Goal: Task Accomplishment & Management: Use online tool/utility

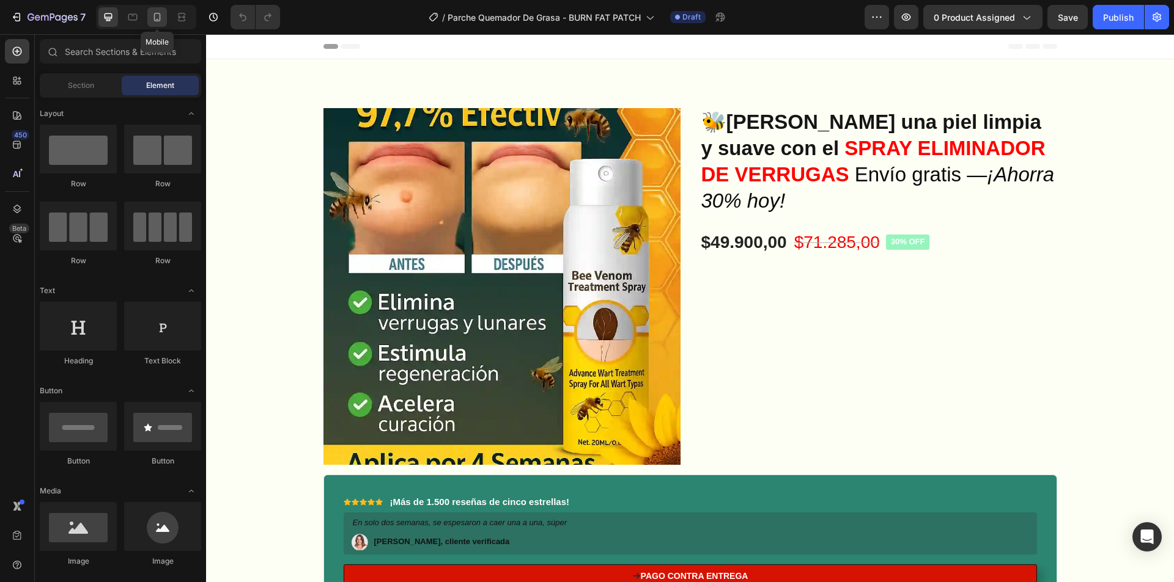
click at [162, 13] on icon at bounding box center [157, 17] width 12 height 12
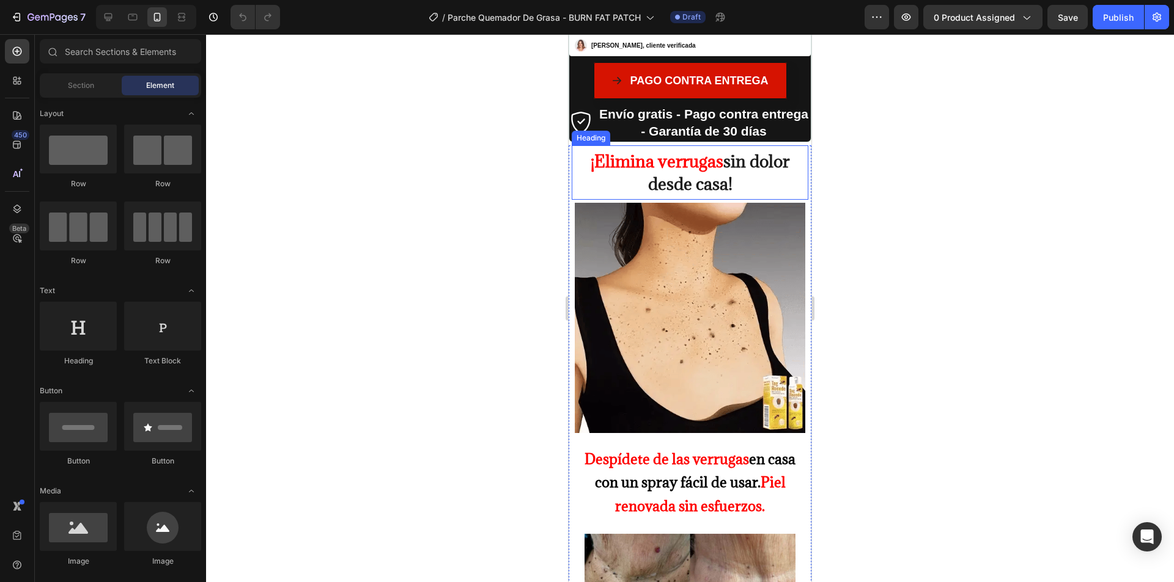
scroll to position [550, 0]
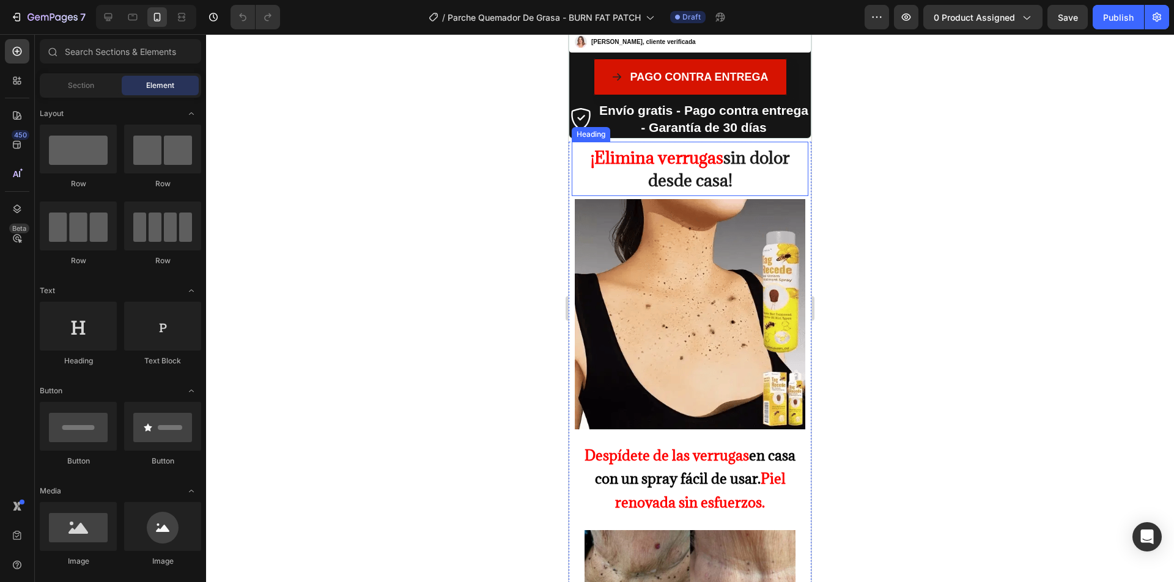
click at [678, 148] on strong "¡Elimina verrugas" at bounding box center [656, 158] width 133 height 22
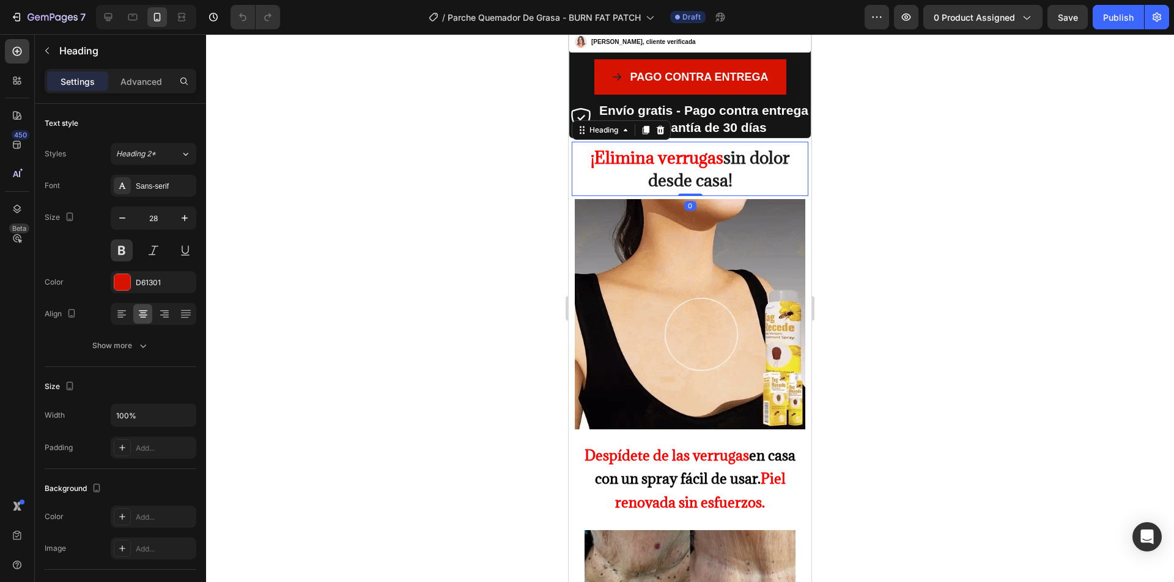
click at [678, 148] on strong "¡Elimina verrugas" at bounding box center [656, 158] width 133 height 22
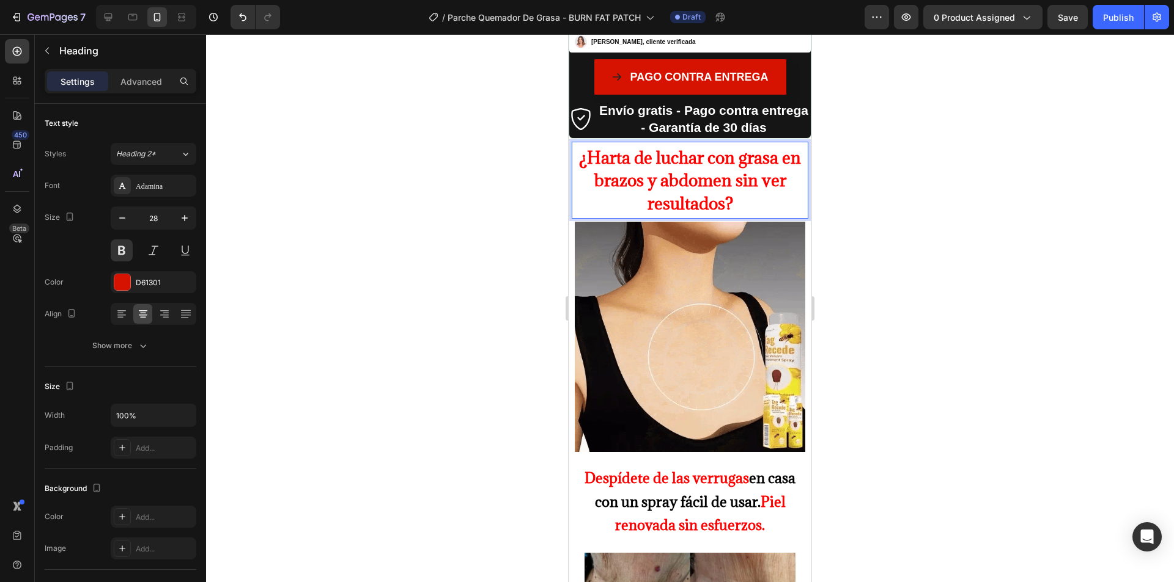
click at [685, 169] on strong "¿Harta de luchar con grasa en brazos y abdomen sin ver resultados?" at bounding box center [690, 181] width 222 height 68
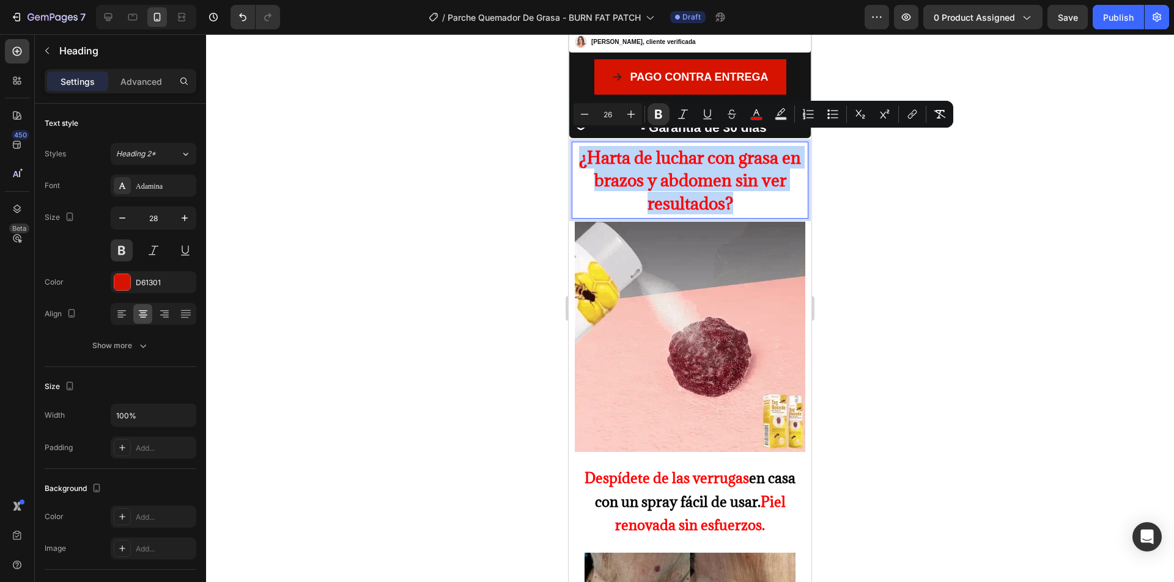
drag, startPoint x: 733, startPoint y: 191, endPoint x: 567, endPoint y: 144, distance: 173.4
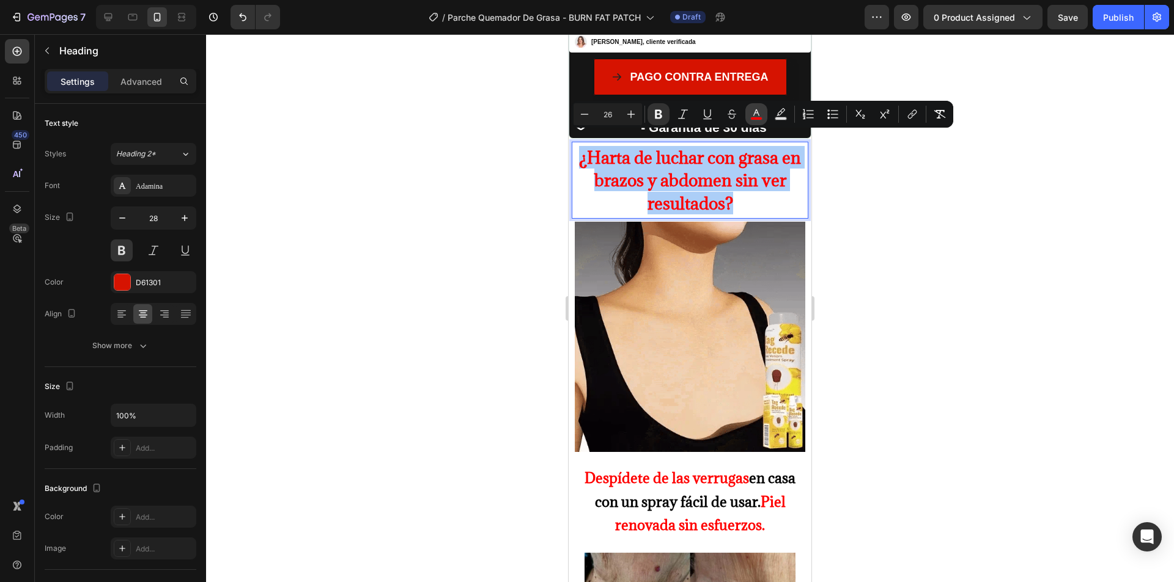
click at [757, 113] on icon "Editor contextual toolbar" at bounding box center [756, 114] width 12 height 12
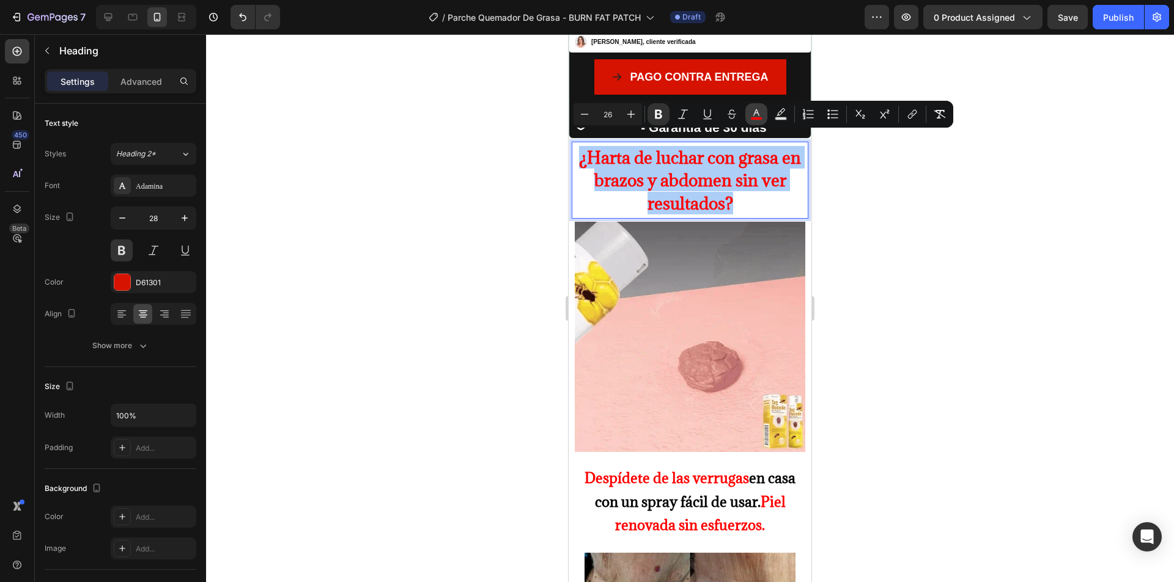
type input "FF0000"
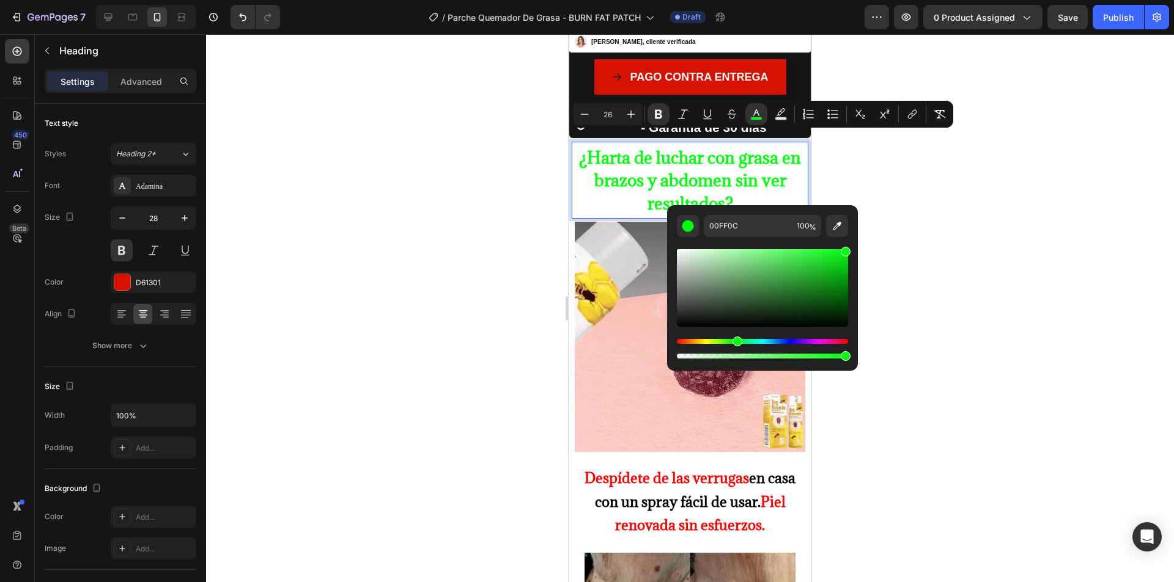
drag, startPoint x: 680, startPoint y: 341, endPoint x: 735, endPoint y: 343, distance: 55.1
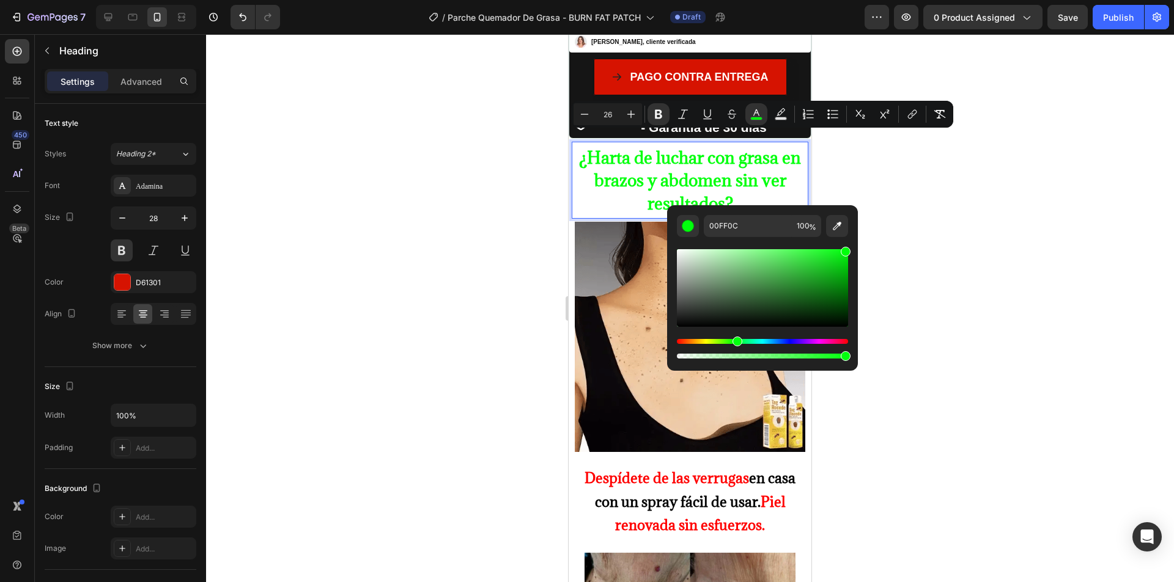
click at [735, 343] on div "Hue" at bounding box center [737, 342] width 10 height 10
drag, startPoint x: 845, startPoint y: 254, endPoint x: 846, endPoint y: 262, distance: 7.4
click at [846, 262] on div "Editor contextual toolbar" at bounding box center [845, 264] width 10 height 10
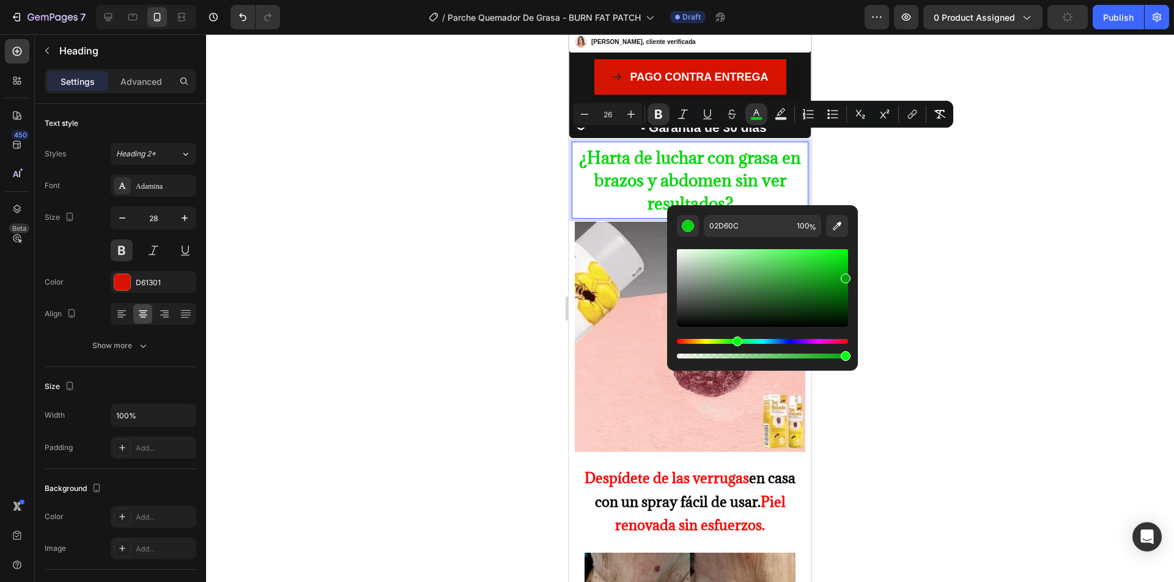
drag, startPoint x: 846, startPoint y: 259, endPoint x: 846, endPoint y: 276, distance: 16.5
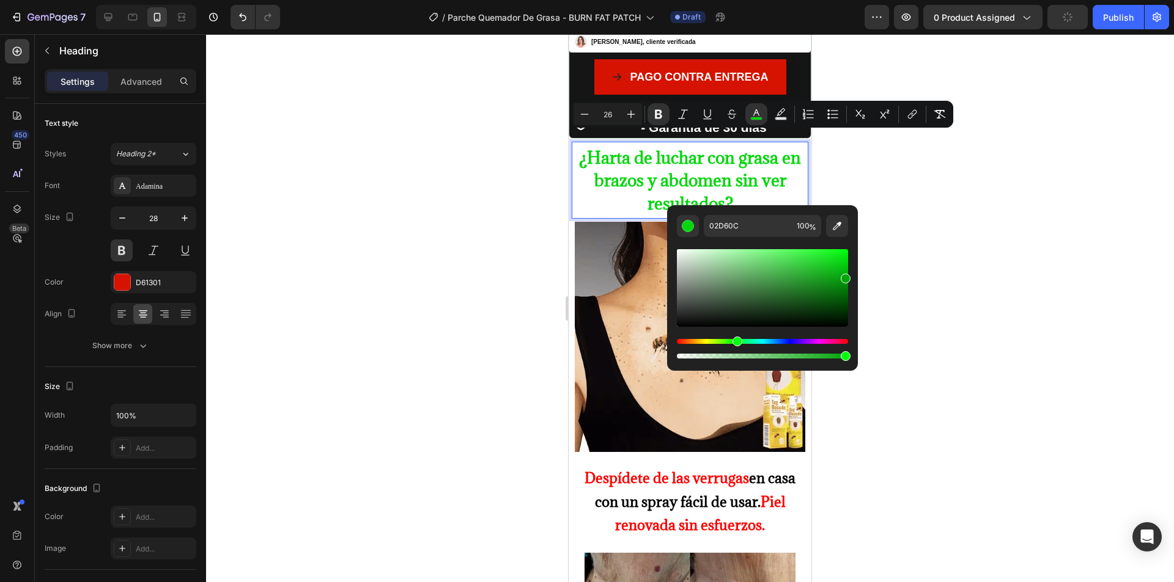
click at [846, 276] on div "Editor contextual toolbar" at bounding box center [845, 279] width 10 height 10
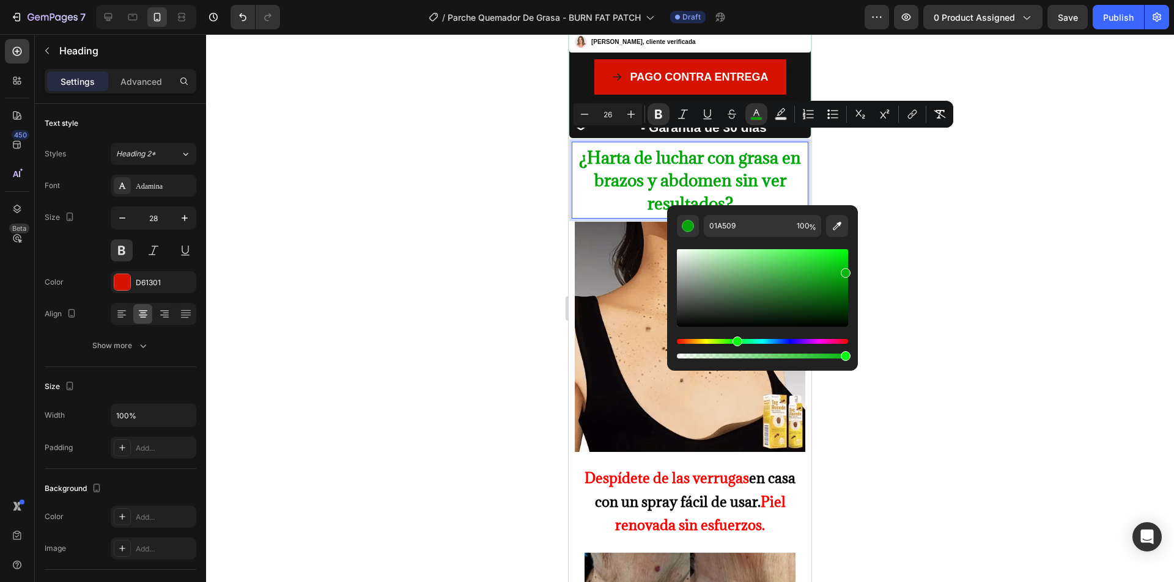
click at [845, 271] on div "Editor contextual toolbar" at bounding box center [845, 273] width 10 height 10
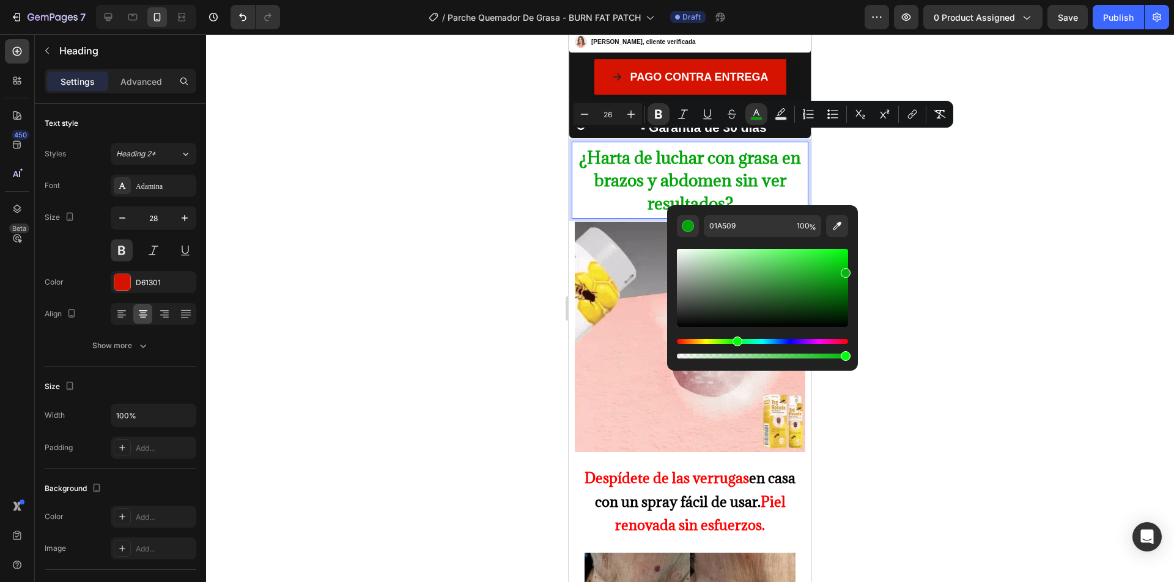
click at [845, 271] on div "Editor contextual toolbar" at bounding box center [845, 273] width 10 height 10
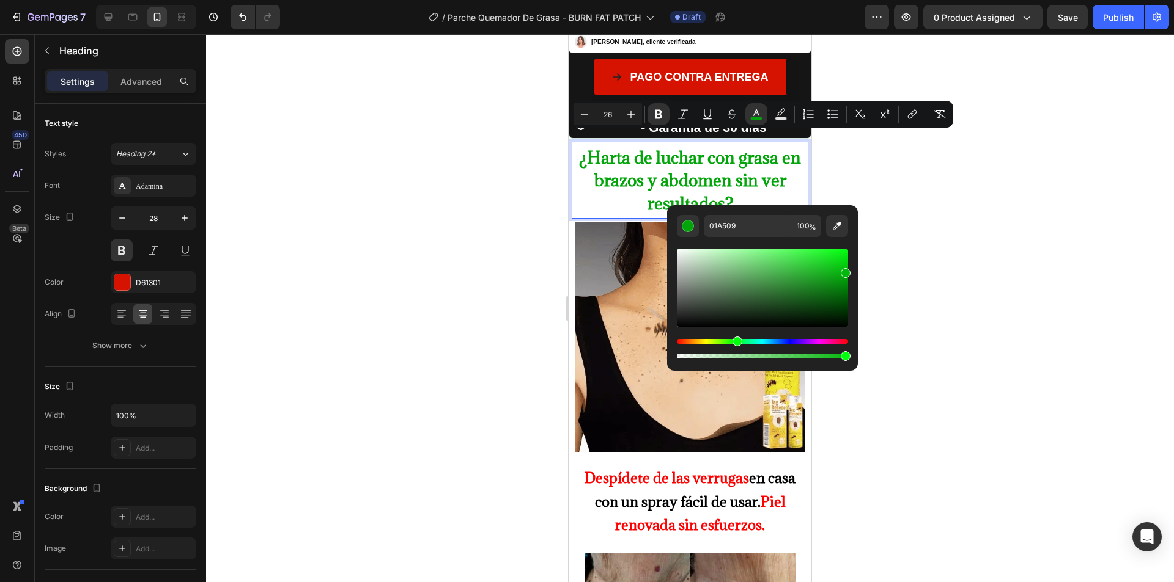
type input "03B70C"
click at [502, 234] on div at bounding box center [690, 308] width 968 height 548
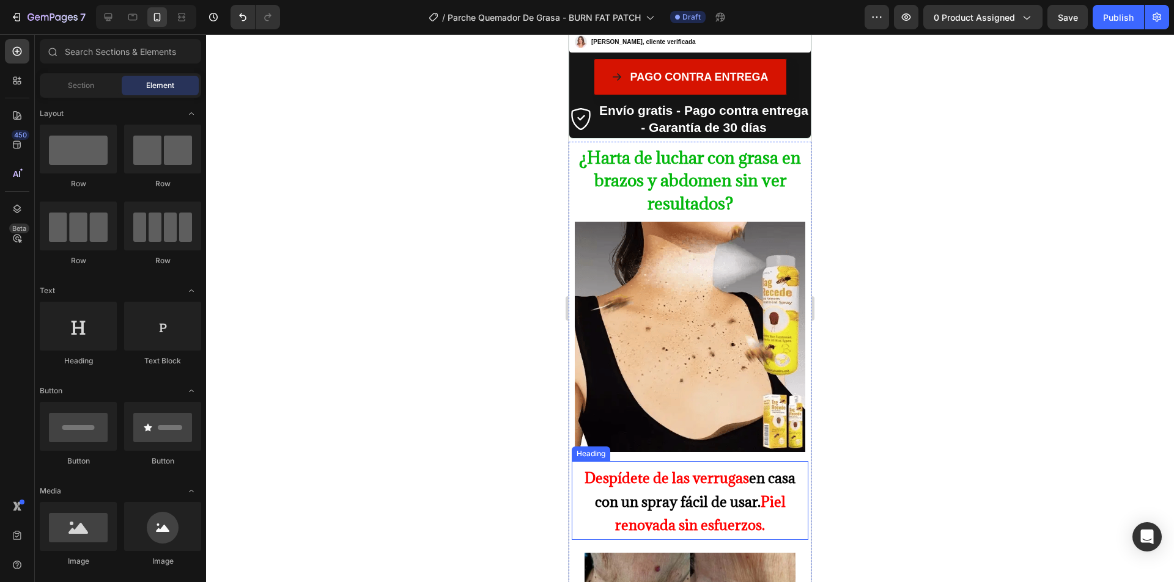
scroll to position [611, 0]
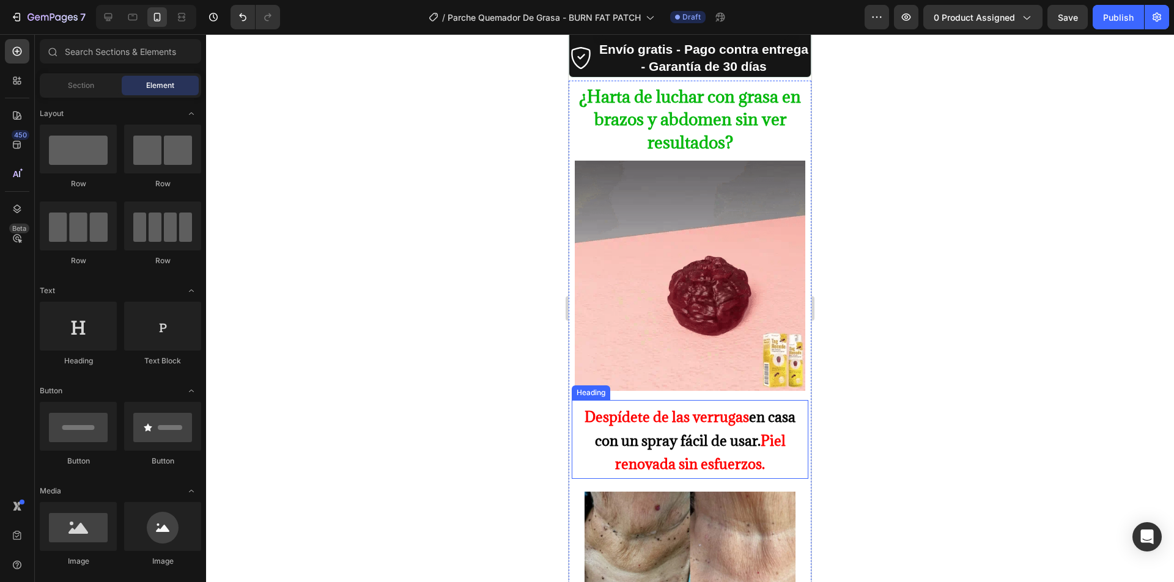
click at [688, 424] on strong "en casa con un spray fácil de usar." at bounding box center [695, 429] width 201 height 42
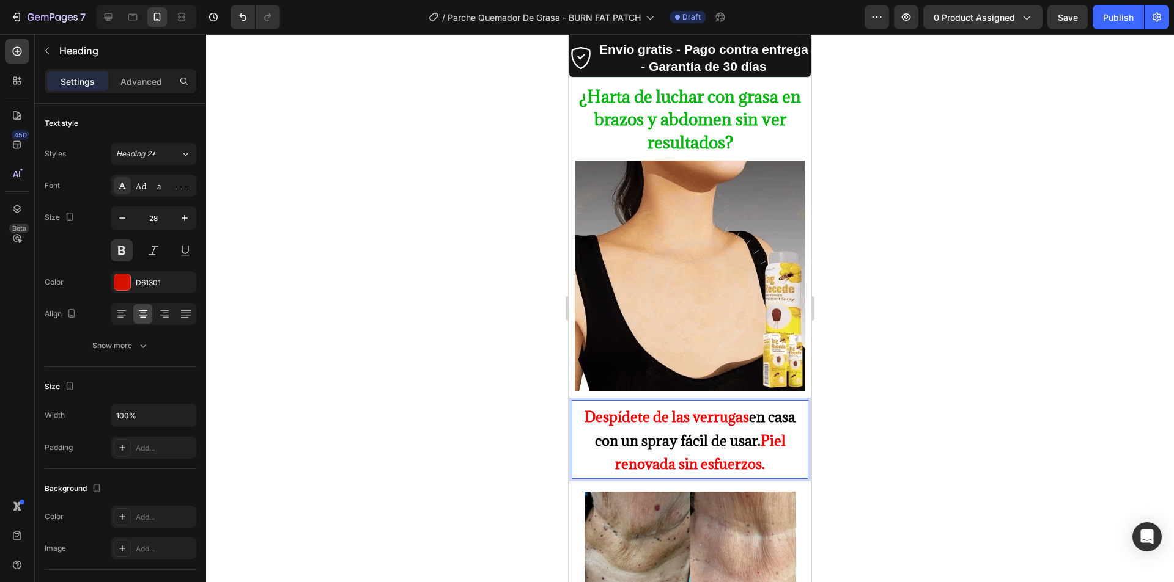
click at [688, 424] on strong "en casa con un spray fácil de usar." at bounding box center [695, 429] width 201 height 42
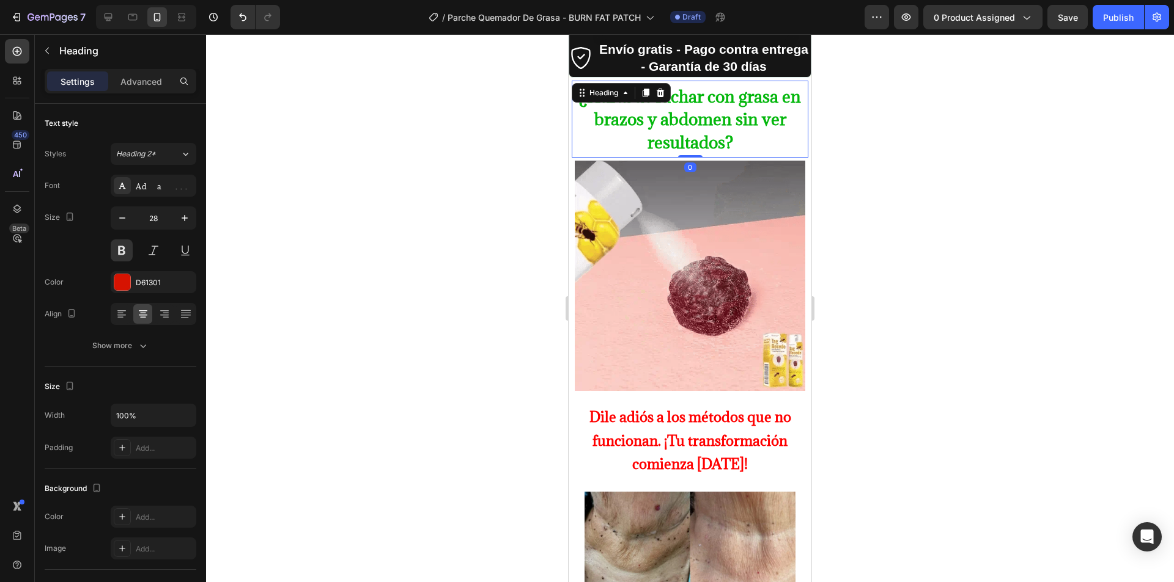
click at [709, 130] on strong "¿Harta de luchar con grasa en brazos y abdomen sin ver resultados?" at bounding box center [690, 120] width 222 height 68
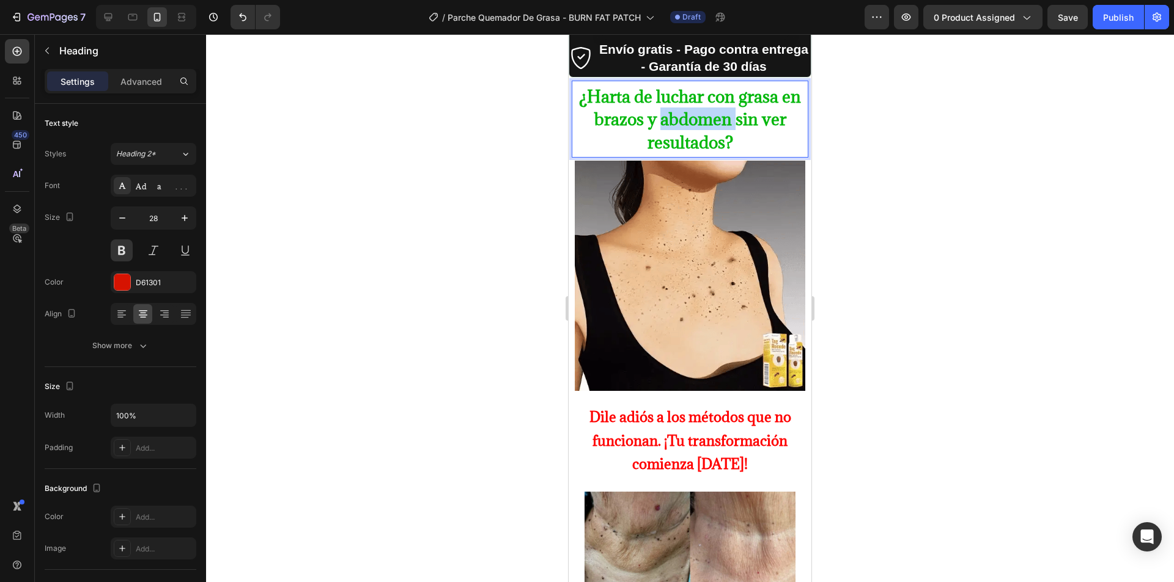
click at [711, 108] on strong "¿Harta de luchar con grasa en brazos y abdomen sin ver resultados?" at bounding box center [690, 120] width 222 height 68
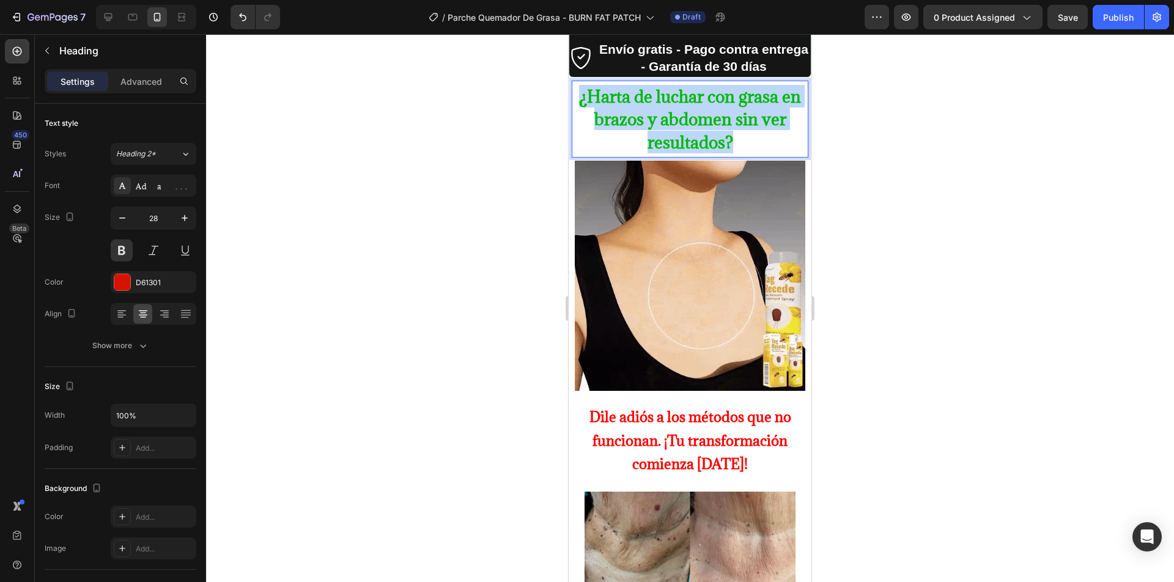
click at [711, 108] on strong "¿Harta de luchar con grasa en brazos y abdomen sin ver resultados?" at bounding box center [690, 120] width 222 height 68
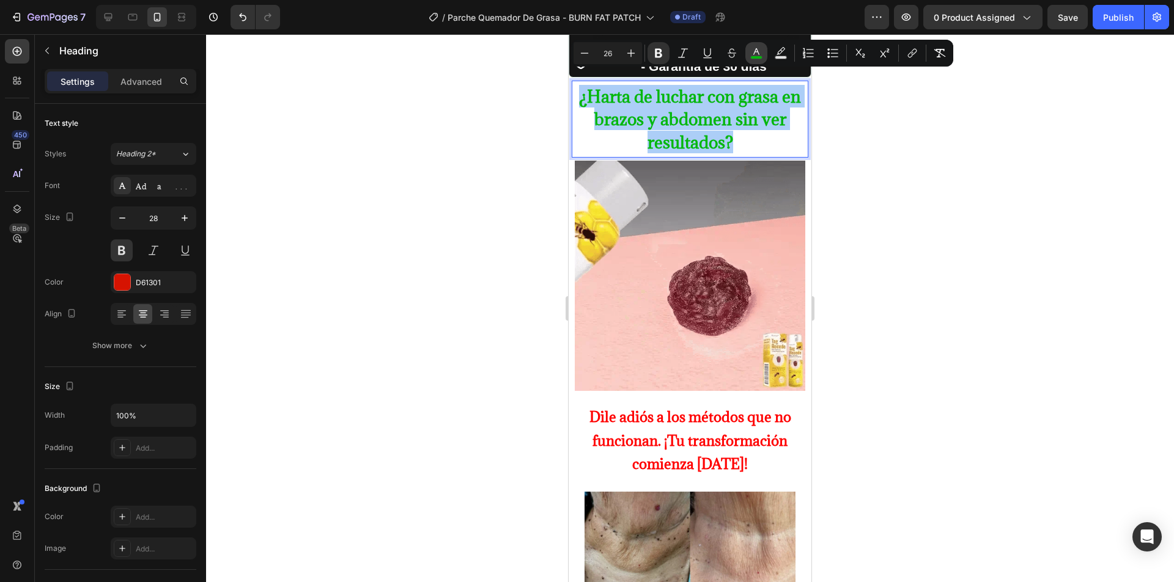
click at [754, 55] on icon "Editor contextual toolbar" at bounding box center [756, 53] width 12 height 12
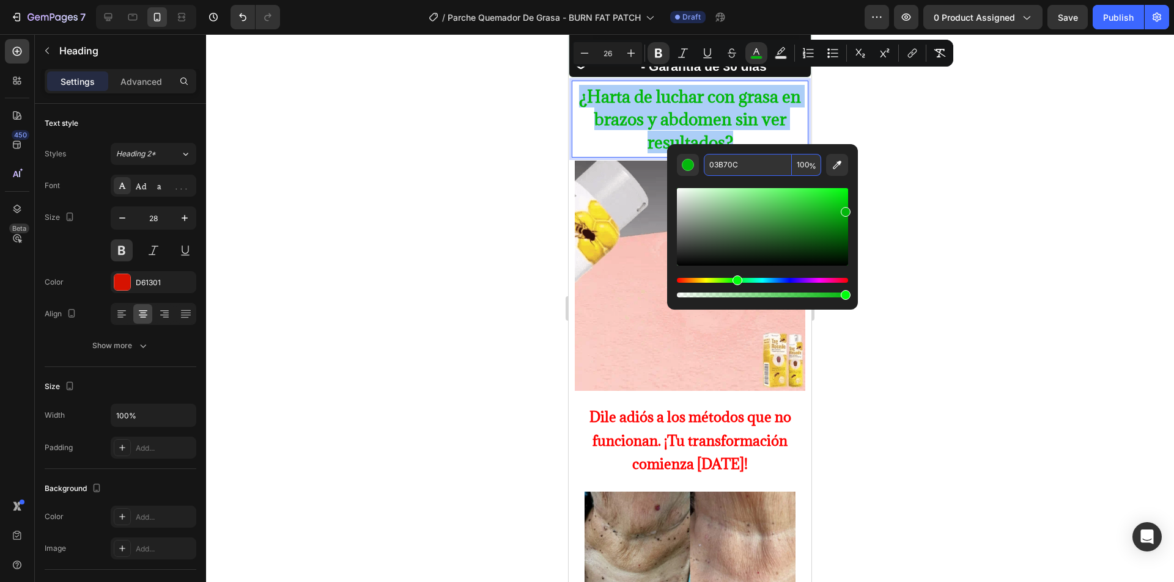
click at [739, 161] on input "03B70C" at bounding box center [748, 165] width 88 height 22
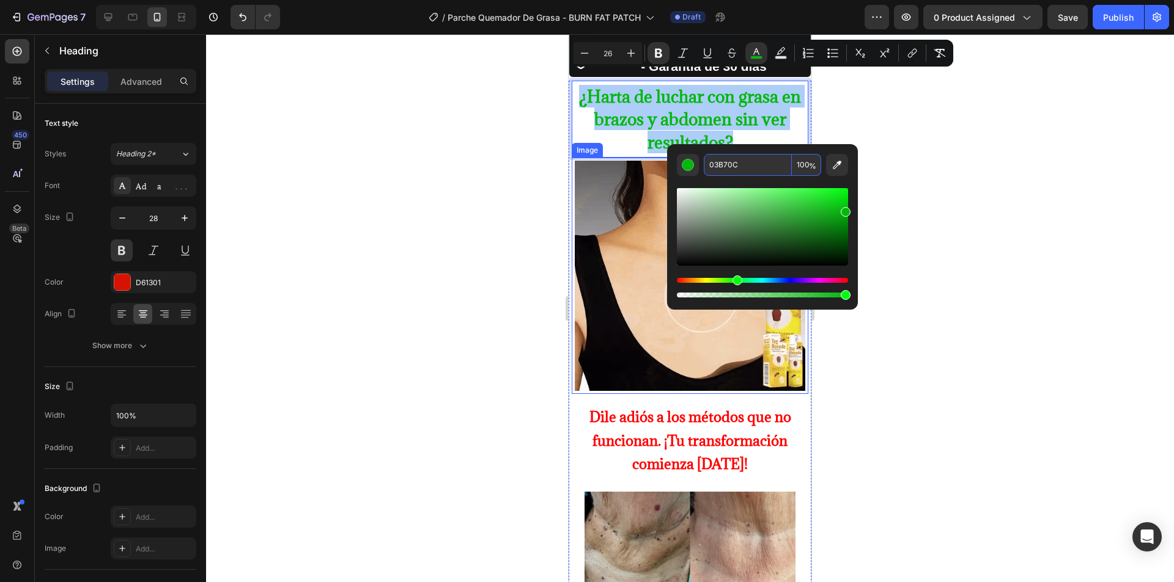
click at [468, 218] on div at bounding box center [690, 308] width 968 height 548
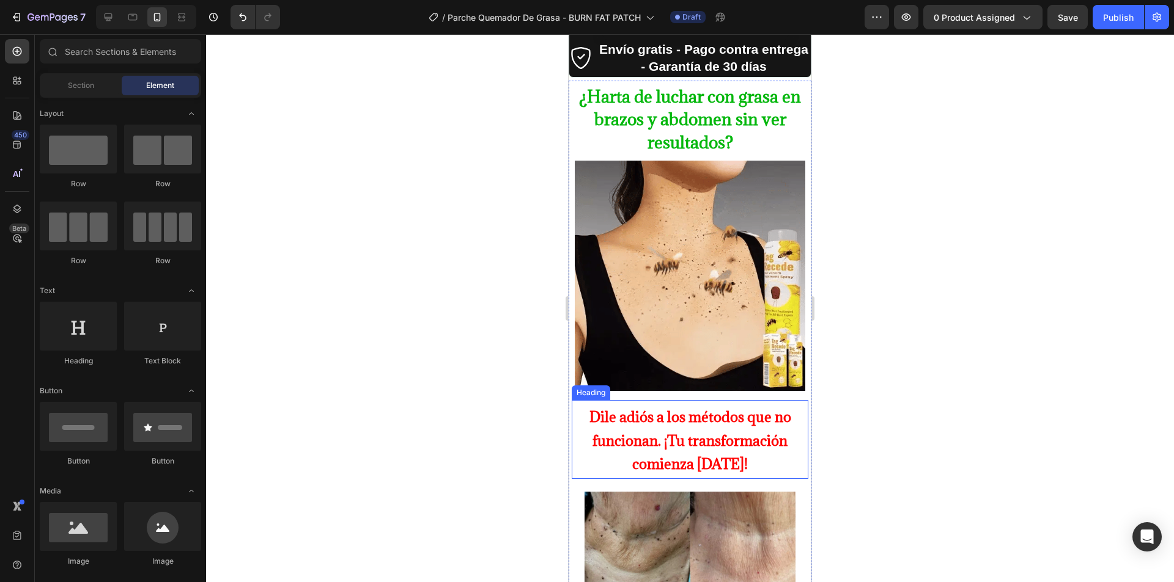
click at [675, 428] on p "⁠⁠⁠⁠⁠⁠⁠ Dile adiós a los métodos que no funcionan. ¡Tu transformación comienza …" at bounding box center [690, 440] width 228 height 70
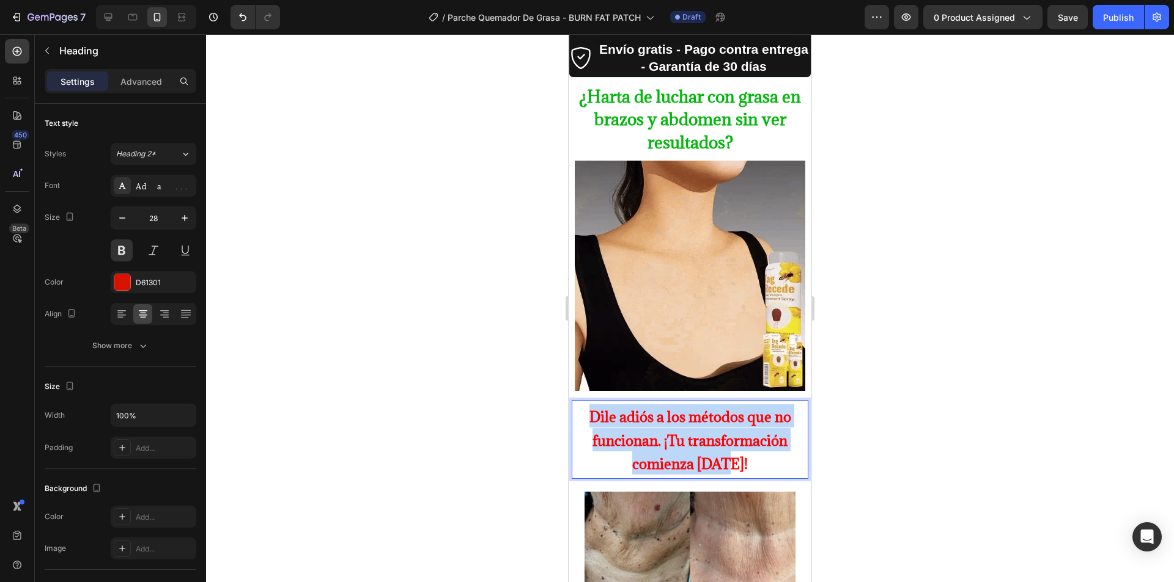
click at [675, 428] on p "Dile adiós a los métodos que no funcionan. ¡Tu transformación comienza [DATE]!" at bounding box center [690, 440] width 228 height 70
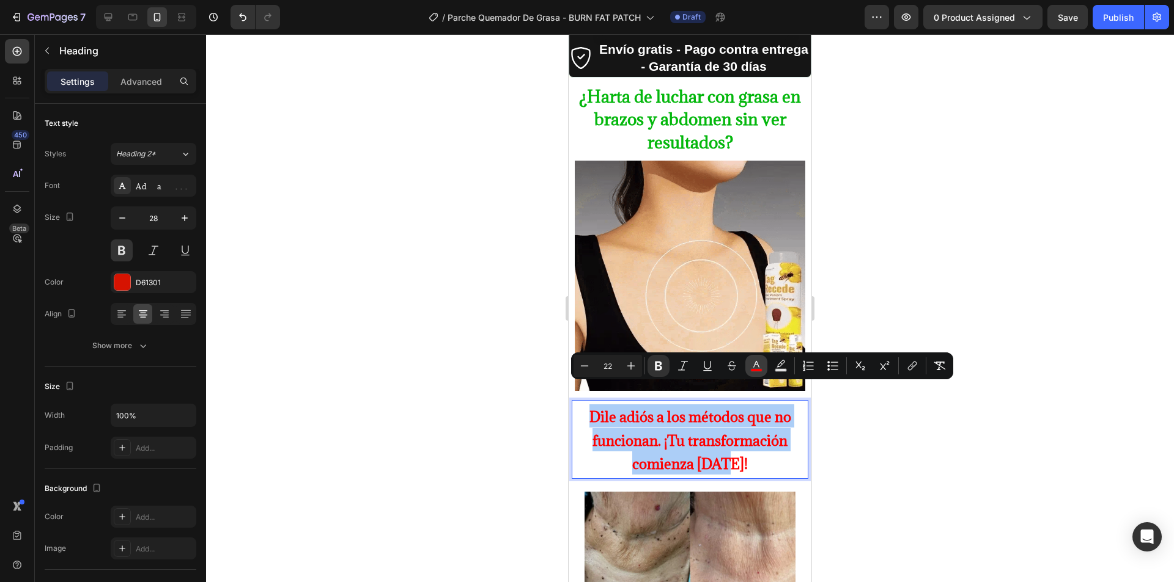
click at [749, 367] on button "color" at bounding box center [756, 366] width 22 height 22
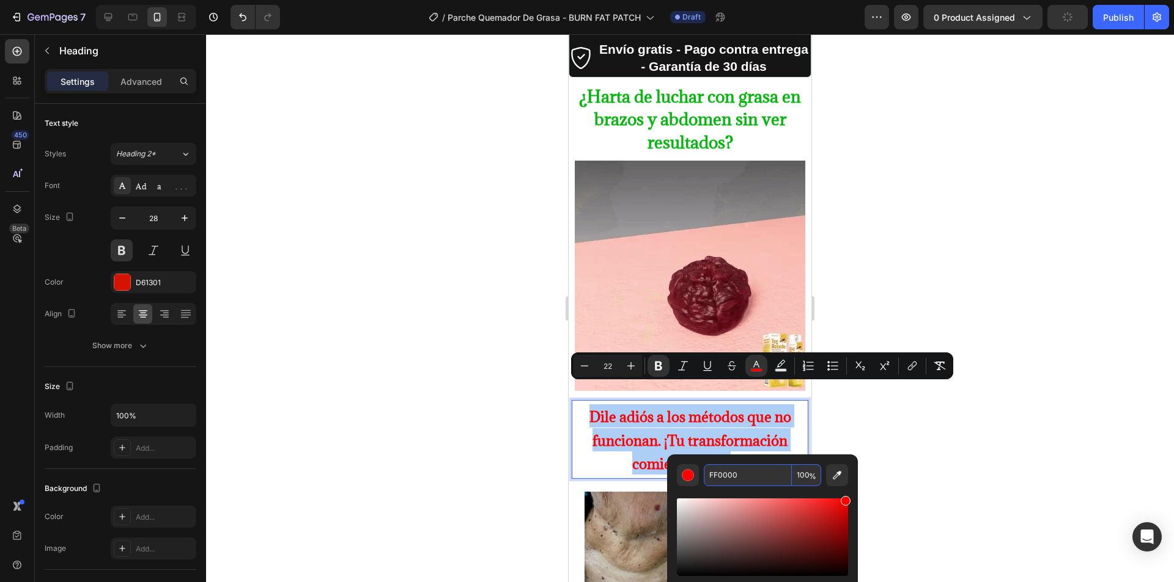
click at [746, 472] on input "FF0000" at bounding box center [748, 476] width 88 height 22
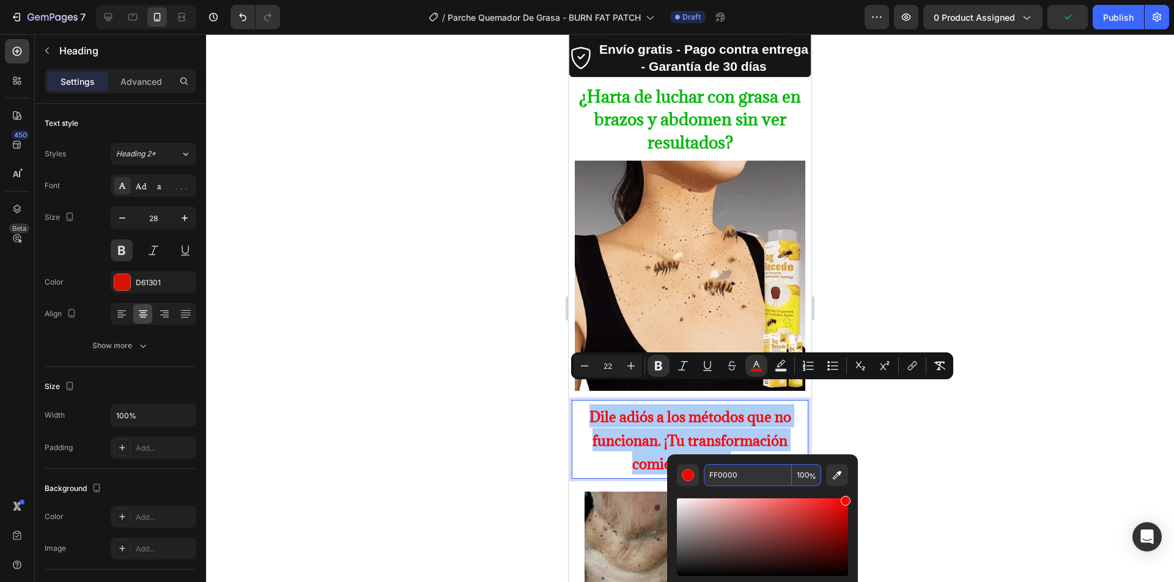
paste input "03B70C"
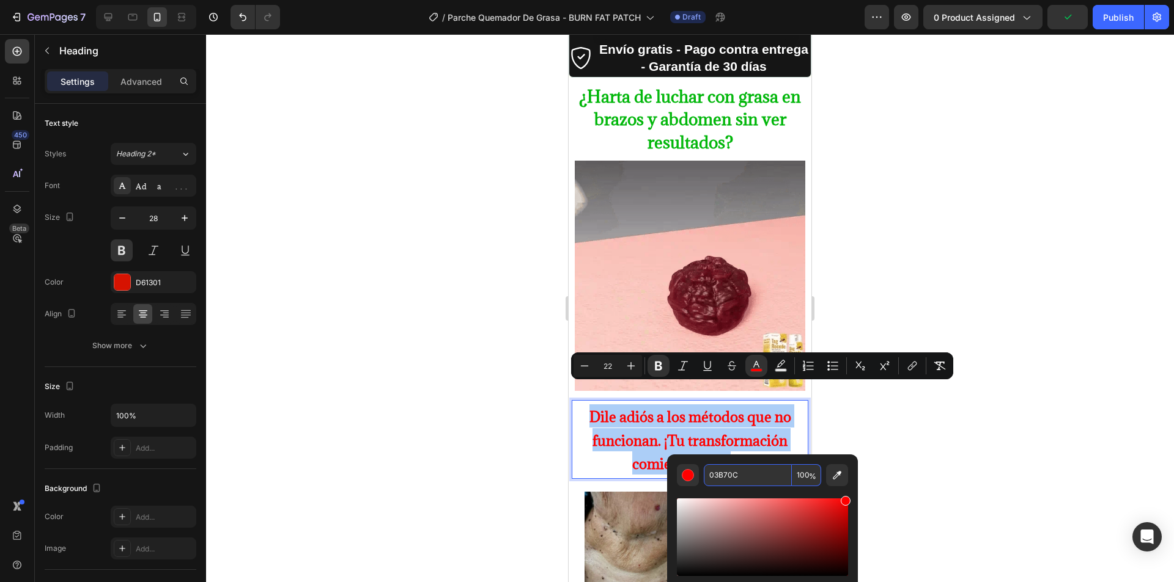
type input "03B70C"
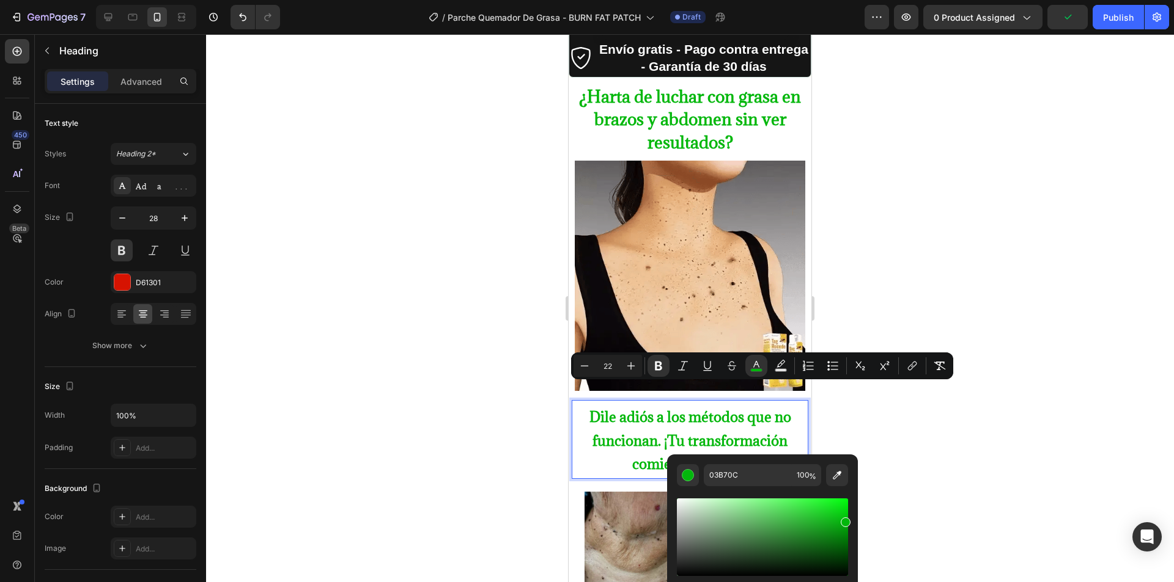
click at [884, 407] on div at bounding box center [690, 308] width 968 height 548
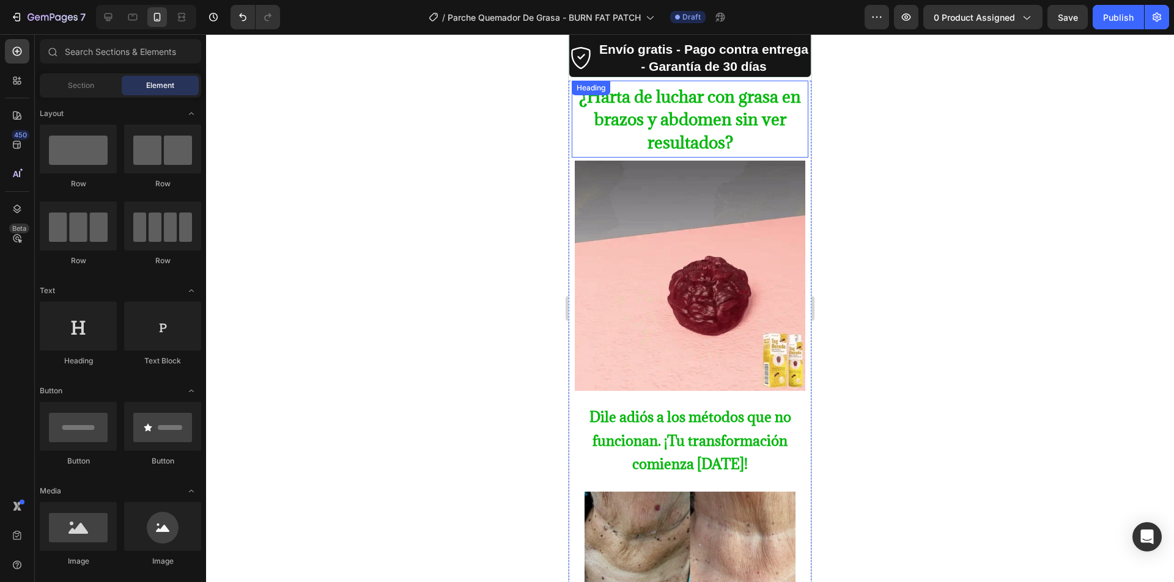
click at [678, 98] on strong "¿Harta de luchar con grasa en brazos y abdomen sin ver resultados?" at bounding box center [690, 120] width 222 height 68
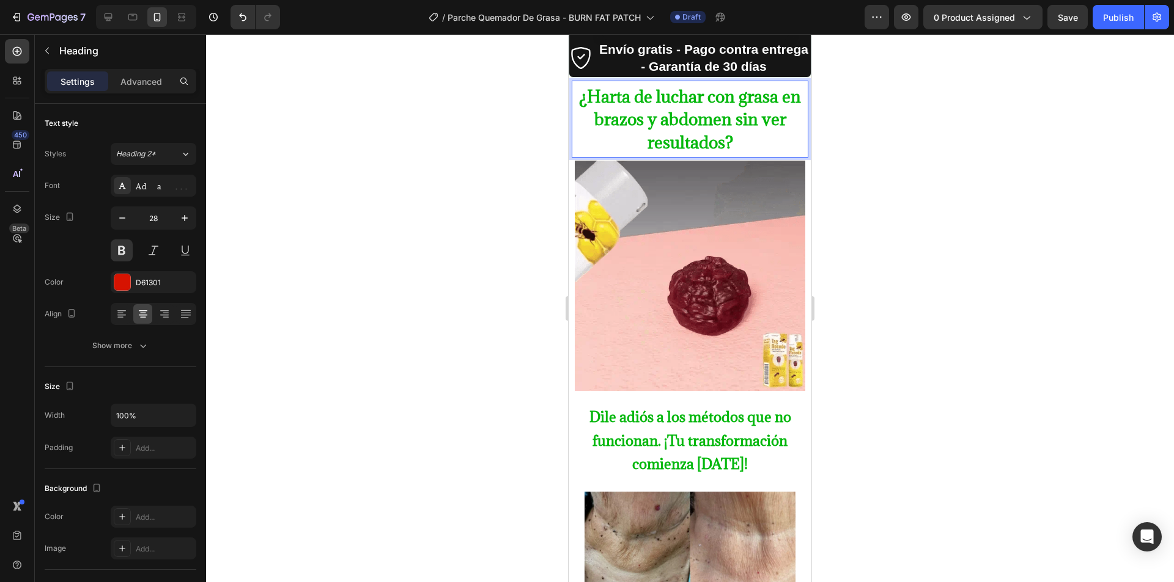
click at [740, 86] on strong "¿Harta de luchar con grasa en brazos y abdomen sin ver resultados?" at bounding box center [690, 120] width 222 height 68
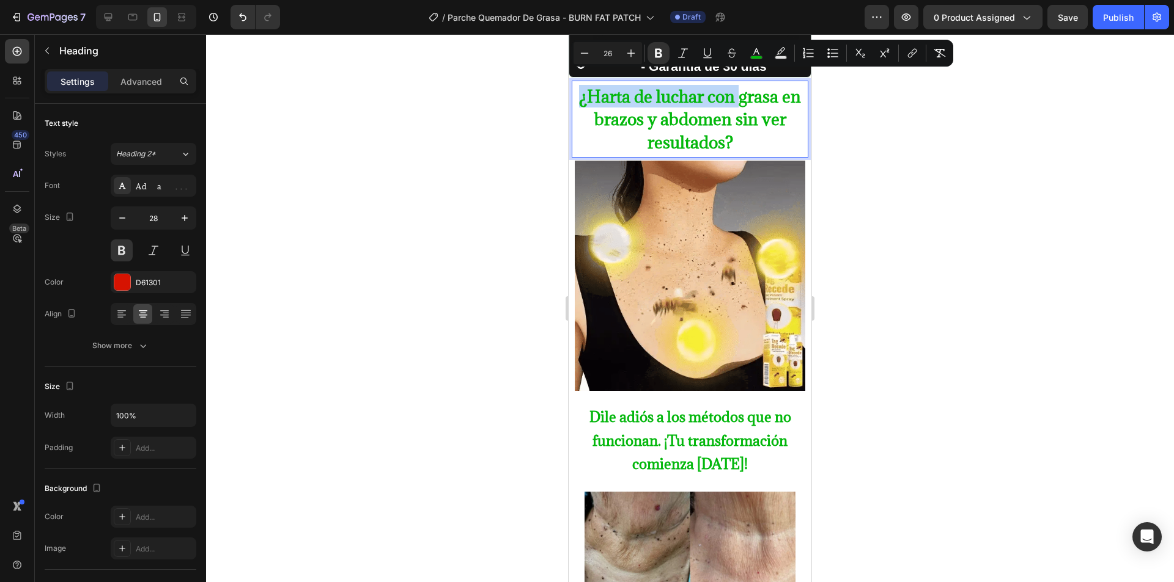
drag, startPoint x: 740, startPoint y: 86, endPoint x: 588, endPoint y: 87, distance: 151.6
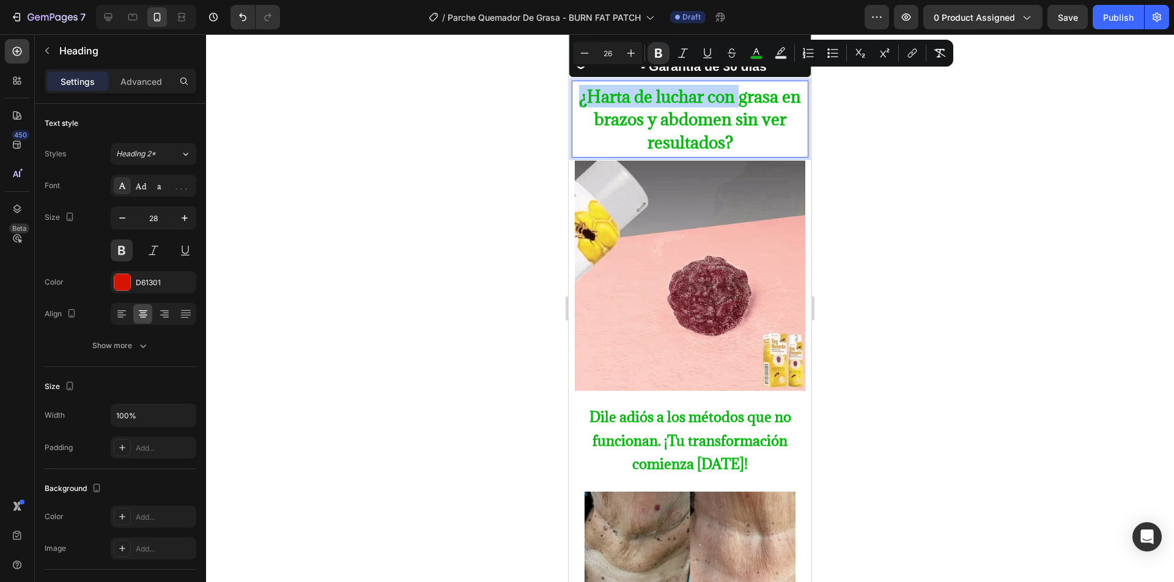
click at [587, 87] on strong "¿Harta de luchar con grasa en brazos y abdomen sin ver resultados?" at bounding box center [690, 120] width 222 height 68
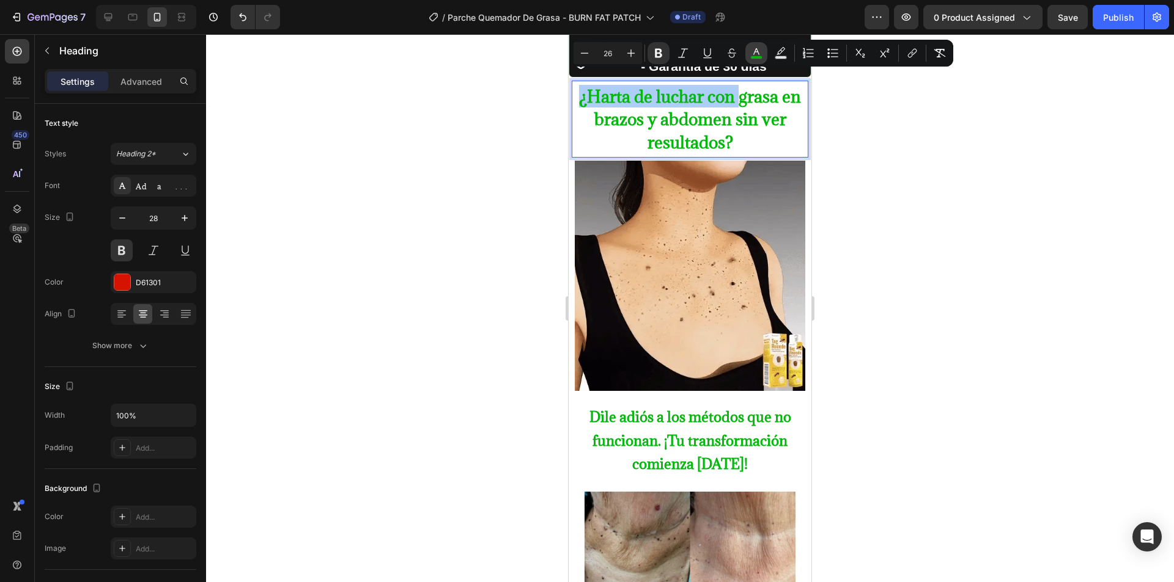
click at [757, 56] on rect "Editor contextual toolbar" at bounding box center [757, 57] width 12 height 3
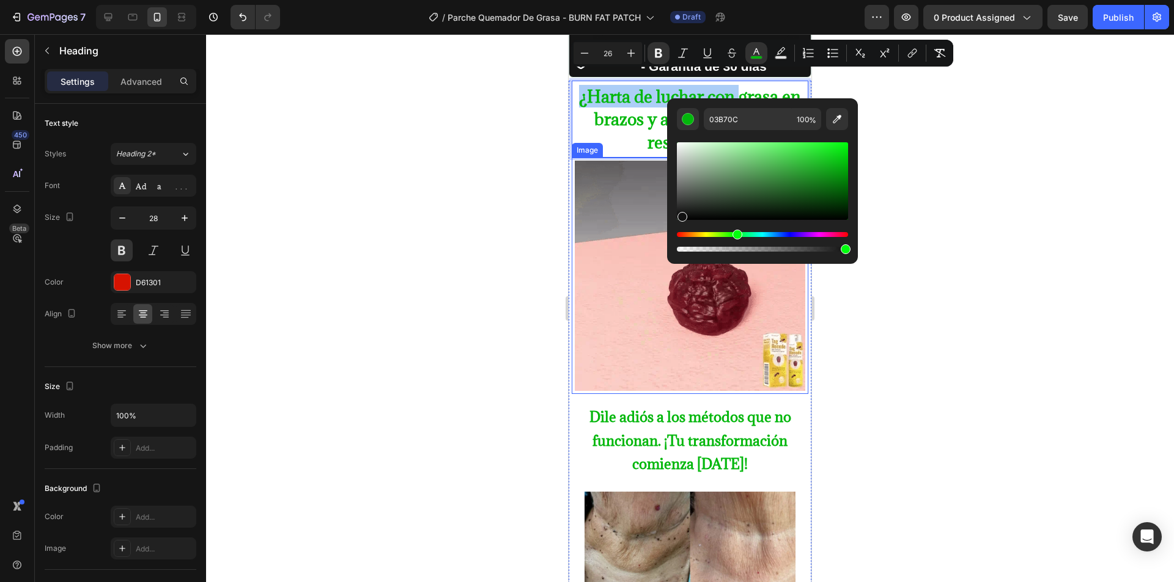
drag, startPoint x: 1249, startPoint y: 248, endPoint x: 660, endPoint y: 221, distance: 589.8
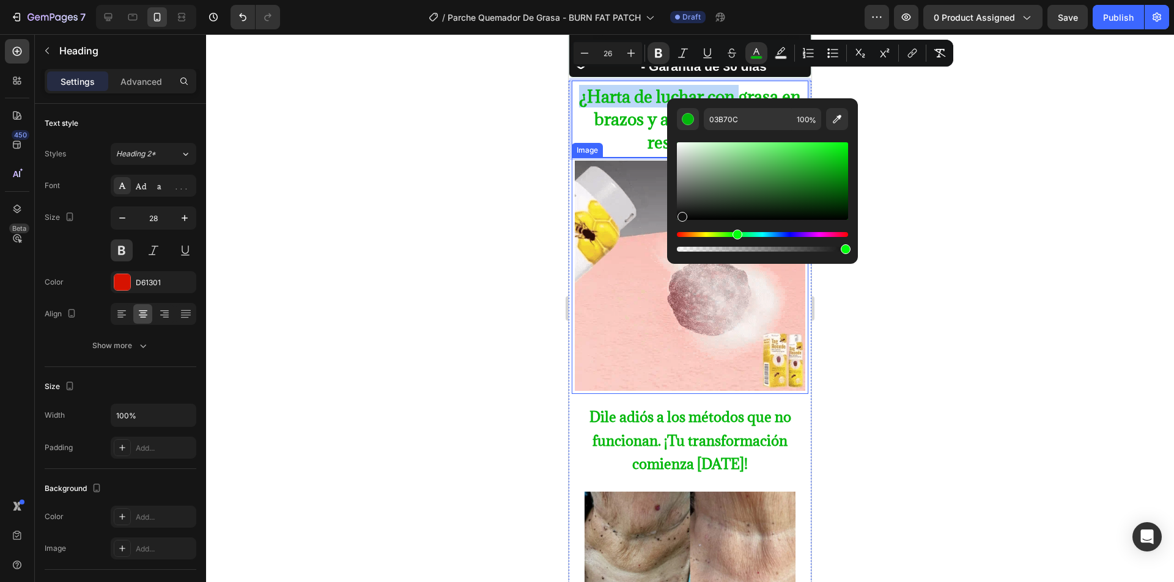
type input "050505"
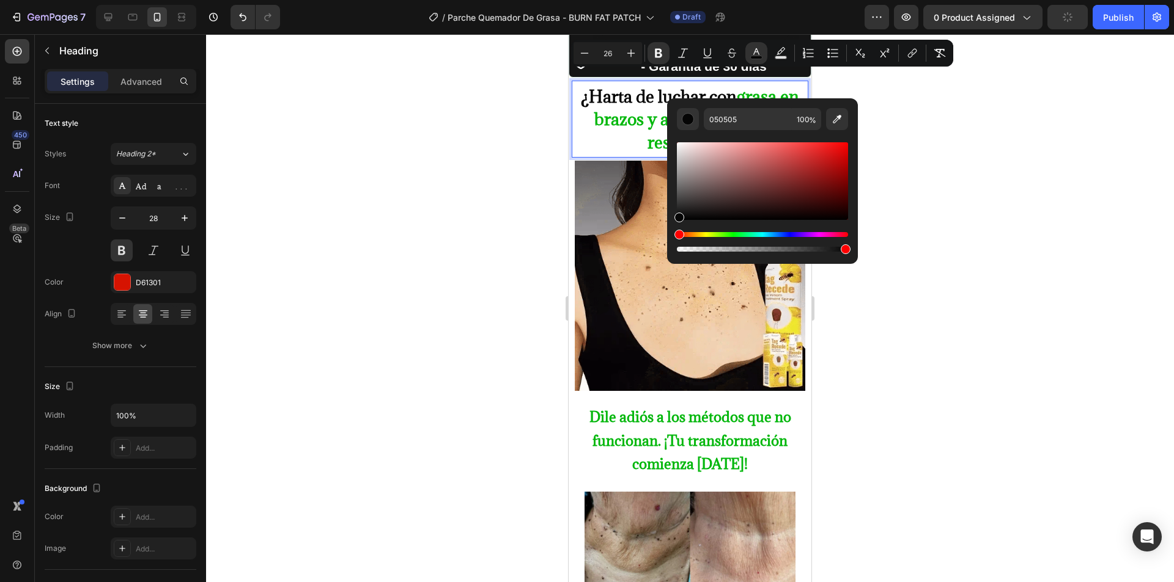
click at [428, 163] on div at bounding box center [690, 308] width 968 height 548
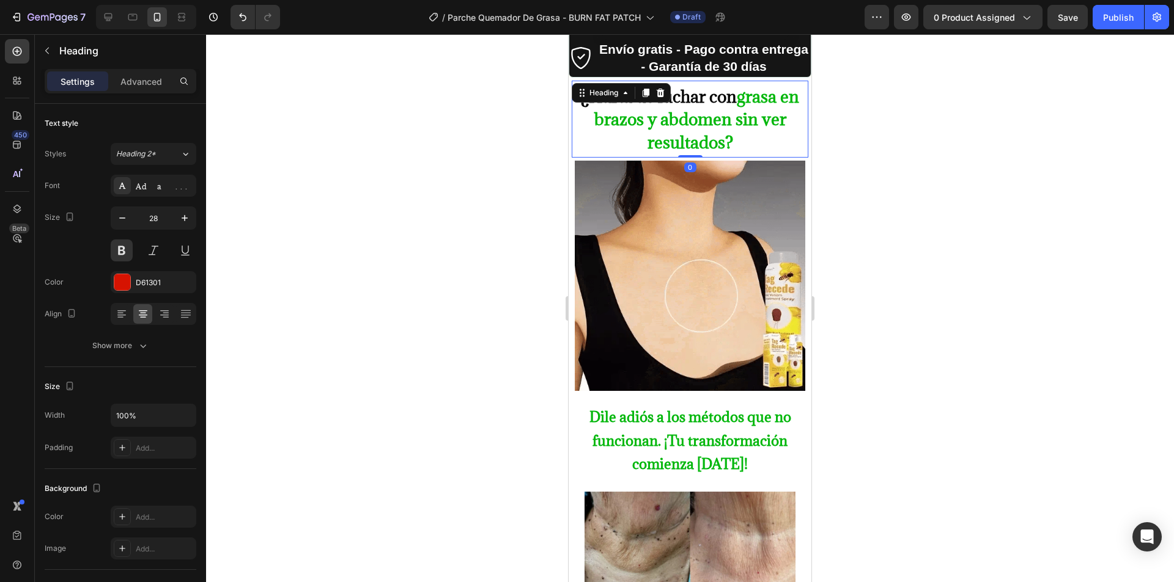
click at [659, 108] on strong "grasa en brazos y abdomen sin ver resultados?" at bounding box center [696, 120] width 205 height 68
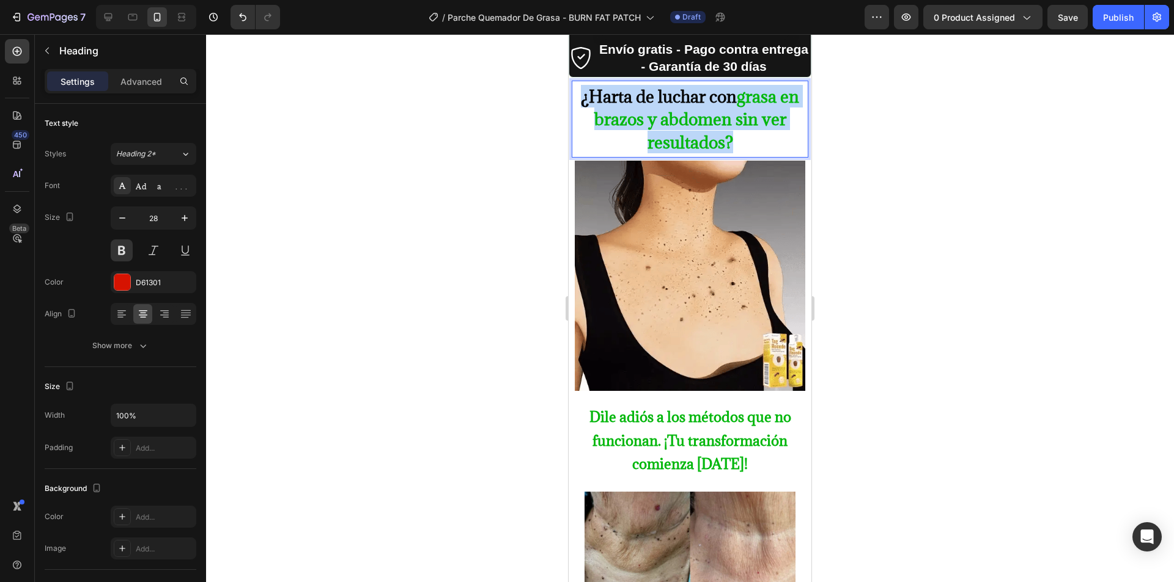
click at [659, 108] on strong "grasa en brazos y abdomen sin ver resultados?" at bounding box center [696, 120] width 205 height 68
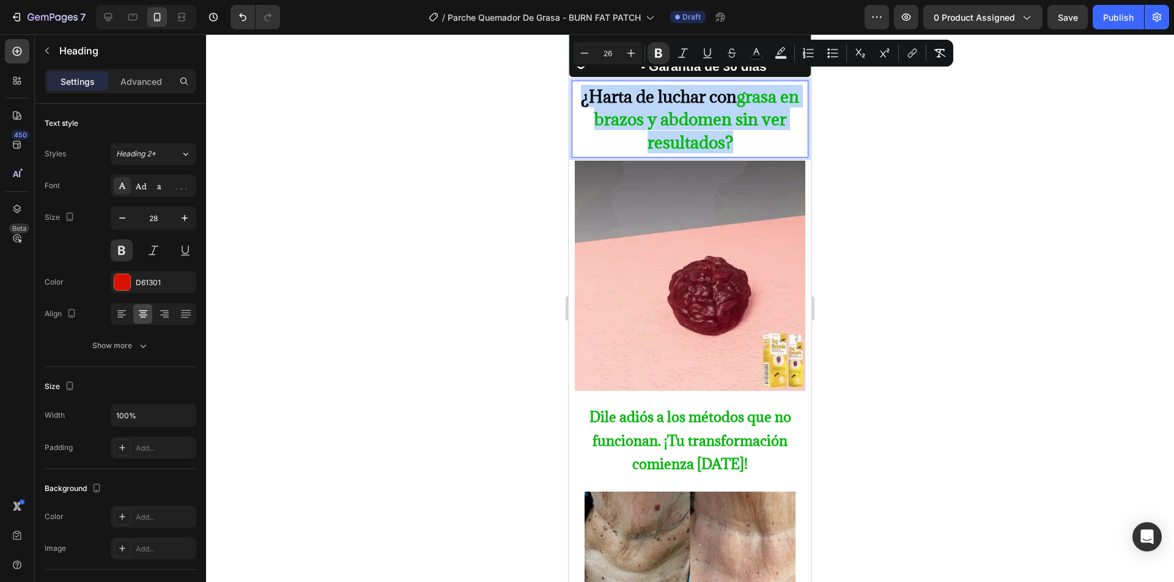
click at [659, 108] on strong "grasa en brazos y abdomen sin ver resultados?" at bounding box center [696, 120] width 205 height 68
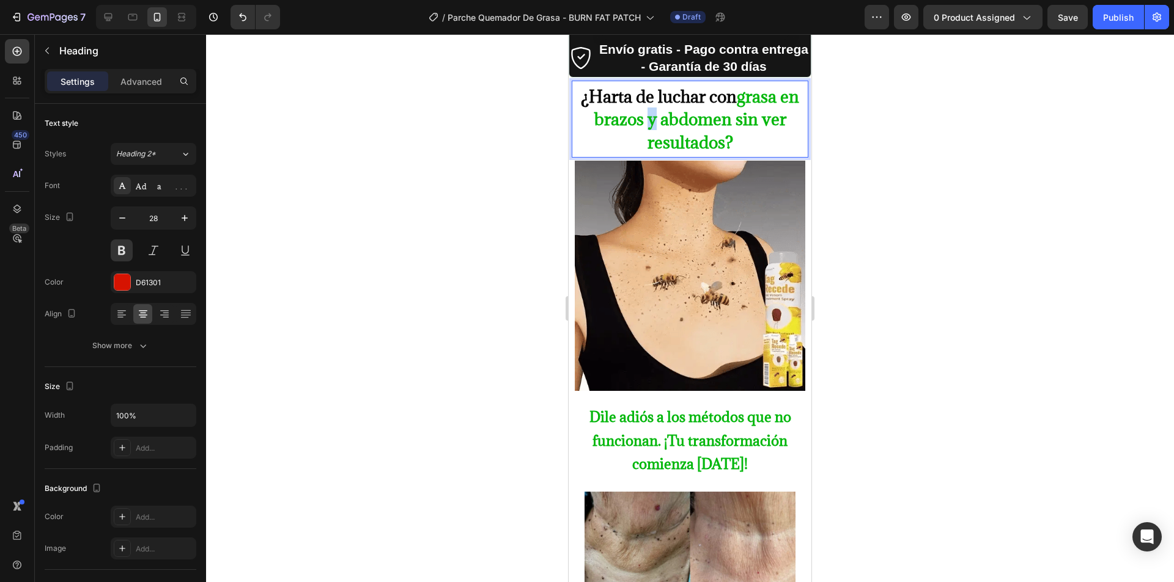
click at [658, 108] on strong "grasa en brazos y abdomen sin ver resultados?" at bounding box center [696, 120] width 205 height 68
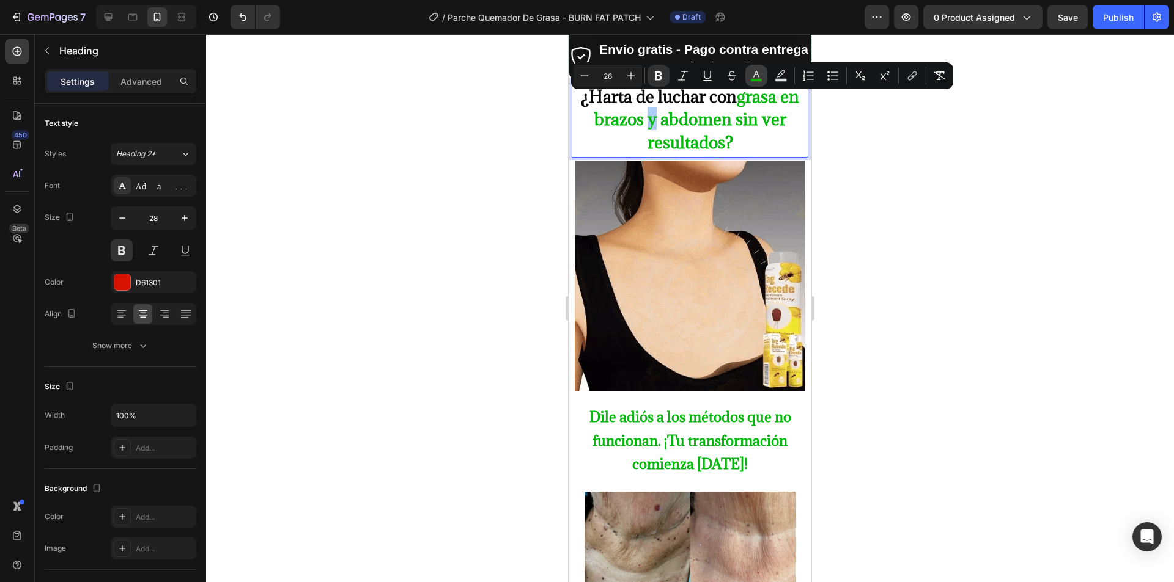
click at [758, 76] on icon "Editor contextual toolbar" at bounding box center [756, 76] width 12 height 12
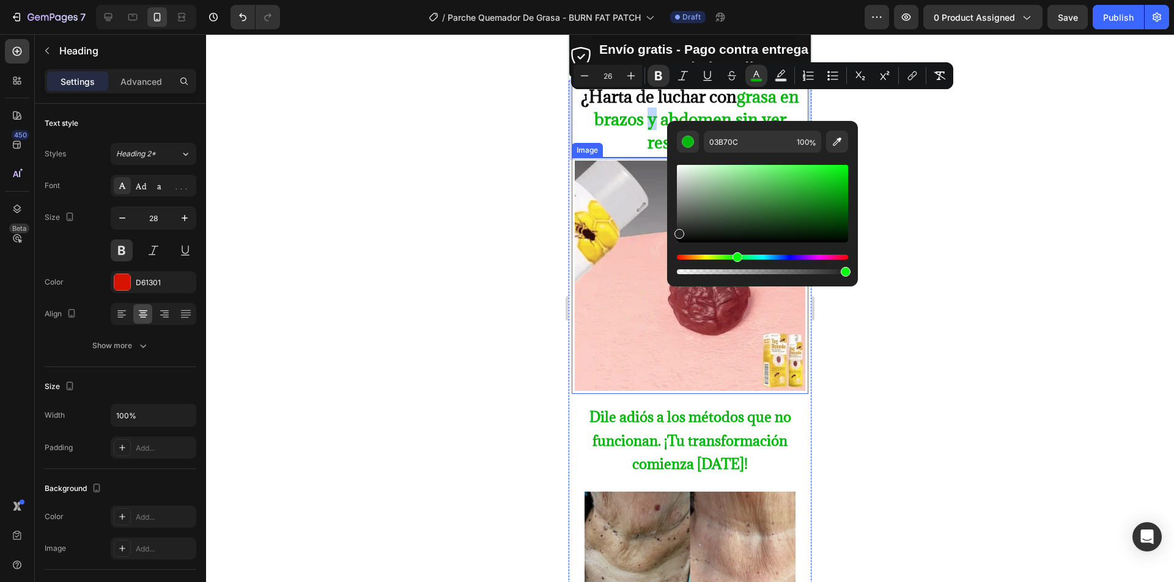
drag, startPoint x: 1309, startPoint y: 238, endPoint x: 652, endPoint y: 241, distance: 657.1
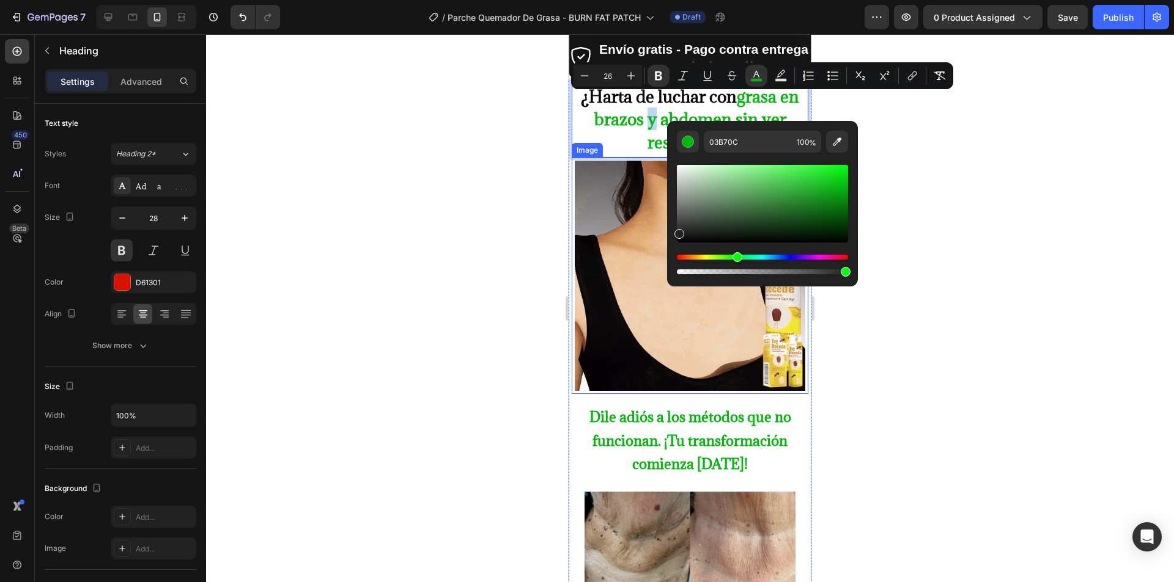
type input "232323"
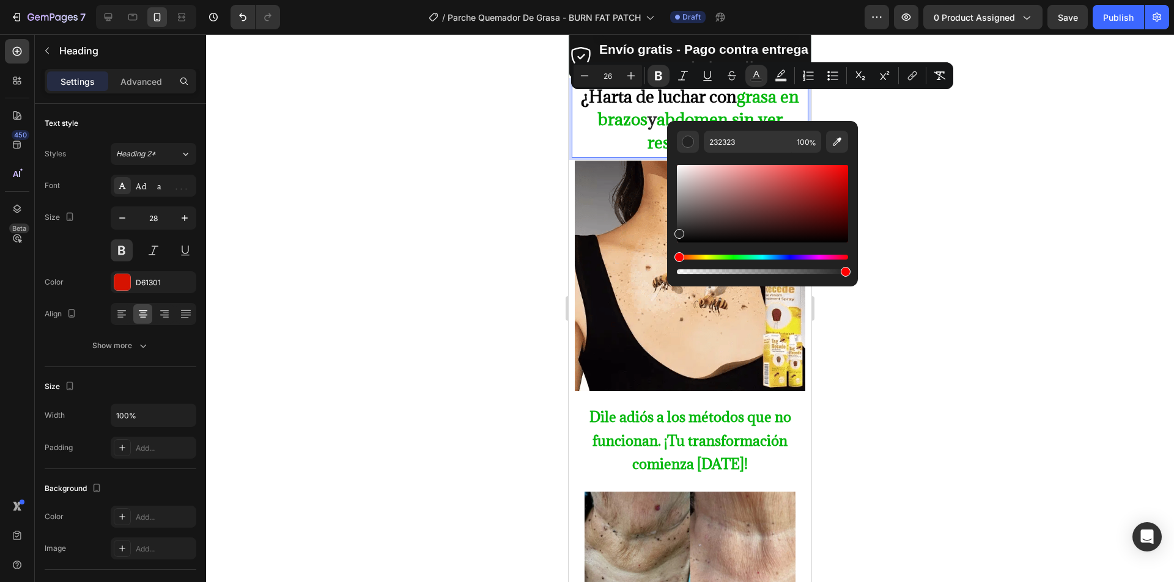
click at [503, 187] on div at bounding box center [690, 308] width 968 height 548
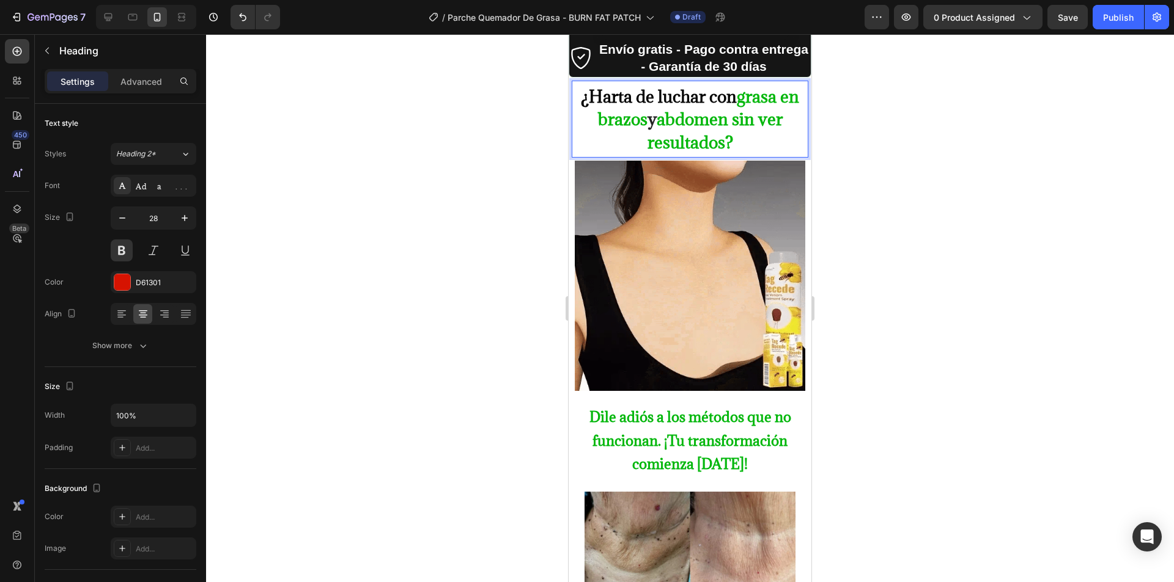
click at [748, 108] on strong "abdomen sin ver resultados?" at bounding box center [714, 130] width 135 height 45
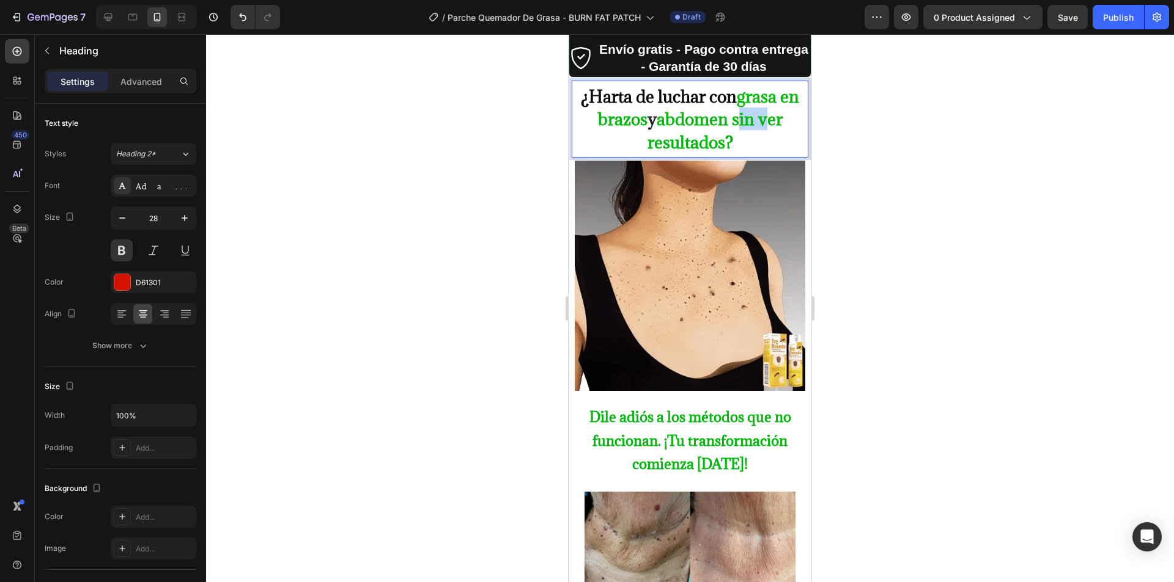
click at [748, 108] on strong "abdomen sin ver resultados?" at bounding box center [714, 130] width 135 height 45
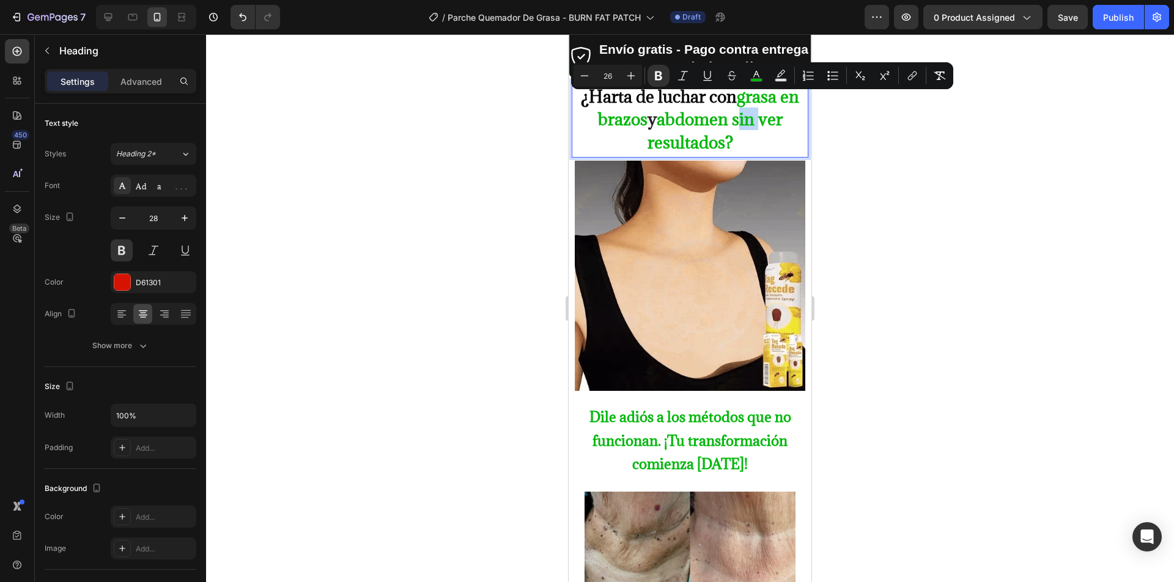
click at [745, 108] on strong "abdomen sin ver resultados?" at bounding box center [714, 130] width 135 height 45
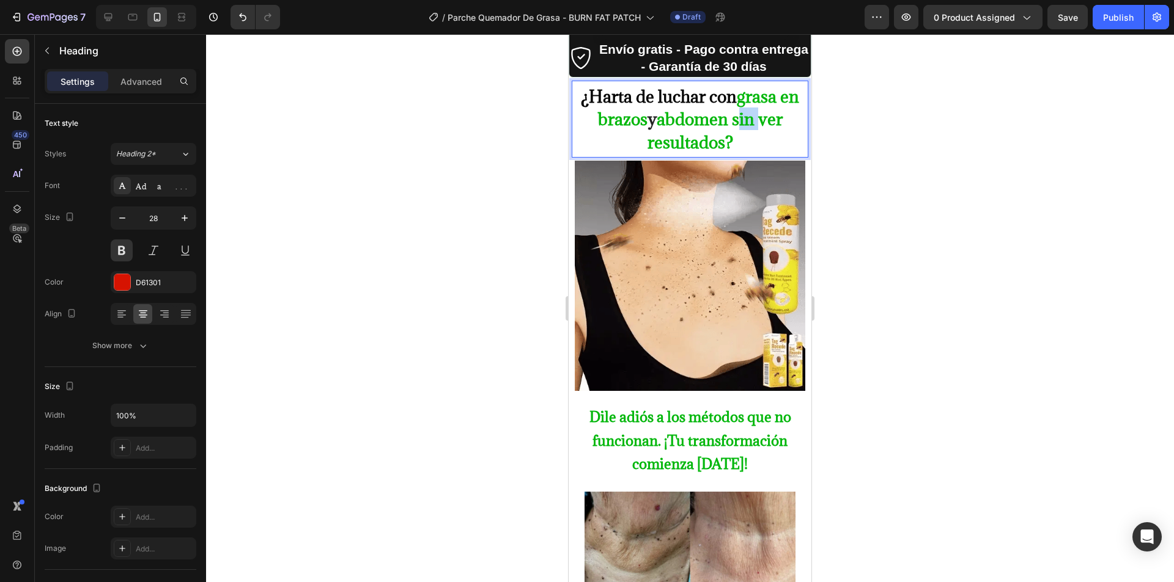
drag, startPoint x: 743, startPoint y: 108, endPoint x: 750, endPoint y: 121, distance: 15.0
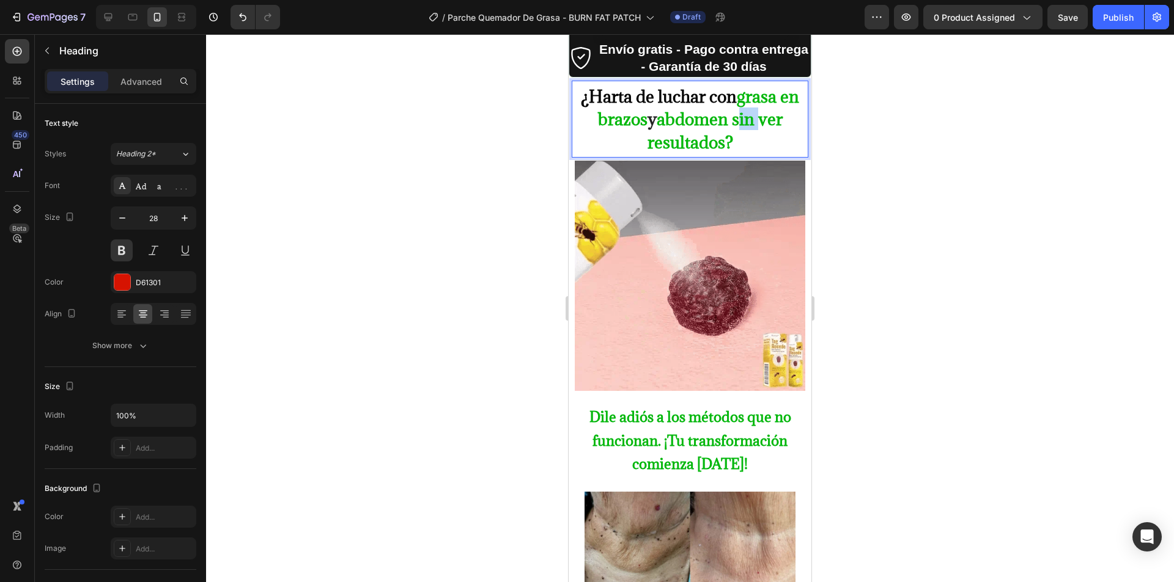
click at [749, 122] on p "¿Harta de luchar con grasa en brazos y abdomen sin ver resultados?" at bounding box center [690, 119] width 228 height 68
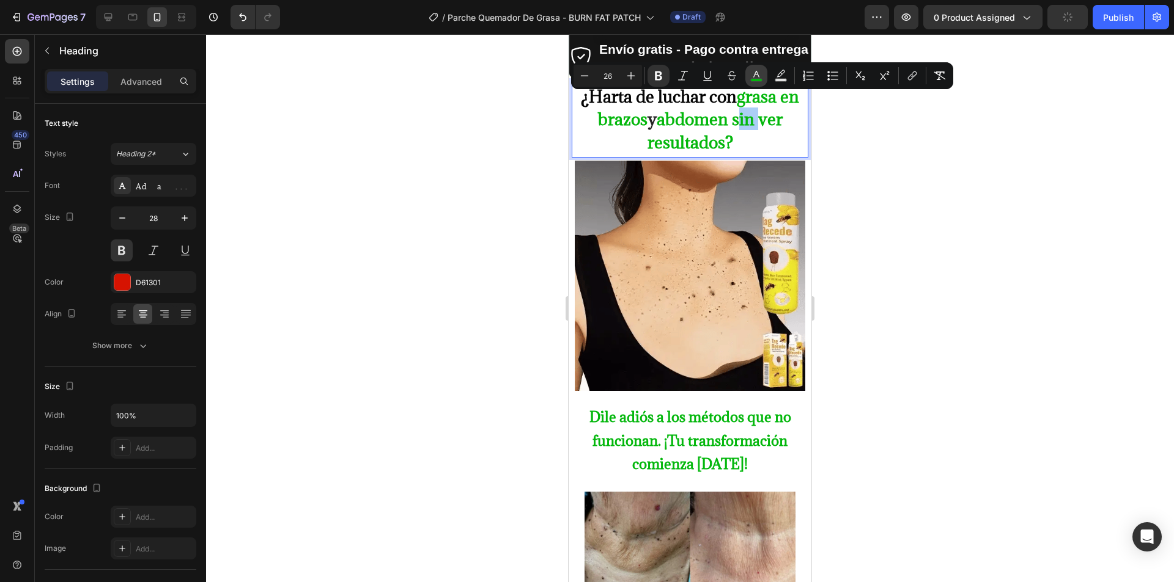
click at [756, 74] on icon "Editor contextual toolbar" at bounding box center [756, 76] width 12 height 12
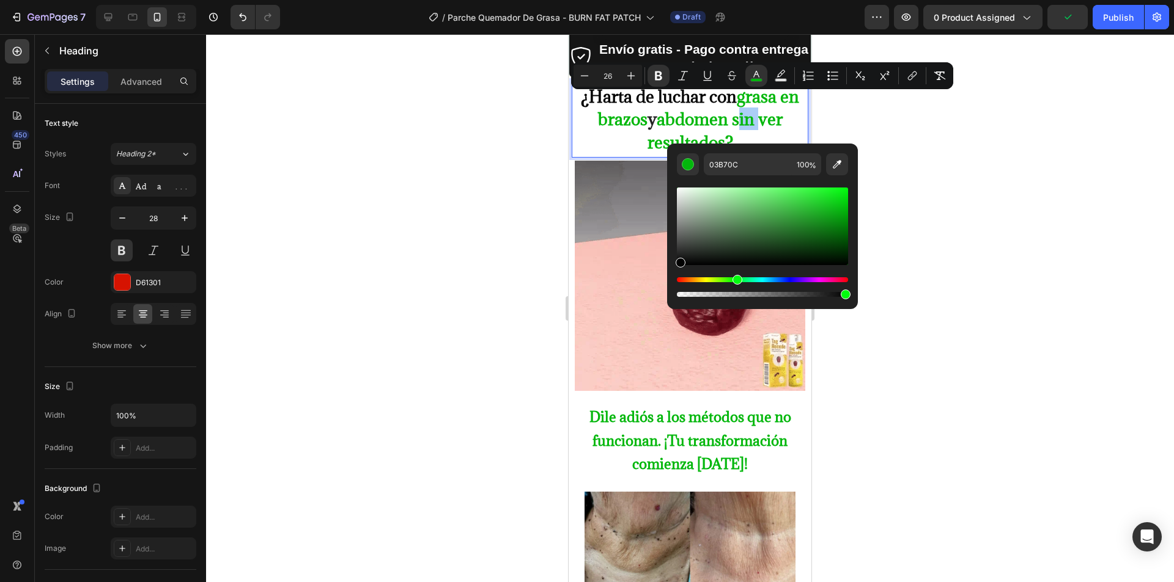
drag, startPoint x: 718, startPoint y: 195, endPoint x: 676, endPoint y: 266, distance: 82.5
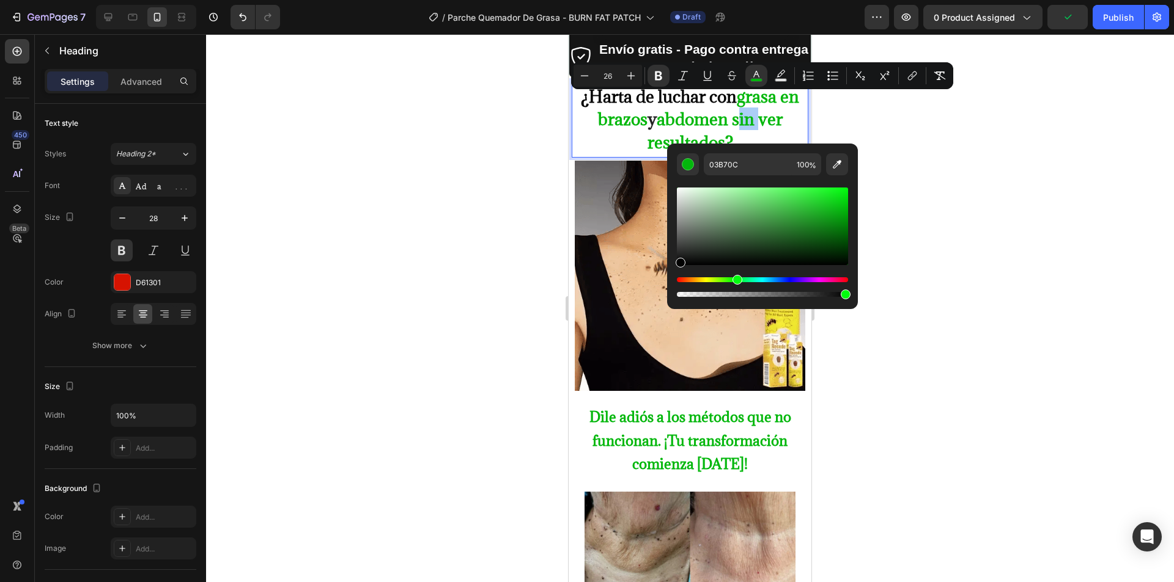
click at [677, 265] on div "Editor contextual toolbar" at bounding box center [762, 227] width 171 height 78
type input "000000"
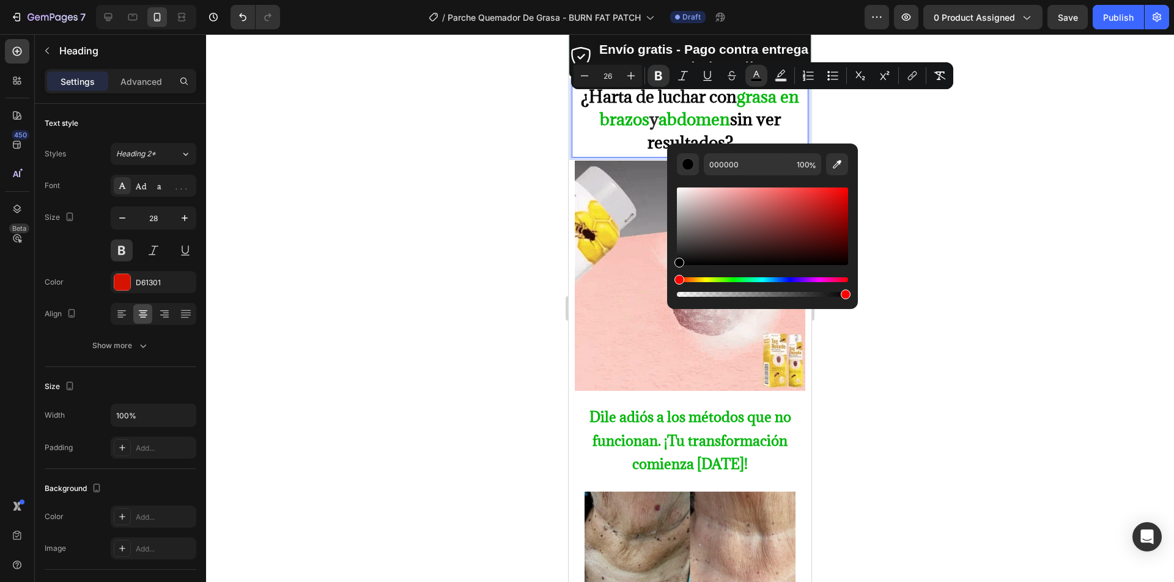
click at [494, 213] on div at bounding box center [690, 308] width 968 height 548
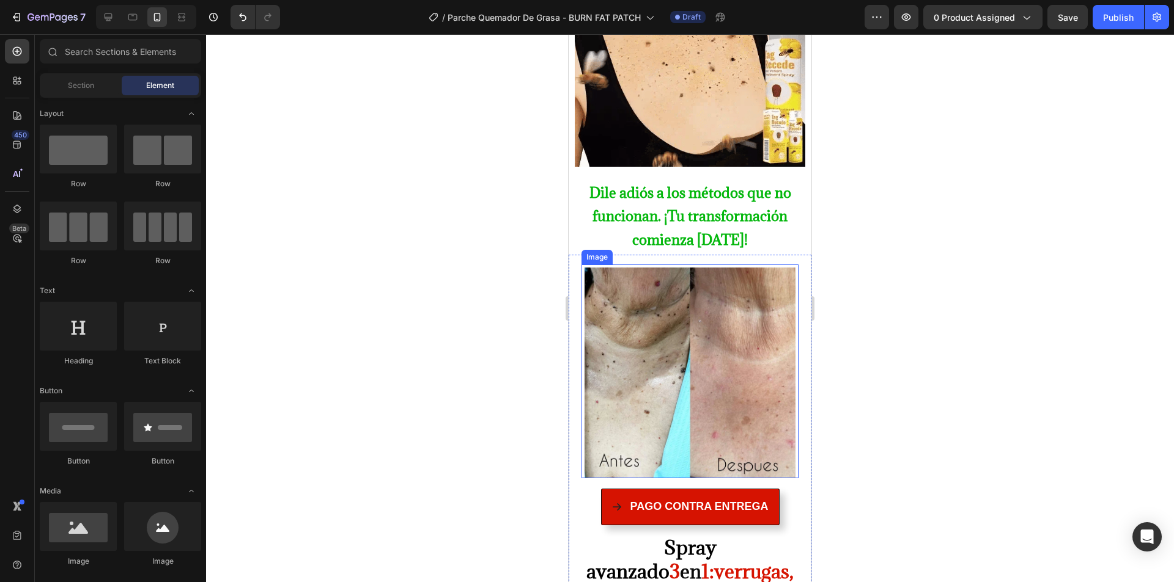
scroll to position [856, 0]
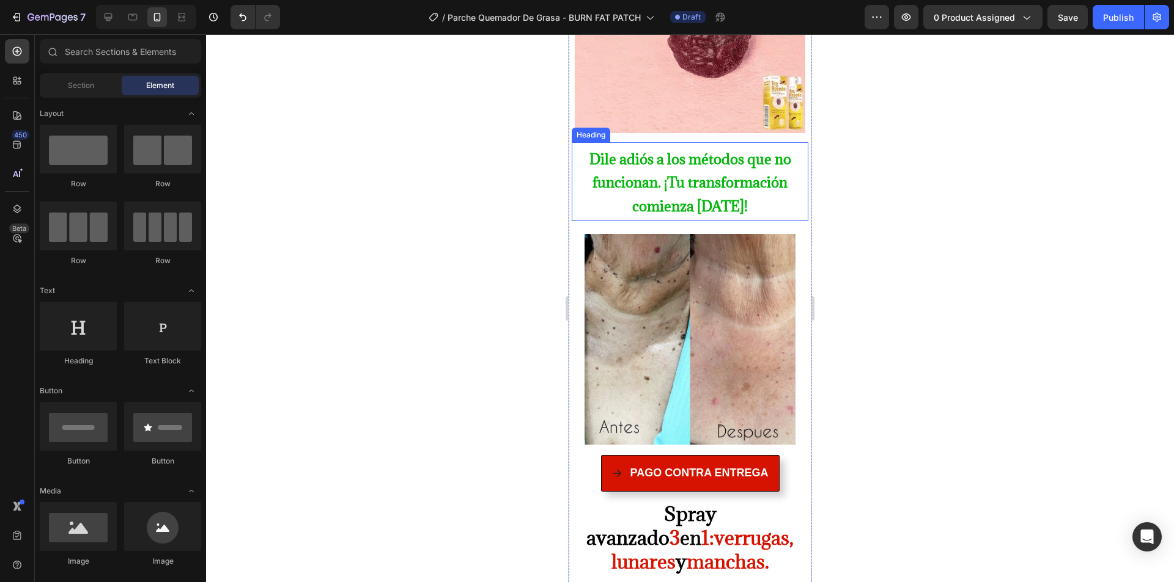
click at [658, 157] on strong "Dile adiós a los métodos que no funcionan. ¡Tu transformación comienza [DATE]!" at bounding box center [690, 182] width 202 height 65
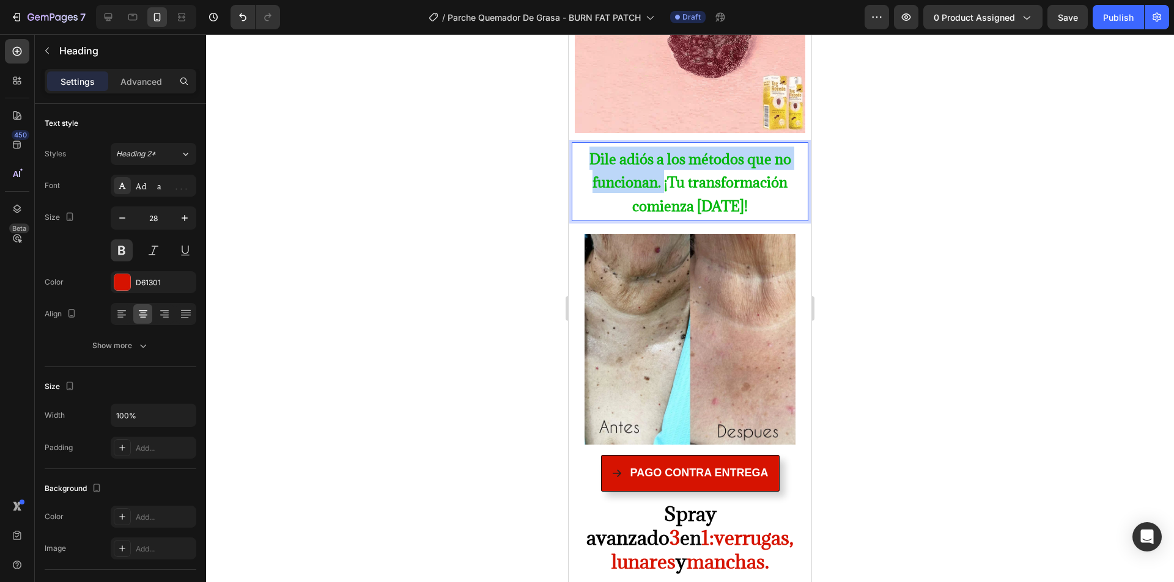
drag, startPoint x: 658, startPoint y: 175, endPoint x: 574, endPoint y: 150, distance: 88.0
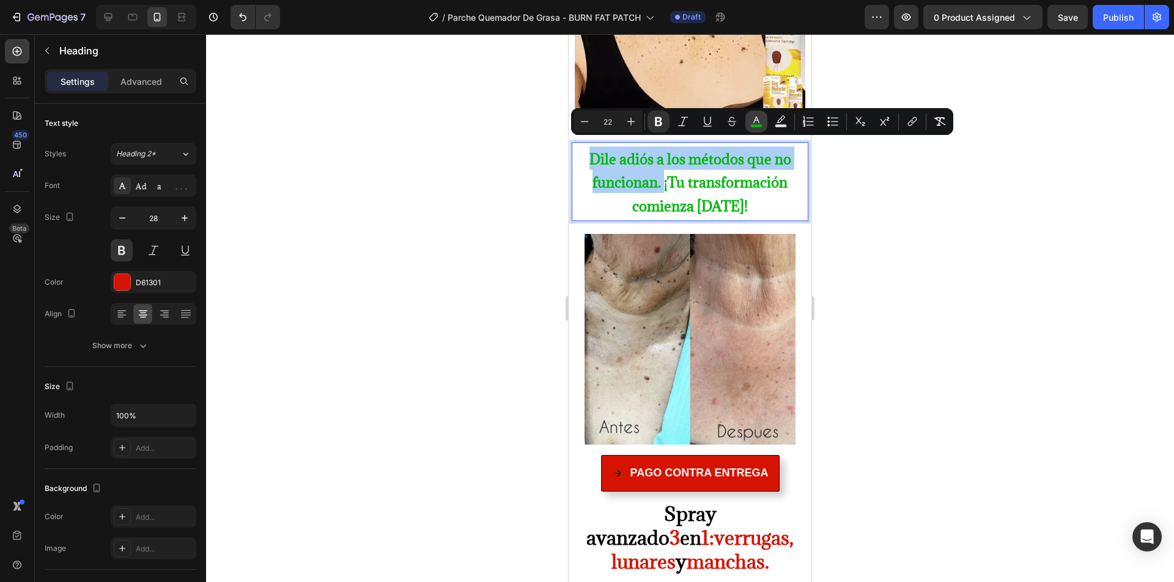
click at [758, 117] on icon "Editor contextual toolbar" at bounding box center [756, 122] width 12 height 12
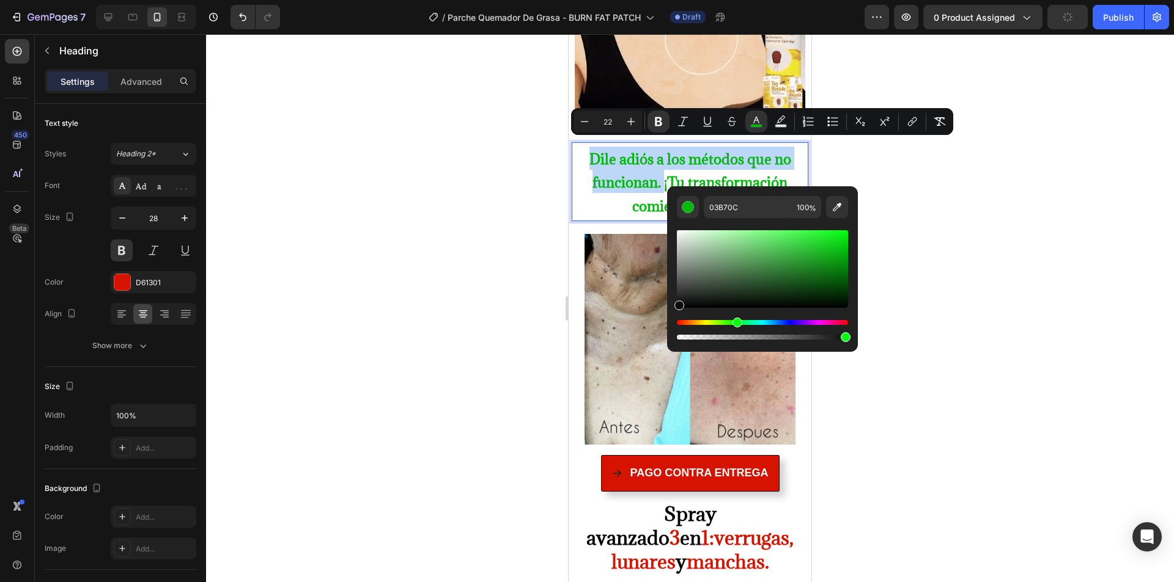
type input "0C0C0C"
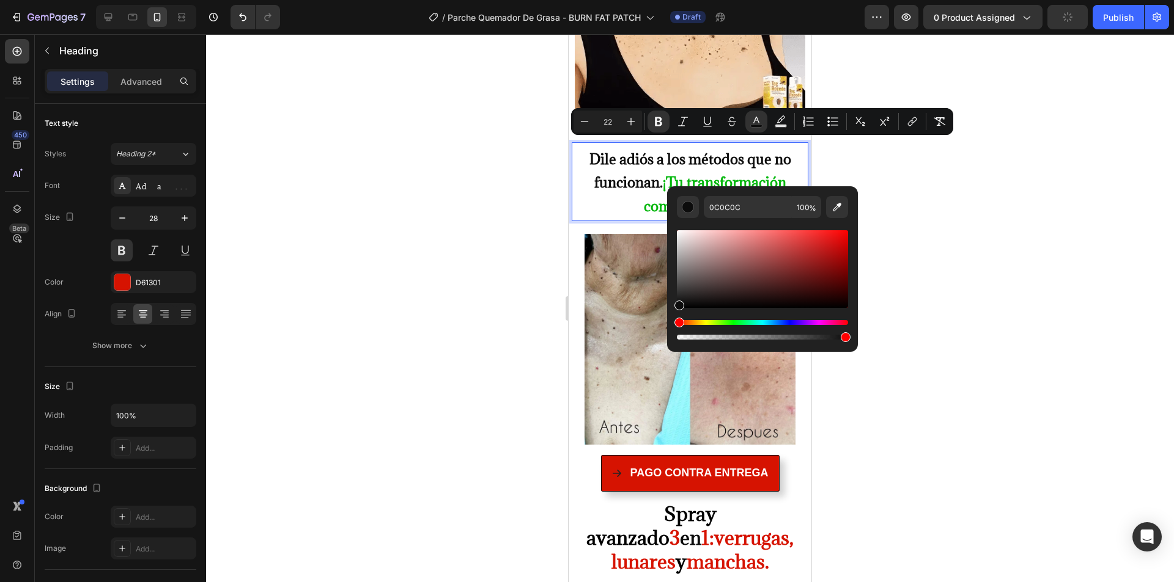
drag, startPoint x: 699, startPoint y: 273, endPoint x: 518, endPoint y: 241, distance: 183.7
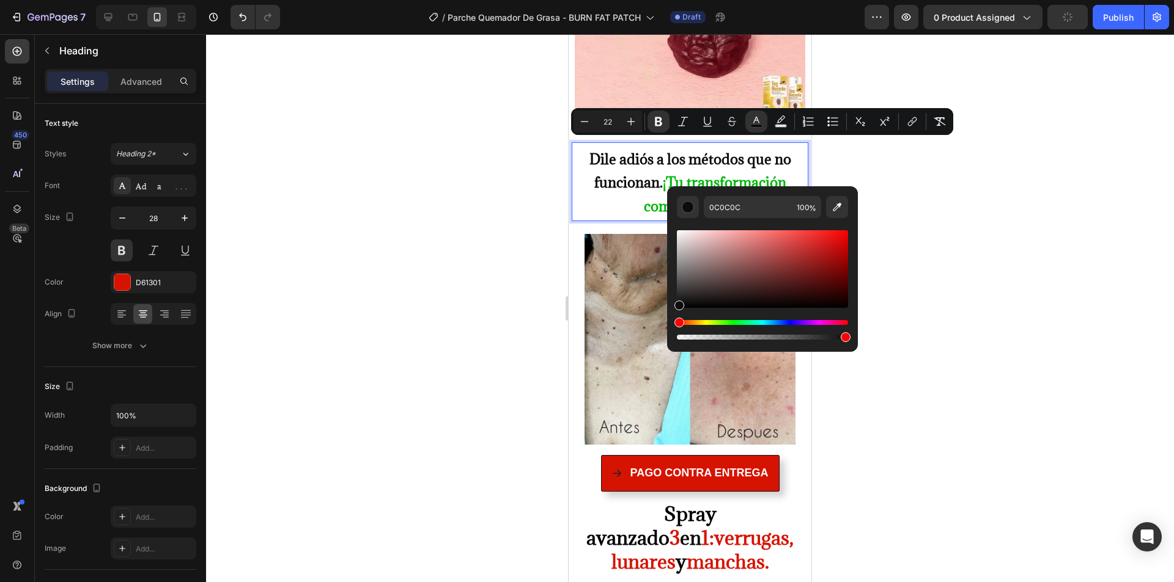
click at [668, 304] on div "0C0C0C 100 %" at bounding box center [762, 264] width 191 height 156
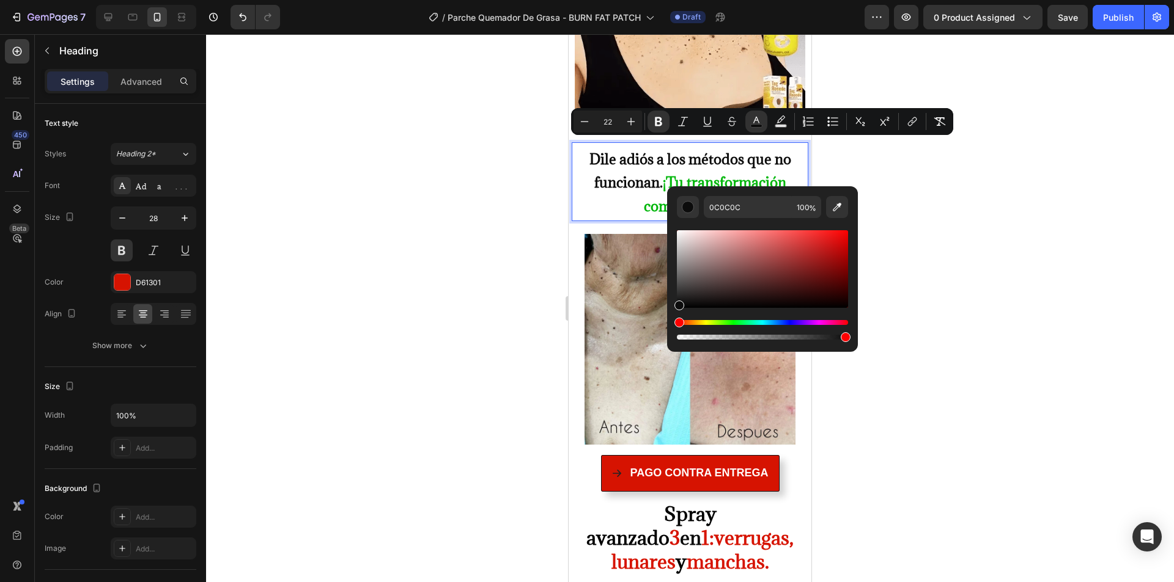
drag, startPoint x: 455, startPoint y: 219, endPoint x: 545, endPoint y: 202, distance: 90.7
click at [458, 217] on div at bounding box center [690, 308] width 968 height 548
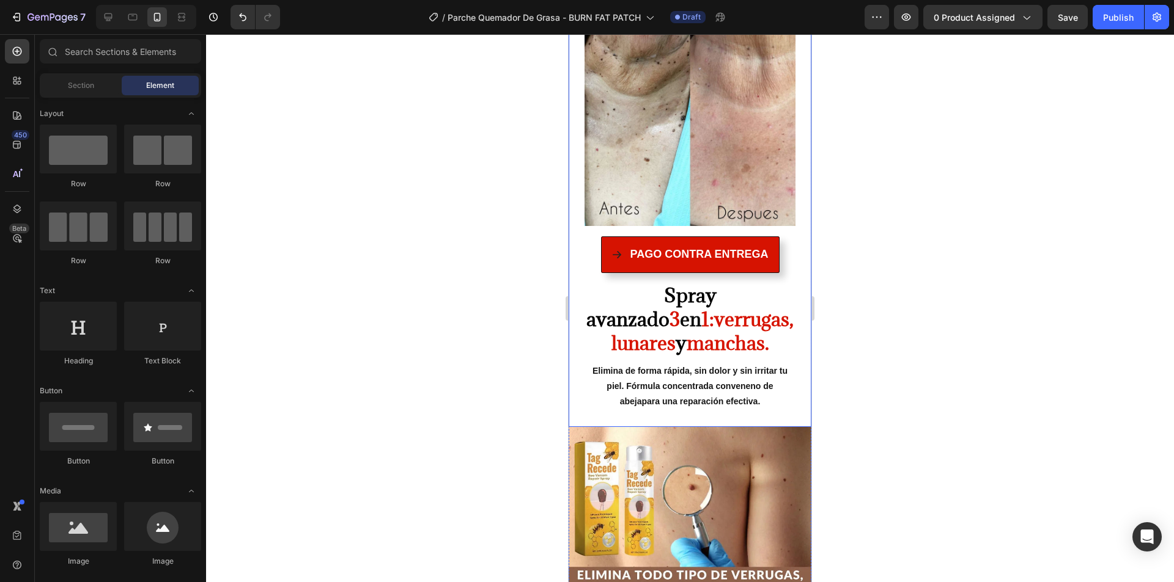
scroll to position [1100, 0]
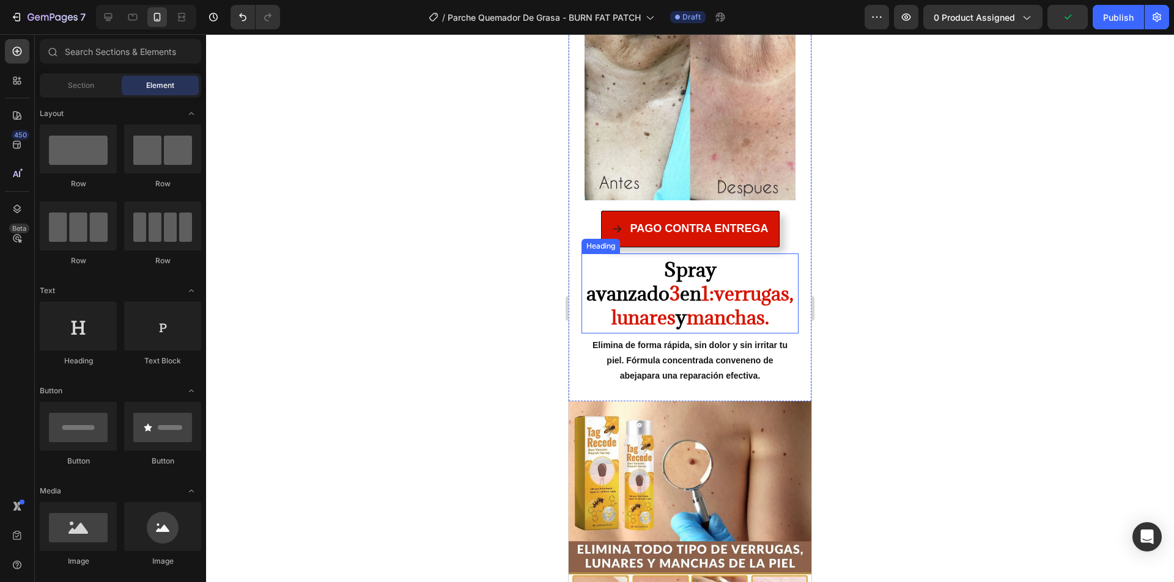
click at [673, 281] on strong "verrugas, lunares" at bounding box center [702, 305] width 183 height 49
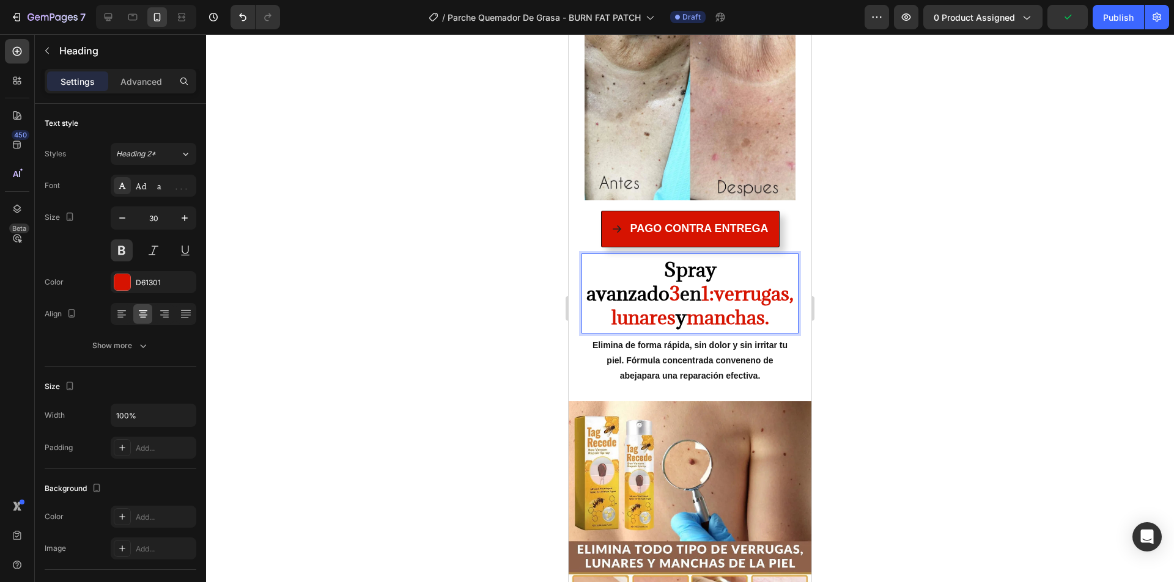
click at [673, 281] on strong "verrugas, lunares" at bounding box center [702, 305] width 183 height 49
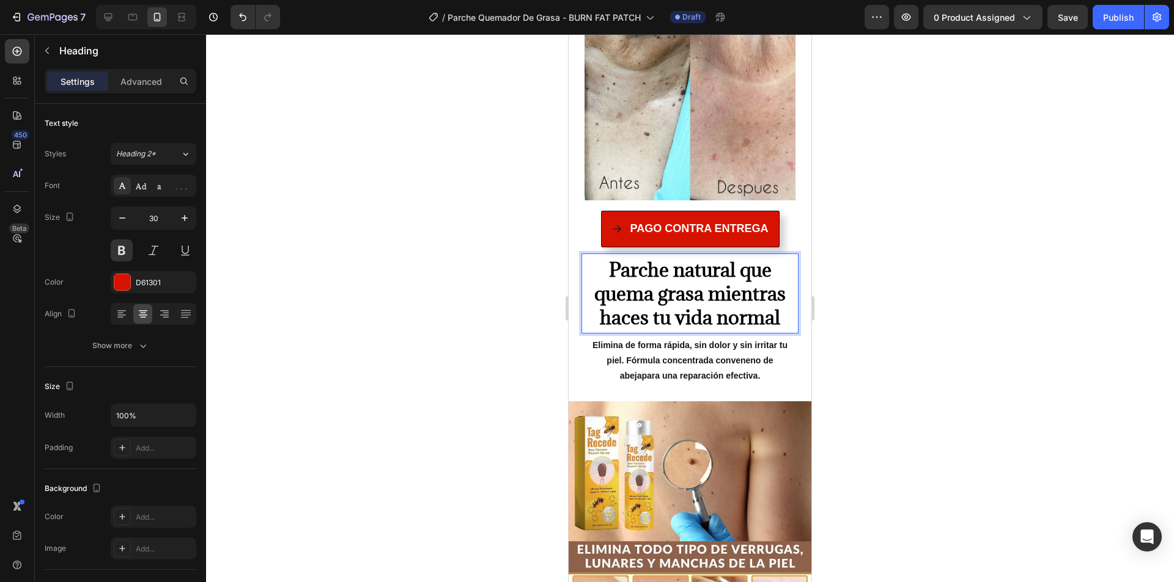
click at [594, 277] on span "Parche natural que quema grasa mientras haces tu vida normal" at bounding box center [689, 293] width 191 height 73
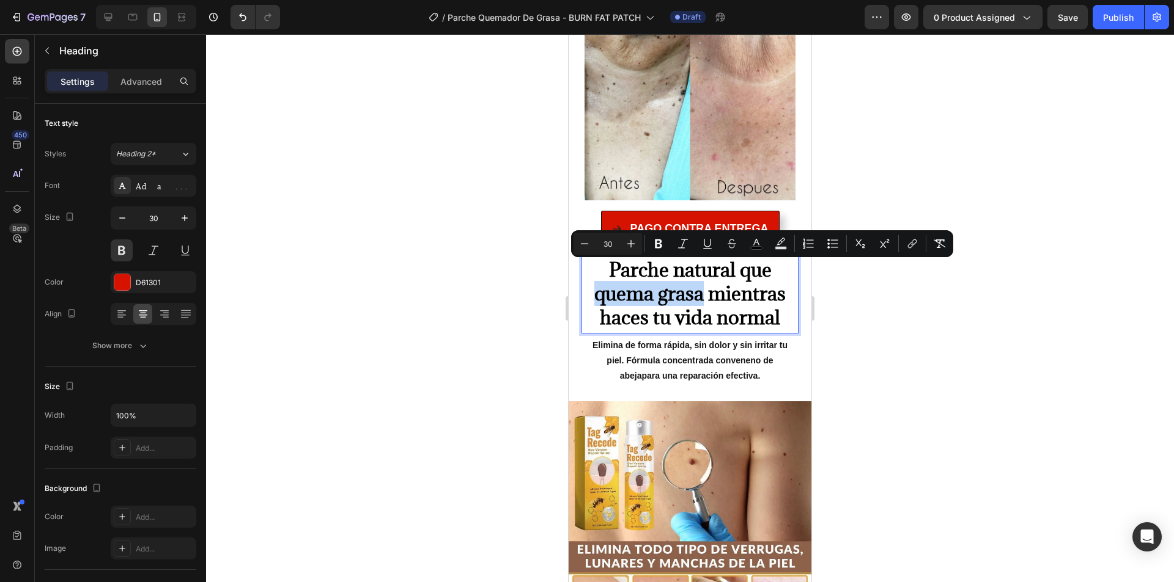
drag, startPoint x: 591, startPoint y: 277, endPoint x: 697, endPoint y: 277, distance: 106.4
click at [697, 277] on span "Parche natural que quema grasa mientras haces tu vida normal" at bounding box center [689, 293] width 191 height 73
click at [758, 243] on icon "Editor contextual toolbar" at bounding box center [756, 242] width 6 height 7
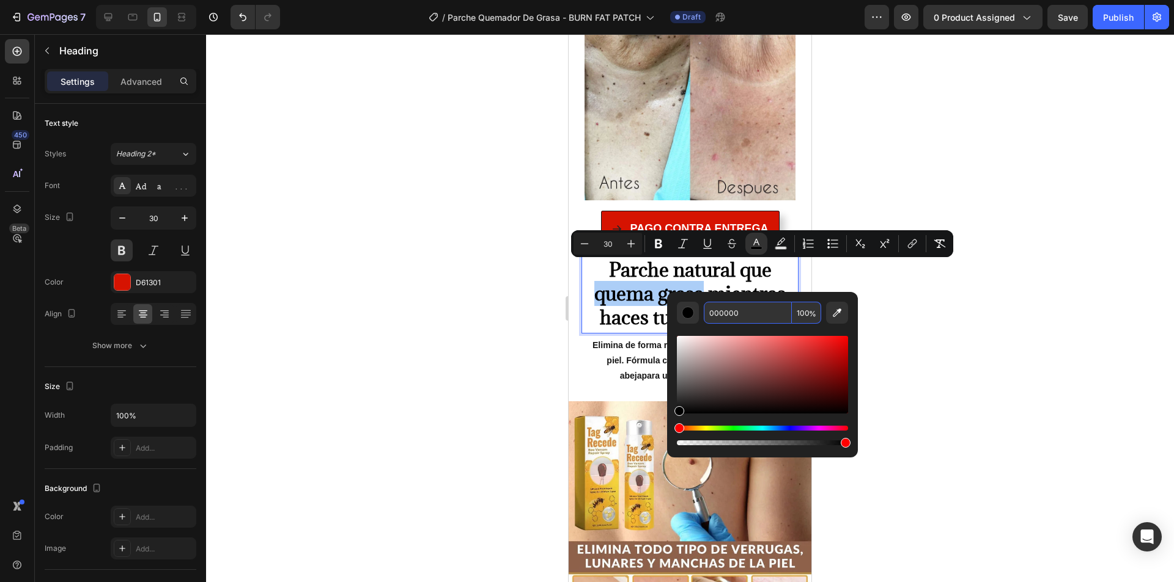
click at [766, 313] on input "000000" at bounding box center [748, 313] width 88 height 22
paste input "Parche natural que quema grasa mientras haces tu vida normal"
type input "Parche natural que quema grasa mientras haces tu vida normal"
click at [766, 313] on input "Parche natural que quema grasa mientras haces tu vida normal" at bounding box center [748, 313] width 88 height 22
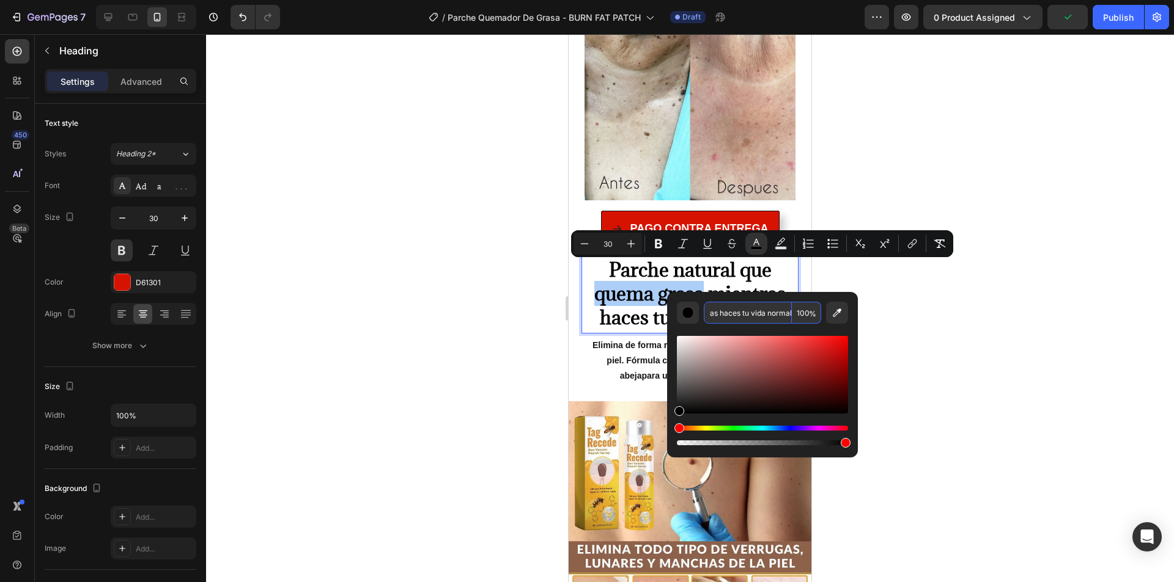
click at [766, 313] on input "Parche natural que quema grasa mientras haces tu vida normal" at bounding box center [748, 313] width 88 height 22
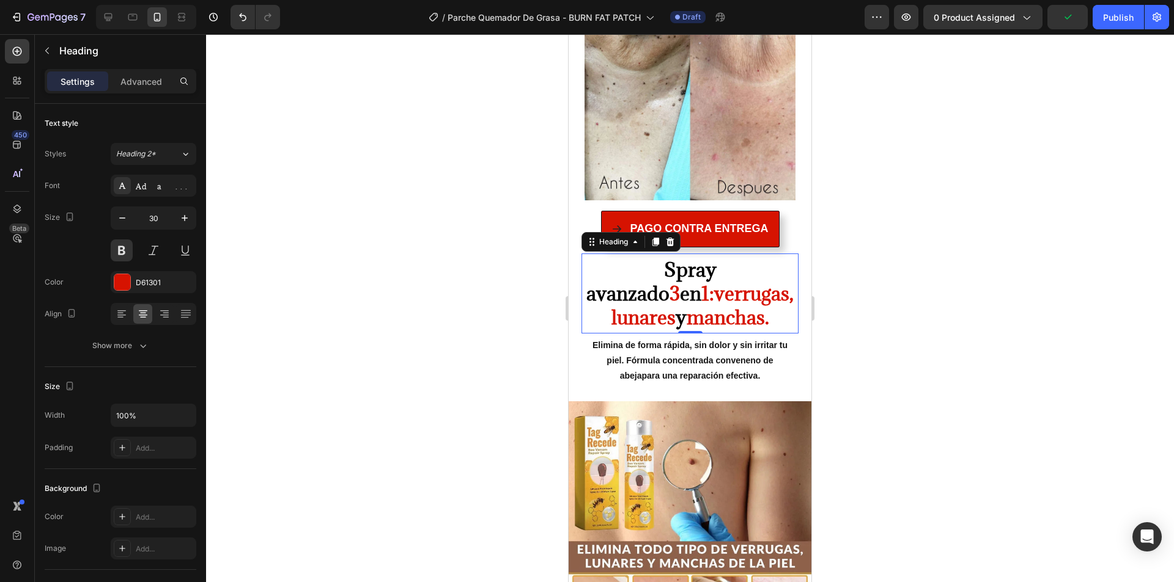
click at [898, 282] on div at bounding box center [690, 308] width 968 height 548
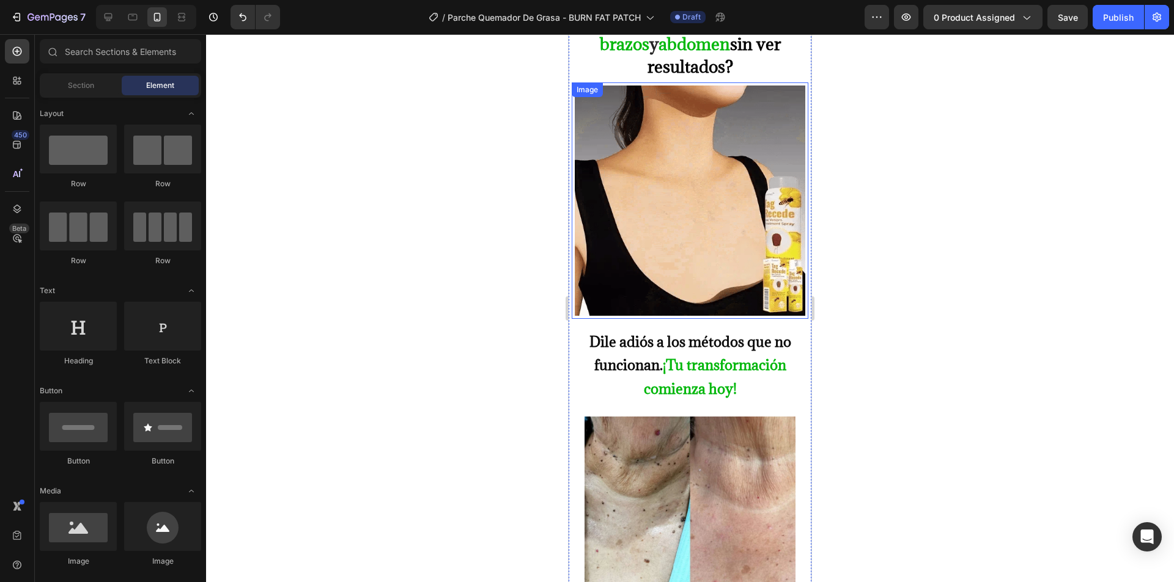
scroll to position [672, 0]
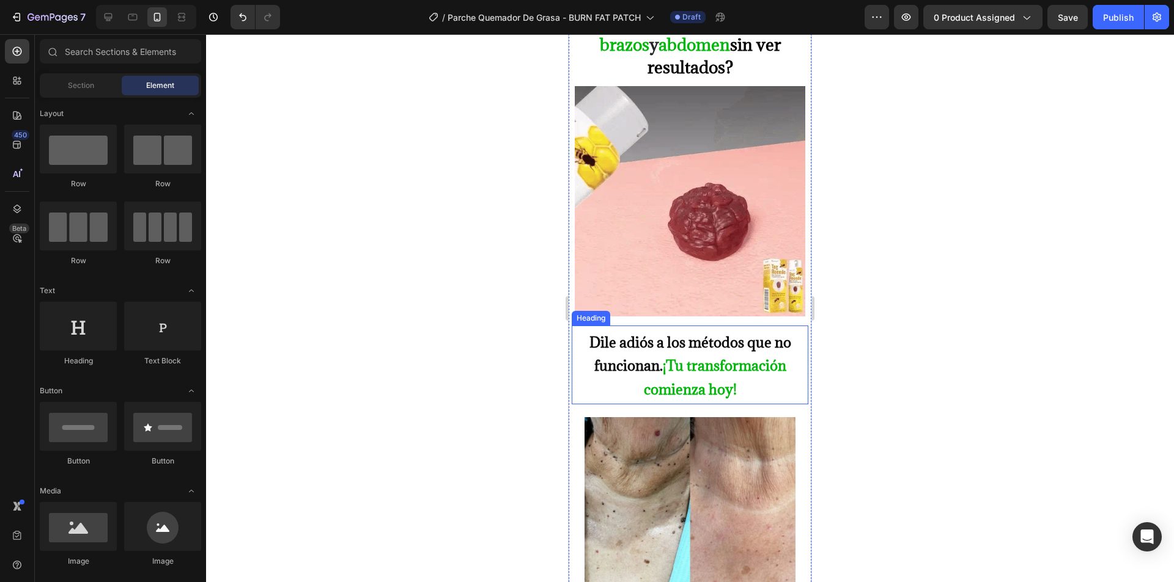
click at [687, 366] on strong "¡Tu transformación comienza hoy!" at bounding box center [715, 377] width 142 height 42
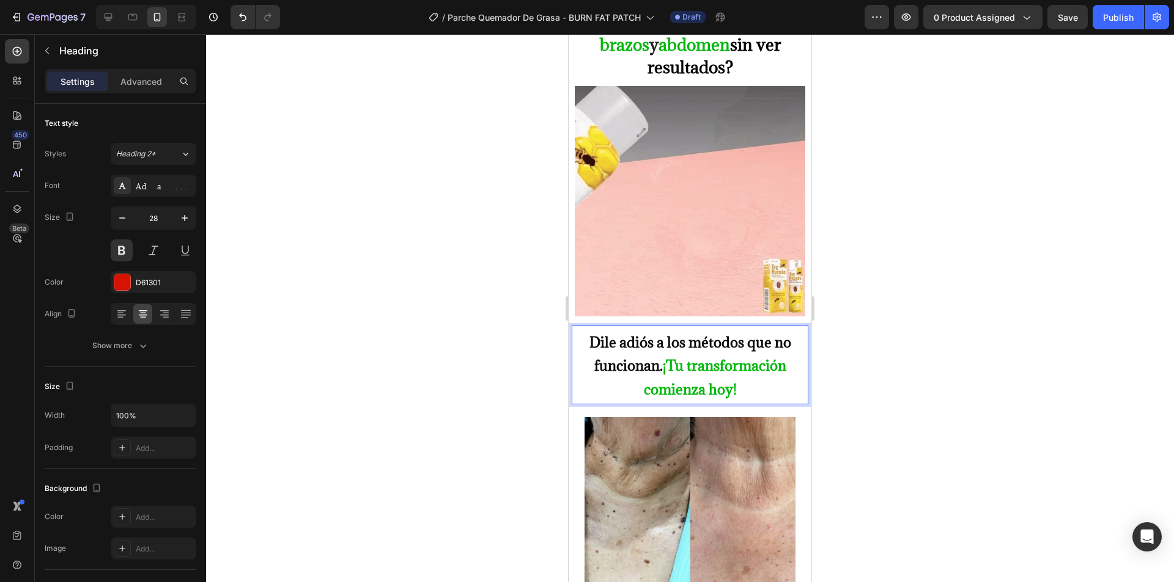
click at [671, 361] on strong "¡Tu transformación comienza hoy!" at bounding box center [715, 377] width 142 height 42
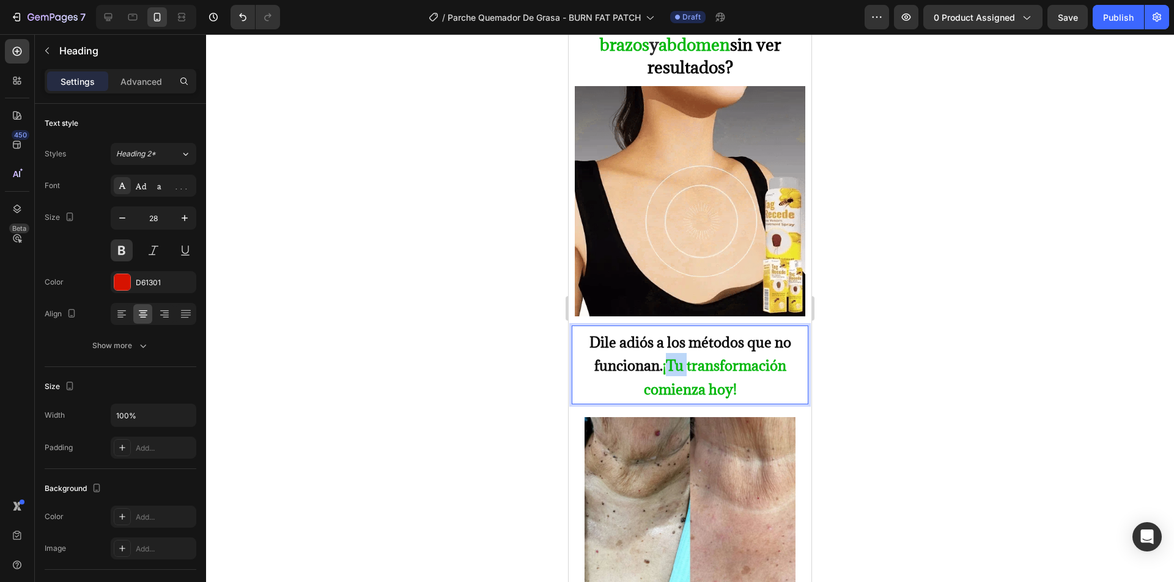
click at [671, 361] on strong "¡Tu transformación comienza hoy!" at bounding box center [715, 377] width 142 height 42
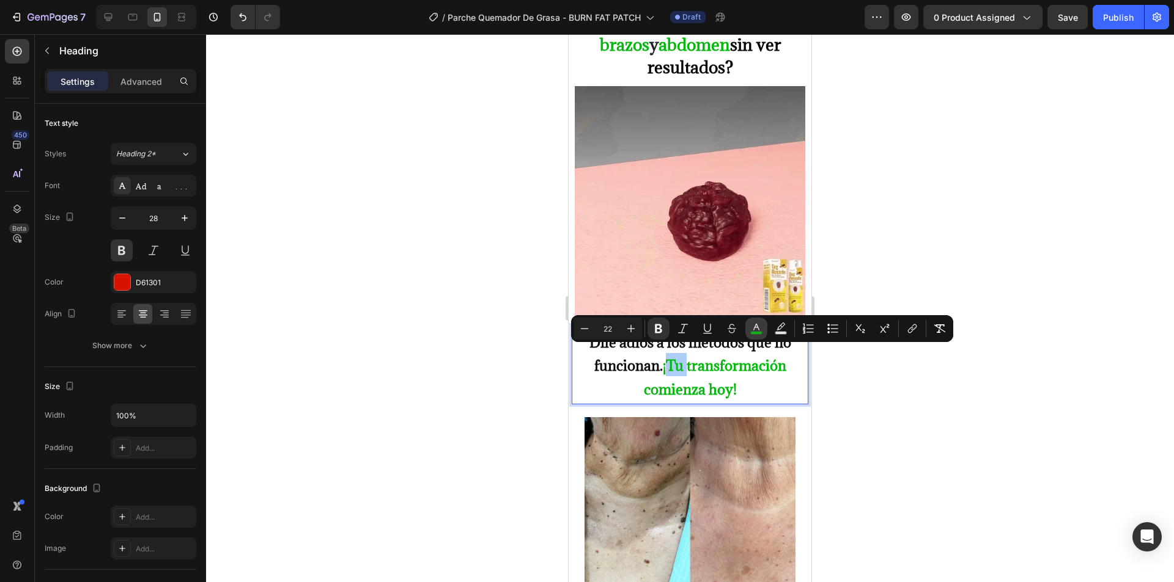
click at [757, 330] on icon "Editor contextual toolbar" at bounding box center [756, 329] width 12 height 12
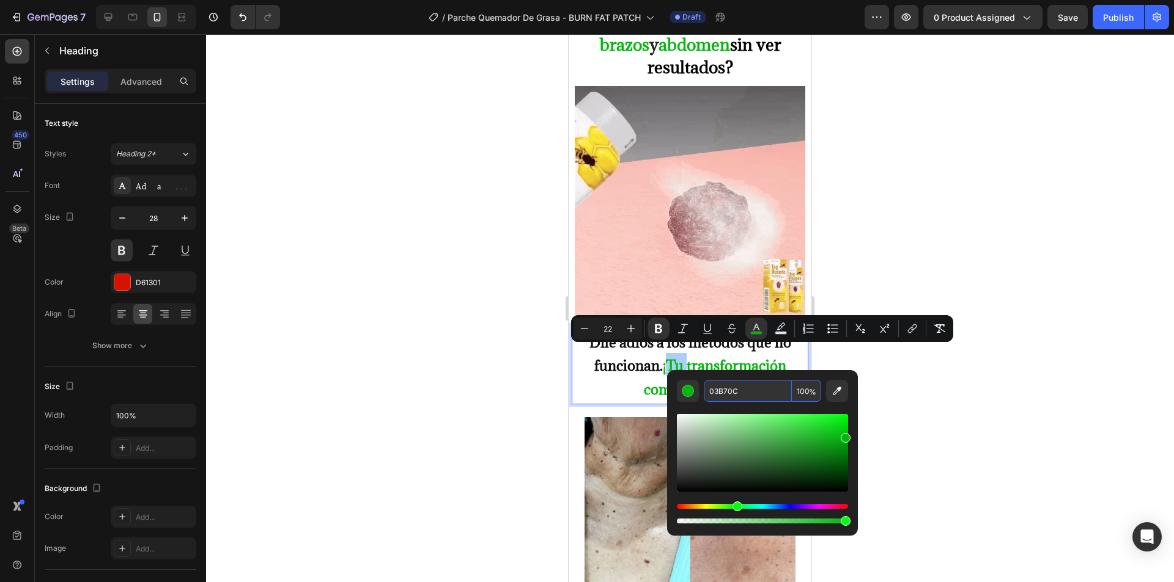
click at [752, 397] on input "03B70C" at bounding box center [748, 391] width 88 height 22
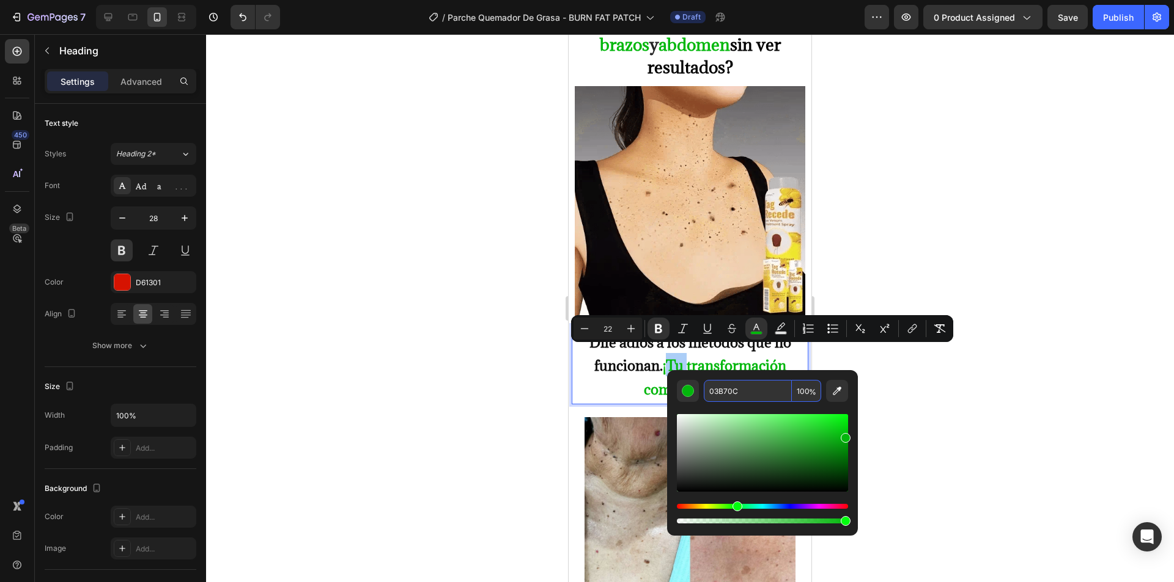
click at [752, 397] on input "03B70C" at bounding box center [748, 391] width 88 height 22
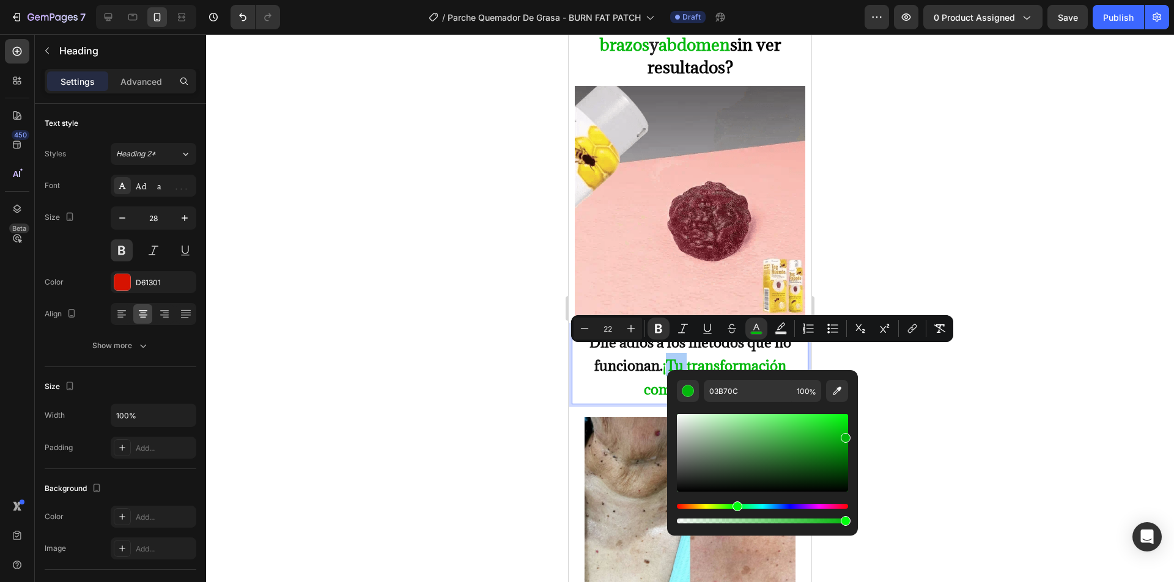
click at [861, 245] on div at bounding box center [690, 308] width 968 height 548
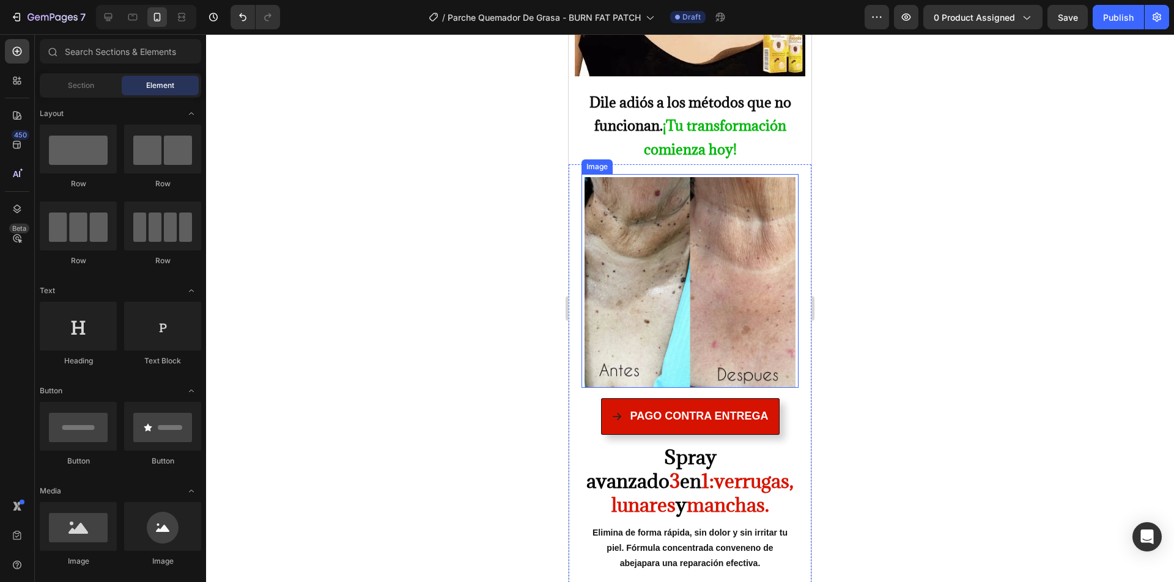
scroll to position [1039, 0]
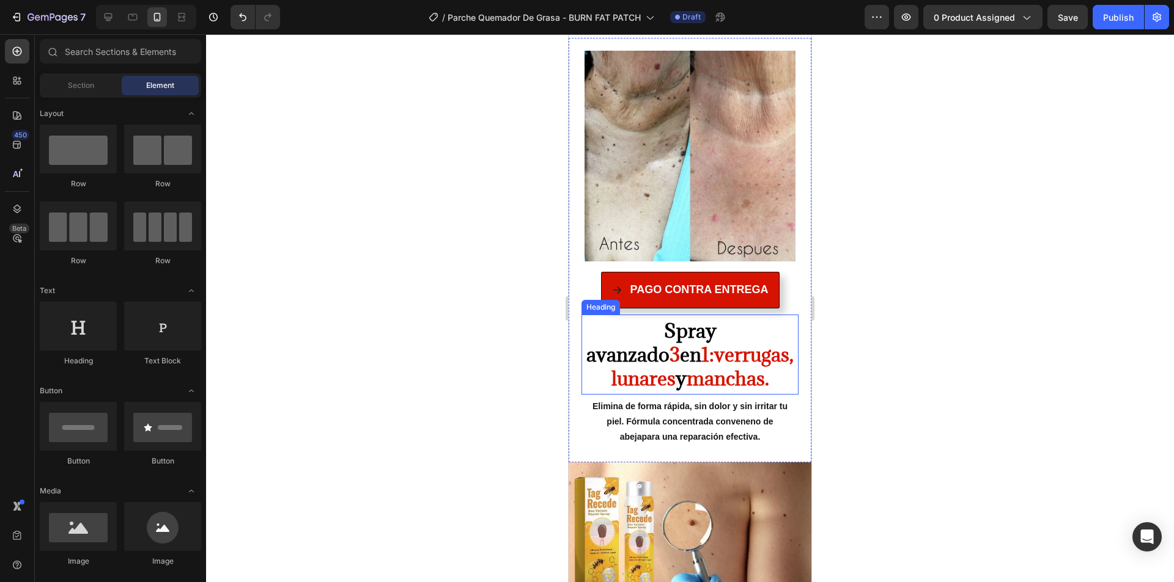
click at [692, 342] on strong "verrugas, lunares" at bounding box center [702, 366] width 183 height 49
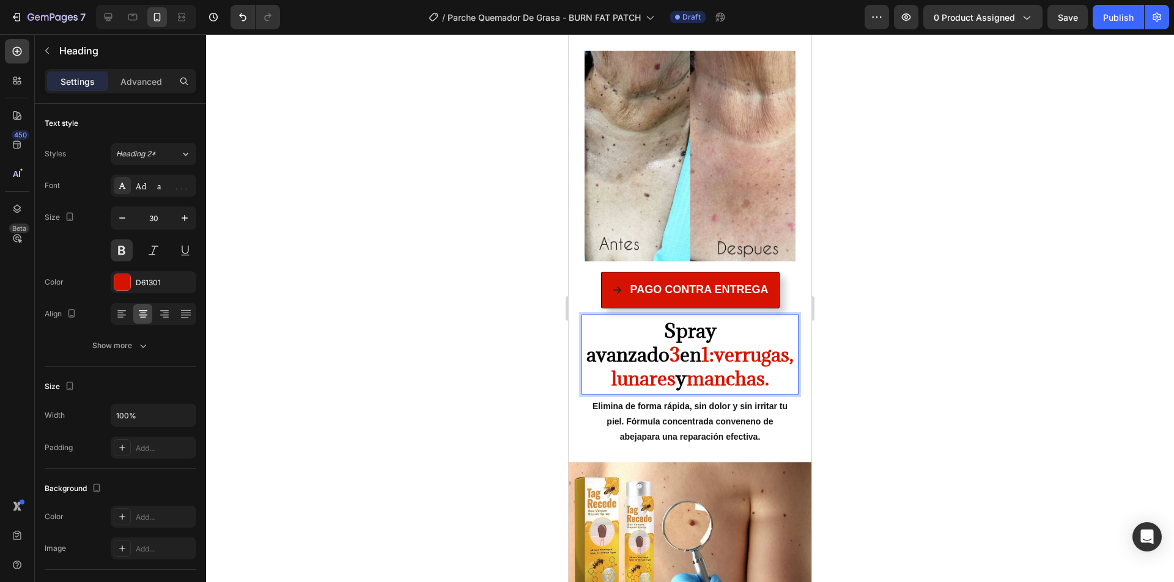
click at [641, 323] on span "Spray avanzado" at bounding box center [651, 342] width 130 height 49
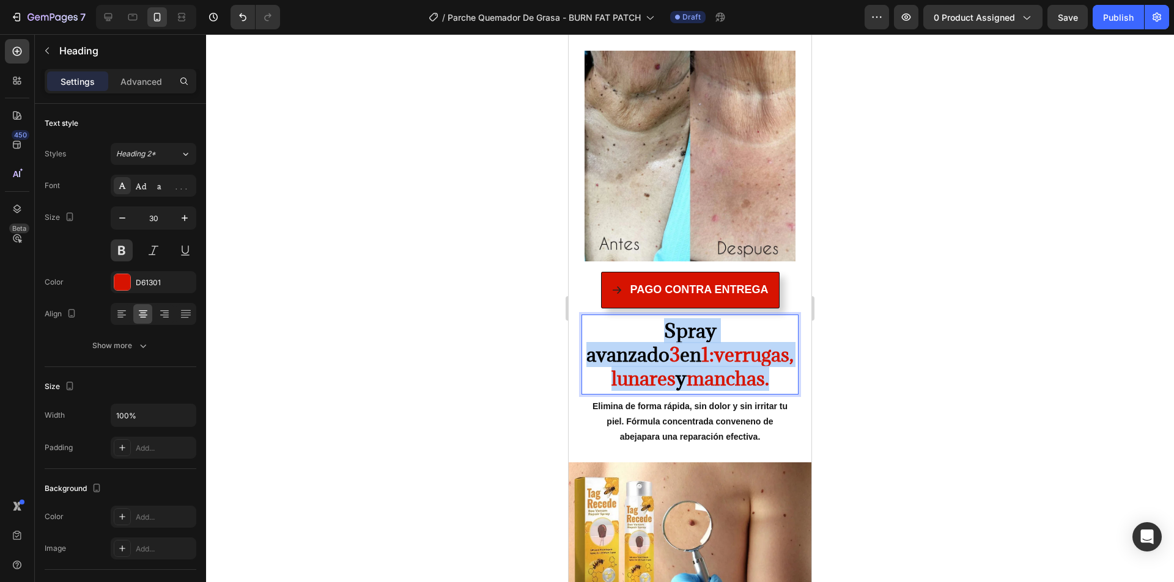
click at [641, 323] on span "Spray avanzado" at bounding box center [651, 342] width 130 height 49
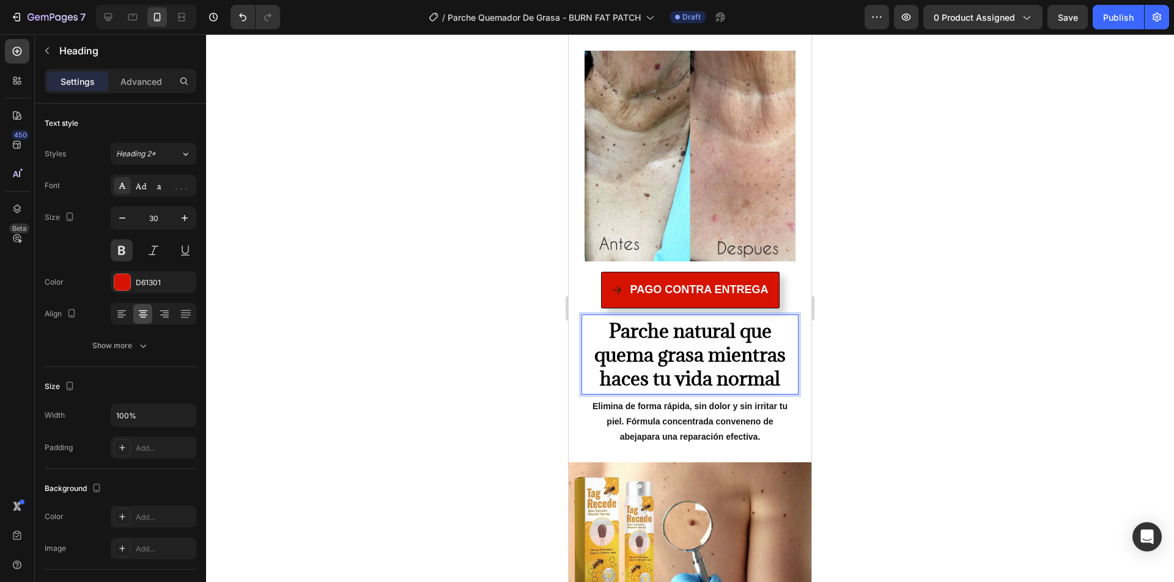
click at [658, 323] on span "Parche natural que quema grasa mientras haces tu vida normal" at bounding box center [689, 354] width 191 height 73
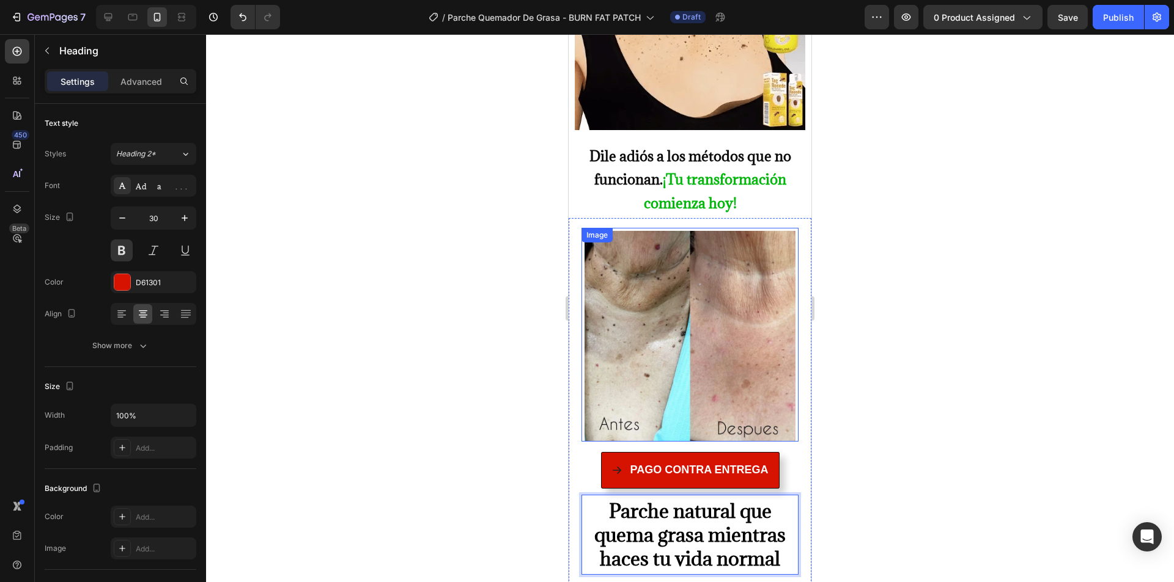
scroll to position [856, 0]
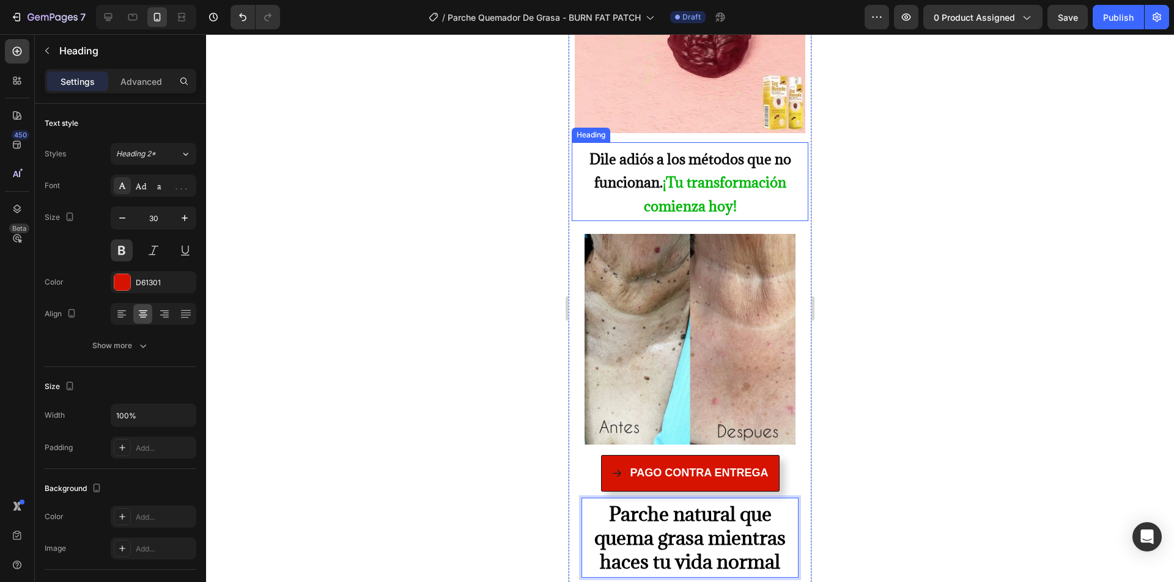
click at [675, 173] on strong "¡Tu transformación comienza hoy!" at bounding box center [715, 194] width 142 height 42
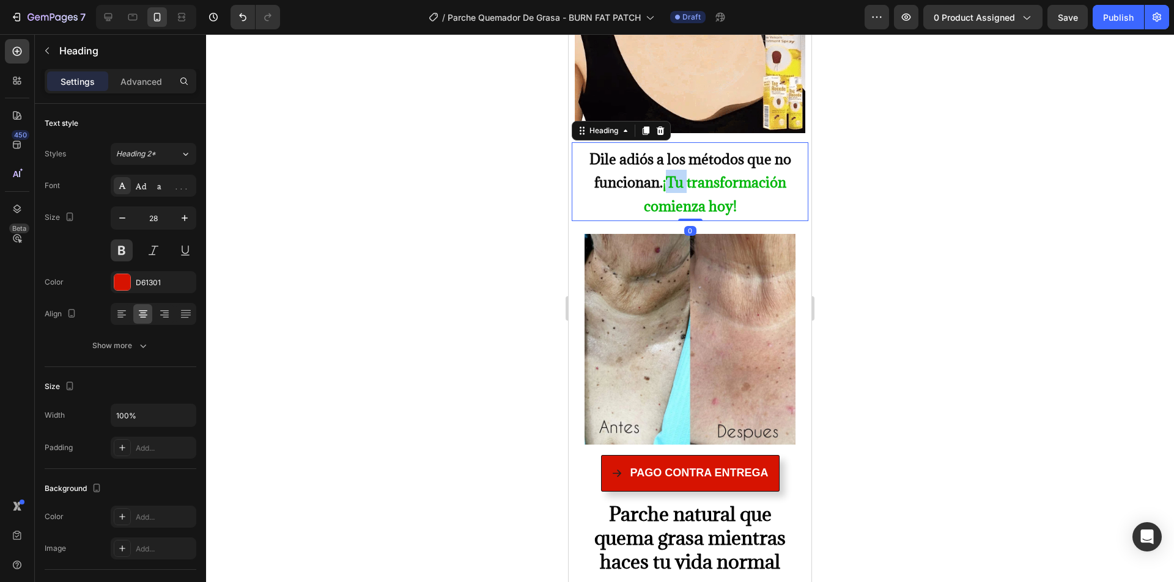
click at [668, 175] on strong "¡Tu transformación comienza hoy!" at bounding box center [715, 194] width 142 height 42
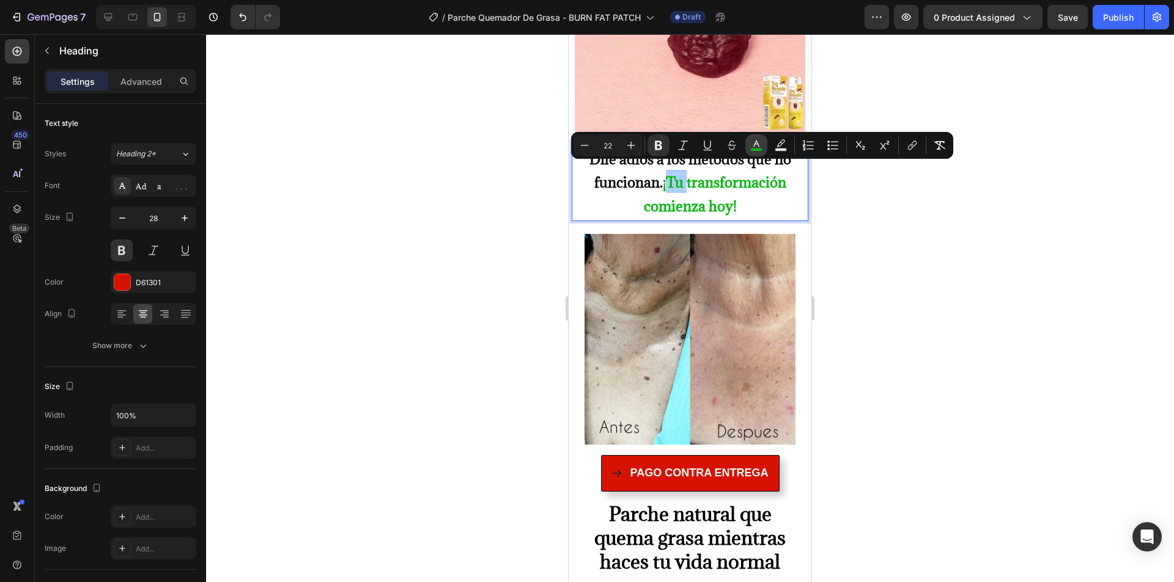
click at [756, 145] on icon "Editor contextual toolbar" at bounding box center [756, 145] width 12 height 12
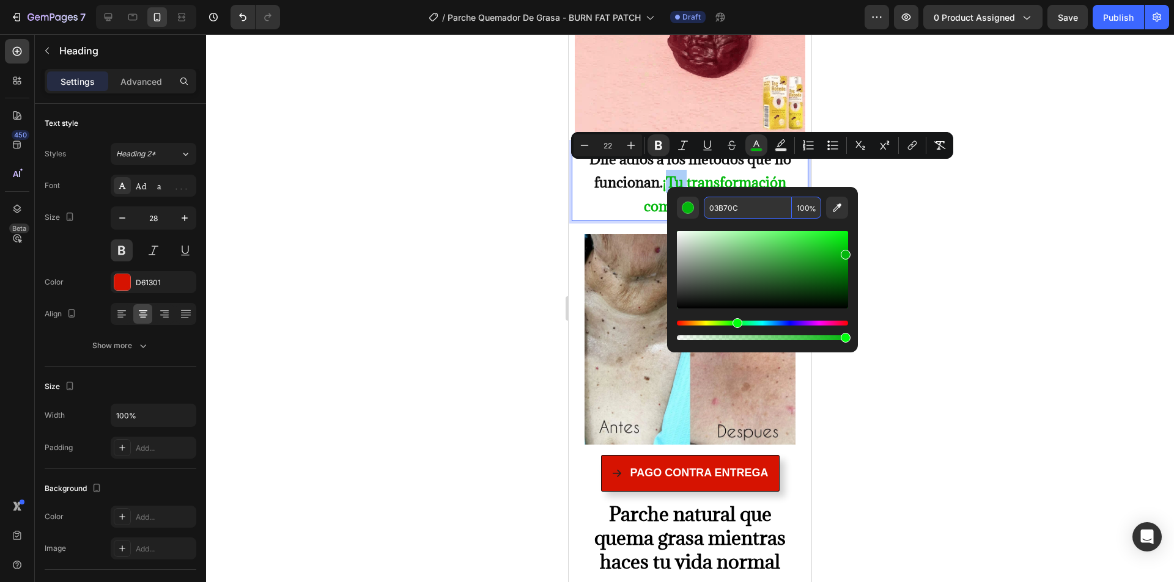
click at [735, 215] on input "03B70C" at bounding box center [748, 208] width 88 height 22
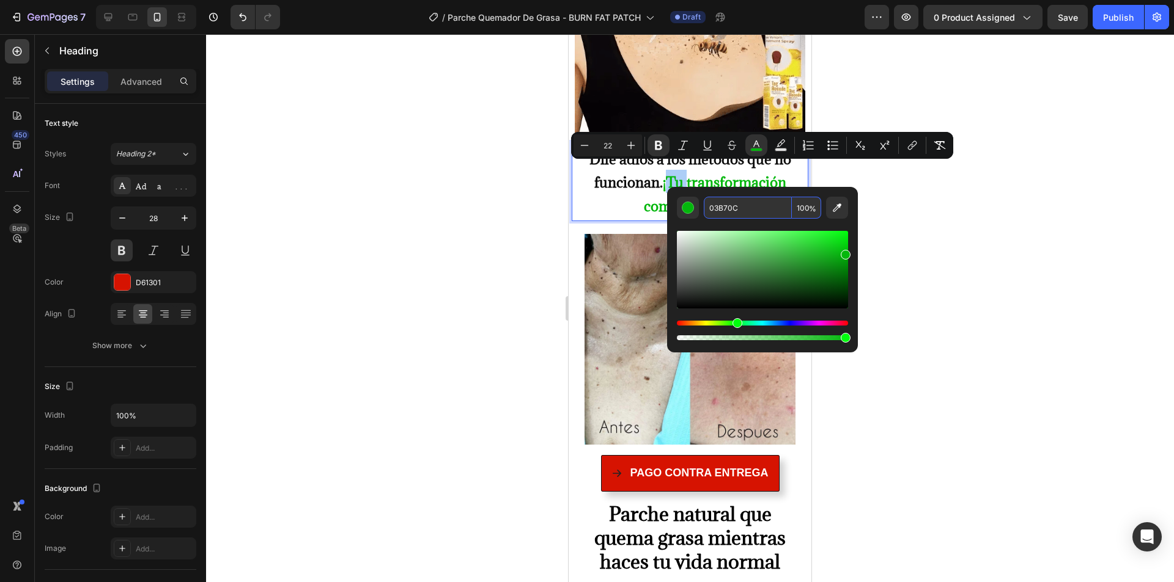
click at [735, 215] on input "03B70C" at bounding box center [748, 208] width 88 height 22
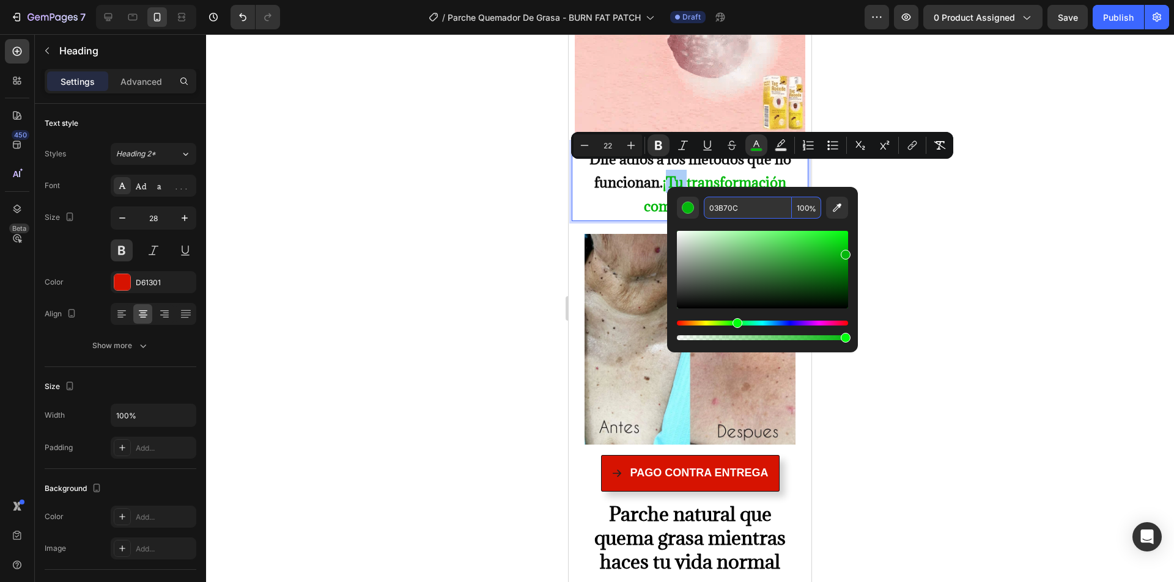
click at [977, 202] on div at bounding box center [690, 308] width 968 height 548
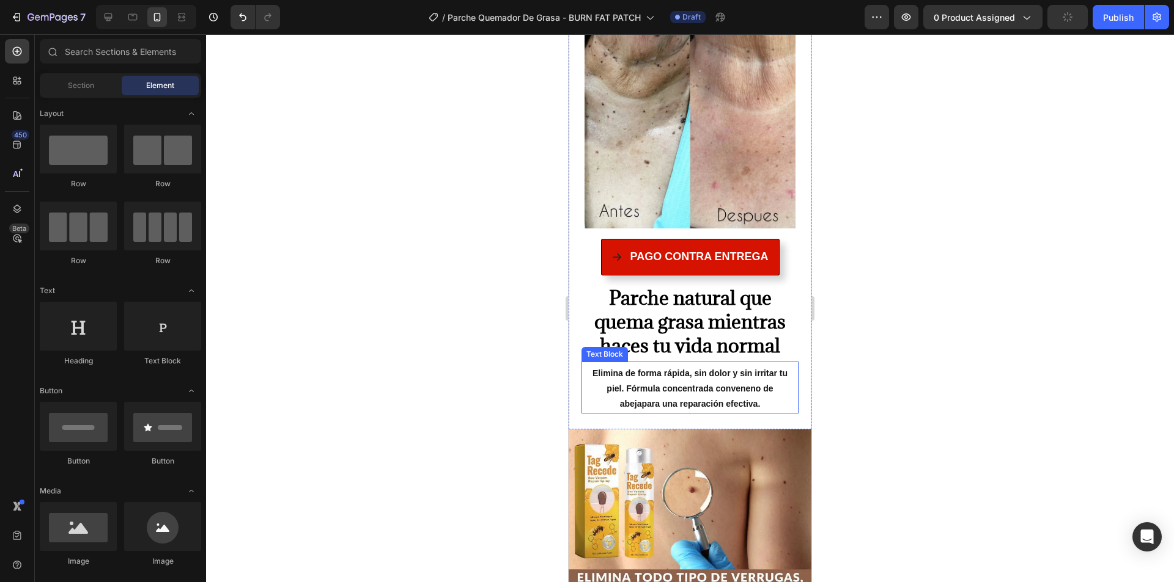
scroll to position [1100, 0]
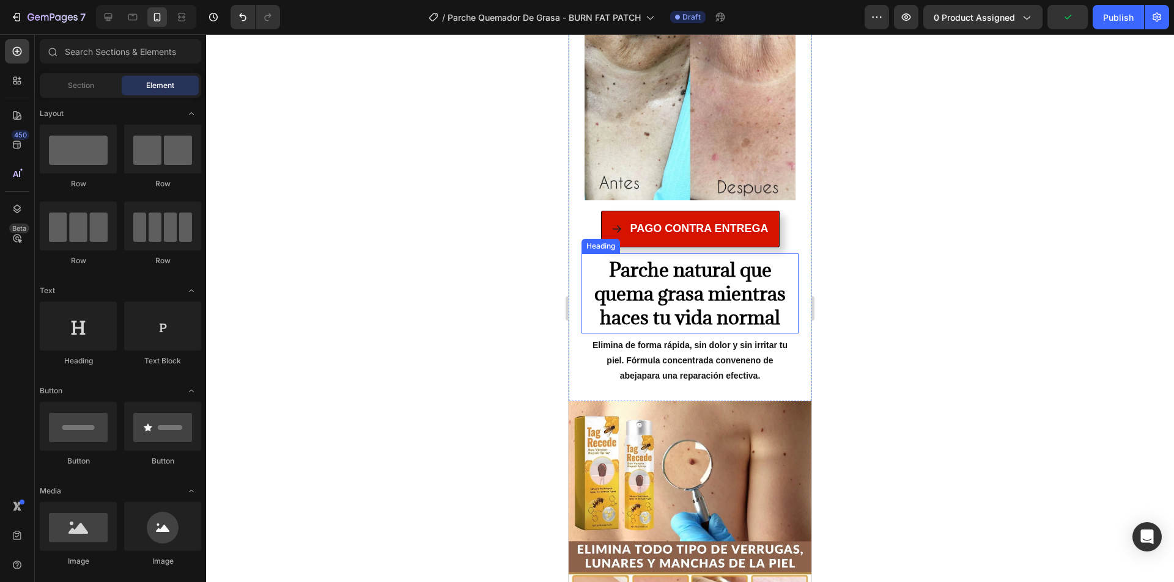
click at [671, 290] on span "Parche natural que quema grasa mientras haces tu vida normal" at bounding box center [689, 293] width 191 height 73
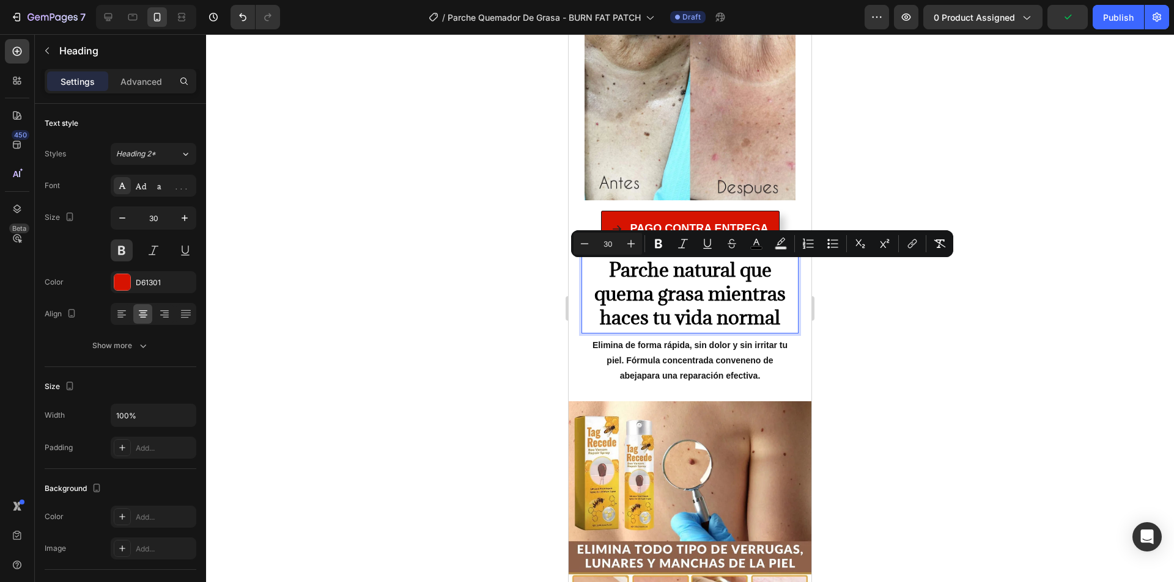
click at [660, 274] on span "Parche natural que quema grasa mientras haces tu vida normal" at bounding box center [689, 293] width 191 height 73
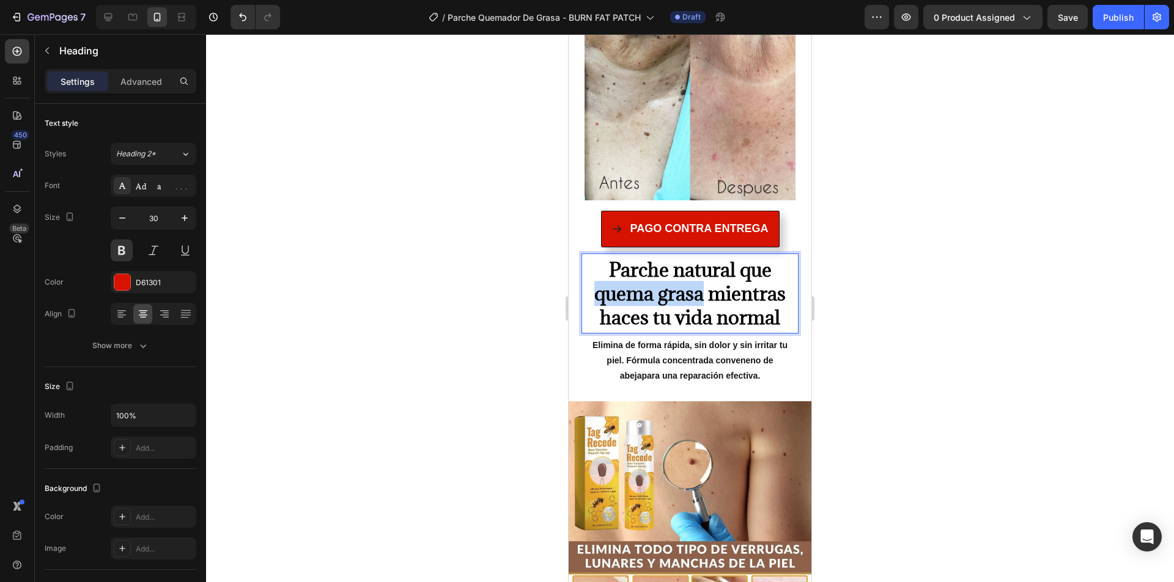
drag, startPoint x: 592, startPoint y: 275, endPoint x: 698, endPoint y: 277, distance: 105.8
click at [698, 277] on span "Parche natural que quema grasa mientras haces tu vida normal" at bounding box center [689, 293] width 191 height 73
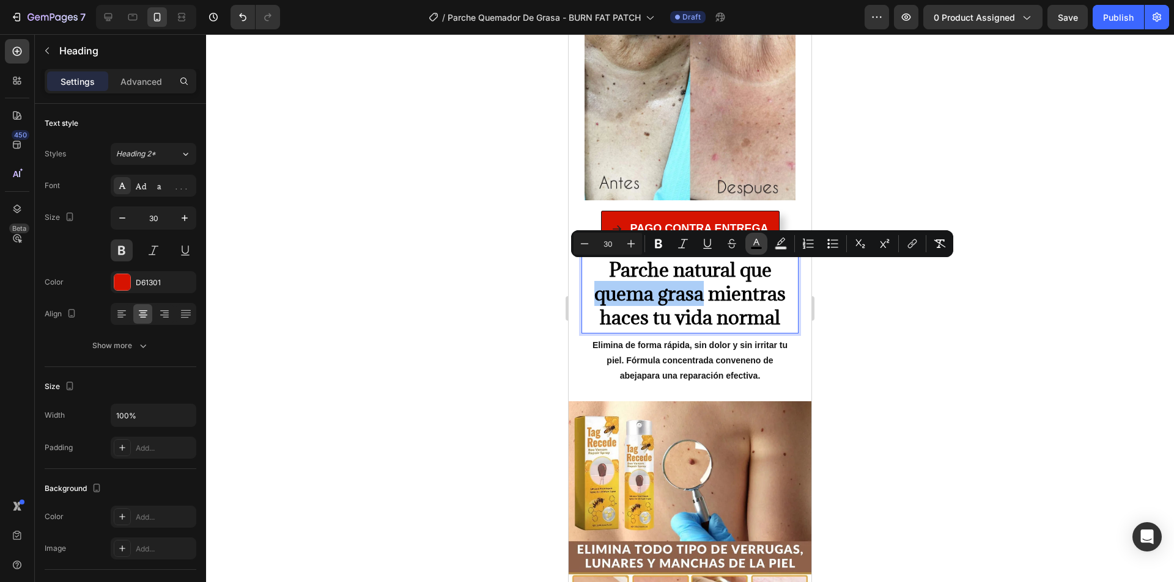
click at [760, 244] on icon "Editor contextual toolbar" at bounding box center [756, 244] width 12 height 12
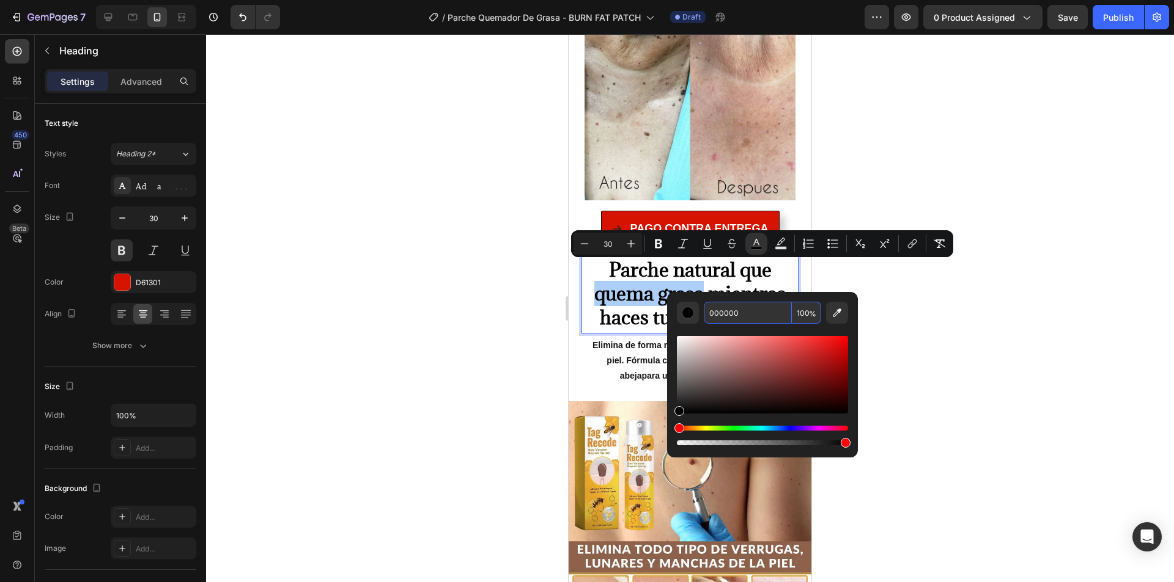
click at [741, 314] on input "000000" at bounding box center [748, 313] width 88 height 22
paste input "3B70C"
type input "03B70C"
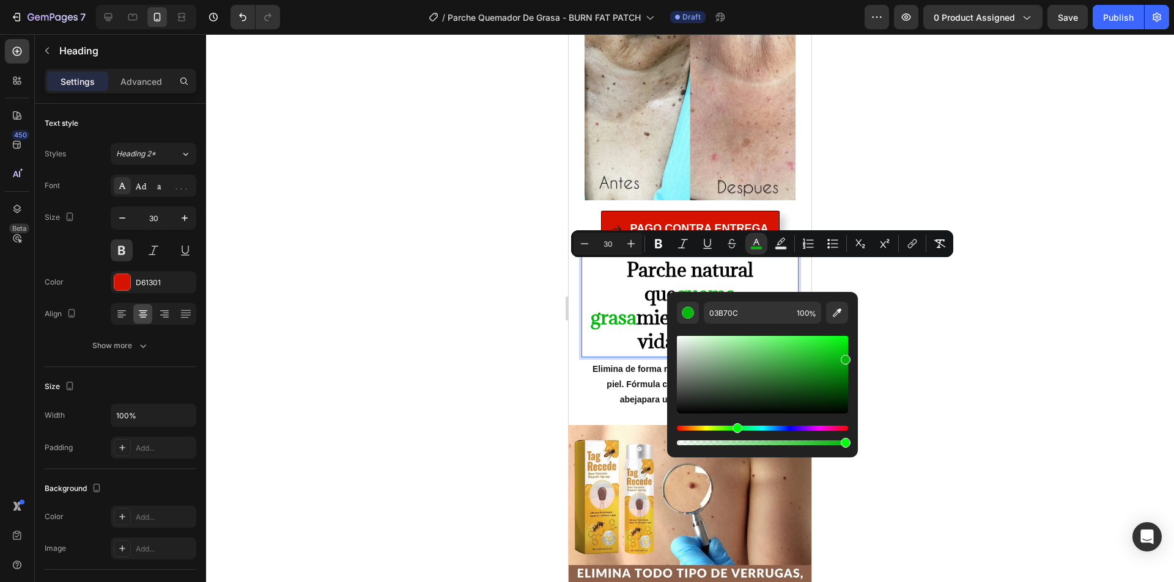
click at [482, 274] on div at bounding box center [690, 308] width 968 height 548
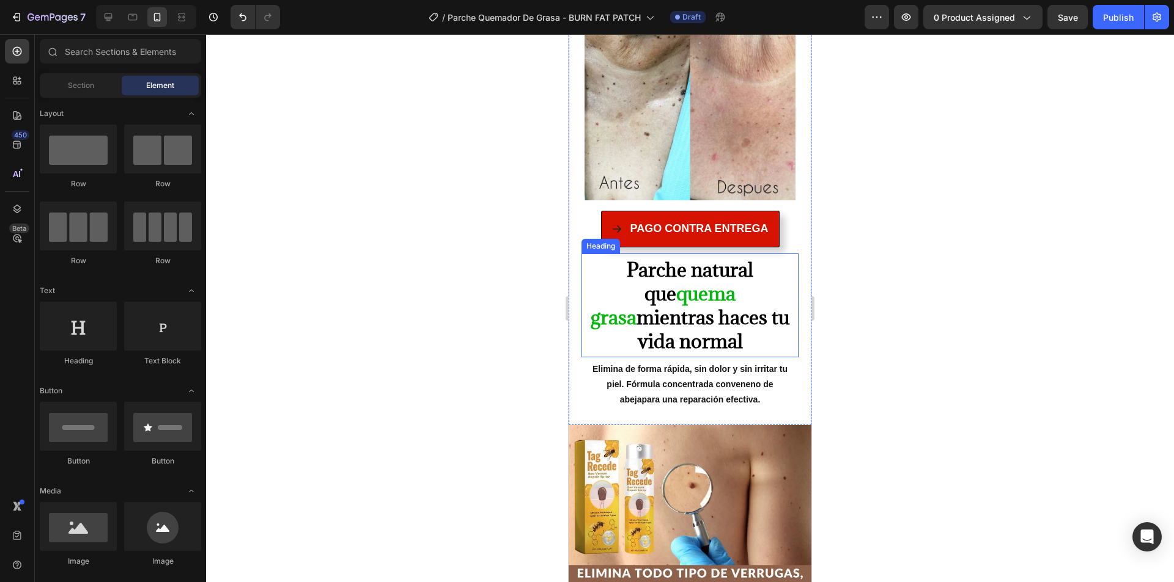
click at [677, 305] on span "mientras haces tu vida normal" at bounding box center [712, 329] width 153 height 49
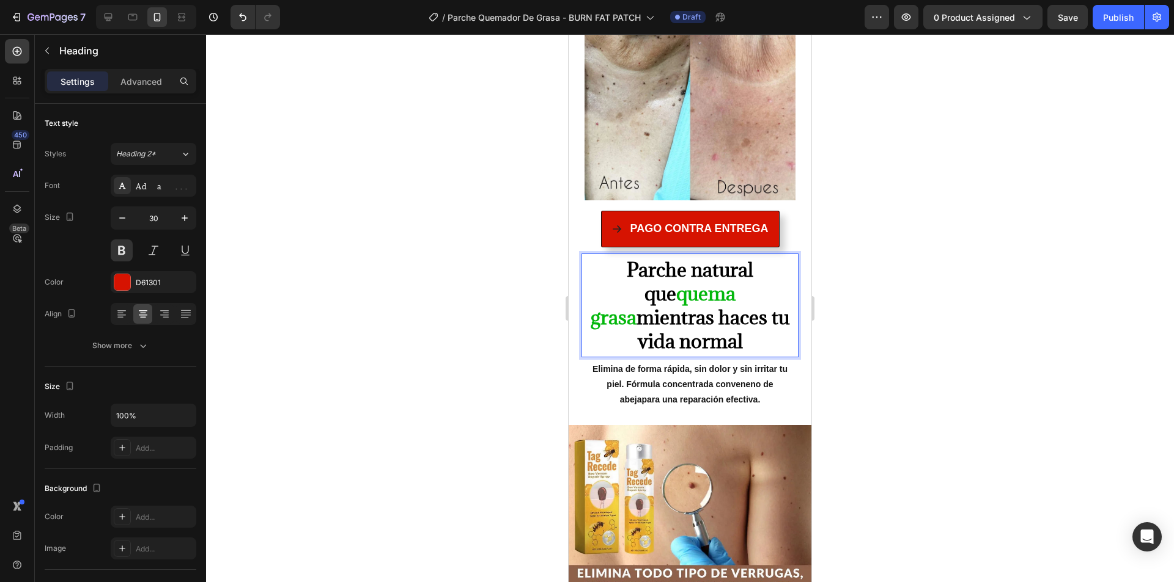
click at [674, 305] on span "mientras haces tu vida normal" at bounding box center [712, 329] width 153 height 49
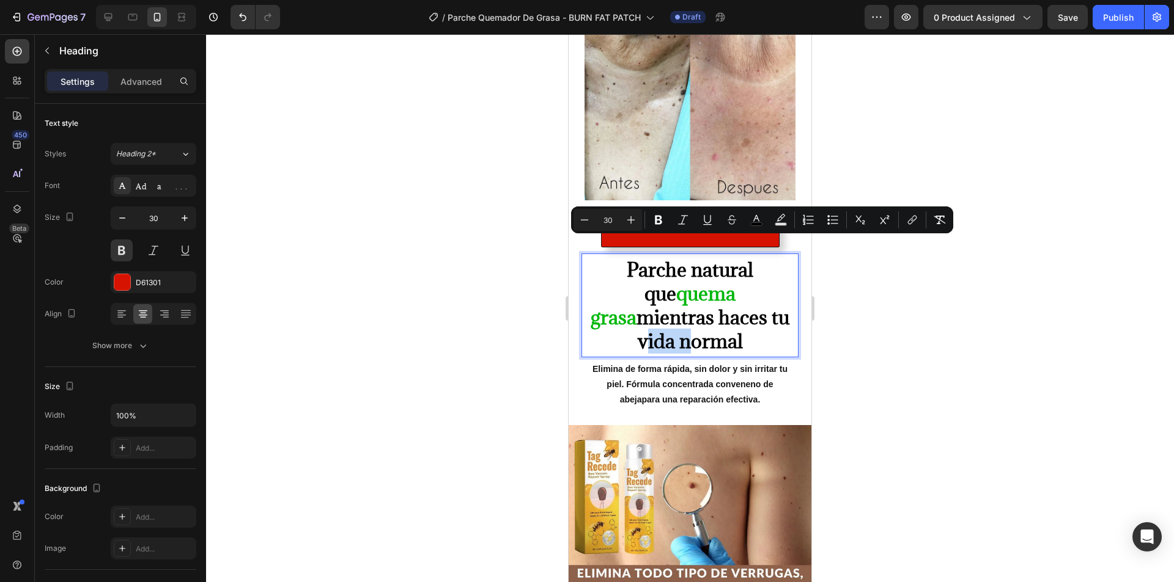
click at [674, 305] on span "mientras haces tu vida normal" at bounding box center [712, 329] width 153 height 49
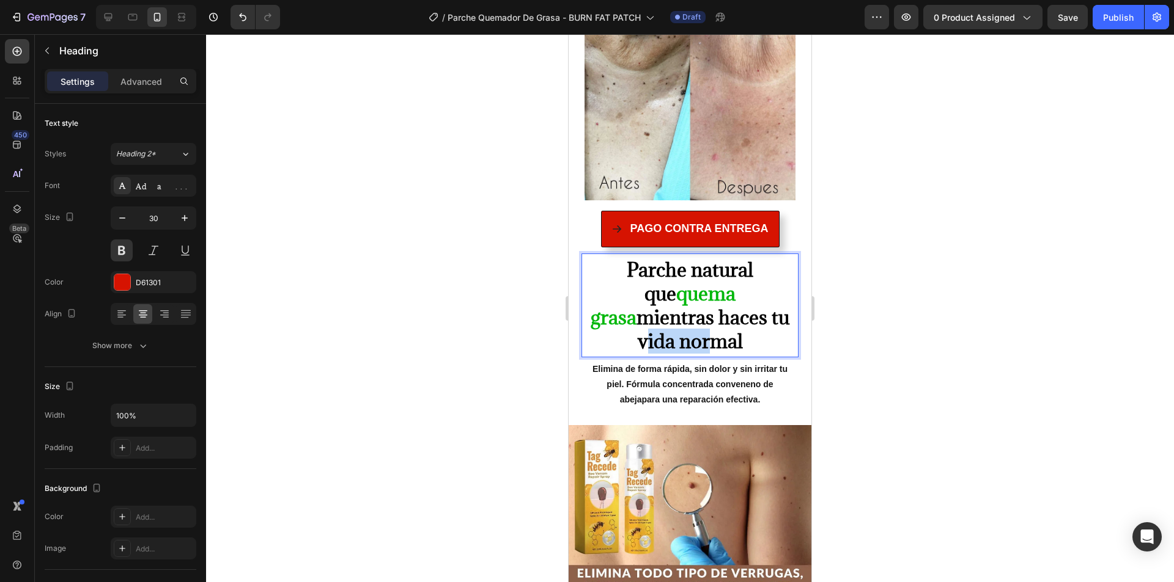
drag, startPoint x: 670, startPoint y: 298, endPoint x: 787, endPoint y: 298, distance: 116.7
click at [749, 305] on span "mientras haces tu vida normal" at bounding box center [712, 329] width 153 height 49
drag, startPoint x: 787, startPoint y: 298, endPoint x: 774, endPoint y: 301, distance: 13.8
click at [671, 305] on span "mientras haces tu vida normal" at bounding box center [712, 329] width 153 height 49
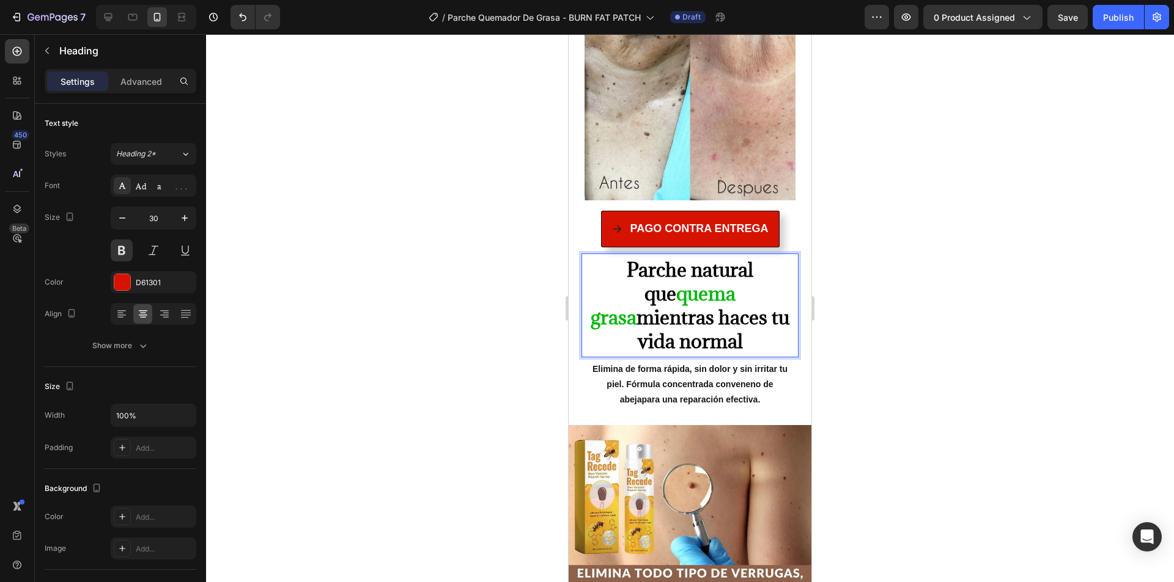
drag, startPoint x: 671, startPoint y: 297, endPoint x: 776, endPoint y: 299, distance: 105.2
click at [568, 34] on lt-div at bounding box center [568, 34] width 0 height 0
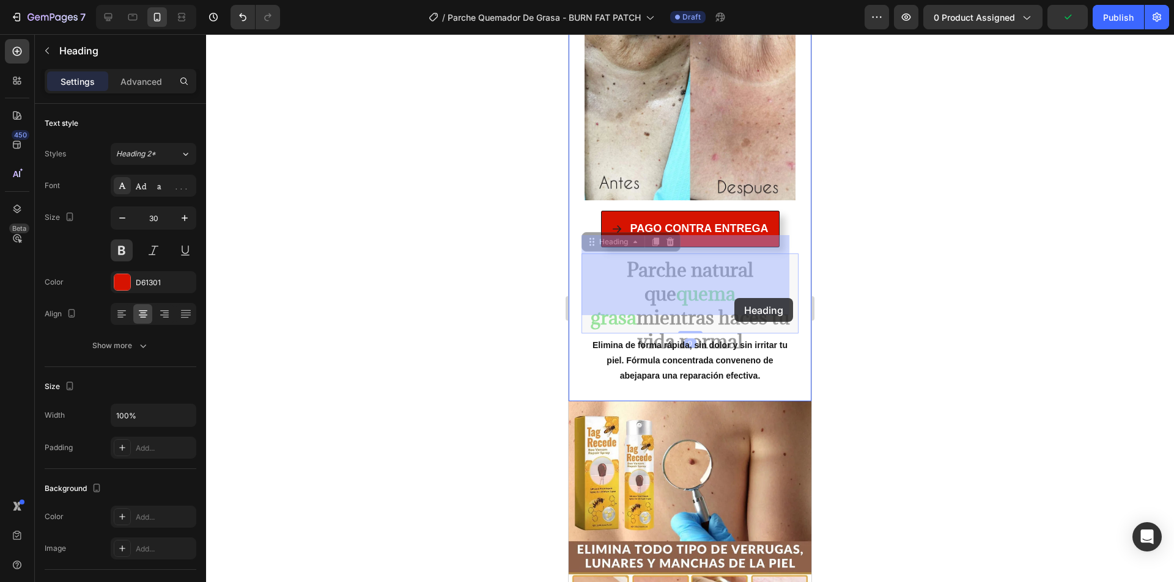
drag, startPoint x: 774, startPoint y: 296, endPoint x: 694, endPoint y: 300, distance: 80.2
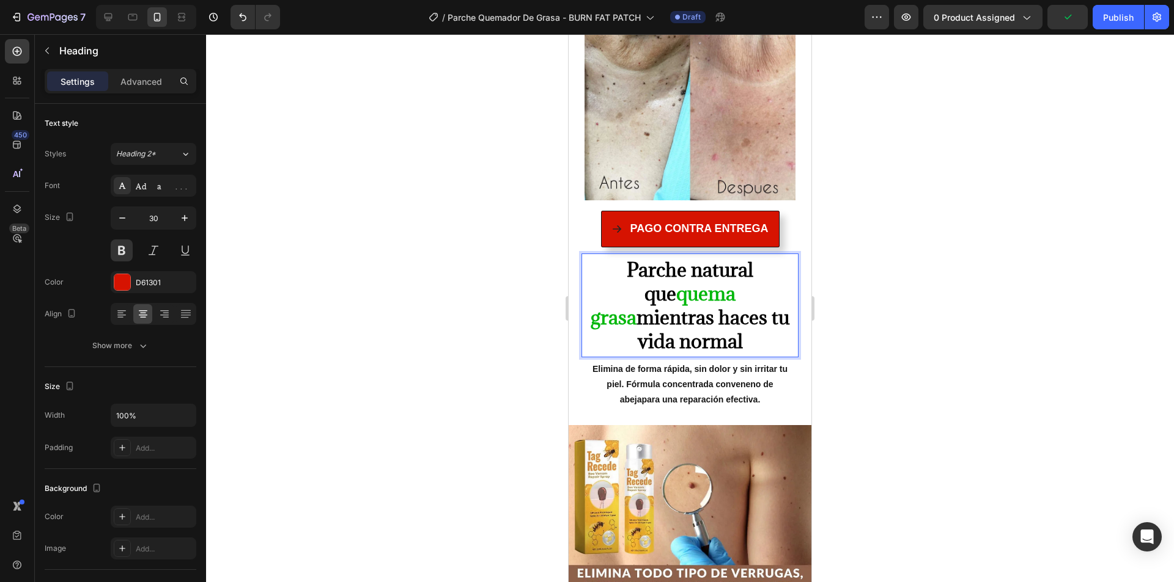
click at [672, 305] on span "mientras haces tu vida normal" at bounding box center [712, 329] width 153 height 49
drag, startPoint x: 672, startPoint y: 300, endPoint x: 770, endPoint y: 303, distance: 97.8
click at [752, 305] on span "mientras haces tu vida normal" at bounding box center [712, 329] width 153 height 49
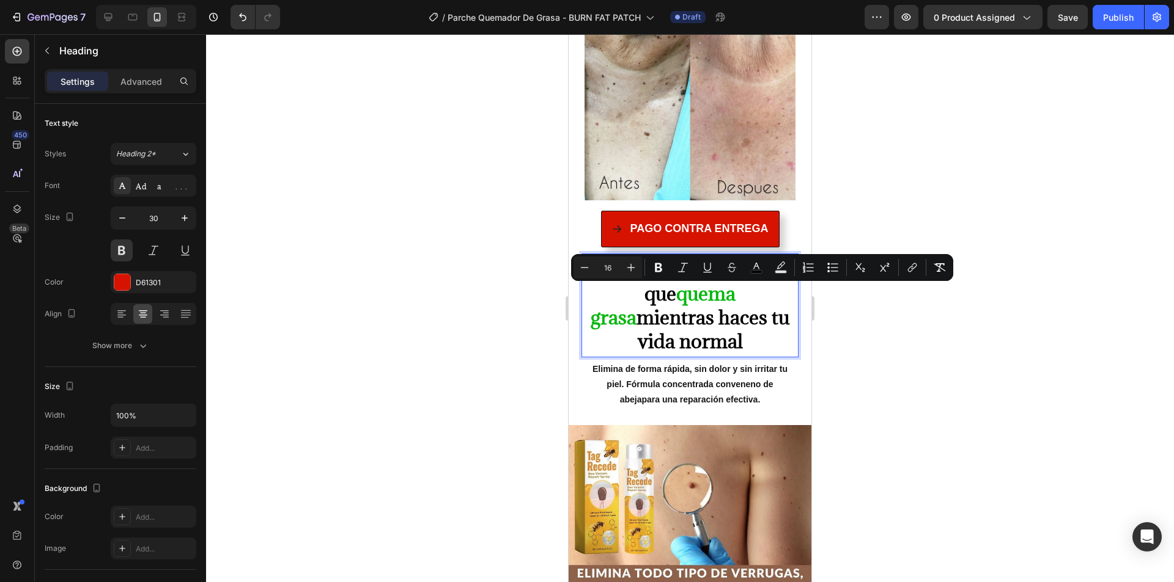
click at [568, 34] on lt-div at bounding box center [568, 34] width 0 height 0
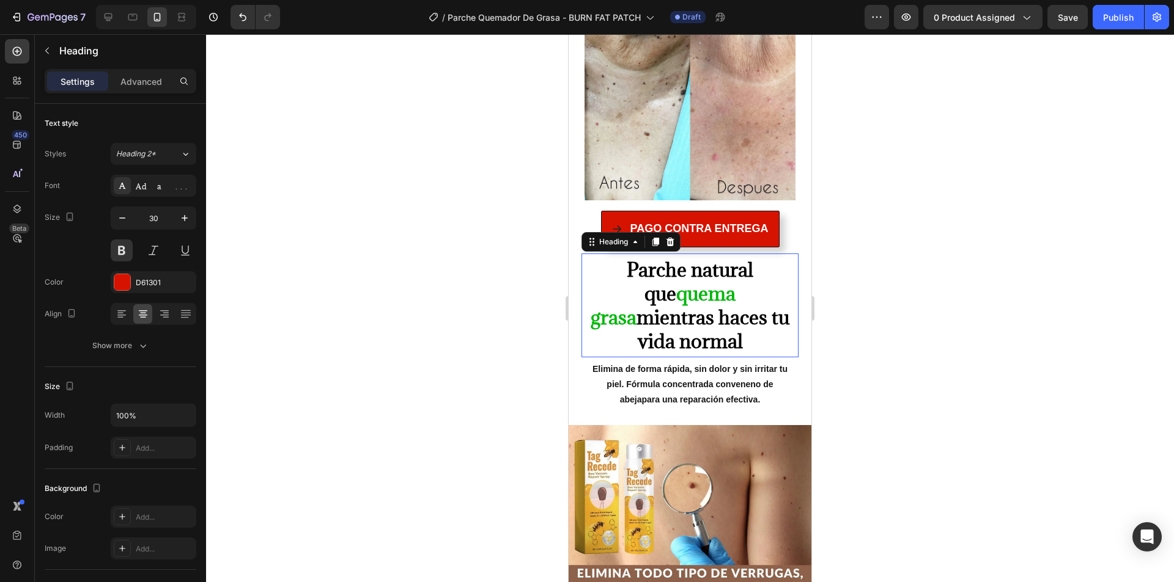
click at [674, 305] on span "mientras haces tu vida normal" at bounding box center [712, 329] width 153 height 49
click at [671, 305] on span "mientras haces tu vida normal" at bounding box center [712, 329] width 153 height 49
drag, startPoint x: 680, startPoint y: 300, endPoint x: 779, endPoint y: 300, distance: 98.4
click at [568, 34] on lt-div at bounding box center [568, 34] width 0 height 0
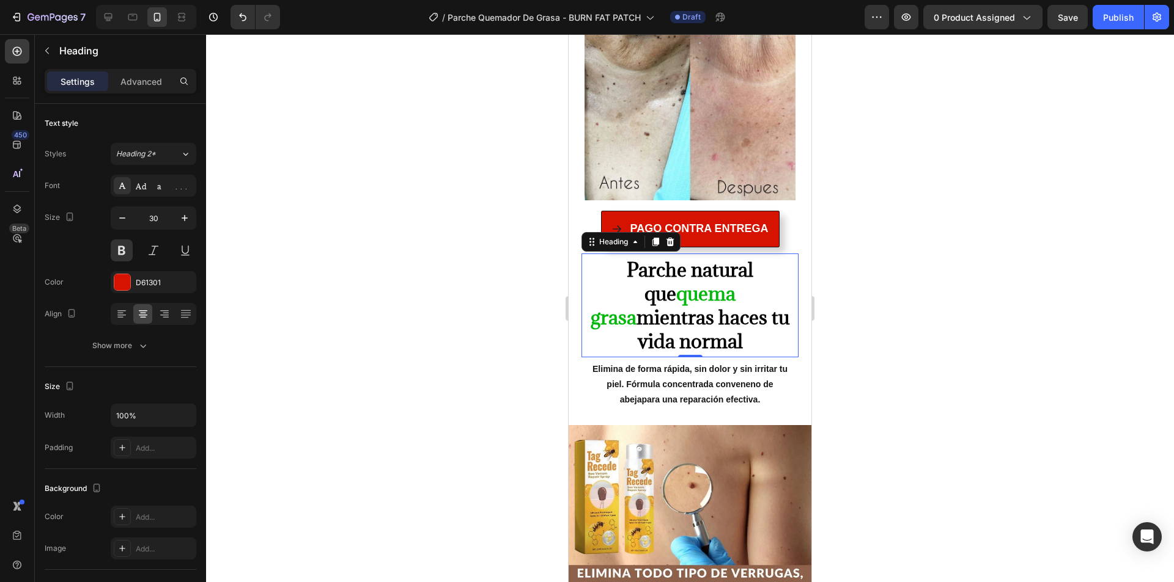
click at [864, 300] on div at bounding box center [690, 308] width 968 height 548
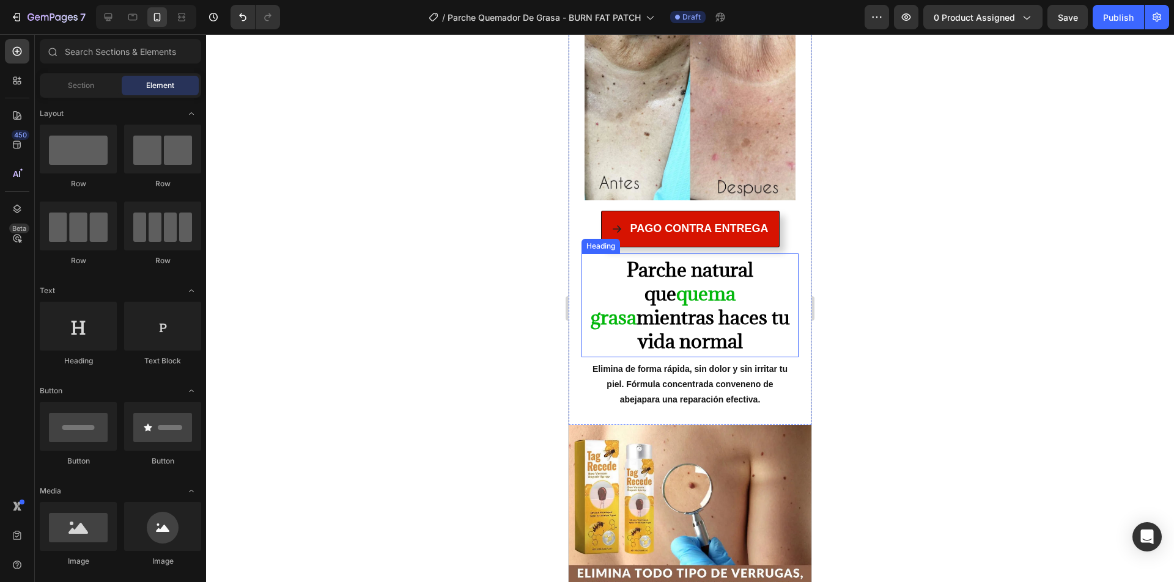
click at [725, 305] on span "mientras haces tu vida normal" at bounding box center [712, 329] width 153 height 49
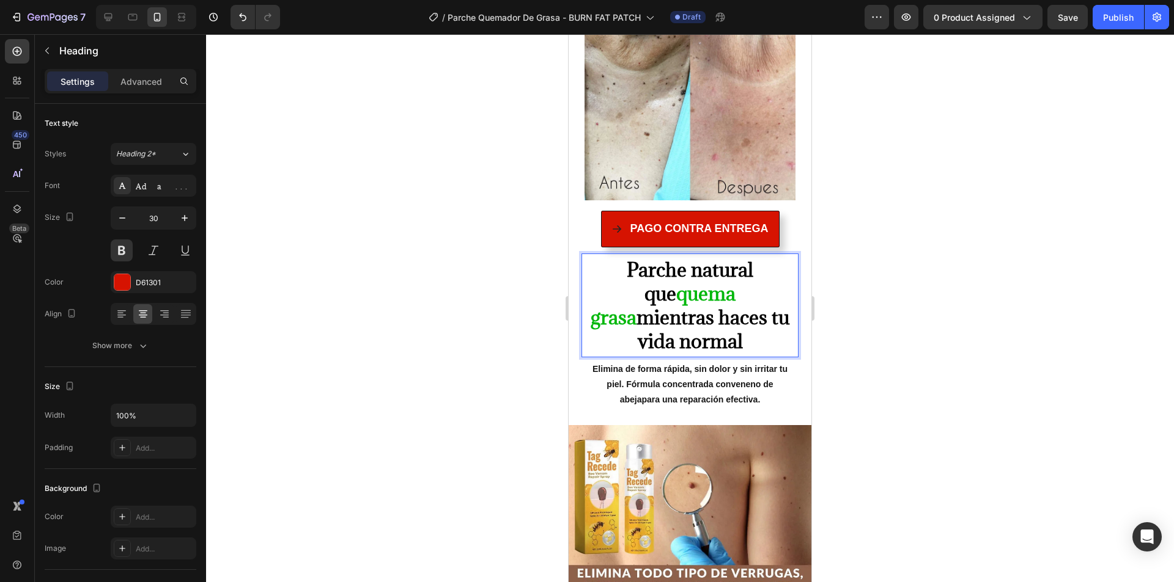
click at [725, 305] on span "mientras haces tu vida normal" at bounding box center [712, 329] width 153 height 49
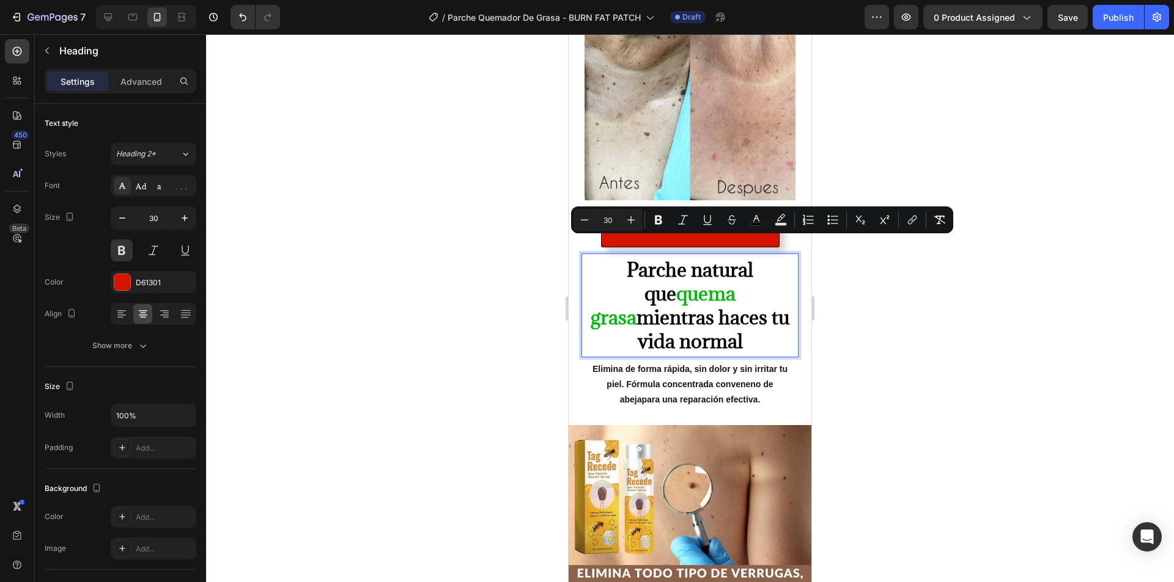
click at [724, 305] on span "mientras haces tu vida normal" at bounding box center [712, 329] width 153 height 49
click at [677, 305] on span "mientras haces tu vida normal" at bounding box center [712, 329] width 153 height 49
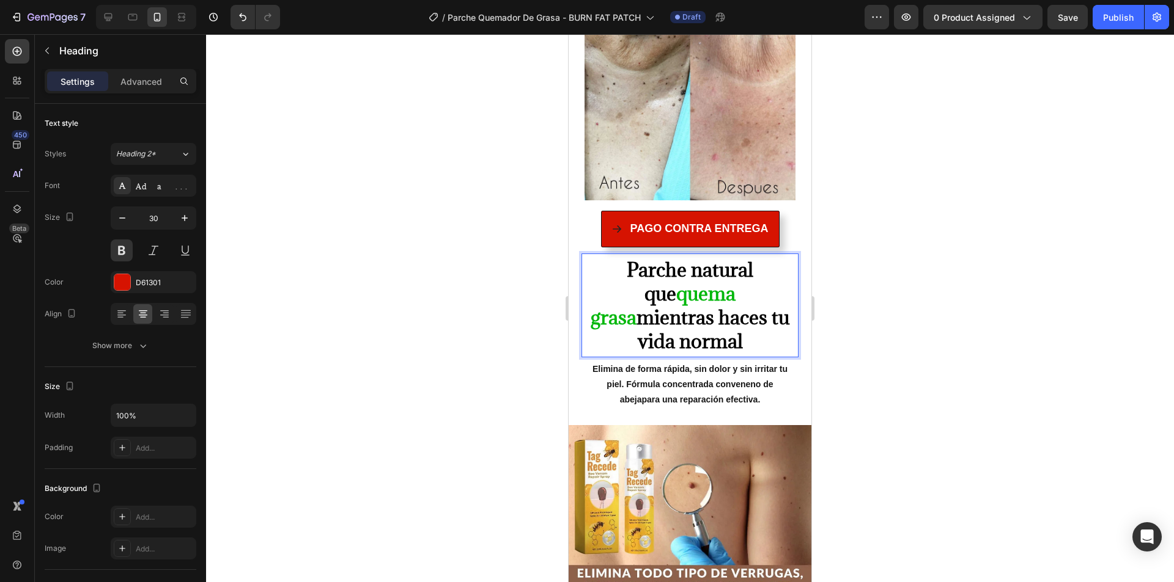
drag, startPoint x: 672, startPoint y: 299, endPoint x: 784, endPoint y: 299, distance: 111.2
click at [784, 299] on p "Parche natural que quema grasa mientras haces tu vida normal" at bounding box center [690, 305] width 208 height 95
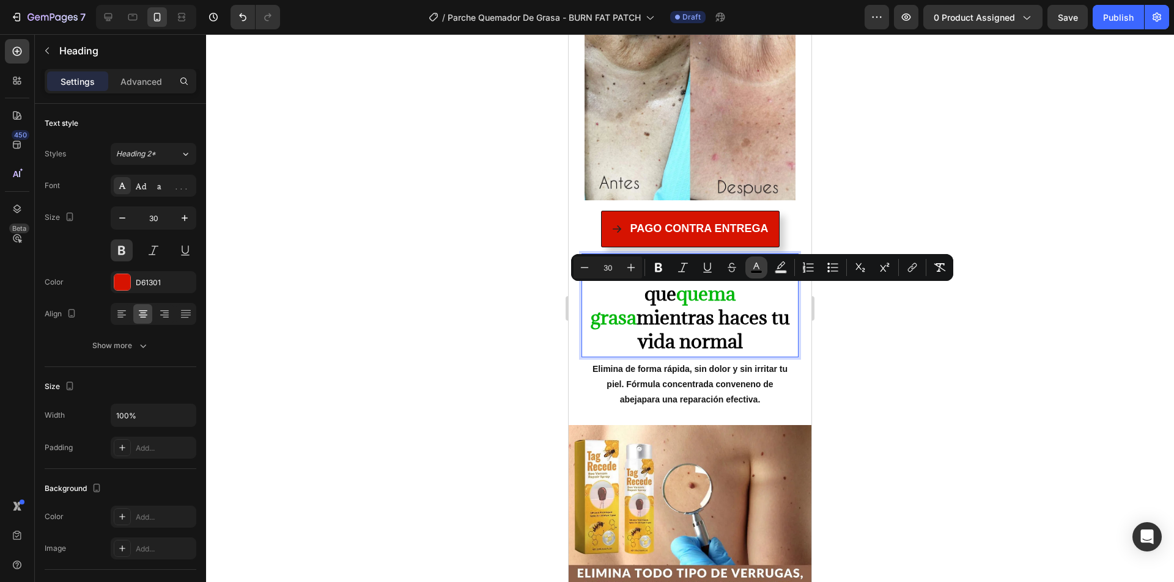
click at [750, 268] on icon "Editor contextual toolbar" at bounding box center [756, 268] width 12 height 12
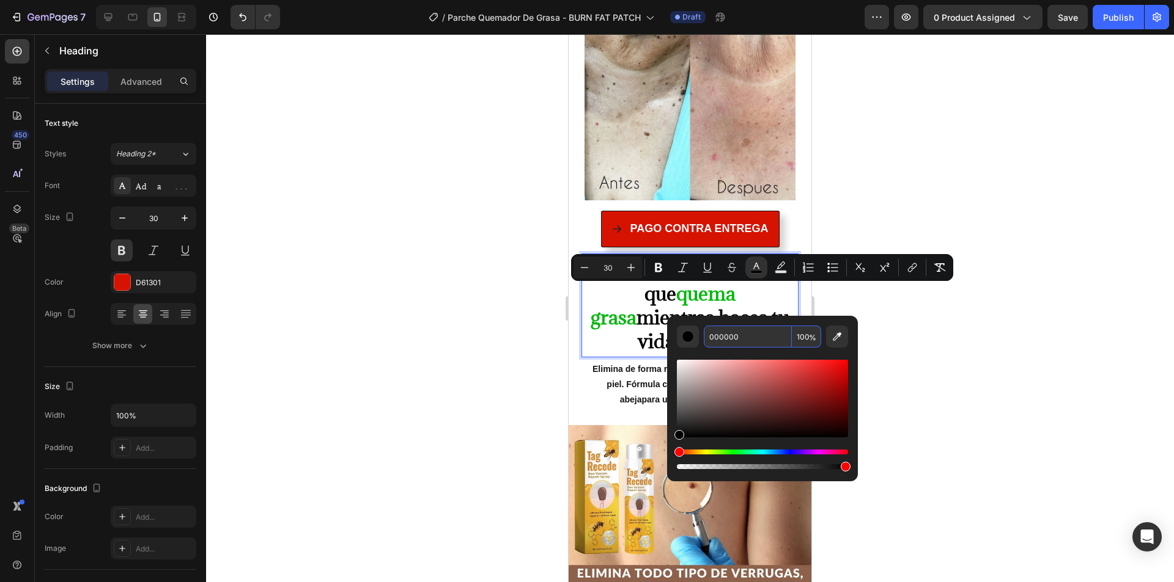
click at [744, 334] on input "000000" at bounding box center [748, 337] width 88 height 22
paste input "3B70C"
type input "03B70C"
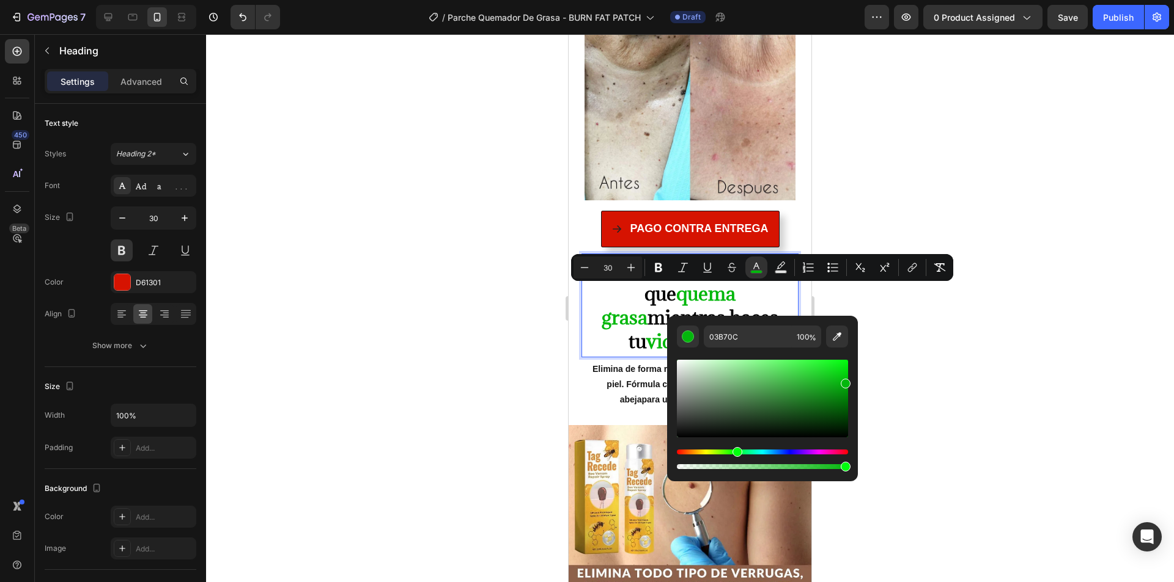
click at [902, 298] on div at bounding box center [690, 308] width 968 height 548
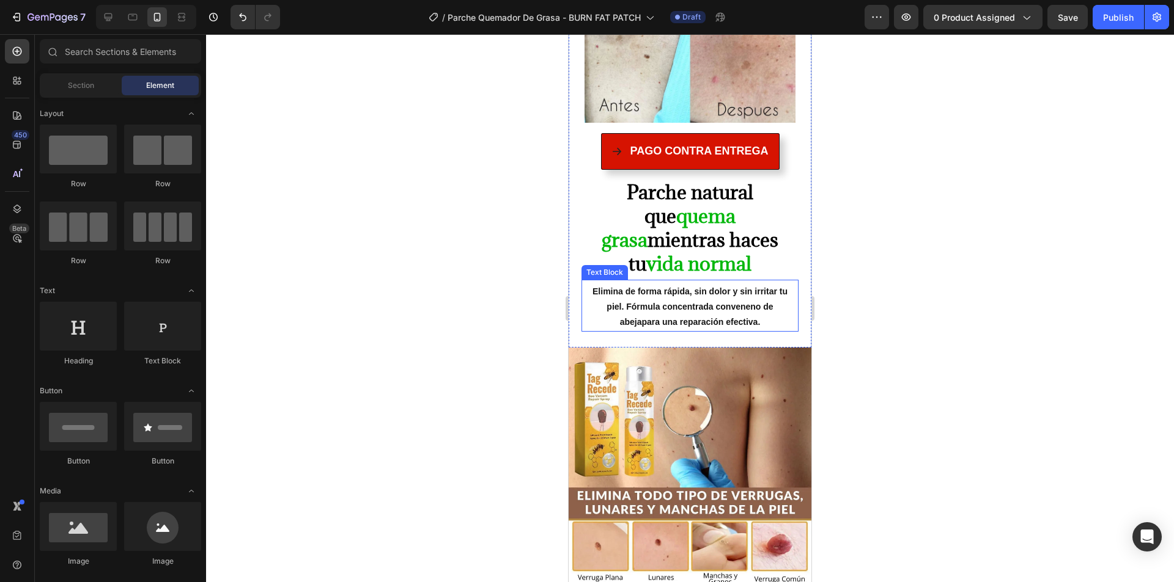
scroll to position [1284, 0]
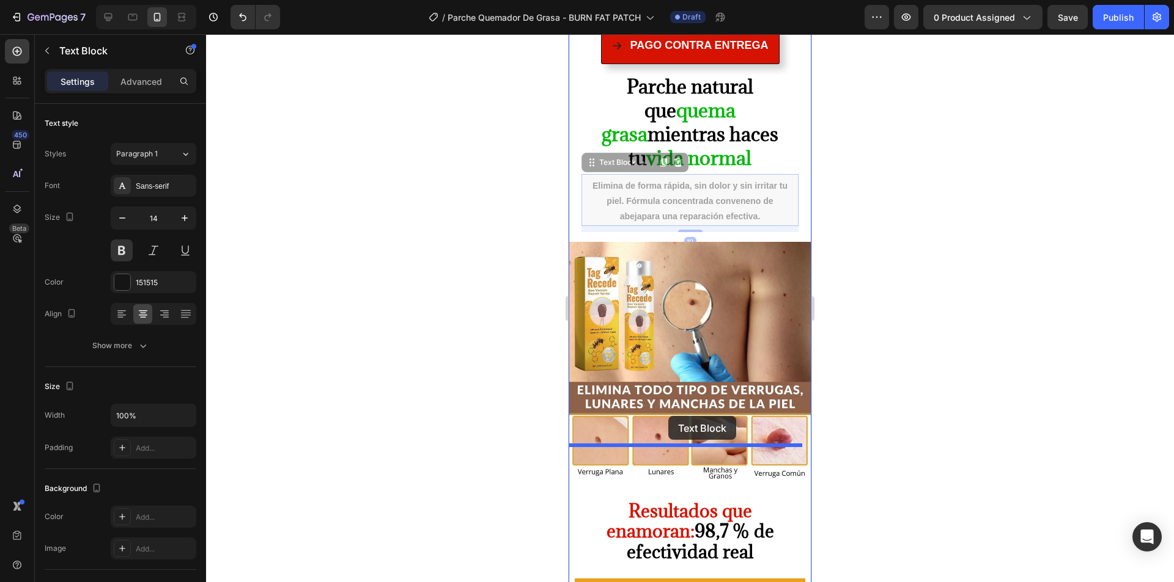
drag, startPoint x: 688, startPoint y: 162, endPoint x: 649, endPoint y: 441, distance: 281.4
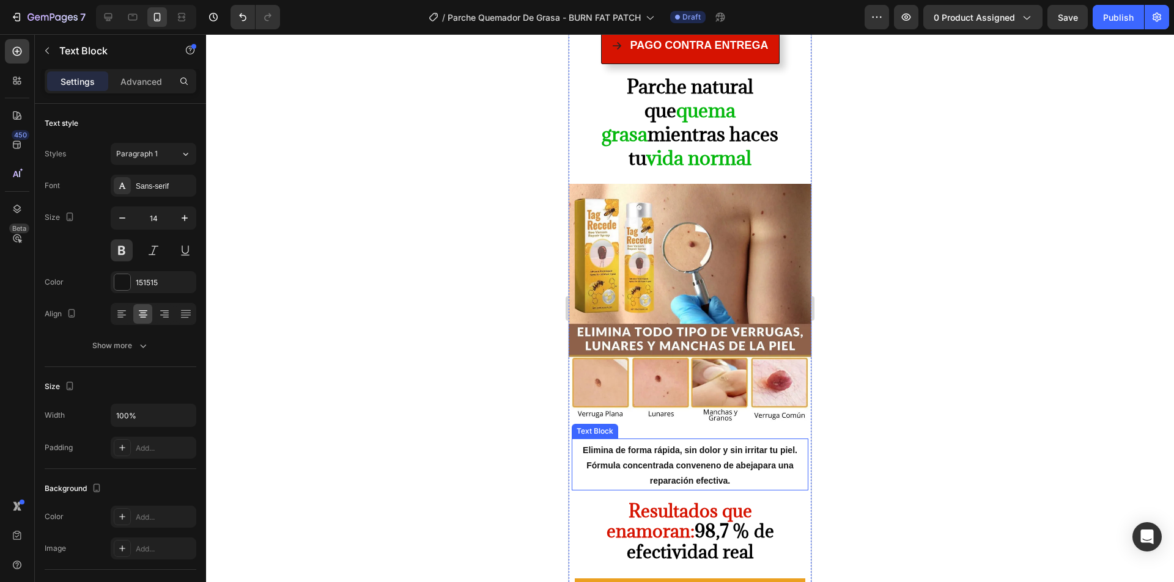
click at [654, 443] on p "Elimina de forma rápida, sin dolor y sin irritar tu piel. Fórmula concentrada c…" at bounding box center [690, 466] width 228 height 46
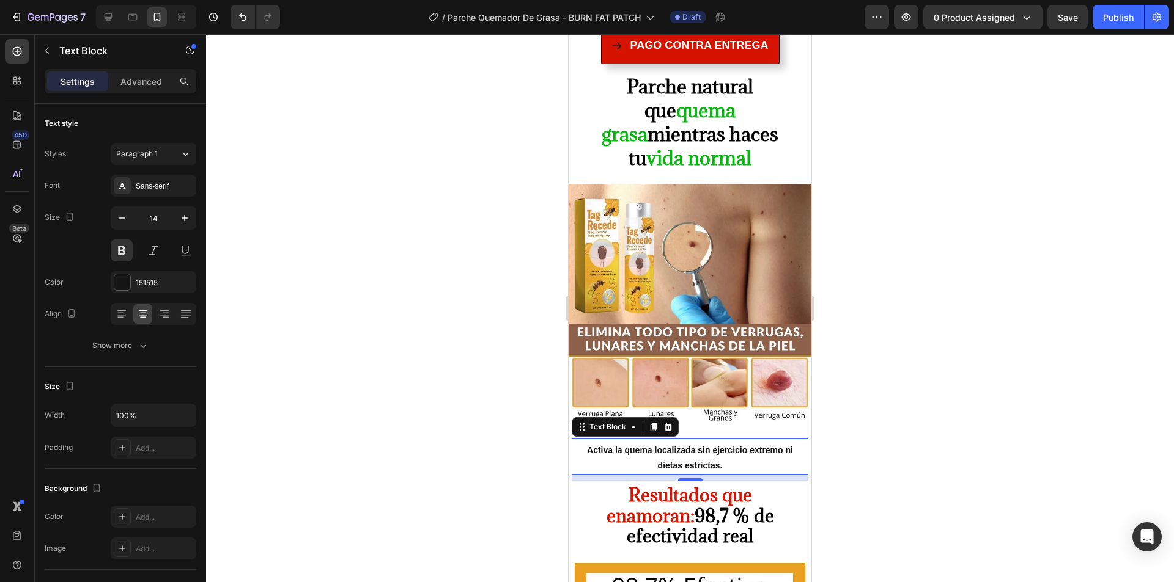
click at [494, 366] on div at bounding box center [690, 308] width 968 height 548
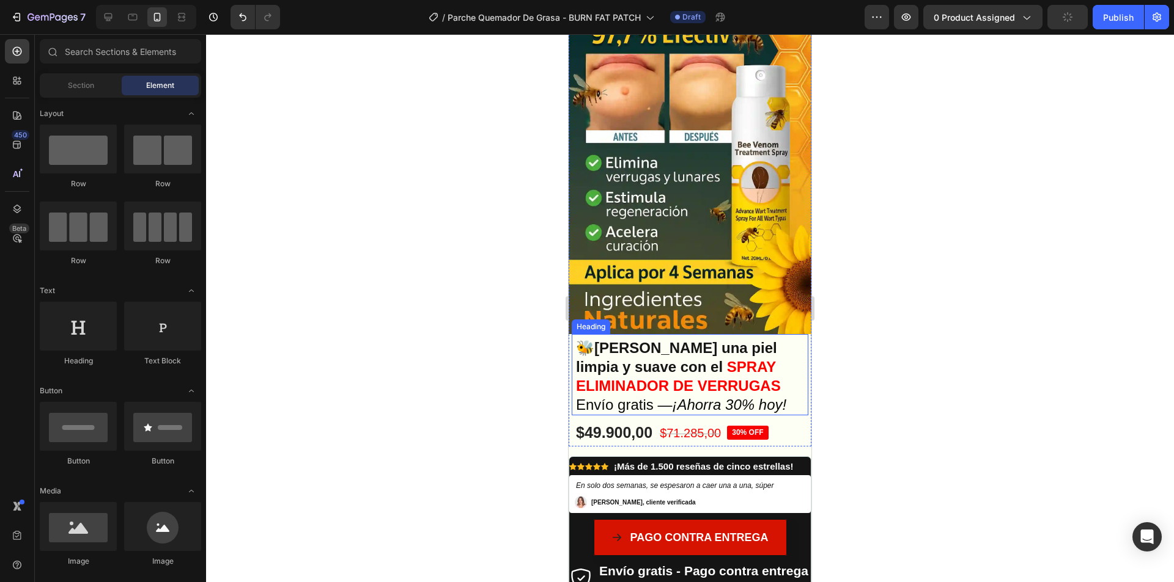
scroll to position [0, 0]
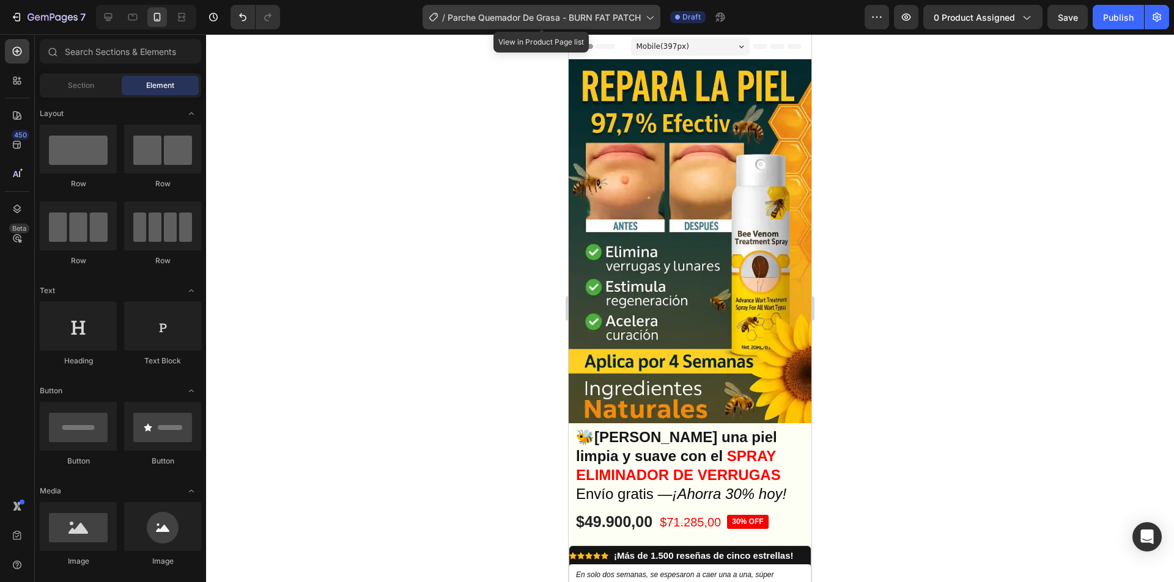
click at [650, 21] on icon at bounding box center [649, 17] width 12 height 12
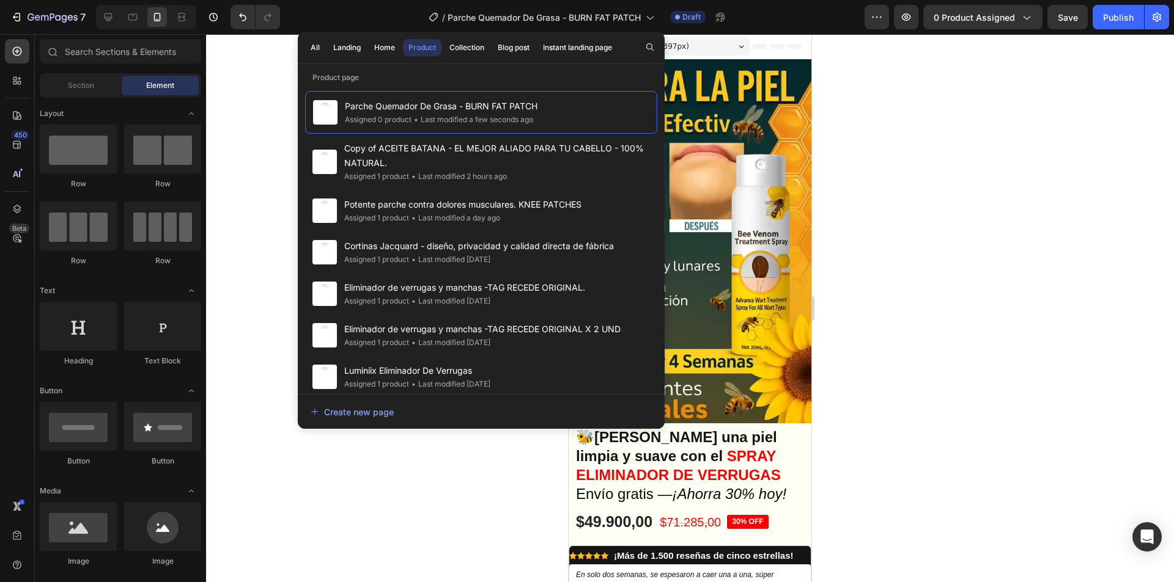
click at [946, 115] on div at bounding box center [690, 308] width 968 height 548
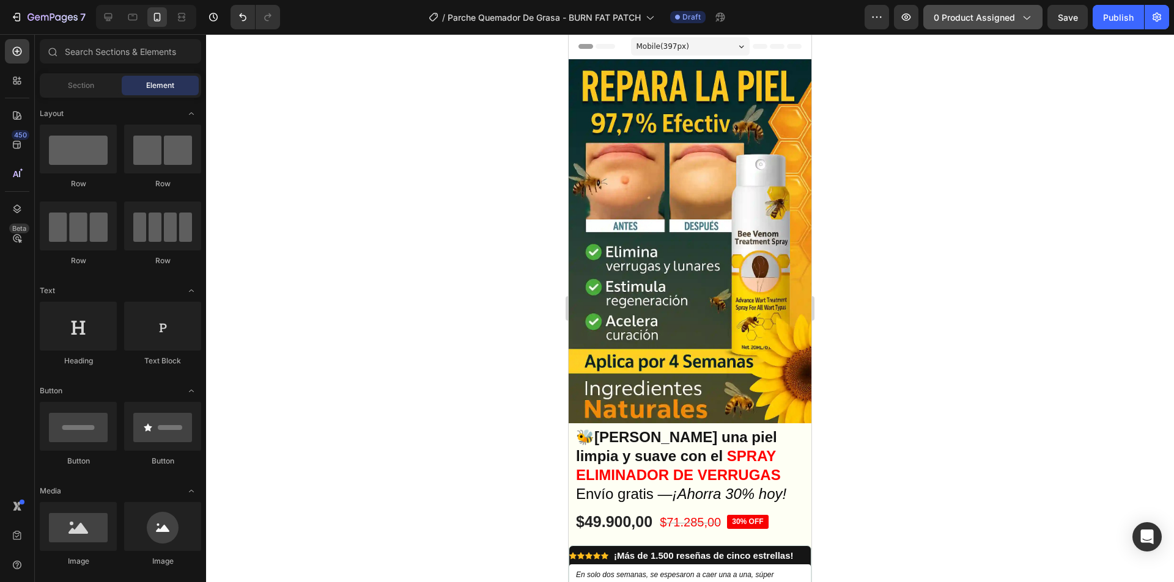
click at [977, 17] on span "0 product assigned" at bounding box center [973, 17] width 81 height 13
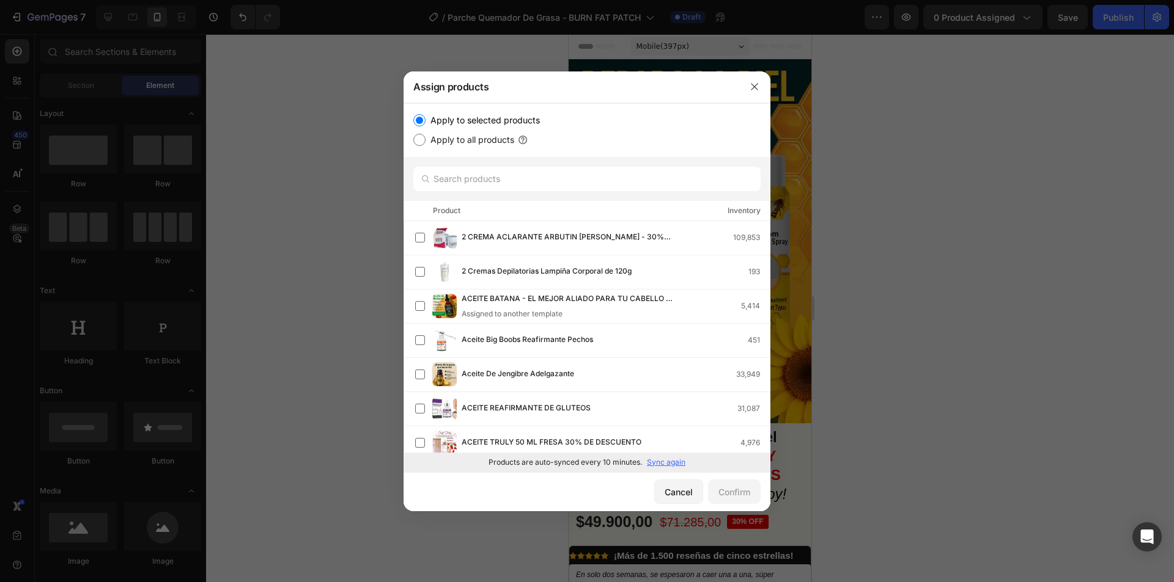
click at [887, 119] on div at bounding box center [587, 291] width 1174 height 582
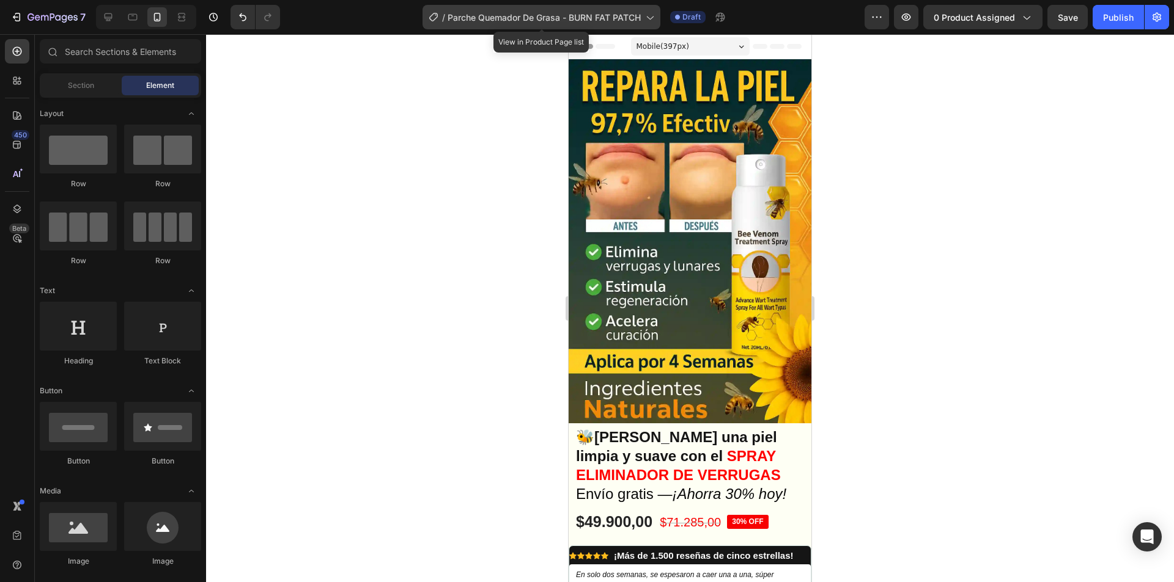
click at [611, 7] on div "/ Parche Quemador De Grasa - BURN FAT PATCH" at bounding box center [541, 17] width 238 height 24
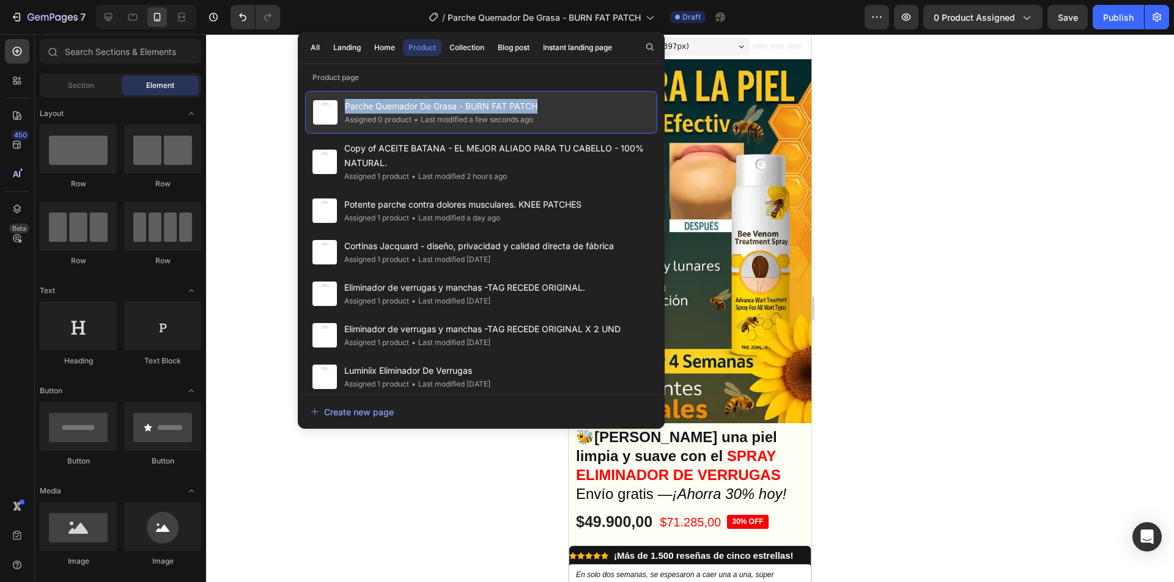
drag, startPoint x: 521, startPoint y: 107, endPoint x: 344, endPoint y: 109, distance: 177.3
click at [343, 109] on div "Parche Quemador De Grasa - BURN FAT PATCH Assigned 0 product • Last modified a …" at bounding box center [481, 112] width 352 height 43
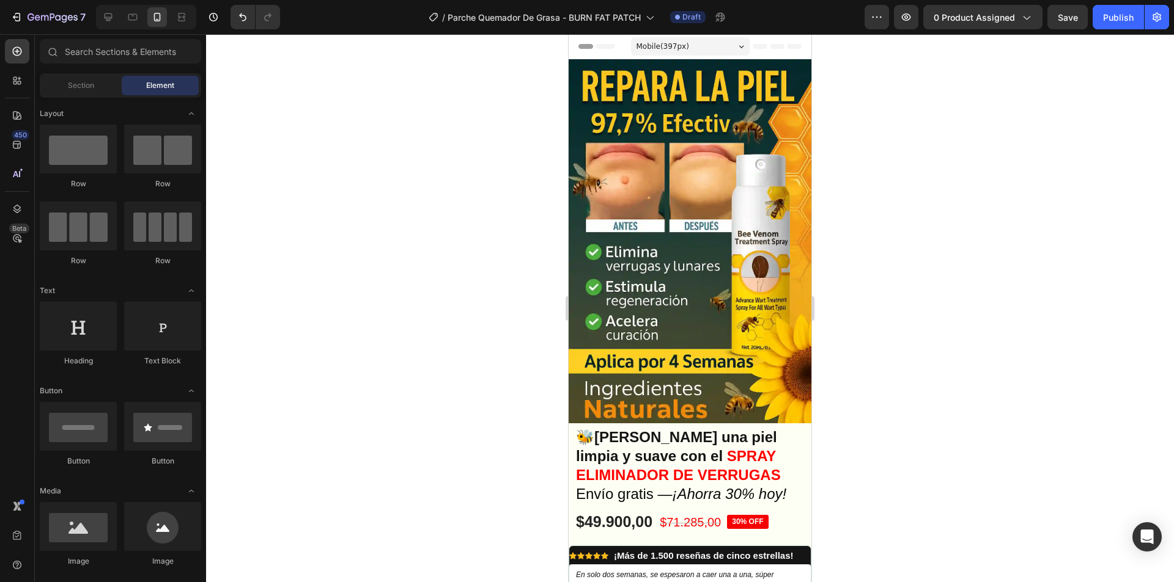
copy span "Parche Quemador De Grasa - BURN FAT PATCH"
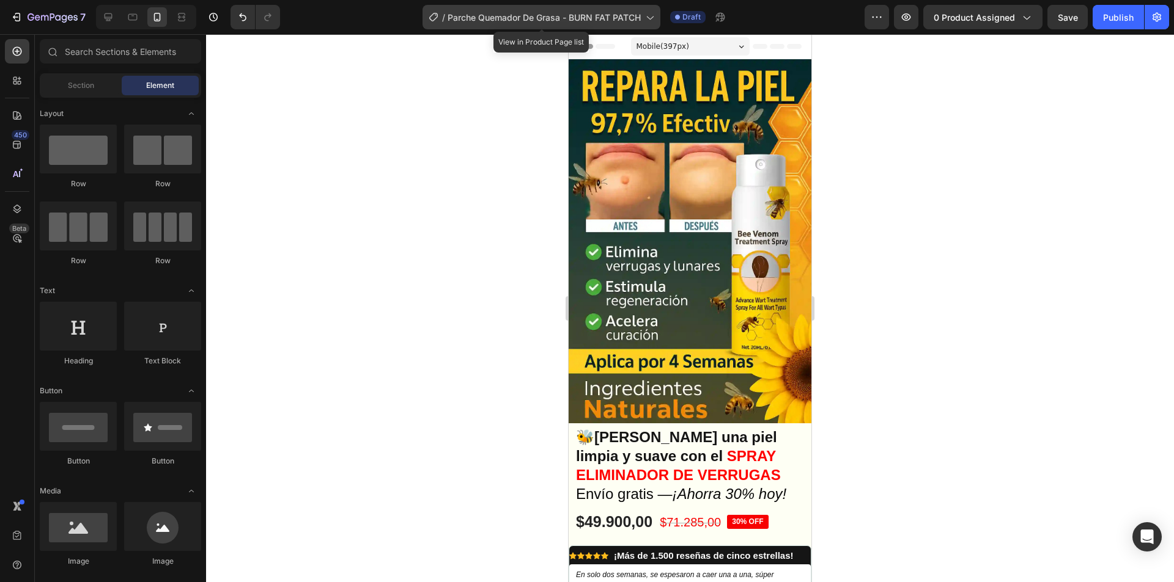
click at [633, 18] on span "Parche Quemador De Grasa - BURN FAT PATCH" at bounding box center [543, 17] width 193 height 13
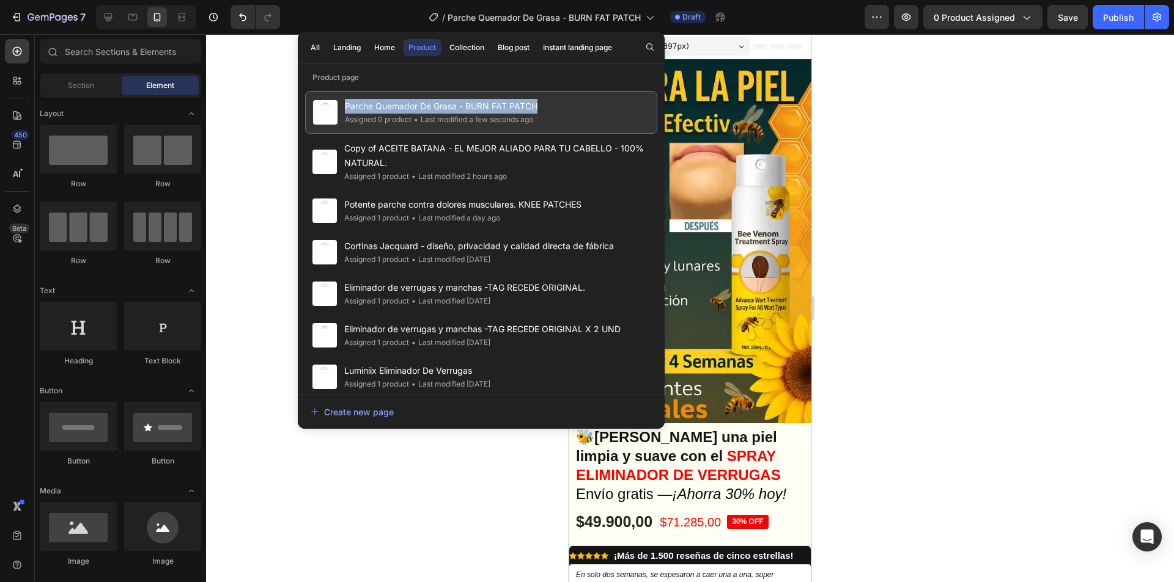
copy span "Parche Quemador De Grasa - BURN FAT PATCH"
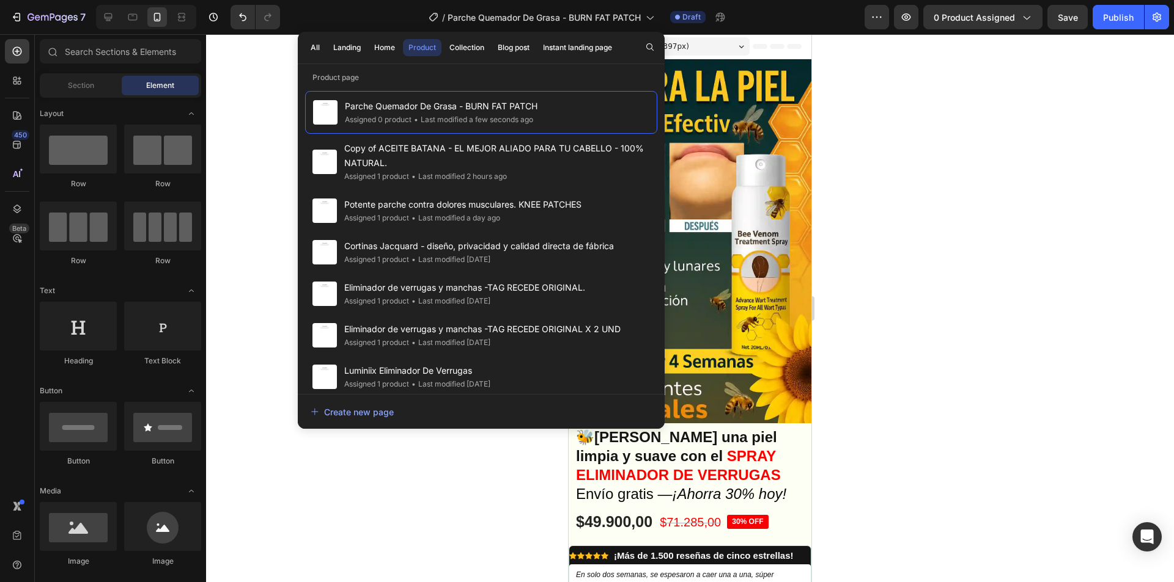
click at [929, 122] on div at bounding box center [690, 308] width 968 height 548
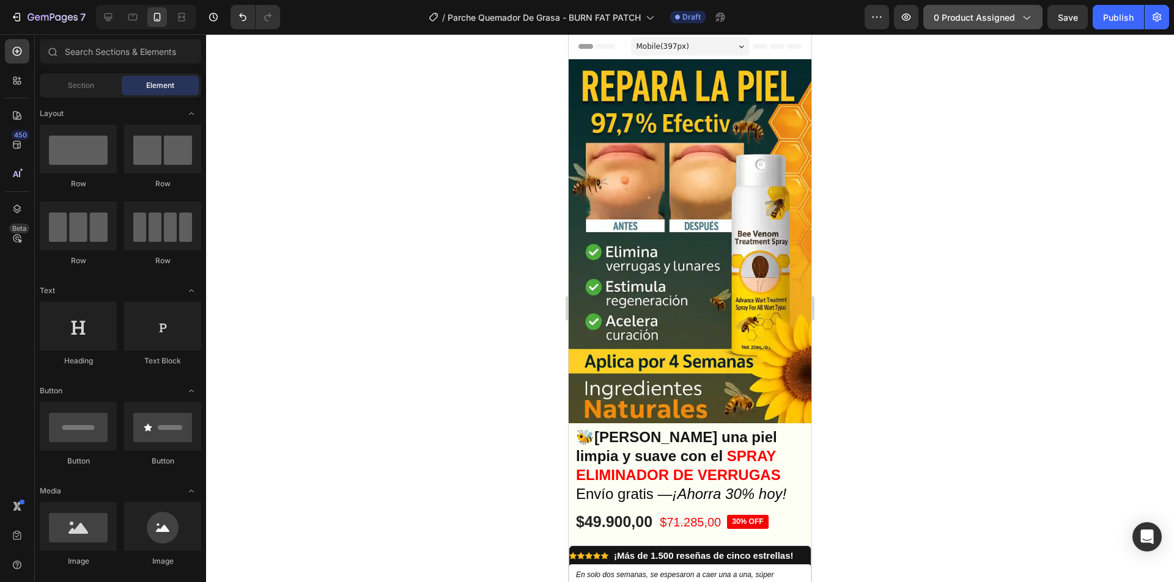
click at [993, 16] on span "0 product assigned" at bounding box center [973, 17] width 81 height 13
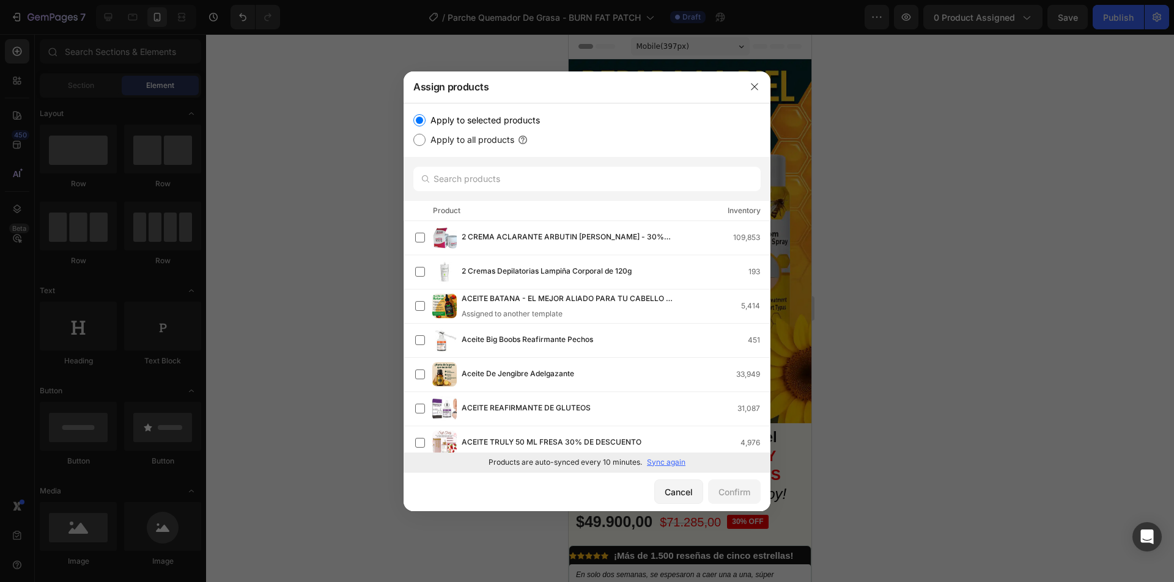
click at [666, 465] on p "Sync again" at bounding box center [666, 462] width 39 height 11
click at [528, 178] on input "text" at bounding box center [586, 179] width 347 height 24
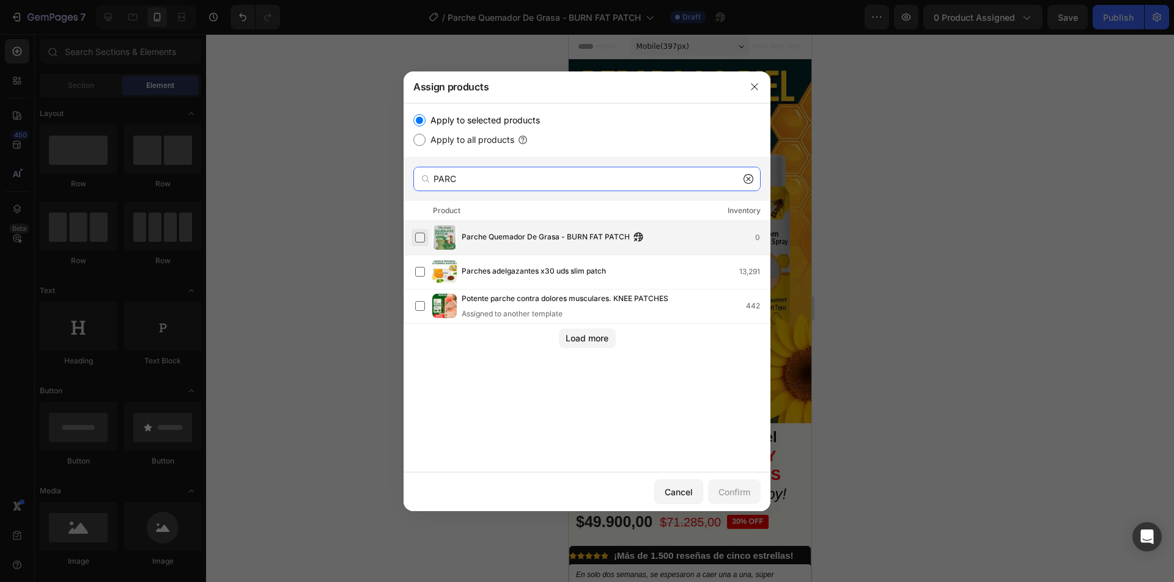
type input "PARC"
click at [419, 240] on label at bounding box center [420, 238] width 10 height 10
click at [729, 496] on div "Confirm" at bounding box center [734, 492] width 32 height 13
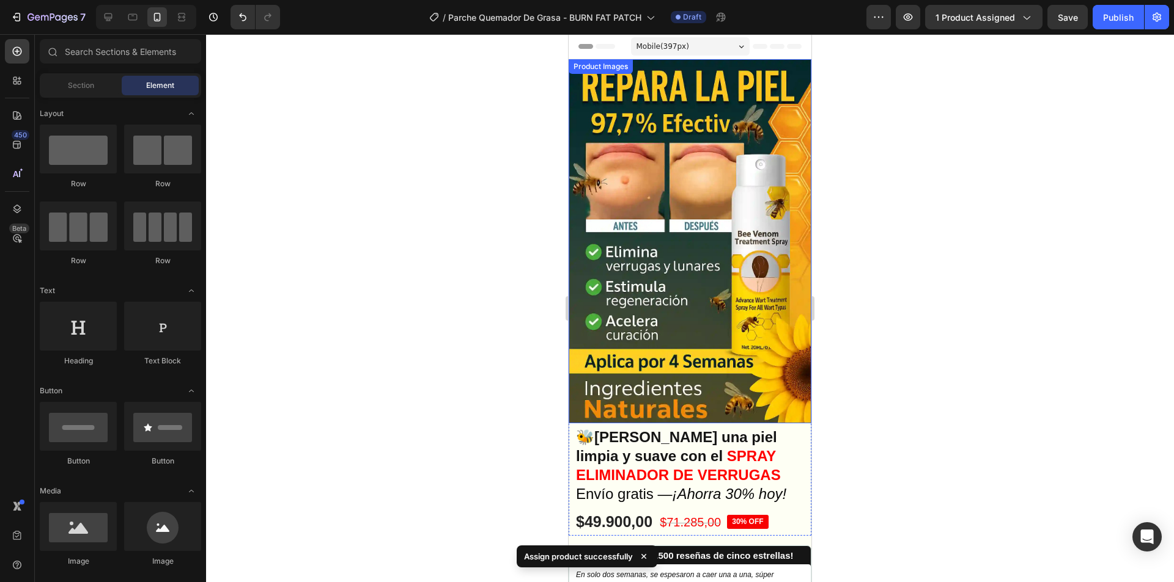
click at [667, 228] on img at bounding box center [689, 241] width 243 height 364
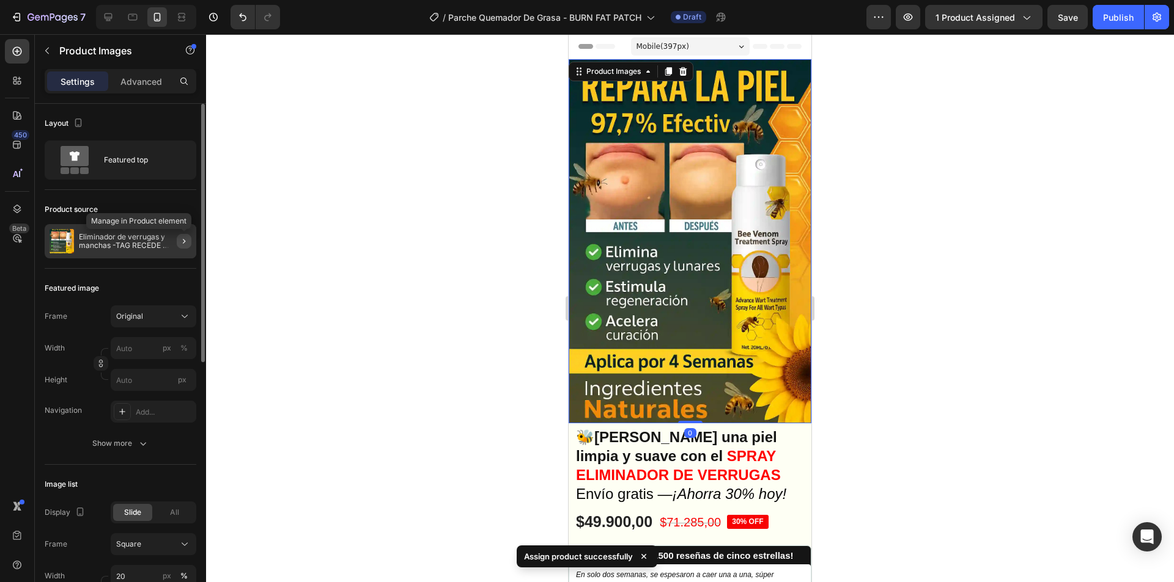
click at [182, 240] on icon "button" at bounding box center [184, 242] width 10 height 10
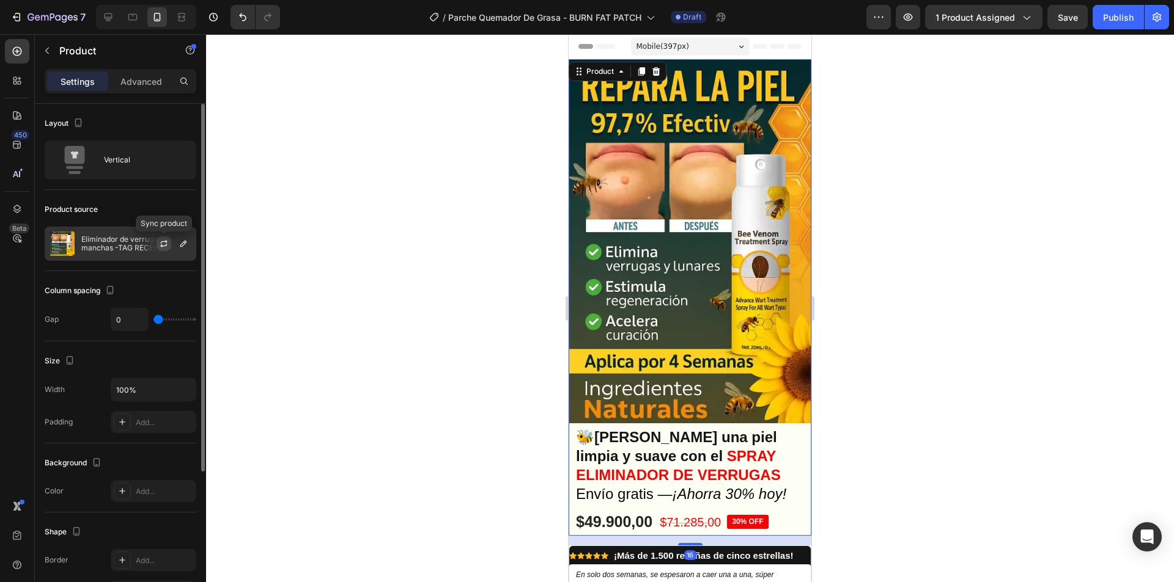
click at [166, 243] on icon "button" at bounding box center [164, 242] width 7 height 4
click at [184, 242] on icon "button" at bounding box center [183, 244] width 6 height 6
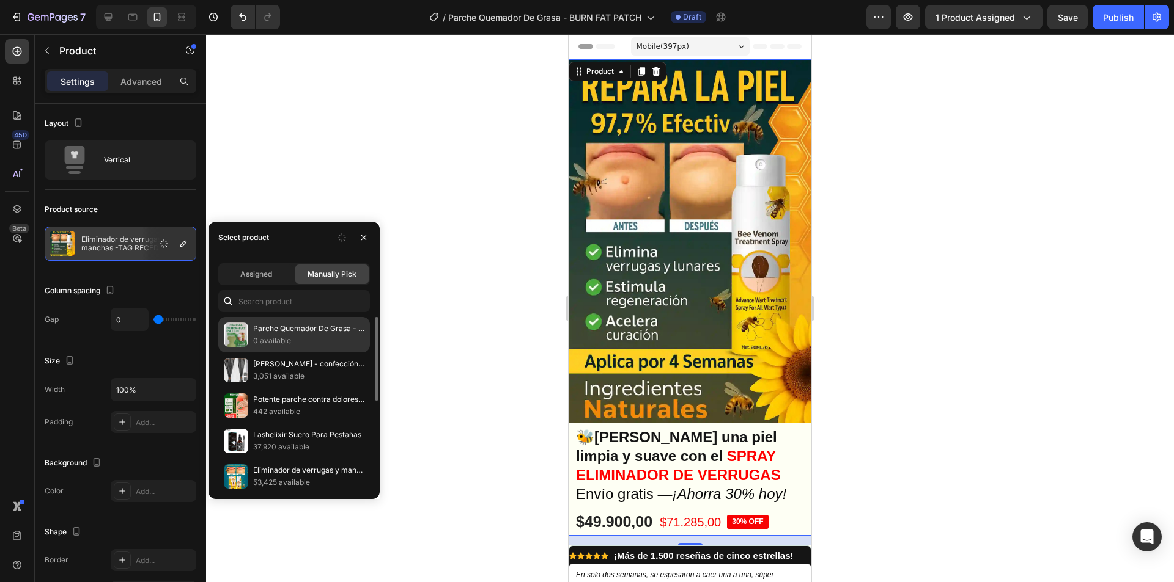
click at [331, 336] on p "0 available" at bounding box center [308, 341] width 111 height 12
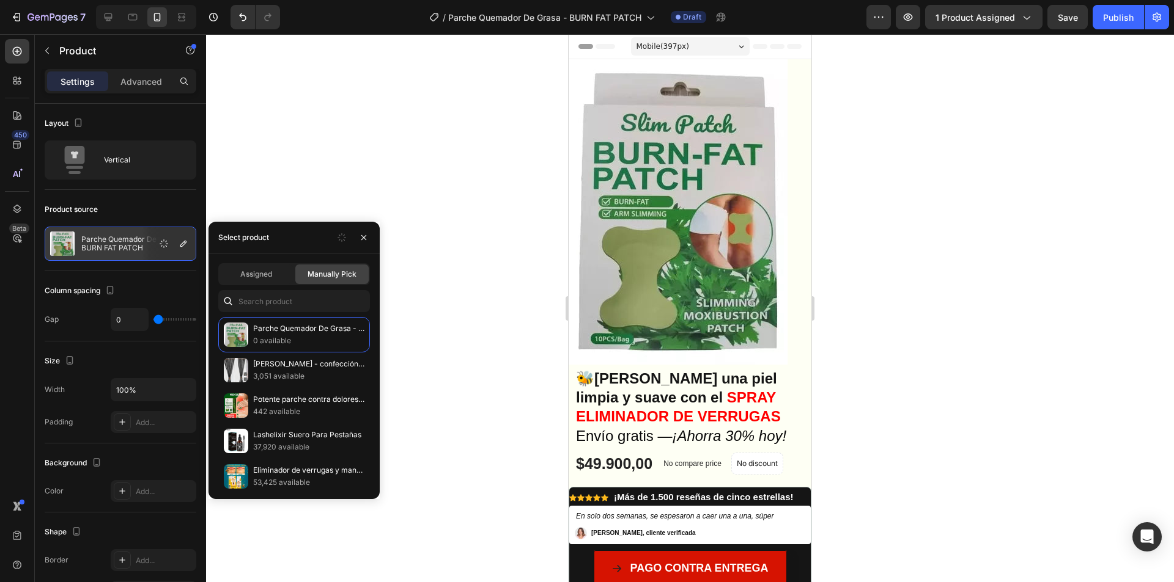
click at [444, 275] on div at bounding box center [690, 308] width 968 height 548
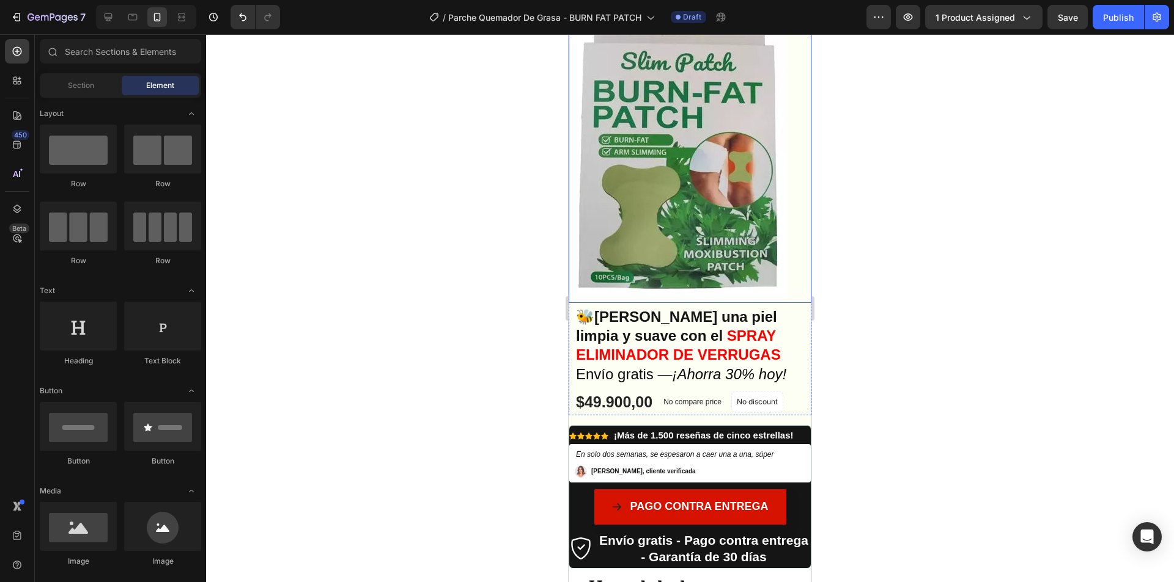
scroll to position [61, 0]
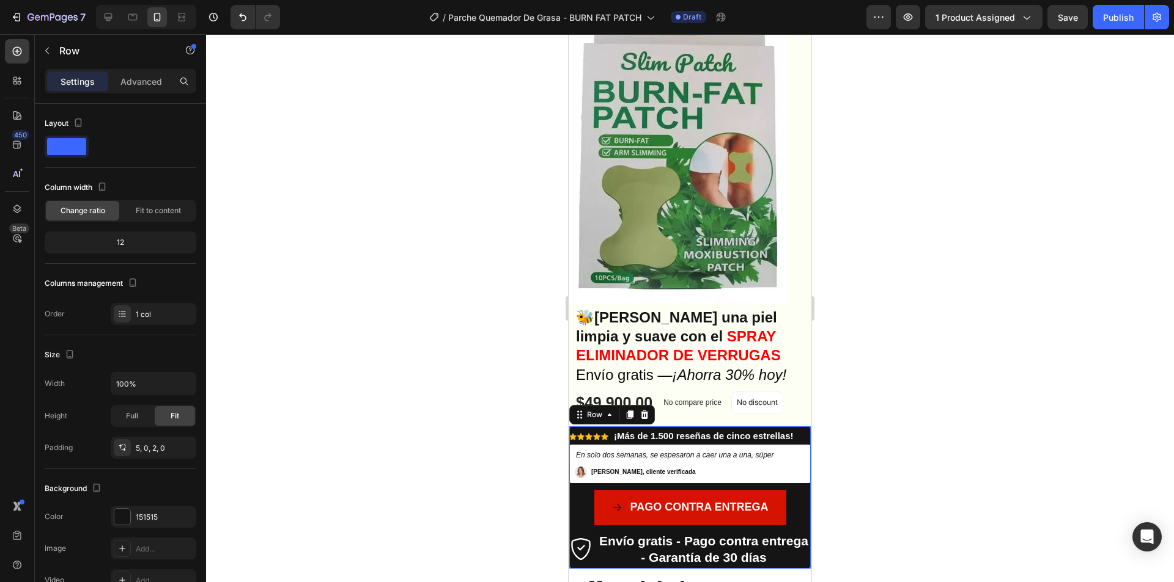
click at [799, 428] on div "Icon Icon Icon Icon Icon Icon List ¡Más de 1.500 reseñas de cinco estrellas! Te…" at bounding box center [689, 497] width 243 height 143
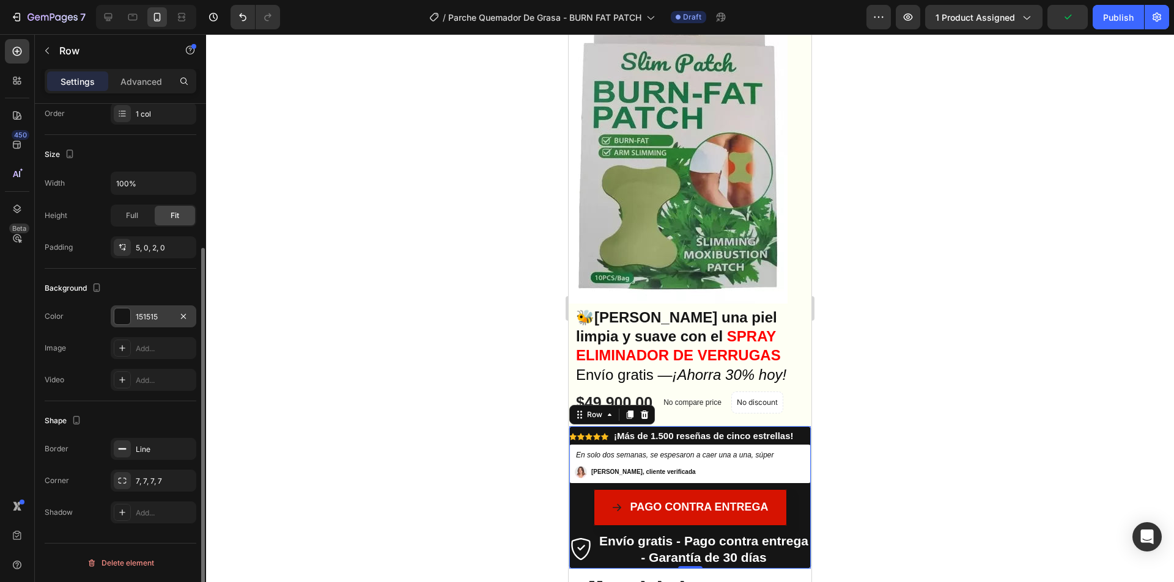
click at [144, 317] on div "151515" at bounding box center [153, 317] width 35 height 11
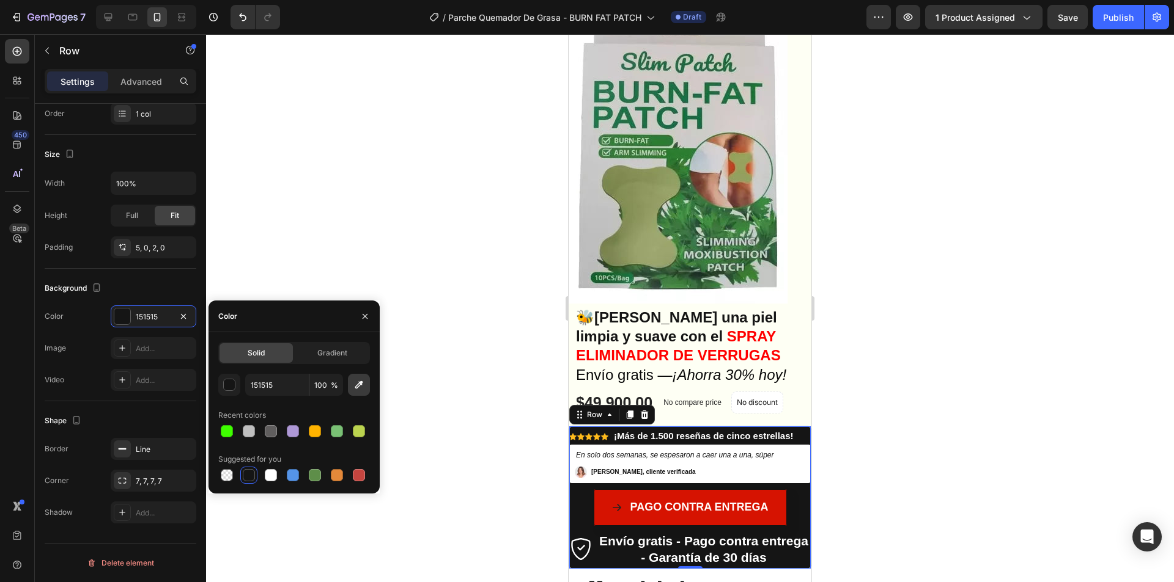
click at [358, 382] on icon "button" at bounding box center [359, 385] width 12 height 12
type input "909A60"
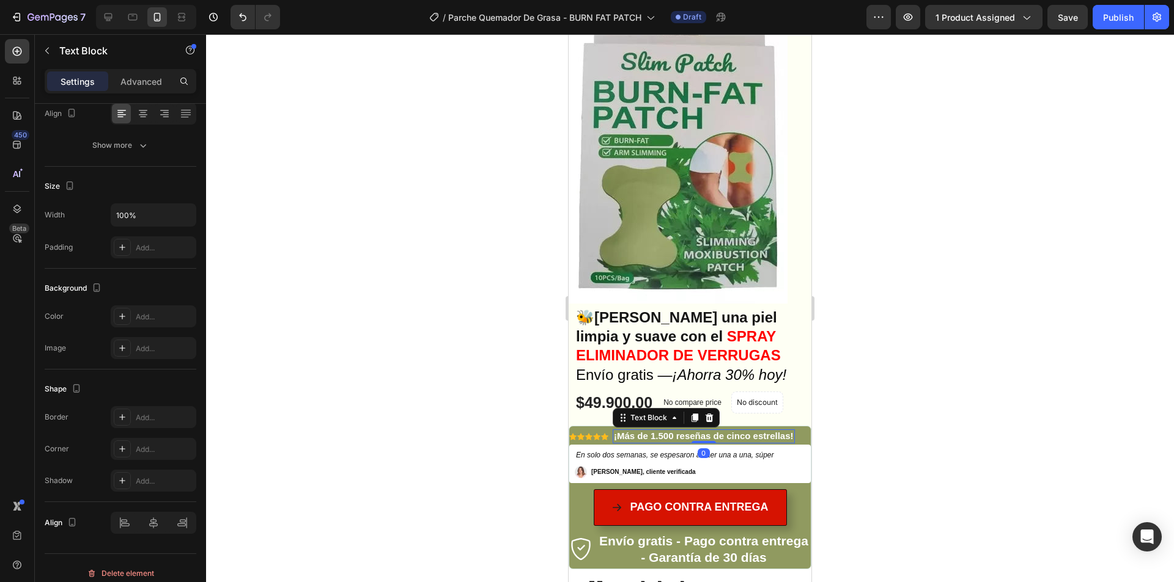
click at [677, 435] on strong "¡Más de 1.500 reseñas de cinco estrellas!" at bounding box center [704, 436] width 180 height 10
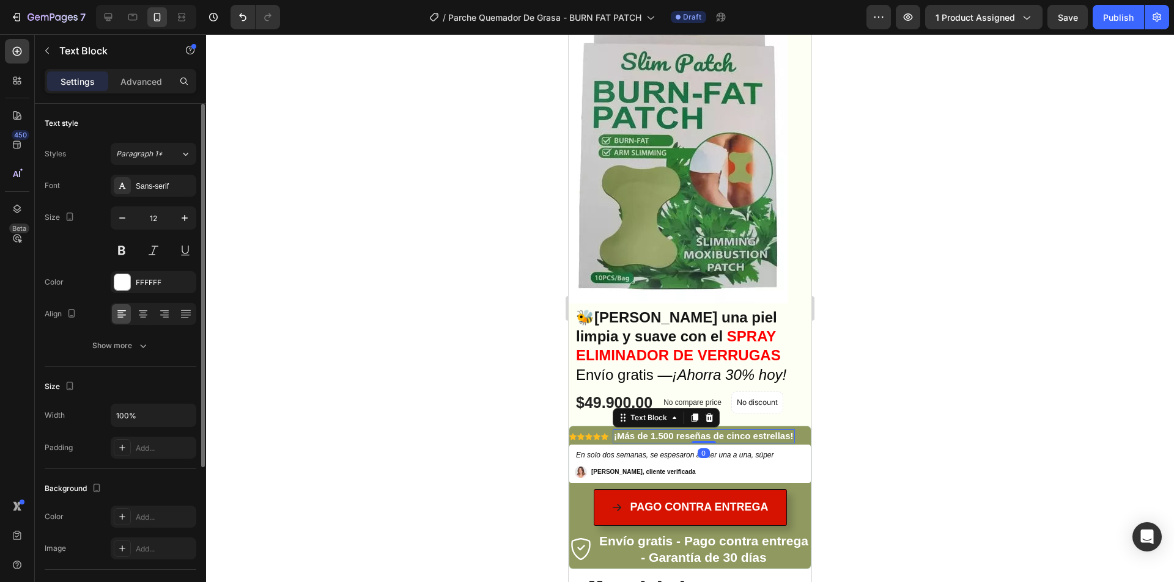
click at [677, 435] on strong "¡Más de 1.500 reseñas de cinco estrellas!" at bounding box center [704, 436] width 180 height 10
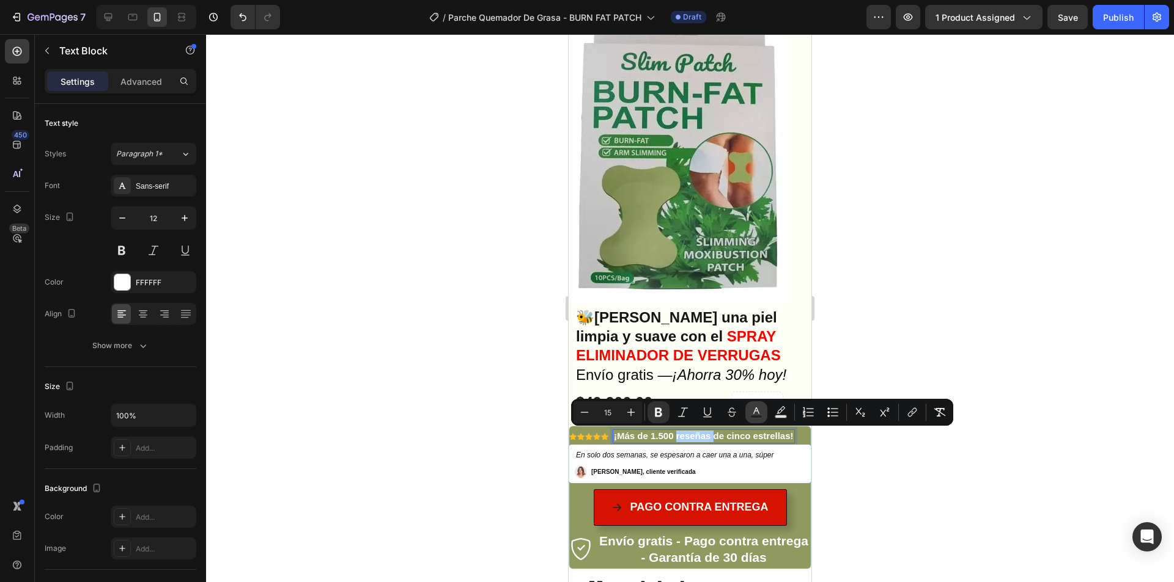
click at [766, 411] on button "Text Color" at bounding box center [756, 413] width 22 height 22
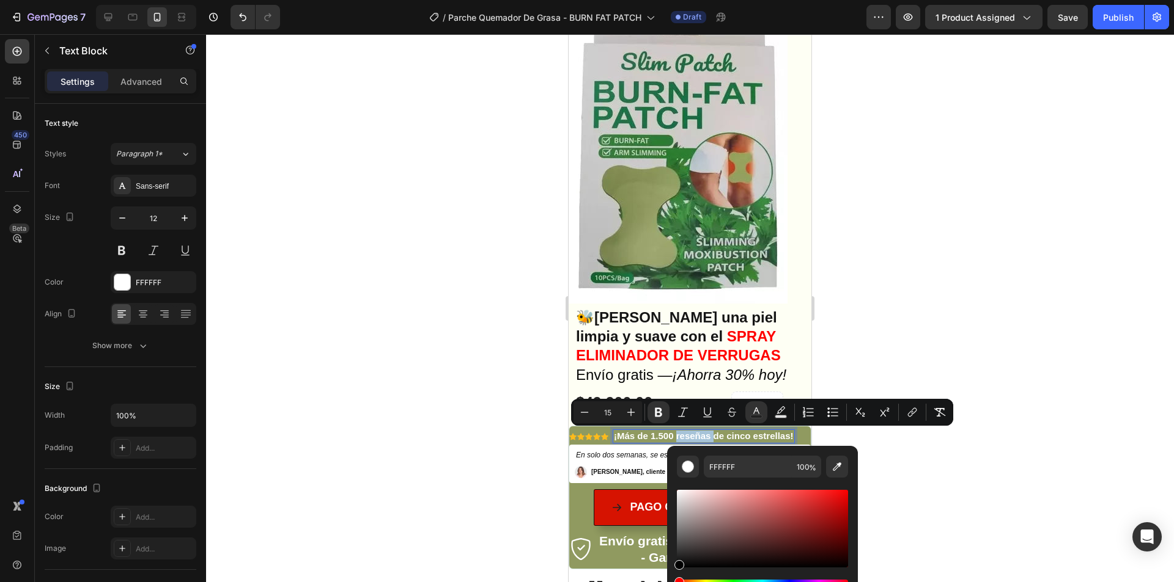
drag, startPoint x: 683, startPoint y: 554, endPoint x: 673, endPoint y: 573, distance: 20.8
click at [673, 573] on div "FFFFFF 100 %" at bounding box center [762, 524] width 191 height 156
type input "000000"
click at [392, 428] on div at bounding box center [690, 308] width 968 height 548
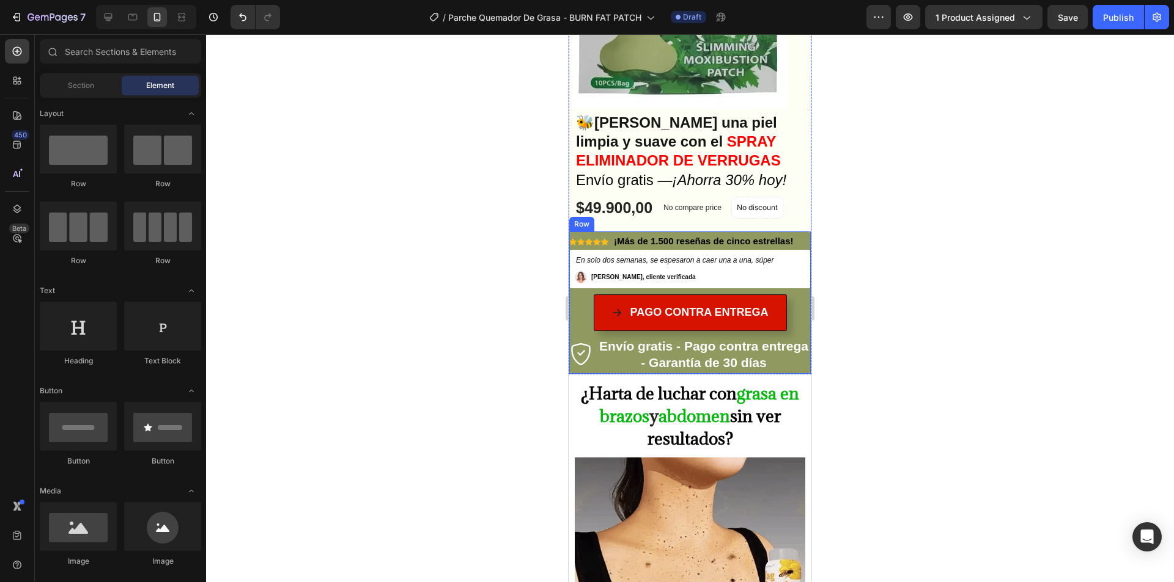
scroll to position [306, 0]
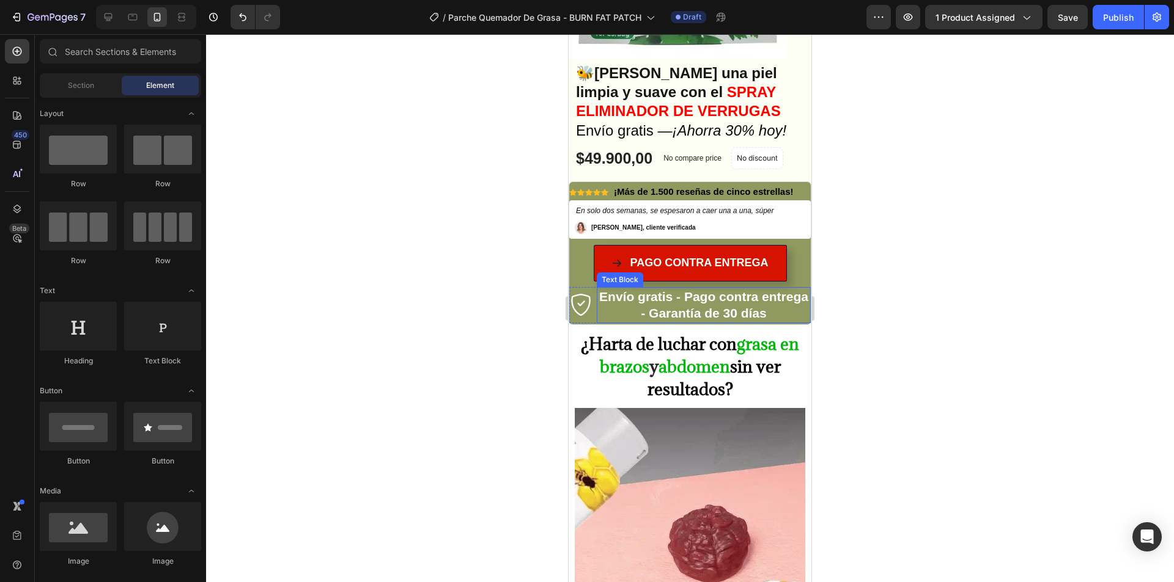
click at [700, 299] on strong "Envío gratis - Pago contra entrega - Garantía de 30 días" at bounding box center [703, 305] width 209 height 31
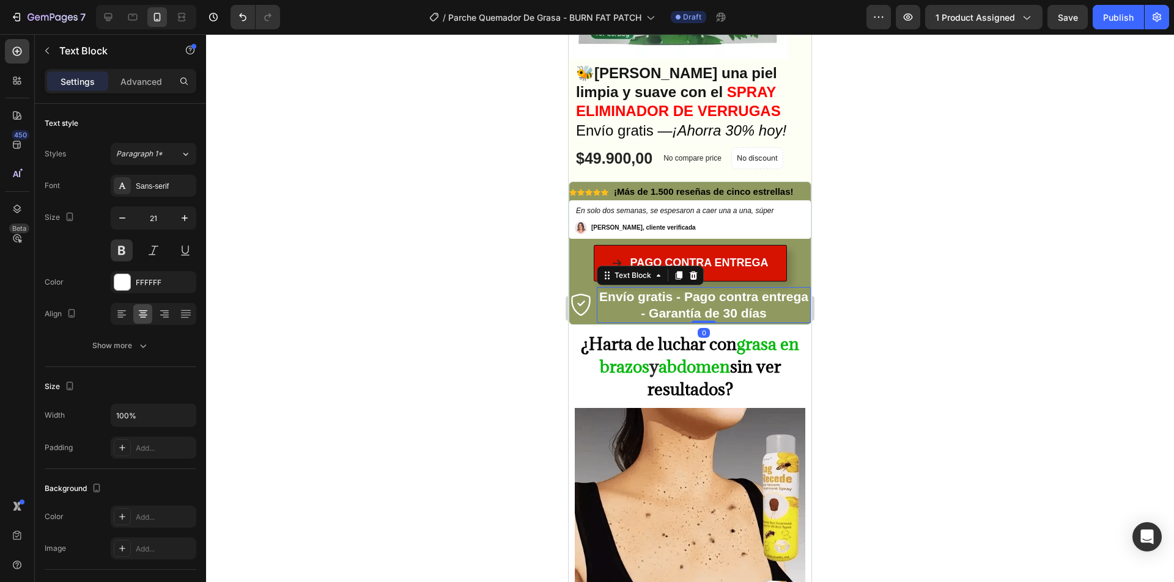
click at [700, 299] on strong "Envío gratis - Pago contra entrega - Garantía de 30 días" at bounding box center [703, 305] width 209 height 31
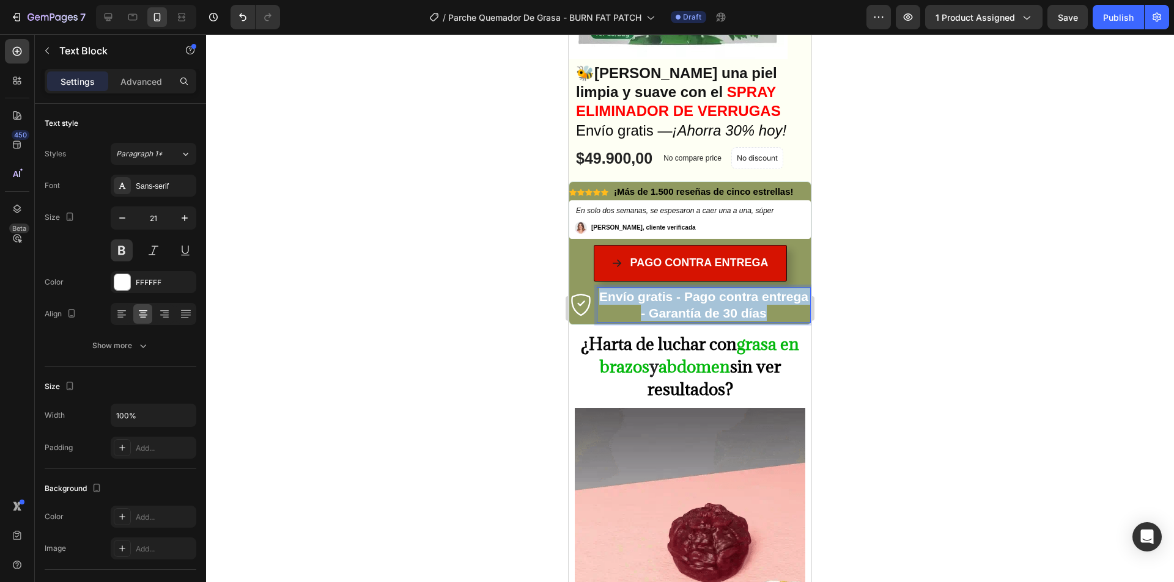
click at [700, 299] on strong "Envío gratis - Pago contra entrega - Garantía de 30 días" at bounding box center [703, 305] width 209 height 31
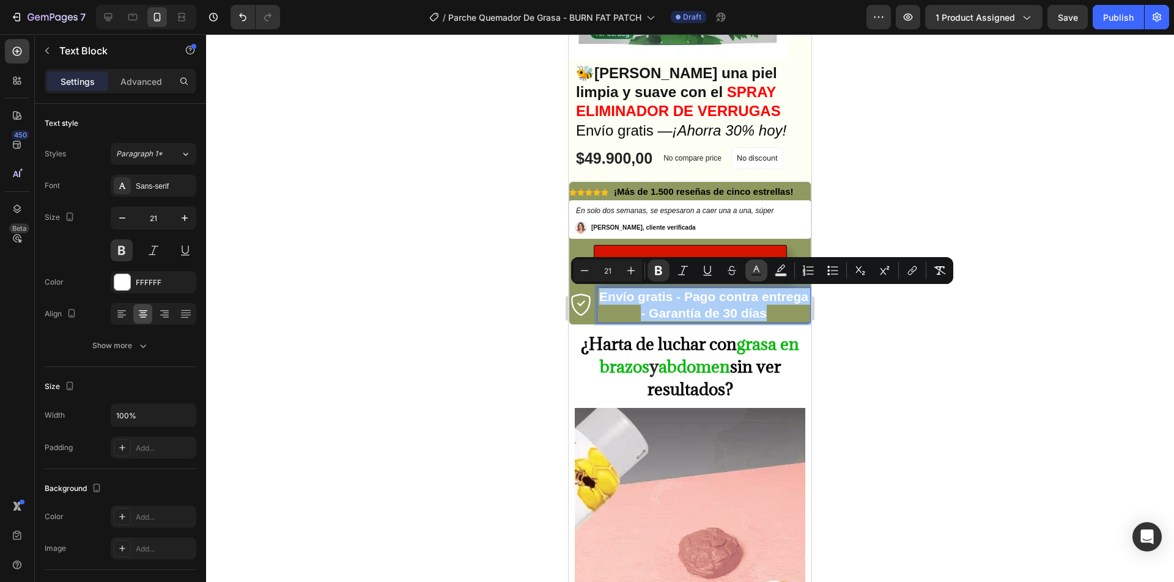
click at [757, 276] on rect "Editor contextual toolbar" at bounding box center [757, 275] width 12 height 3
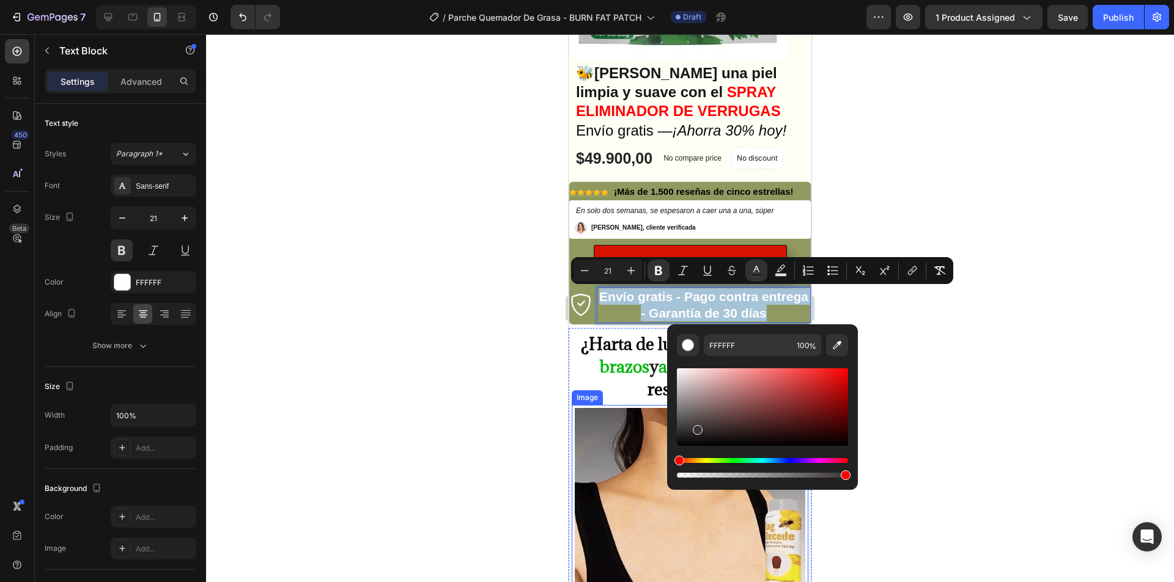
drag, startPoint x: 1265, startPoint y: 463, endPoint x: 575, endPoint y: 444, distance: 690.3
type input "1C1C1C"
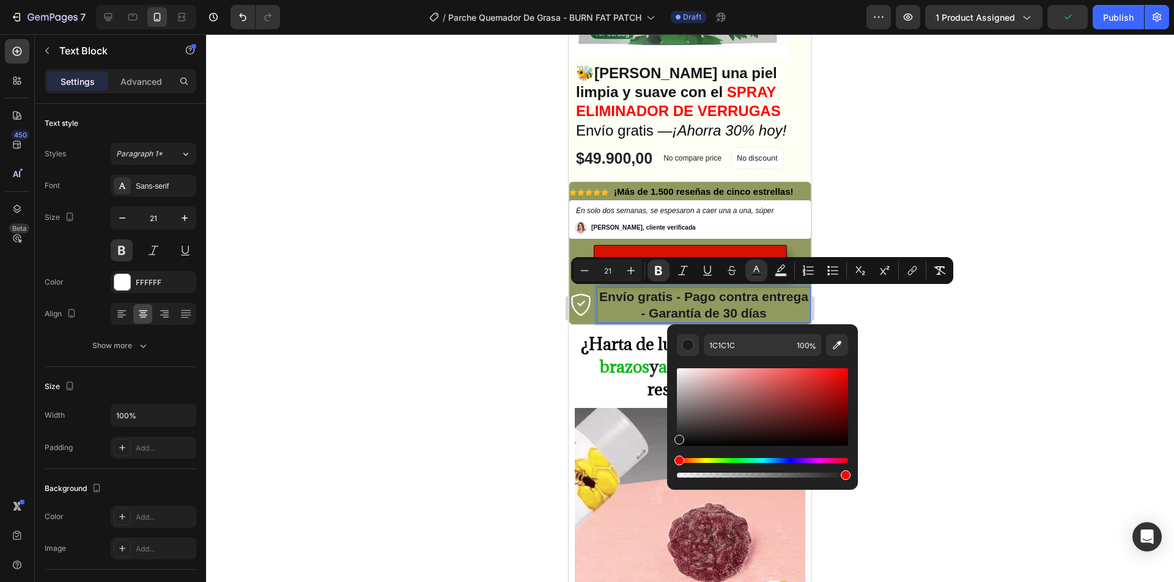
click at [428, 375] on div at bounding box center [690, 308] width 968 height 548
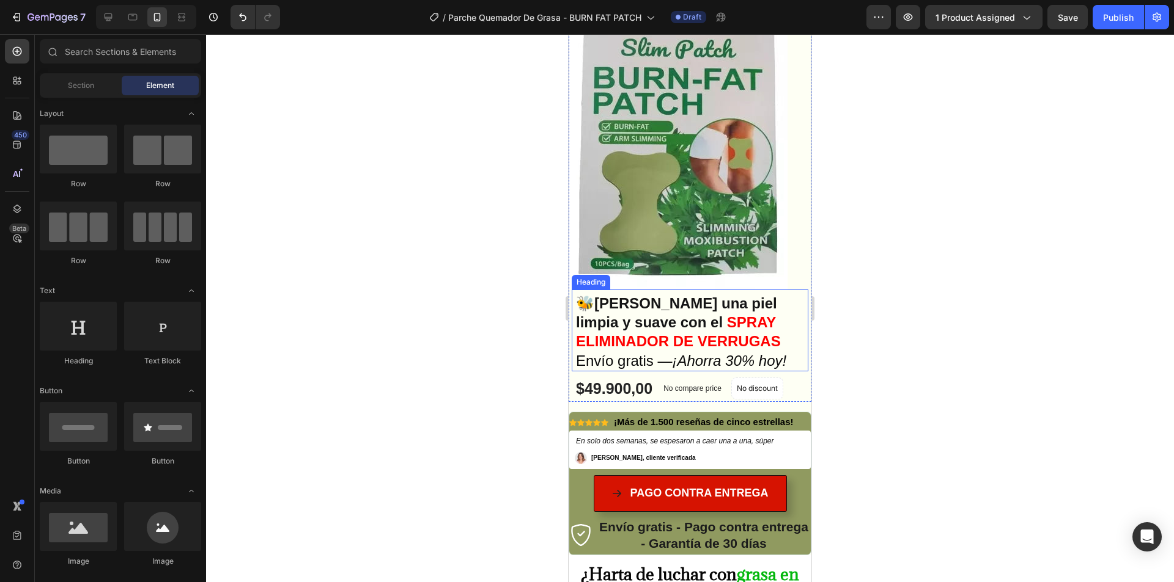
scroll to position [61, 0]
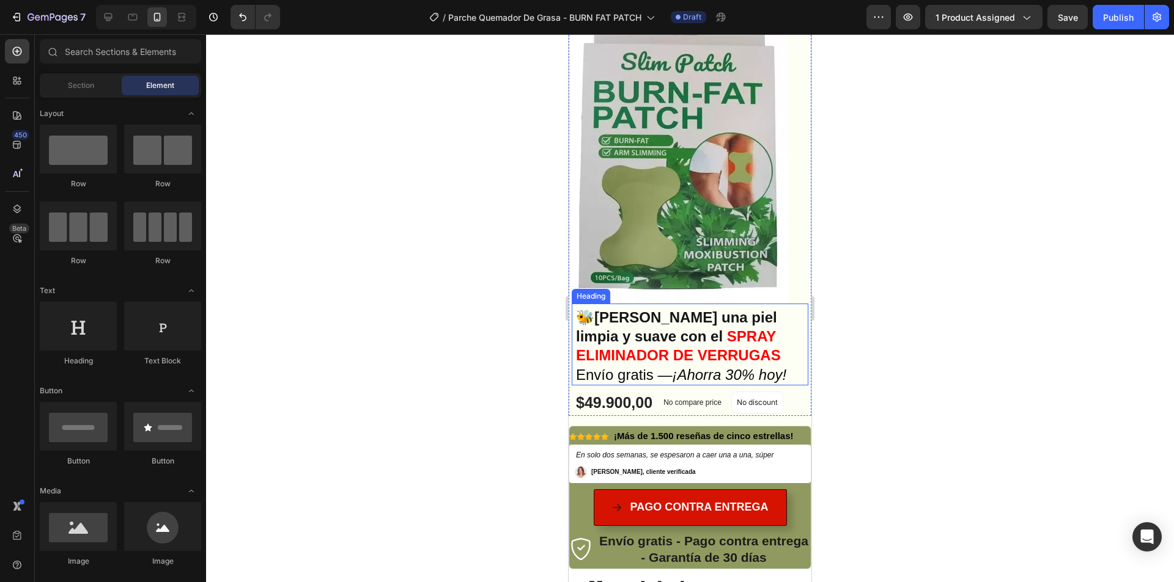
click at [676, 339] on strong "SPRAY ELIMINADOR DE VERRUGAS" at bounding box center [678, 345] width 205 height 35
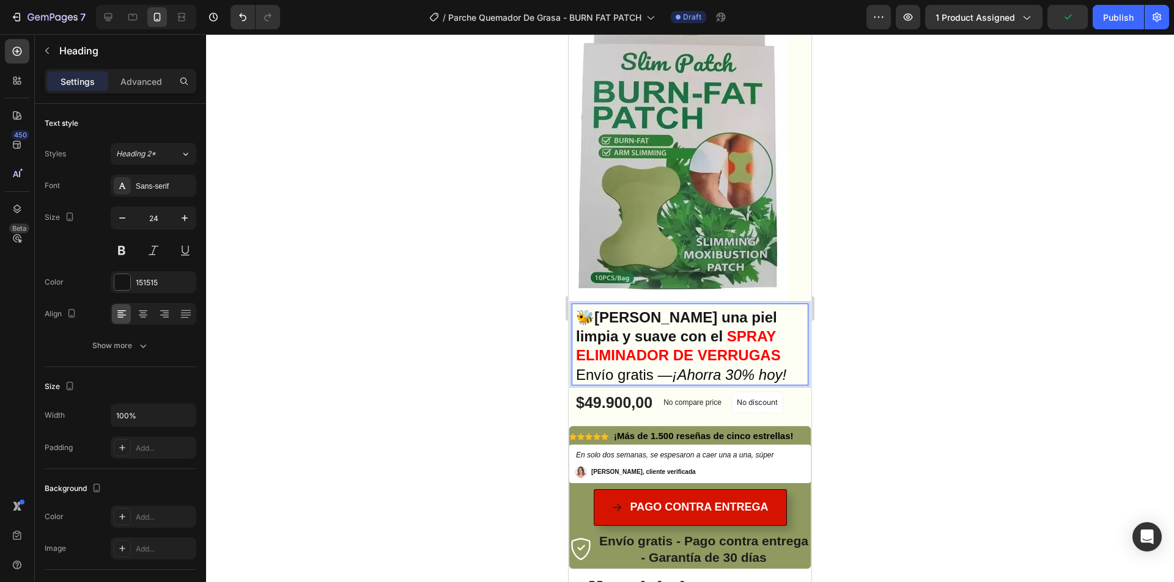
click at [666, 338] on p "🐝 [PERSON_NAME] una piel limpia y suave con el SPRAY ELIMINADOR DE VERRUGAS Env…" at bounding box center [690, 346] width 228 height 76
click at [602, 318] on strong "[PERSON_NAME] una piel limpia y suave con el" at bounding box center [676, 326] width 201 height 35
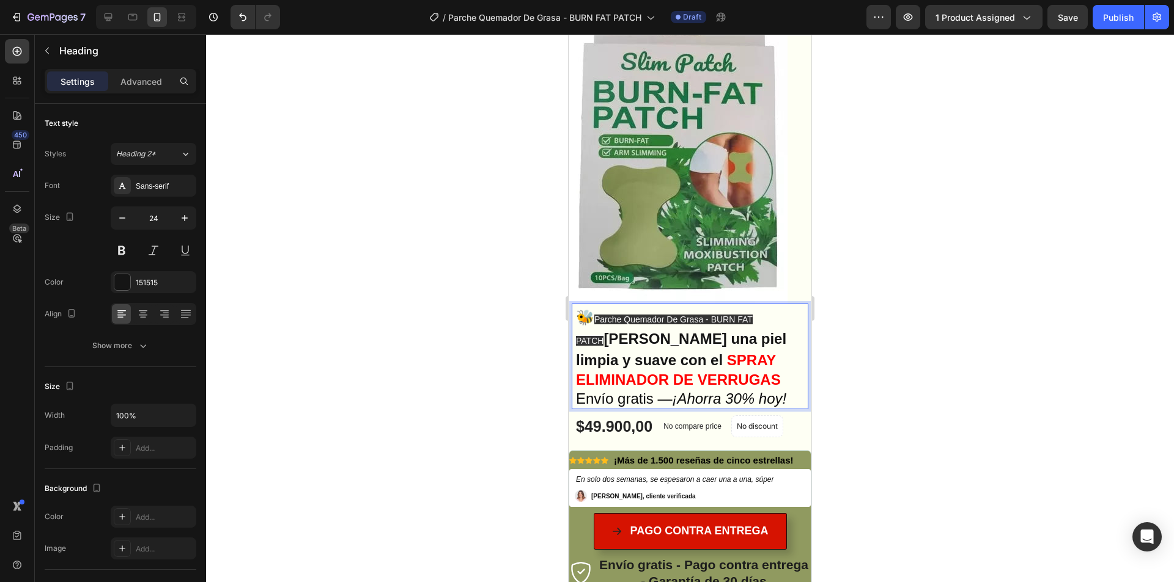
click at [616, 324] on span "Parche Quemador De Grasa - BURN FAT PATCH" at bounding box center [664, 330] width 177 height 31
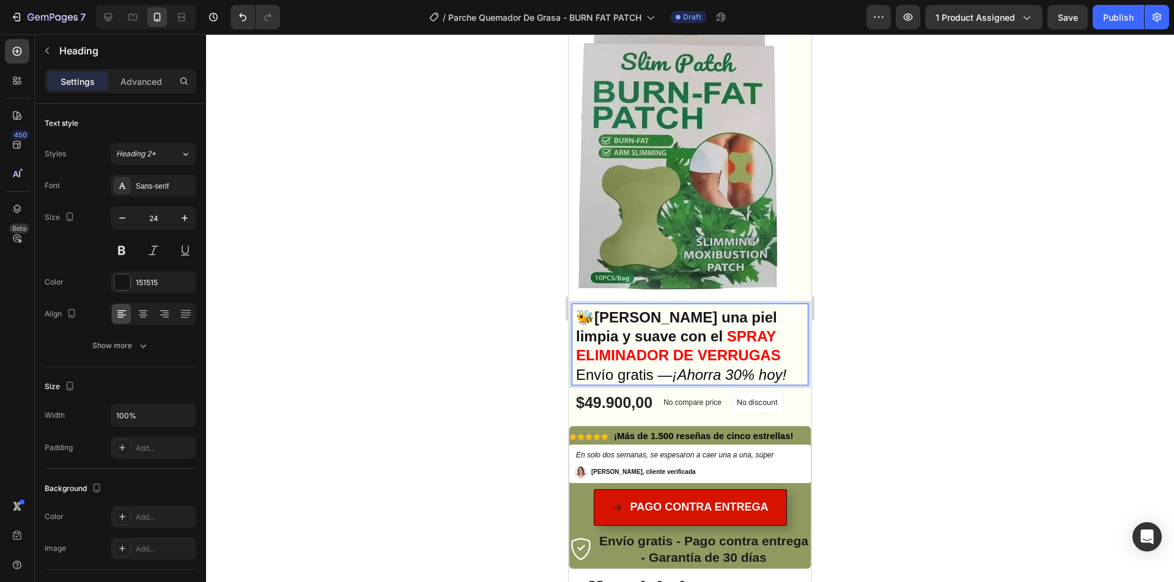
click at [699, 328] on strong "SPRAY ELIMINADOR DE VERRUGAS" at bounding box center [678, 345] width 205 height 35
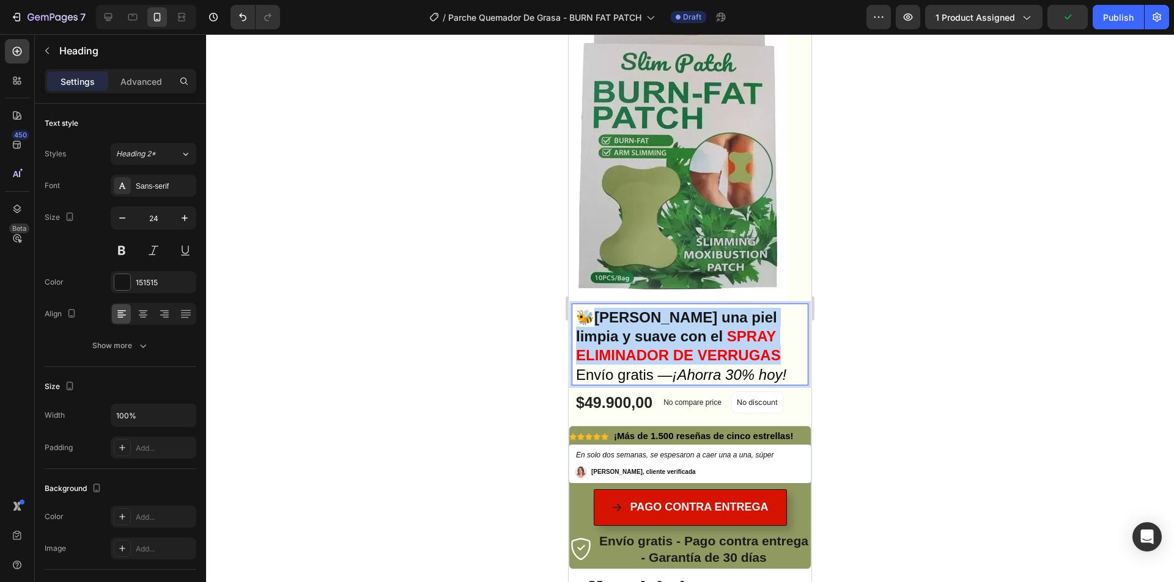
drag, startPoint x: 780, startPoint y: 355, endPoint x: 599, endPoint y: 322, distance: 183.8
click at [599, 322] on p "🐝 [PERSON_NAME] una piel limpia y suave con el SPRAY ELIMINADOR DE VERRUGAS Env…" at bounding box center [690, 346] width 228 height 76
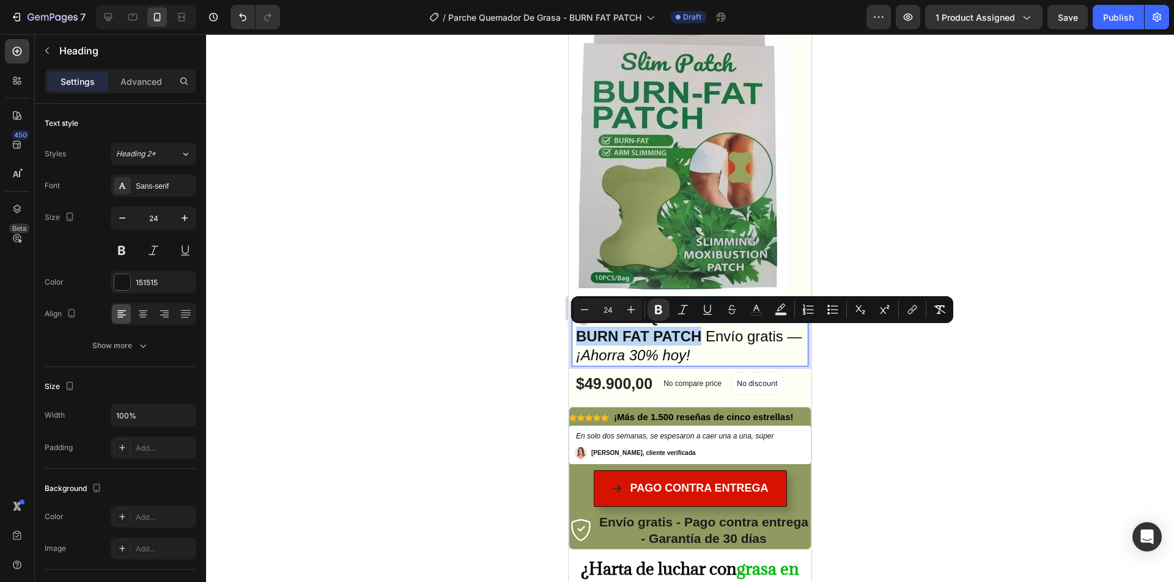
drag, startPoint x: 632, startPoint y: 336, endPoint x: 766, endPoint y: 336, distance: 134.5
click at [766, 336] on p "🐝 Parche Quemador De Grasa - BURN FAT PATCH Envío gratis — ¡Ahorra 30% [DATE]!" at bounding box center [690, 336] width 228 height 57
click at [757, 309] on icon "Editor contextual toolbar" at bounding box center [756, 310] width 12 height 12
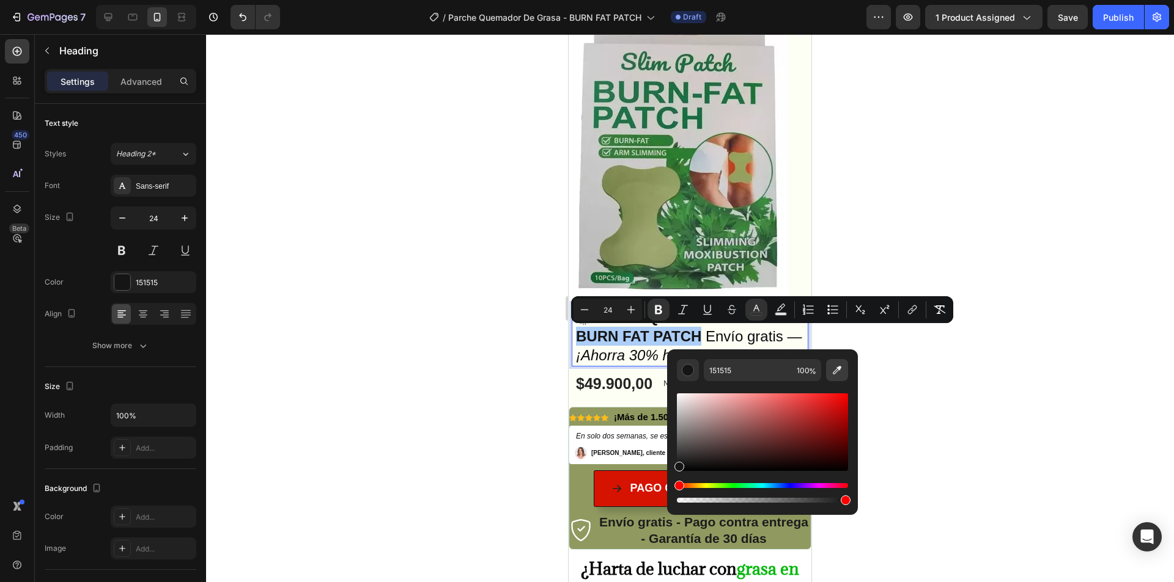
click at [834, 368] on icon "Editor contextual toolbar" at bounding box center [837, 370] width 12 height 12
type input "157144"
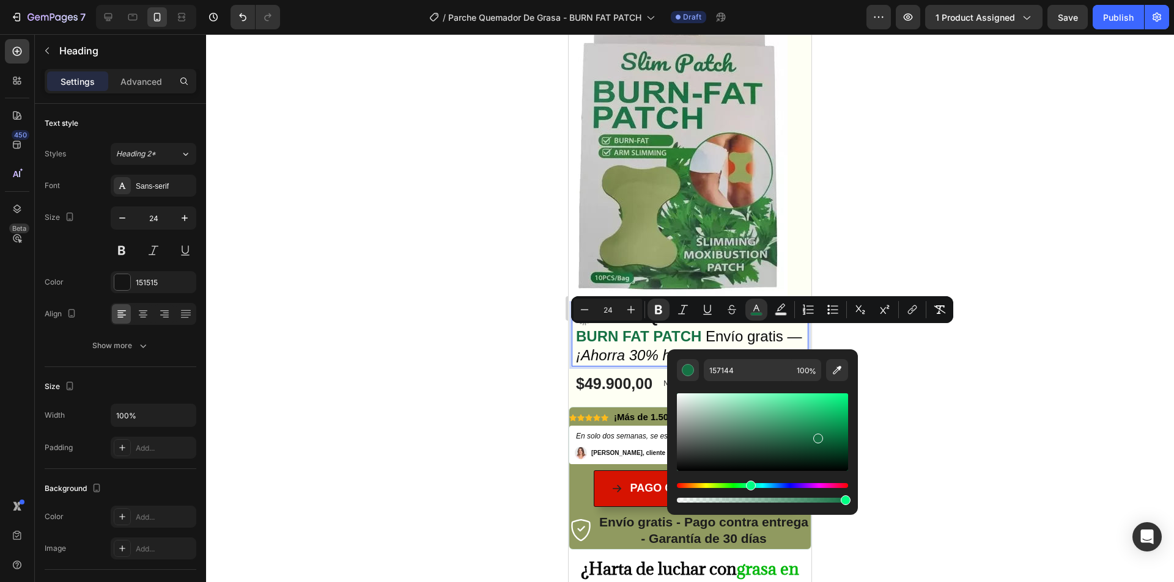
click at [829, 169] on div at bounding box center [690, 308] width 968 height 548
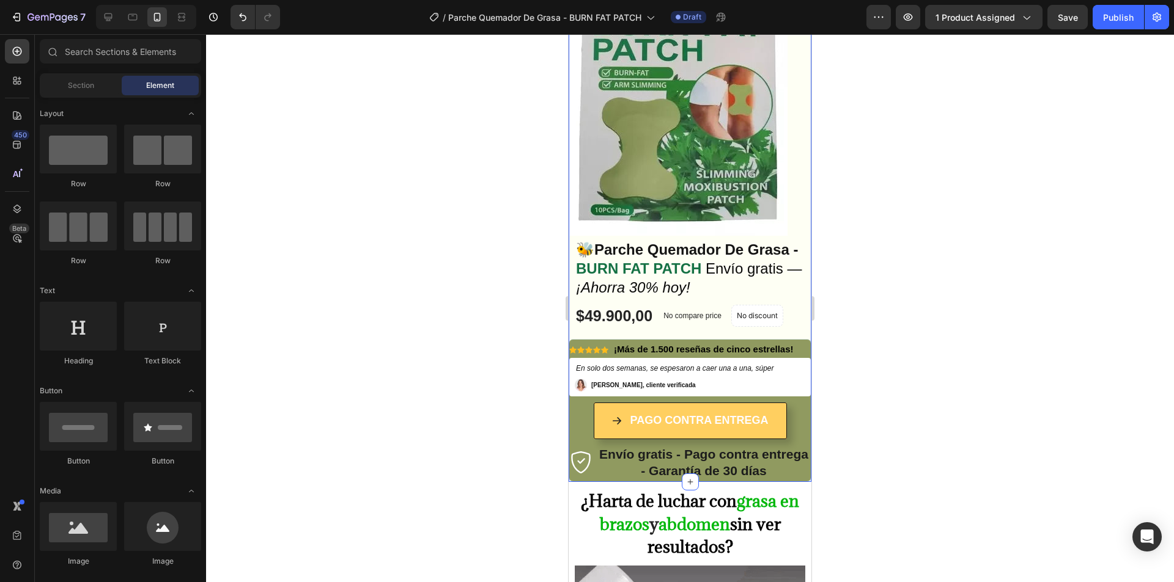
scroll to position [183, 0]
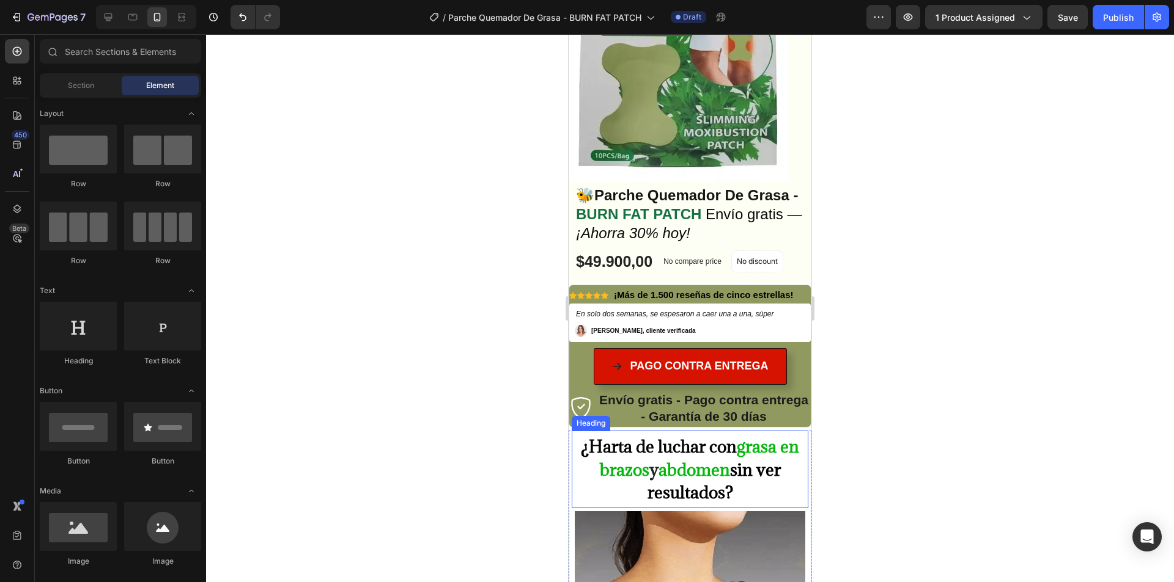
click at [761, 446] on strong "grasa en brazos" at bounding box center [700, 458] width 200 height 45
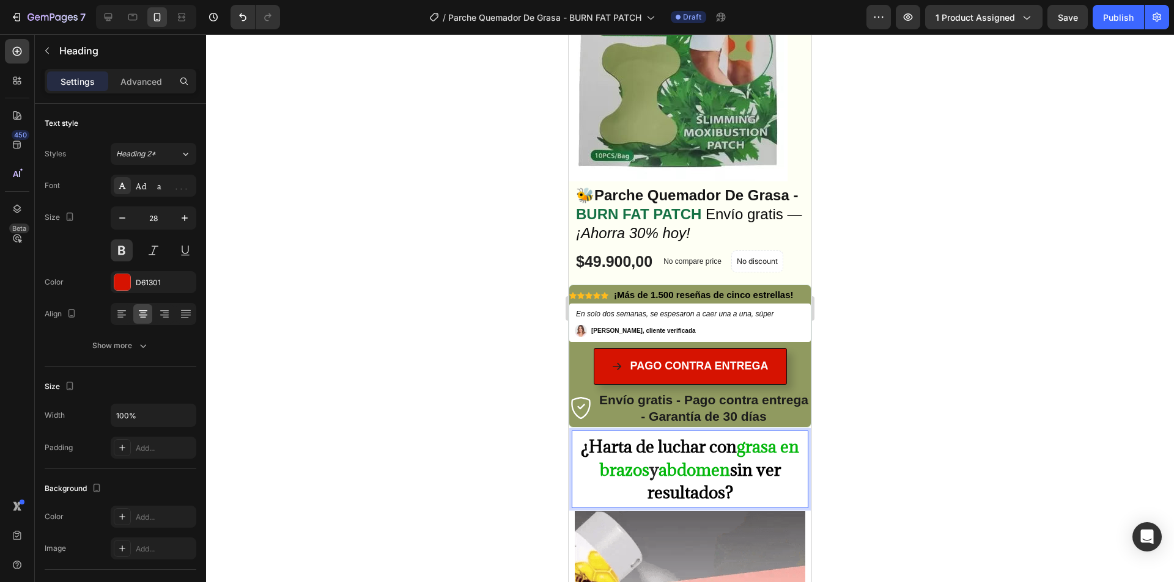
click at [761, 446] on strong "grasa en brazos" at bounding box center [700, 458] width 200 height 45
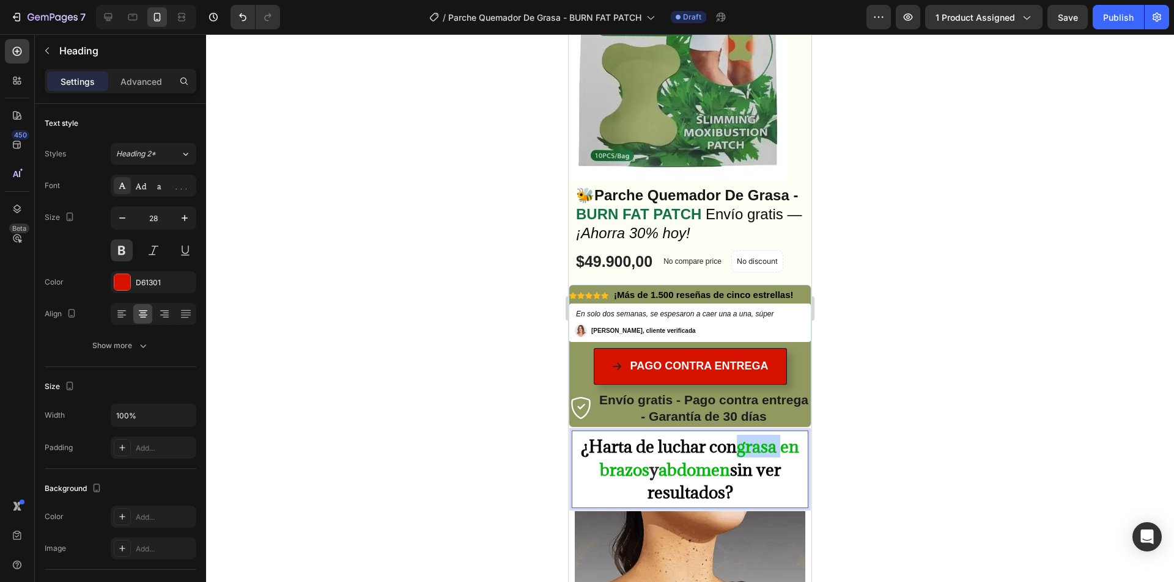
click at [761, 446] on strong "grasa en brazos" at bounding box center [700, 458] width 200 height 45
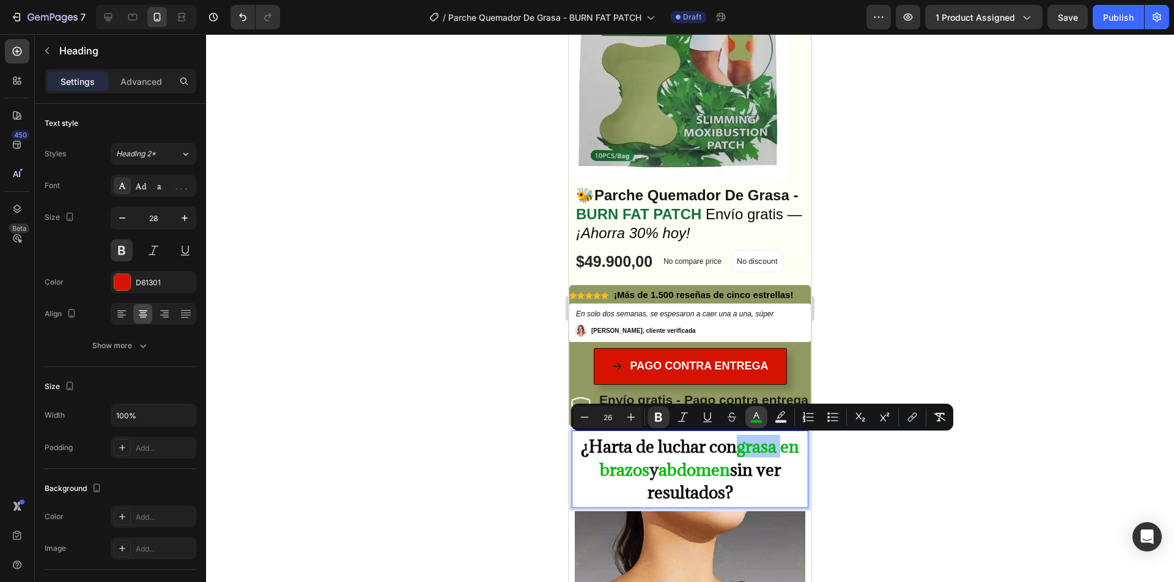
click at [762, 415] on button "color" at bounding box center [756, 417] width 22 height 22
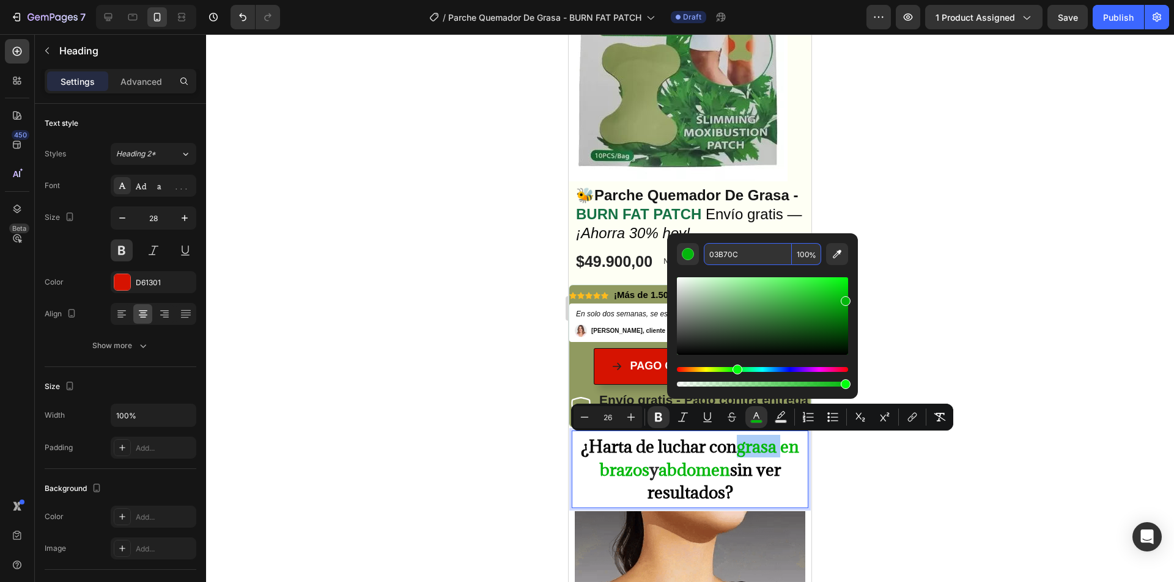
click at [737, 245] on input "03B70C" at bounding box center [748, 254] width 88 height 22
click at [971, 134] on div at bounding box center [690, 308] width 968 height 548
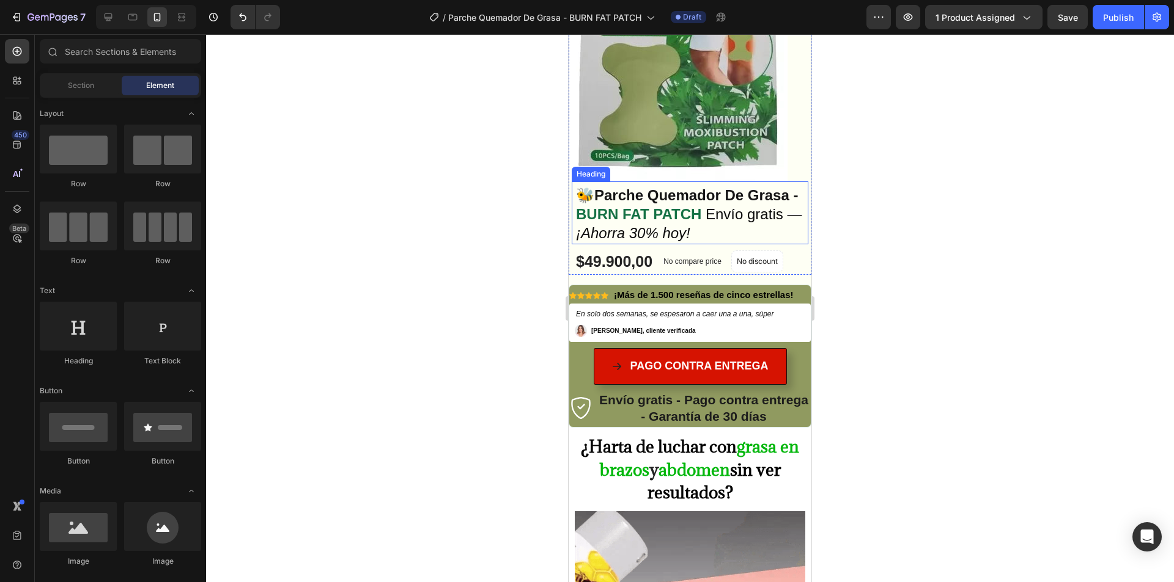
click at [701, 213] on strong "BURN FAT PATCH" at bounding box center [638, 214] width 125 height 17
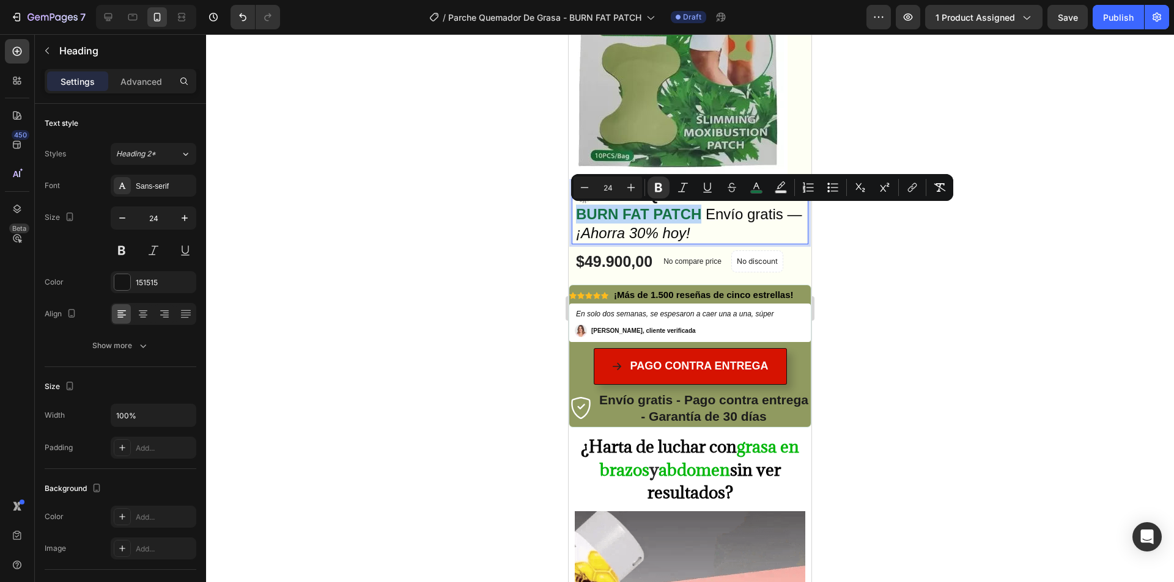
drag, startPoint x: 633, startPoint y: 214, endPoint x: 758, endPoint y: 213, distance: 124.7
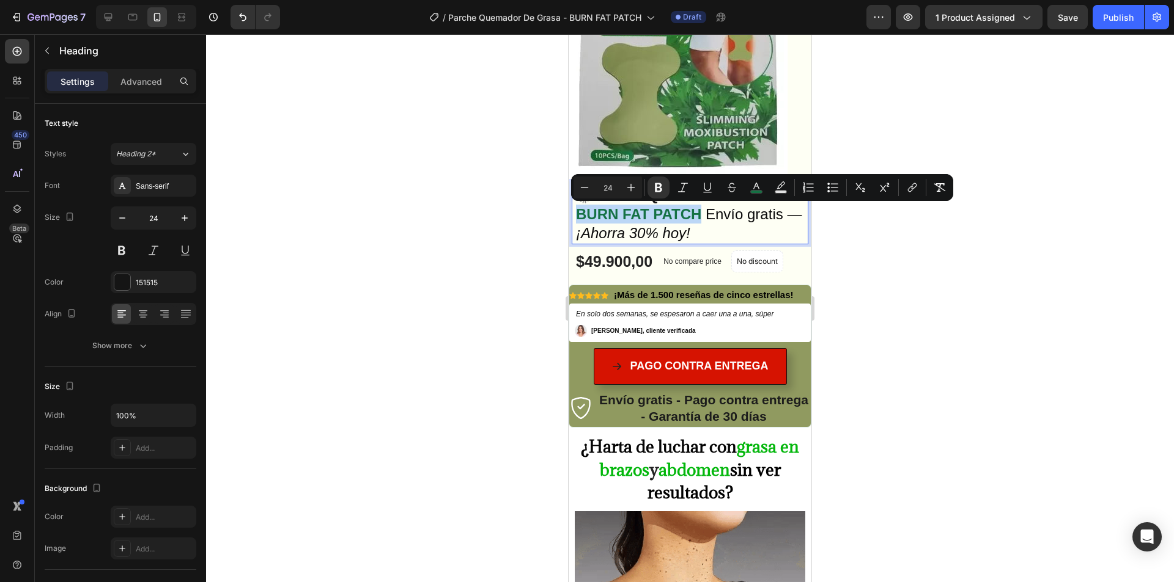
click at [758, 213] on p "🐝 Parche Quemador De Grasa - BURN FAT PATCH Envío gratis — ¡Ahorra 30% [DATE]!" at bounding box center [690, 214] width 228 height 57
click at [759, 188] on icon "Editor contextual toolbar" at bounding box center [756, 186] width 6 height 7
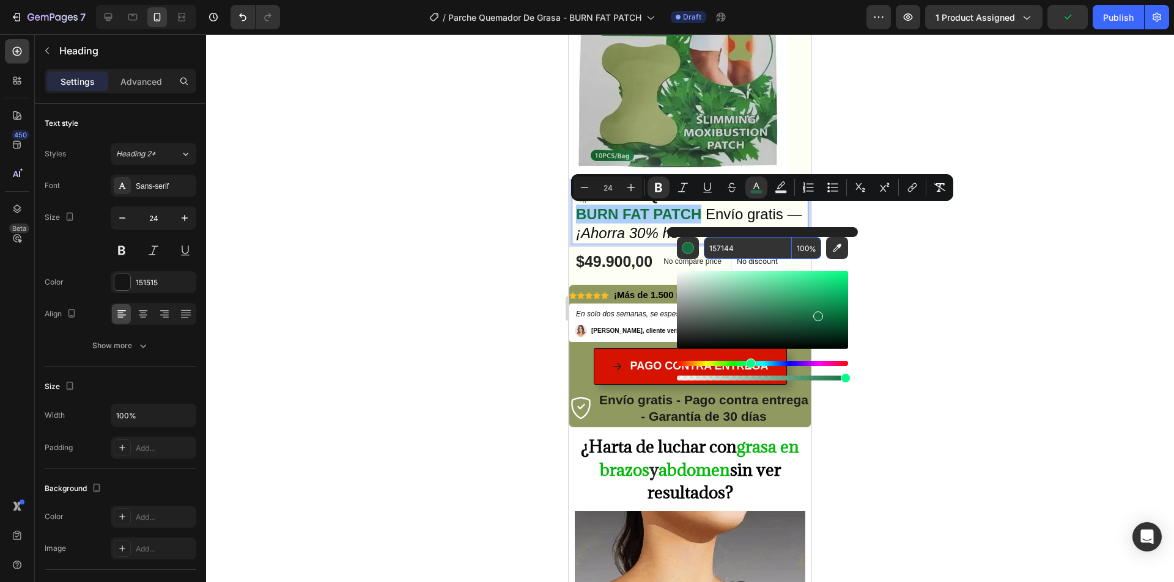
click at [749, 244] on input "157144" at bounding box center [748, 248] width 88 height 22
paste input "03B70C"
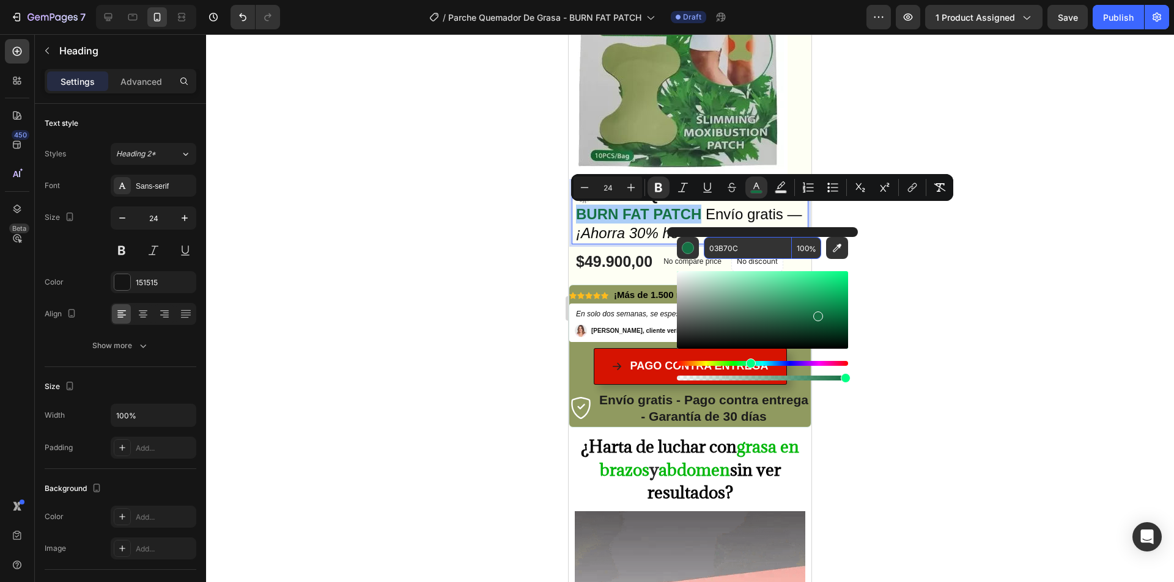
type input "03B70C"
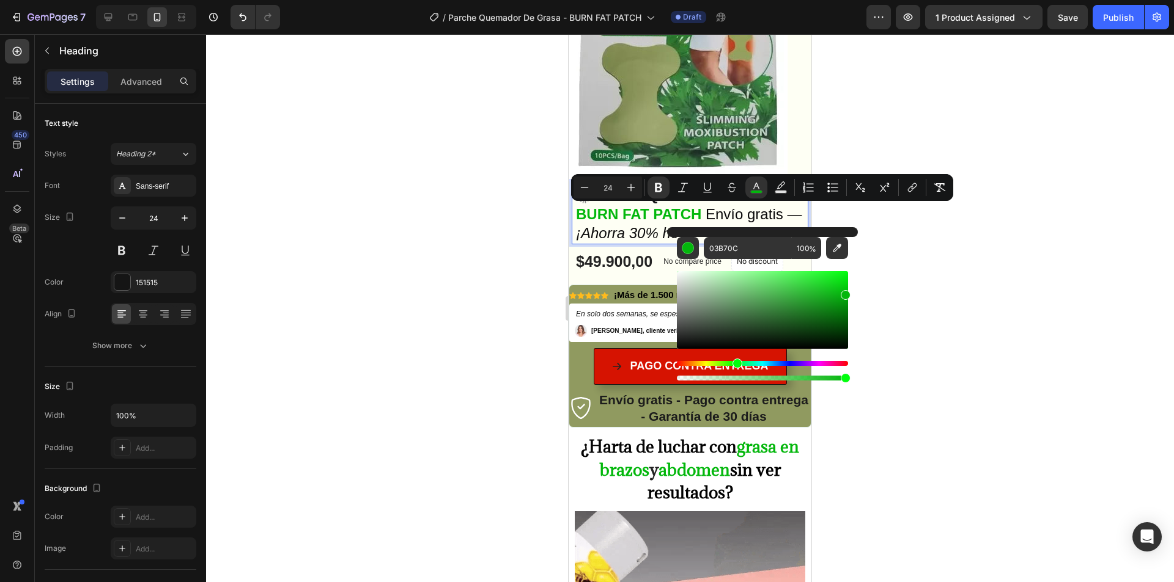
click at [962, 238] on div at bounding box center [690, 308] width 968 height 548
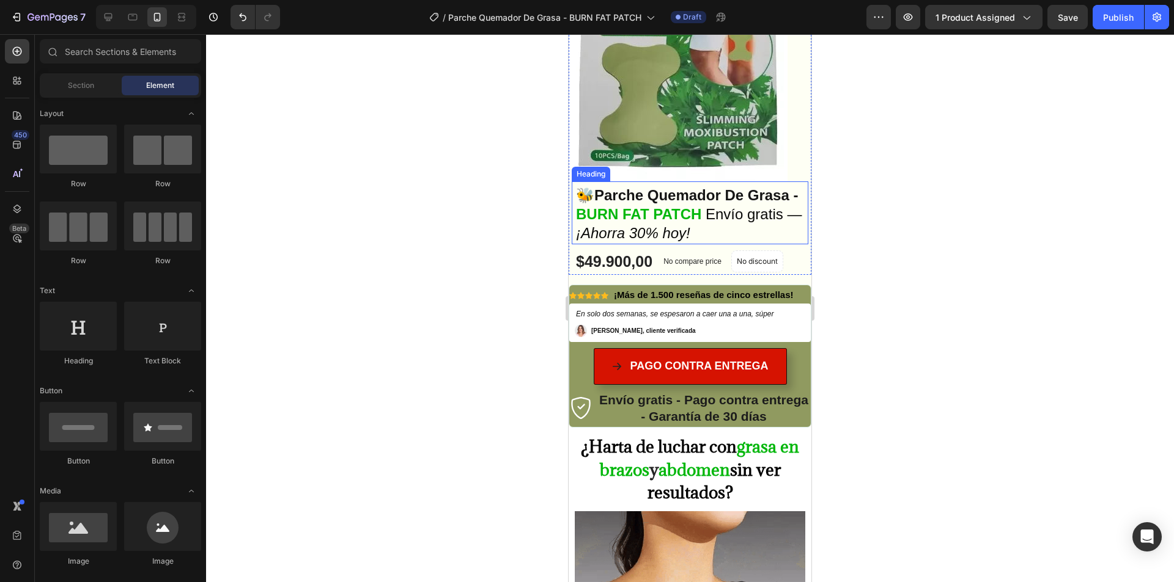
click at [652, 215] on strong "BURN FAT PATCH" at bounding box center [638, 214] width 125 height 17
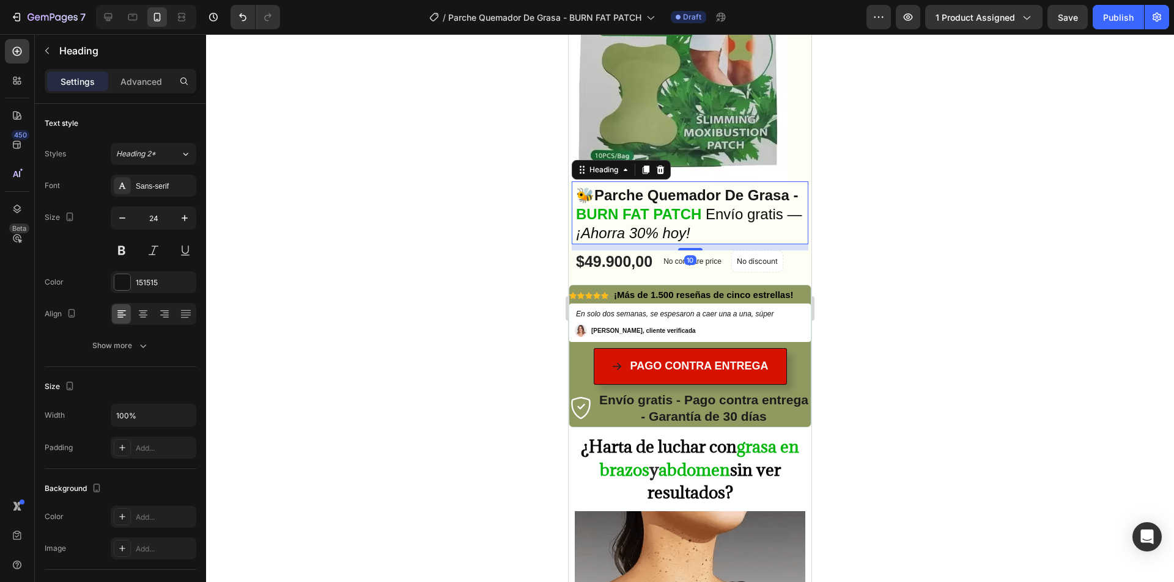
click at [851, 199] on div at bounding box center [690, 308] width 968 height 548
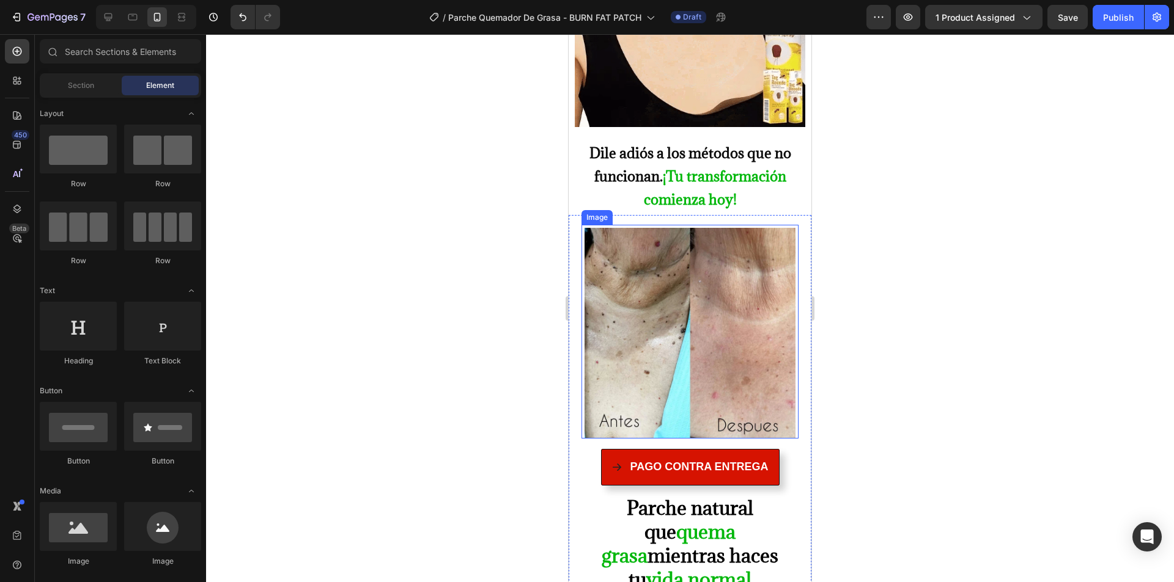
scroll to position [795, 0]
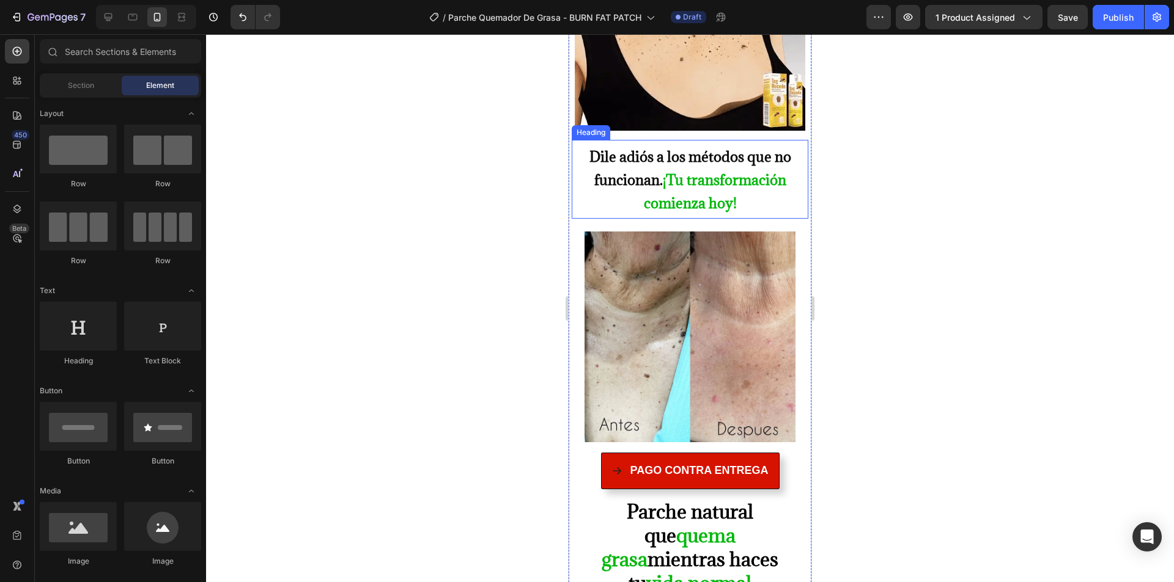
click at [670, 171] on strong "¡Tu transformación comienza hoy!" at bounding box center [715, 192] width 142 height 42
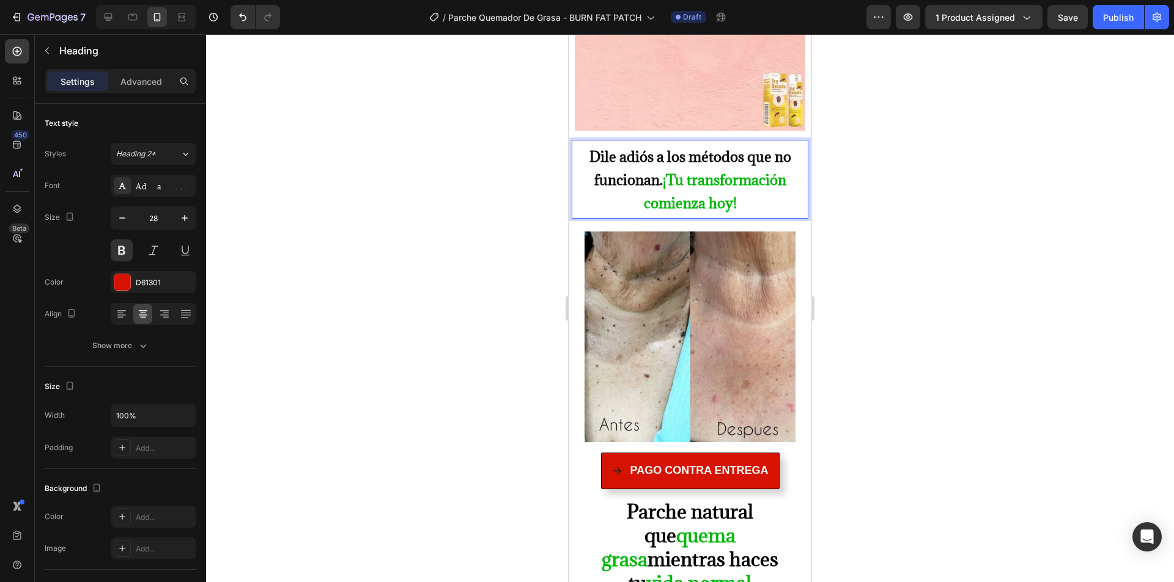
click at [670, 171] on strong "¡Tu transformación comienza hoy!" at bounding box center [715, 192] width 142 height 42
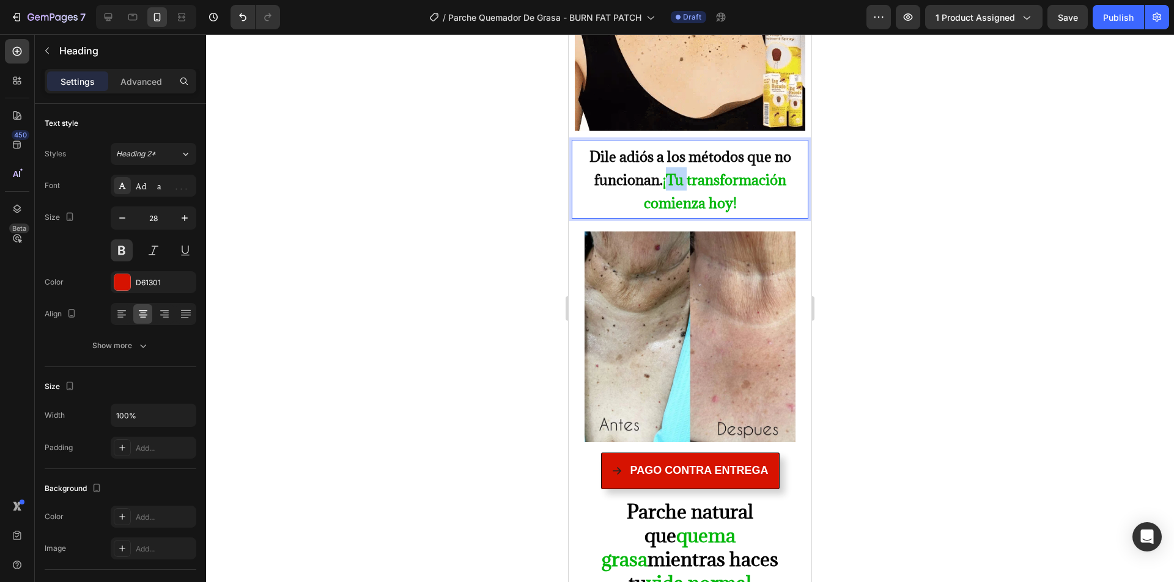
click at [670, 171] on strong "¡Tu transformación comienza hoy!" at bounding box center [715, 192] width 142 height 42
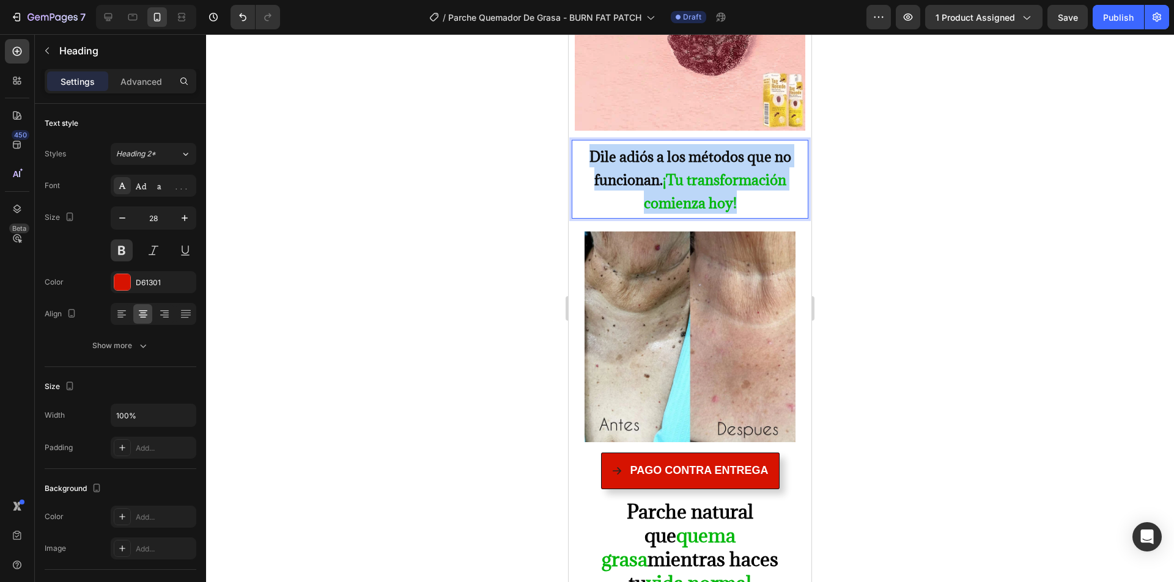
click at [670, 171] on strong "¡Tu transformación comienza hoy!" at bounding box center [715, 192] width 142 height 42
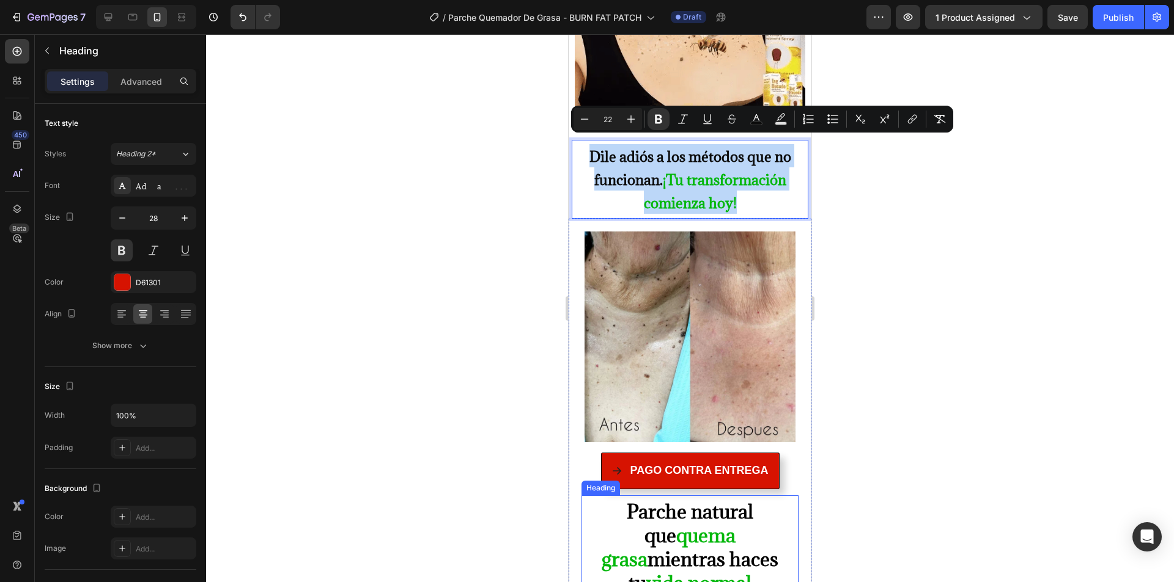
click at [693, 523] on span "quema grasa" at bounding box center [668, 547] width 134 height 49
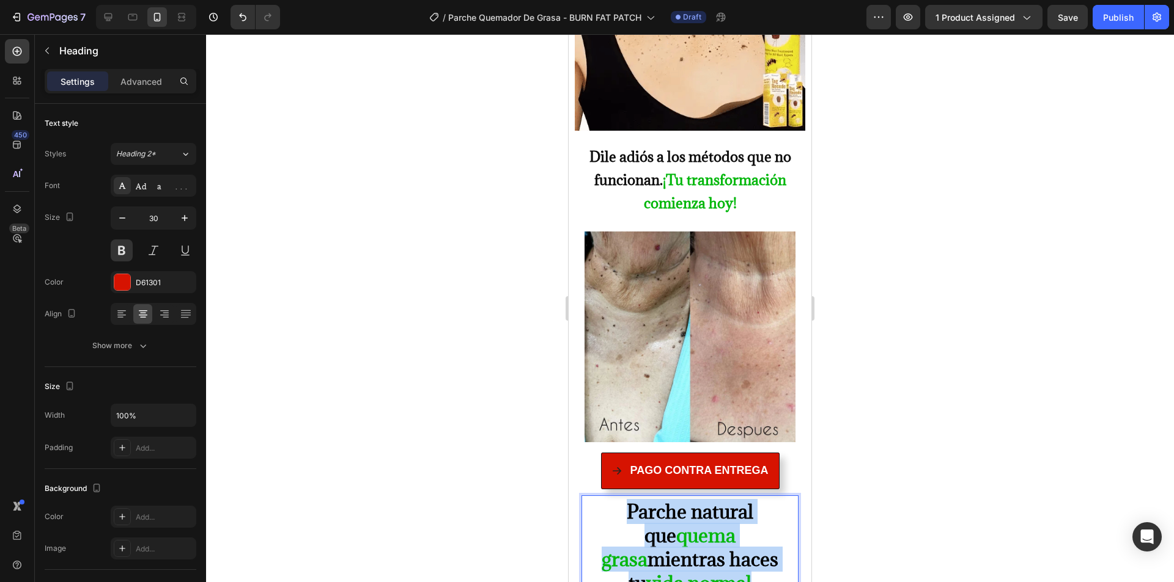
click at [693, 523] on span "quema grasa" at bounding box center [668, 547] width 134 height 49
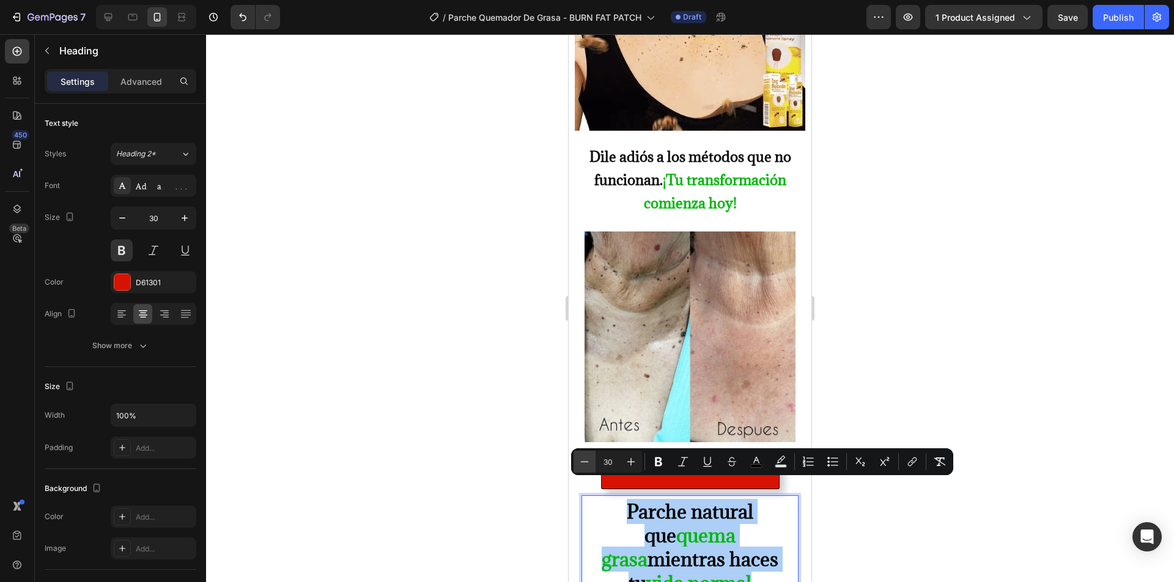
click at [579, 465] on icon "Editor contextual toolbar" at bounding box center [584, 462] width 12 height 12
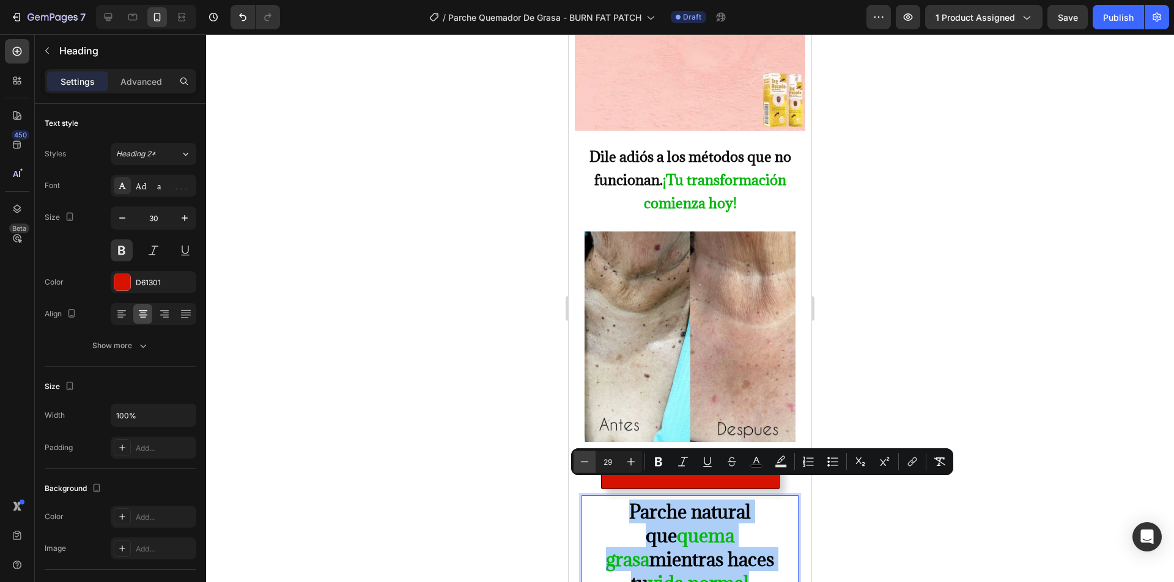
click at [579, 465] on icon "Editor contextual toolbar" at bounding box center [584, 462] width 12 height 12
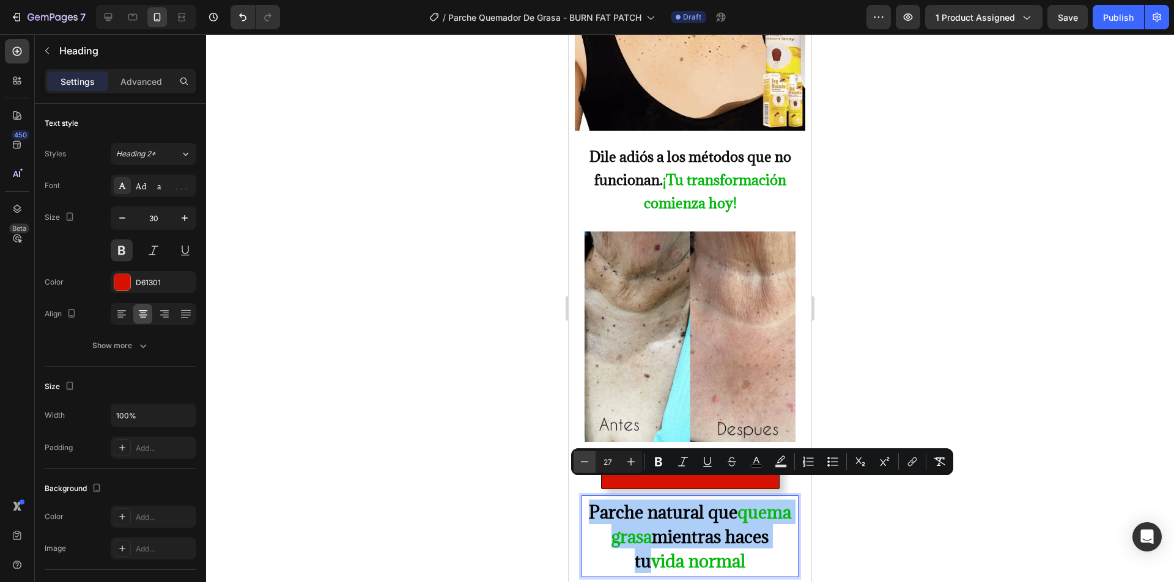
click at [579, 465] on icon "Editor contextual toolbar" at bounding box center [584, 462] width 12 height 12
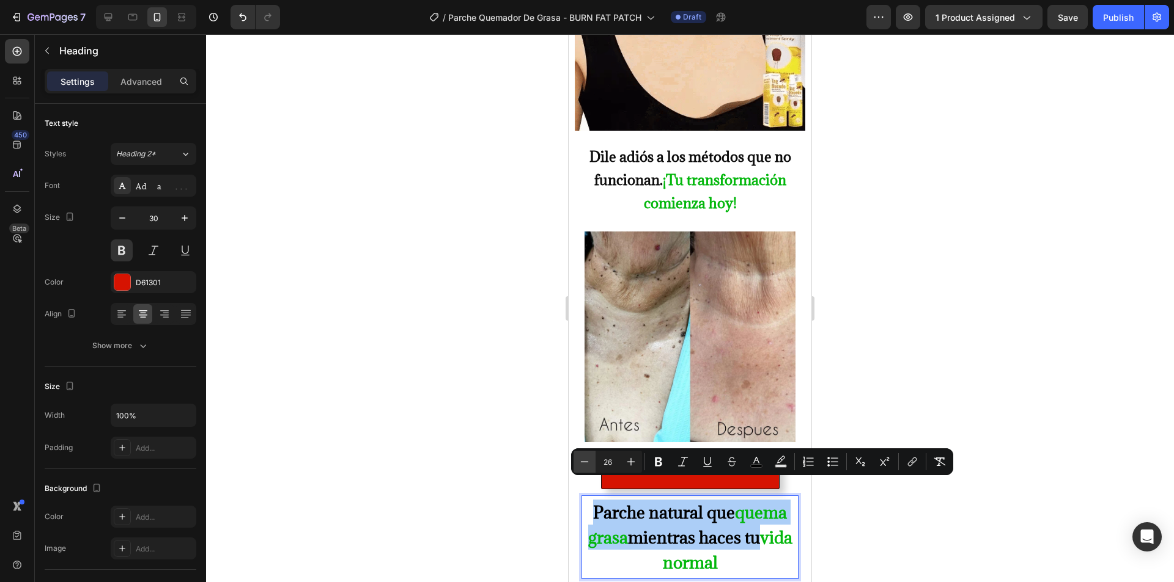
click at [579, 465] on icon "Editor contextual toolbar" at bounding box center [584, 462] width 12 height 12
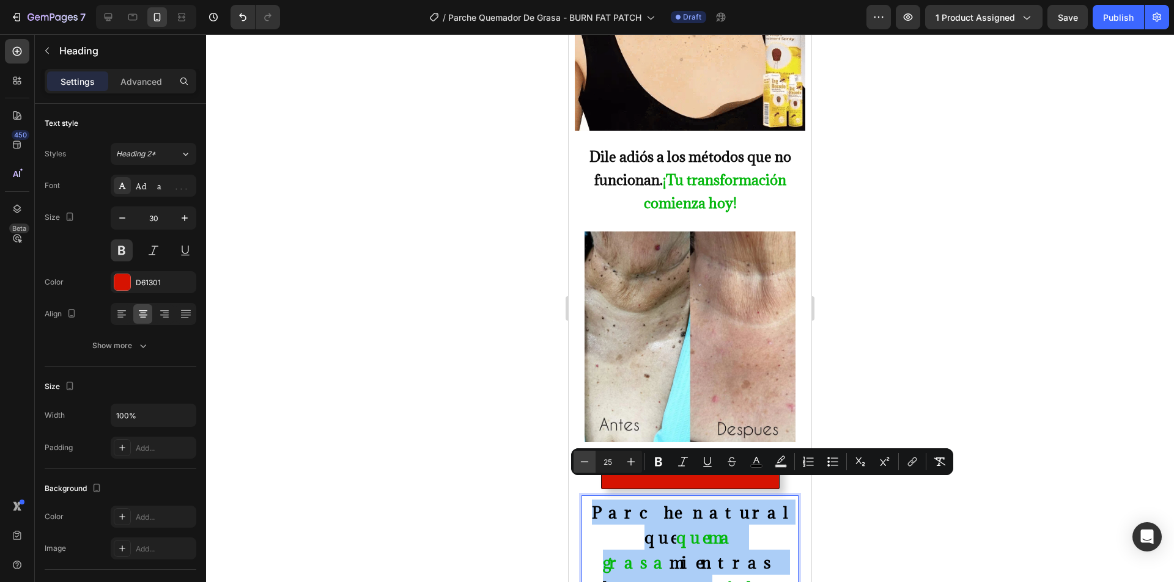
click at [579, 465] on icon "Editor contextual toolbar" at bounding box center [584, 462] width 12 height 12
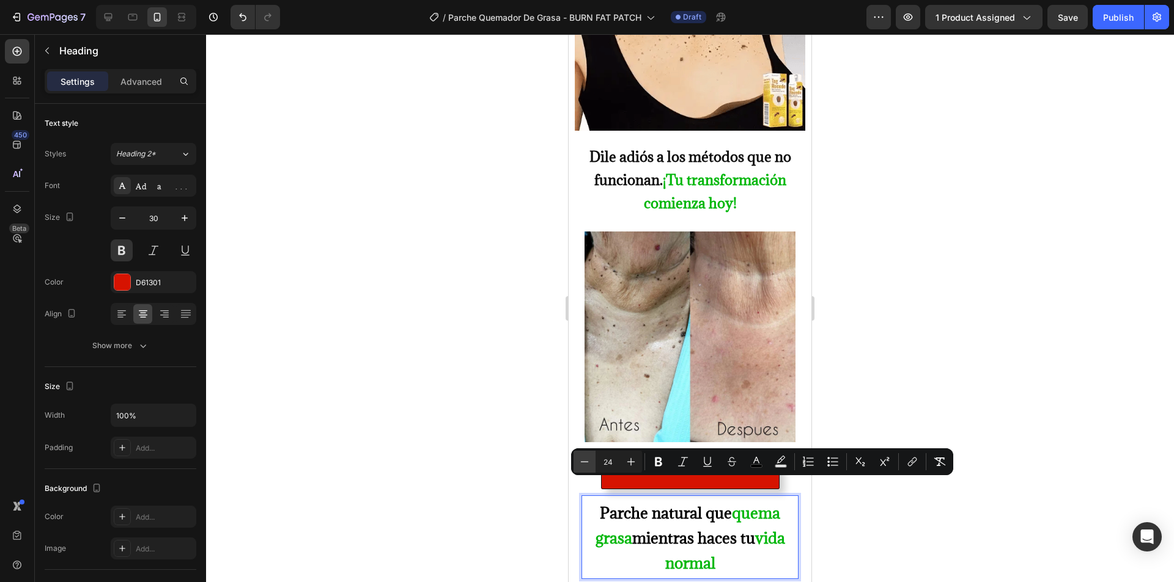
click at [579, 465] on icon "Editor contextual toolbar" at bounding box center [584, 462] width 12 height 12
type input "22"
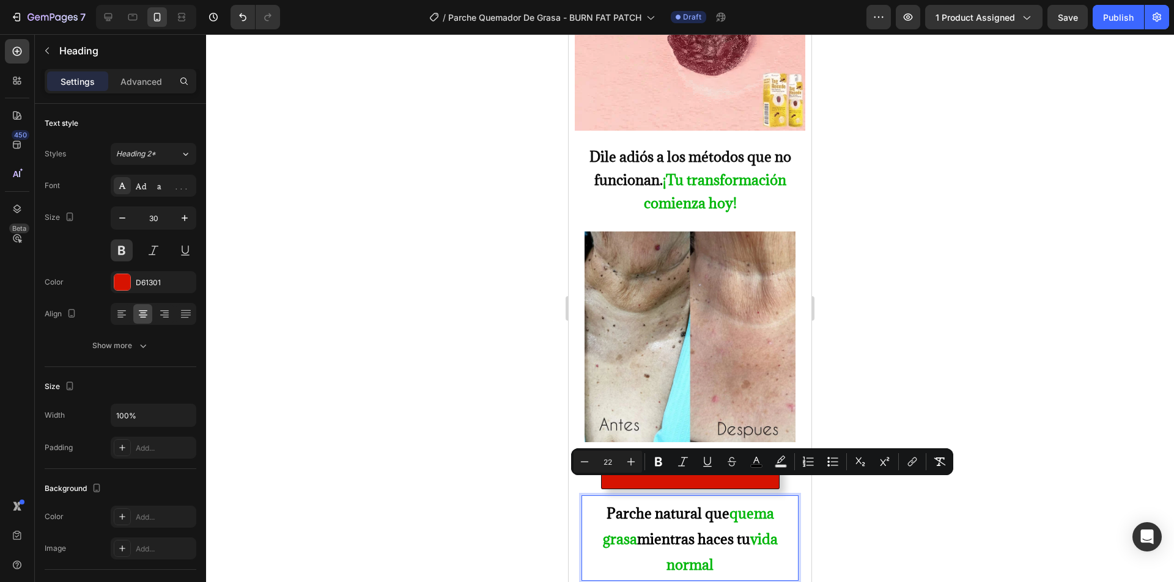
click at [901, 303] on div at bounding box center [690, 308] width 968 height 548
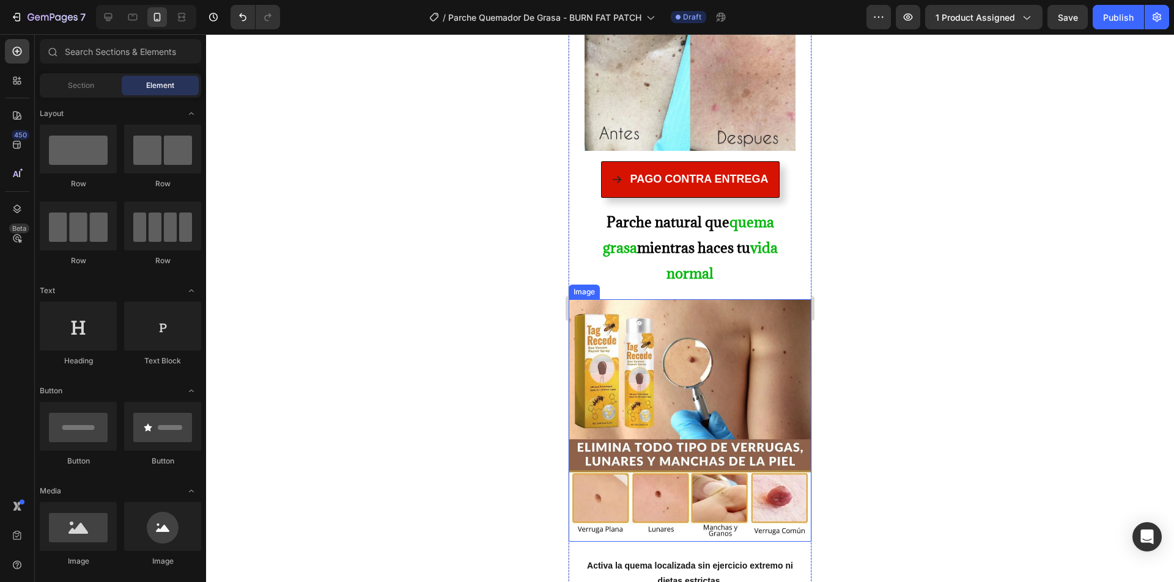
scroll to position [1100, 0]
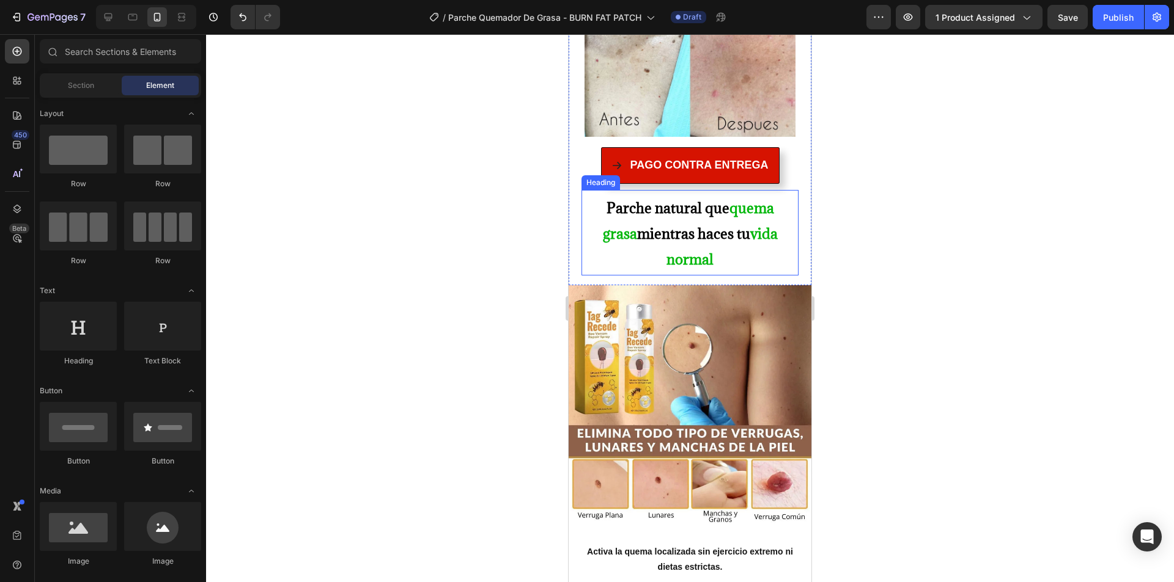
click at [693, 225] on p "⁠⁠⁠⁠⁠⁠⁠ Parche natural que quema grasa mientras haces tu vida normal" at bounding box center [690, 232] width 208 height 77
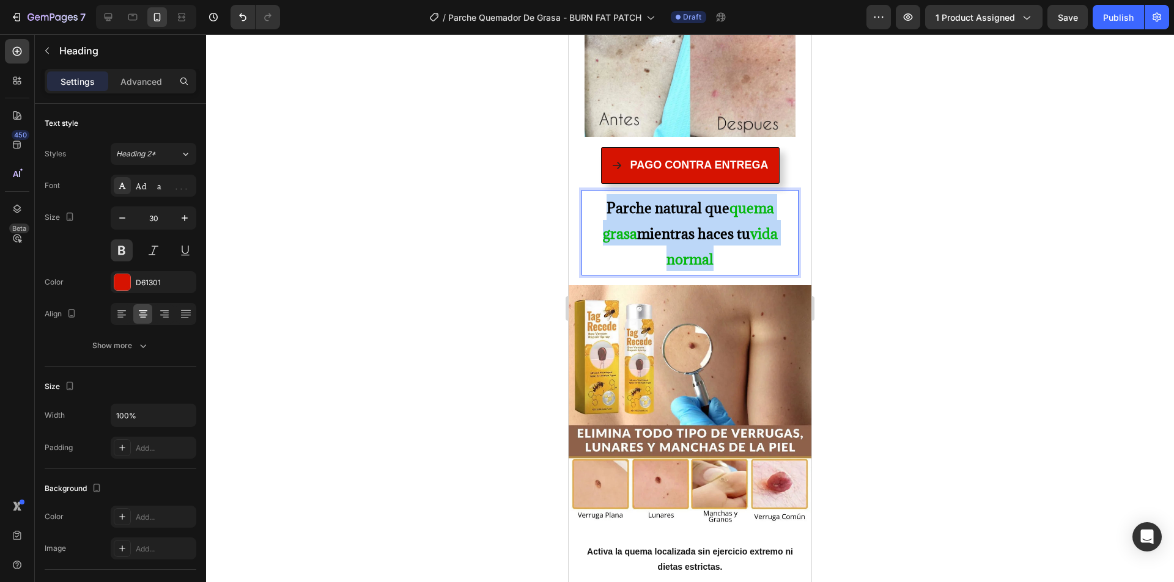
click at [693, 225] on p "Parche natural que quema grasa mientras haces tu vida normal" at bounding box center [690, 232] width 208 height 77
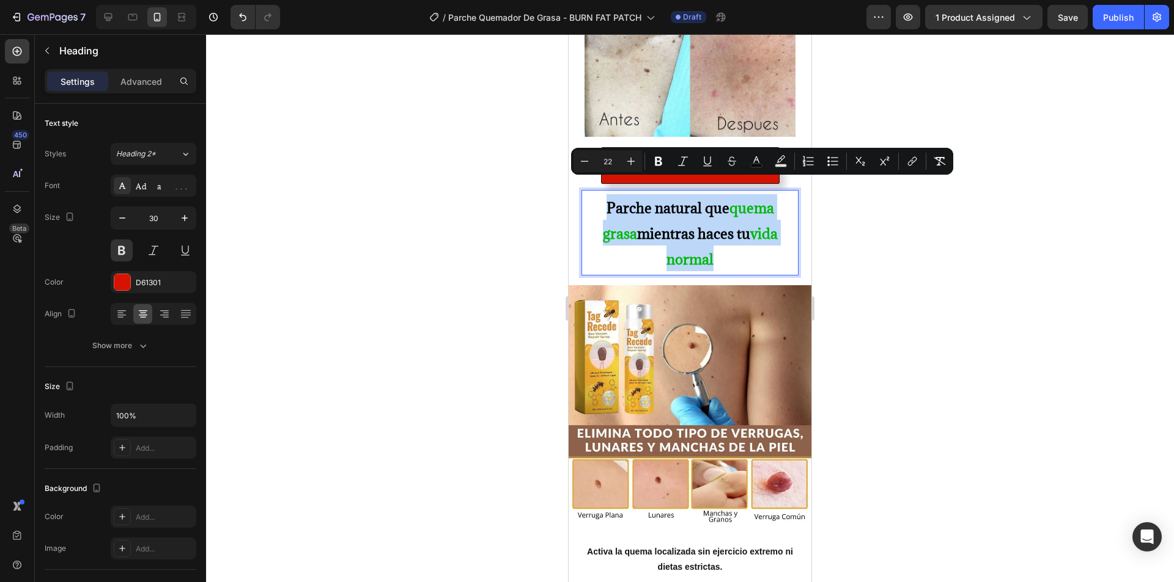
click at [693, 225] on p "Parche natural que quema grasa mientras haces tu vida normal" at bounding box center [690, 232] width 208 height 77
click at [632, 161] on icon "Editor contextual toolbar" at bounding box center [631, 161] width 12 height 12
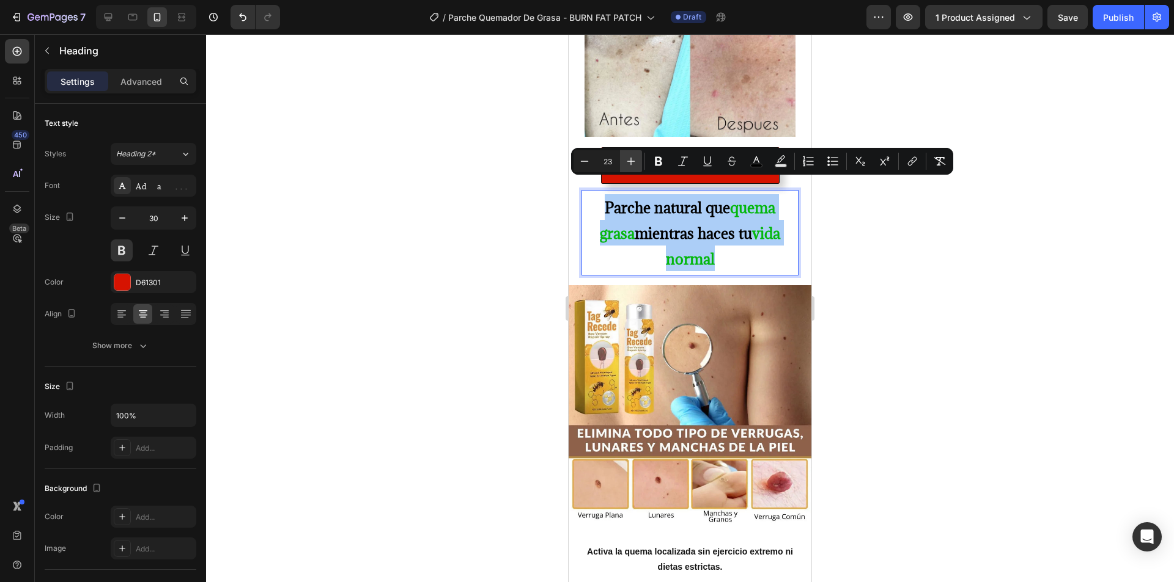
click at [632, 161] on icon "Editor contextual toolbar" at bounding box center [631, 161] width 12 height 12
type input "25"
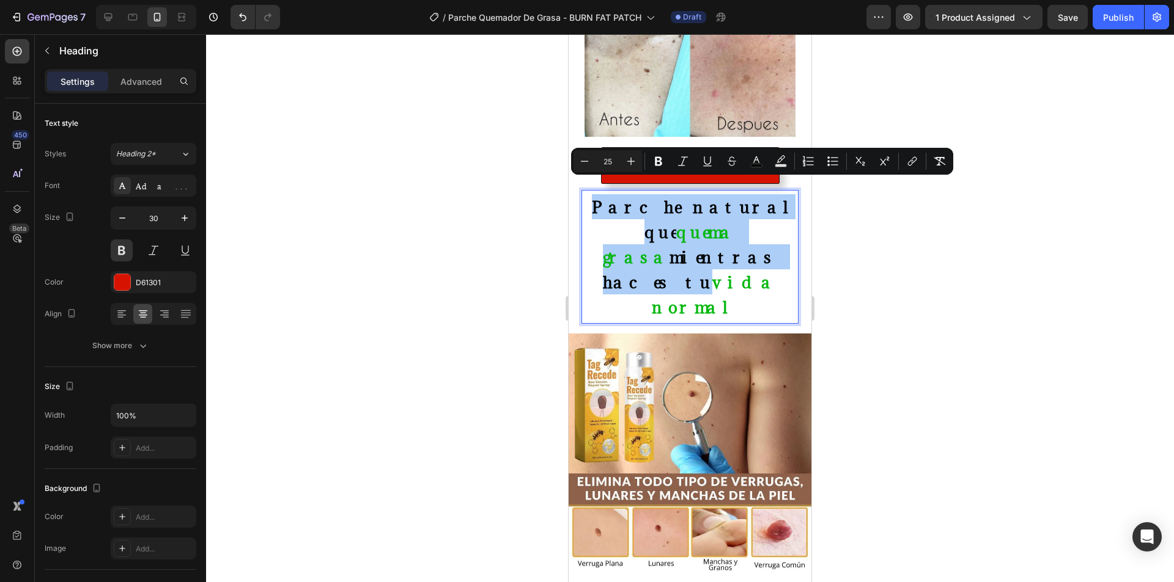
click at [914, 248] on div at bounding box center [690, 308] width 968 height 548
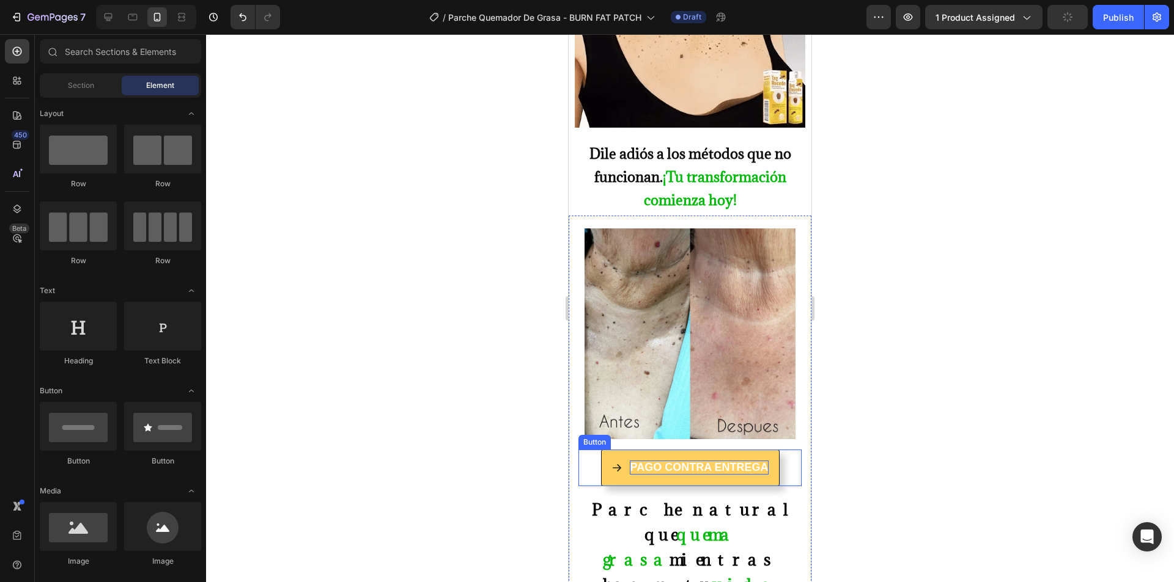
scroll to position [733, 0]
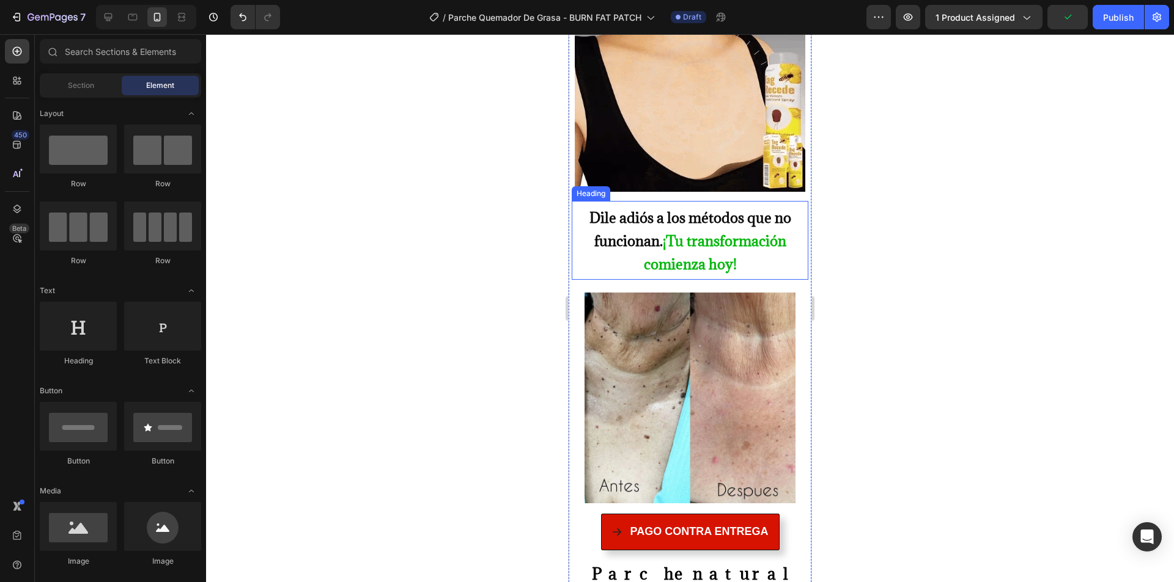
click at [672, 234] on strong "¡Tu transformación comienza hoy!" at bounding box center [715, 253] width 142 height 42
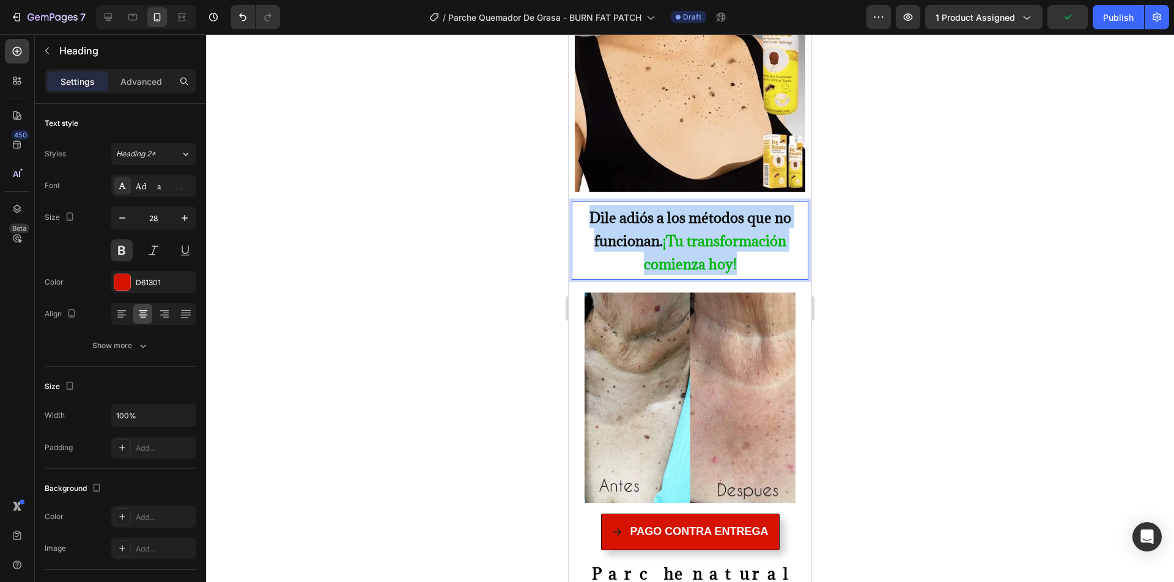
click at [672, 234] on strong "¡Tu transformación comienza hoy!" at bounding box center [715, 253] width 142 height 42
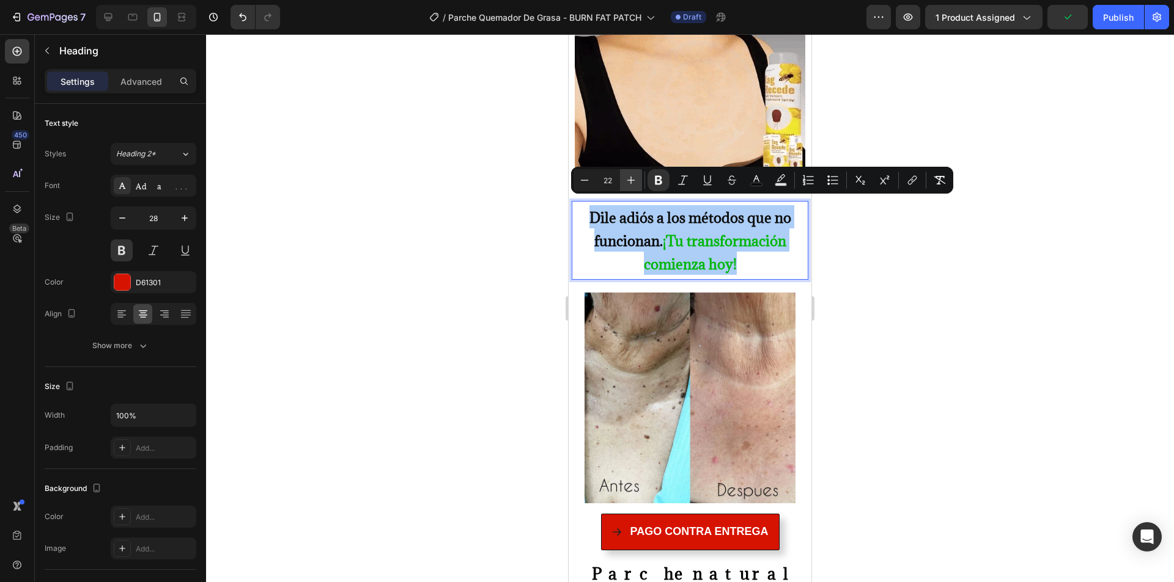
click at [633, 180] on icon "Editor contextual toolbar" at bounding box center [631, 181] width 8 height 8
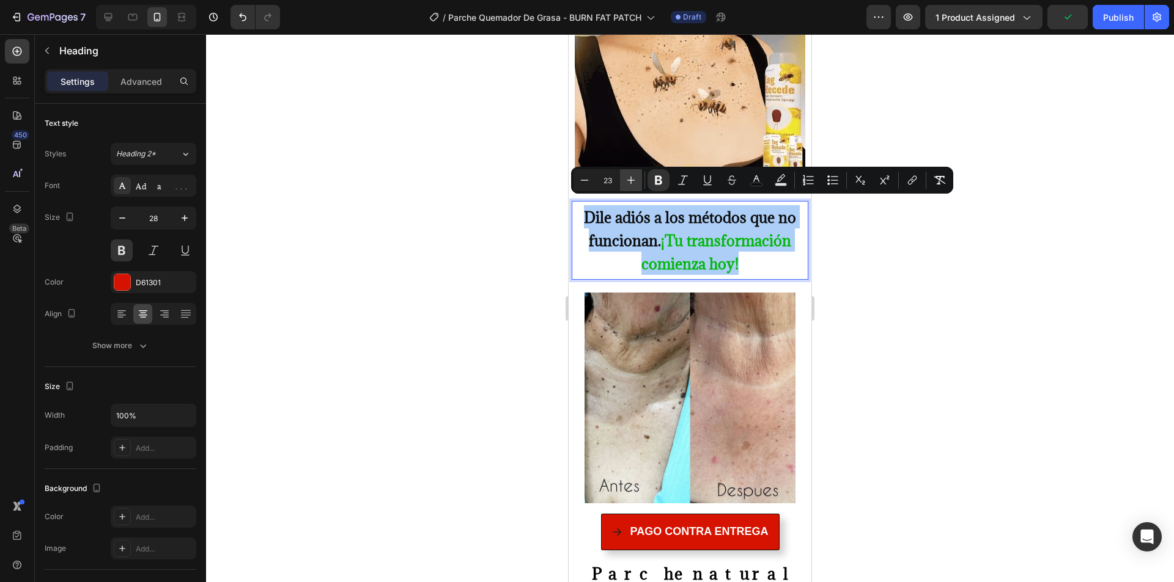
click at [633, 180] on icon "Editor contextual toolbar" at bounding box center [631, 181] width 8 height 8
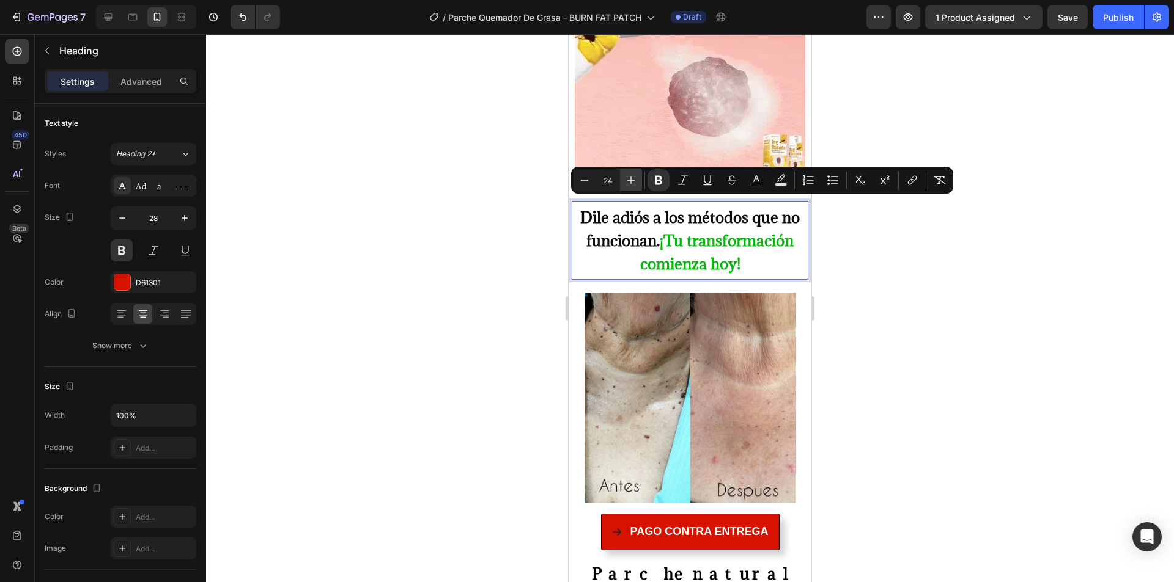
click at [633, 180] on icon "Editor contextual toolbar" at bounding box center [631, 181] width 8 height 8
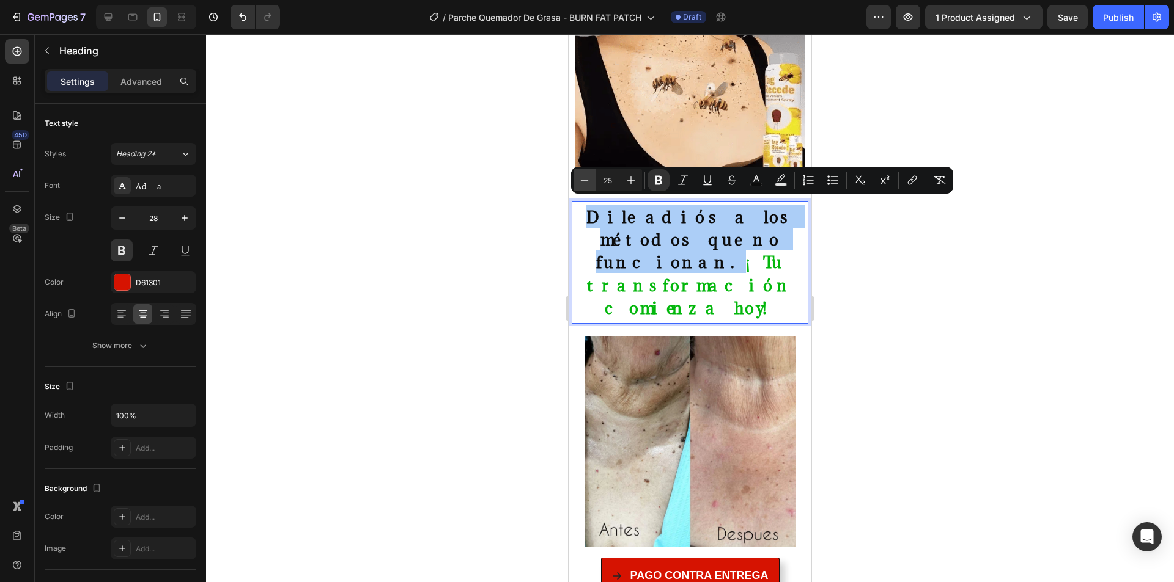
click at [586, 180] on icon "Editor contextual toolbar" at bounding box center [585, 180] width 8 height 1
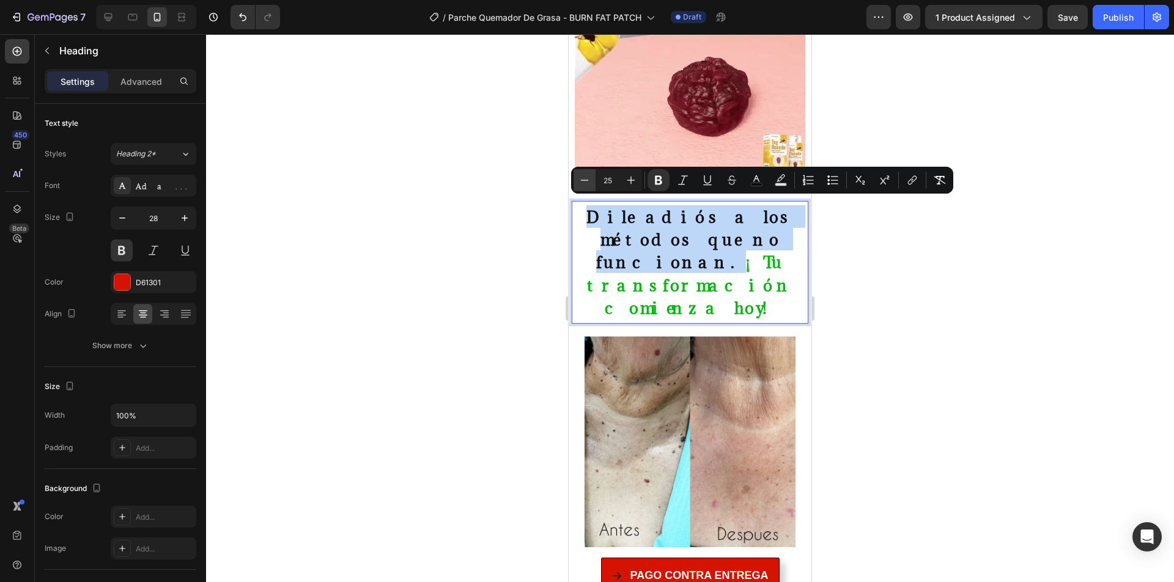
type input "24"
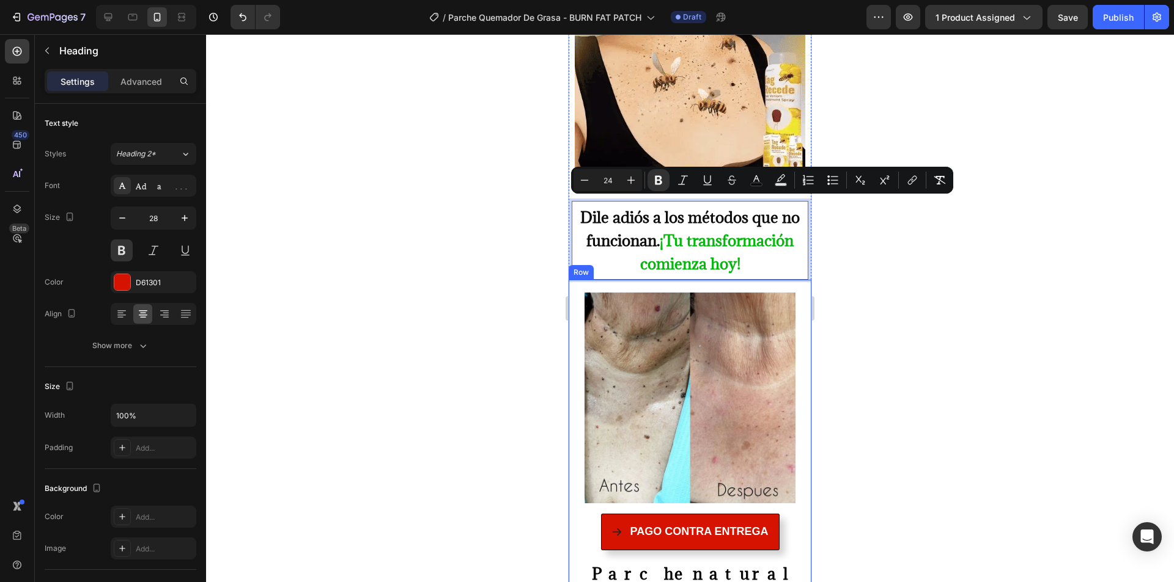
click at [837, 296] on div at bounding box center [690, 308] width 968 height 548
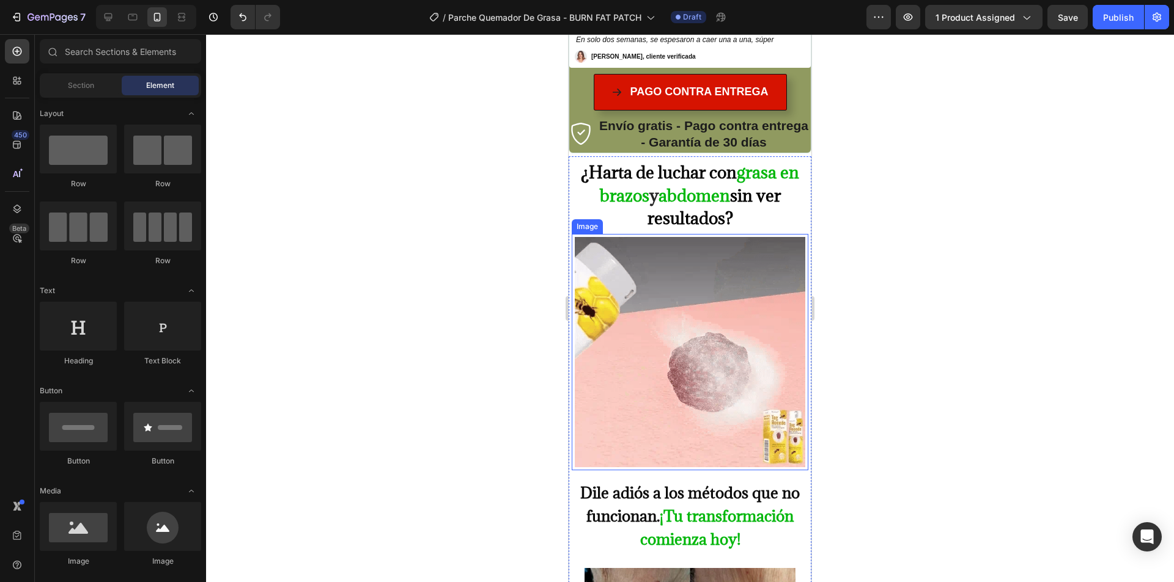
scroll to position [428, 0]
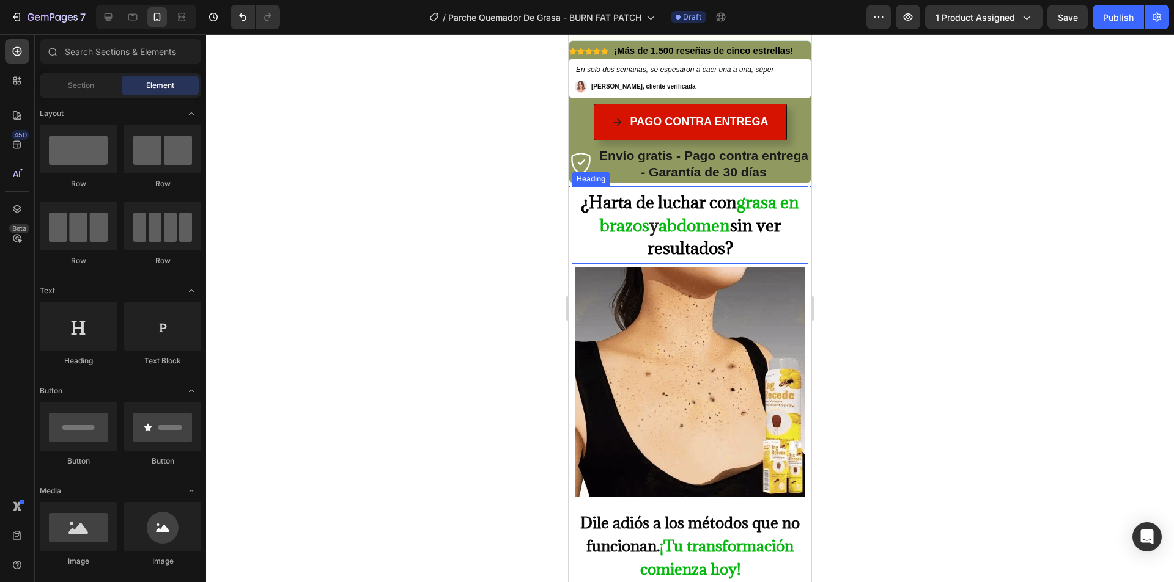
click at [681, 213] on h2 "¿Harta de luchar con grasa en brazos y abdomen sin ver resultados?" at bounding box center [690, 224] width 230 height 71
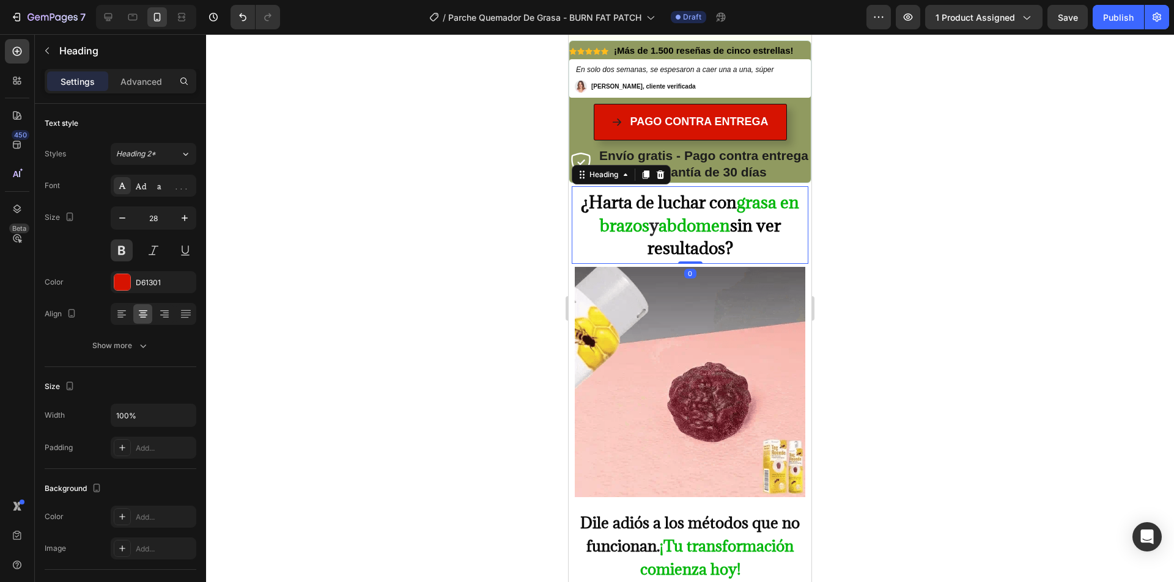
click at [681, 213] on h2 "¿Harta de luchar con grasa en brazos y abdomen sin ver resultados?" at bounding box center [690, 224] width 230 height 71
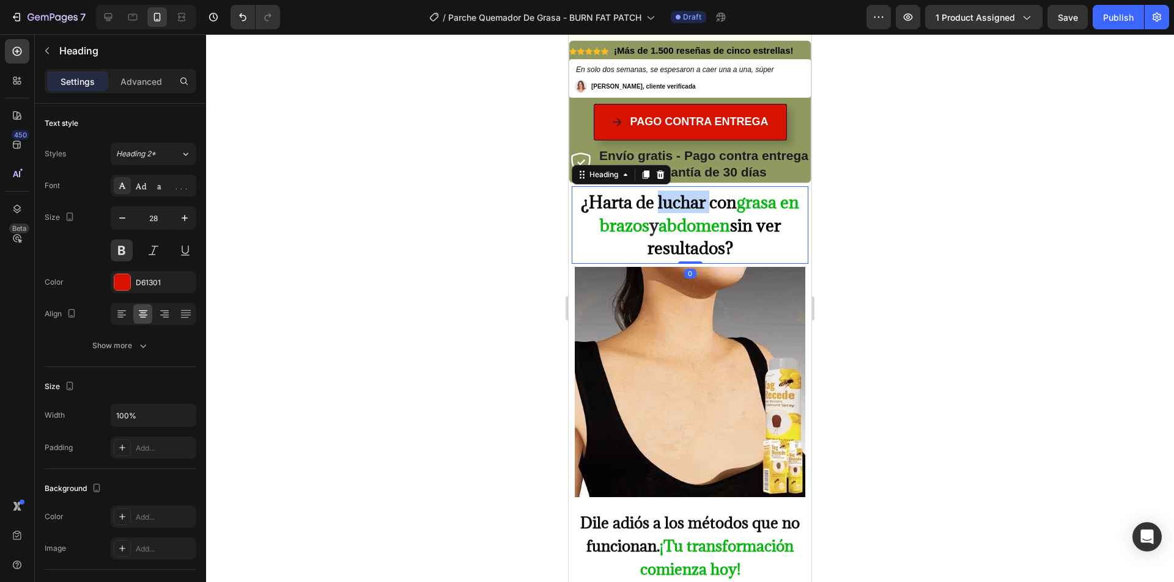
click at [681, 213] on p "¿Harta de luchar con grasa en brazos y abdomen sin ver resultados?" at bounding box center [690, 225] width 228 height 68
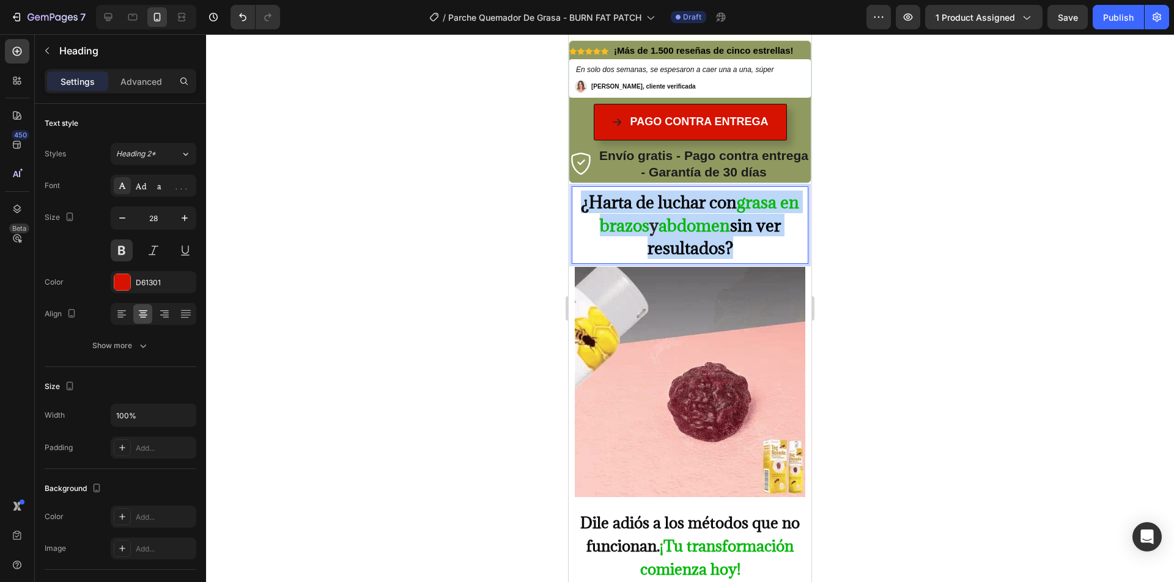
click at [681, 213] on p "¿Harta de luchar con grasa en brazos y abdomen sin ver resultados?" at bounding box center [690, 225] width 228 height 68
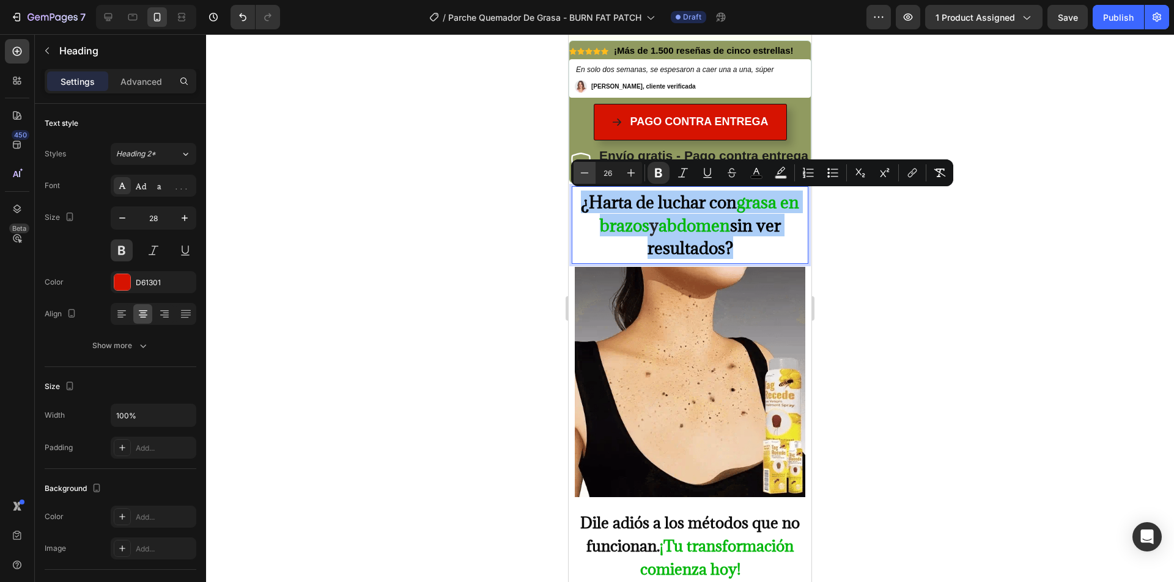
click at [593, 171] on button "Minus" at bounding box center [584, 173] width 22 height 22
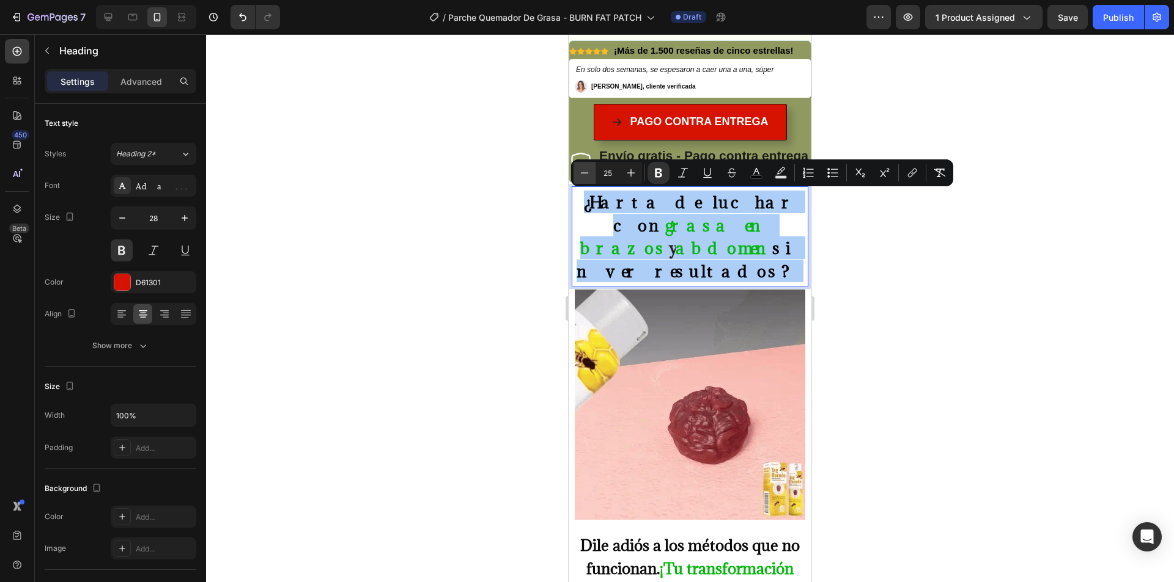
click at [593, 171] on button "Minus" at bounding box center [584, 173] width 22 height 22
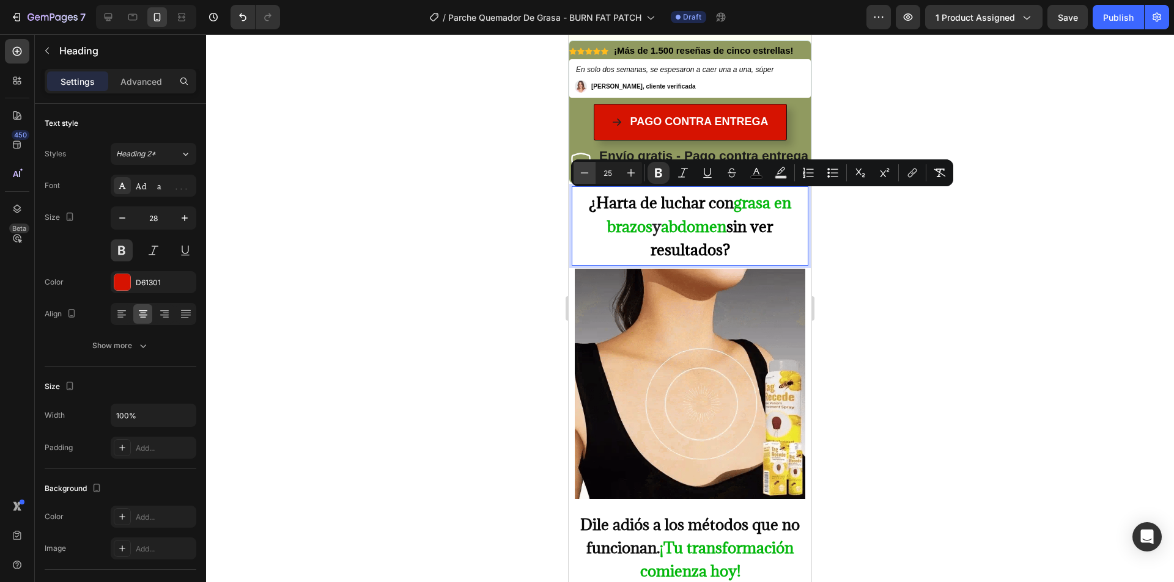
type input "24"
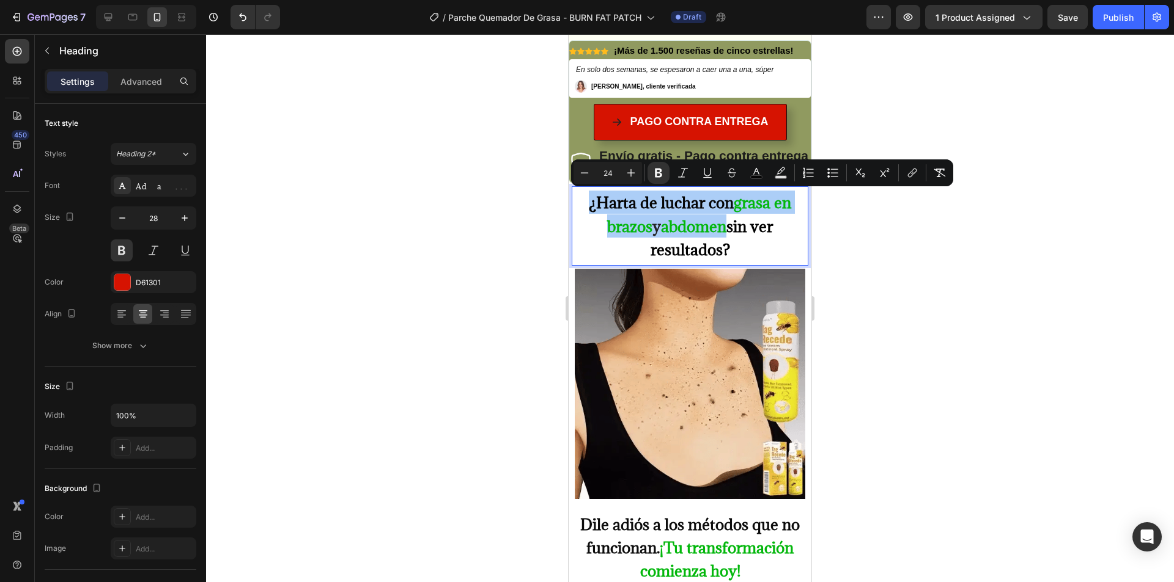
click at [934, 237] on div at bounding box center [690, 308] width 968 height 548
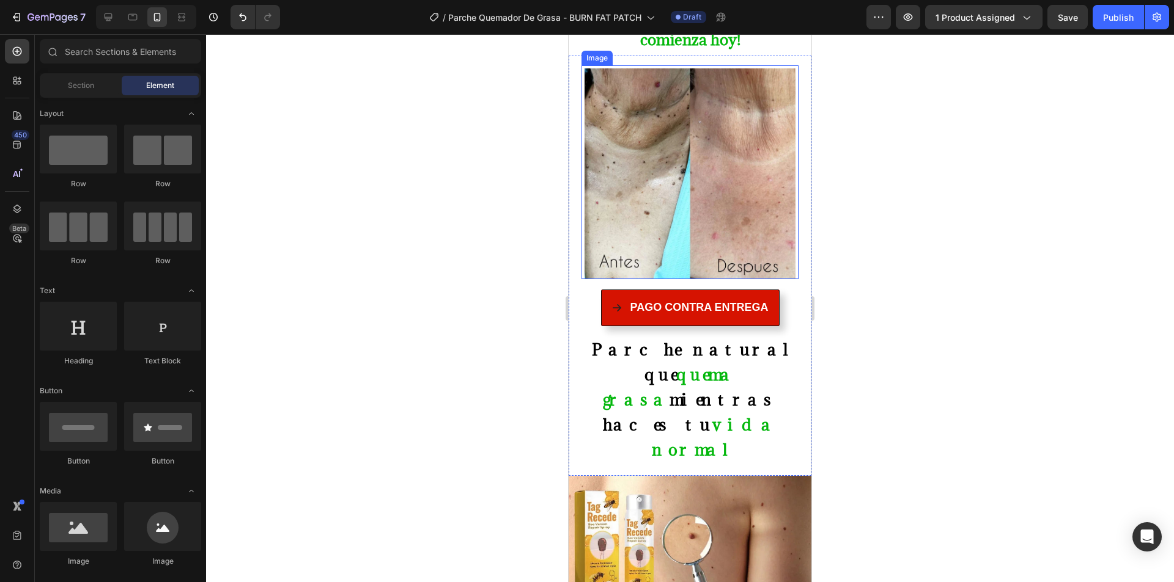
scroll to position [1039, 0]
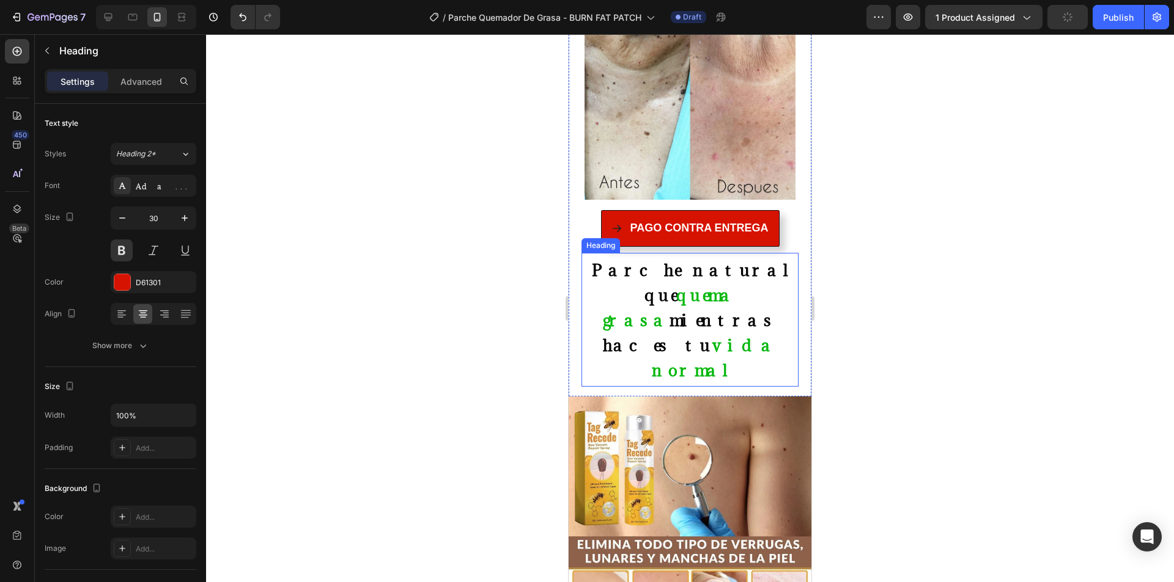
click at [680, 335] on span "vida normal" at bounding box center [714, 358] width 125 height 46
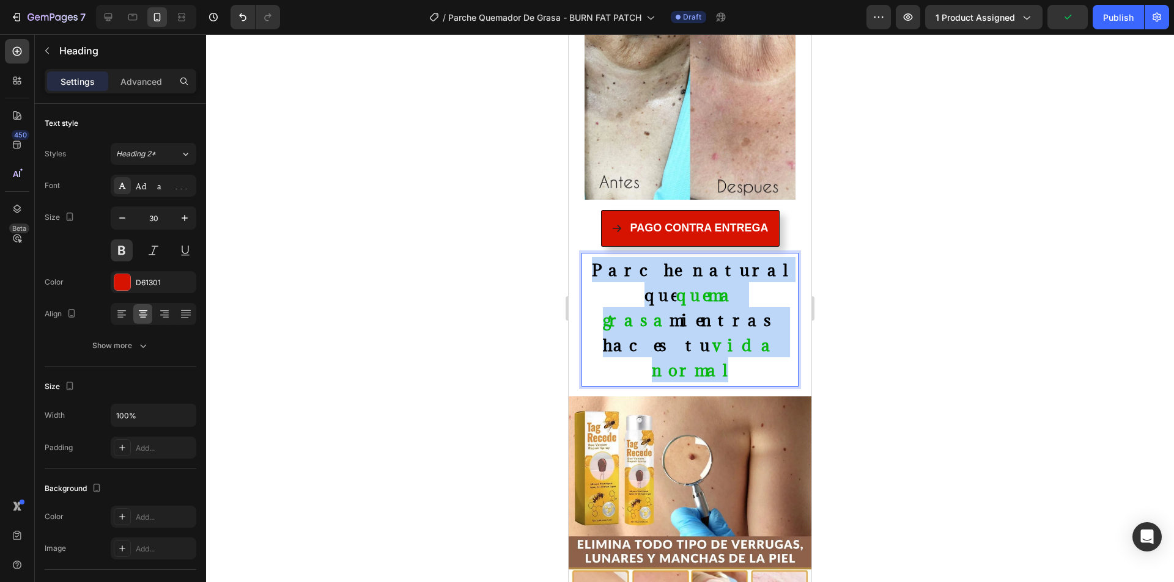
click at [680, 335] on span "vida normal" at bounding box center [714, 358] width 125 height 46
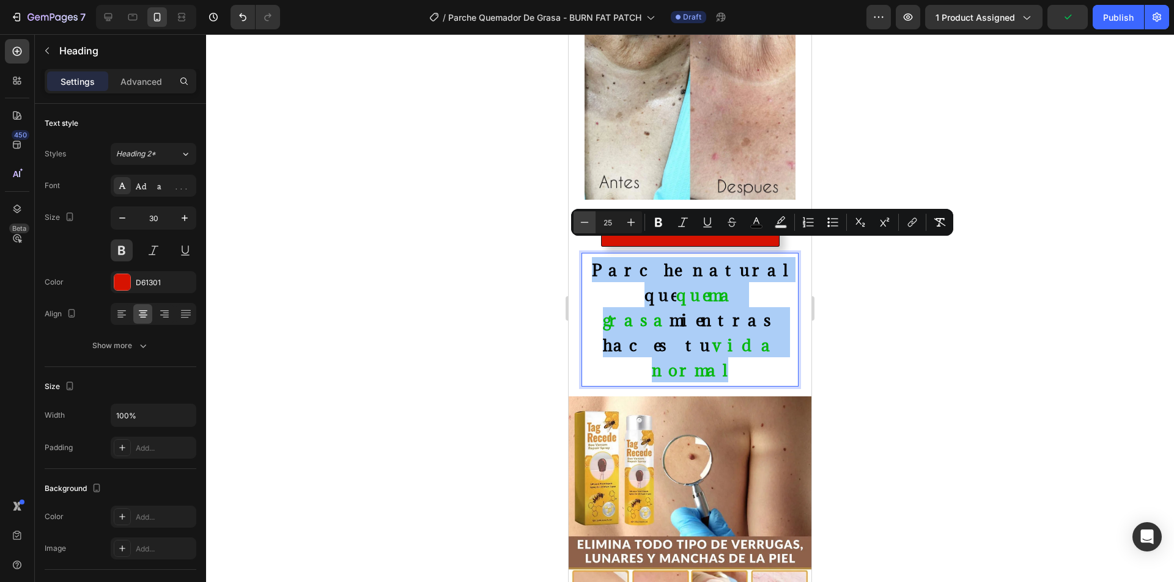
click at [583, 218] on icon "Editor contextual toolbar" at bounding box center [584, 222] width 12 height 12
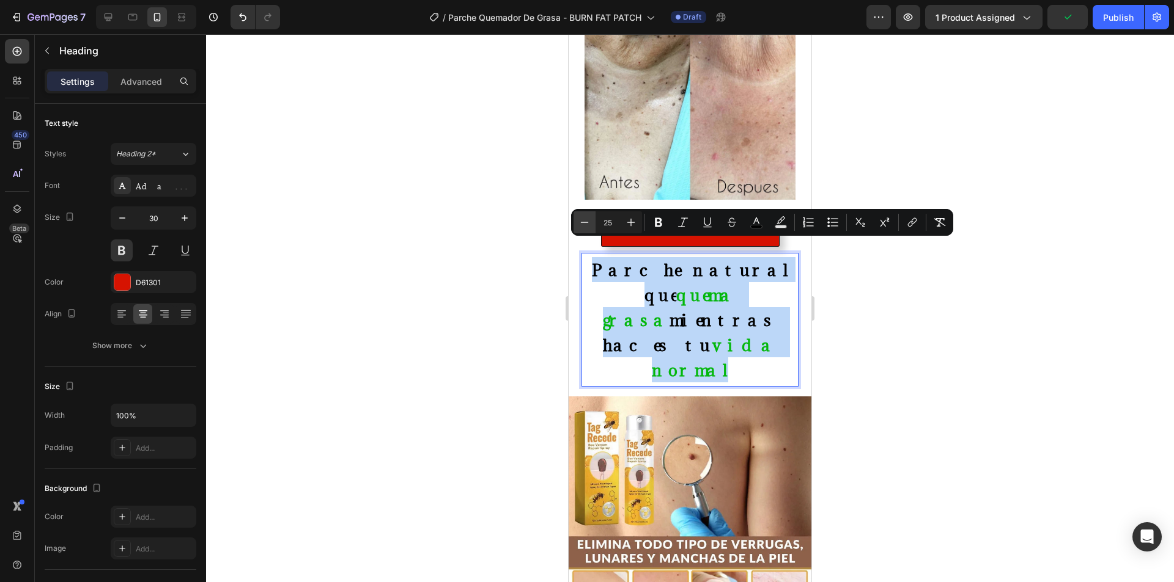
type input "24"
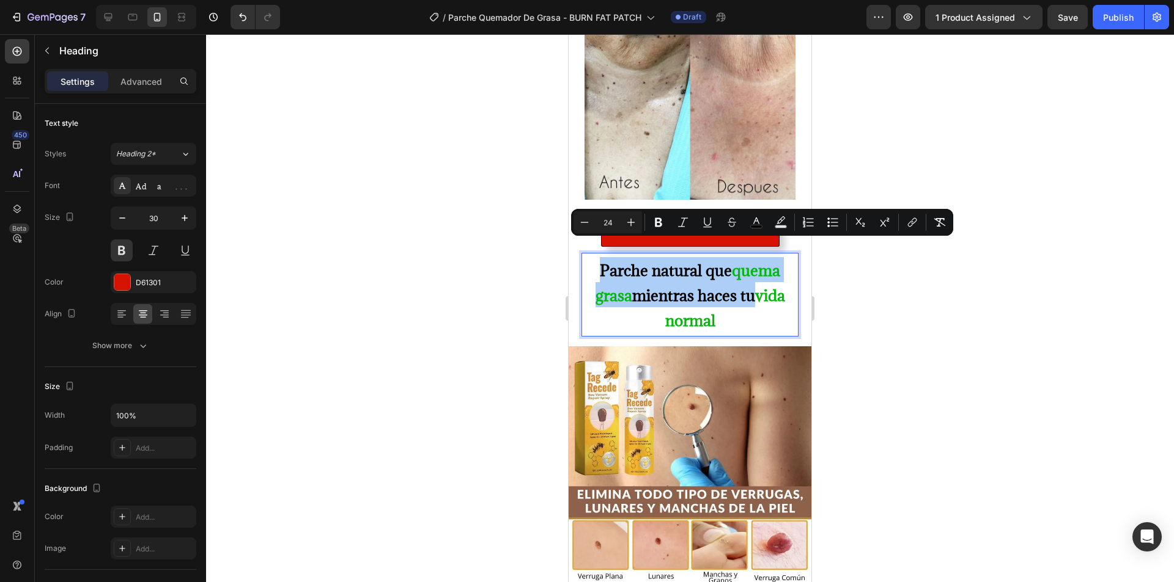
click at [900, 272] on div at bounding box center [690, 308] width 968 height 548
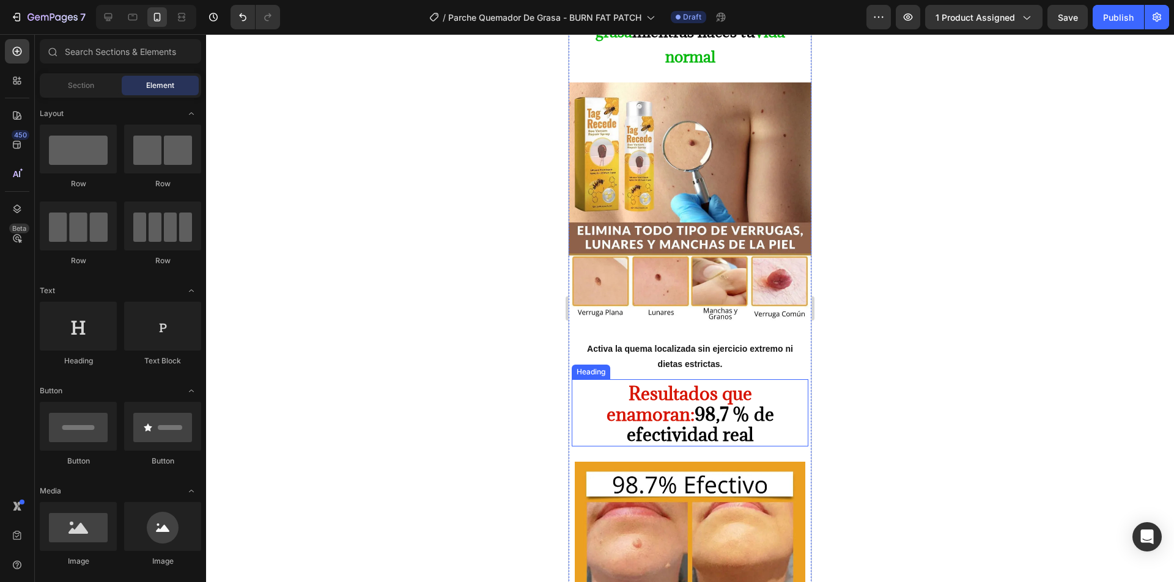
scroll to position [1345, 0]
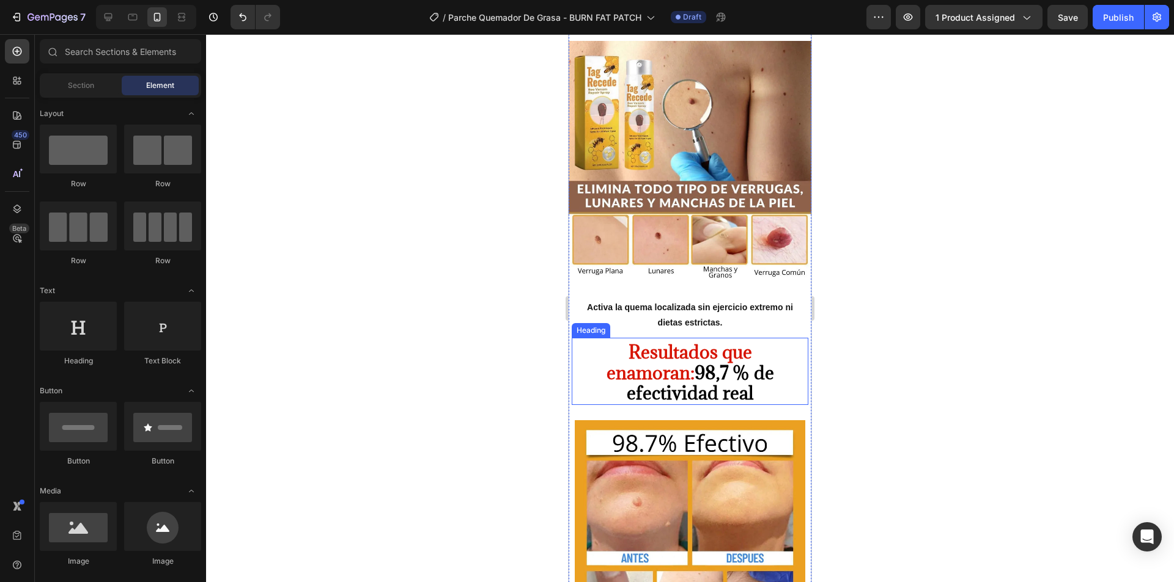
click at [689, 361] on strong "98,7 % de efectividad real" at bounding box center [699, 383] width 147 height 44
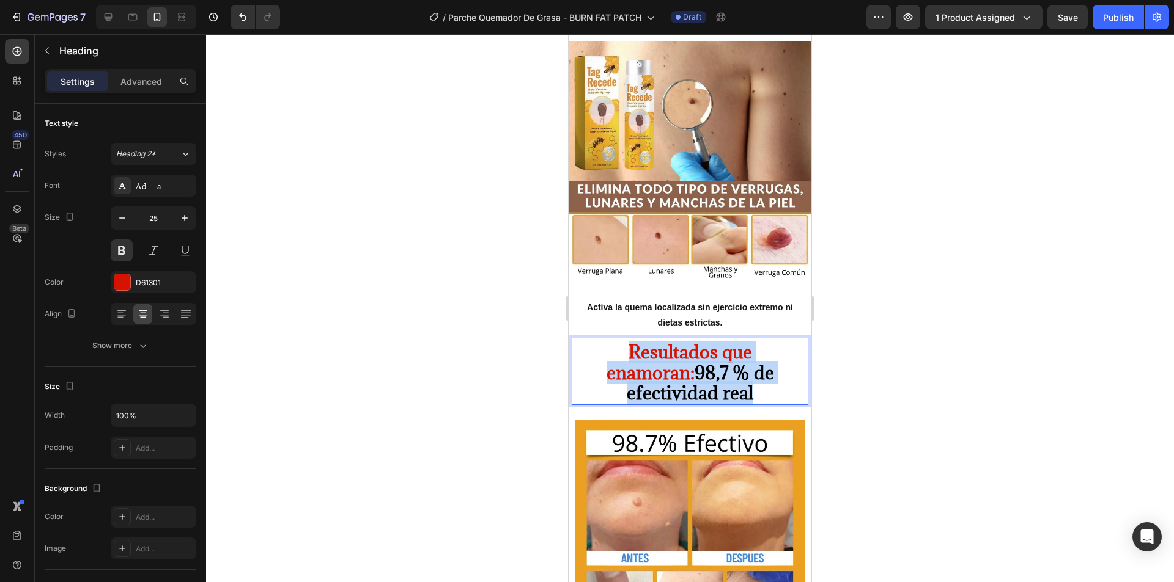
click at [689, 361] on strong "98,7 % de efectividad real" at bounding box center [699, 383] width 147 height 44
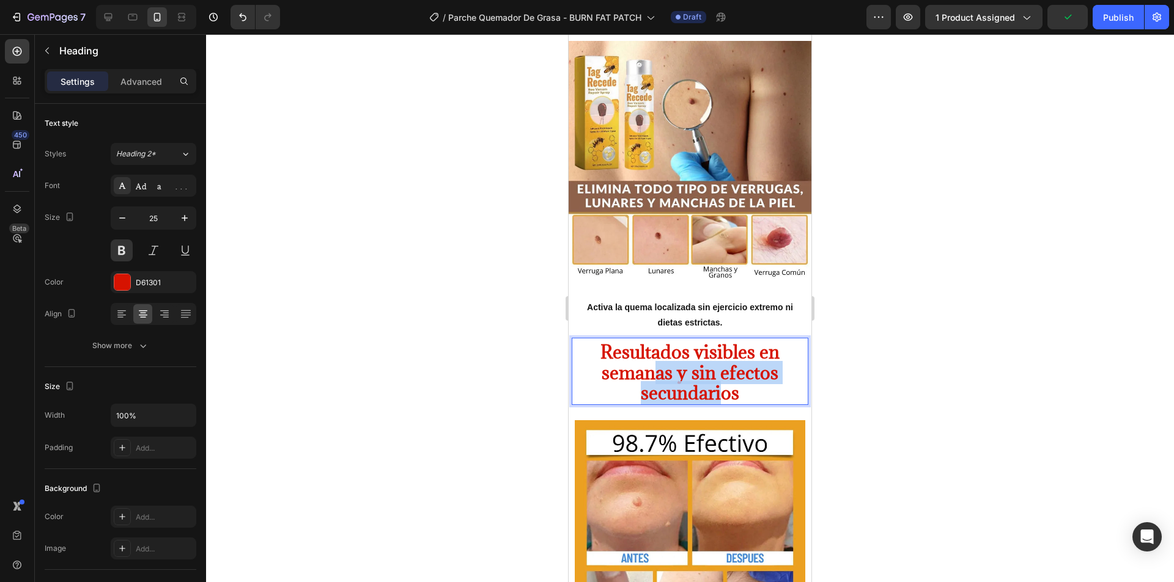
drag, startPoint x: 655, startPoint y: 355, endPoint x: 625, endPoint y: 344, distance: 32.5
click at [626, 347] on strong "Resultados visibles en semanas y sin efectos secundarios" at bounding box center [689, 372] width 179 height 64
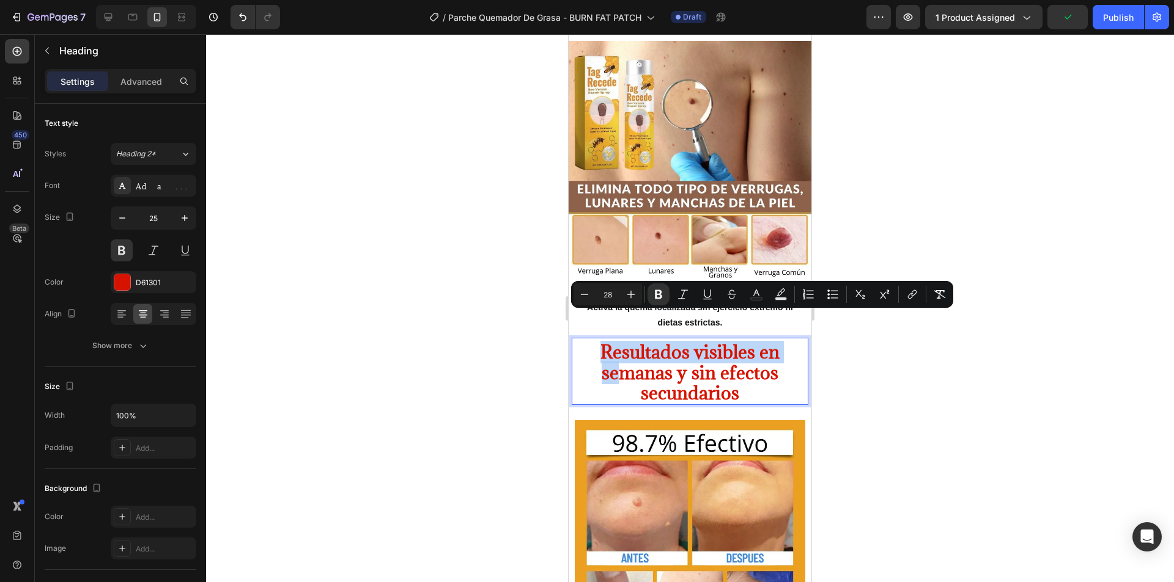
drag, startPoint x: 597, startPoint y: 329, endPoint x: 588, endPoint y: 326, distance: 9.7
click at [588, 342] on p "Resultados visibles en semanas y sin efectos secundarios" at bounding box center [690, 373] width 228 height 62
click at [605, 340] on strong "Resultados visibles en semanas y sin efectos secundarios" at bounding box center [689, 372] width 179 height 64
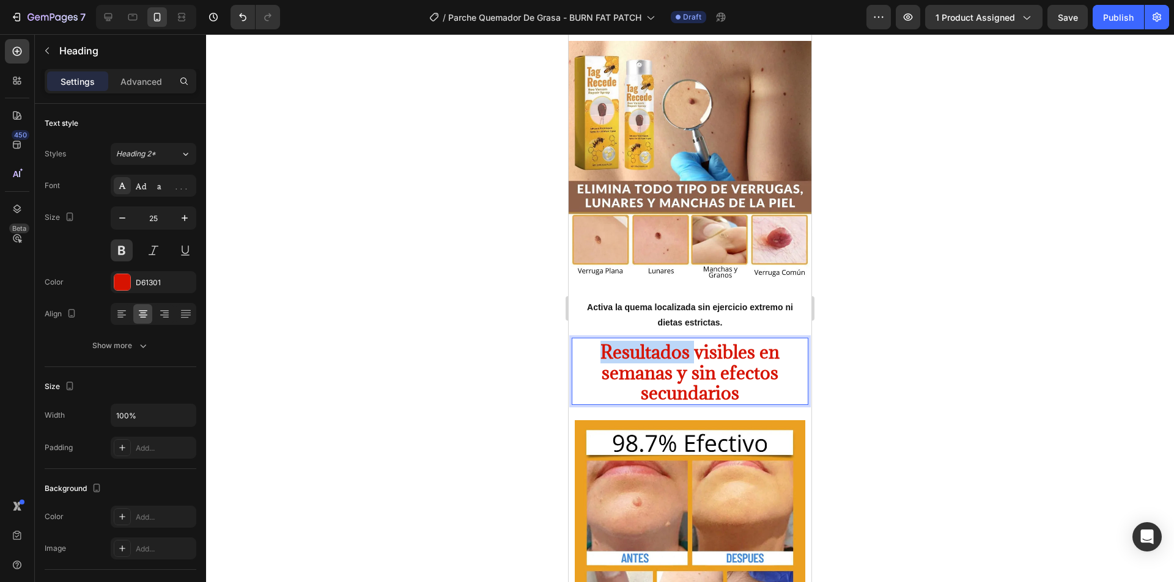
click at [605, 340] on strong "Resultados visibles en semanas y sin efectos secundarios" at bounding box center [689, 372] width 179 height 64
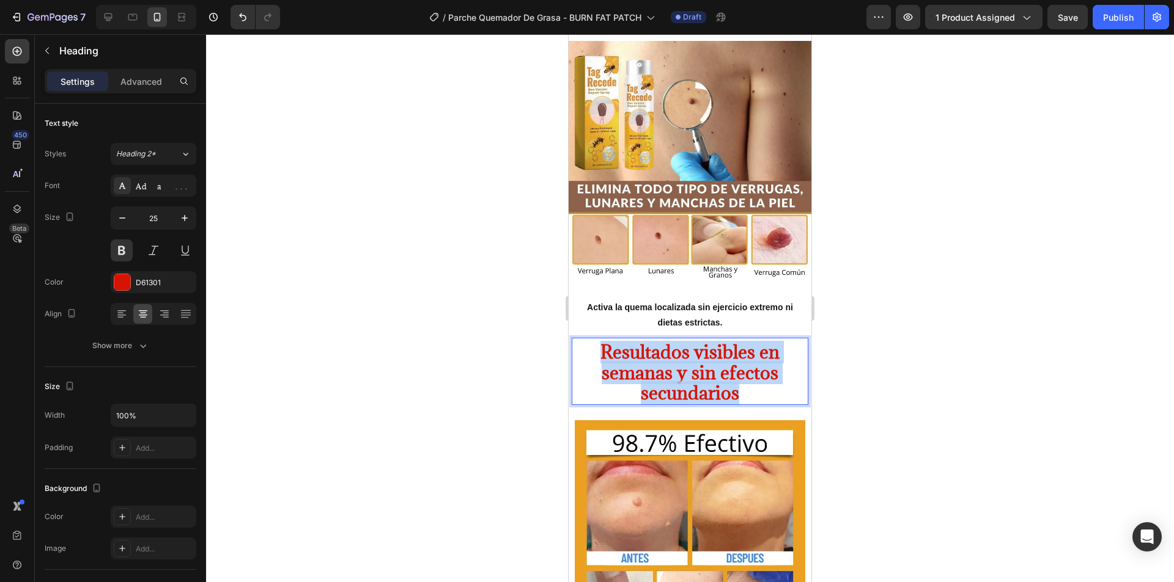
click at [605, 340] on strong "Resultados visibles en semanas y sin efectos secundarios" at bounding box center [689, 372] width 179 height 64
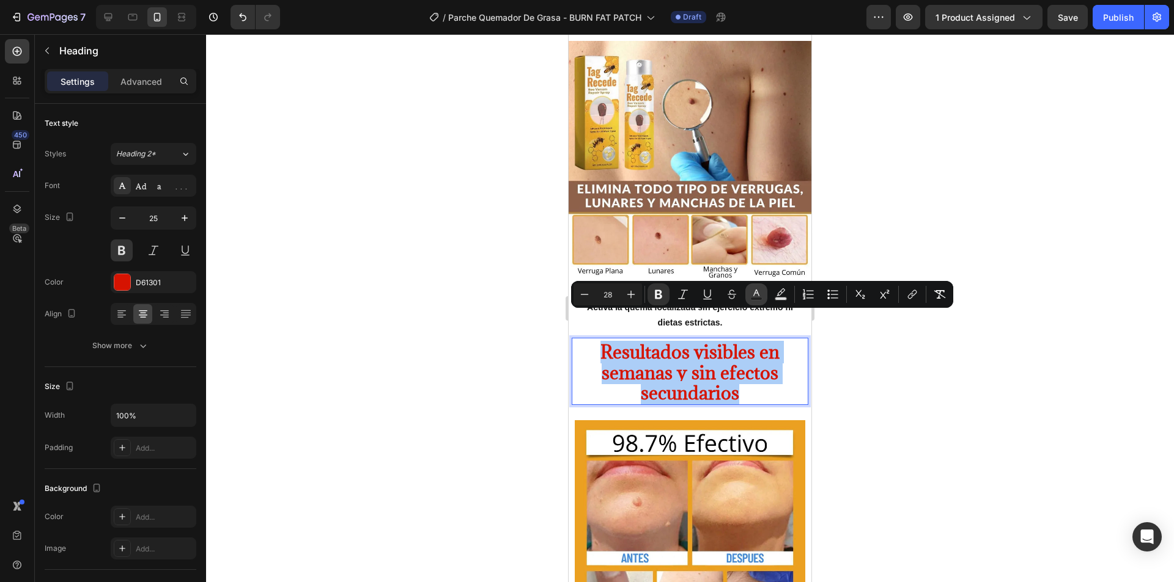
click at [752, 293] on icon "Editor contextual toolbar" at bounding box center [756, 294] width 12 height 12
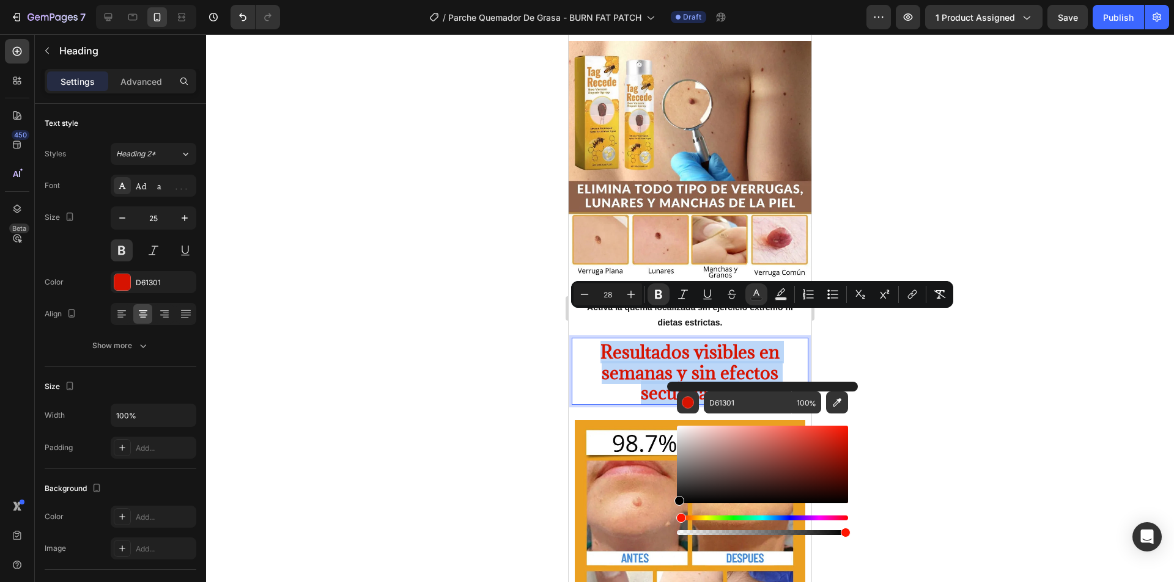
drag, startPoint x: 700, startPoint y: 450, endPoint x: 676, endPoint y: 504, distance: 58.3
click at [677, 504] on div "Editor contextual toolbar" at bounding box center [762, 465] width 171 height 78
type input "000000"
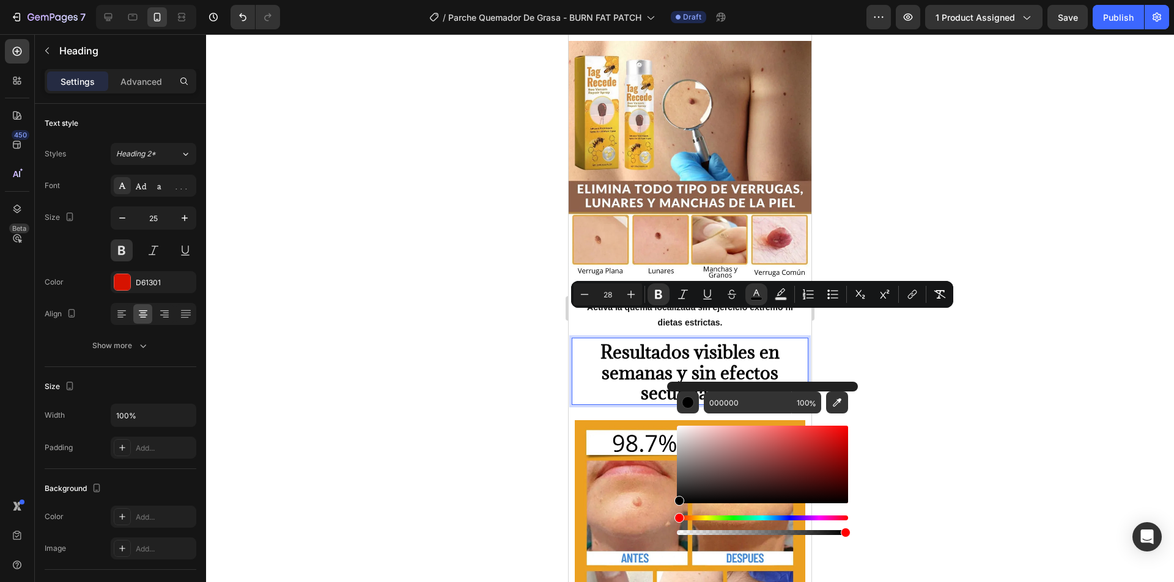
click at [426, 353] on div at bounding box center [690, 308] width 968 height 548
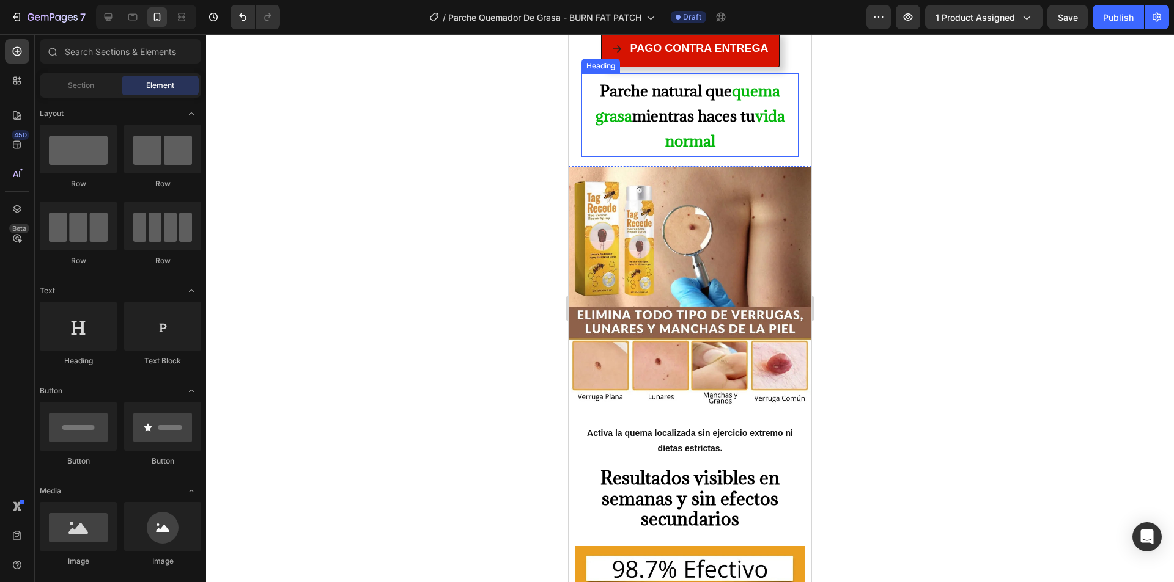
scroll to position [1222, 0]
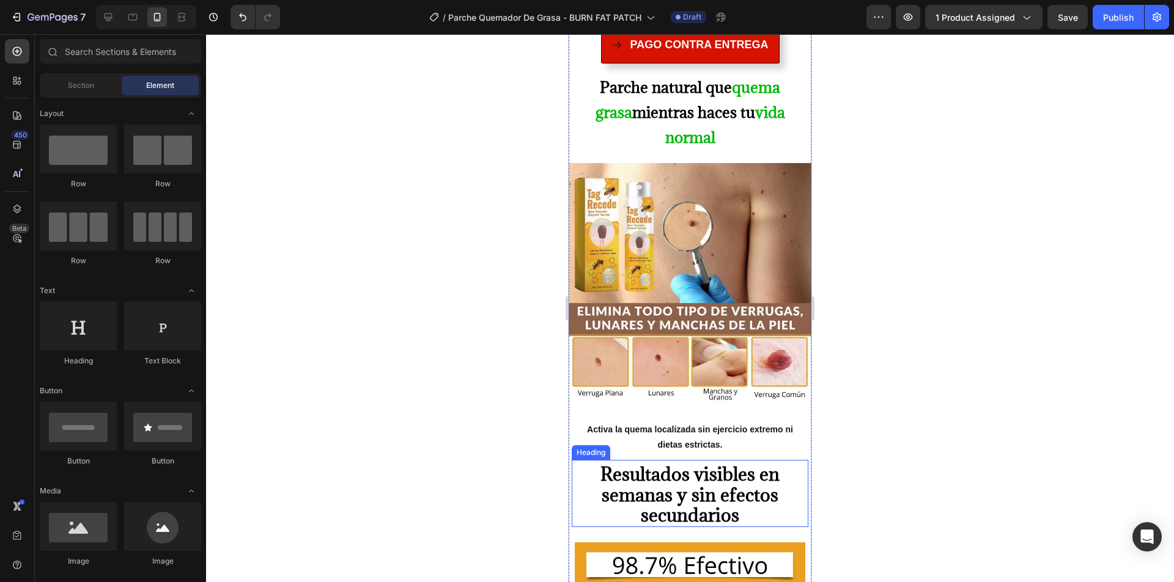
click at [696, 463] on strong "Resultados visibles en semanas y sin efectos secundarios" at bounding box center [689, 495] width 179 height 64
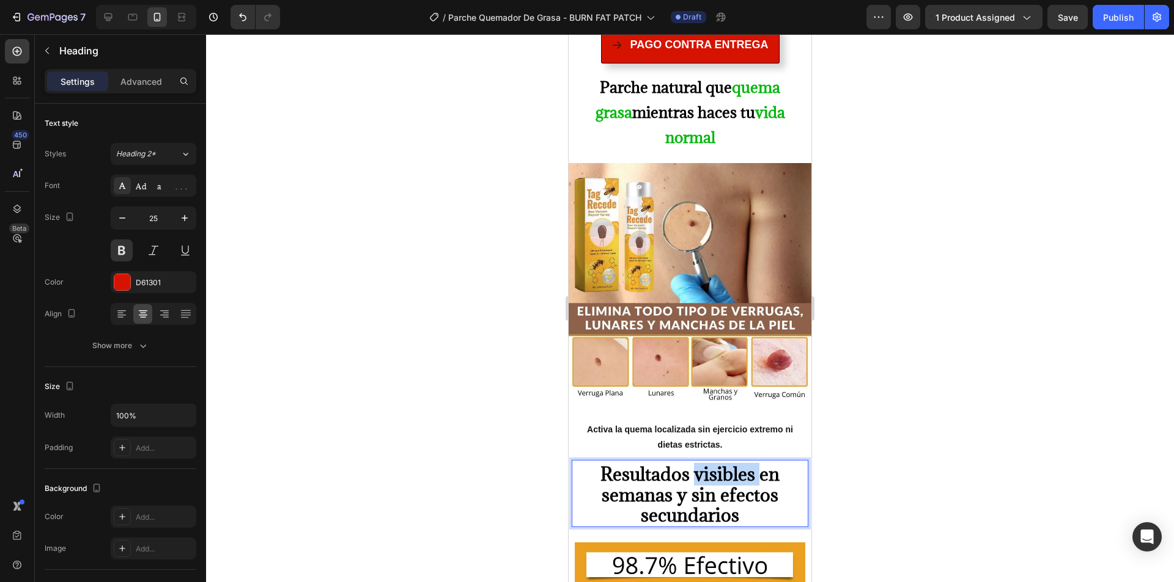
click at [696, 463] on strong "Resultados visibles en semanas y sin efectos secundarios" at bounding box center [689, 495] width 179 height 64
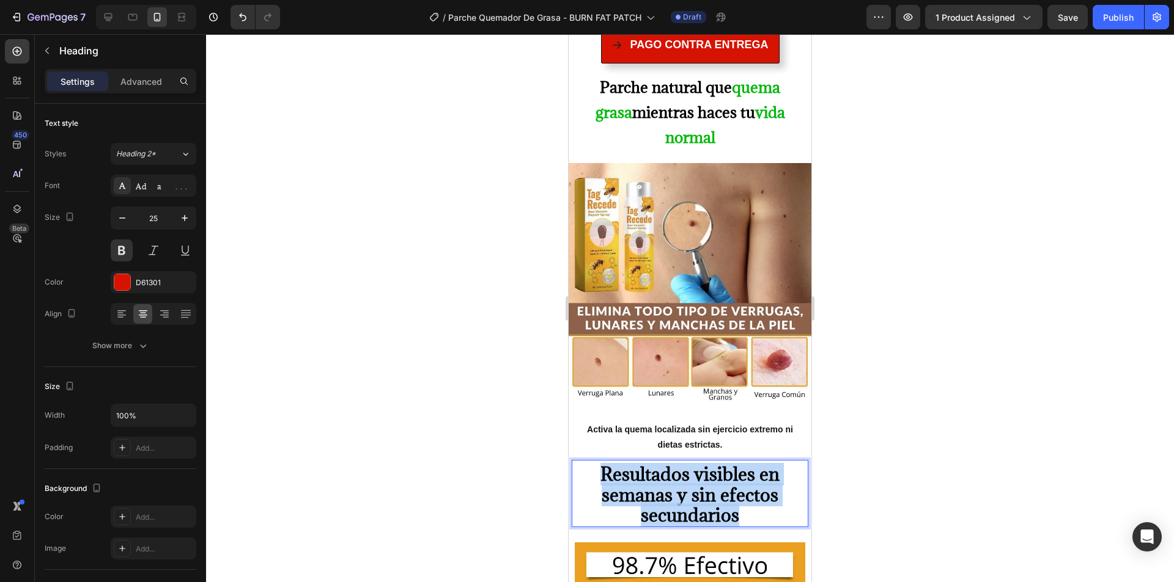
click at [696, 463] on strong "Resultados visibles en semanas y sin efectos secundarios" at bounding box center [689, 495] width 179 height 64
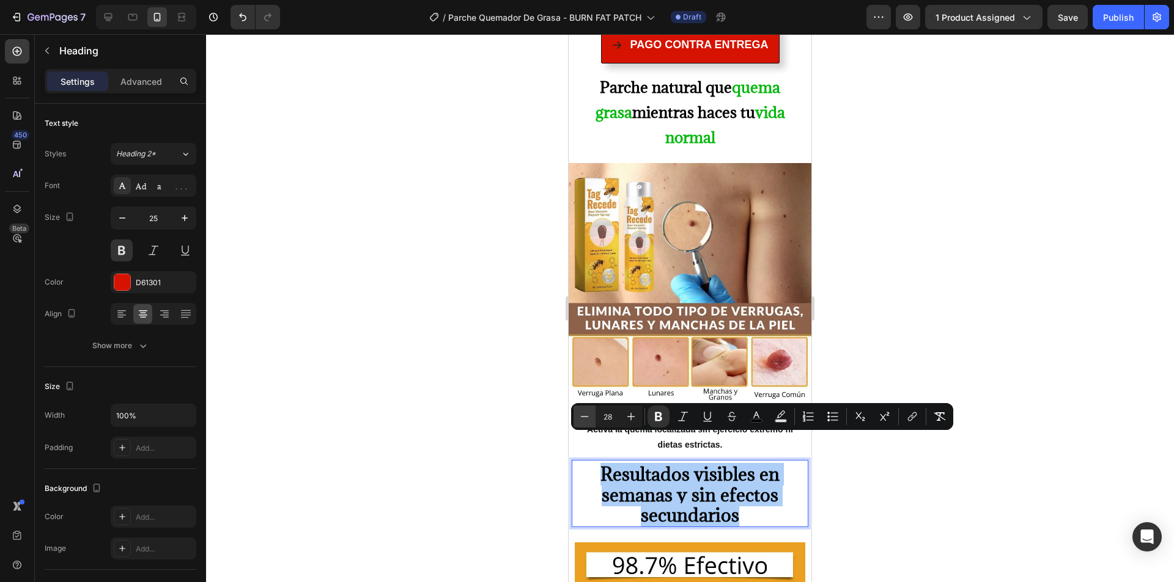
click at [585, 415] on icon "Editor contextual toolbar" at bounding box center [584, 417] width 12 height 12
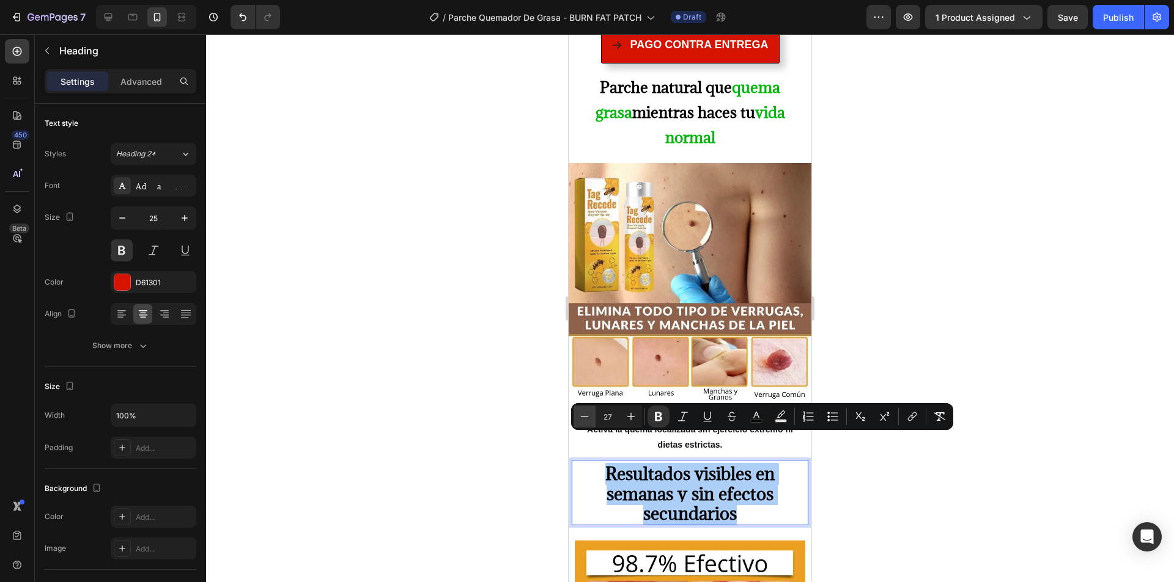
click at [585, 415] on icon "Editor contextual toolbar" at bounding box center [584, 417] width 12 height 12
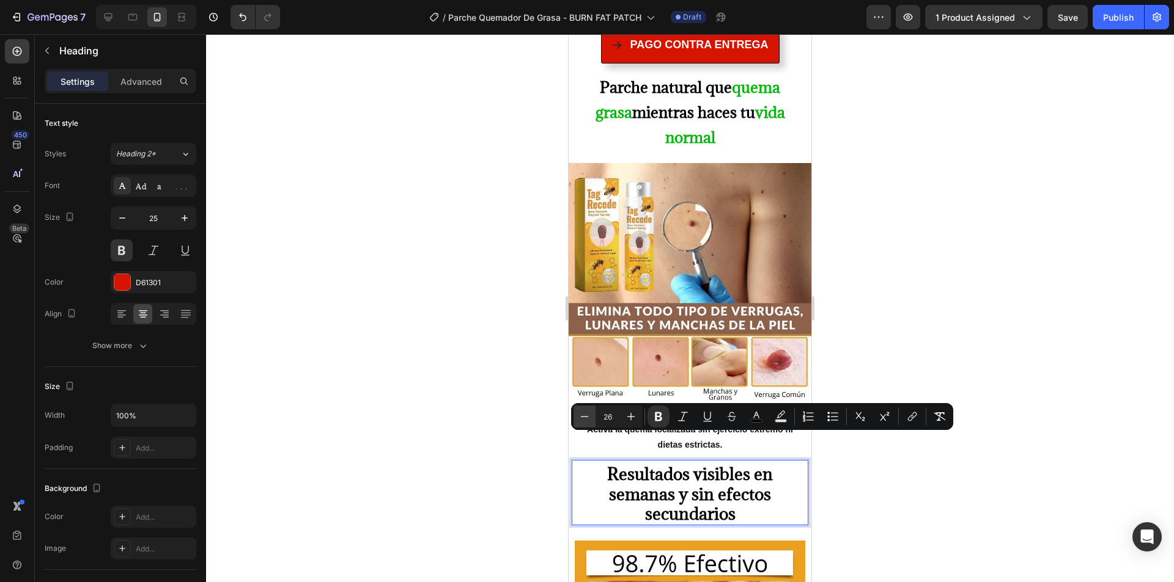
click at [585, 415] on icon "Editor contextual toolbar" at bounding box center [584, 417] width 12 height 12
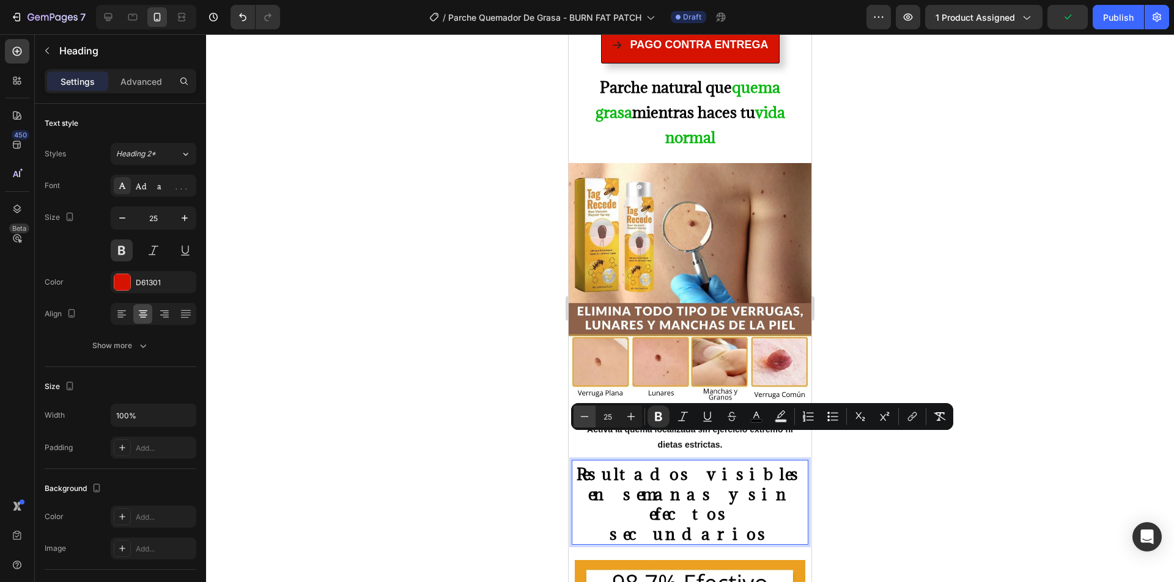
click at [585, 415] on icon "Editor contextual toolbar" at bounding box center [584, 417] width 12 height 12
type input "24"
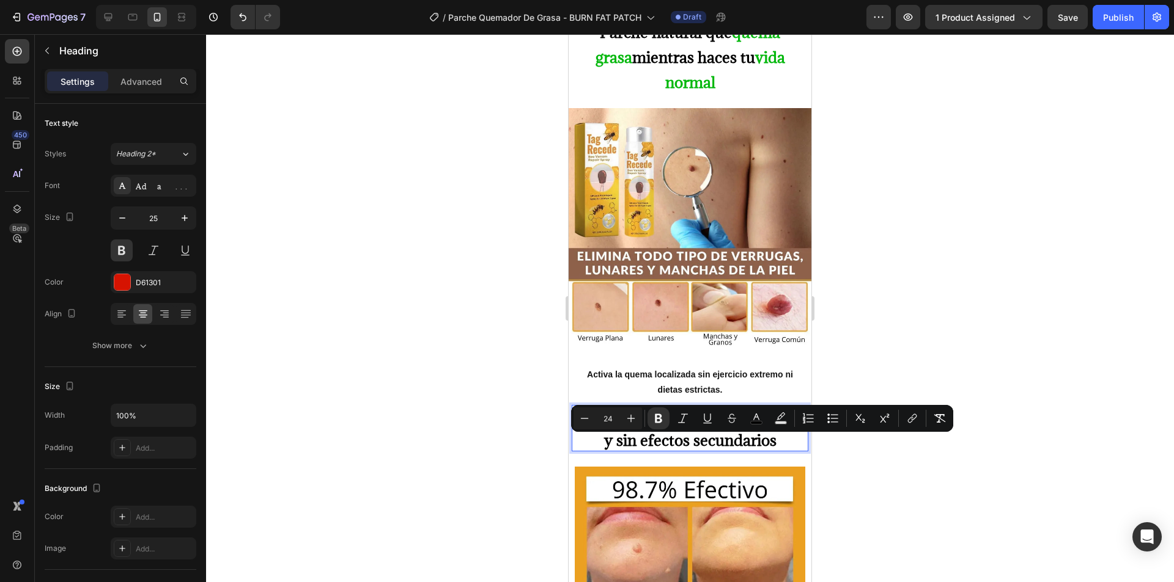
scroll to position [1345, 0]
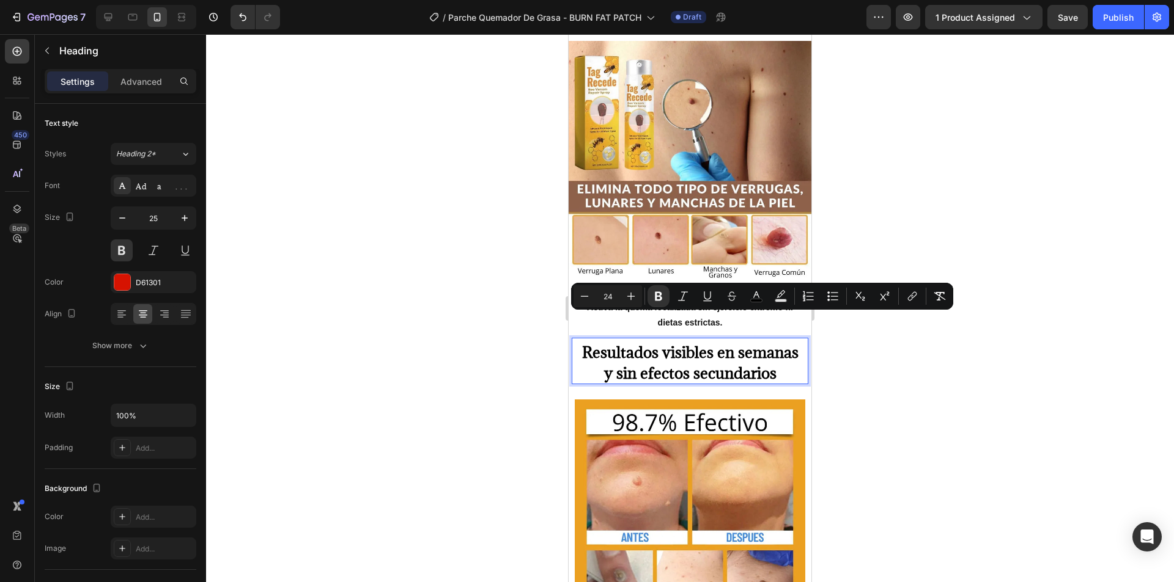
click at [921, 394] on div at bounding box center [690, 308] width 968 height 548
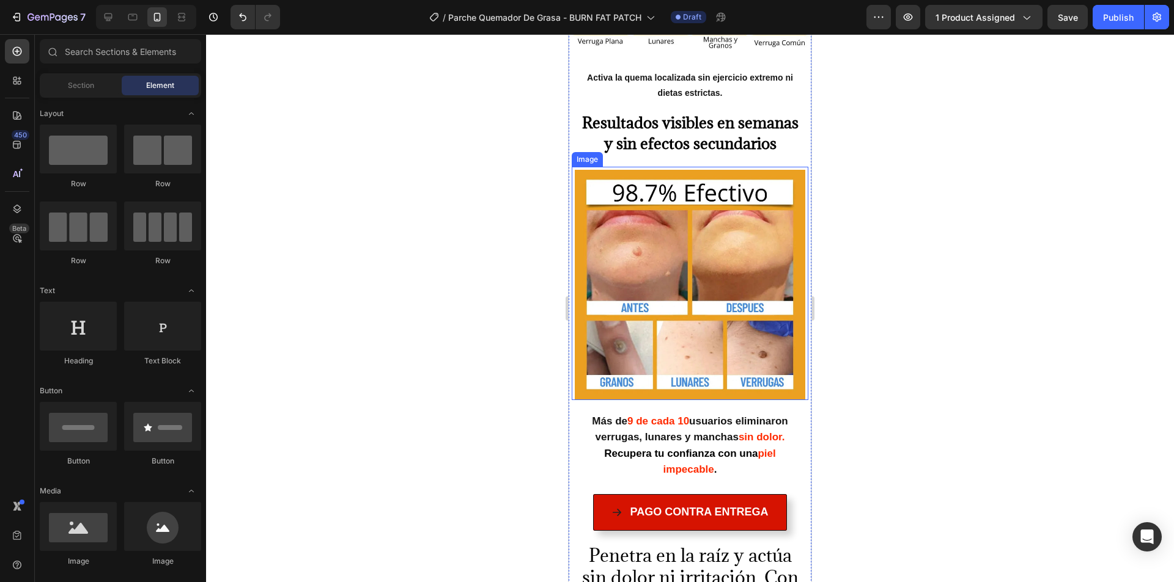
scroll to position [1589, 0]
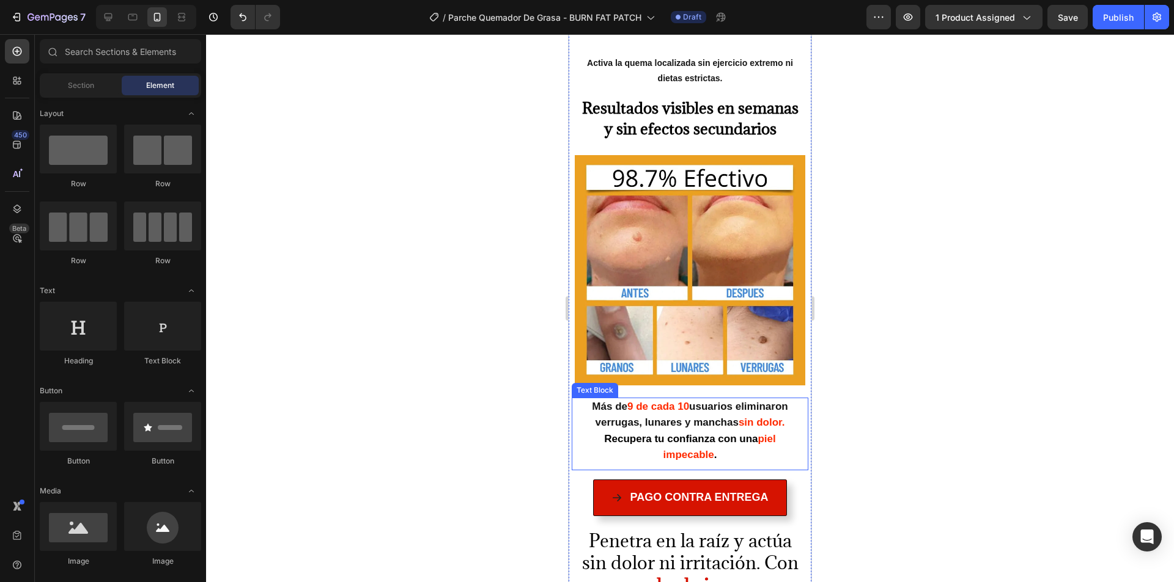
click at [682, 433] on strong "Recupera tu confianza con una" at bounding box center [680, 439] width 153 height 12
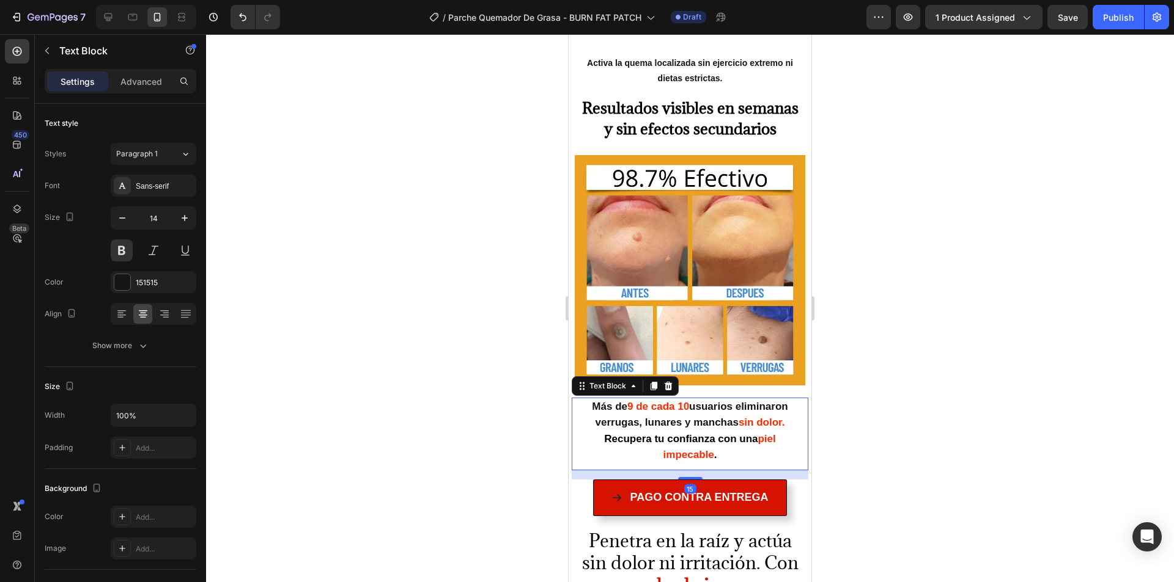
click at [682, 433] on strong "Recupera tu confianza con una" at bounding box center [680, 439] width 153 height 12
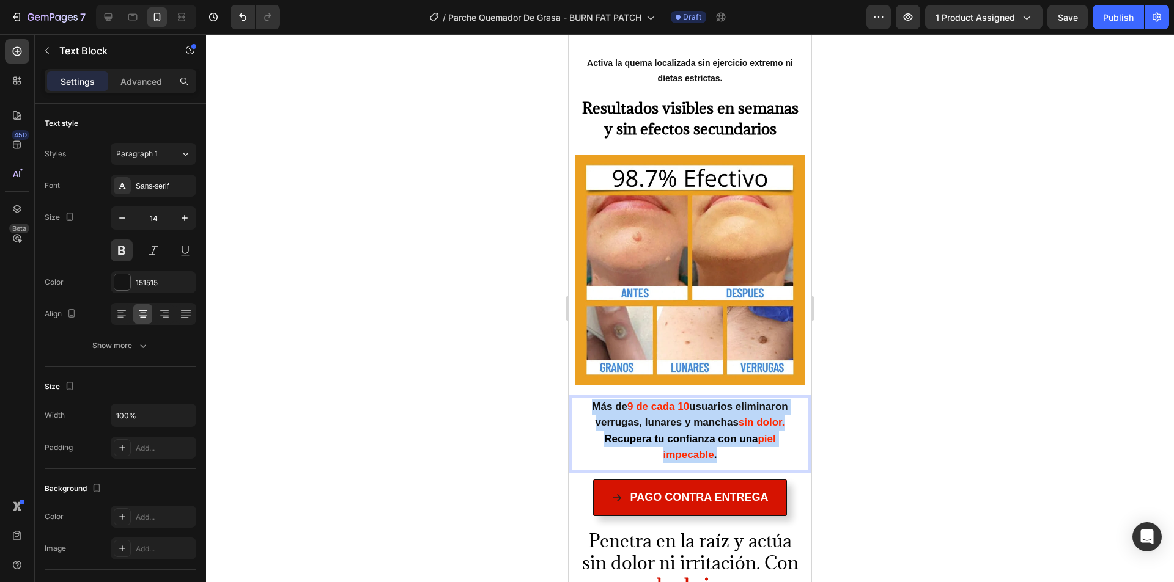
click at [682, 433] on strong "Recupera tu confianza con una" at bounding box center [680, 439] width 153 height 12
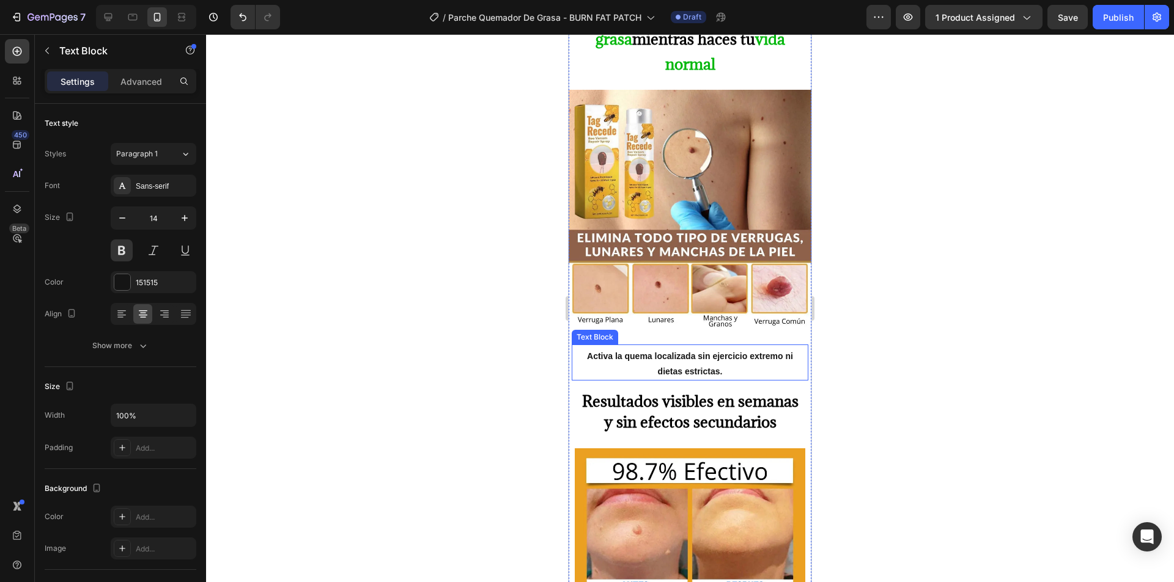
scroll to position [1222, 0]
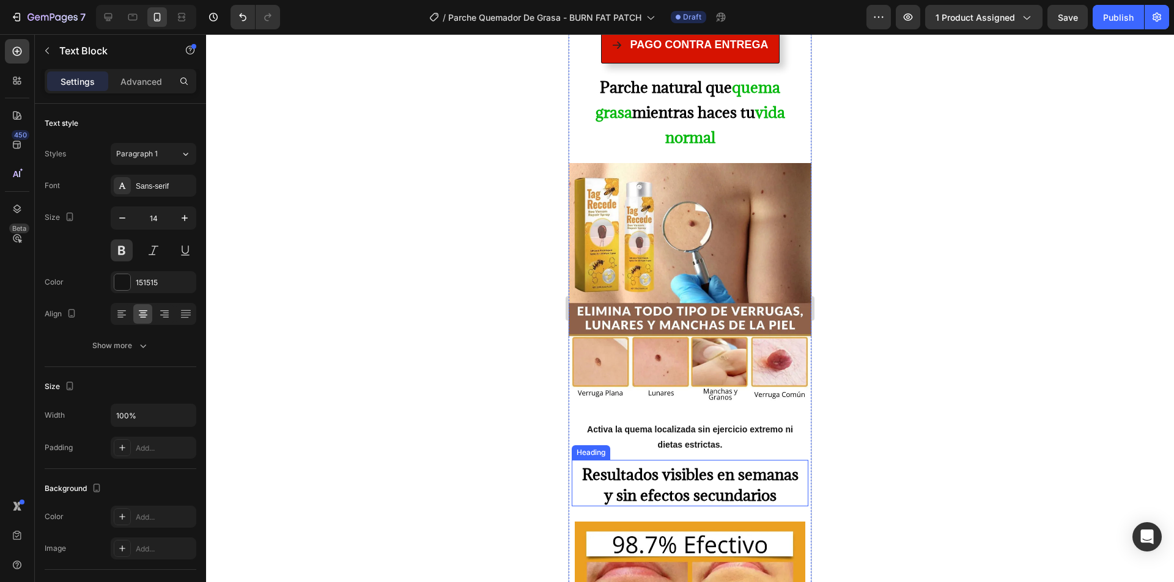
click at [642, 465] on strong "Resultados visibles en semanas y sin efectos secundarios" at bounding box center [690, 485] width 216 height 41
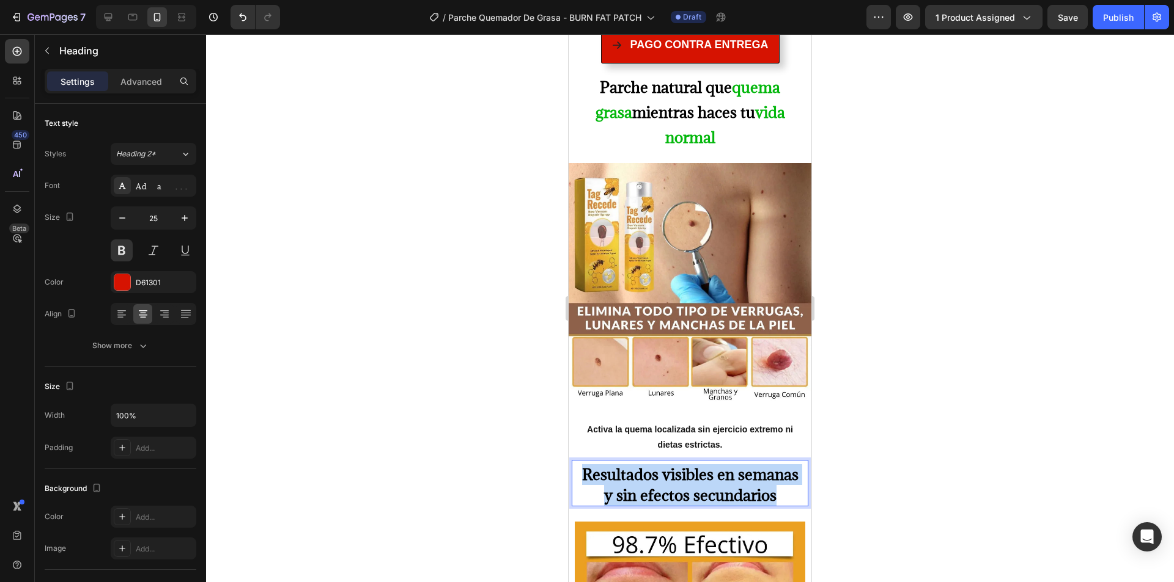
click at [642, 465] on strong "Resultados visibles en semanas y sin efectos secundarios" at bounding box center [690, 485] width 216 height 41
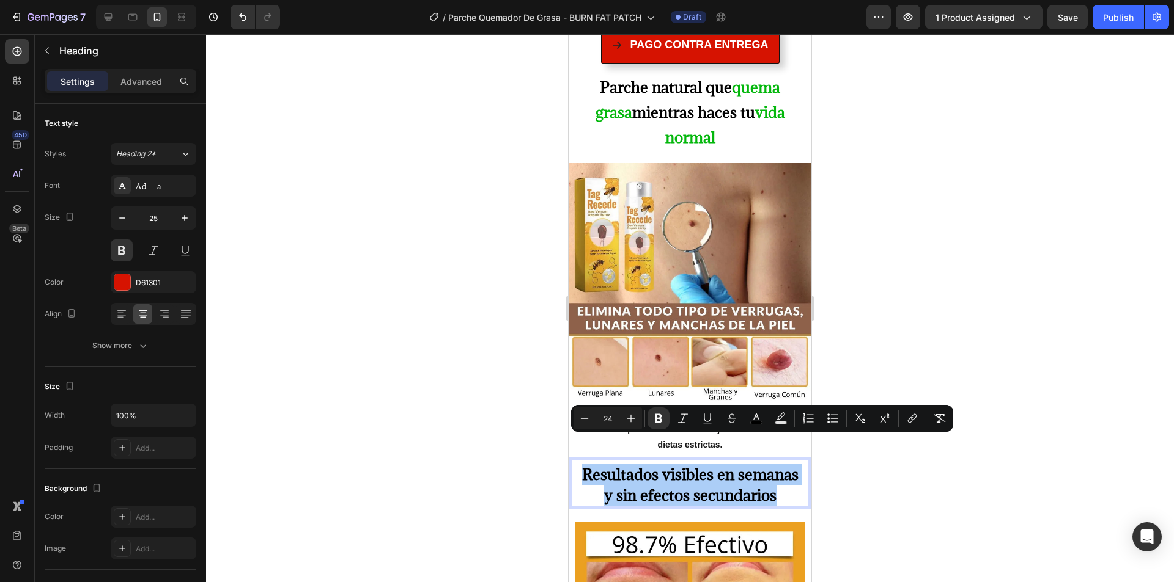
click at [837, 454] on div at bounding box center [690, 308] width 968 height 548
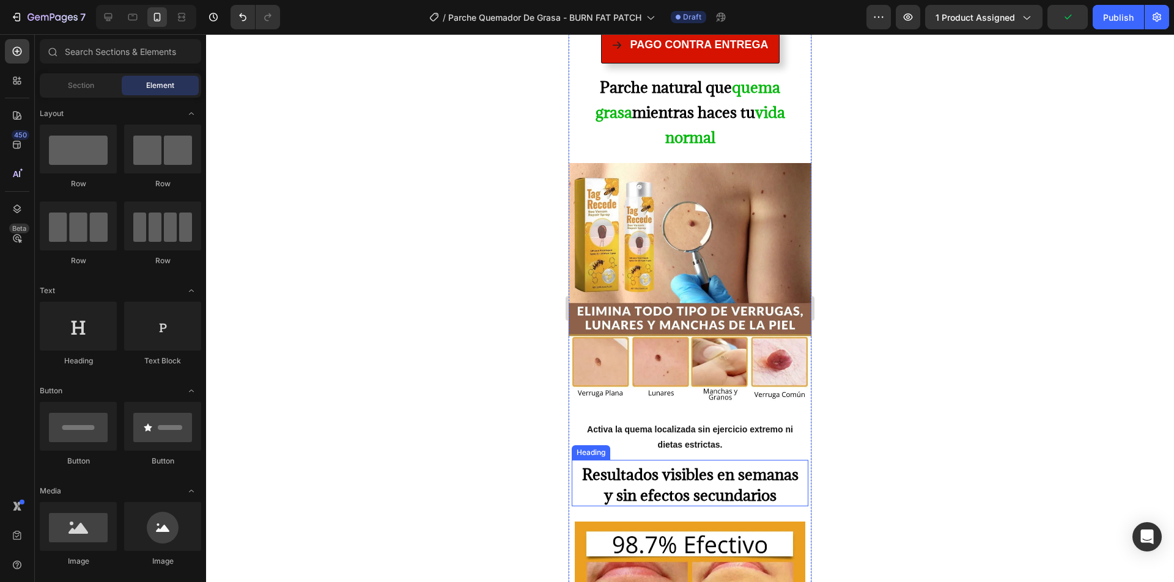
click at [705, 465] on strong "Resultados visibles en semanas y sin efectos secundarios" at bounding box center [690, 485] width 216 height 41
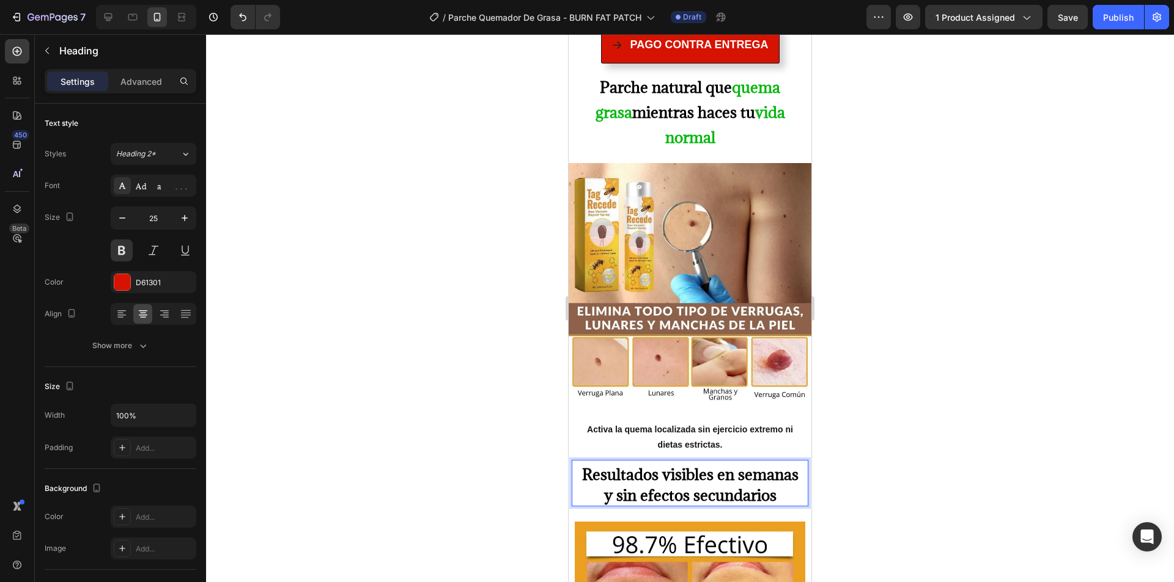
click at [705, 465] on strong "Resultados visibles en semanas y sin efectos secundarios" at bounding box center [690, 485] width 216 height 41
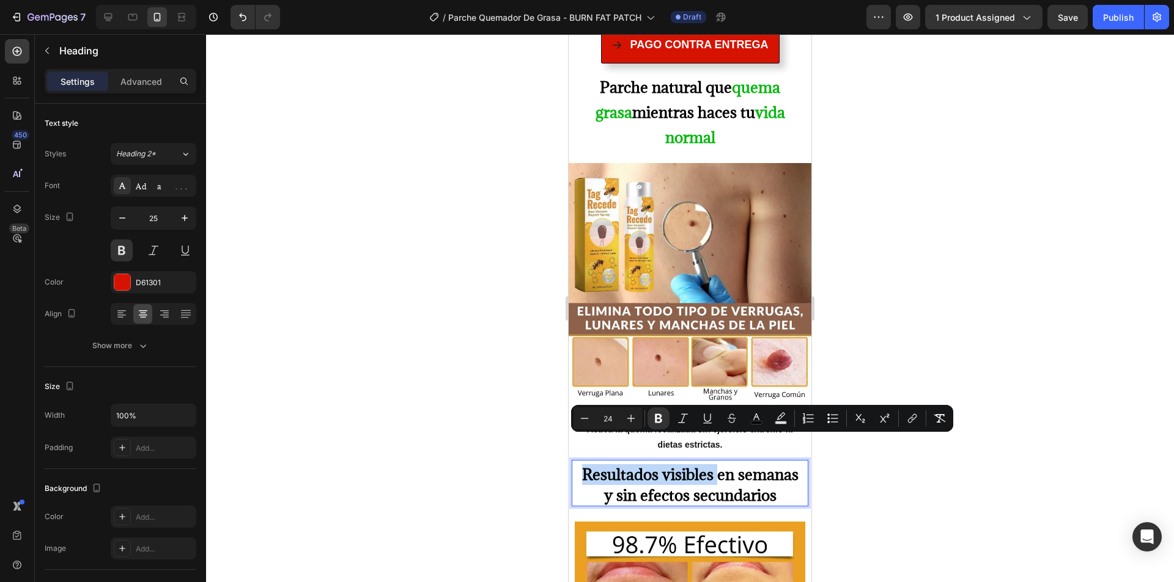
drag, startPoint x: 705, startPoint y: 445, endPoint x: 593, endPoint y: 446, distance: 111.9
click at [594, 465] on strong "Resultados visibles en semanas y sin efectos secundarios" at bounding box center [690, 485] width 216 height 41
click at [781, 419] on icon "Editor contextual toolbar" at bounding box center [780, 416] width 9 height 7
type input "000000"
type input "77"
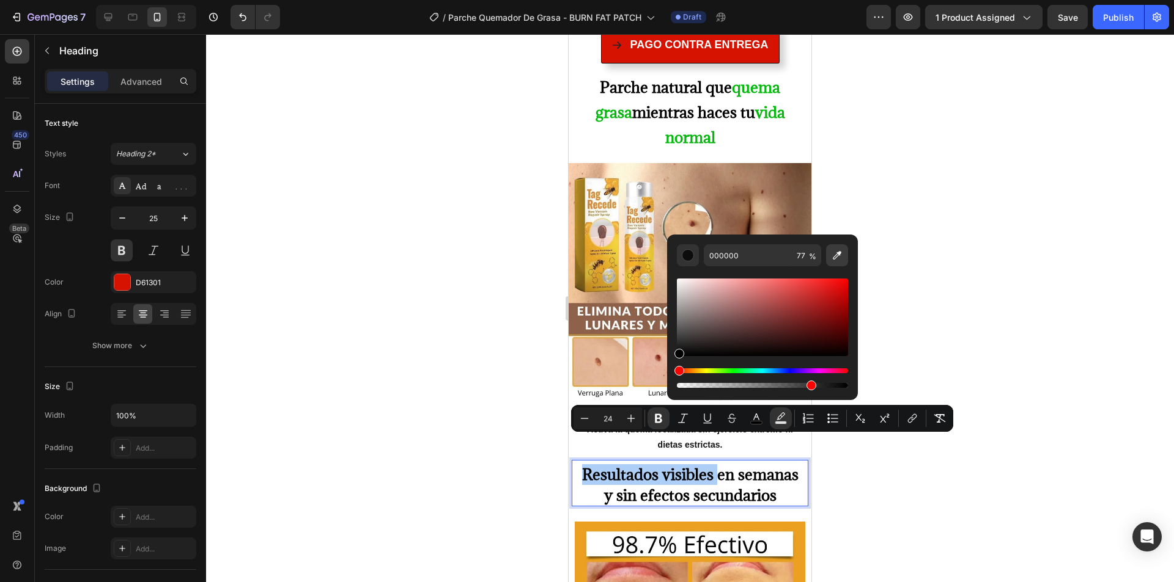
click at [842, 251] on icon "Editor contextual toolbar" at bounding box center [837, 255] width 12 height 12
type input "03B70C"
type input "100"
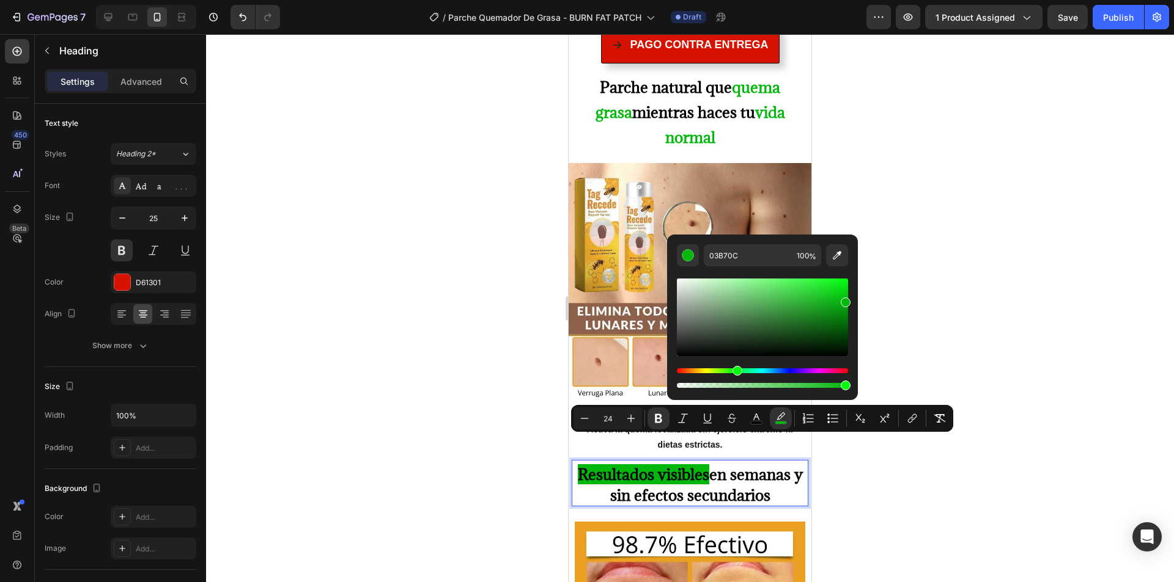
click at [858, 464] on div at bounding box center [690, 308] width 968 height 548
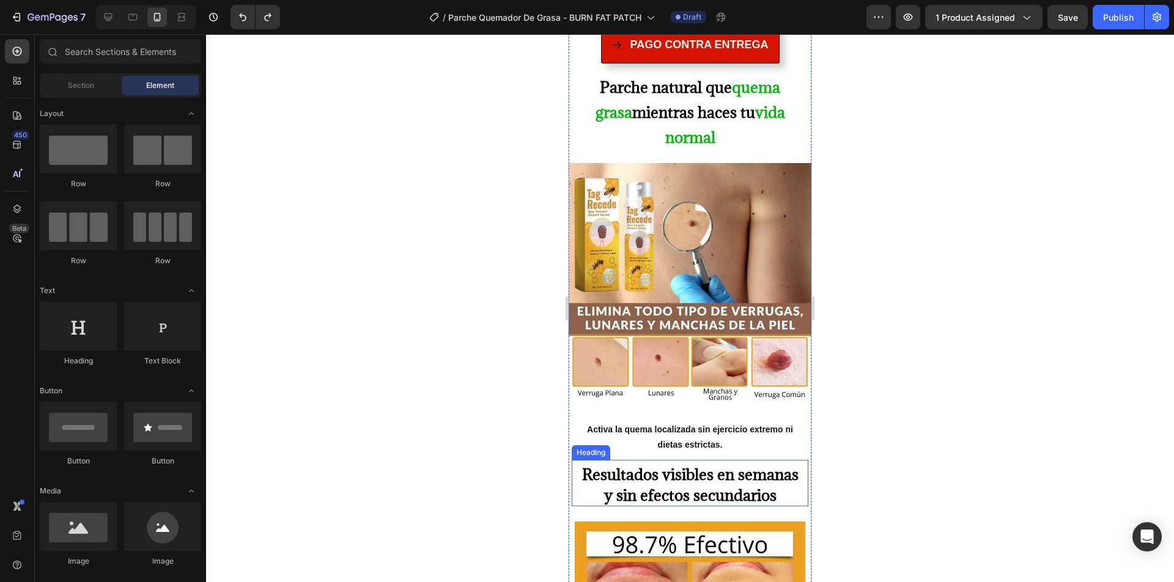
click at [702, 465] on strong "Resultados visibles en semanas y sin efectos secundarios" at bounding box center [690, 485] width 216 height 41
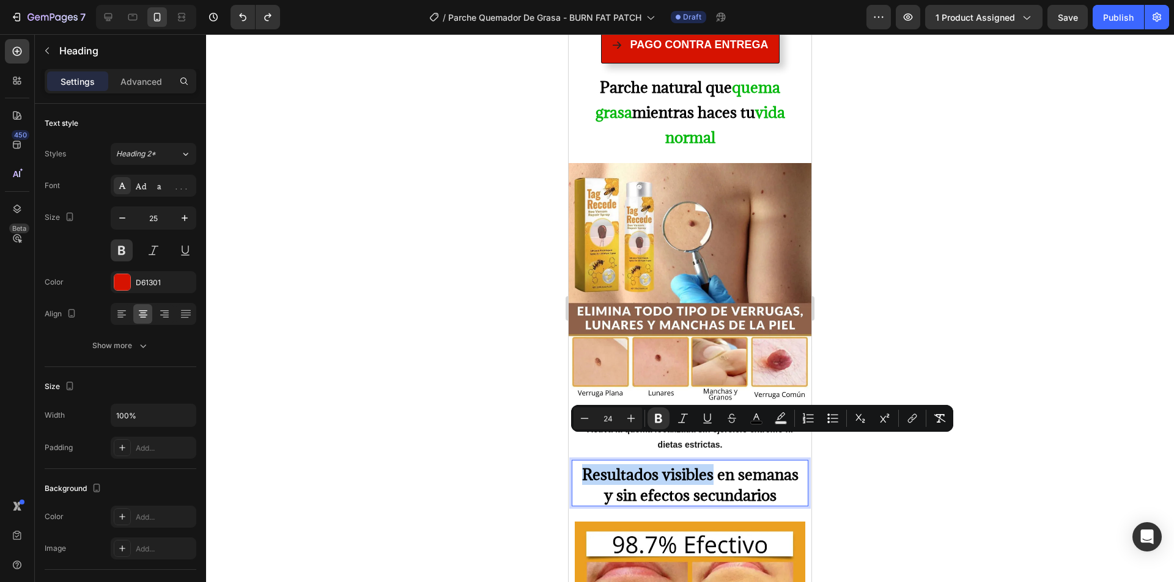
drag, startPoint x: 706, startPoint y: 446, endPoint x: 572, endPoint y: 446, distance: 133.9
click at [572, 460] on div "Resultados visibles en semanas y sin efectos secundarios Heading 20" at bounding box center [689, 483] width 237 height 46
click at [759, 419] on icon "Editor contextual toolbar" at bounding box center [756, 419] width 12 height 12
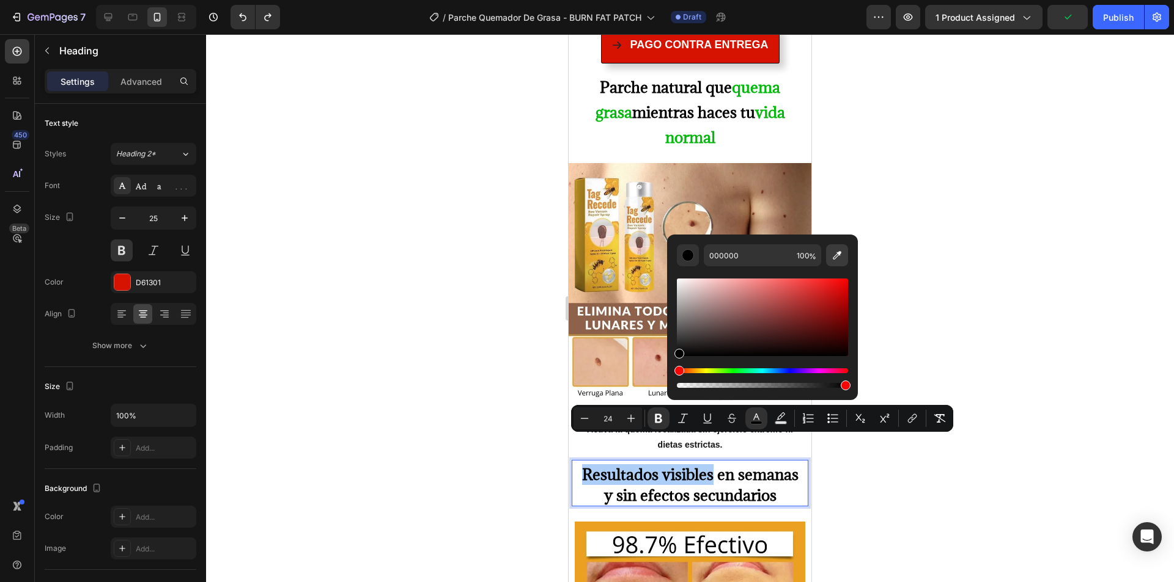
click at [831, 256] on icon "Editor contextual toolbar" at bounding box center [837, 255] width 12 height 12
type input "03B723"
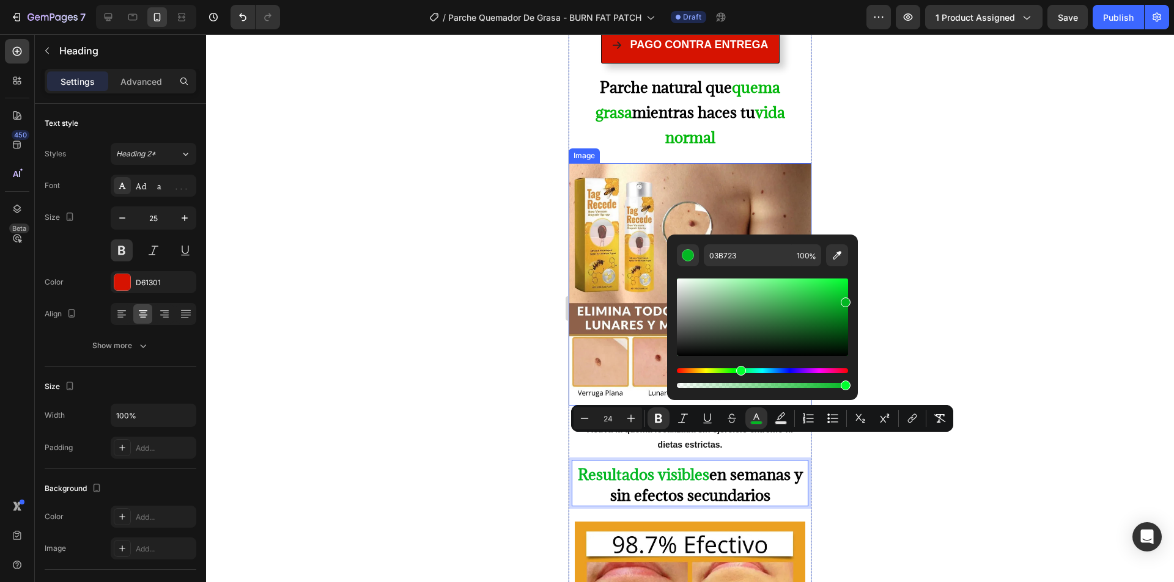
click at [991, 263] on div at bounding box center [690, 308] width 968 height 548
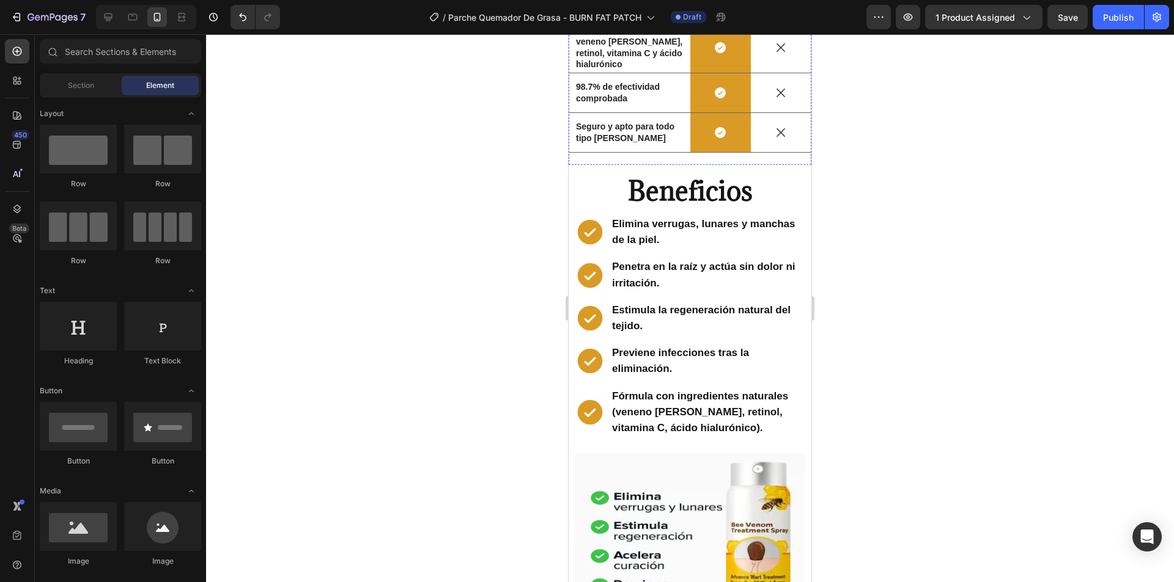
scroll to position [3178, 0]
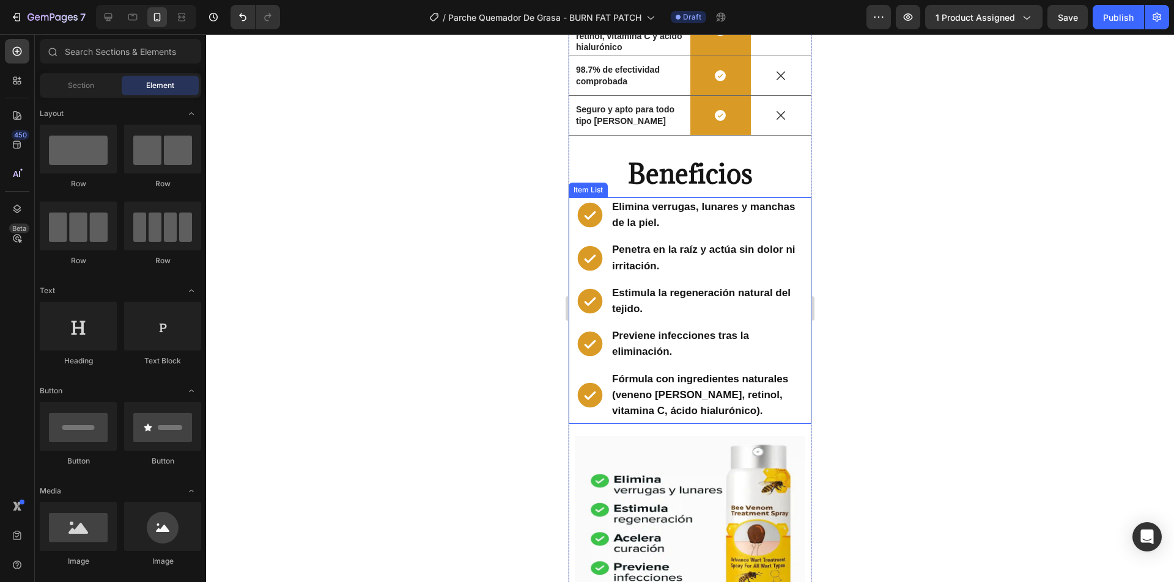
click at [661, 201] on span "Elimina verrugas, lunares y manchas de la piel." at bounding box center [703, 215] width 183 height 28
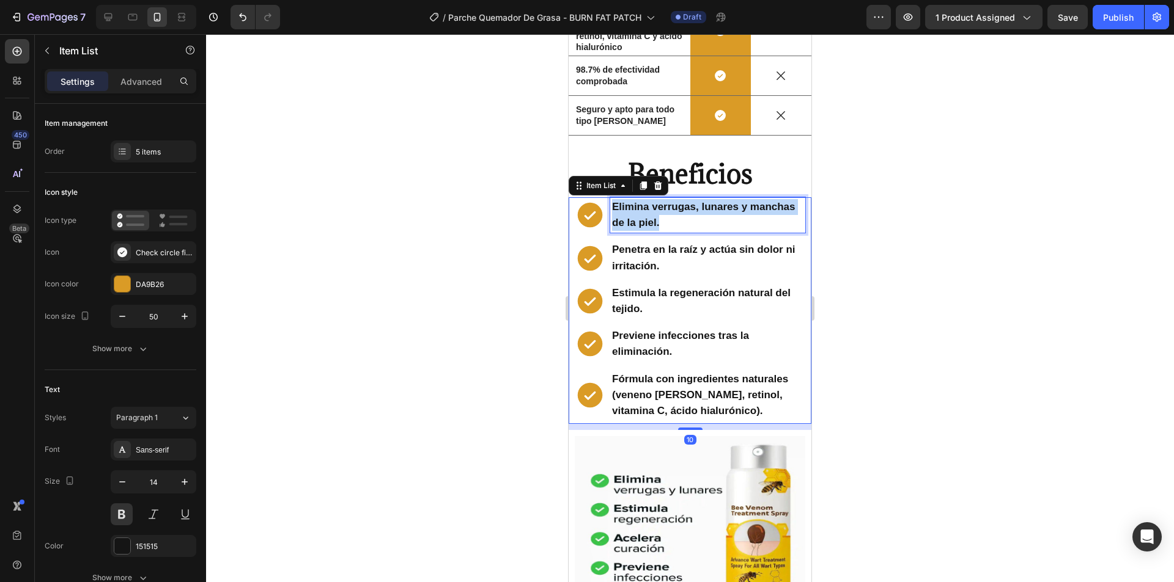
click at [661, 201] on span "Elimina verrugas, lunares y manchas de la piel." at bounding box center [703, 215] width 183 height 28
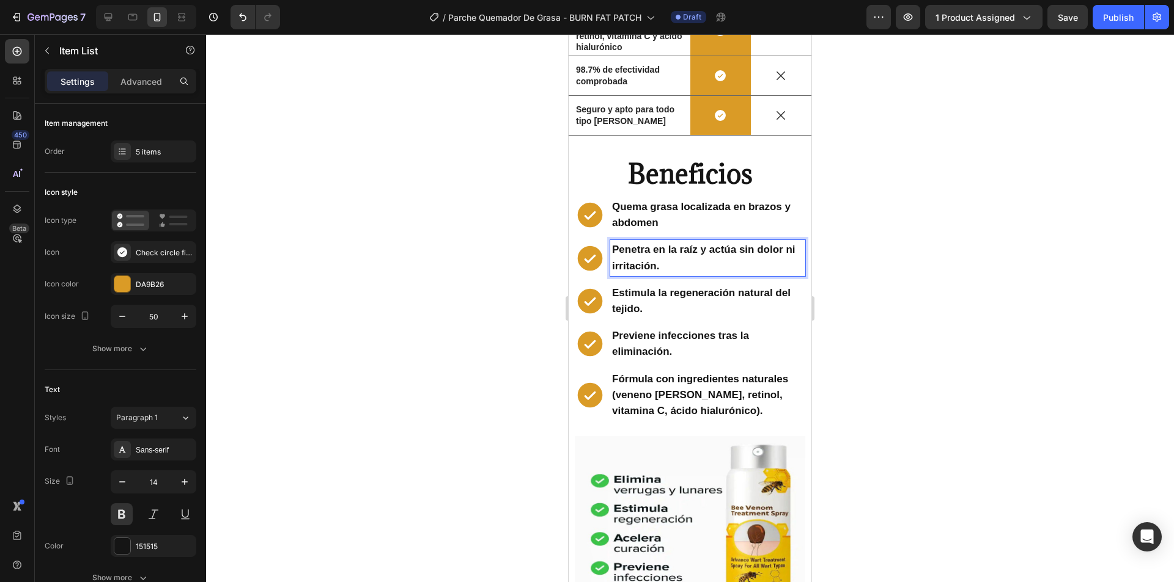
click at [649, 242] on p "Penetra en la raíz y actúa sin dolor ni irritación." at bounding box center [707, 258] width 191 height 32
click at [633, 285] on p "Estimula la regeneración natural del tejido." at bounding box center [707, 301] width 191 height 32
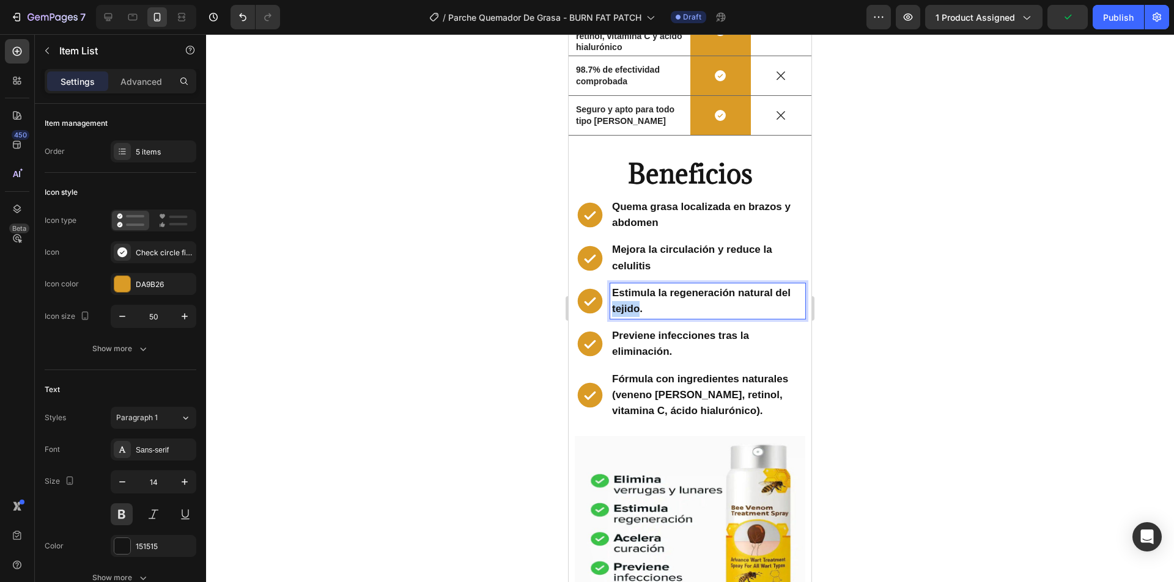
click at [633, 285] on p "Estimula la regeneración natural del tejido." at bounding box center [707, 301] width 191 height 32
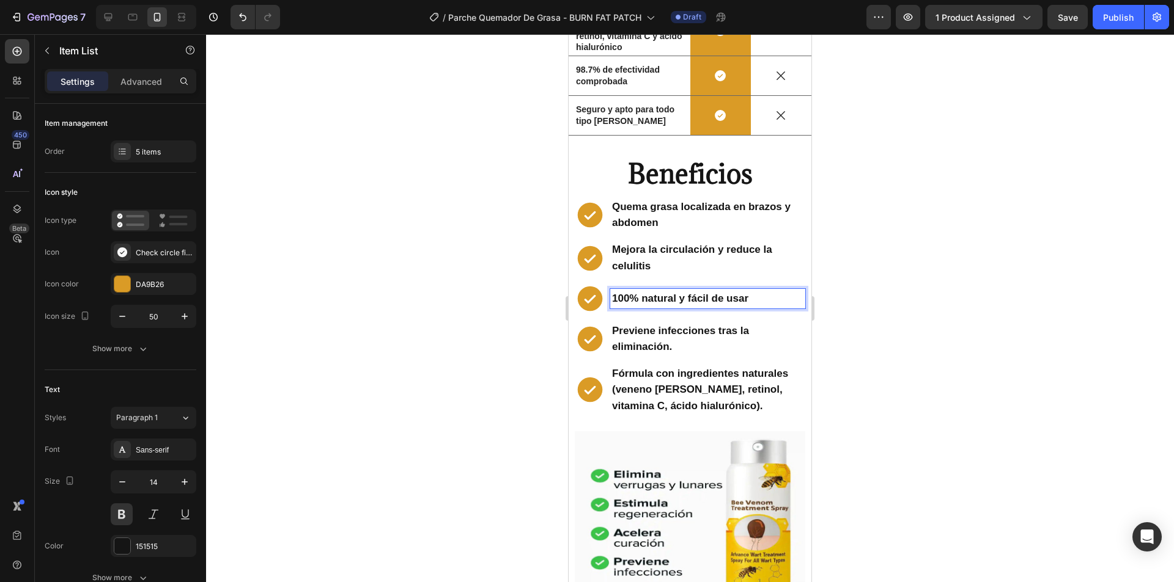
click at [642, 325] on span "Previene infecciones tras la eliminación." at bounding box center [680, 339] width 137 height 28
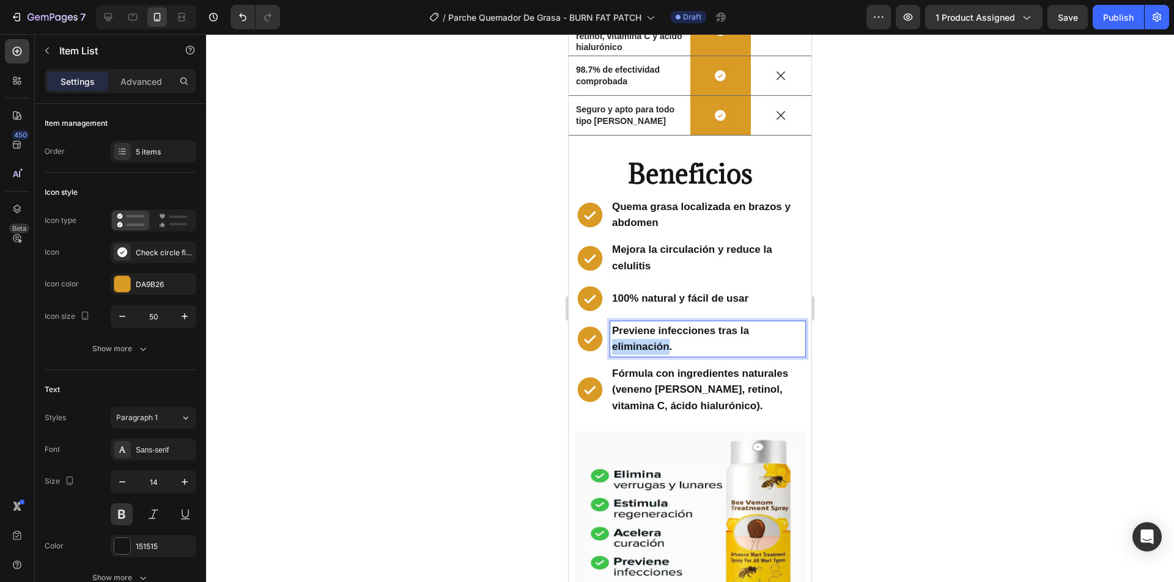
click at [642, 325] on span "Previene infecciones tras la eliminación." at bounding box center [680, 339] width 137 height 28
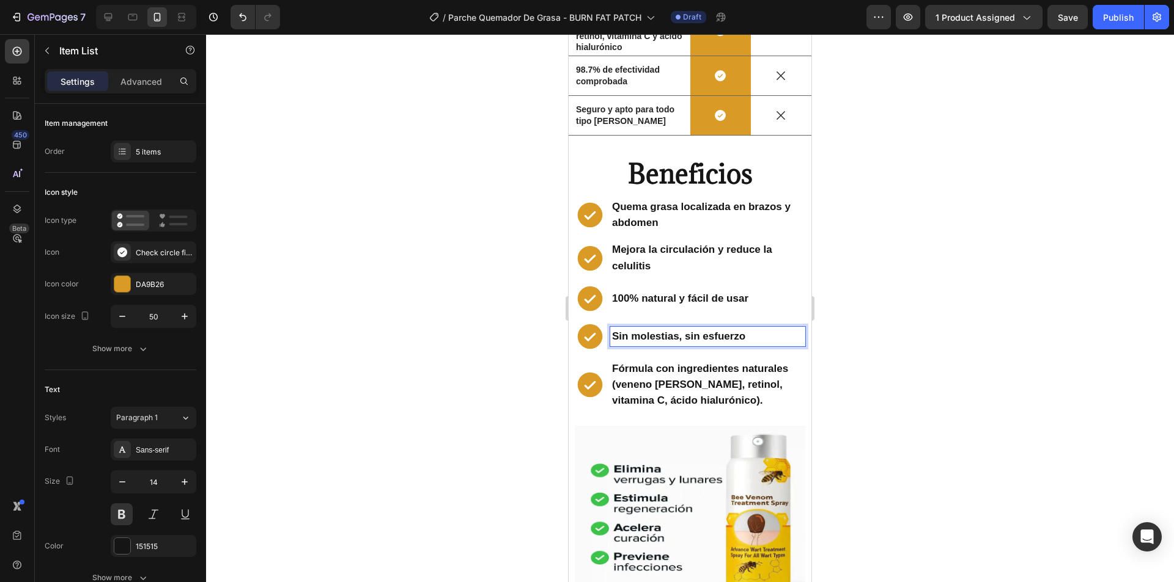
click at [649, 361] on p "Fórmula con ingredientes naturales (veneno [PERSON_NAME], retinol, vitamina C, …" at bounding box center [707, 385] width 191 height 48
click at [598, 373] on icon at bounding box center [590, 385] width 25 height 25
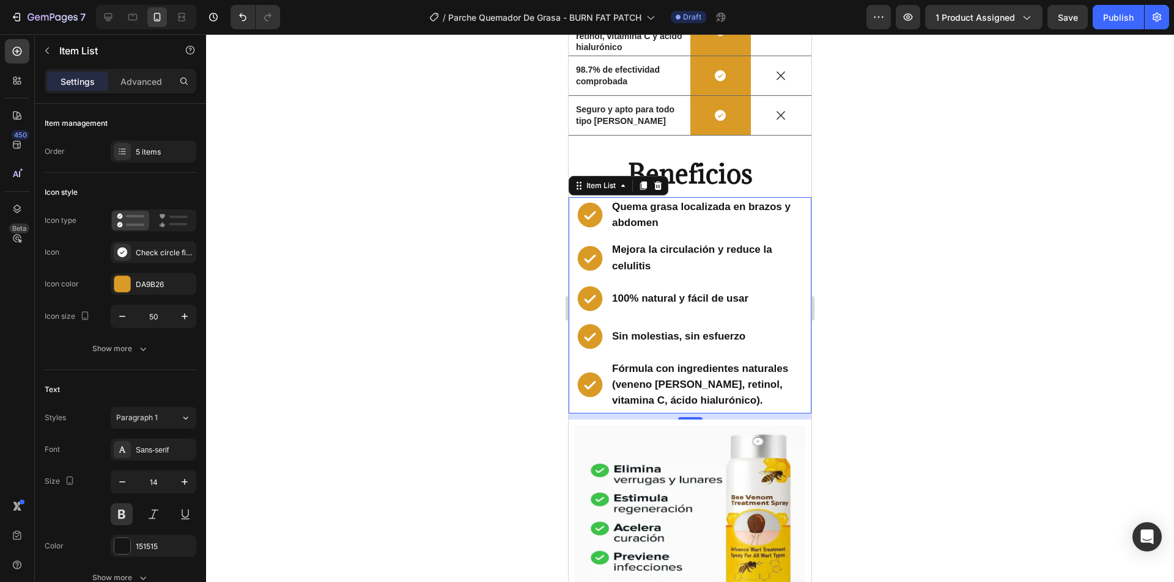
click at [604, 359] on div "Fórmula con ingredientes naturales (veneno [PERSON_NAME], retinol, vitamina C, …" at bounding box center [690, 385] width 230 height 52
click at [154, 147] on div "5 items" at bounding box center [164, 152] width 57 height 11
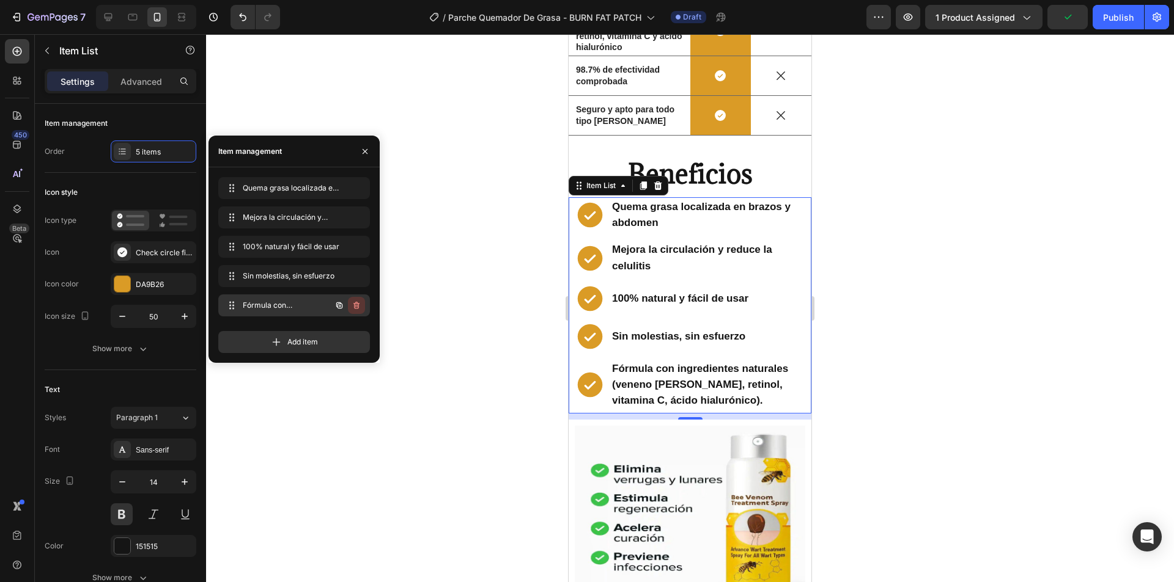
click at [355, 304] on icon "button" at bounding box center [356, 305] width 6 height 7
click at [356, 306] on div "Delete" at bounding box center [348, 305] width 23 height 11
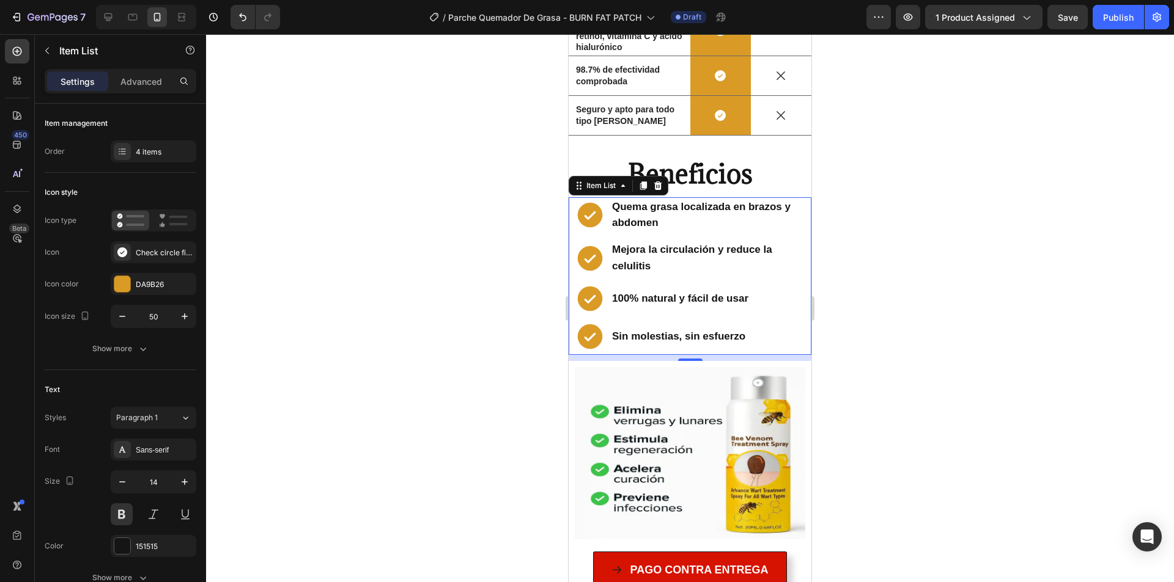
click at [432, 281] on div at bounding box center [690, 308] width 968 height 548
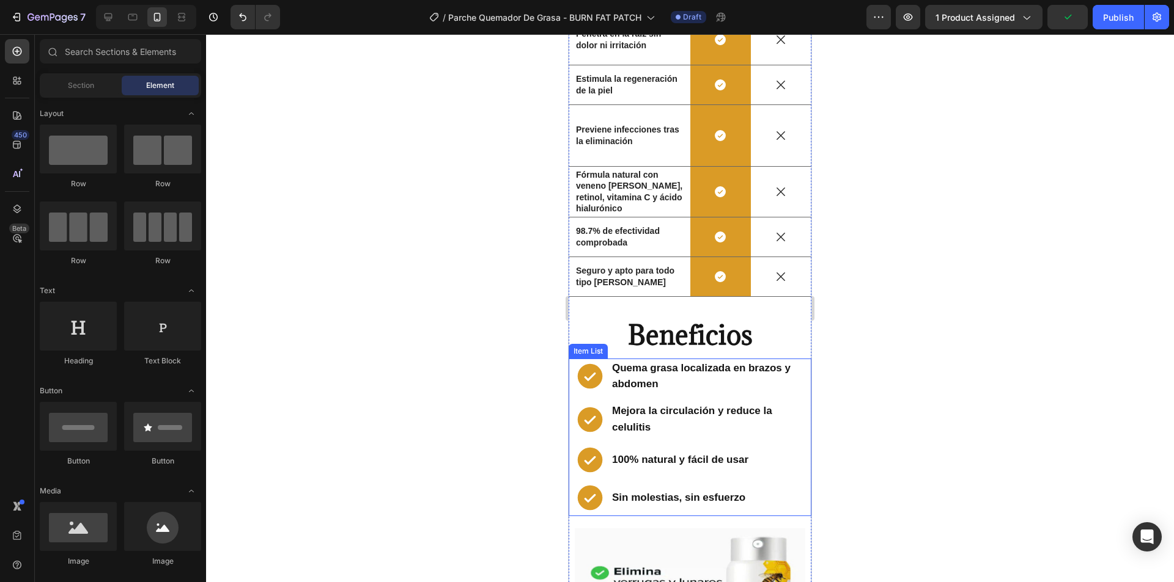
scroll to position [2995, 0]
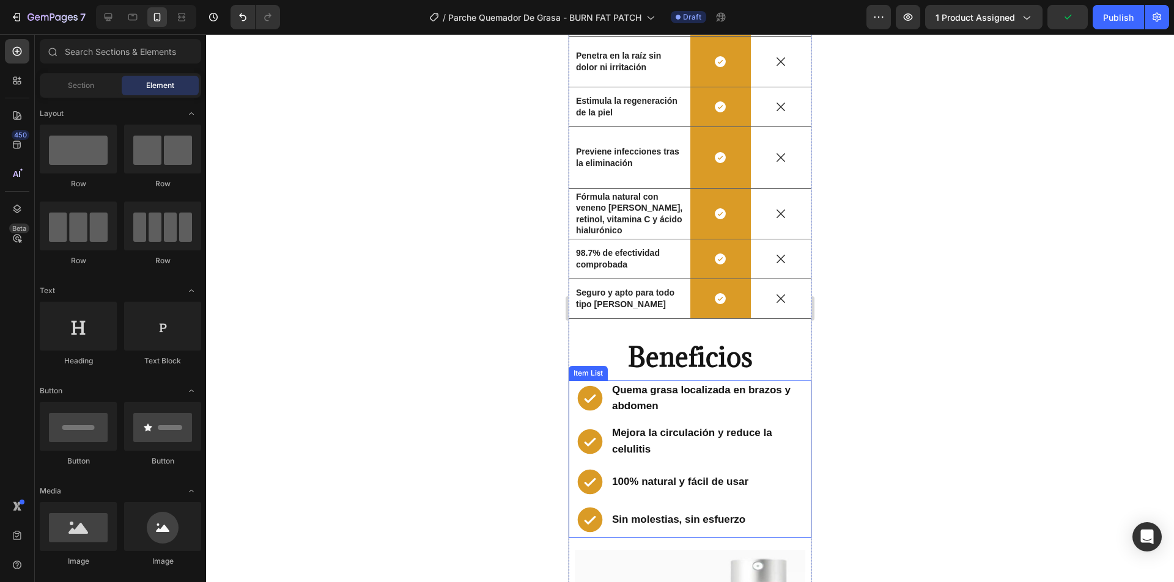
click at [602, 383] on icon at bounding box center [590, 398] width 31 height 31
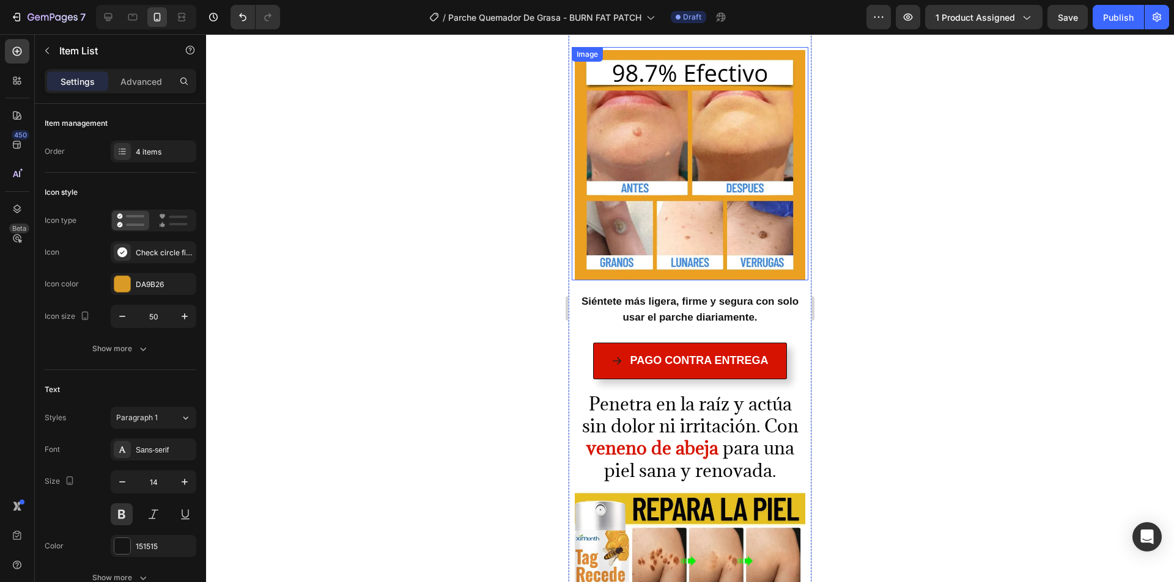
scroll to position [1773, 0]
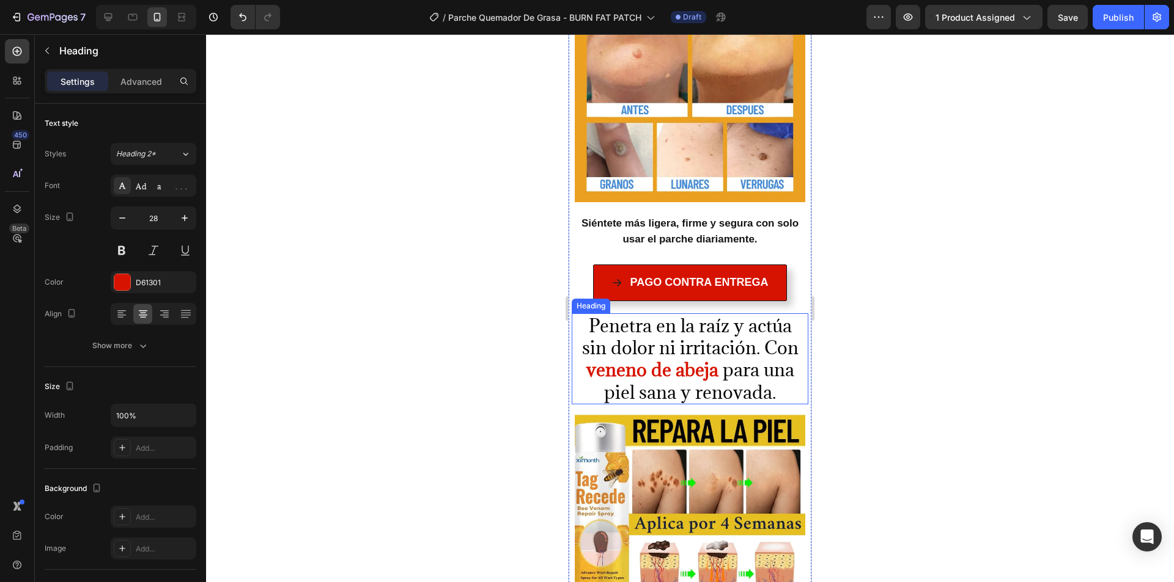
click at [668, 314] on span "Penetra en la raíz y actúa sin dolor ni irritación. Con" at bounding box center [690, 336] width 216 height 45
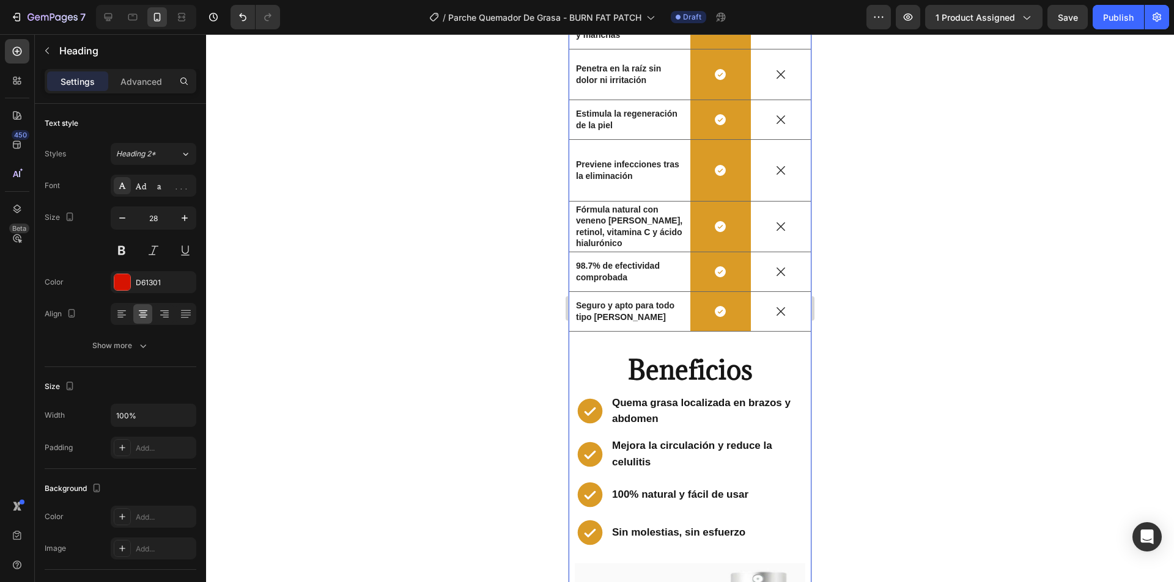
scroll to position [2995, 0]
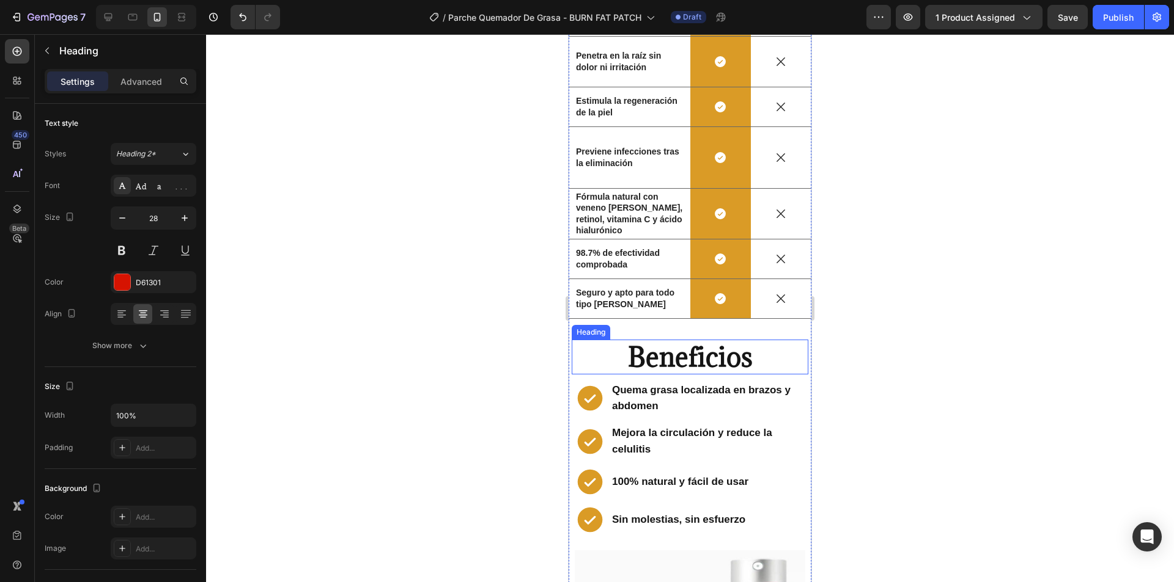
click at [601, 340] on h2 "Beneficios" at bounding box center [690, 357] width 230 height 35
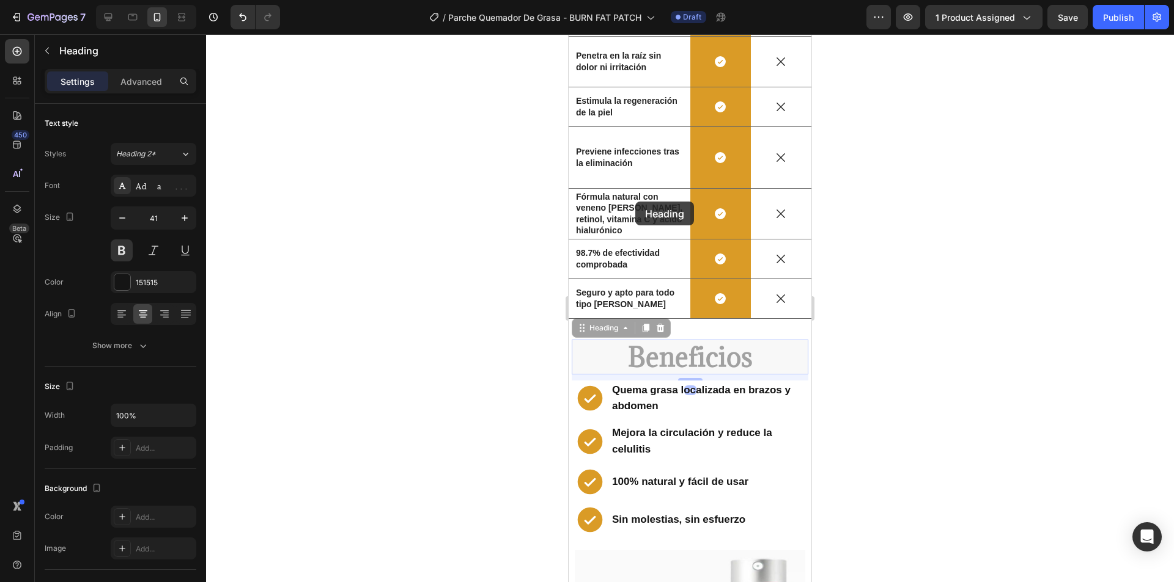
drag, startPoint x: 601, startPoint y: 274, endPoint x: 650, endPoint y: 120, distance: 161.8
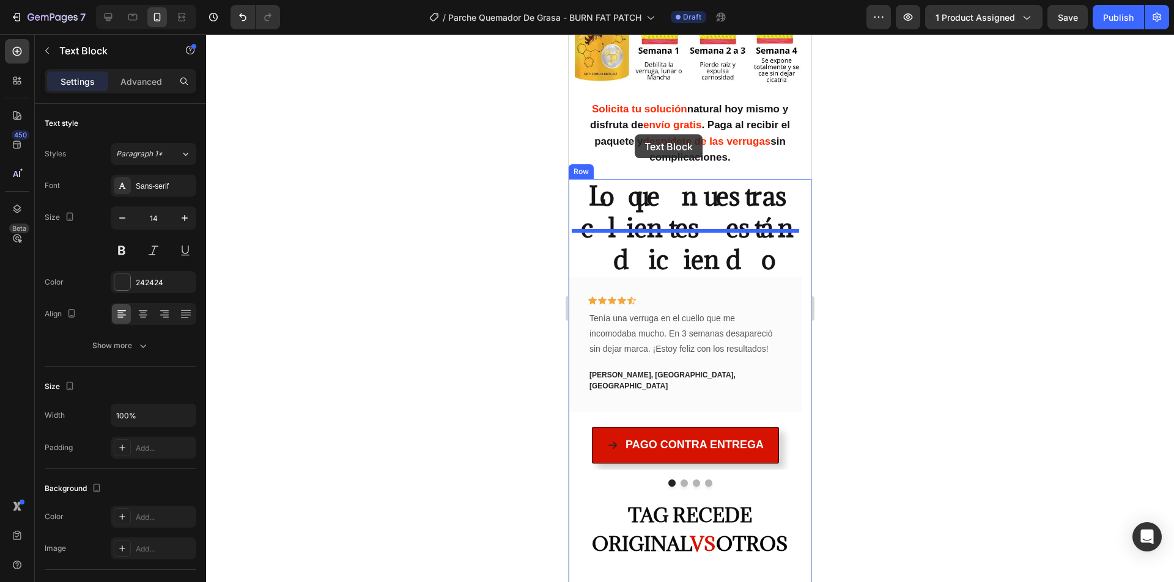
drag, startPoint x: 650, startPoint y: 120, endPoint x: 634, endPoint y: 134, distance: 21.2
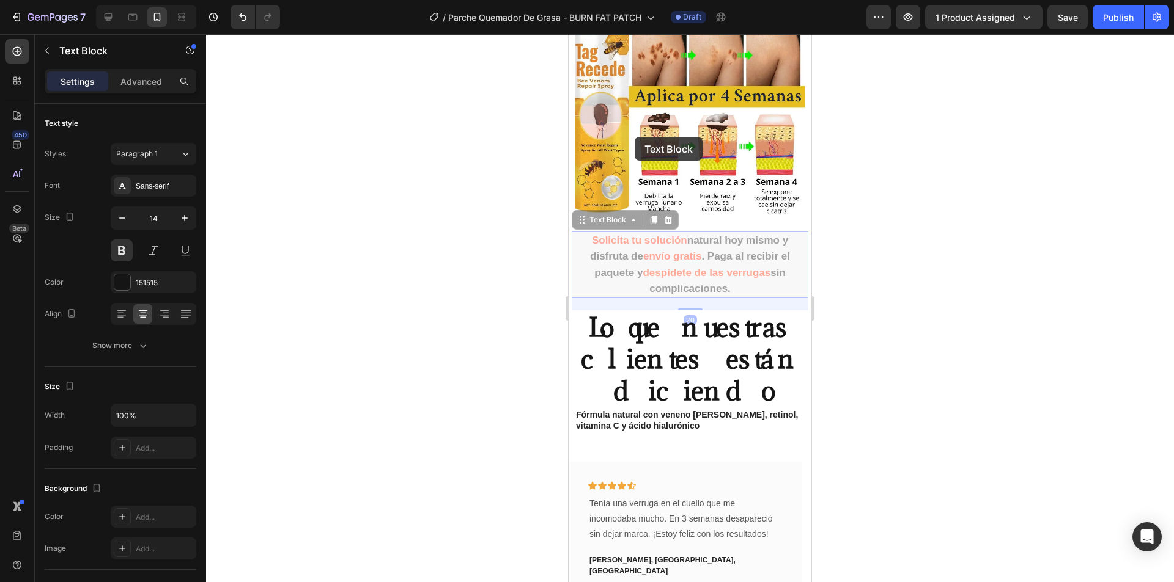
scroll to position [2078, 0]
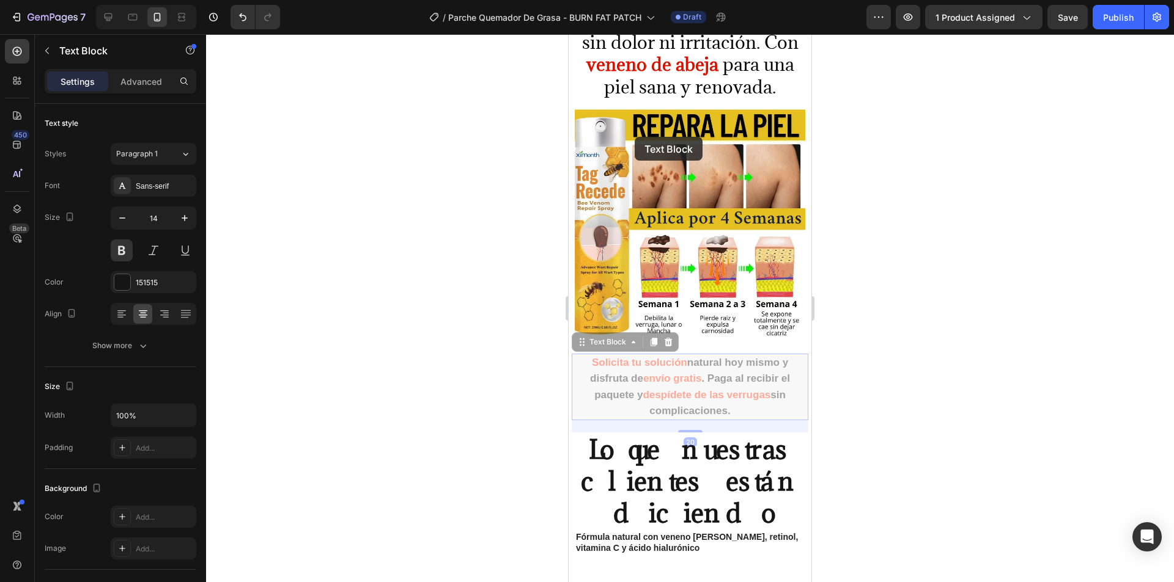
drag, startPoint x: 634, startPoint y: 138, endPoint x: 622, endPoint y: 114, distance: 27.1
click at [623, 152] on div "Mobile ( 397 px) iPhone 13 Mini iPhone 13 Pro iPhone 11 Pro Max iPhone 15 Pro M…" at bounding box center [689, 383] width 243 height 4854
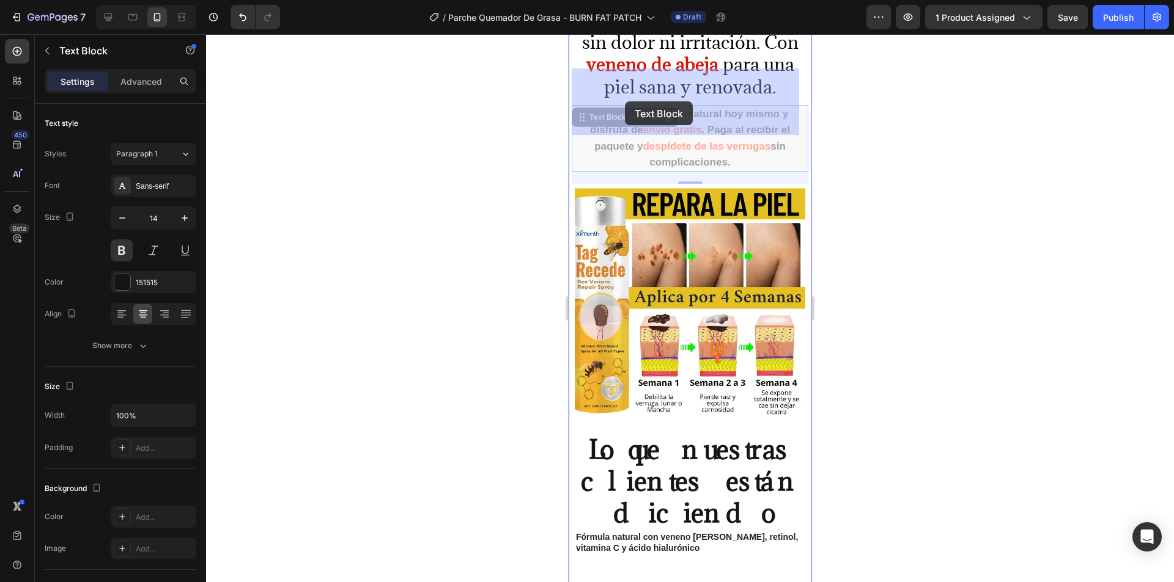
drag, startPoint x: 622, startPoint y: 114, endPoint x: 625, endPoint y: 101, distance: 13.1
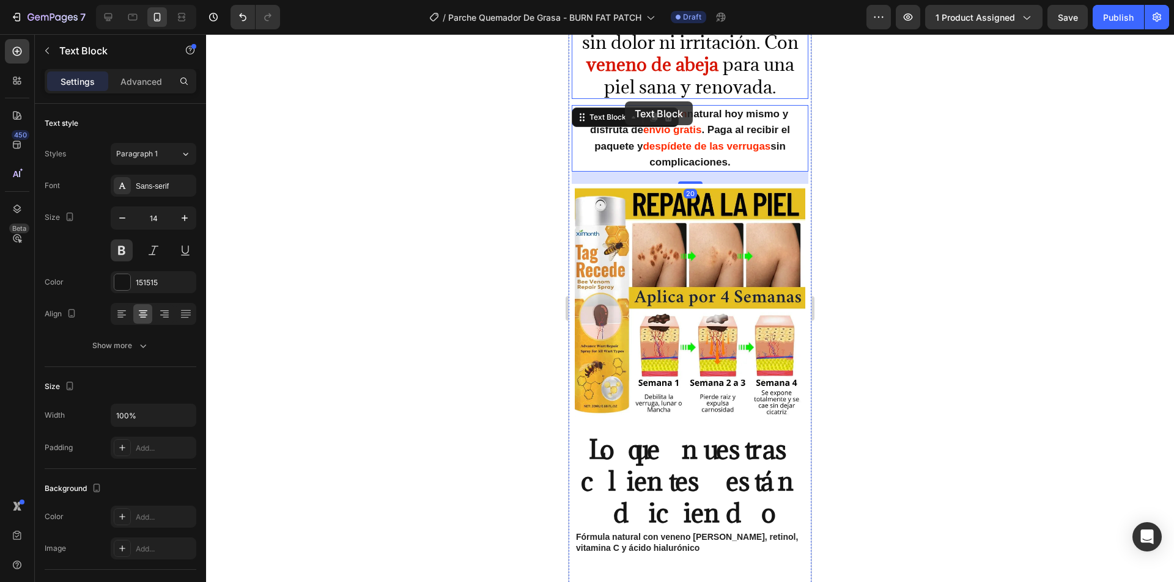
scroll to position [1956, 0]
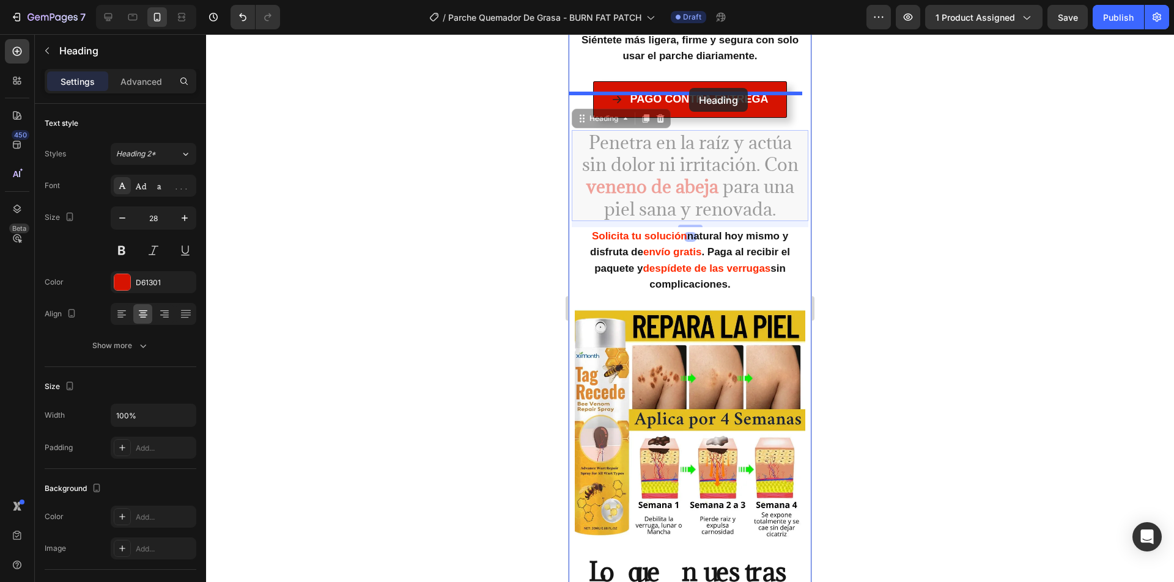
drag, startPoint x: 625, startPoint y: 102, endPoint x: 689, endPoint y: 88, distance: 65.7
click at [689, 88] on div "Mobile ( 397 px) iPhone 13 Mini iPhone 13 Pro iPhone 11 Pro Max iPhone 15 Pro M…" at bounding box center [689, 505] width 243 height 4854
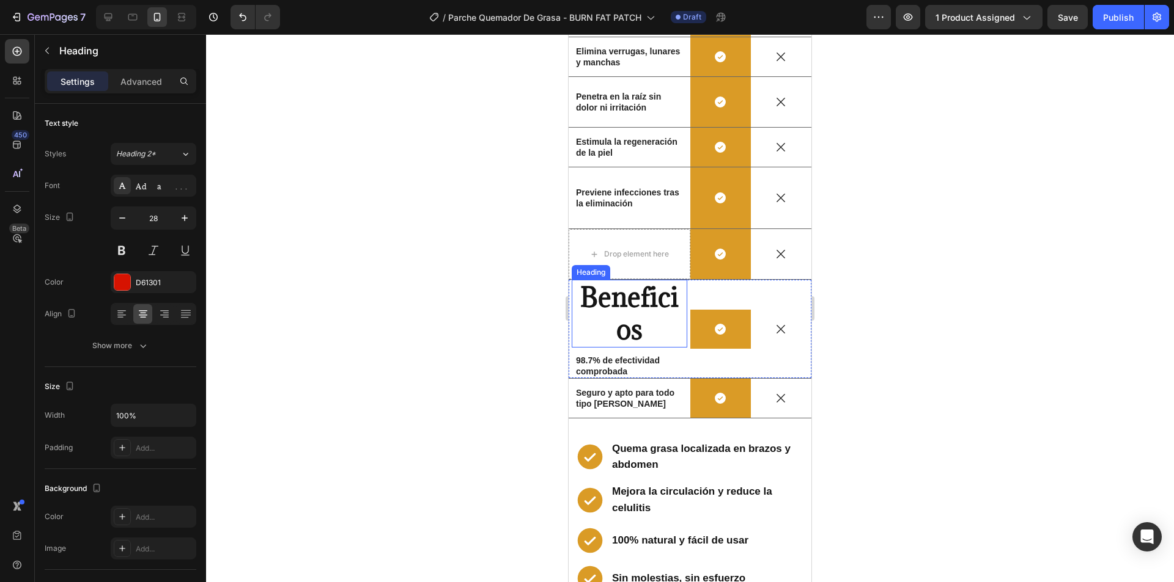
scroll to position [3117, 0]
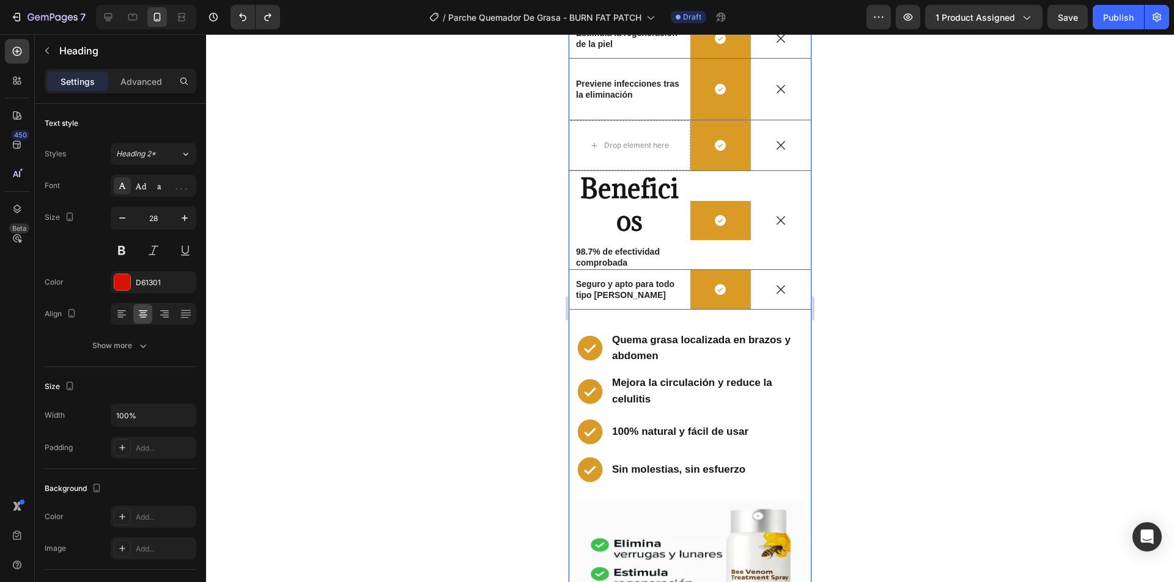
click at [388, 166] on div at bounding box center [690, 308] width 968 height 548
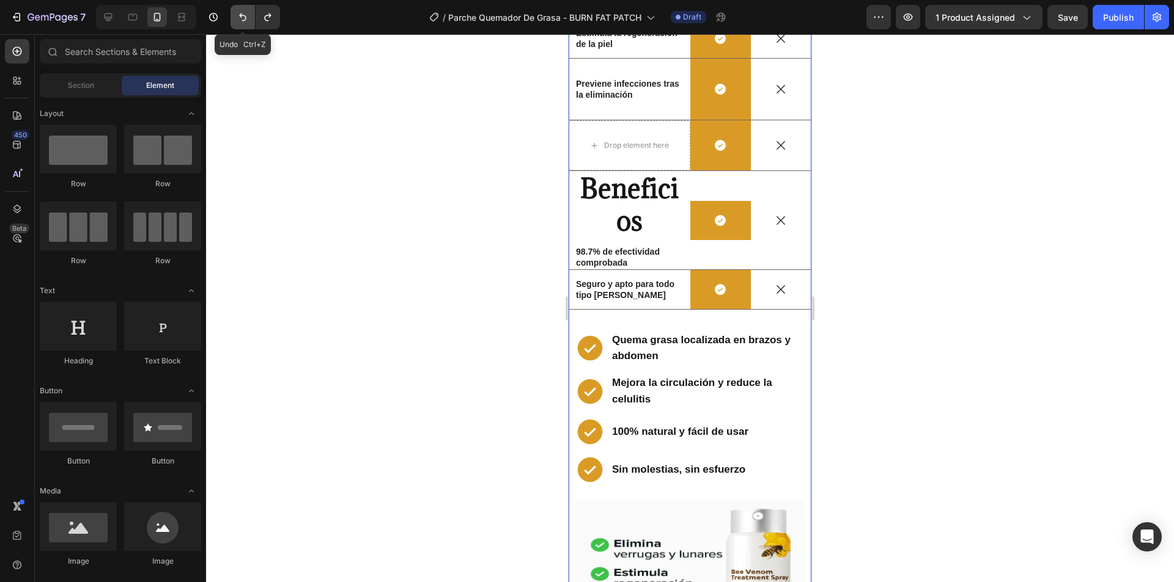
click at [233, 20] on button "Undo/Redo" at bounding box center [242, 17] width 24 height 24
click at [241, 18] on icon "Undo/Redo" at bounding box center [243, 17] width 12 height 12
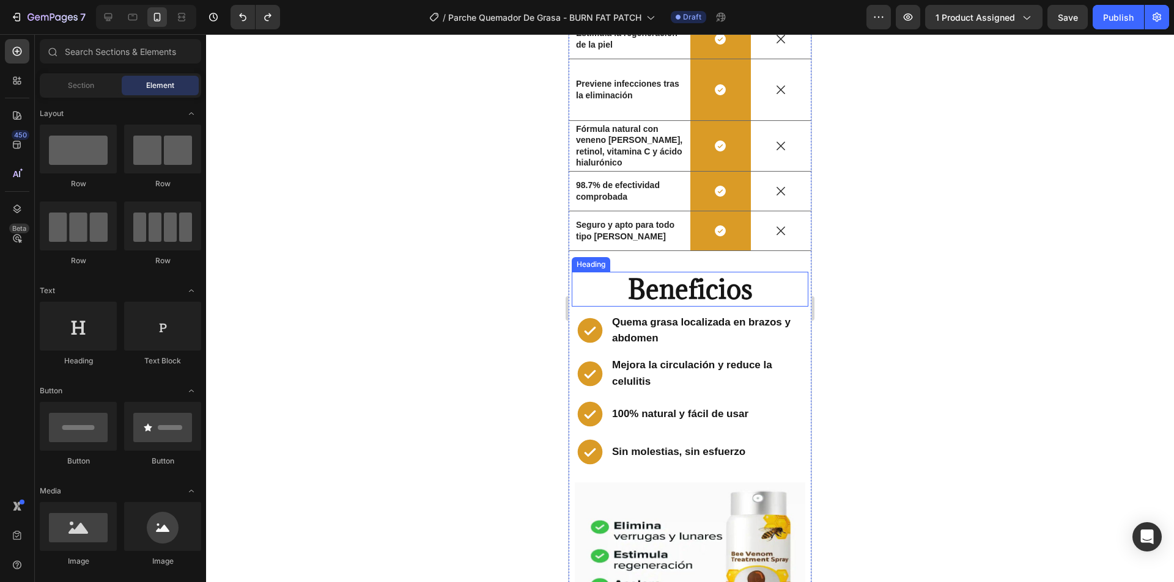
click at [678, 272] on h2 "Beneficios" at bounding box center [690, 289] width 230 height 35
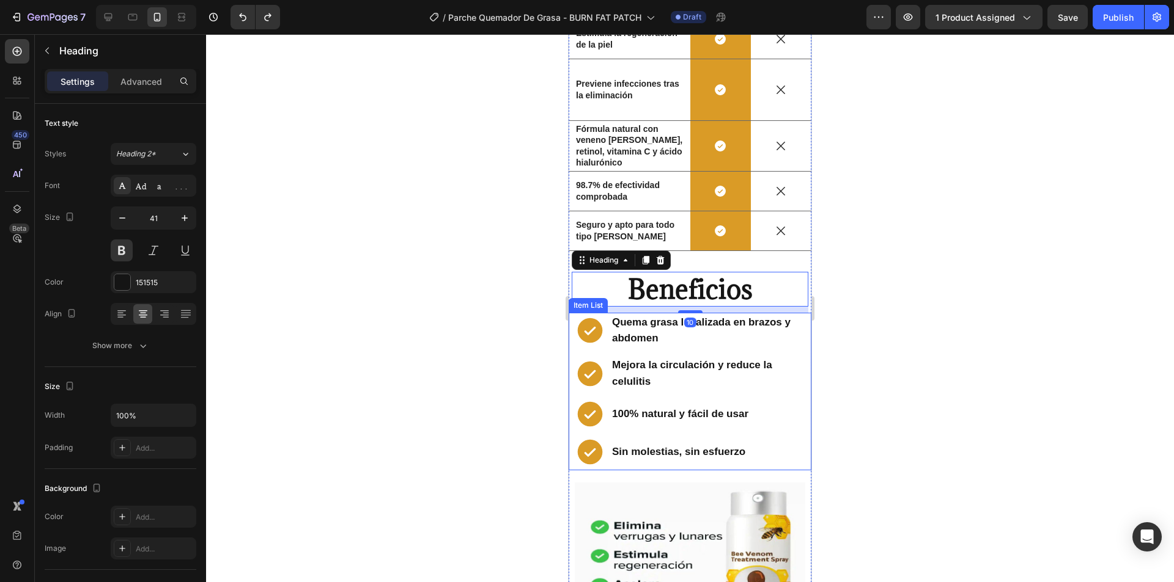
click at [596, 315] on icon at bounding box center [590, 330] width 31 height 31
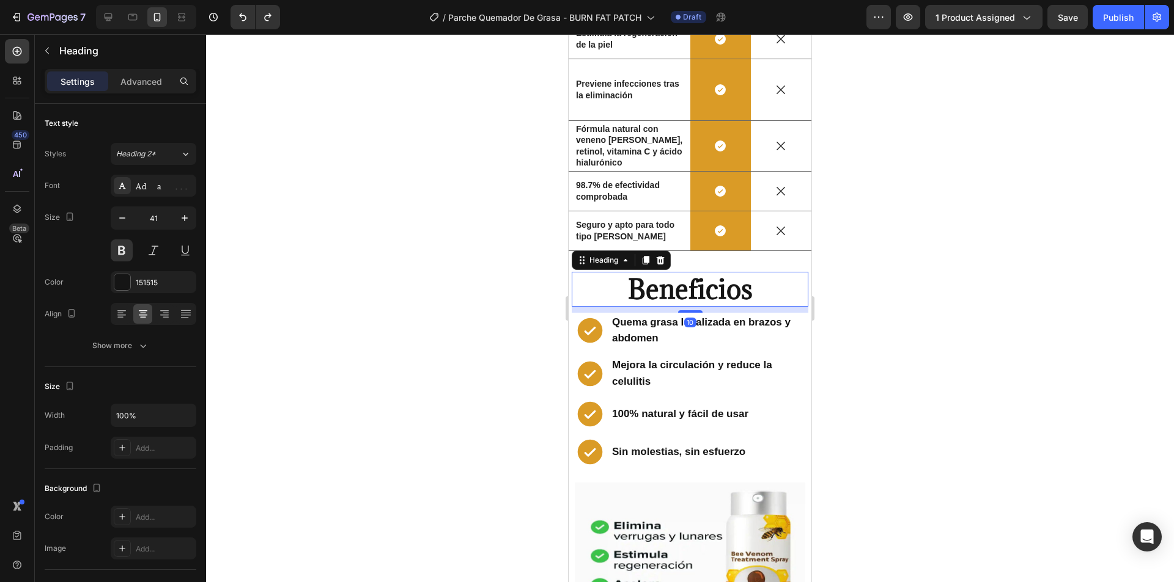
click at [616, 272] on h2 "Beneficios" at bounding box center [690, 289] width 230 height 35
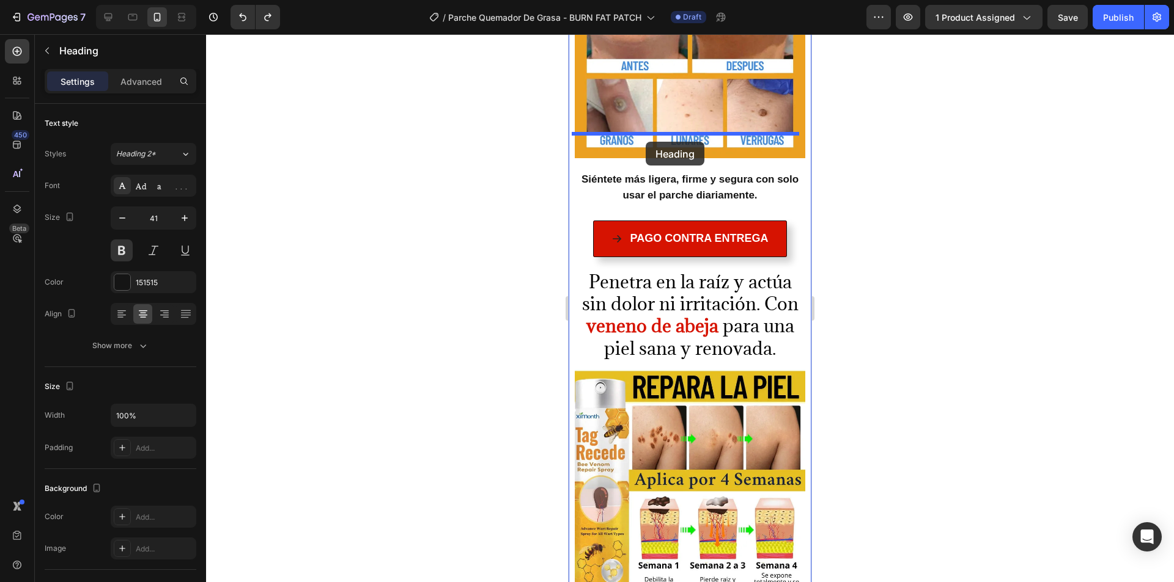
scroll to position [1807, 0]
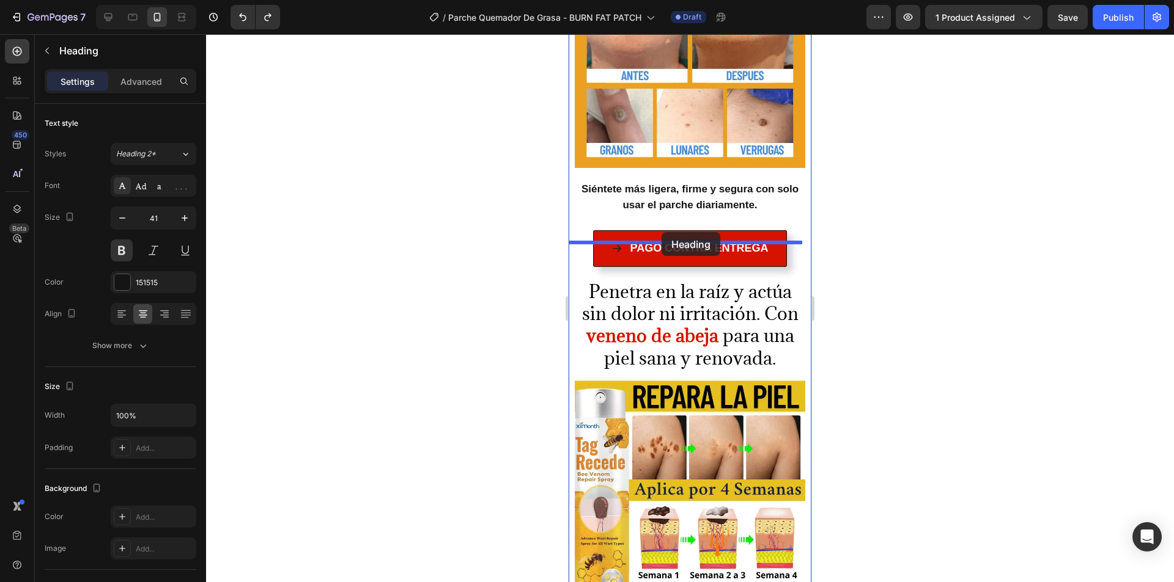
drag, startPoint x: 583, startPoint y: 206, endPoint x: 661, endPoint y: 232, distance: 82.5
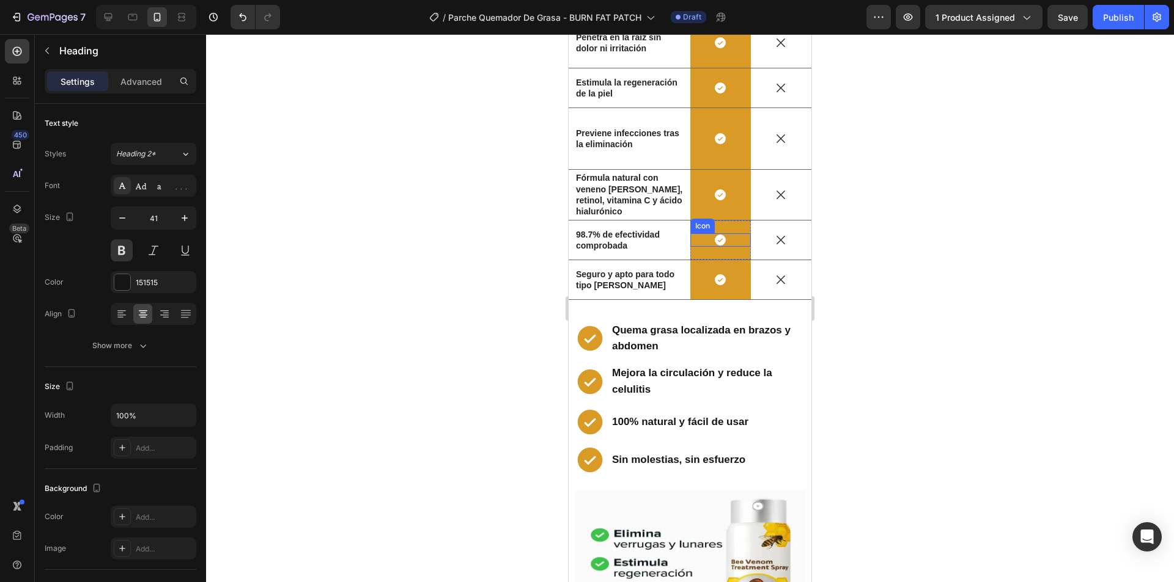
scroll to position [3090, 0]
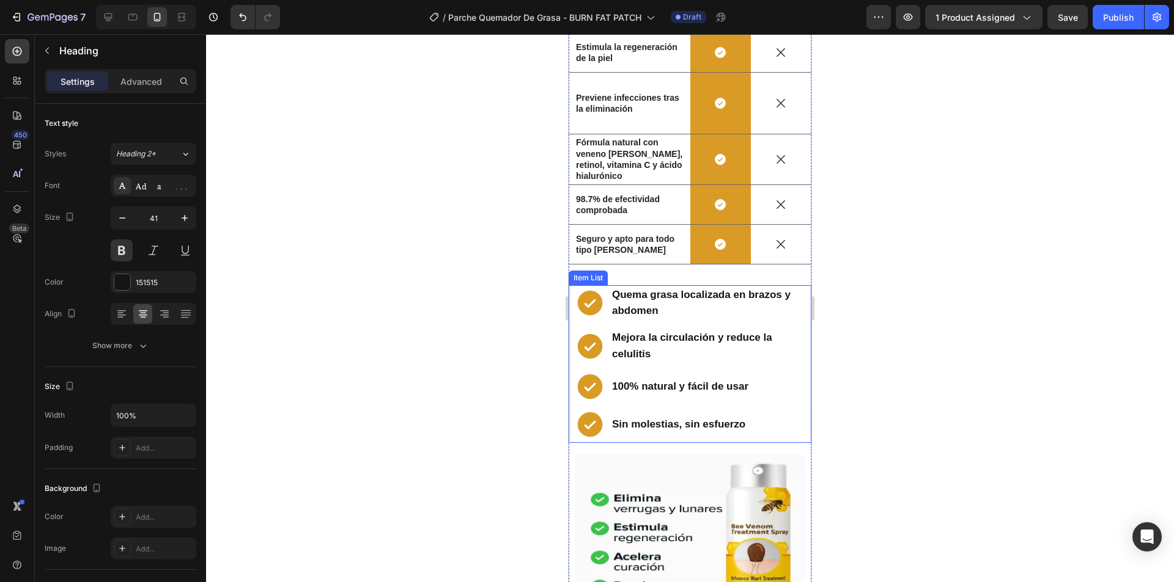
click at [582, 273] on div "Item List" at bounding box center [588, 278] width 34 height 11
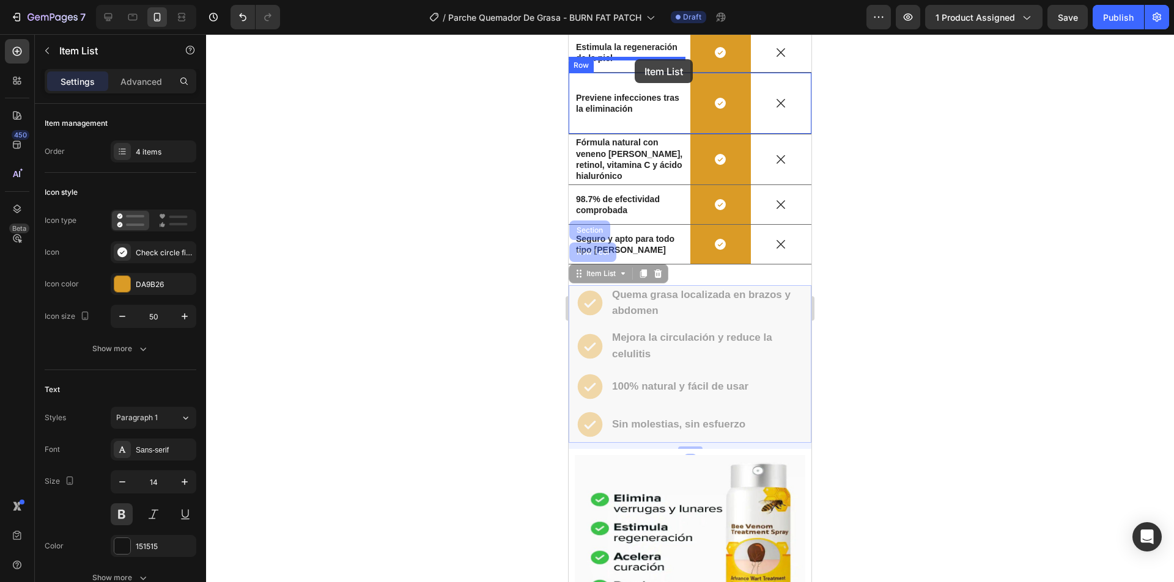
scroll to position [3031, 0]
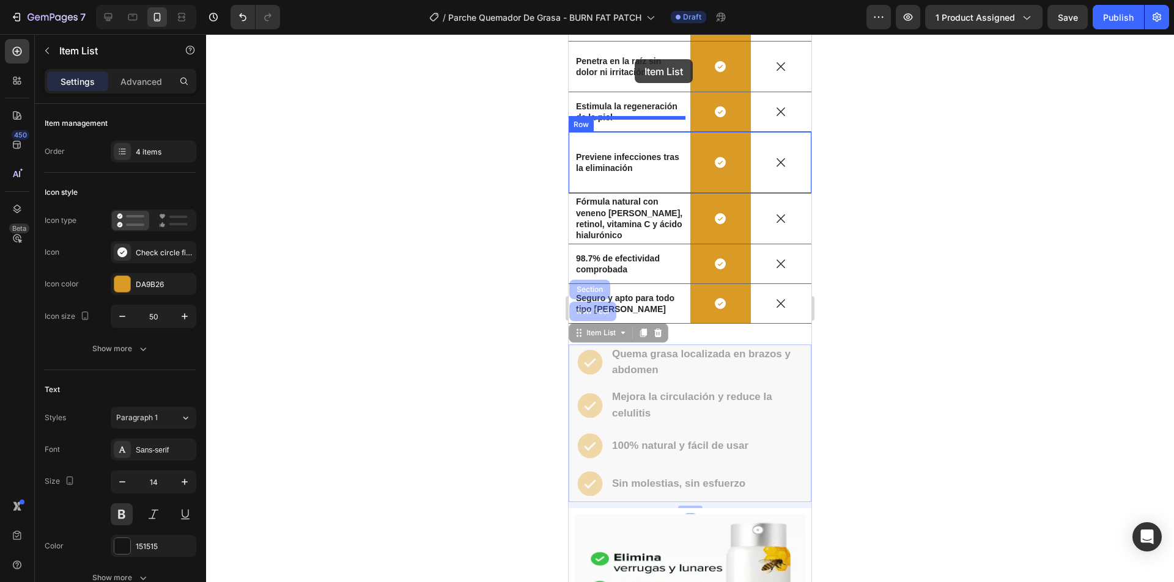
drag, startPoint x: 582, startPoint y: 222, endPoint x: 638, endPoint y: 40, distance: 190.0
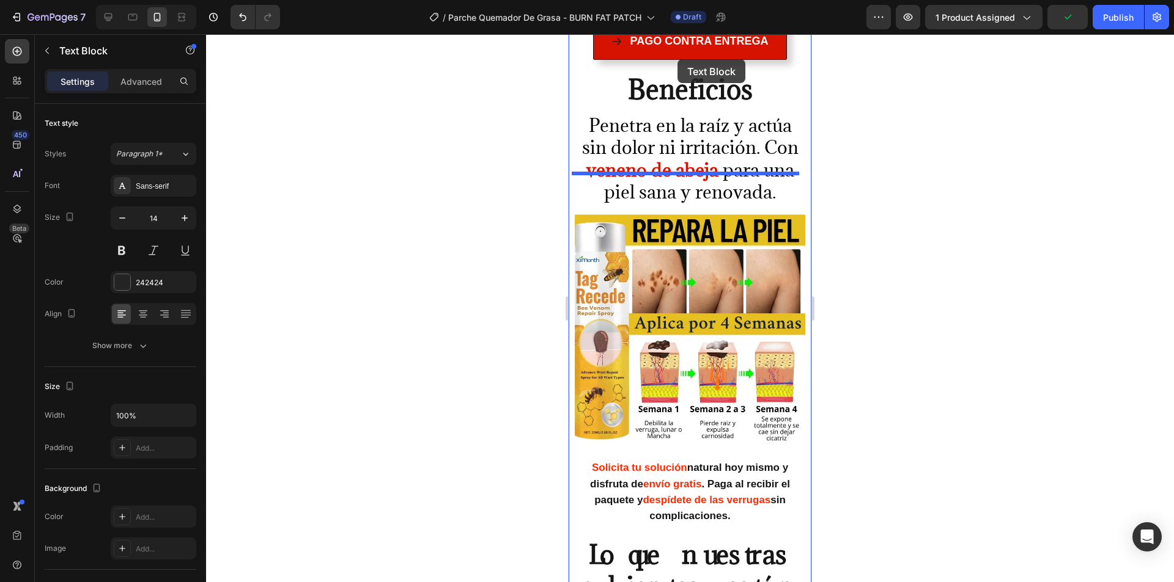
scroll to position [1989, 0]
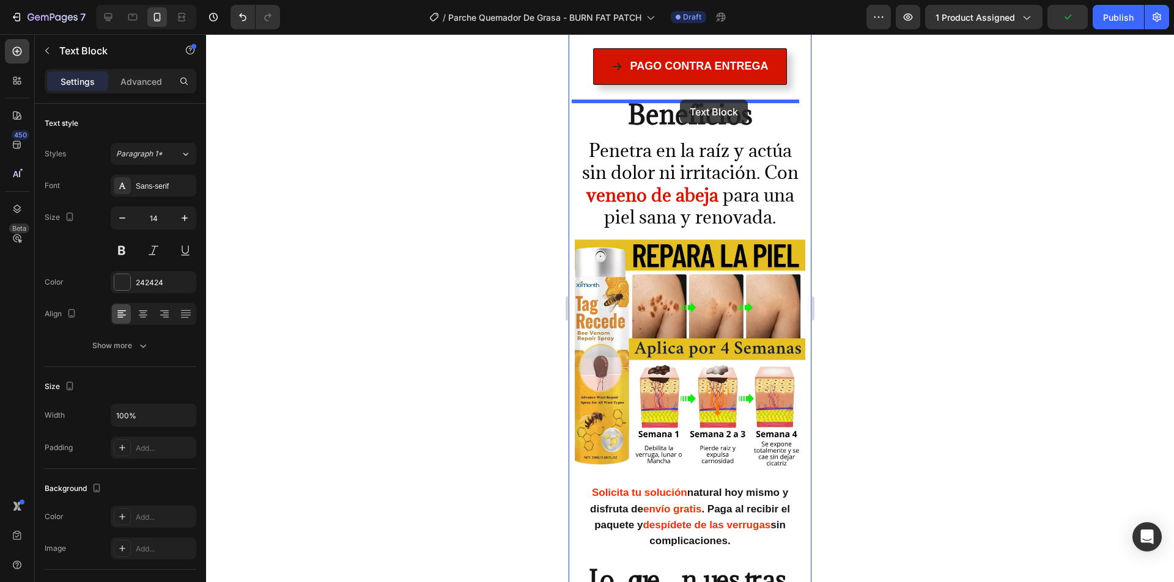
drag, startPoint x: 638, startPoint y: 40, endPoint x: 680, endPoint y: 100, distance: 72.4
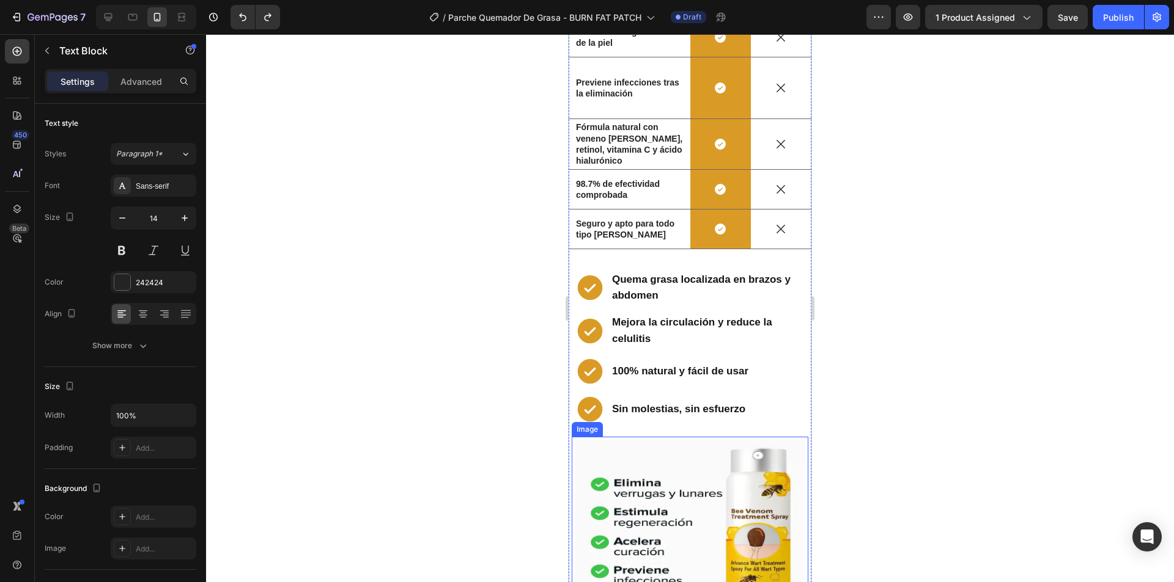
scroll to position [3089, 0]
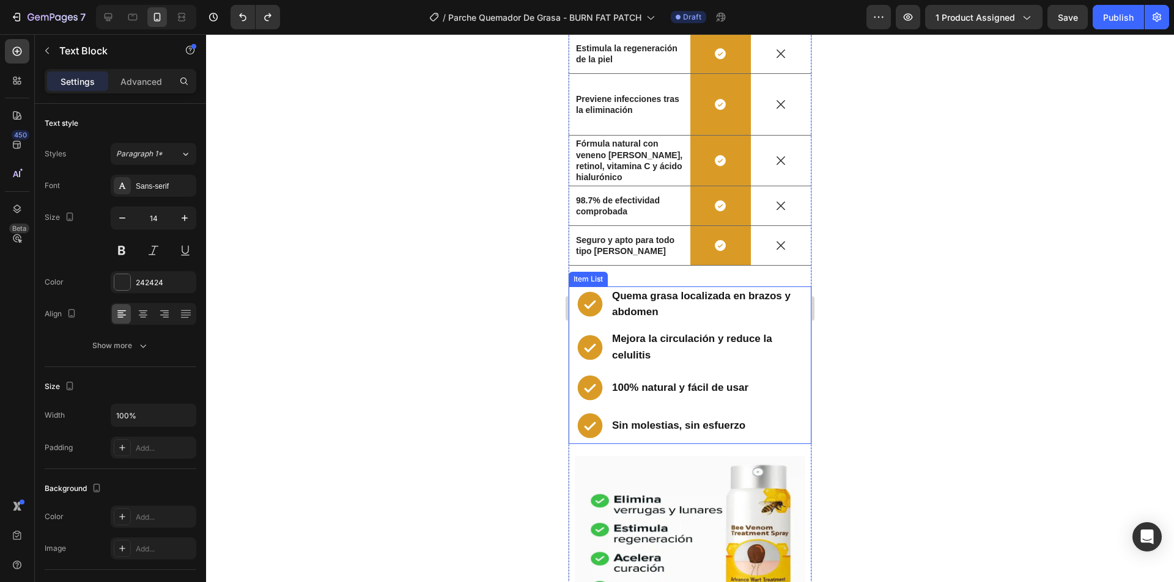
click at [592, 274] on div "Item List" at bounding box center [588, 279] width 34 height 11
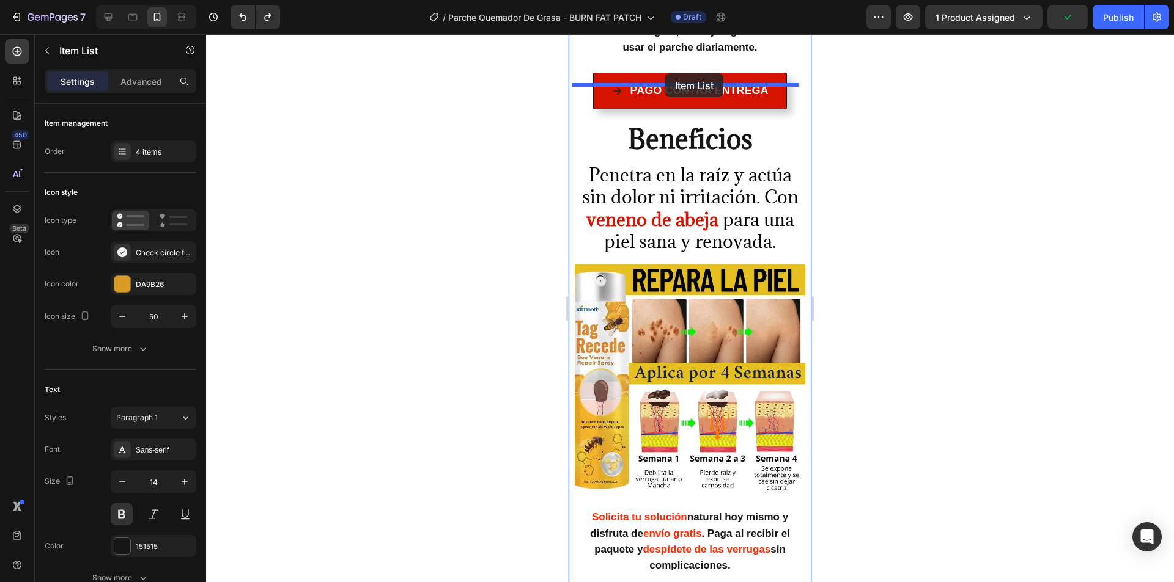
scroll to position [1952, 0]
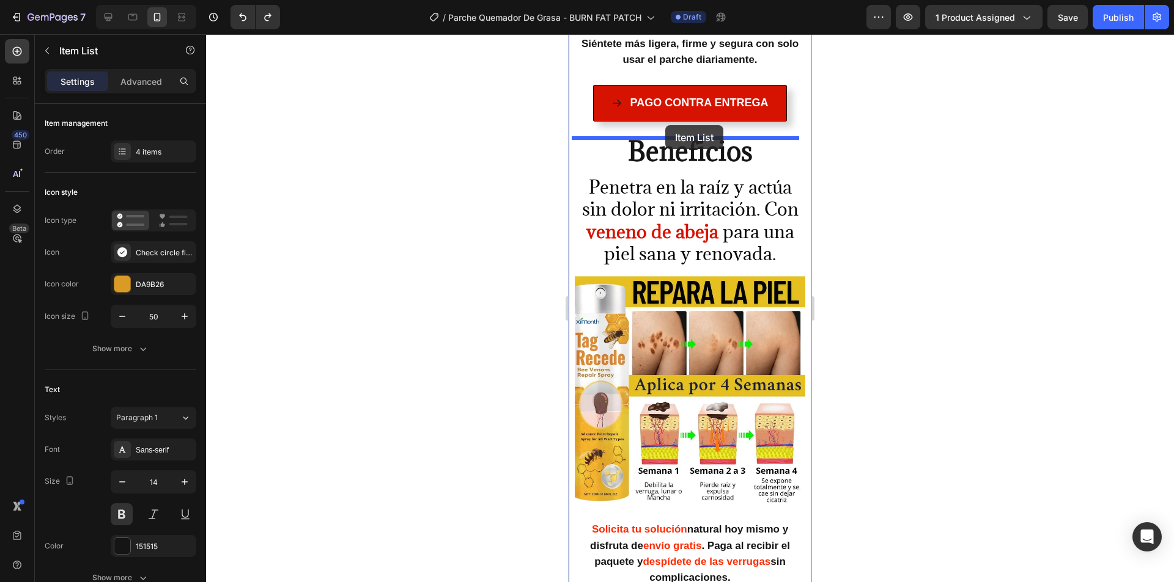
drag, startPoint x: 592, startPoint y: 225, endPoint x: 665, endPoint y: 125, distance: 123.4
click at [665, 125] on div "Mobile ( 397 px) iPhone 13 Mini iPhone 13 Pro iPhone 11 Pro Max iPhone 15 Pro M…" at bounding box center [689, 472] width 243 height 4781
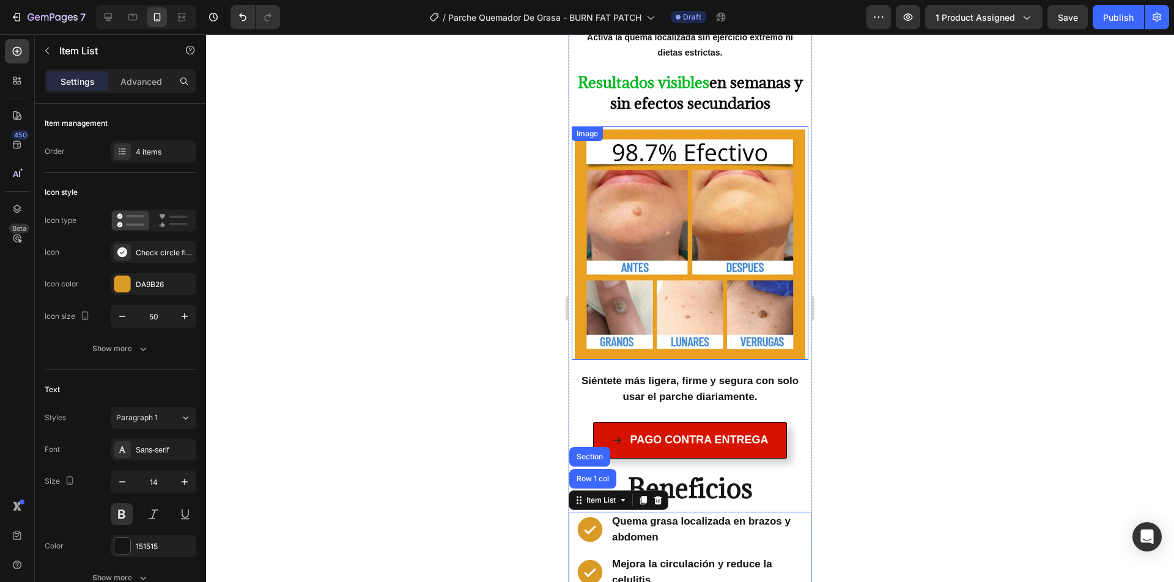
scroll to position [1585, 0]
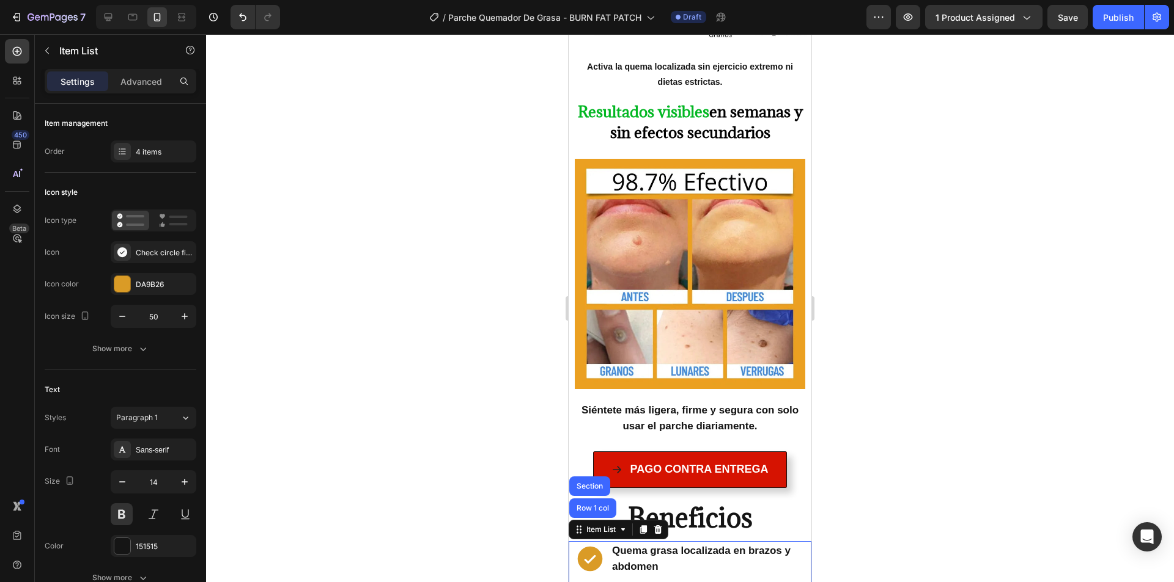
click at [597, 547] on icon at bounding box center [590, 559] width 25 height 25
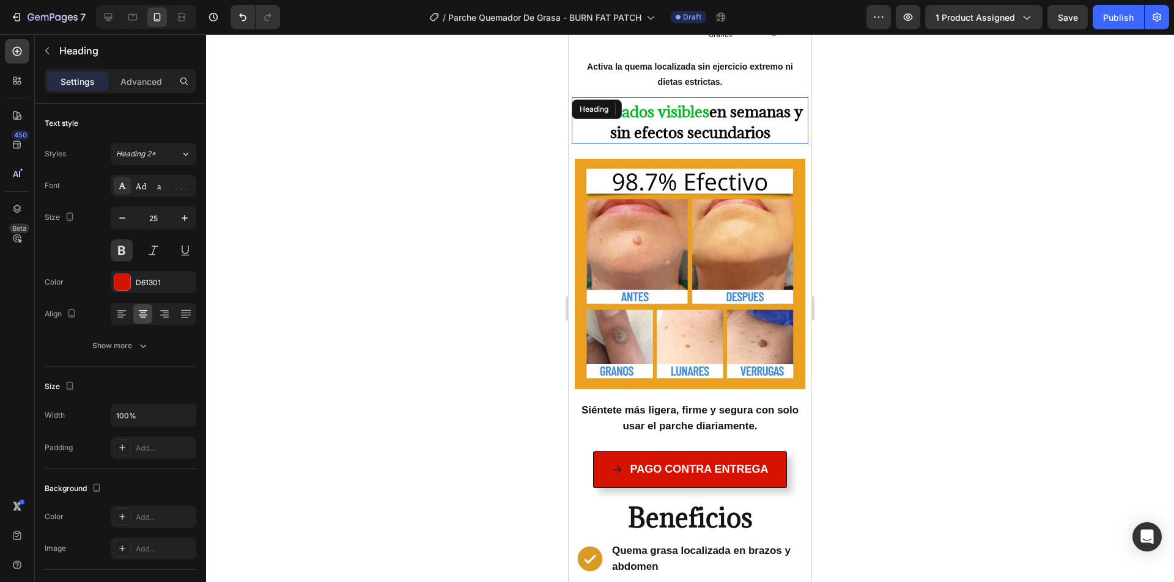
click at [677, 101] on strong "Resultados visibles" at bounding box center [643, 111] width 131 height 20
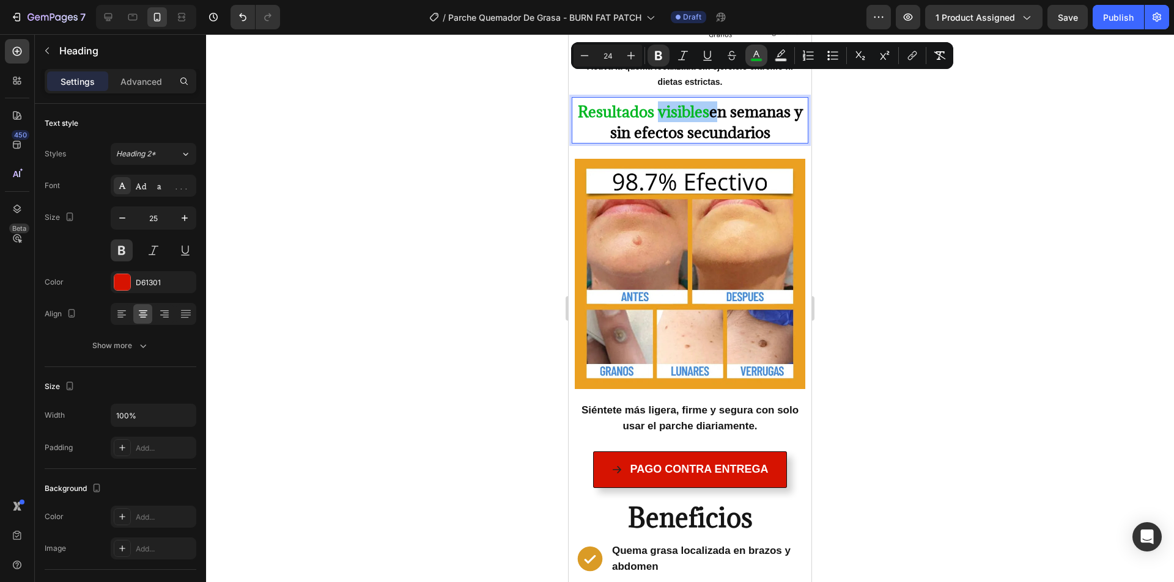
click at [768, 56] on div "Minus 24 Plus Bold Italic Underline Strikethrough color Text Background Color N…" at bounding box center [761, 56] width 377 height 22
click at [757, 54] on icon "Editor contextual toolbar" at bounding box center [756, 54] width 6 height 7
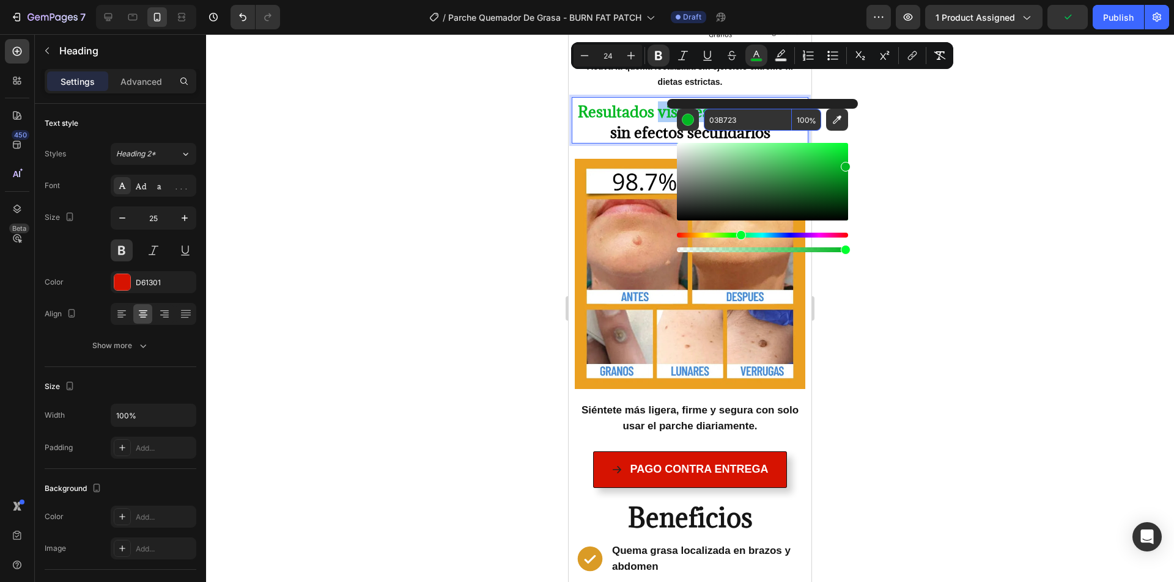
click at [744, 122] on input "03B723" at bounding box center [748, 120] width 88 height 22
click at [532, 139] on div at bounding box center [690, 308] width 968 height 548
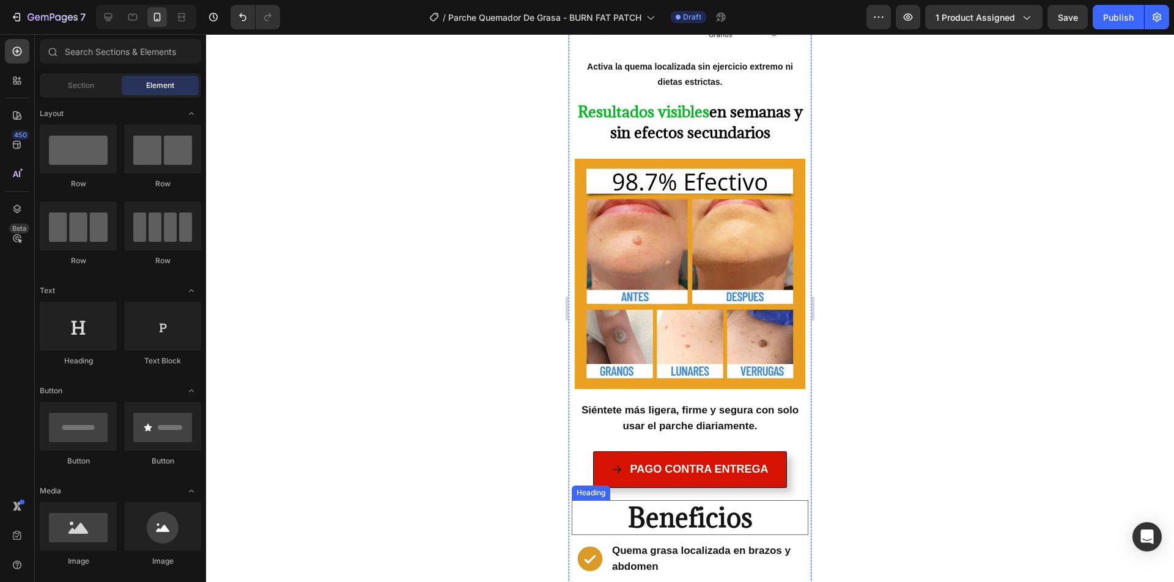
scroll to position [1647, 0]
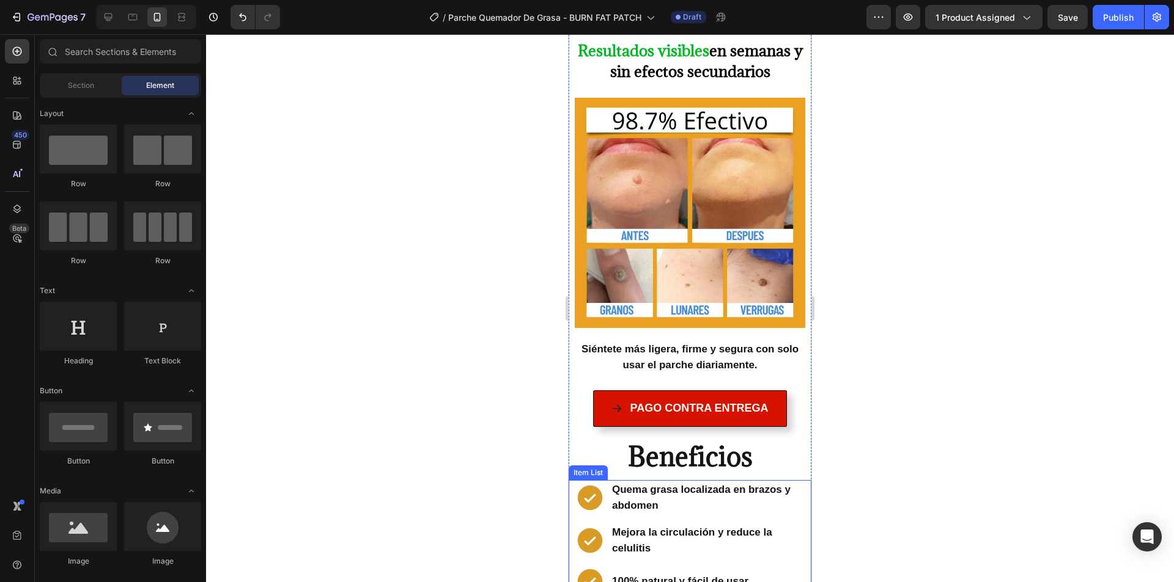
click at [604, 483] on icon at bounding box center [590, 498] width 31 height 31
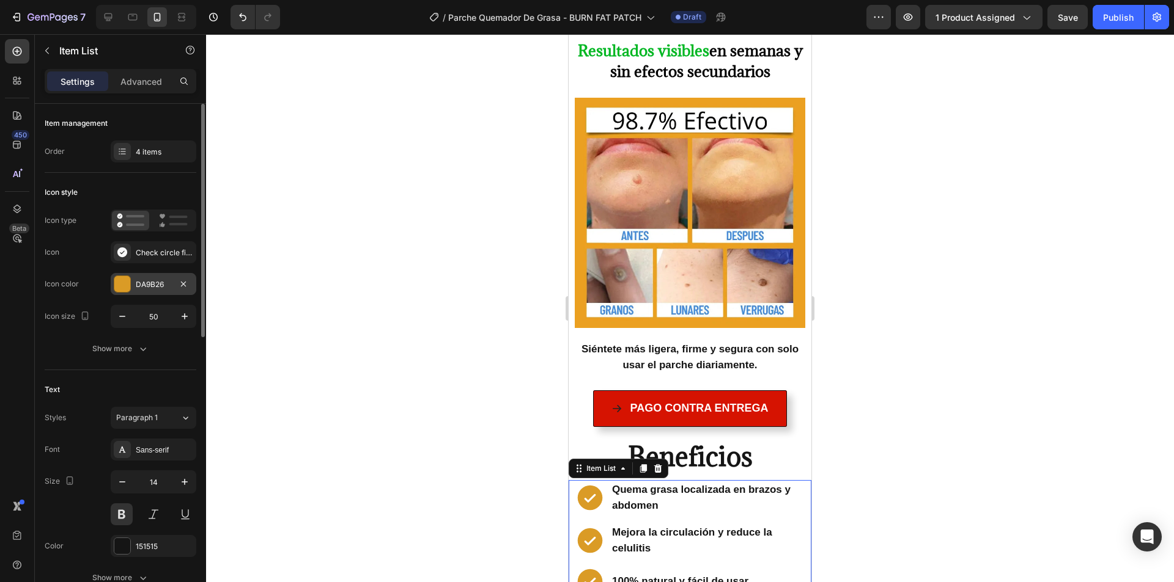
click at [163, 293] on div "DA9B26" at bounding box center [154, 284] width 86 height 22
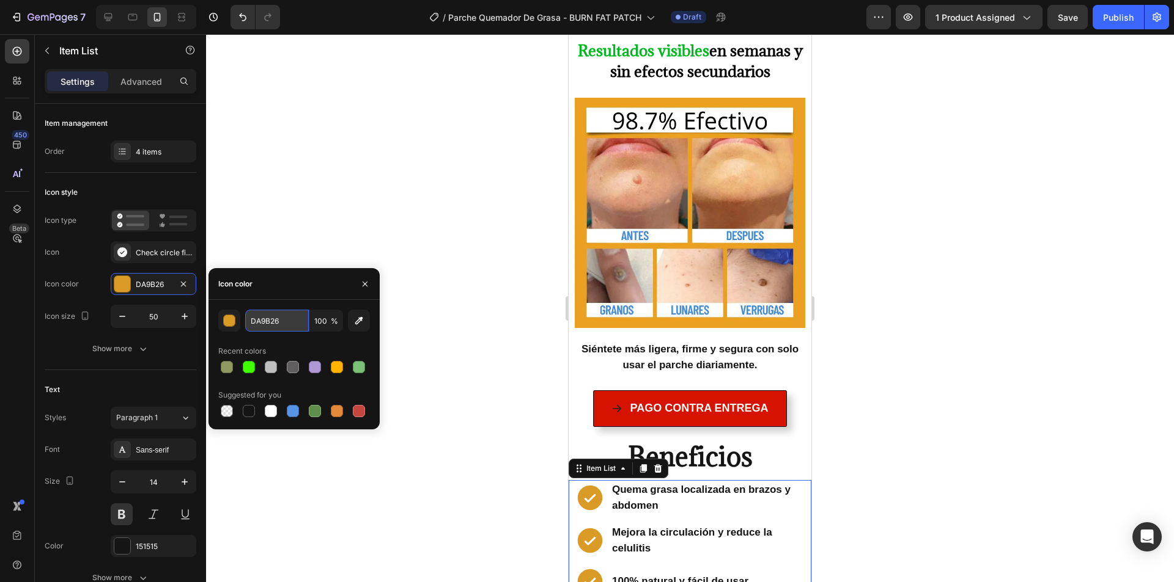
click at [278, 323] on input "DA9B26" at bounding box center [277, 321] width 64 height 22
paste input "03B723"
type input "03B723"
click at [227, 319] on div "button" at bounding box center [230, 321] width 12 height 12
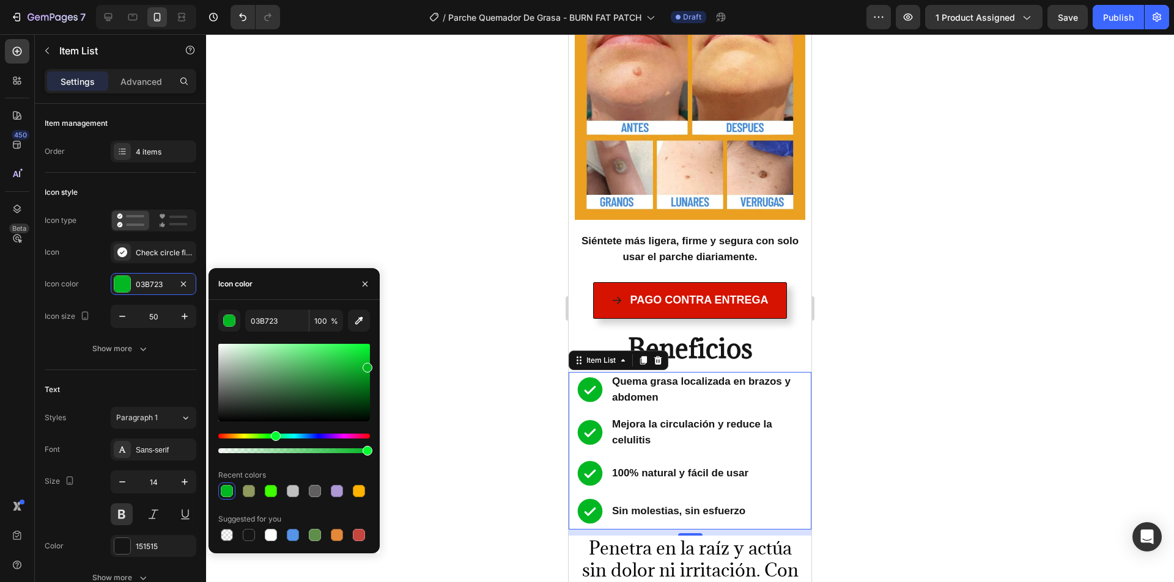
scroll to position [1769, 0]
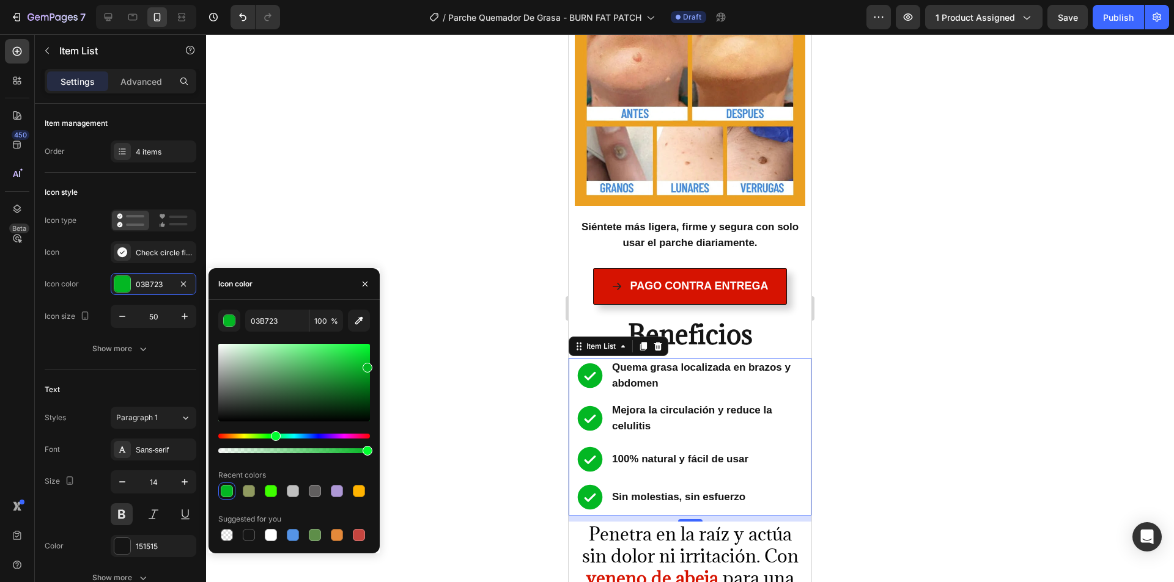
click at [894, 325] on div at bounding box center [690, 308] width 968 height 548
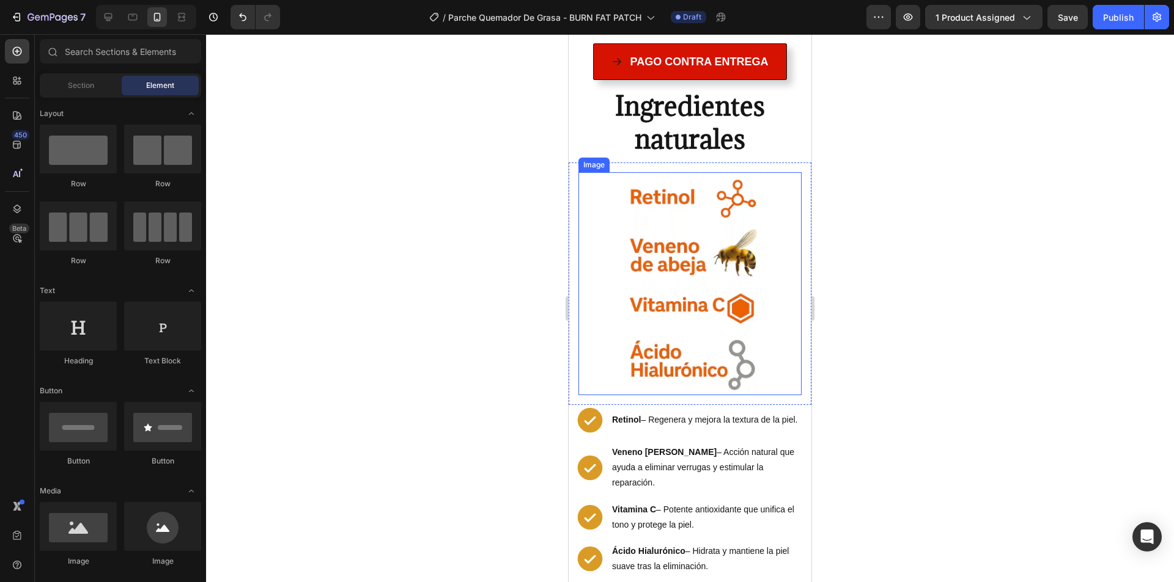
scroll to position [3786, 0]
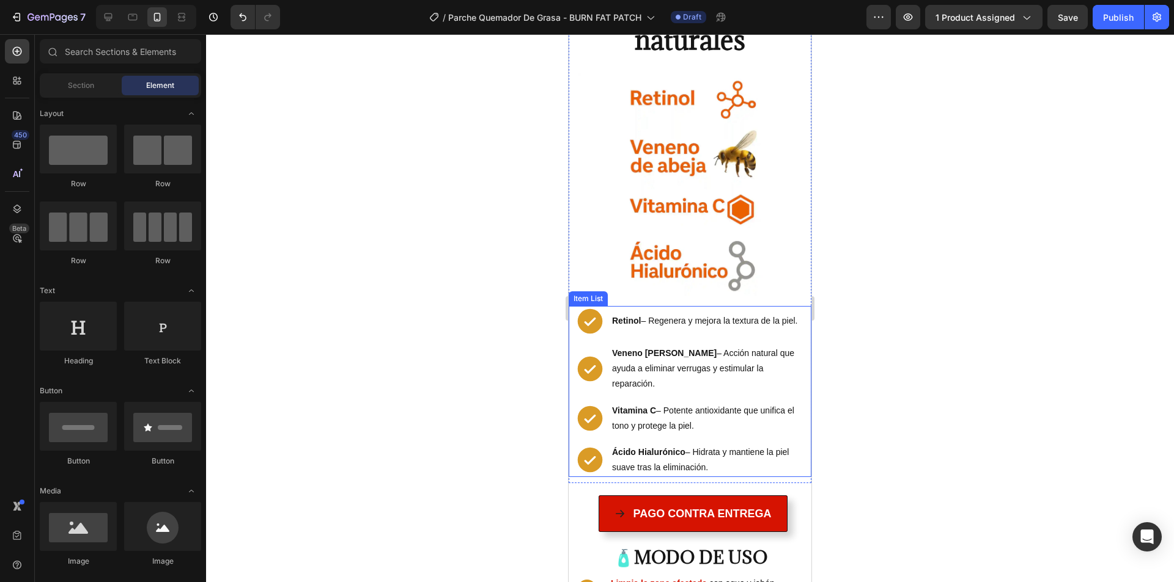
click at [648, 314] on p "Retinol – Regenera y mejora la textura de la piel." at bounding box center [707, 321] width 191 height 15
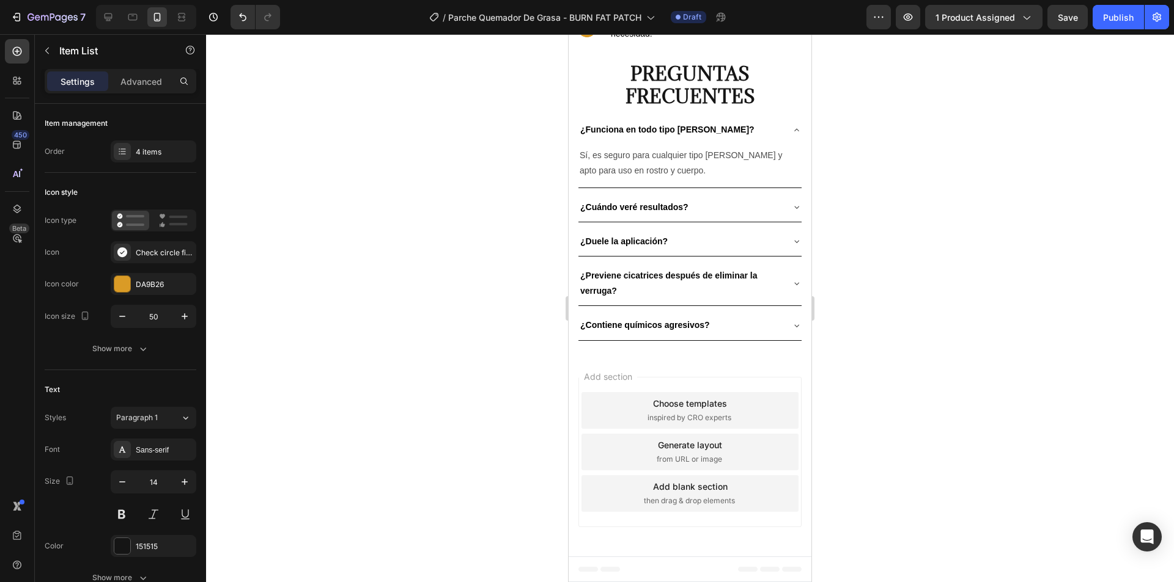
scroll to position [3786, 0]
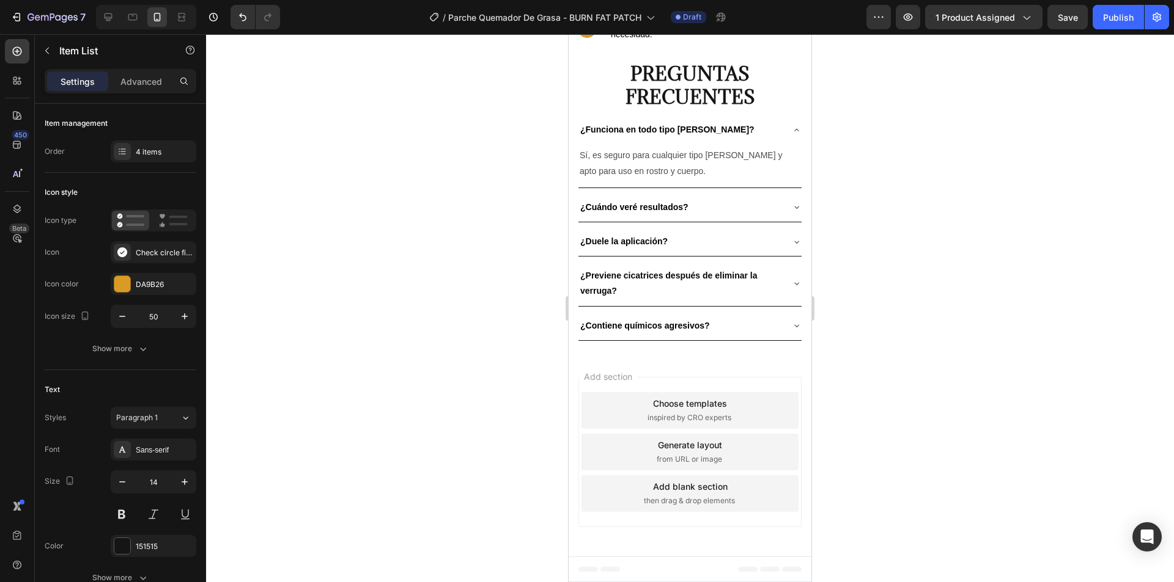
click at [176, 144] on div "4 items" at bounding box center [154, 152] width 86 height 22
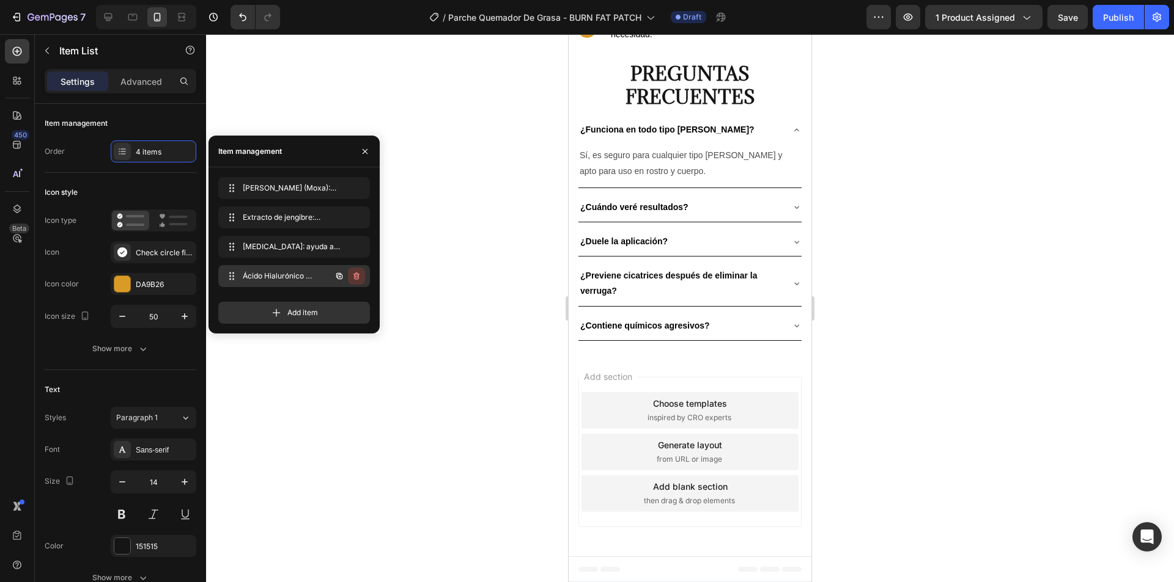
click at [358, 277] on icon "button" at bounding box center [356, 276] width 10 height 10
click at [351, 277] on div "Delete" at bounding box center [348, 276] width 23 height 11
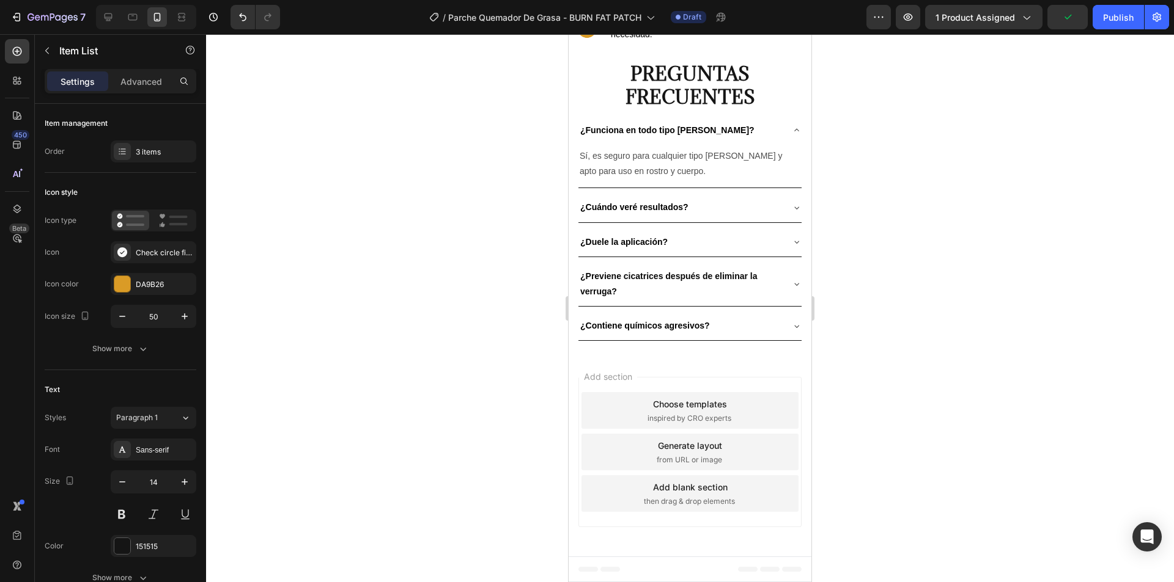
click at [885, 280] on div at bounding box center [690, 308] width 968 height 548
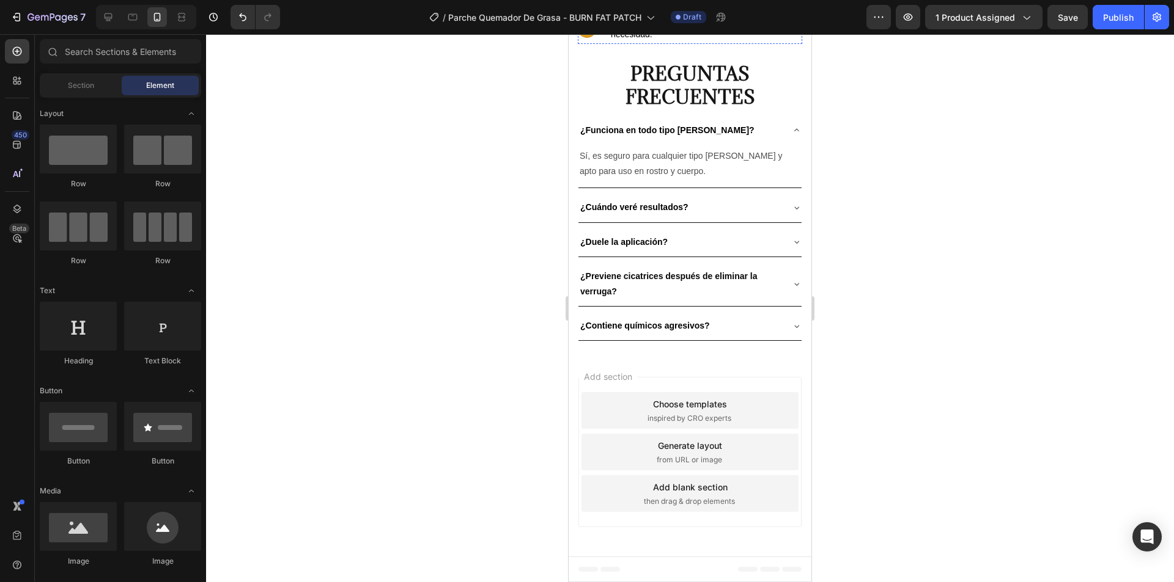
scroll to position [4091, 0]
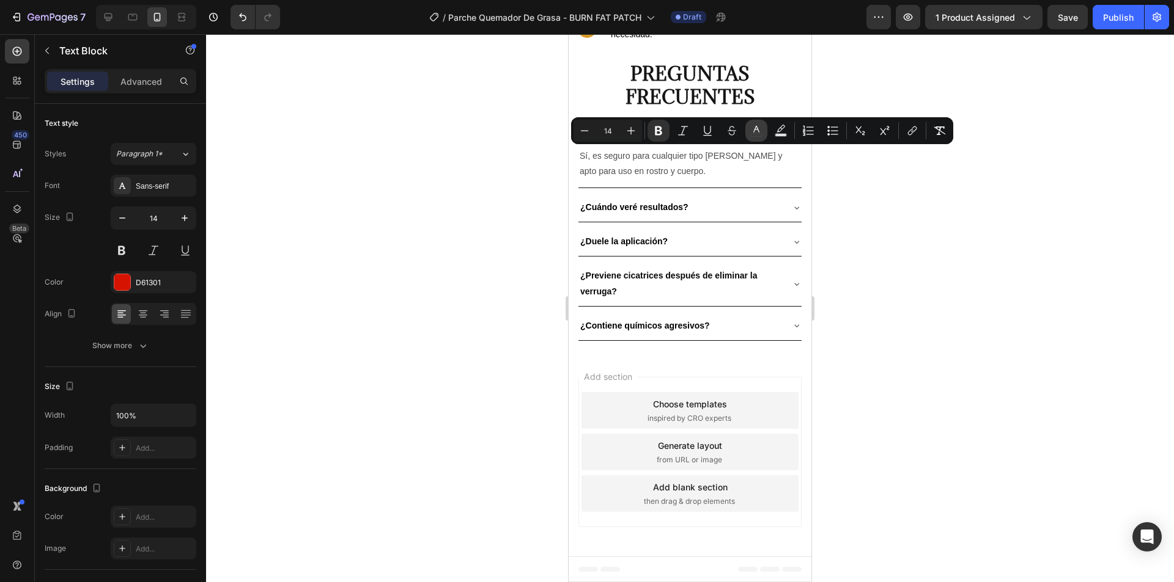
click at [757, 130] on icon "Editor contextual toolbar" at bounding box center [756, 129] width 6 height 7
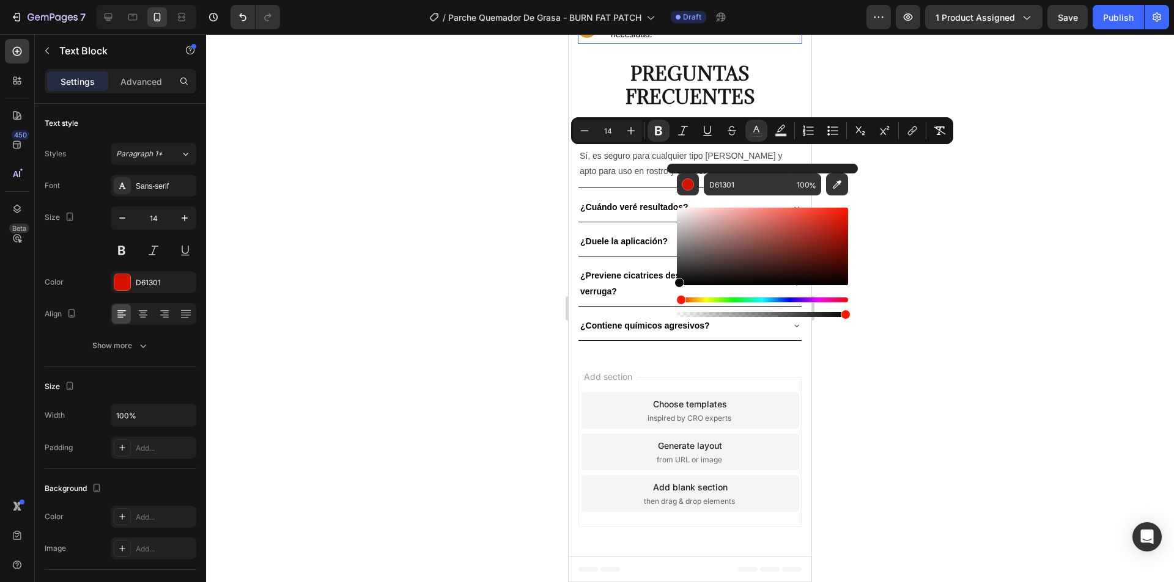
drag, startPoint x: 1267, startPoint y: 319, endPoint x: 650, endPoint y: 287, distance: 618.2
type input "000000"
drag, startPoint x: 416, startPoint y: 201, endPoint x: 623, endPoint y: 15, distance: 278.3
click at [416, 200] on div at bounding box center [690, 308] width 968 height 548
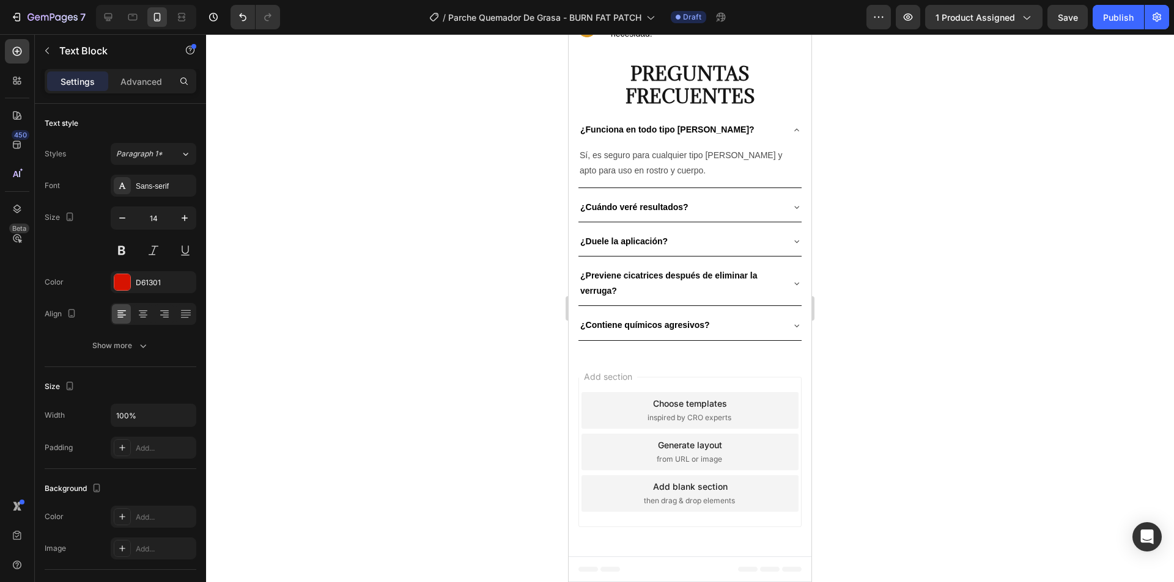
click at [644, 39] on p "Repite el proceso 1-2 veces al día , según la necesidad." at bounding box center [706, 28] width 190 height 22
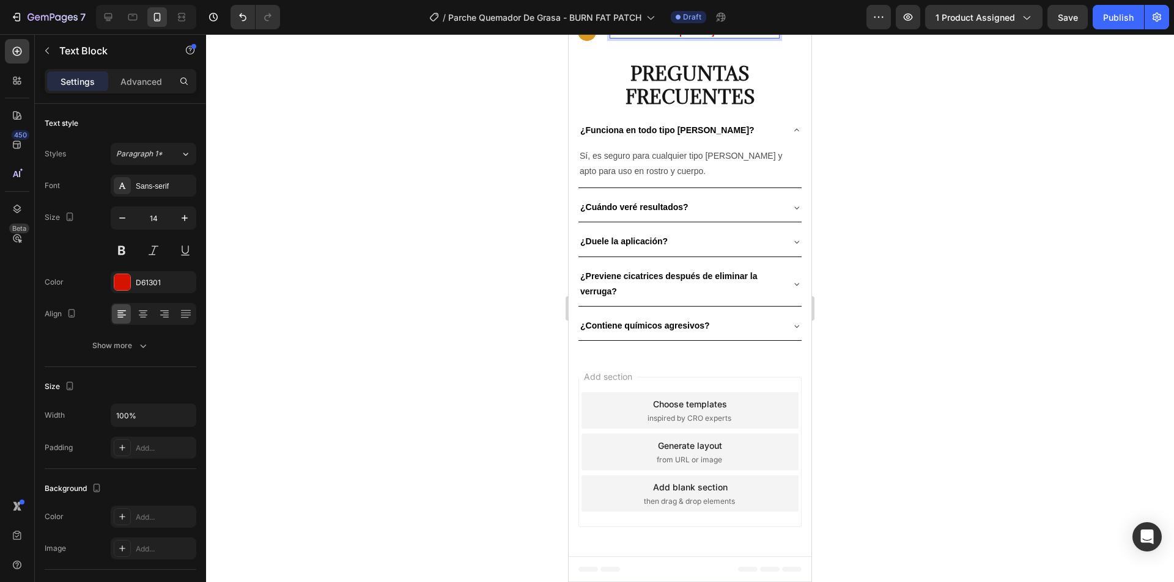
click at [941, 145] on div at bounding box center [690, 308] width 968 height 548
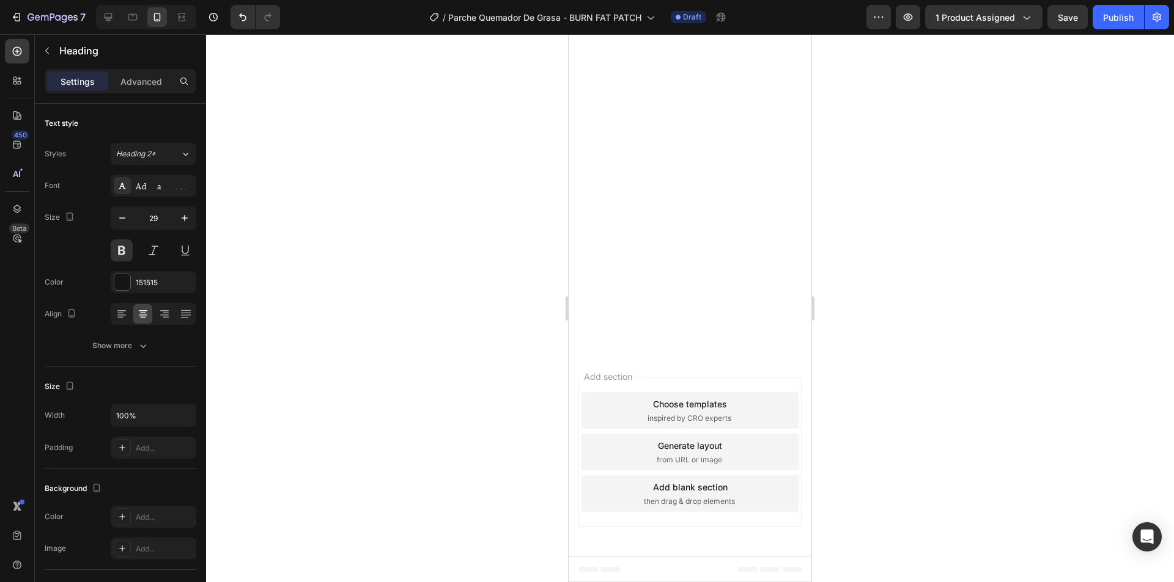
scroll to position [3480, 0]
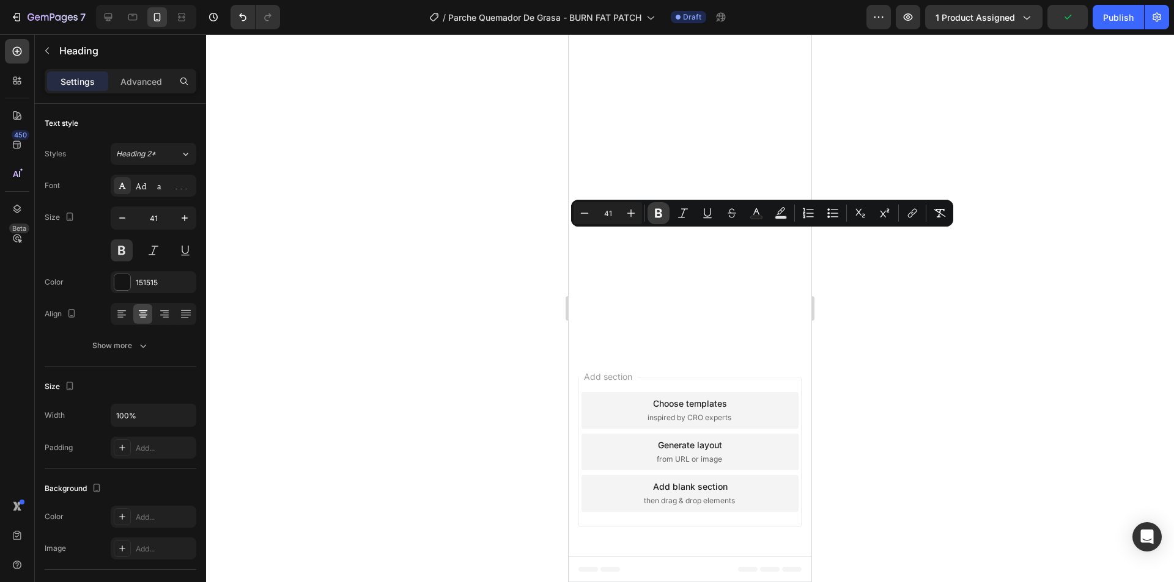
click at [656, 212] on icon "Editor contextual toolbar" at bounding box center [658, 213] width 7 height 9
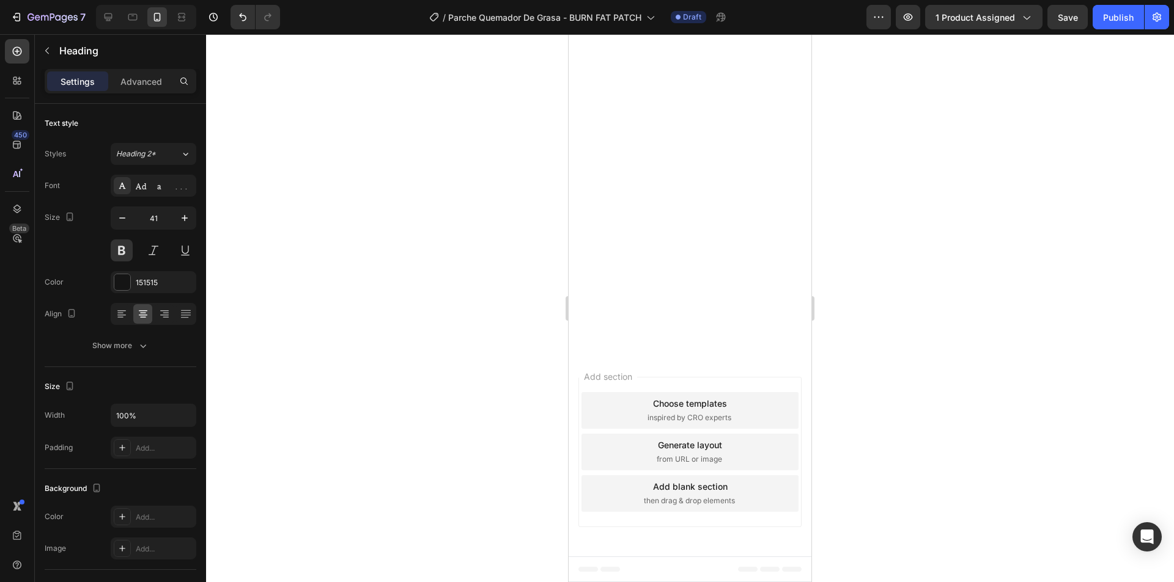
drag, startPoint x: 777, startPoint y: 318, endPoint x: 585, endPoint y: 281, distance: 196.2
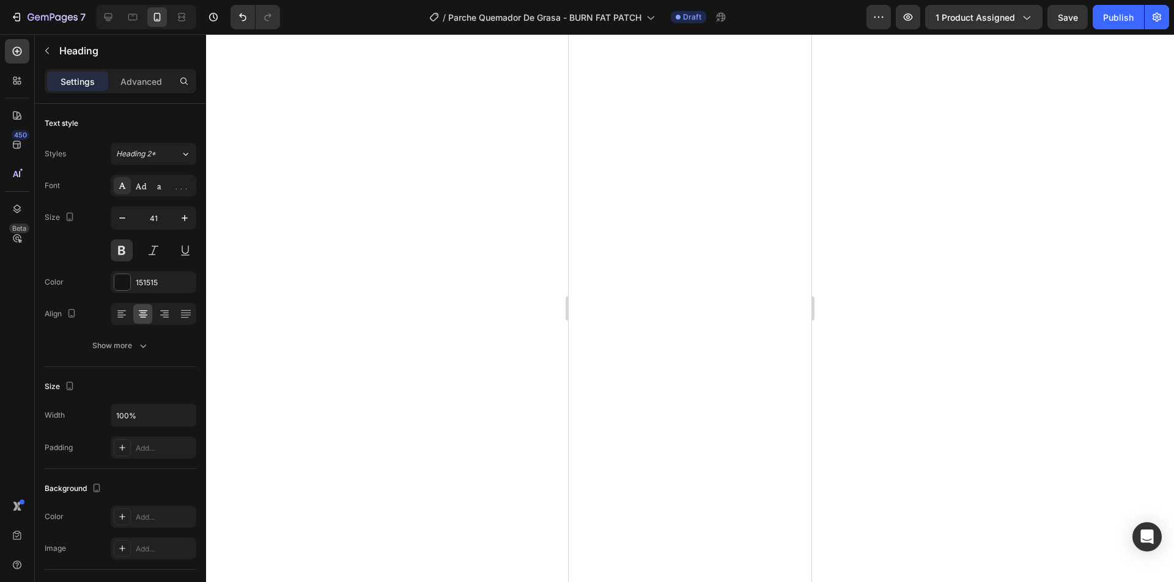
scroll to position [2380, 0]
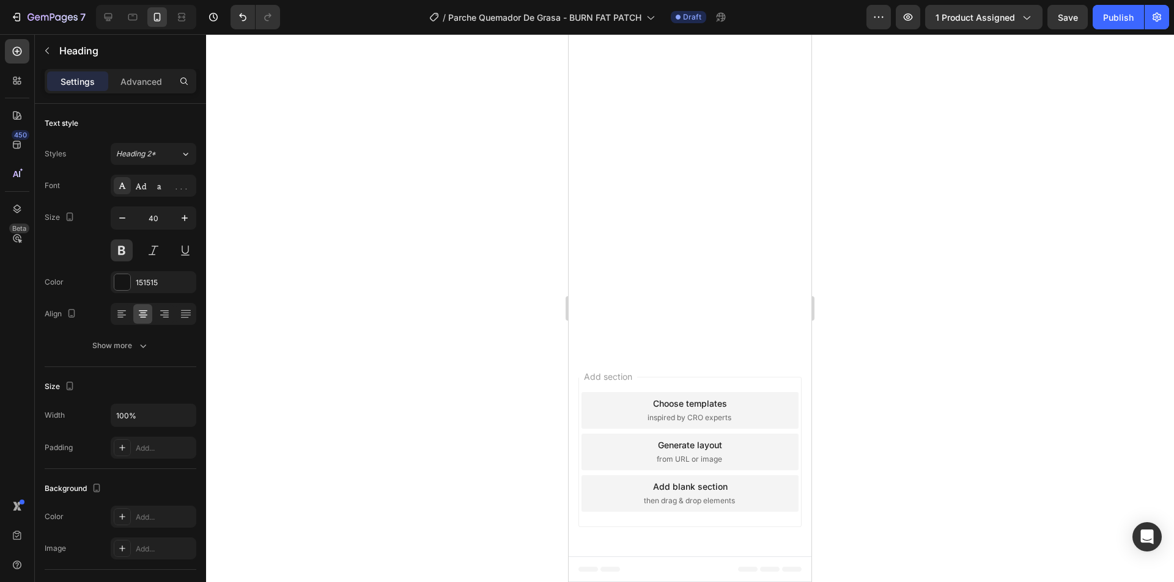
scroll to position [3480, 0]
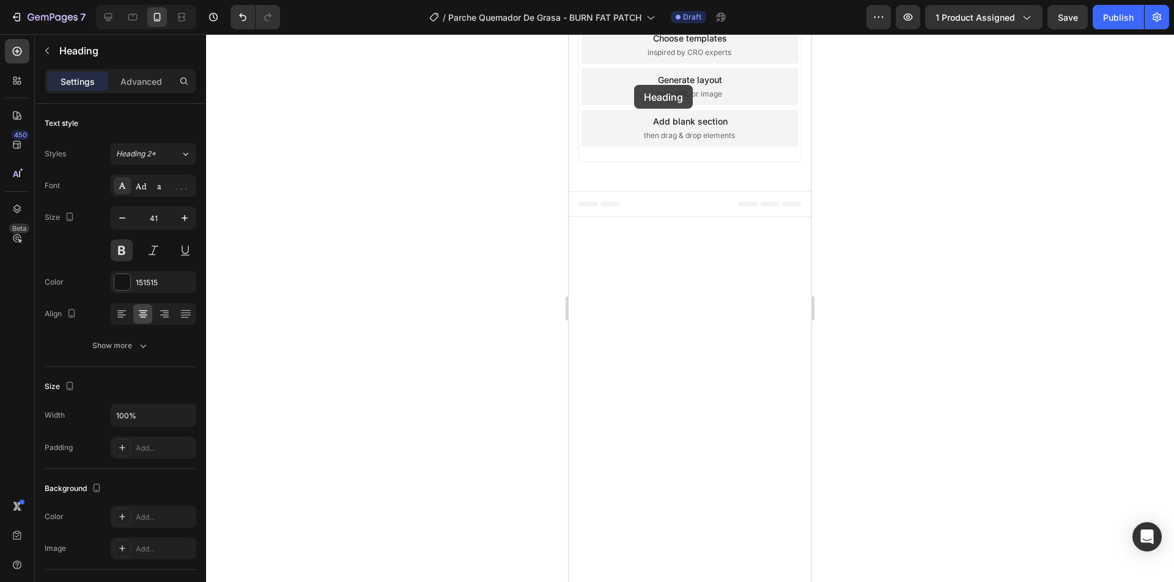
scroll to position [3417, 0]
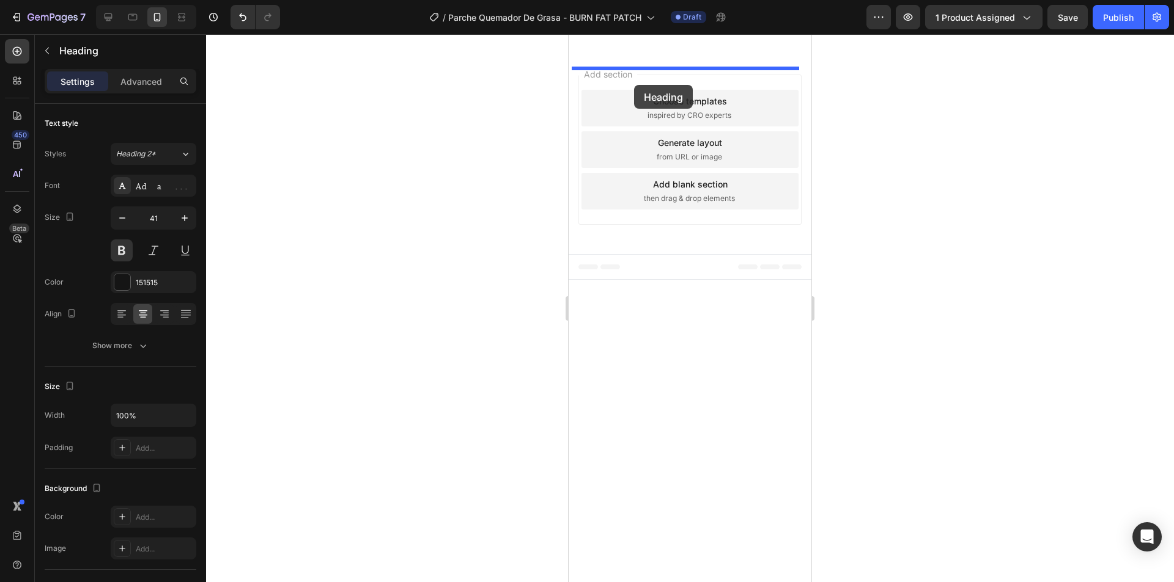
drag, startPoint x: 604, startPoint y: 218, endPoint x: 634, endPoint y: 80, distance: 140.6
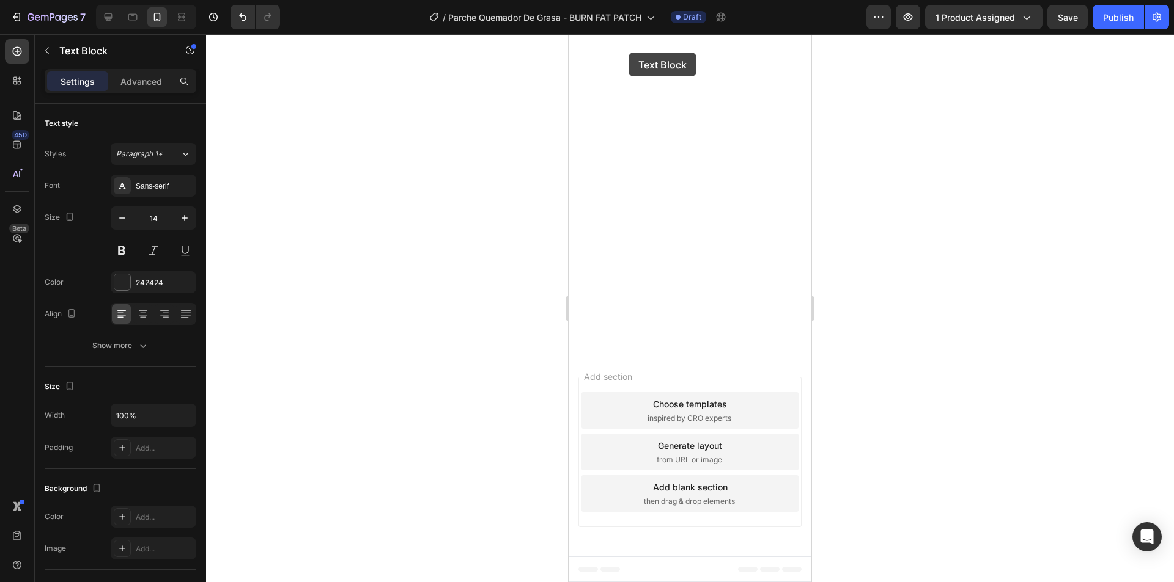
drag, startPoint x: 634, startPoint y: 78, endPoint x: 628, endPoint y: 53, distance: 25.7
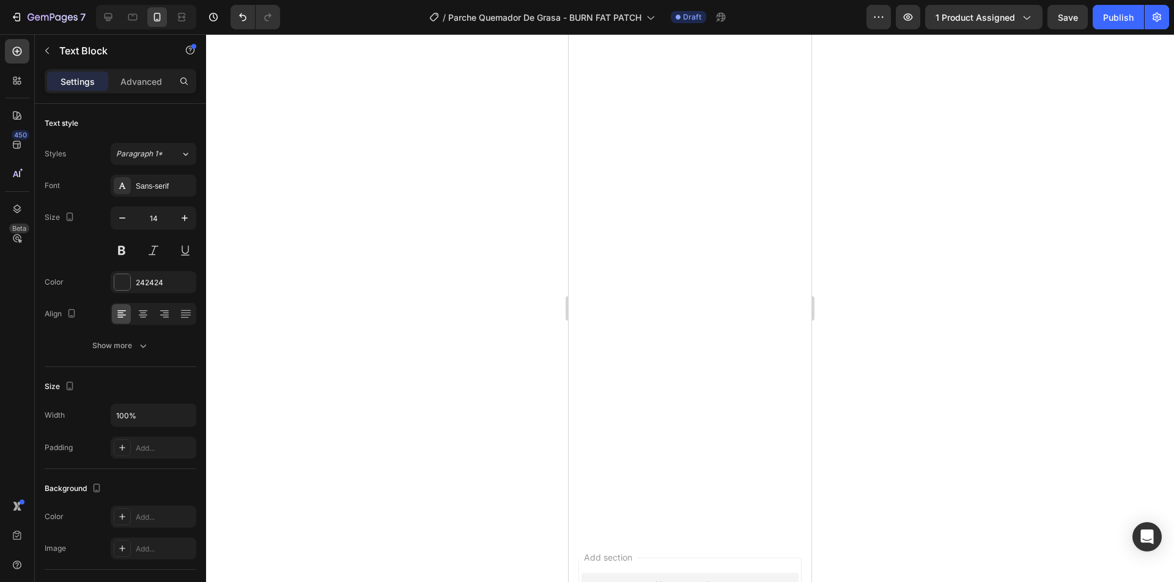
drag, startPoint x: 602, startPoint y: 35, endPoint x: 606, endPoint y: 51, distance: 16.9
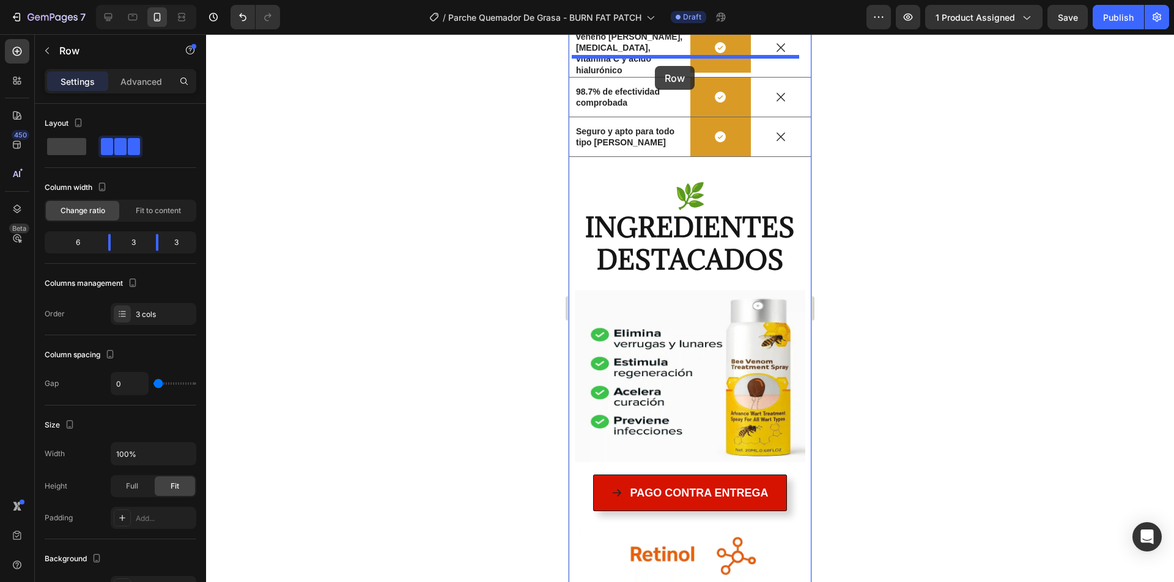
scroll to position [2142, 0]
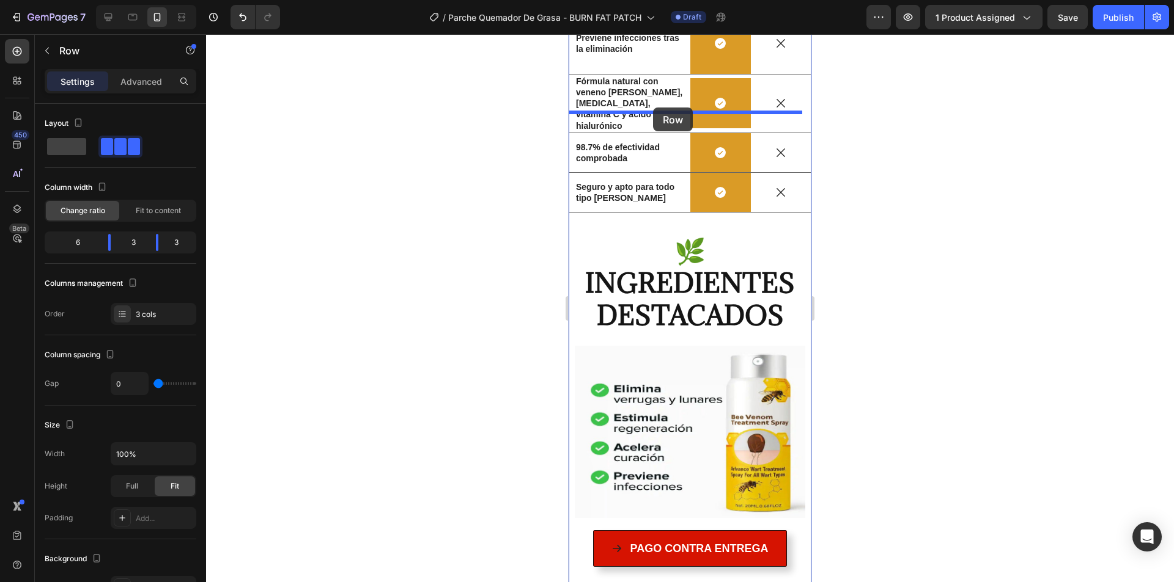
drag, startPoint x: 626, startPoint y: 53, endPoint x: 653, endPoint y: 108, distance: 60.4
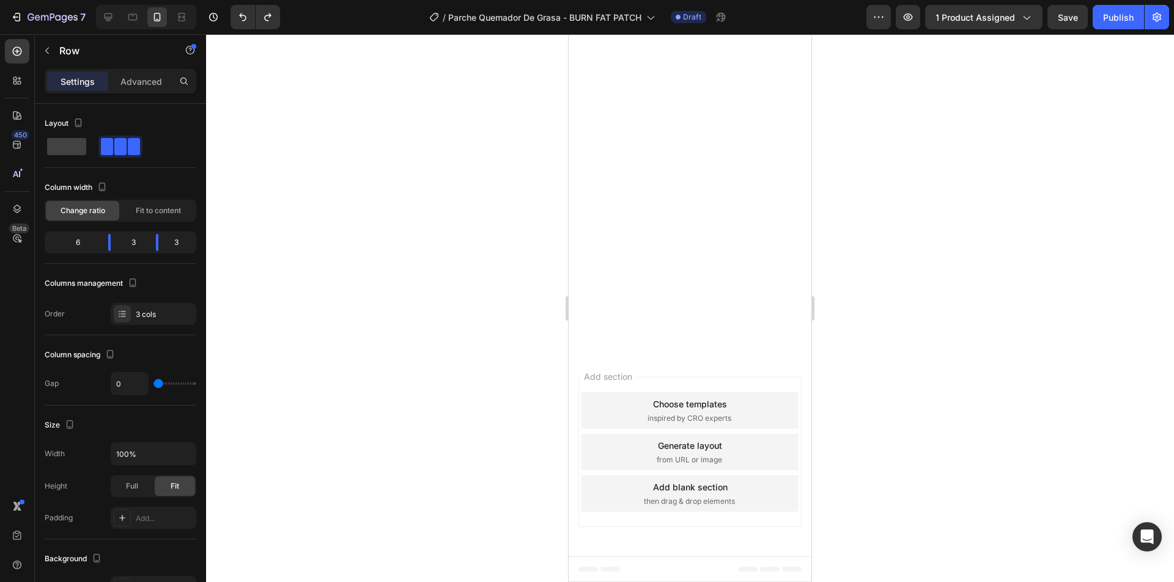
scroll to position [3303, 0]
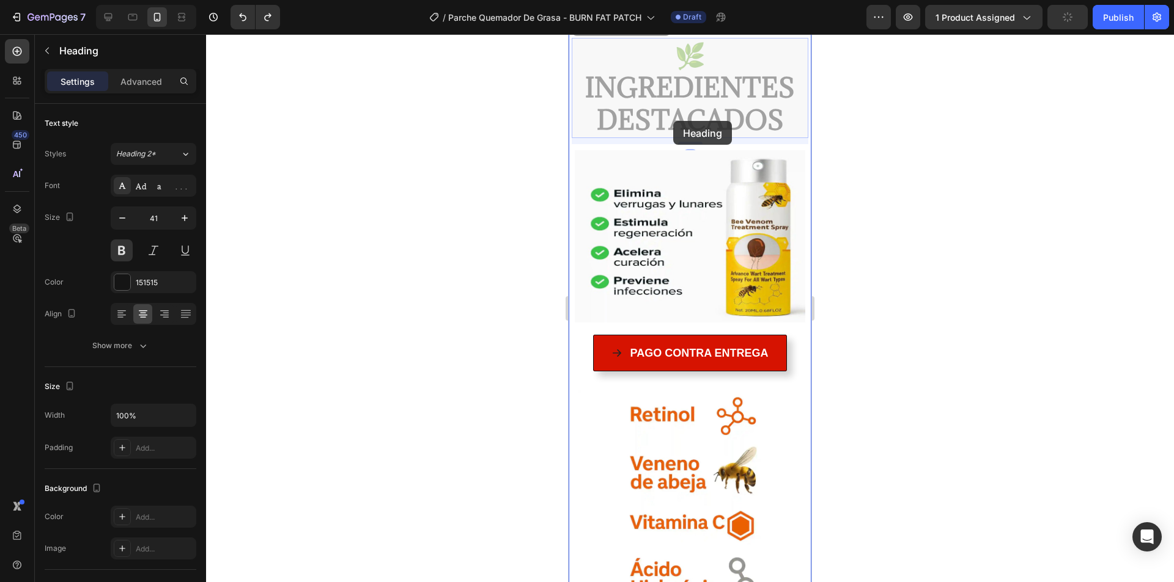
scroll to position [2093, 0]
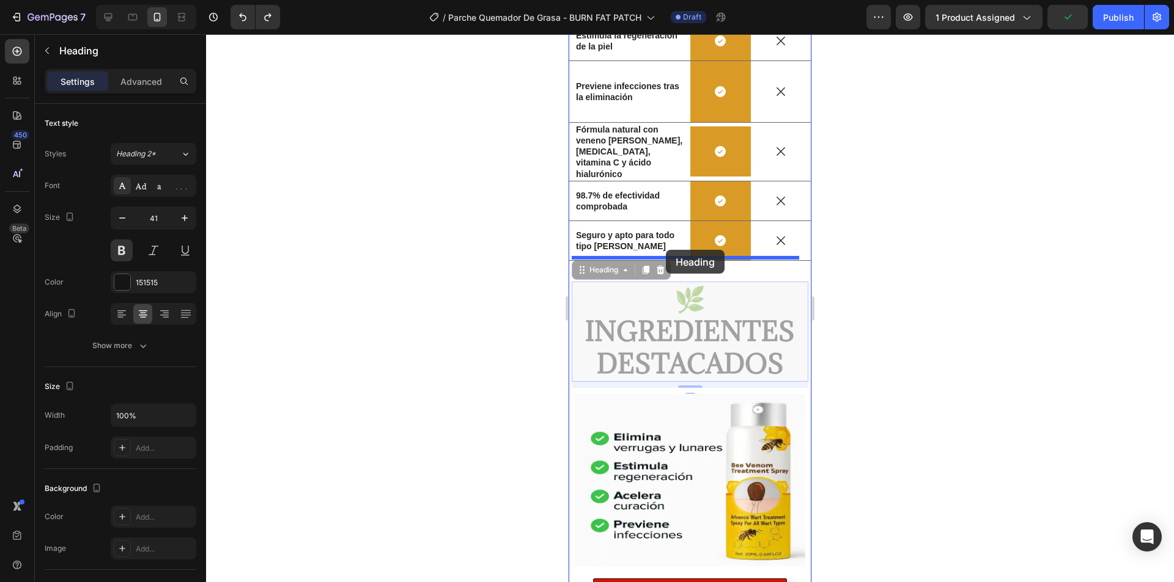
drag, startPoint x: 604, startPoint y: 167, endPoint x: 665, endPoint y: 248, distance: 100.8
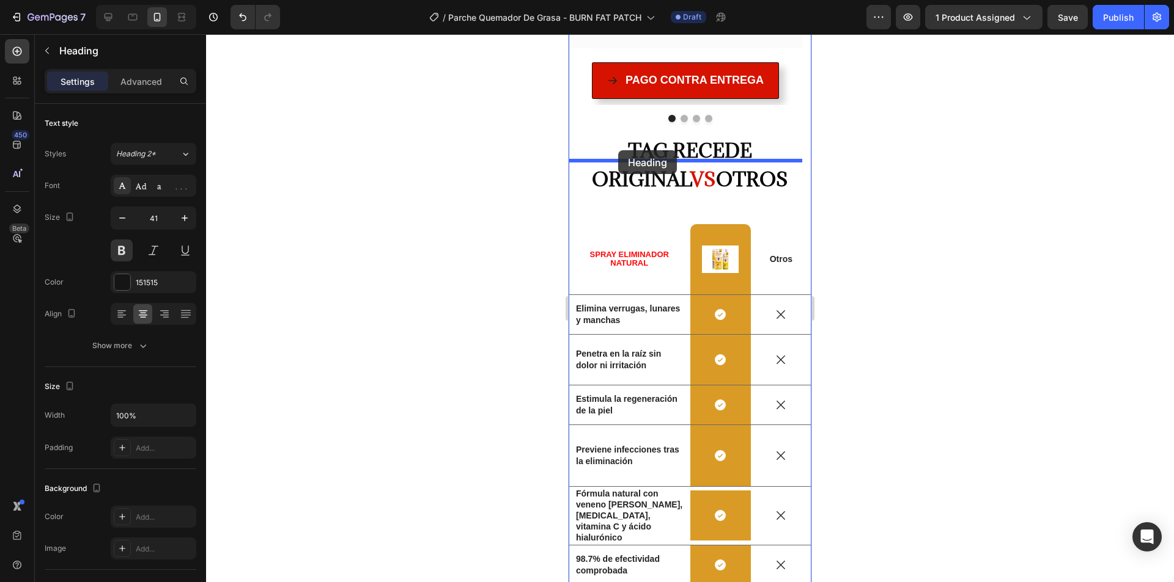
drag, startPoint x: 603, startPoint y: 249, endPoint x: 618, endPoint y: 150, distance: 100.1
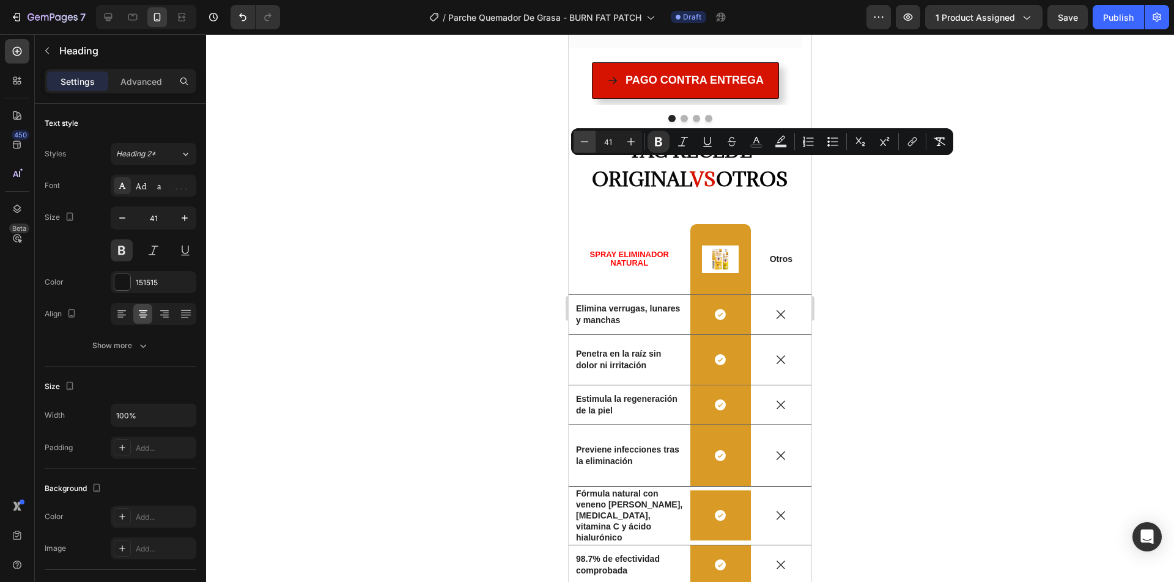
click at [587, 140] on icon "Editor contextual toolbar" at bounding box center [584, 142] width 12 height 12
click at [604, 141] on input "40" at bounding box center [607, 141] width 24 height 15
type input "24"
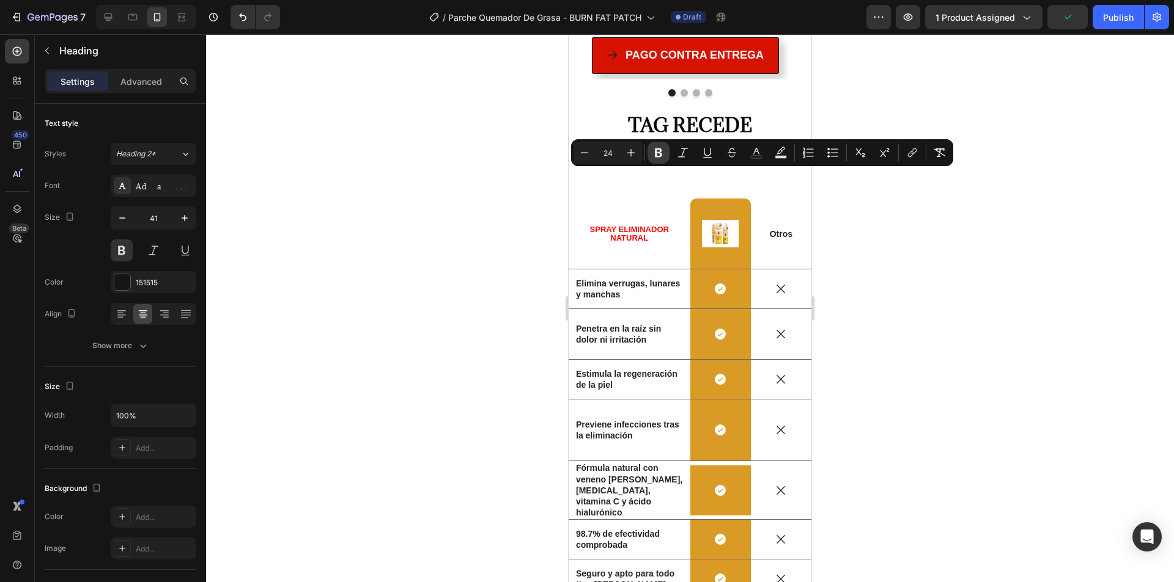
click at [668, 152] on button "Bold" at bounding box center [658, 153] width 22 height 22
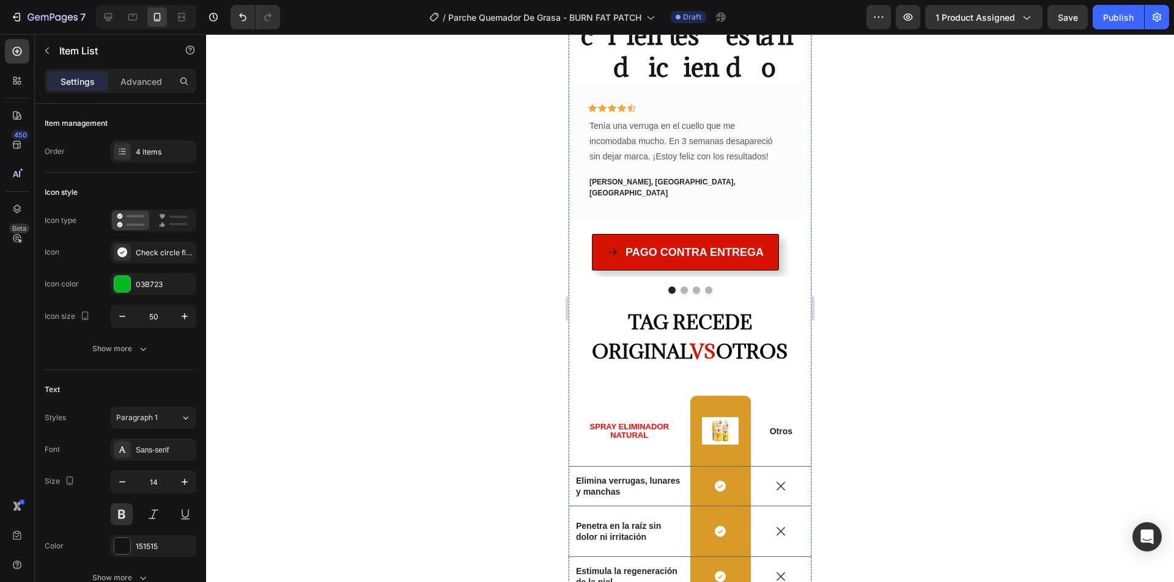
scroll to position [1910, 0]
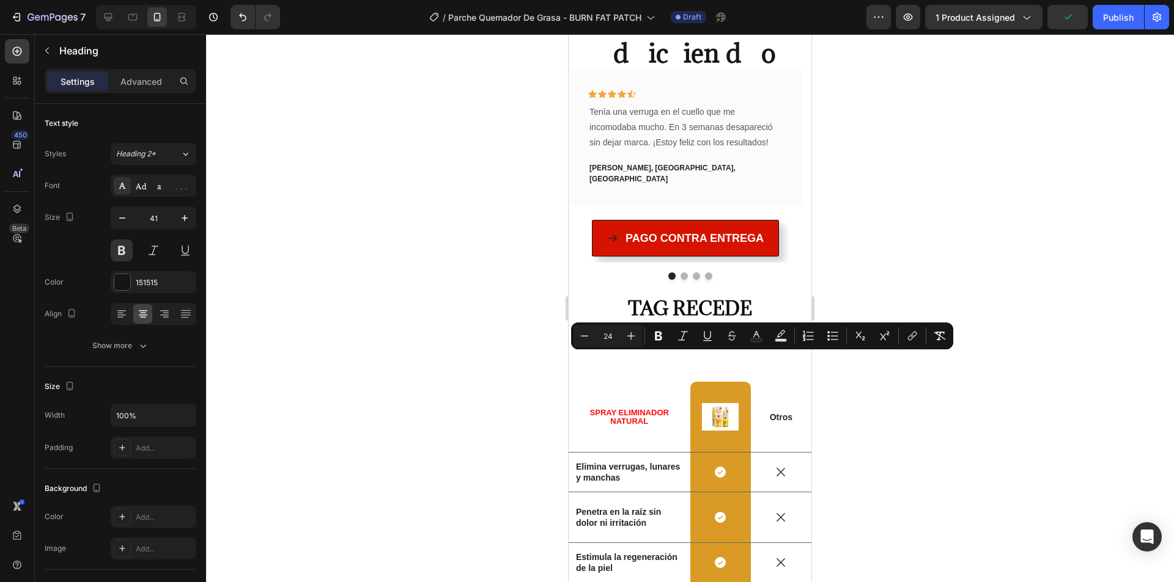
click at [614, 339] on input "24" at bounding box center [607, 336] width 24 height 15
type input "41"
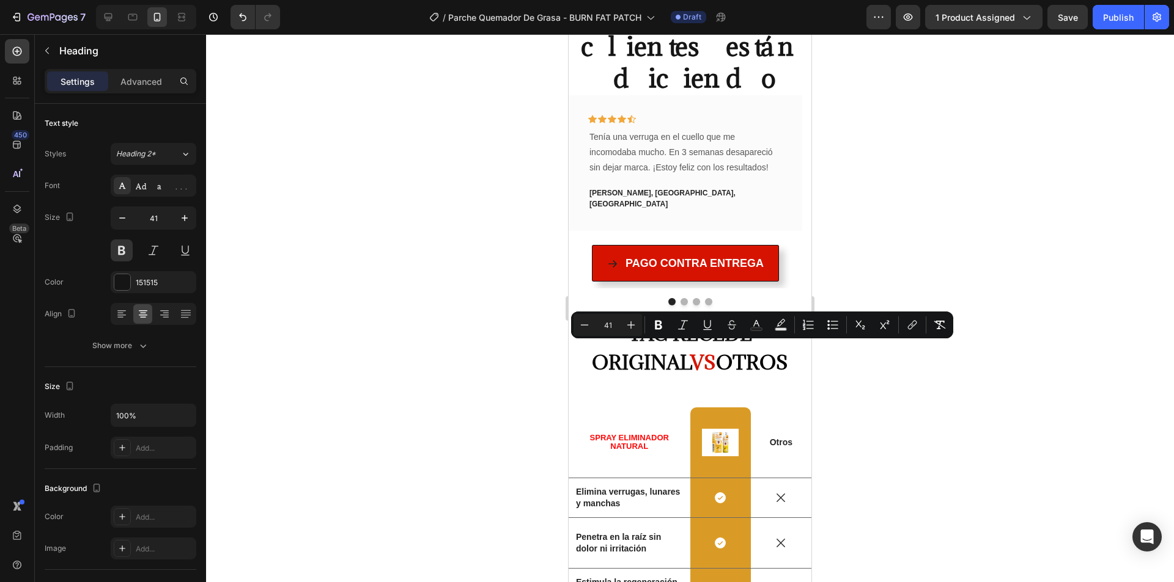
click at [864, 402] on div at bounding box center [690, 308] width 968 height 548
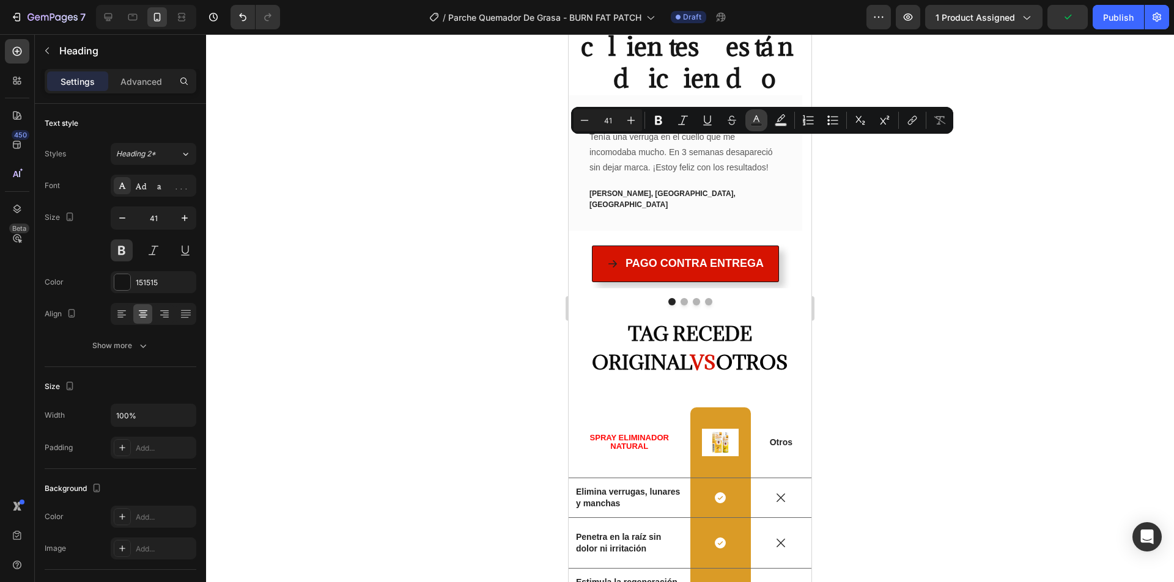
click at [752, 119] on icon "Editor contextual toolbar" at bounding box center [756, 120] width 12 height 12
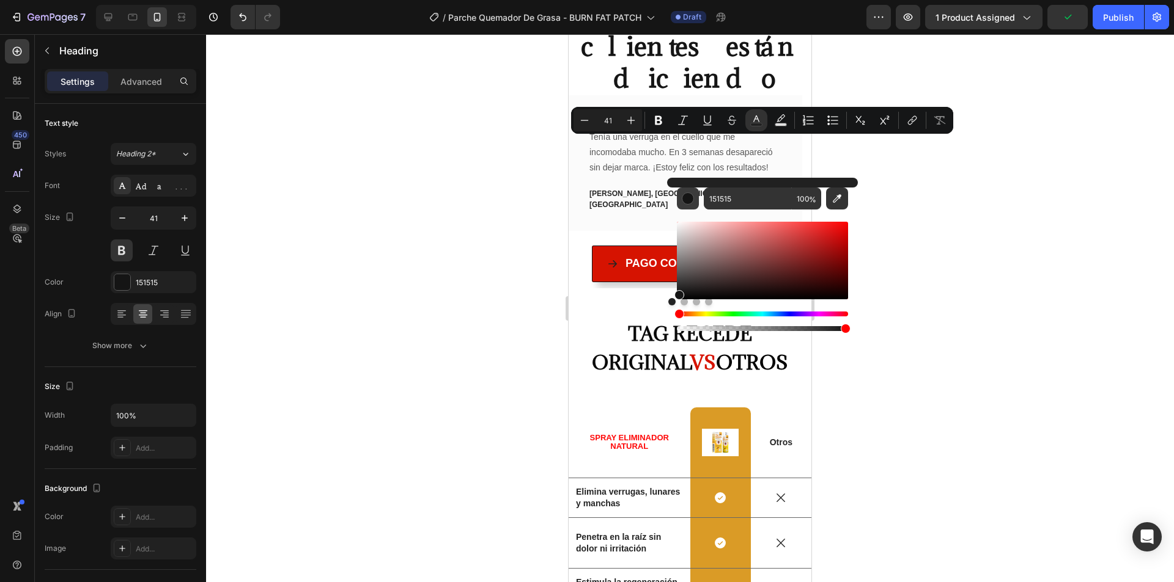
click at [689, 199] on div "Editor contextual toolbar" at bounding box center [687, 199] width 12 height 12
click at [892, 258] on div at bounding box center [690, 308] width 968 height 548
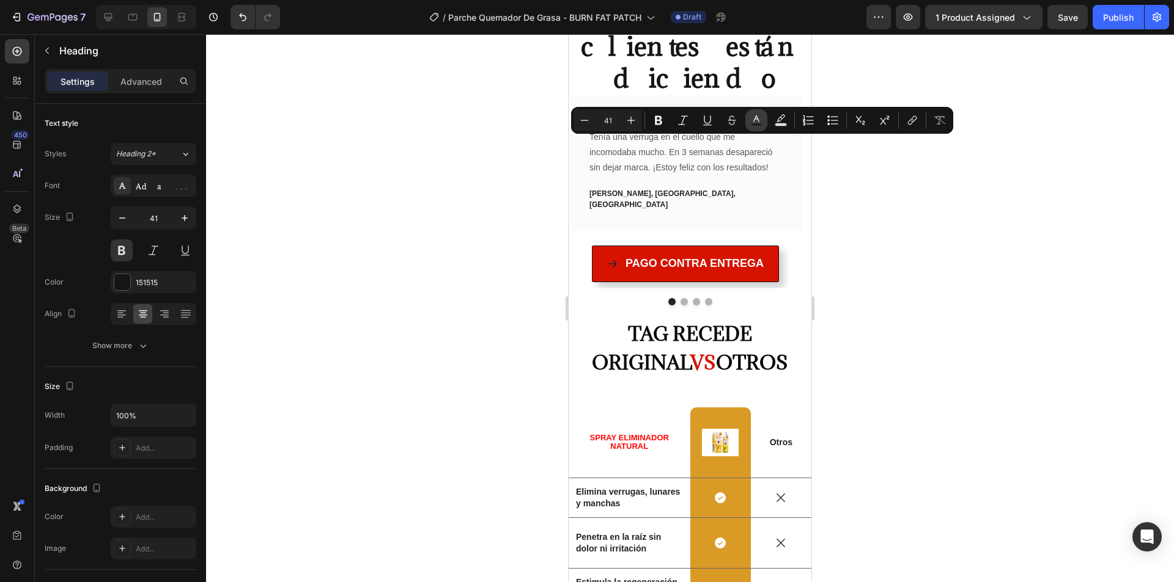
drag, startPoint x: 754, startPoint y: 116, endPoint x: 143, endPoint y: 117, distance: 610.6
click at [754, 116] on icon "Editor contextual toolbar" at bounding box center [756, 120] width 12 height 12
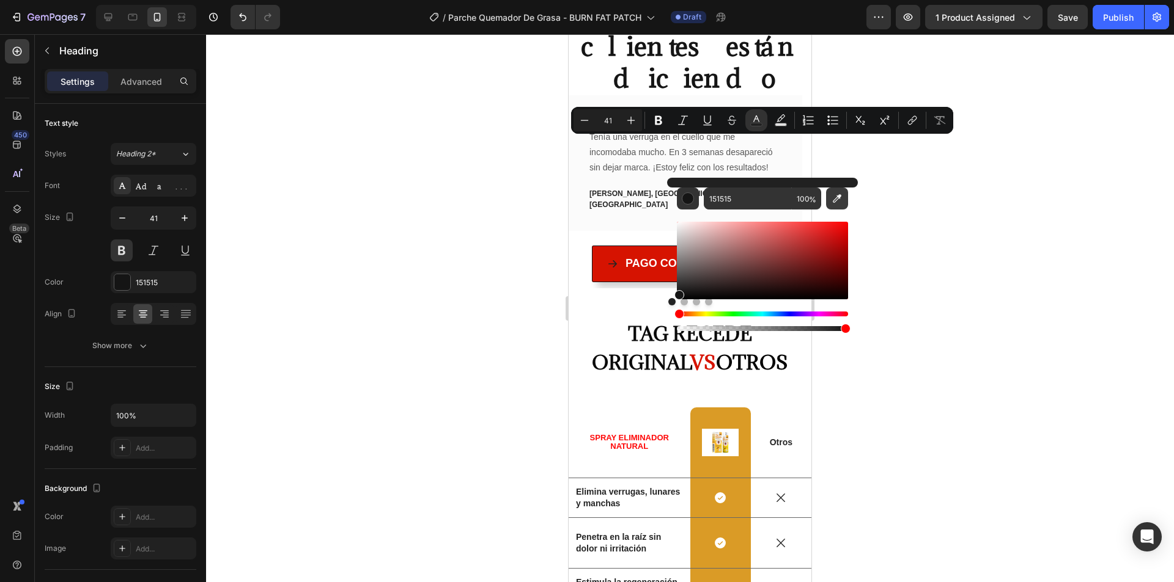
click at [829, 200] on button "Editor contextual toolbar" at bounding box center [837, 199] width 22 height 22
type input "03B723"
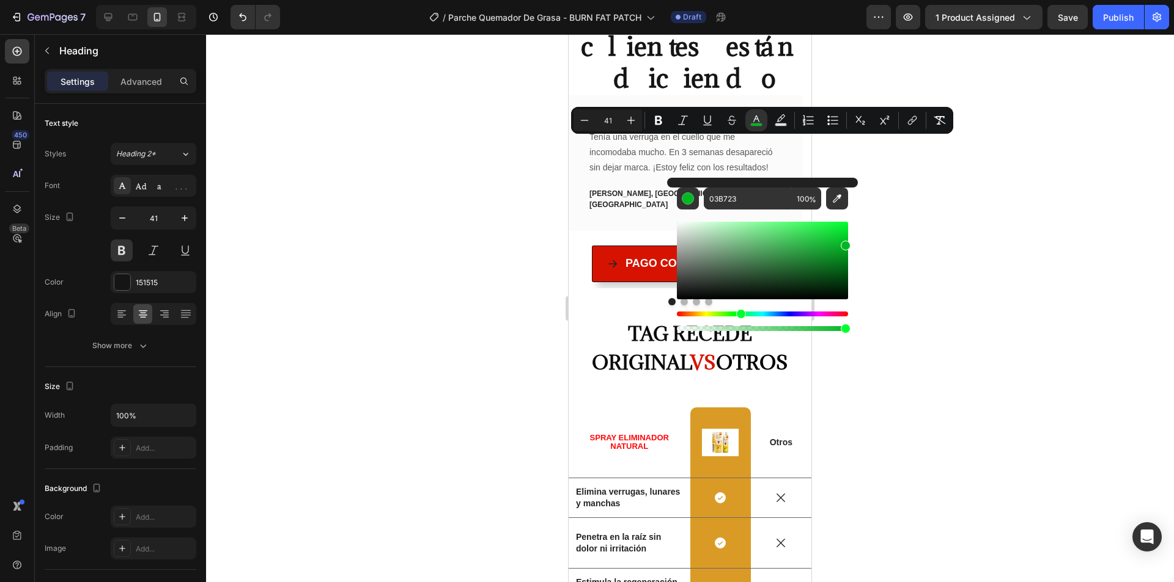
click at [871, 177] on div at bounding box center [690, 308] width 968 height 548
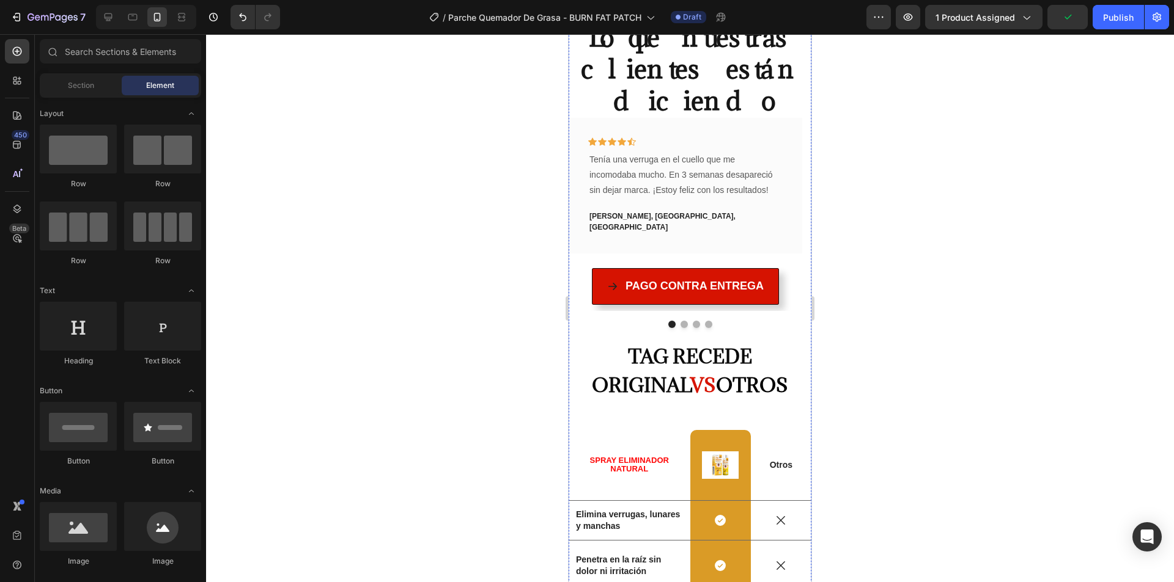
scroll to position [1971, 0]
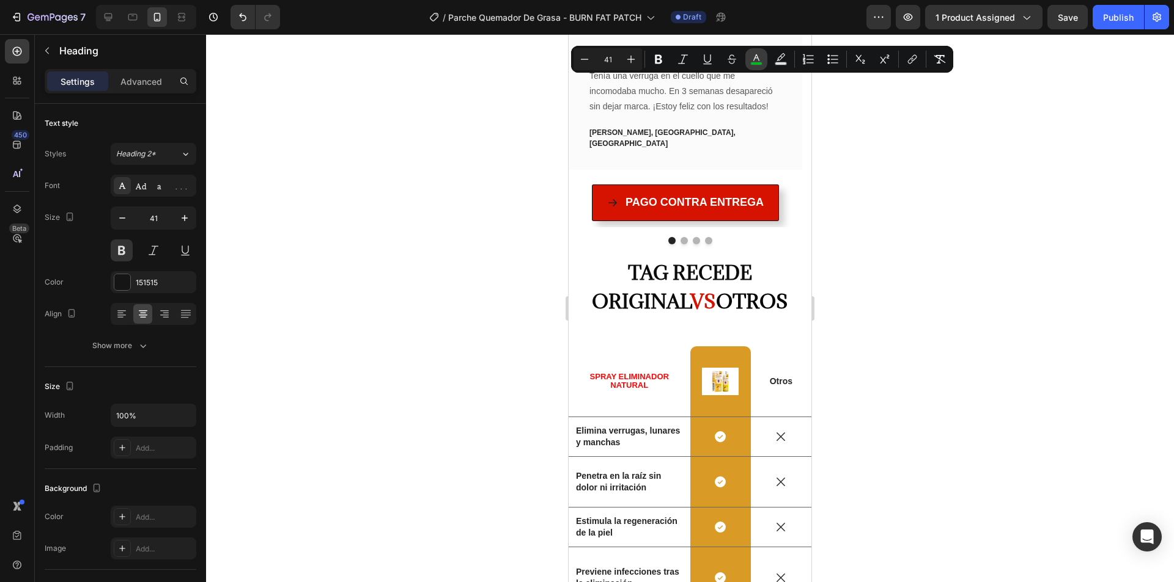
click at [759, 54] on icon "Editor contextual toolbar" at bounding box center [756, 59] width 12 height 12
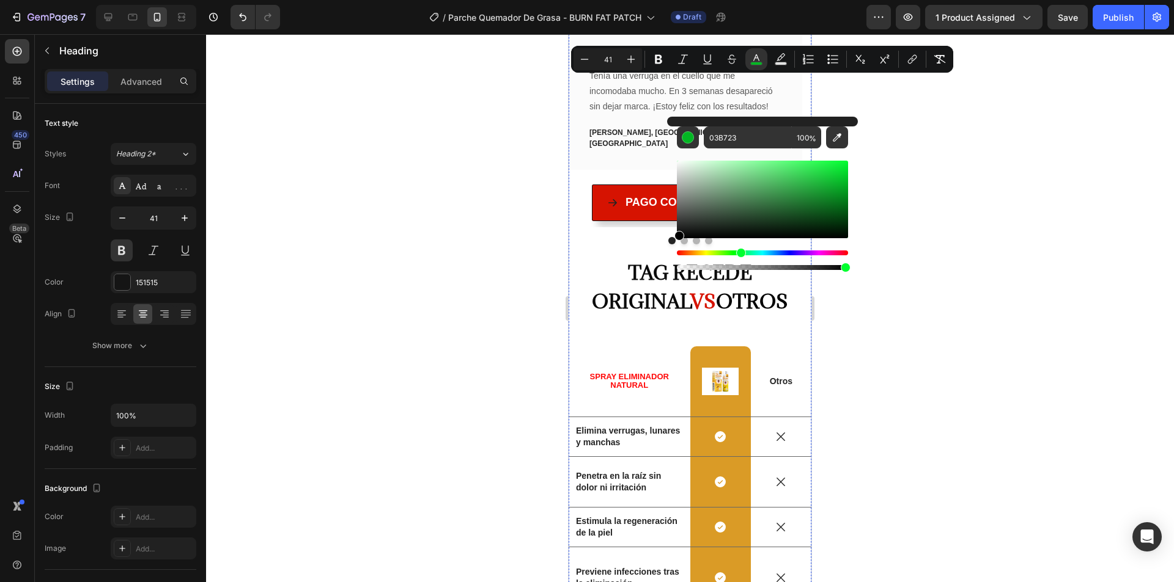
type input "000000"
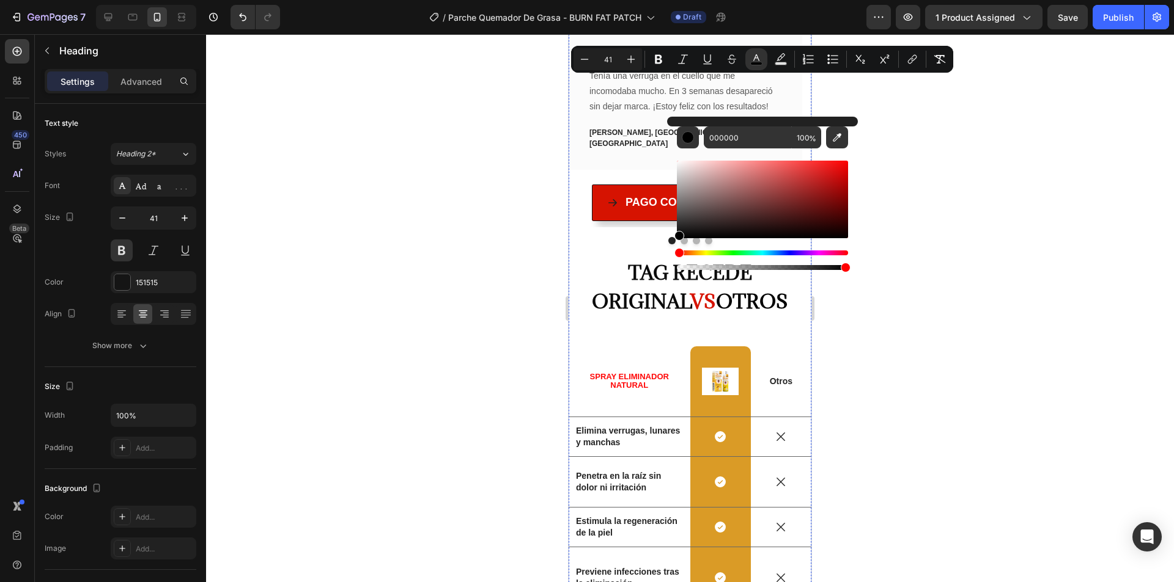
drag, startPoint x: 1276, startPoint y: 241, endPoint x: 588, endPoint y: 239, distance: 687.6
click at [490, 168] on div at bounding box center [690, 308] width 968 height 548
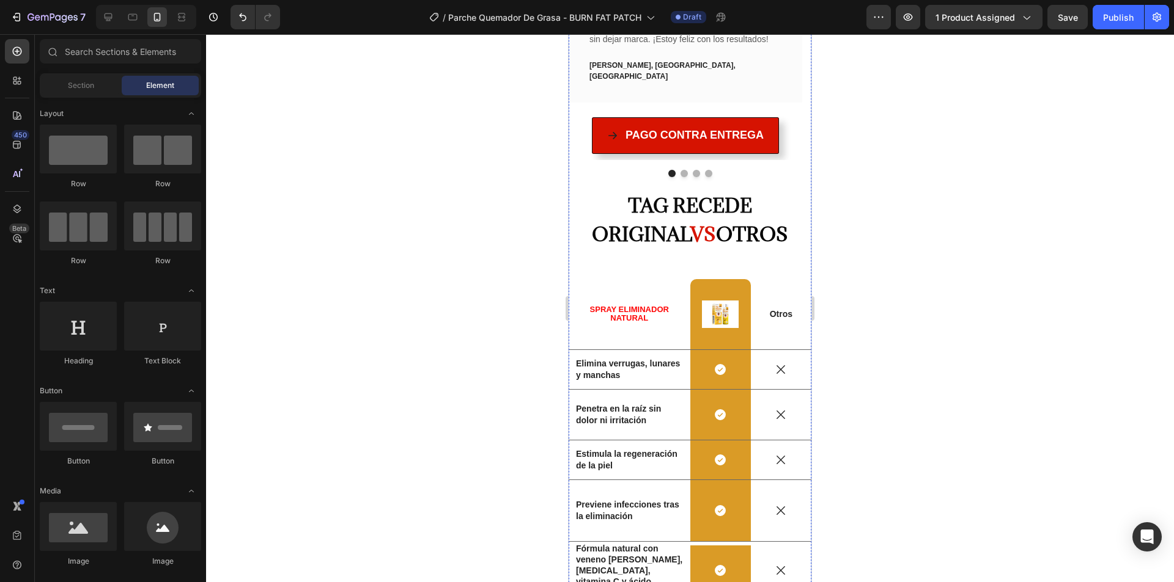
scroll to position [2155, 0]
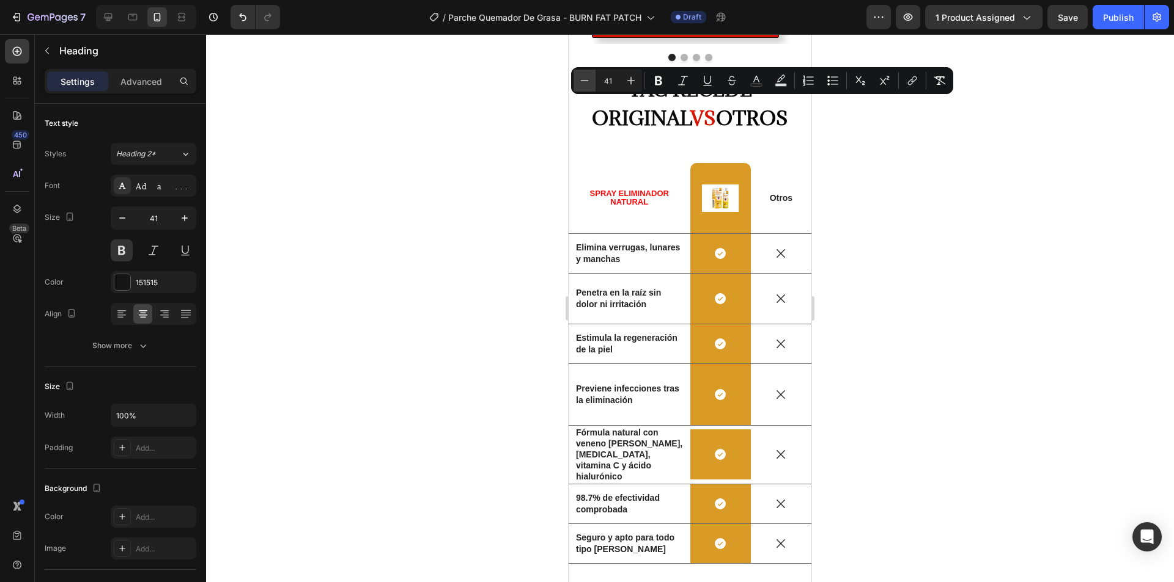
click at [590, 84] on icon "Editor contextual toolbar" at bounding box center [584, 81] width 12 height 12
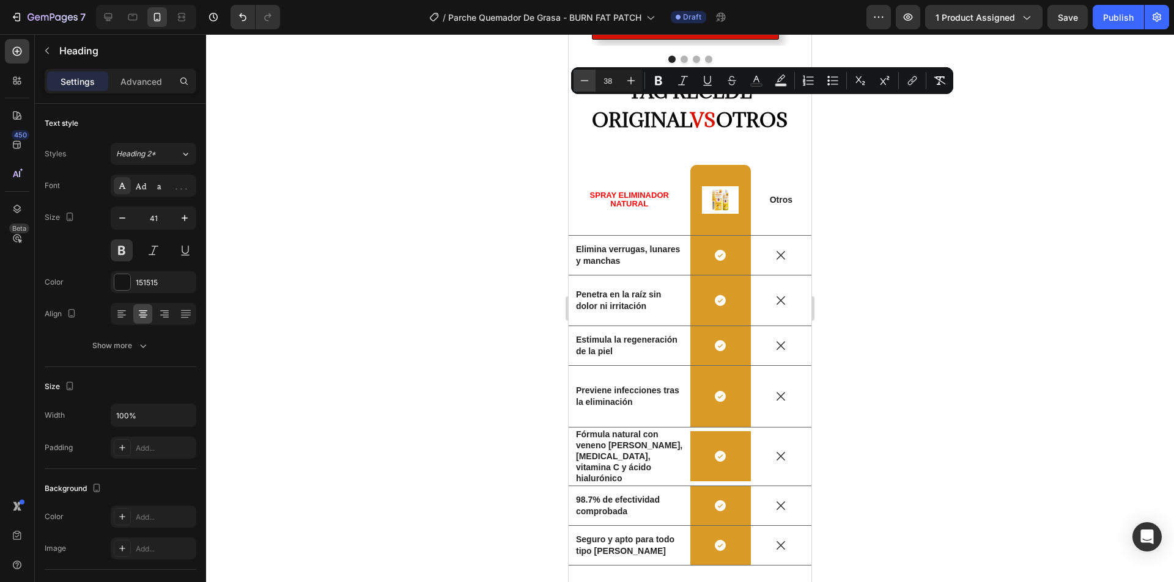
click at [590, 84] on icon "Editor contextual toolbar" at bounding box center [584, 81] width 12 height 12
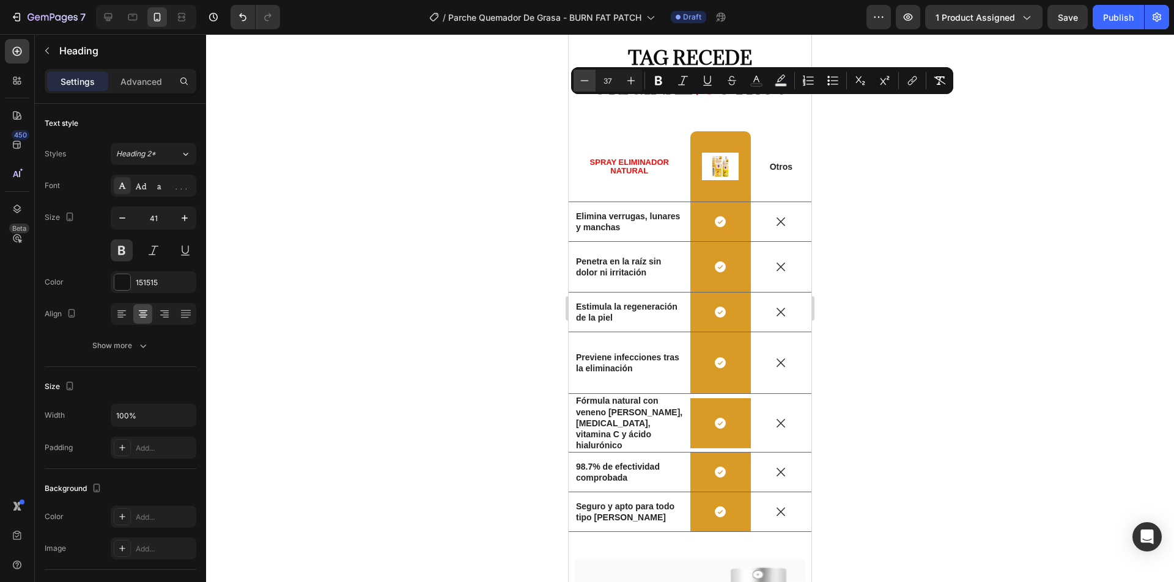
click at [590, 84] on icon "Editor contextual toolbar" at bounding box center [584, 81] width 12 height 12
type input "35"
click at [883, 165] on div at bounding box center [690, 308] width 968 height 548
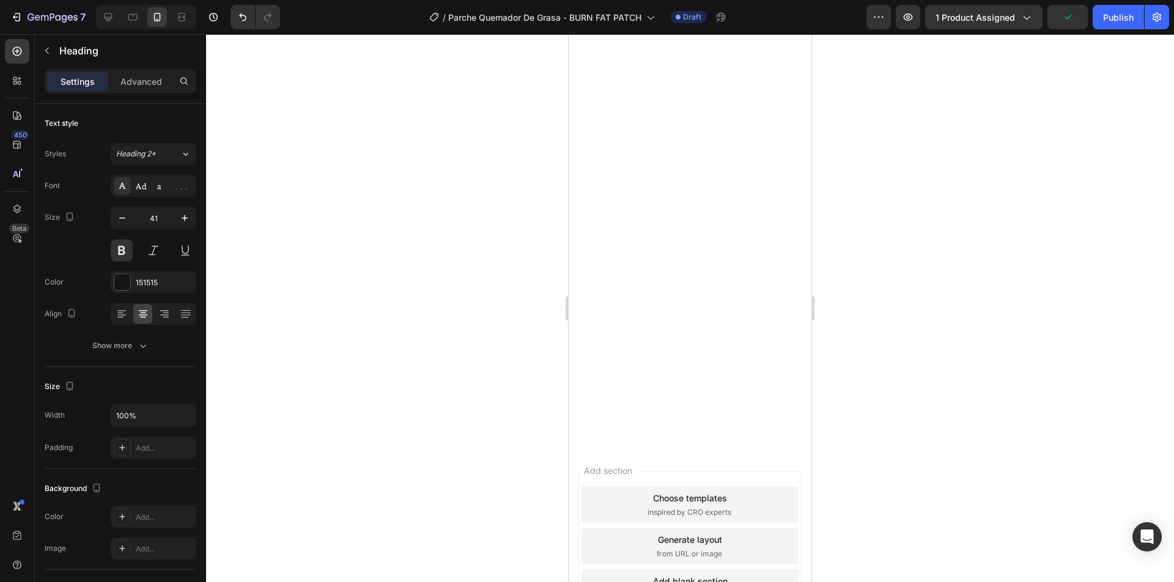
scroll to position [3438, 0]
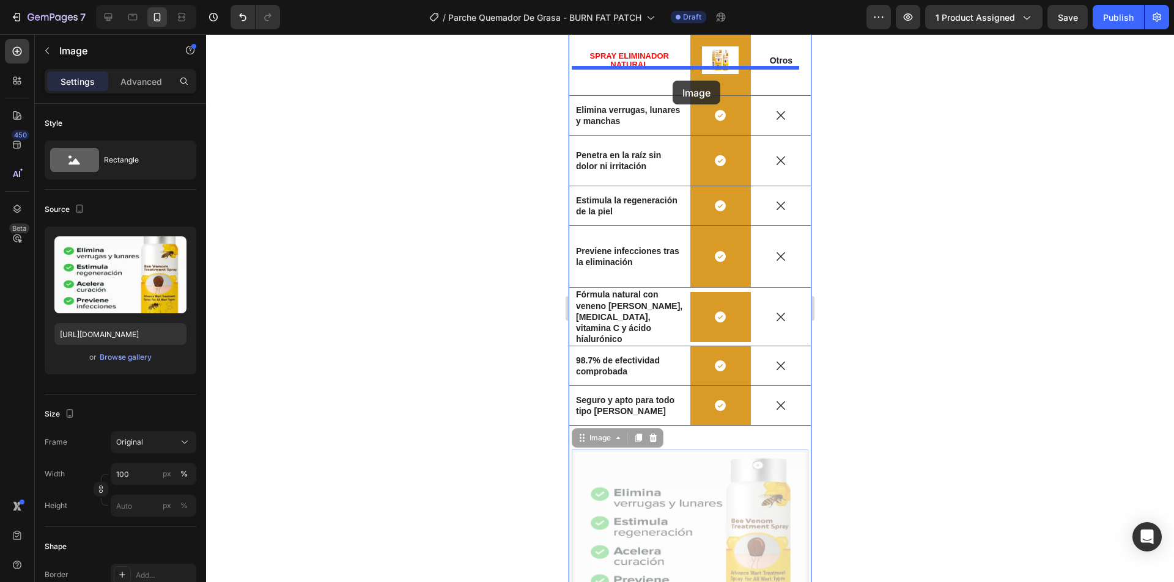
scroll to position [2257, 0]
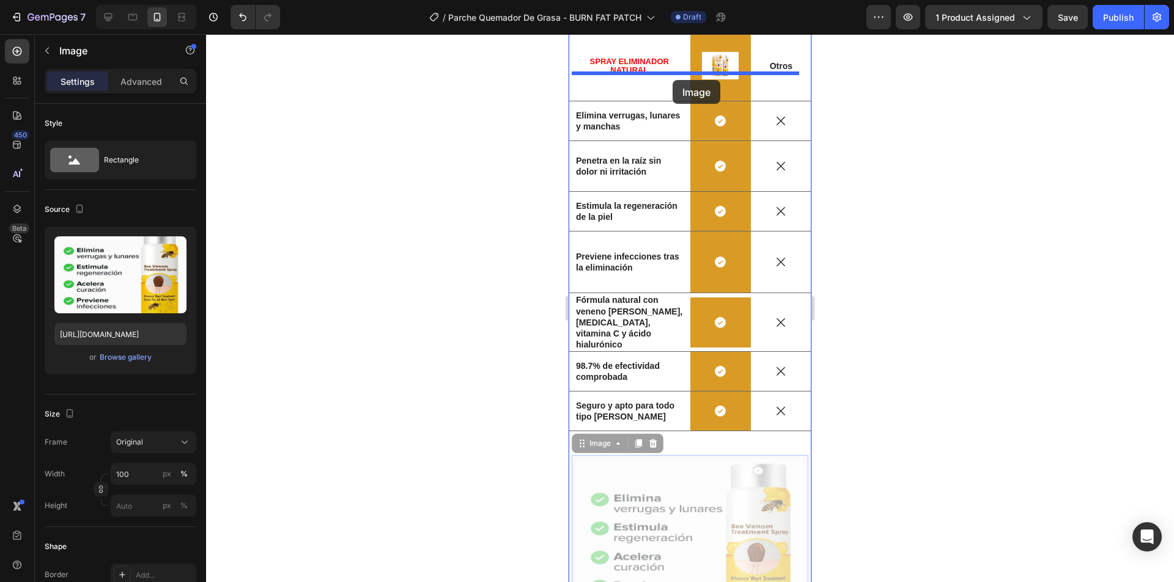
drag, startPoint x: 660, startPoint y: 318, endPoint x: 672, endPoint y: 80, distance: 238.7
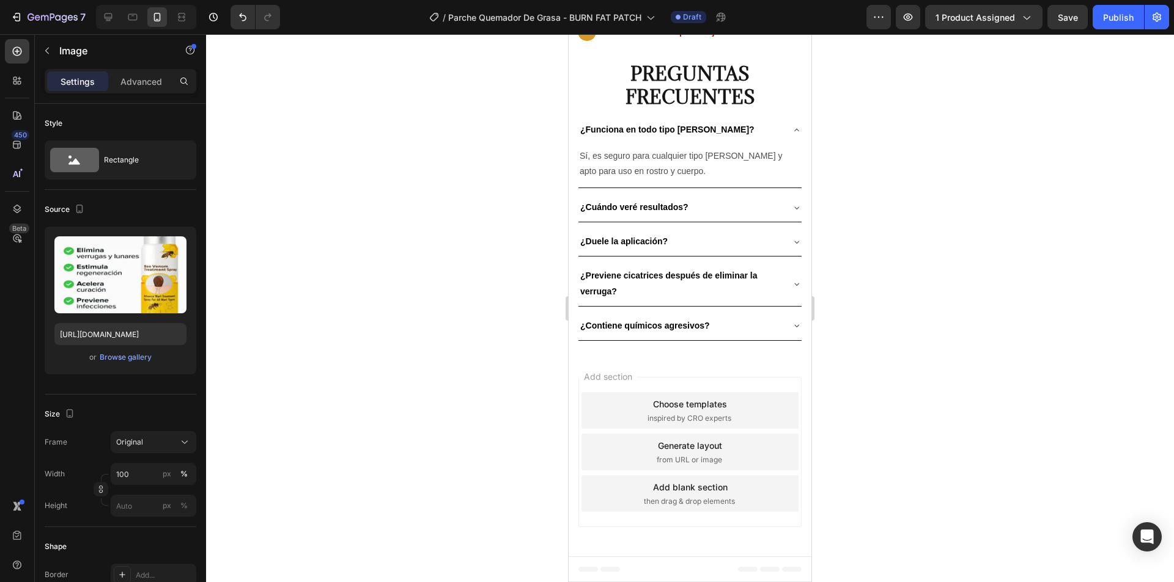
scroll to position [3783, 0]
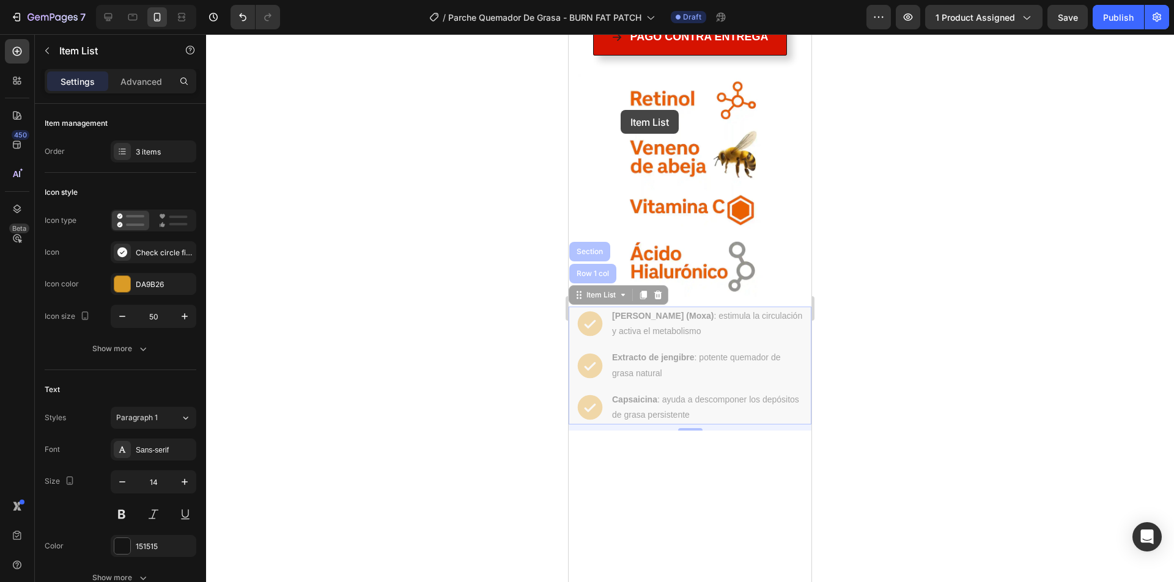
scroll to position [2866, 0]
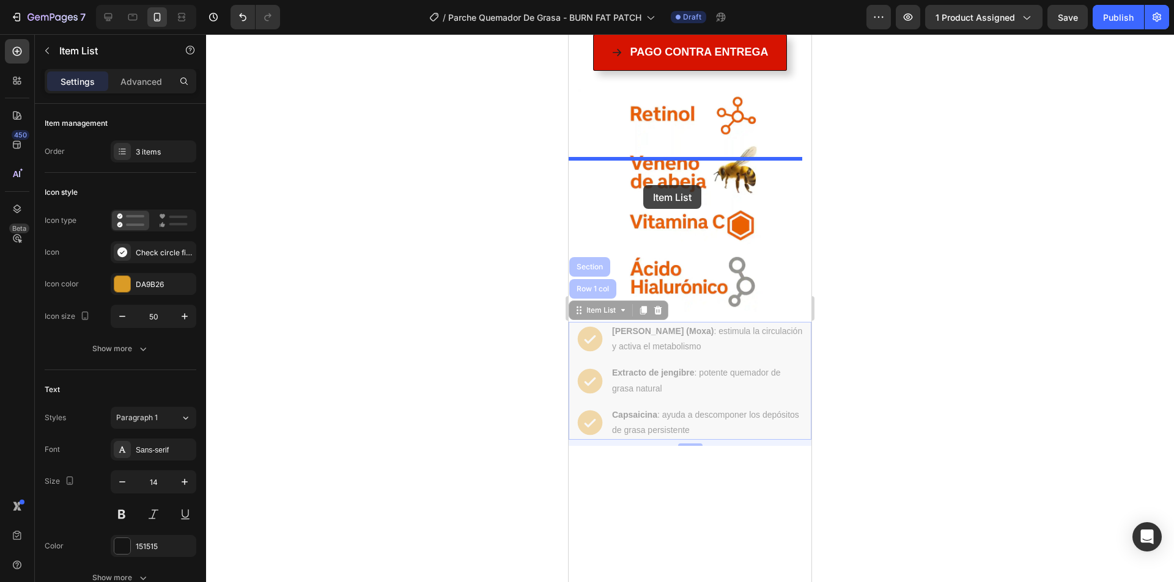
drag, startPoint x: 597, startPoint y: 229, endPoint x: 647, endPoint y: 149, distance: 94.5
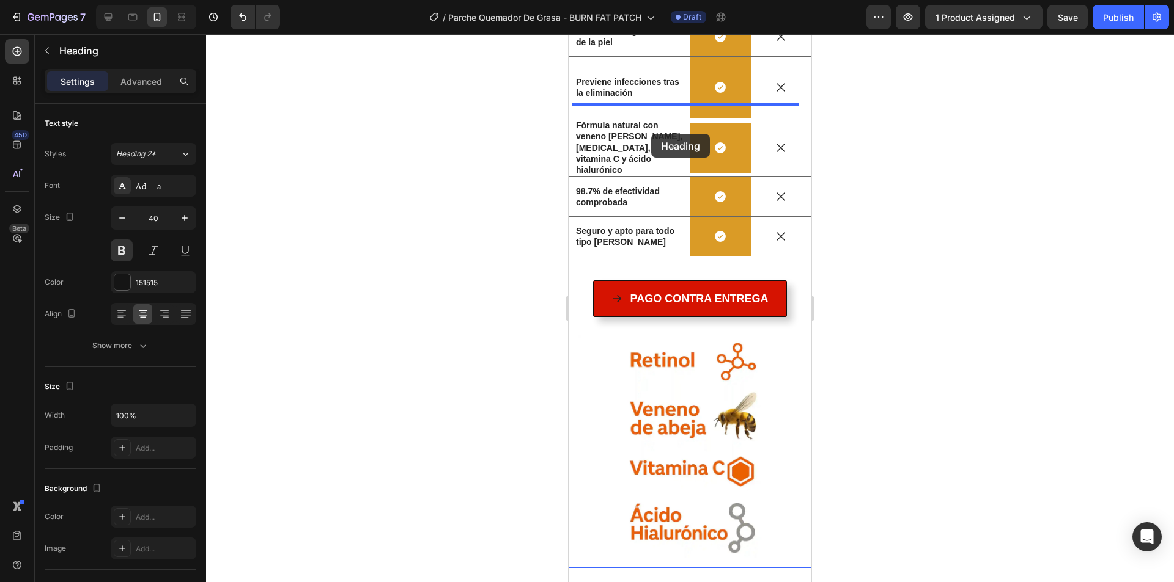
scroll to position [2683, 0]
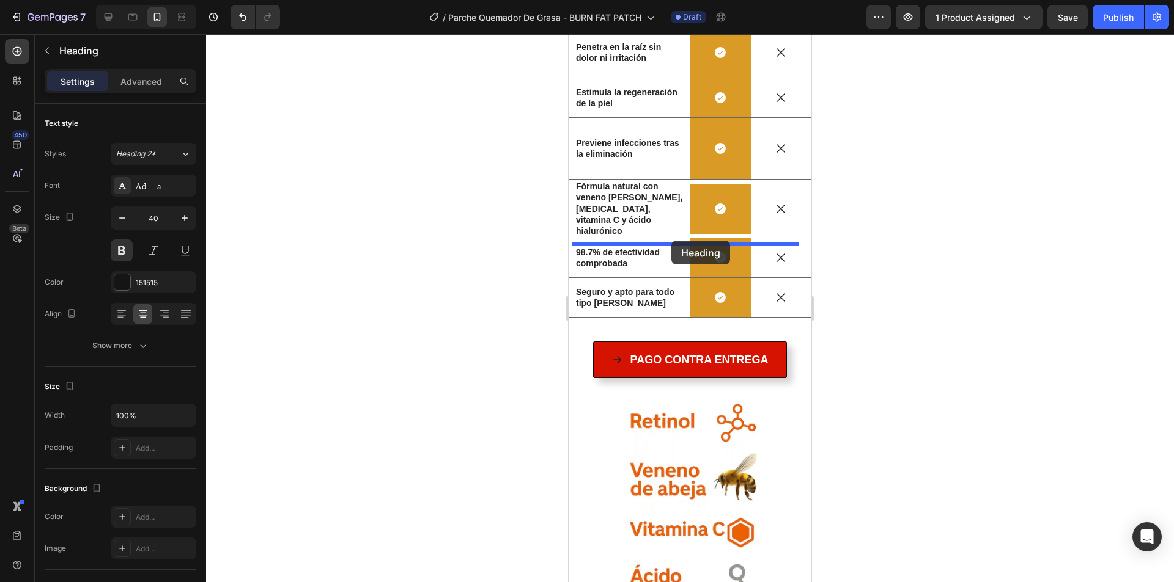
drag, startPoint x: 647, startPoint y: 149, endPoint x: 672, endPoint y: 223, distance: 78.5
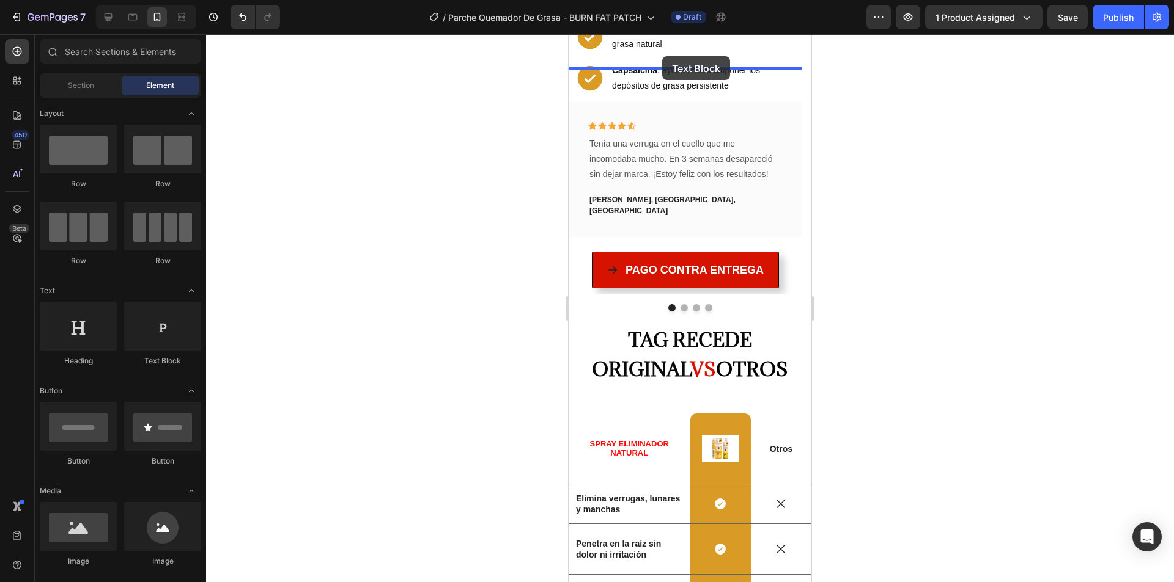
scroll to position [2153, 0]
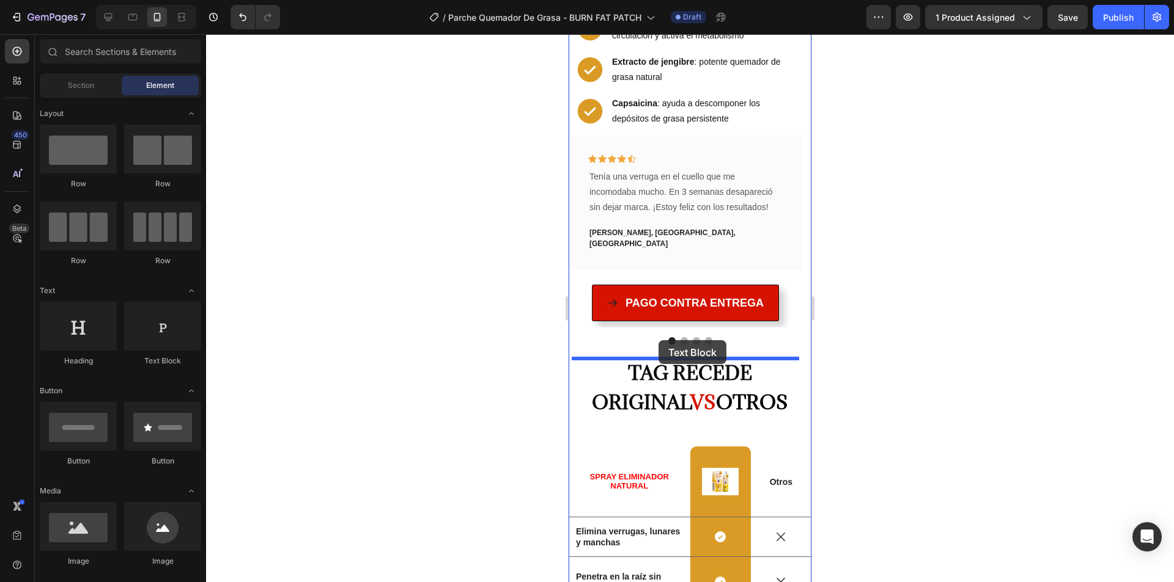
drag, startPoint x: 677, startPoint y: 123, endPoint x: 658, endPoint y: 340, distance: 217.8
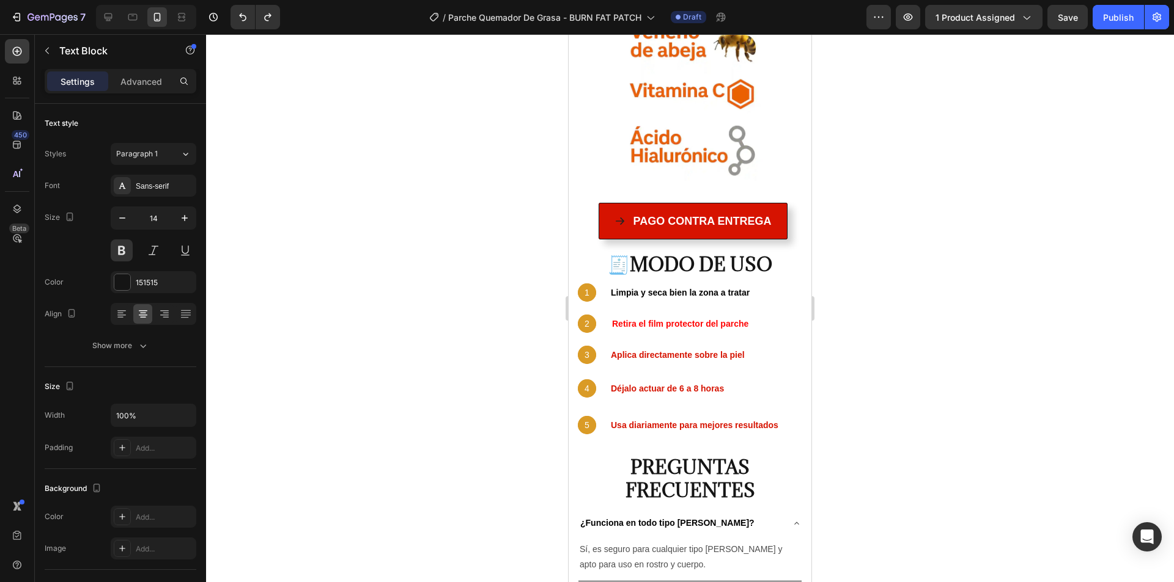
scroll to position [3694, 0]
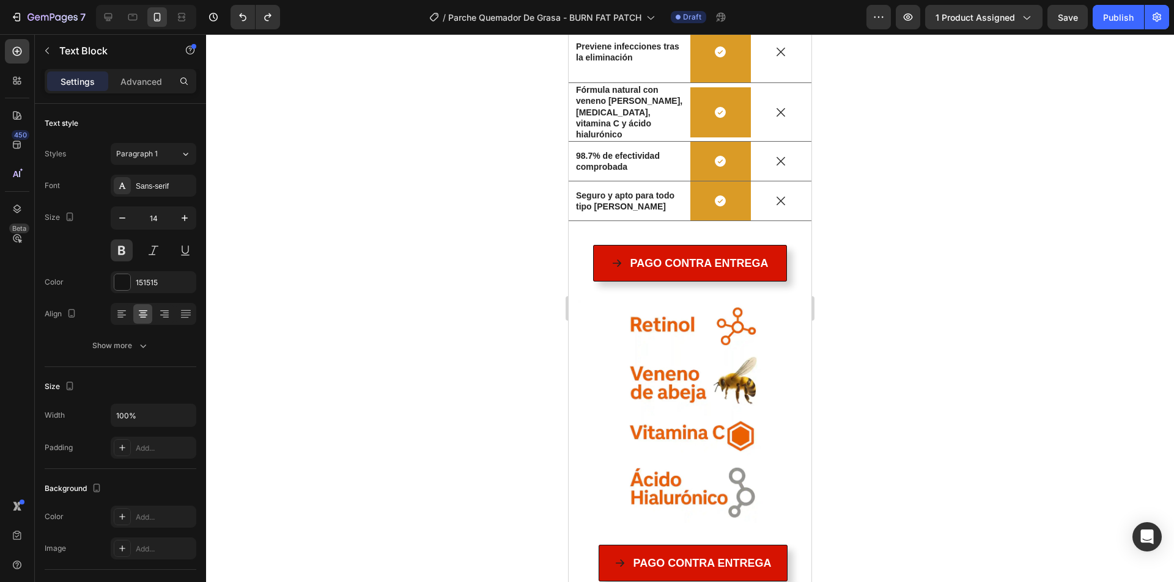
click at [914, 110] on div at bounding box center [690, 308] width 968 height 548
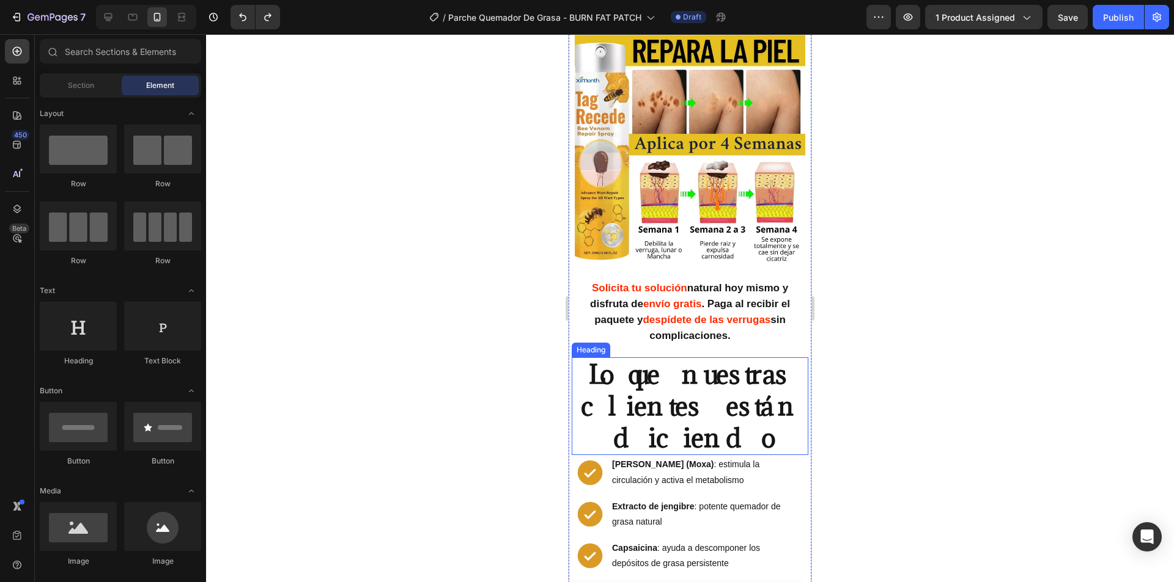
scroll to position [2610, 0]
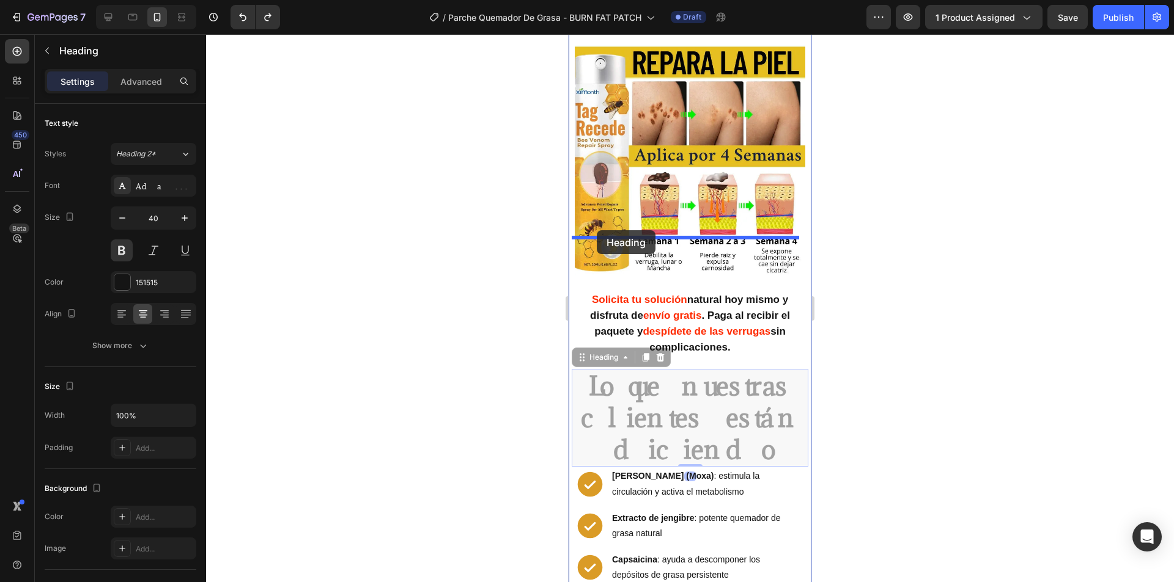
drag, startPoint x: 613, startPoint y: 278, endPoint x: 597, endPoint y: 230, distance: 50.4
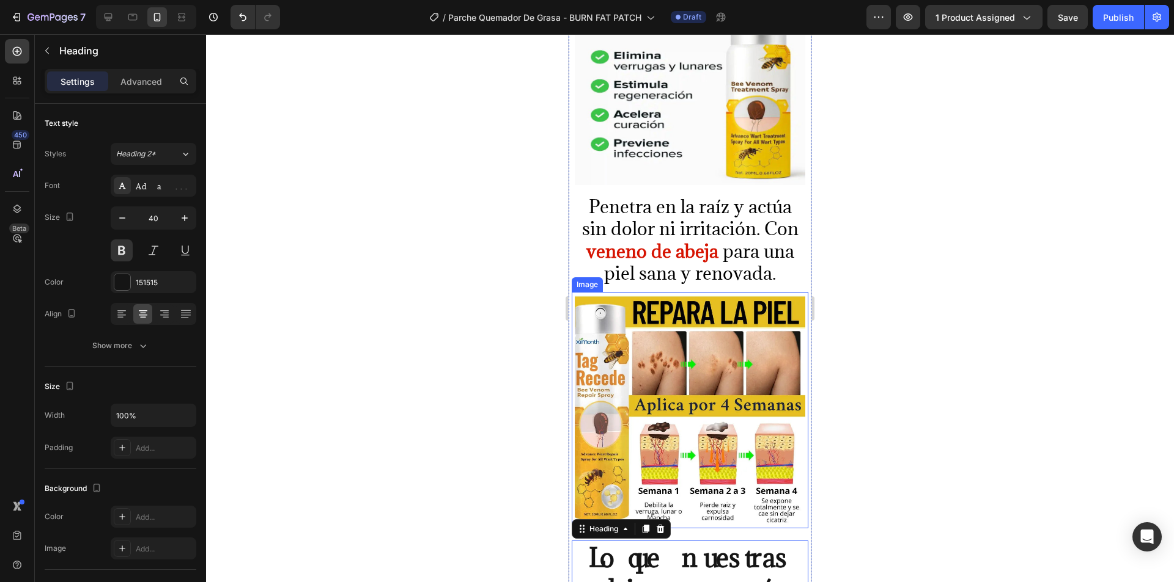
scroll to position [2366, 0]
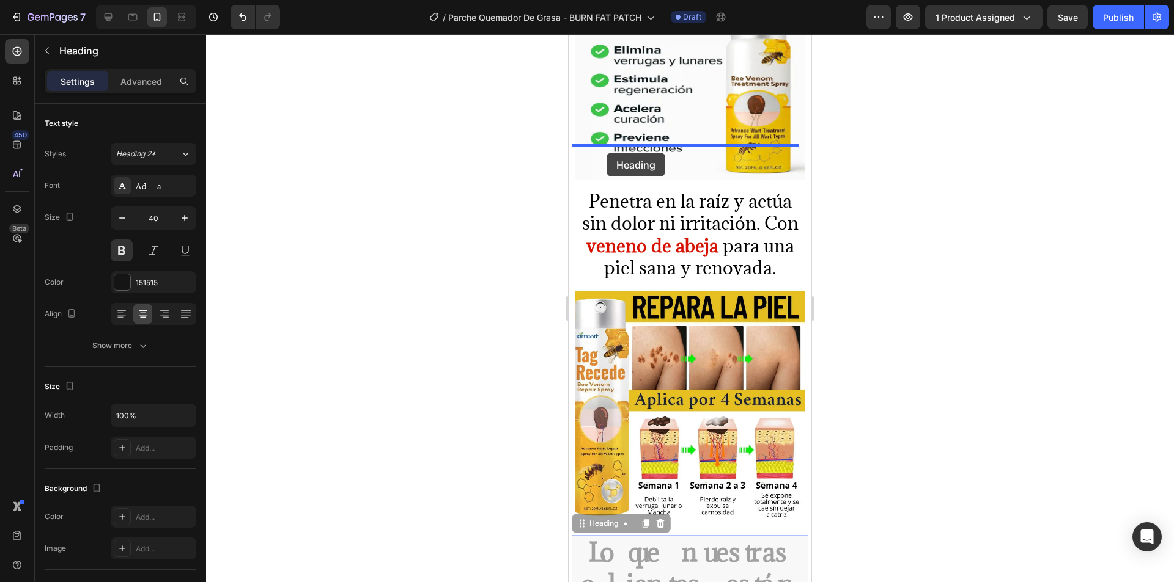
drag, startPoint x: 600, startPoint y: 470, endPoint x: 606, endPoint y: 153, distance: 317.3
click at [606, 153] on div "Mobile ( 397 px) iPhone 13 Mini iPhone 13 Pro iPhone 11 Pro Max iPhone 15 Pro M…" at bounding box center [689, 157] width 243 height 4978
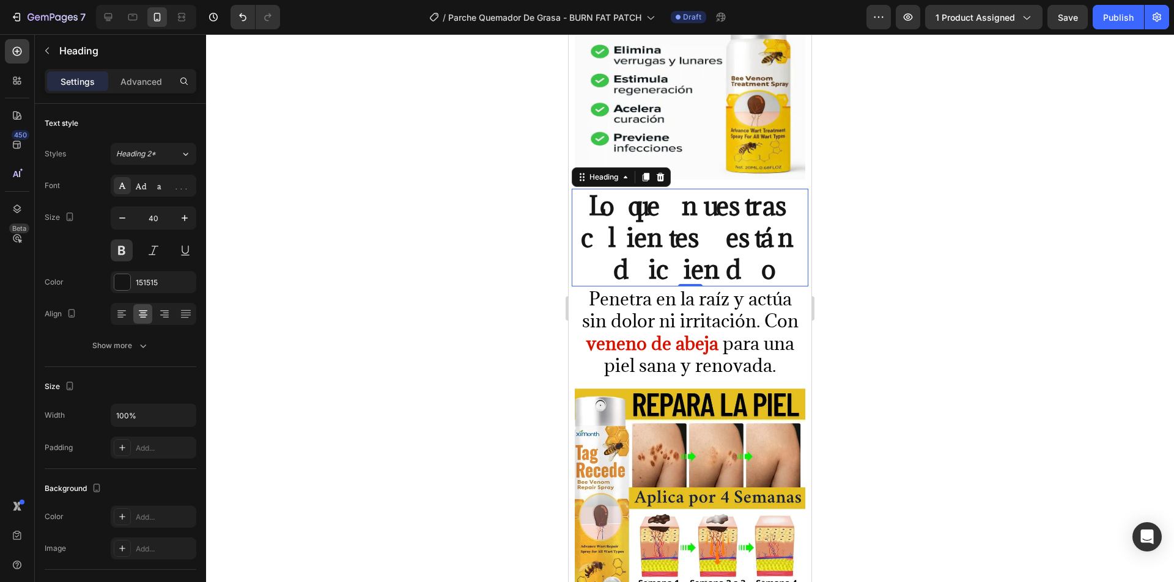
click at [853, 205] on div at bounding box center [690, 308] width 968 height 548
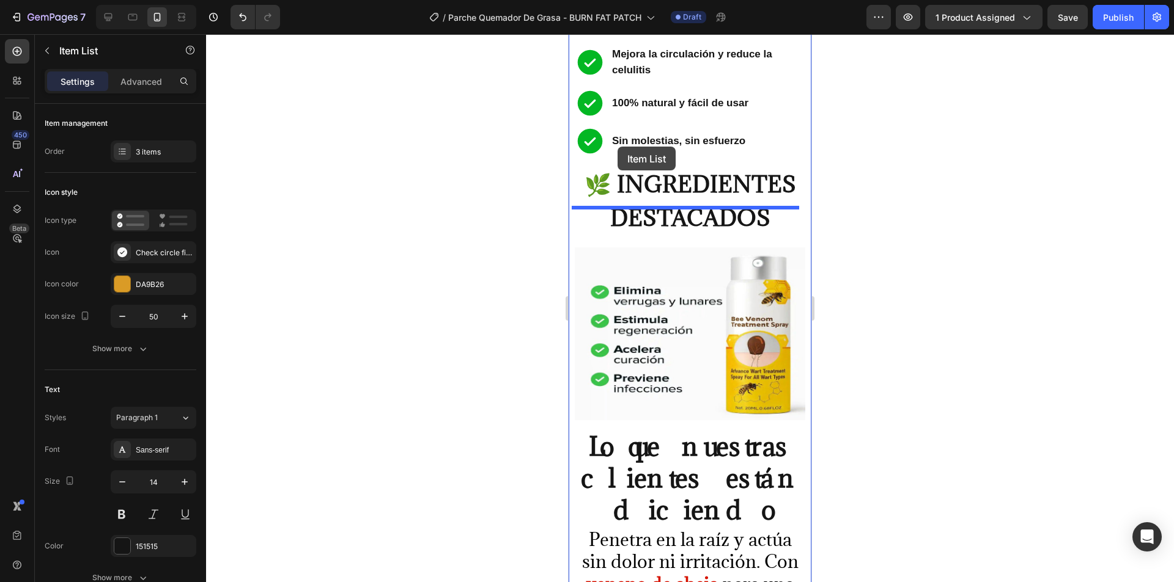
scroll to position [2122, 0]
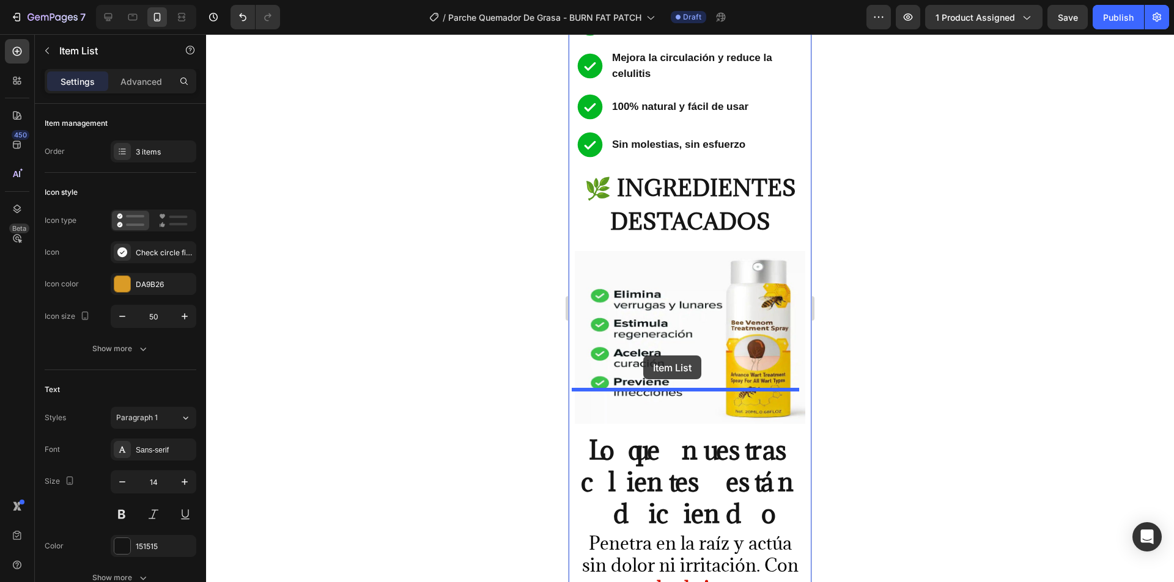
drag, startPoint x: 590, startPoint y: 362, endPoint x: 643, endPoint y: 356, distance: 53.0
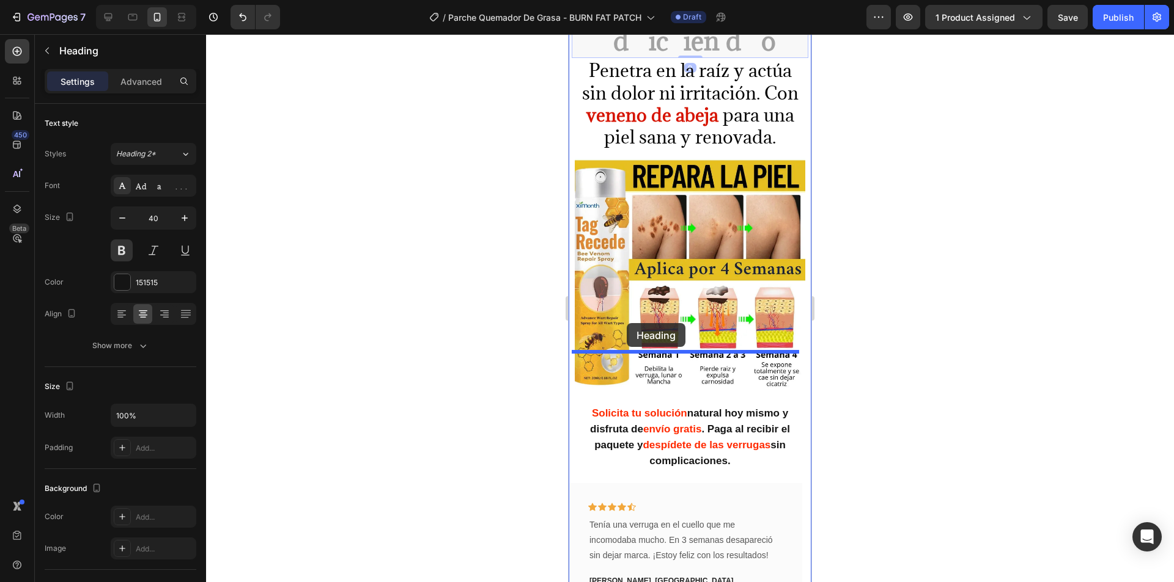
scroll to position [2733, 0]
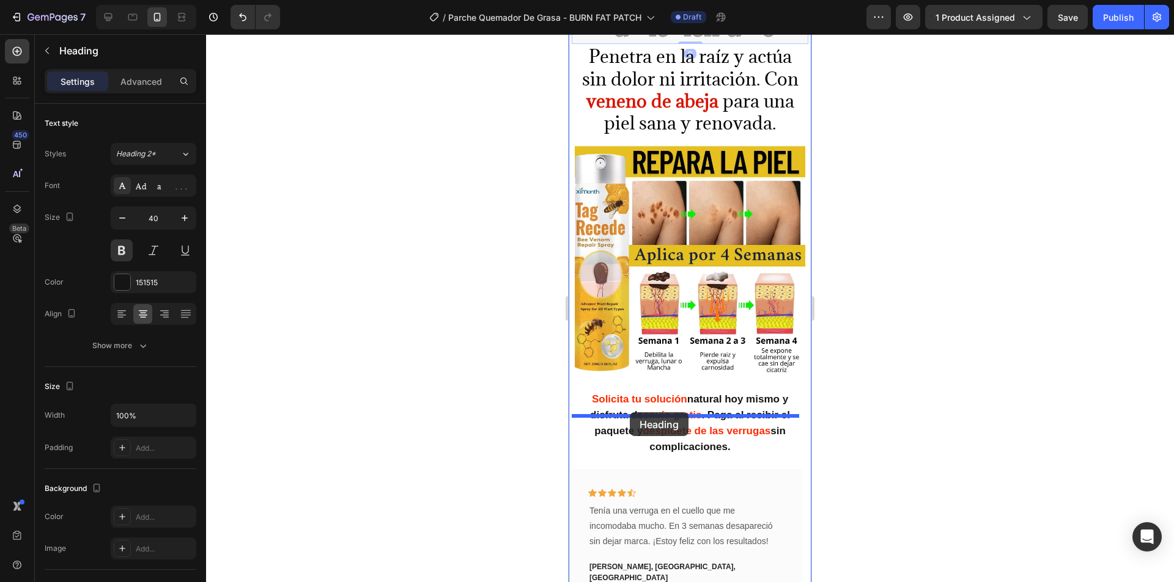
drag, startPoint x: 592, startPoint y: 203, endPoint x: 630, endPoint y: 412, distance: 212.3
click at [568, 34] on div "Heading" at bounding box center [568, 34] width 0 height 0
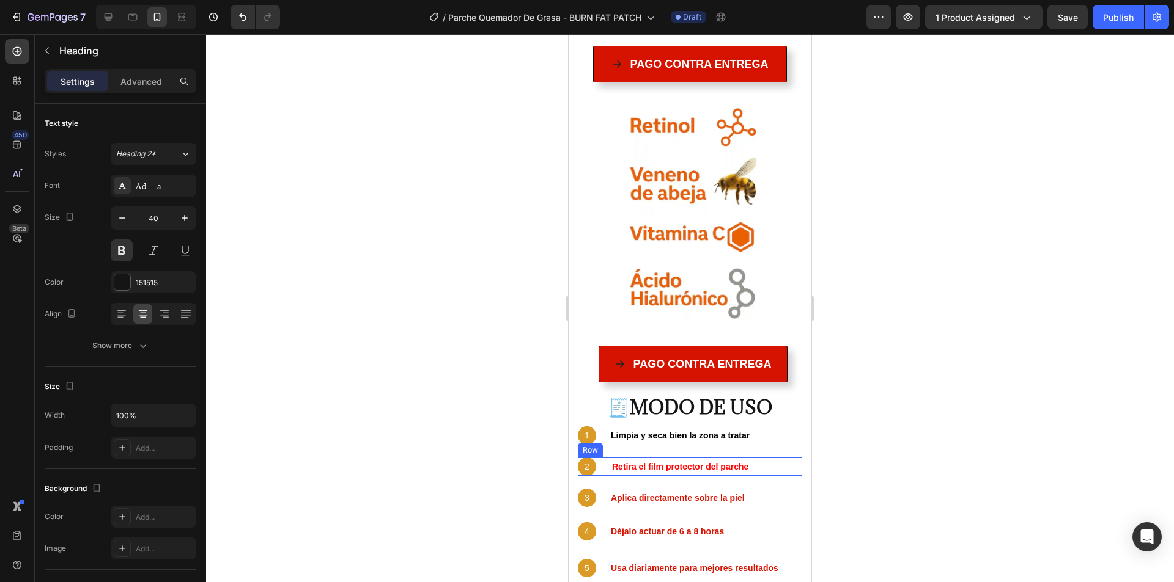
scroll to position [3918, 0]
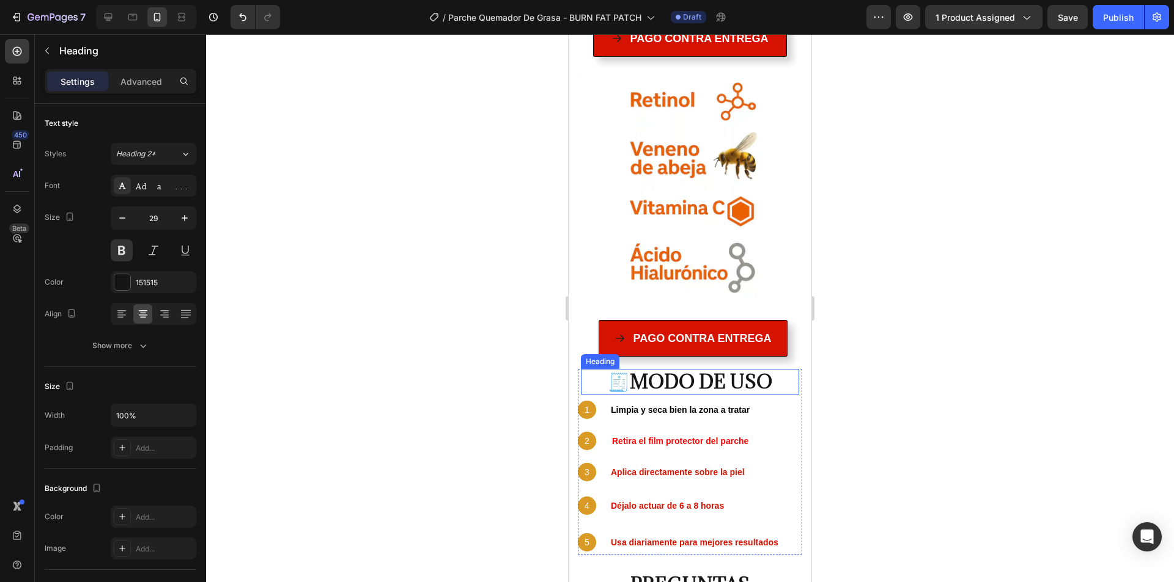
click at [592, 369] on h2 "🧾 MODO DE USO" at bounding box center [690, 382] width 212 height 26
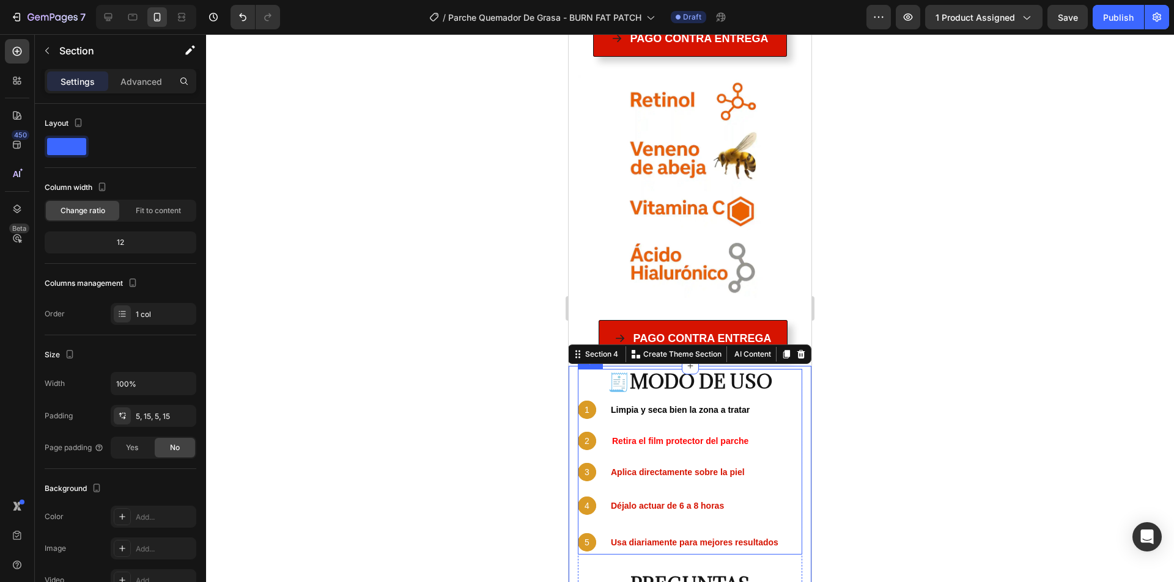
click at [588, 369] on div "🧾 MODO DE USO Heading 1 Text Block Hero Banner Limpia y seca bien la zona a tra…" at bounding box center [690, 462] width 224 height 186
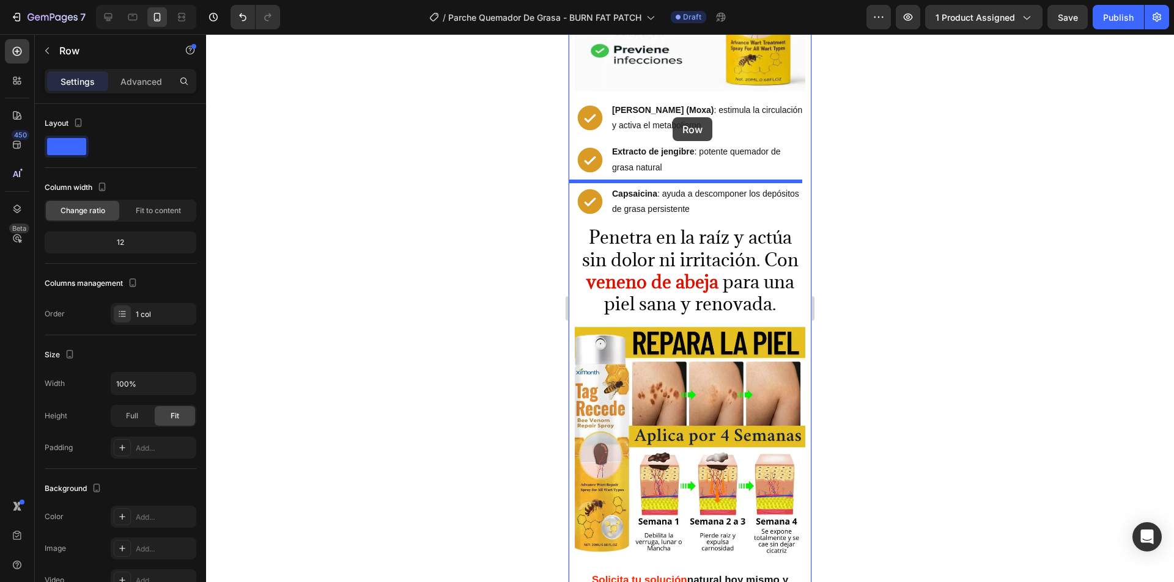
scroll to position [2452, 0]
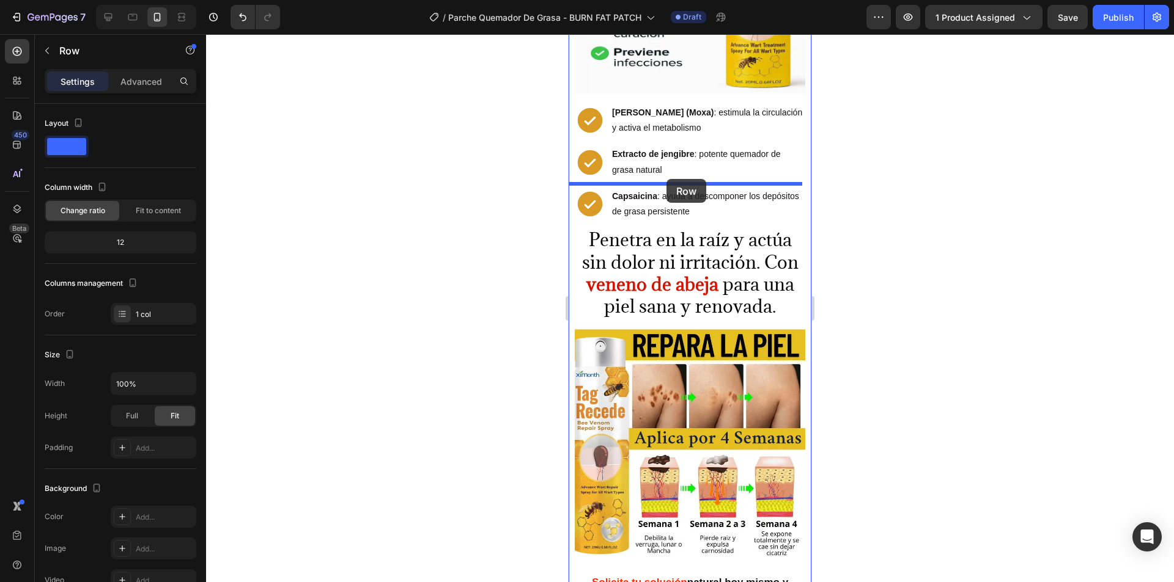
drag, startPoint x: 579, startPoint y: 303, endPoint x: 666, endPoint y: 179, distance: 151.3
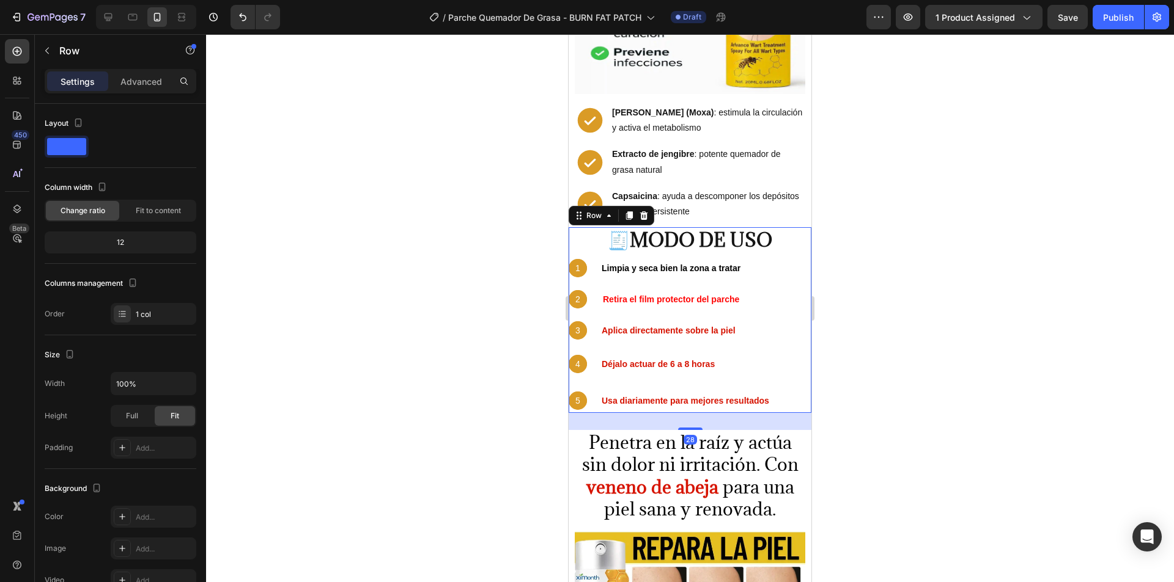
click at [887, 233] on div at bounding box center [690, 308] width 968 height 548
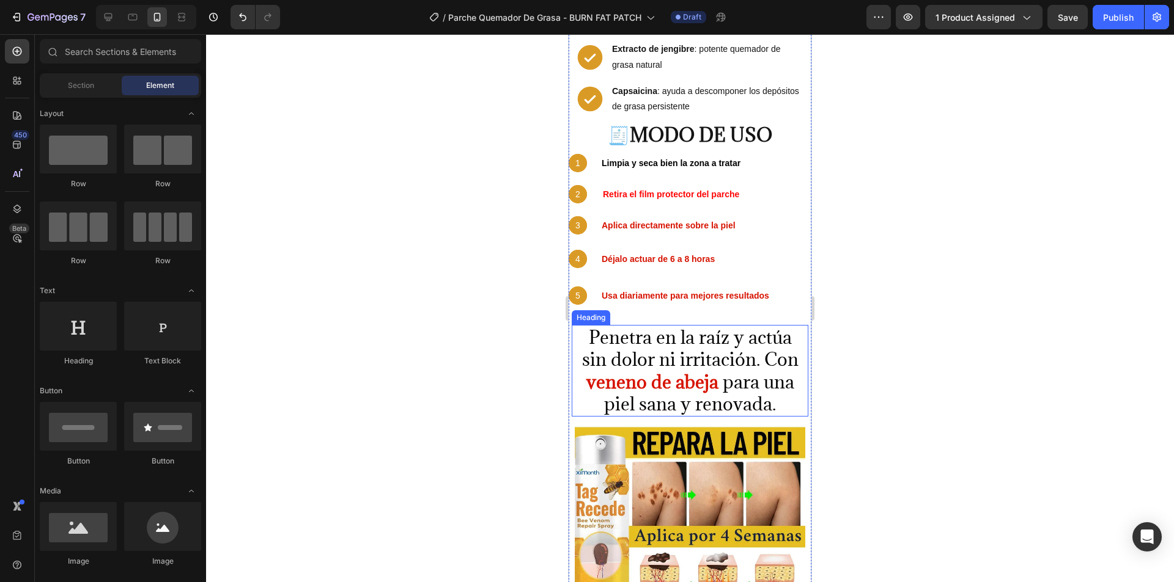
scroll to position [2513, 0]
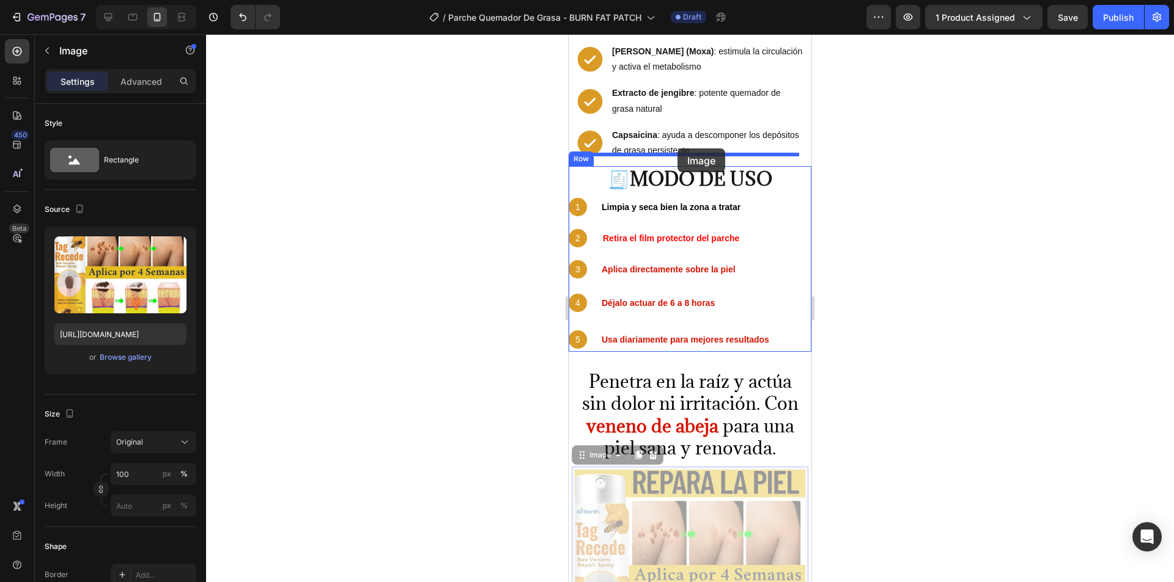
drag, startPoint x: 683, startPoint y: 493, endPoint x: 677, endPoint y: 149, distance: 344.8
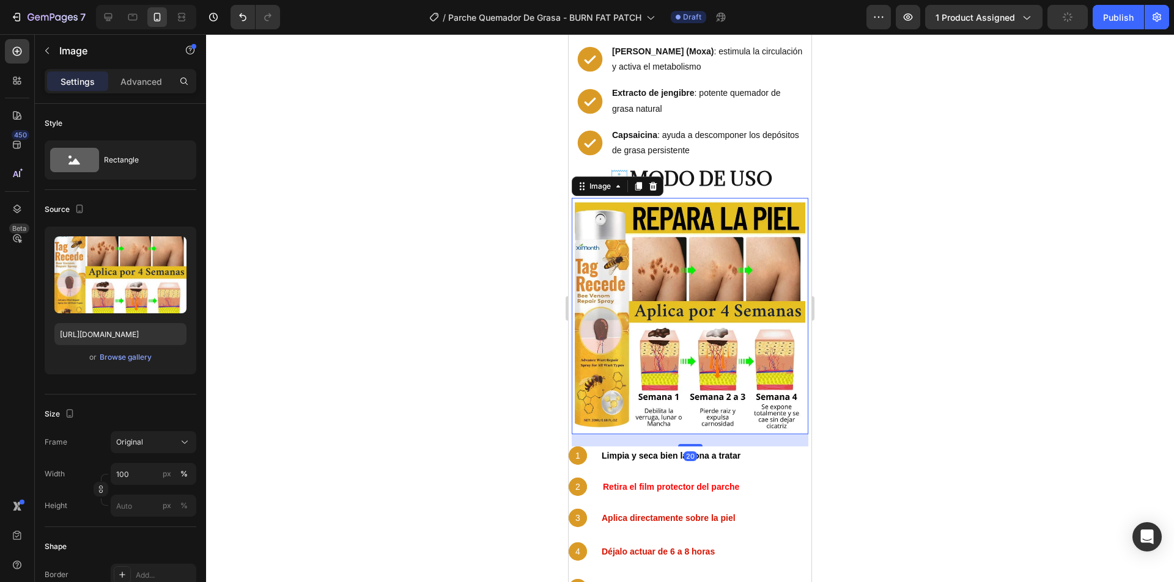
click at [876, 298] on div at bounding box center [690, 308] width 968 height 548
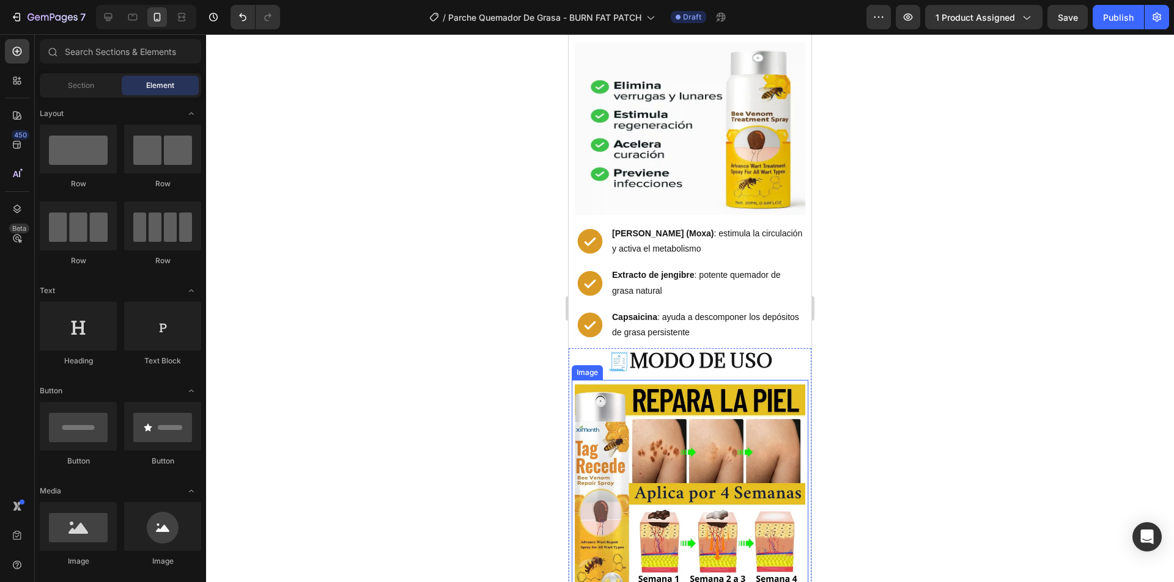
scroll to position [2329, 0]
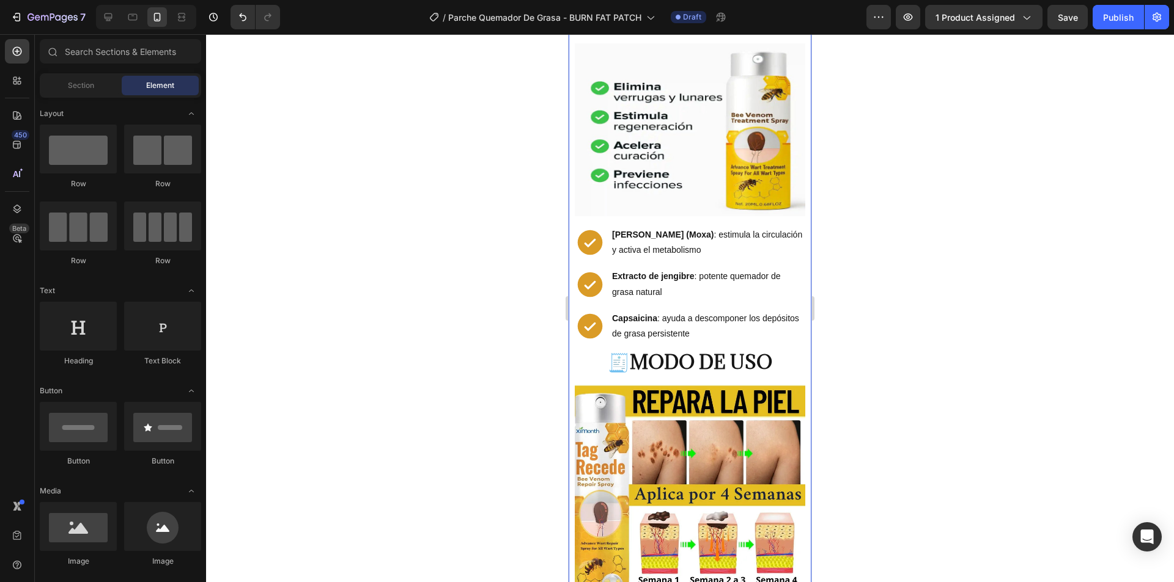
click at [671, 300] on div "¿Harta de luchar con grasa en brazos y abdomen sin ver resultados? Heading Imag…" at bounding box center [689, 192] width 243 height 3815
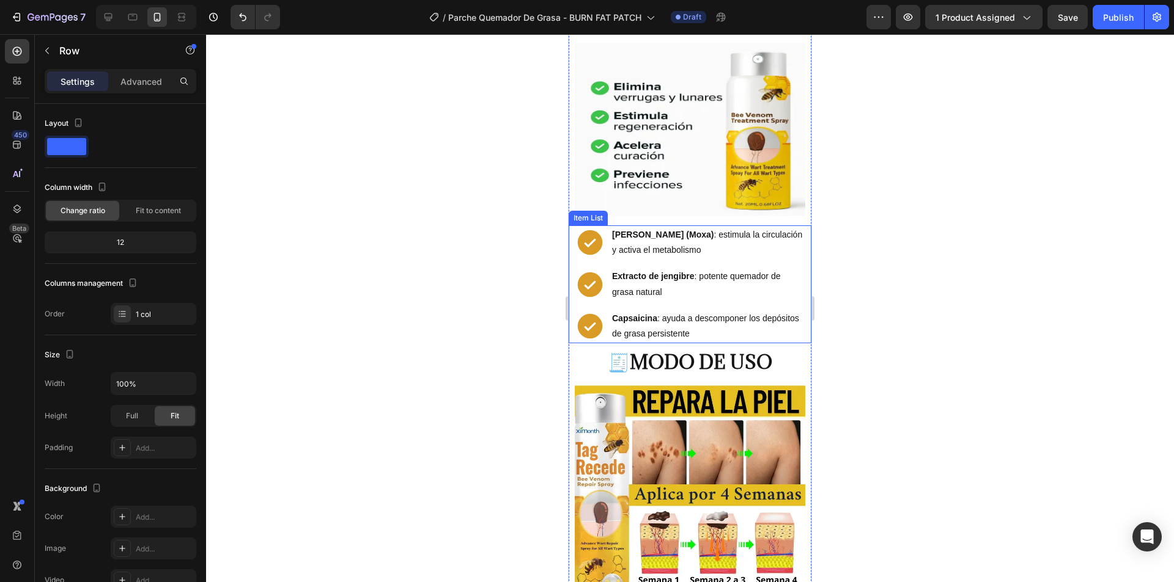
click at [669, 311] on p "Capsaicina : ayuda a descomponer los depósitos de grasa persistente" at bounding box center [707, 326] width 191 height 31
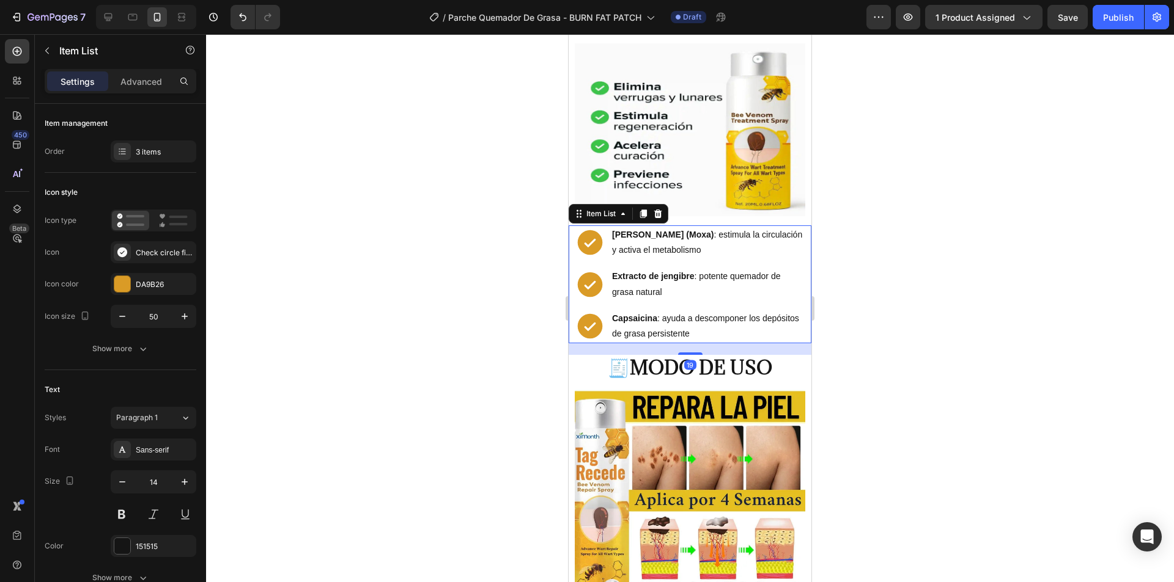
drag, startPoint x: 685, startPoint y: 305, endPoint x: 692, endPoint y: 342, distance: 38.1
click at [685, 353] on div at bounding box center [690, 354] width 24 height 2
type input "100%"
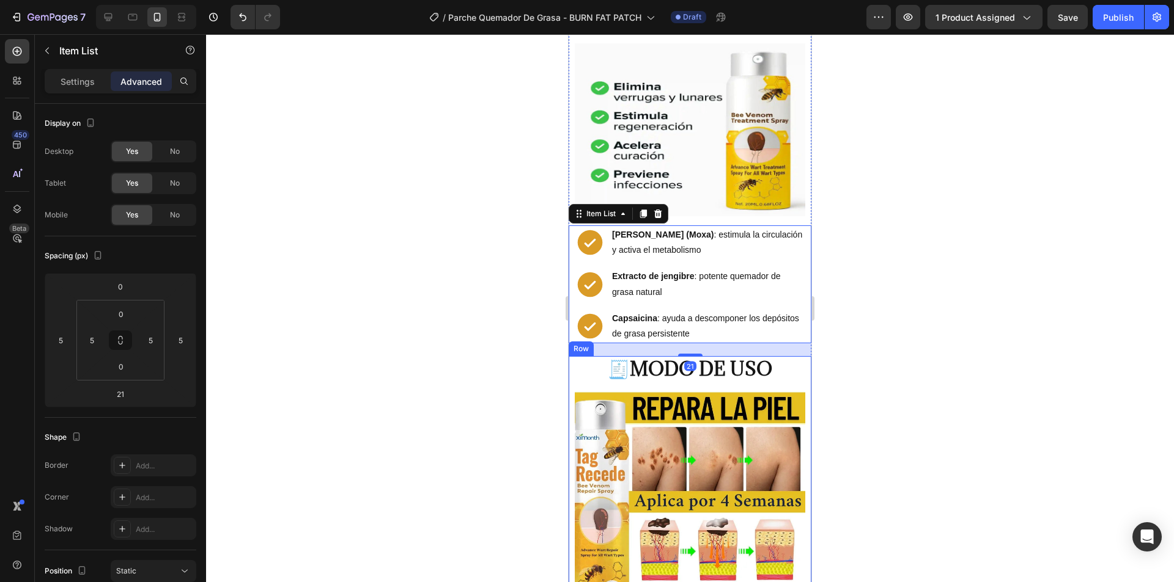
click at [707, 357] on strong "MODO DE USO" at bounding box center [701, 369] width 142 height 24
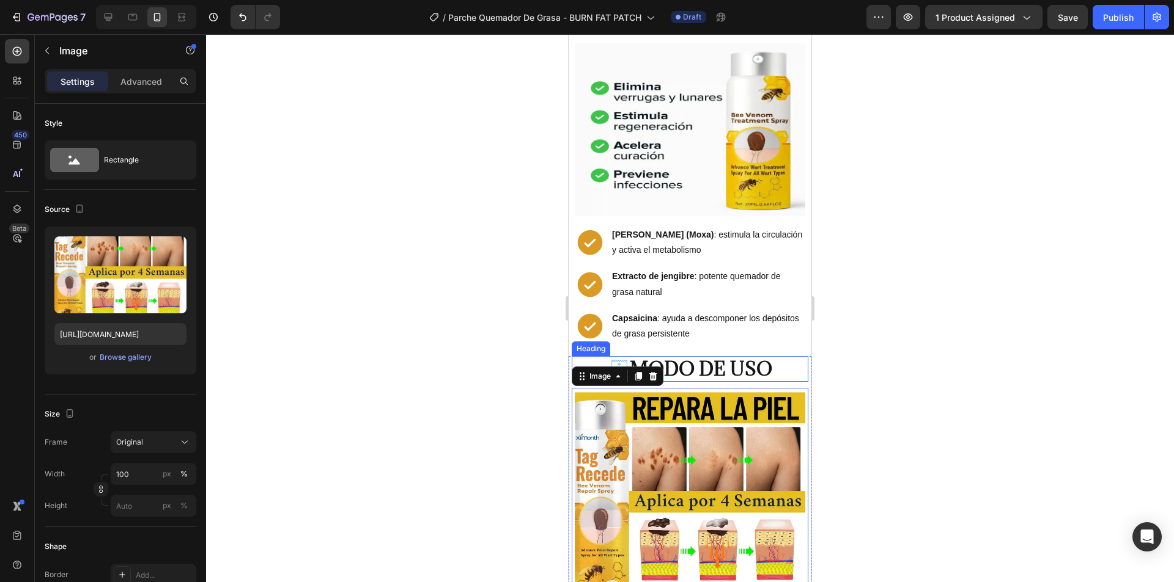
click at [687, 357] on strong "MODO DE USO" at bounding box center [701, 369] width 142 height 24
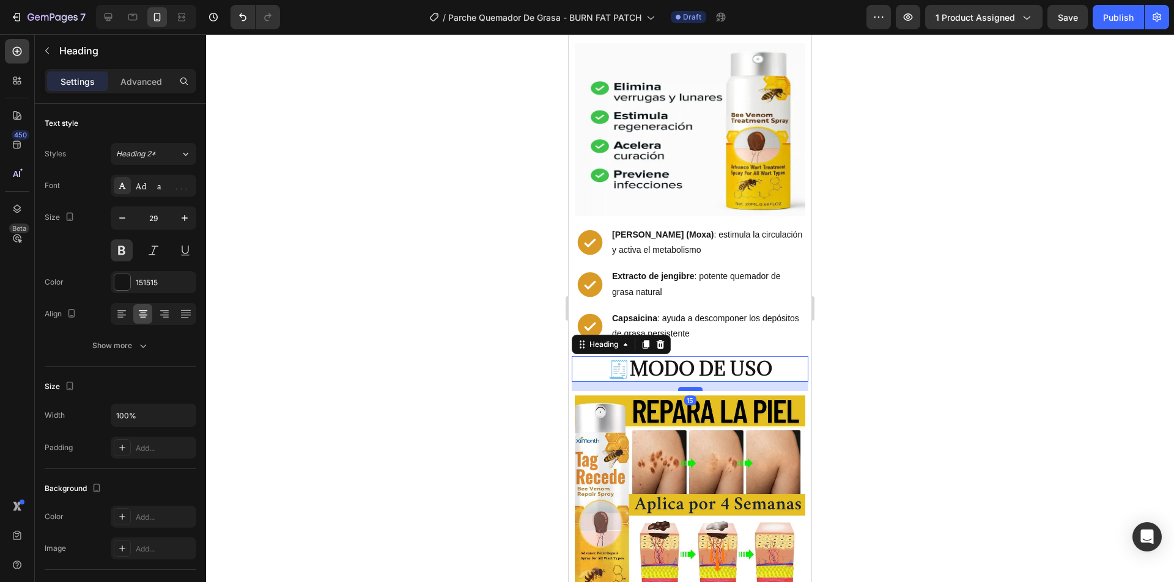
click at [685, 388] on div at bounding box center [690, 390] width 24 height 4
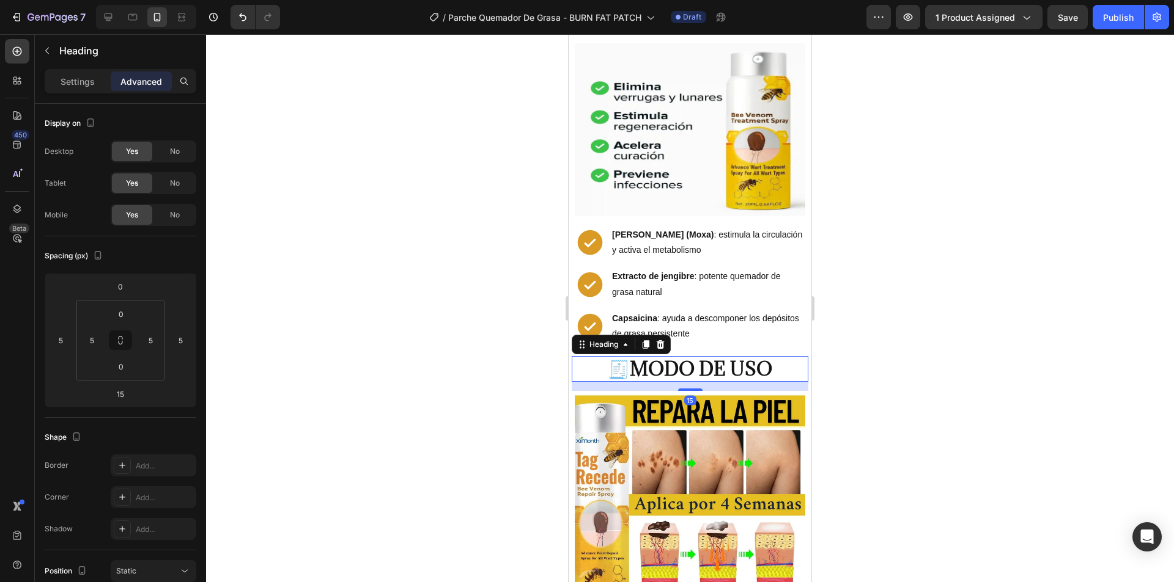
click at [889, 315] on div at bounding box center [690, 308] width 968 height 548
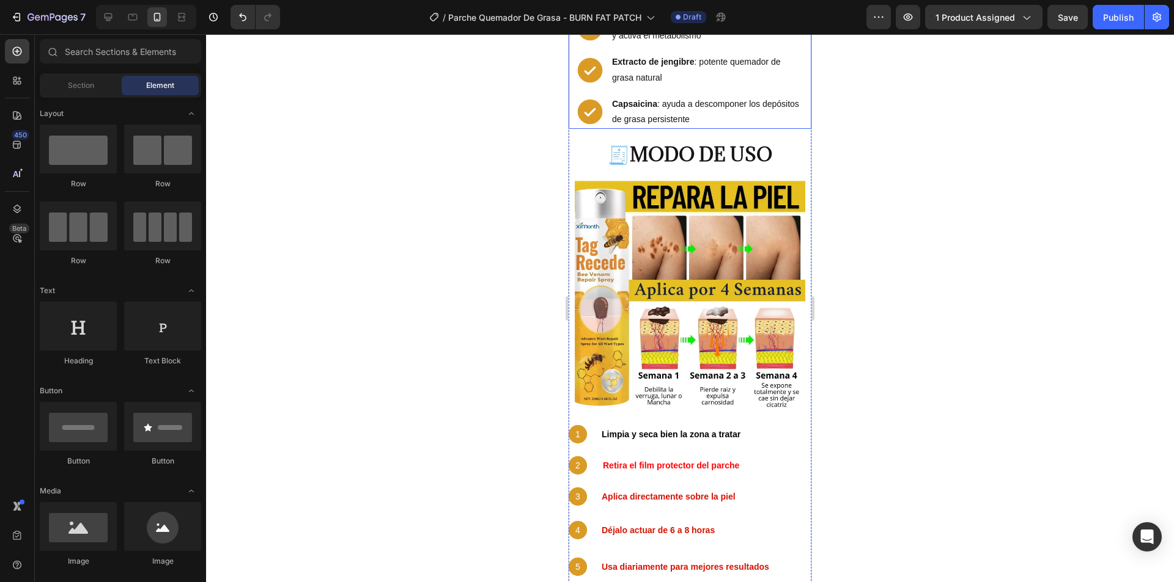
scroll to position [2574, 0]
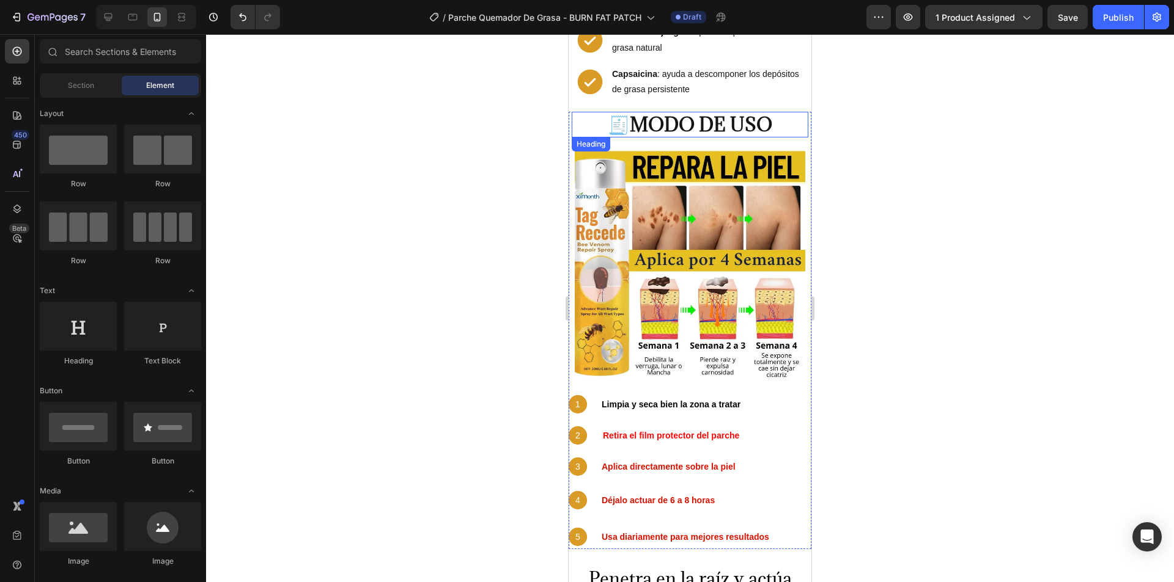
click at [667, 112] on strong "MODO DE USO" at bounding box center [701, 124] width 142 height 24
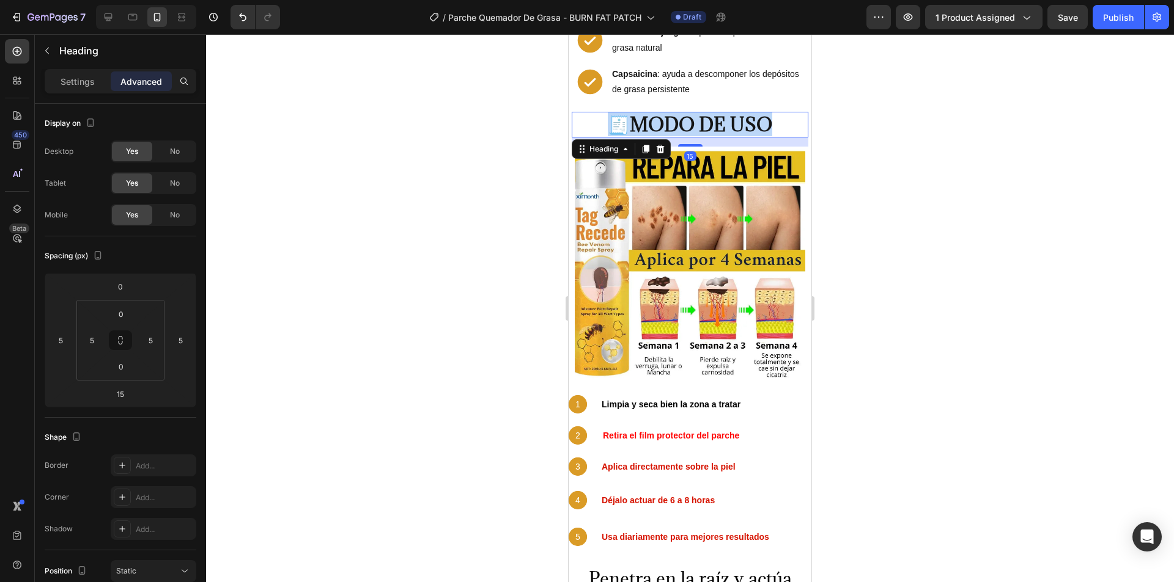
click at [667, 112] on strong "MODO DE USO" at bounding box center [701, 124] width 142 height 24
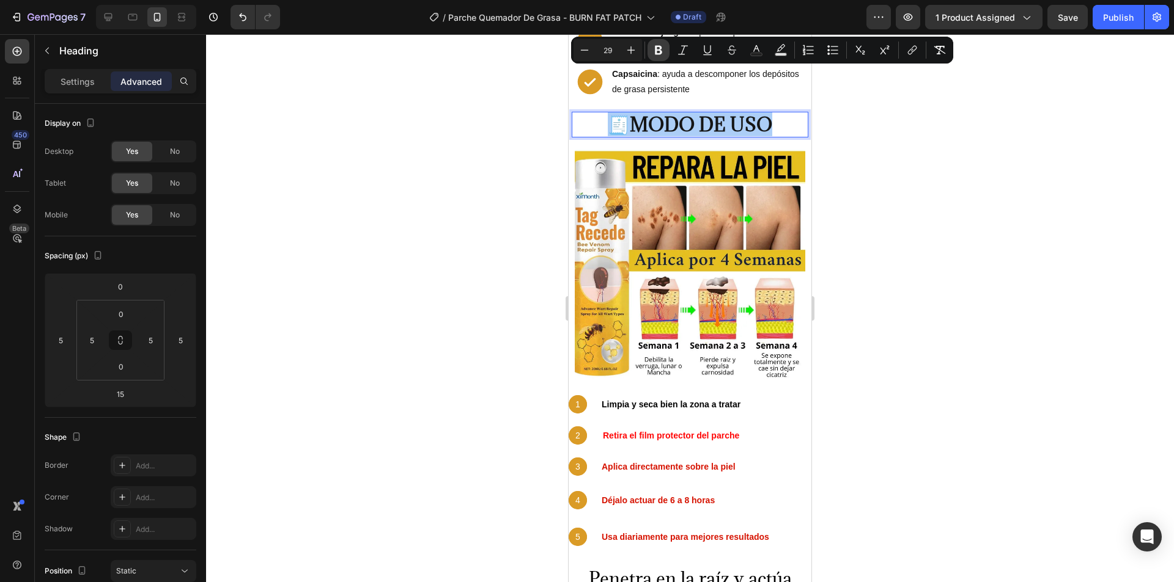
click at [656, 48] on icon "Editor contextual toolbar" at bounding box center [658, 50] width 7 height 9
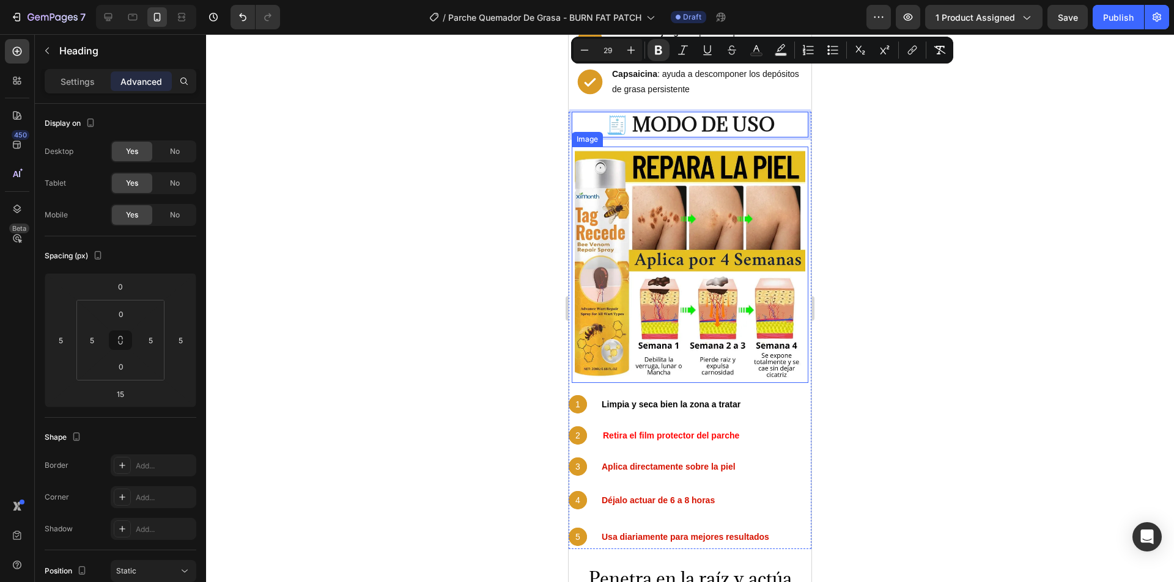
click at [853, 158] on div at bounding box center [690, 308] width 968 height 548
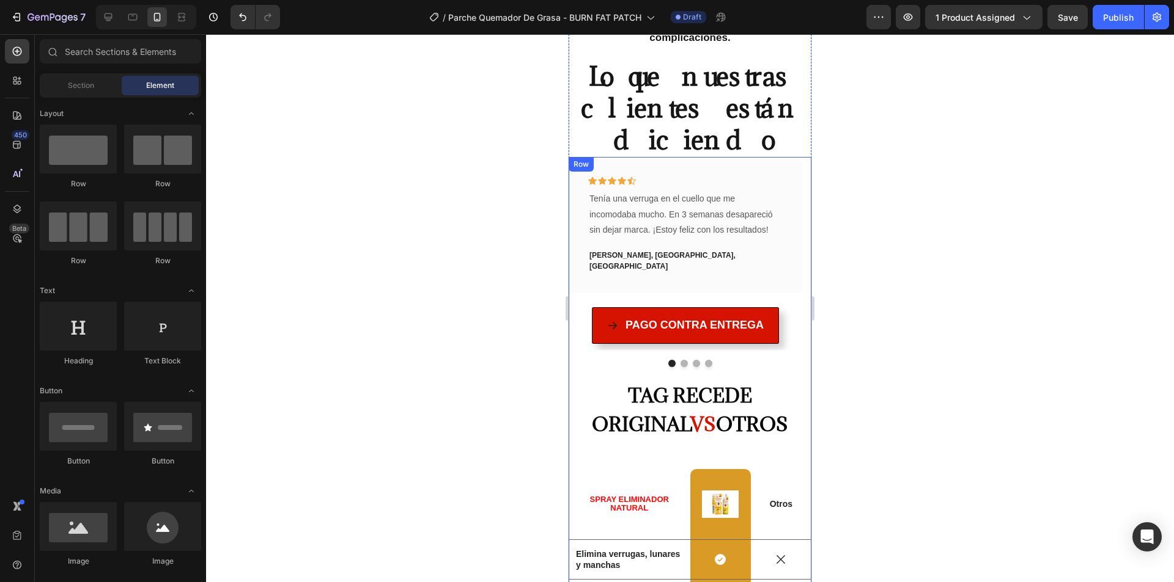
scroll to position [3246, 0]
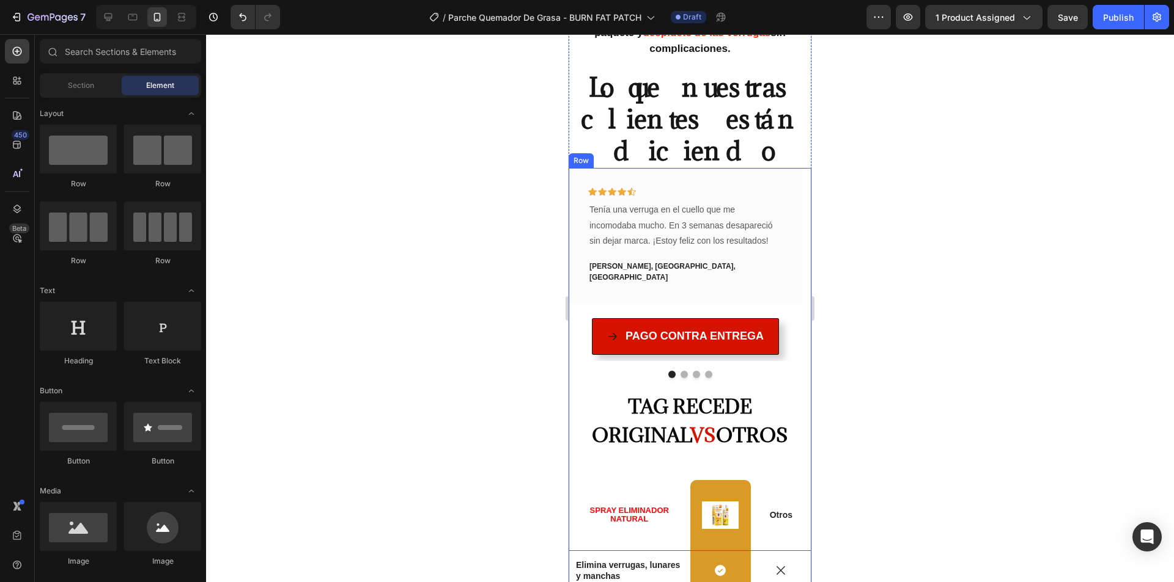
click at [604, 396] on div "Icon Icon Icon Icon Icon Row Tenía una verruga en el cuello que me incomodaba m…" at bounding box center [689, 531] width 243 height 726
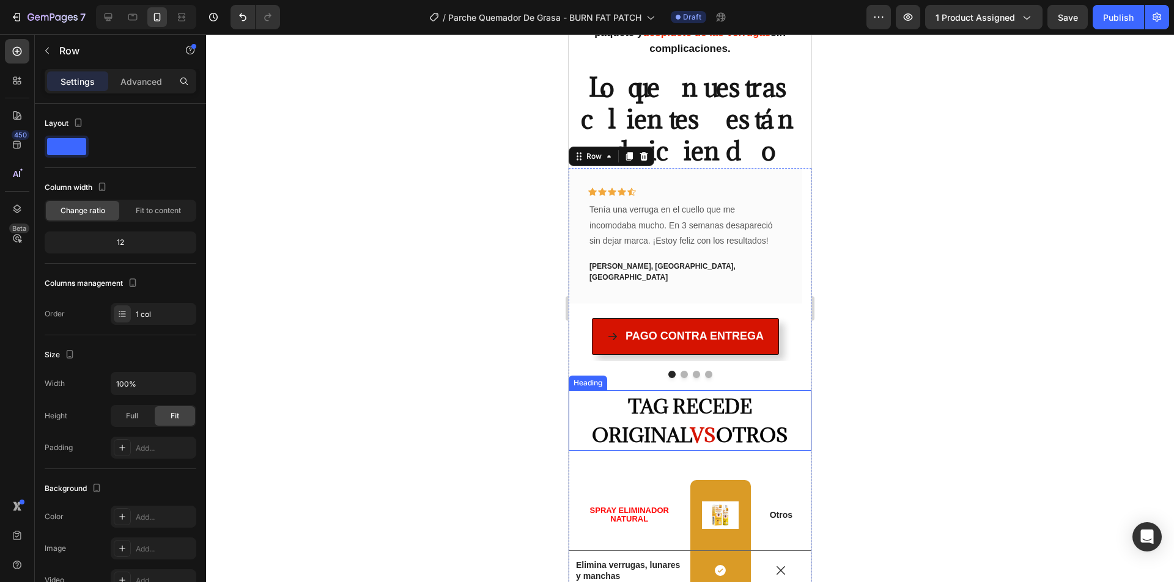
click at [602, 394] on span "TAG RECEDE ORIGINAL" at bounding box center [672, 421] width 160 height 54
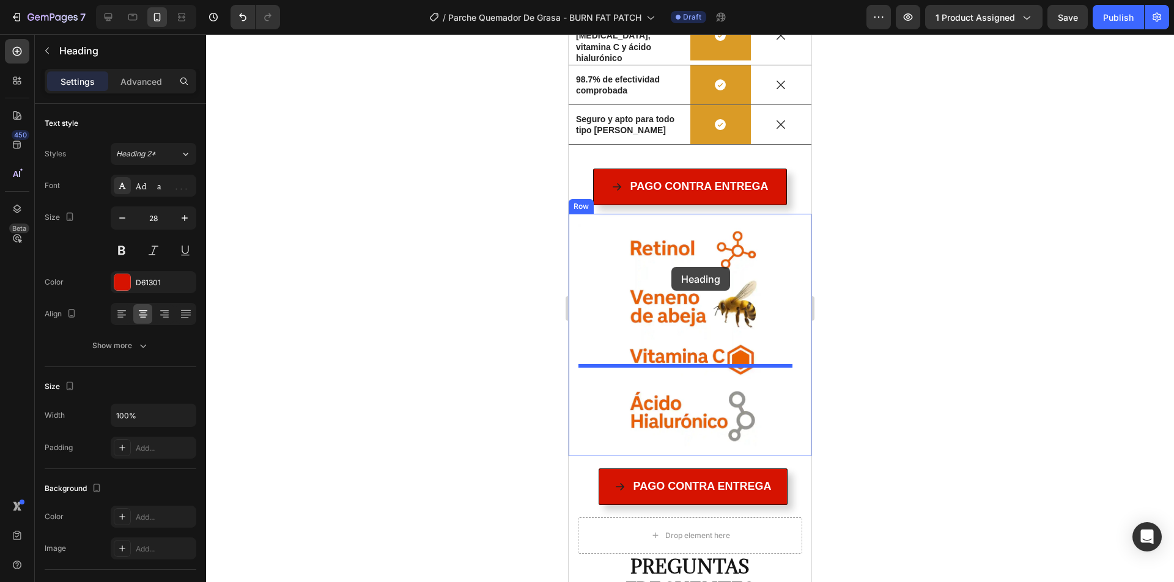
scroll to position [3980, 0]
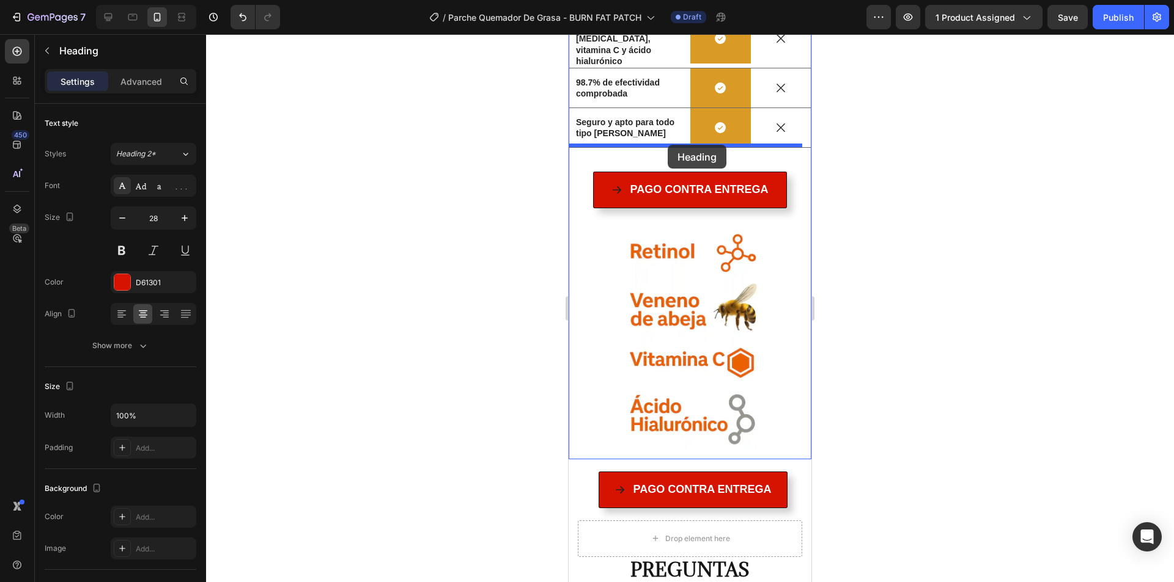
drag, startPoint x: 590, startPoint y: 202, endPoint x: 667, endPoint y: 145, distance: 96.6
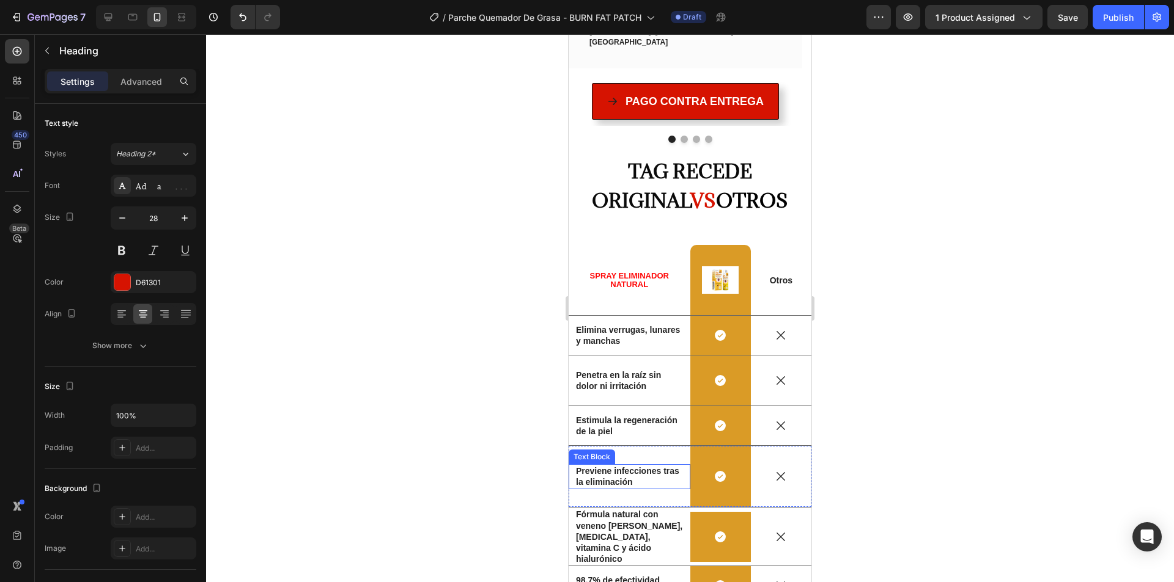
scroll to position [3271, 0]
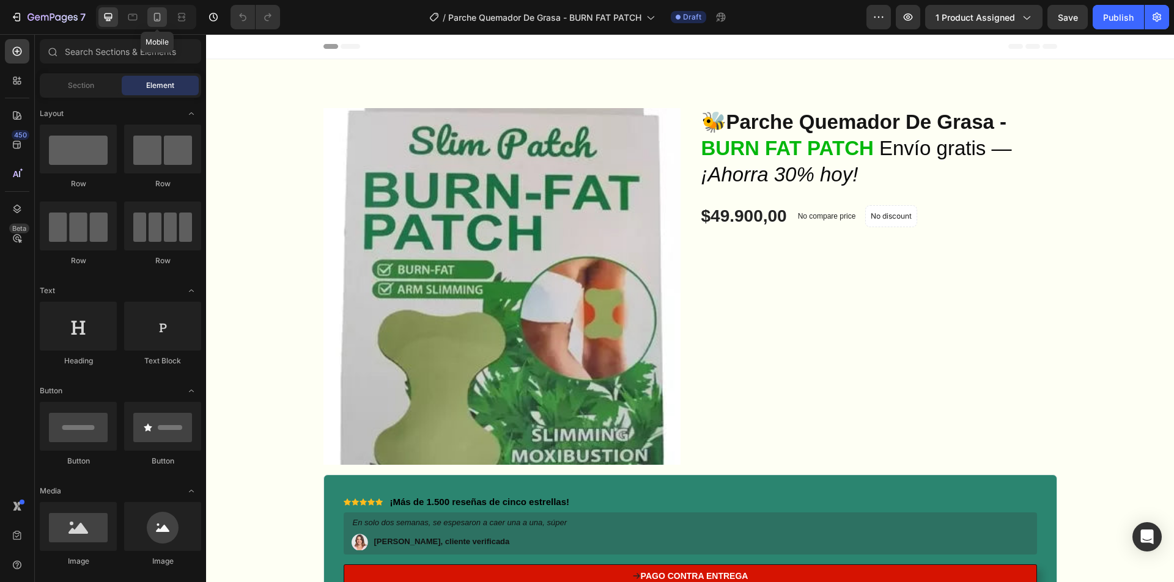
click at [159, 12] on icon at bounding box center [157, 17] width 12 height 12
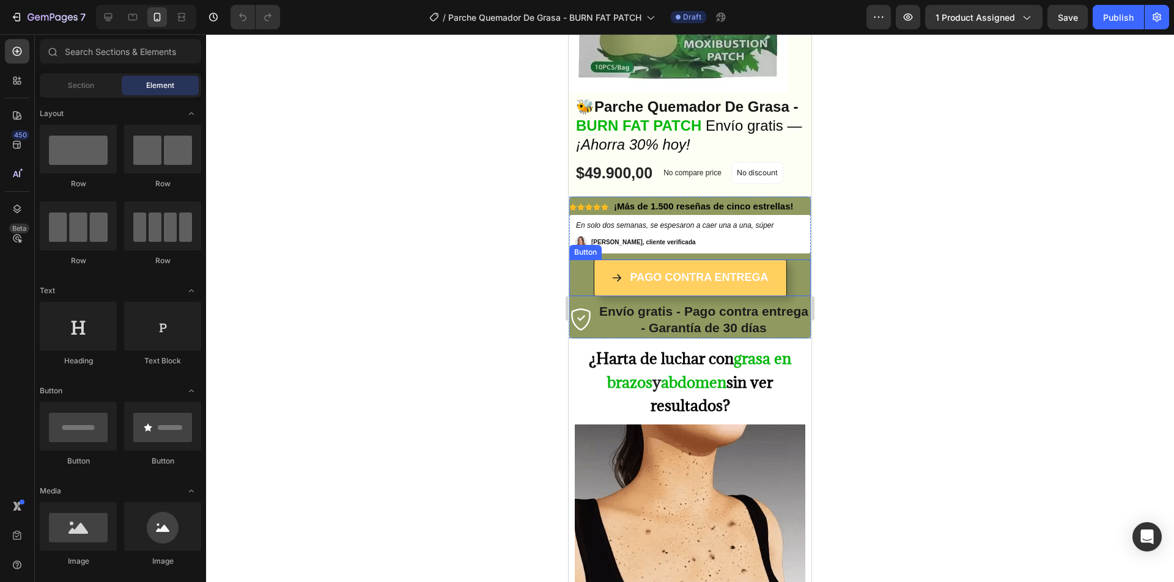
scroll to position [269, 0]
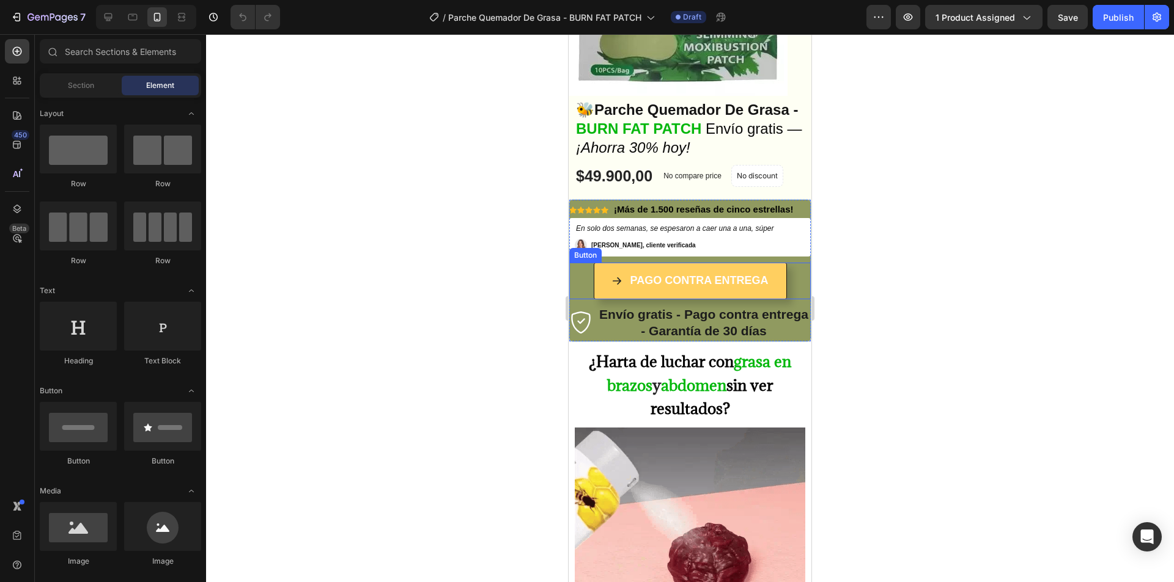
click at [598, 266] on button "PAGO CONTRA ENTREGA" at bounding box center [689, 281] width 193 height 37
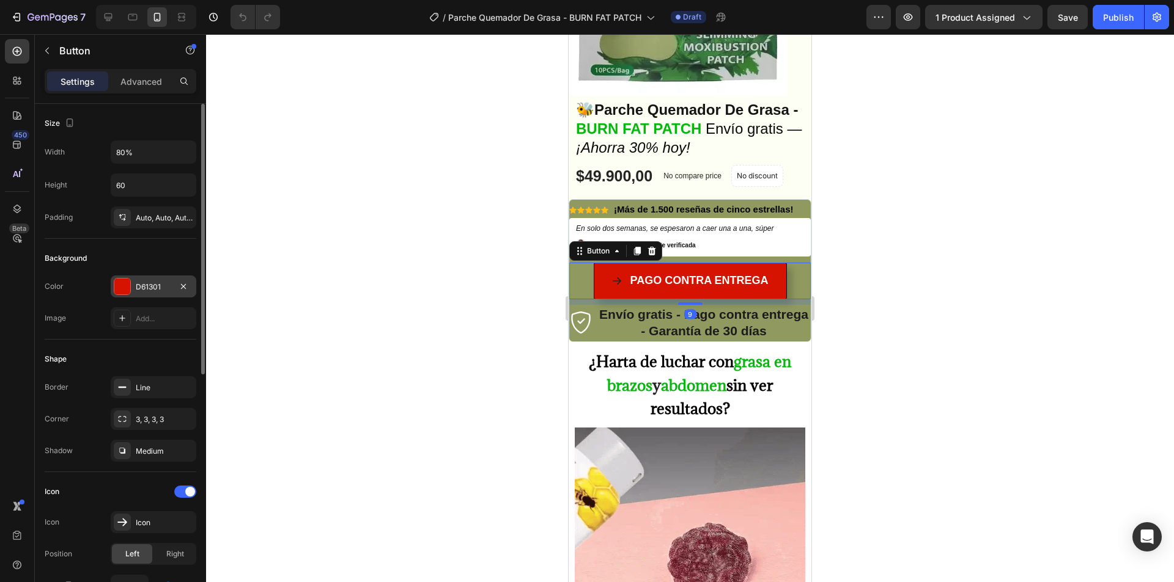
click at [145, 285] on div "D61301" at bounding box center [153, 287] width 35 height 11
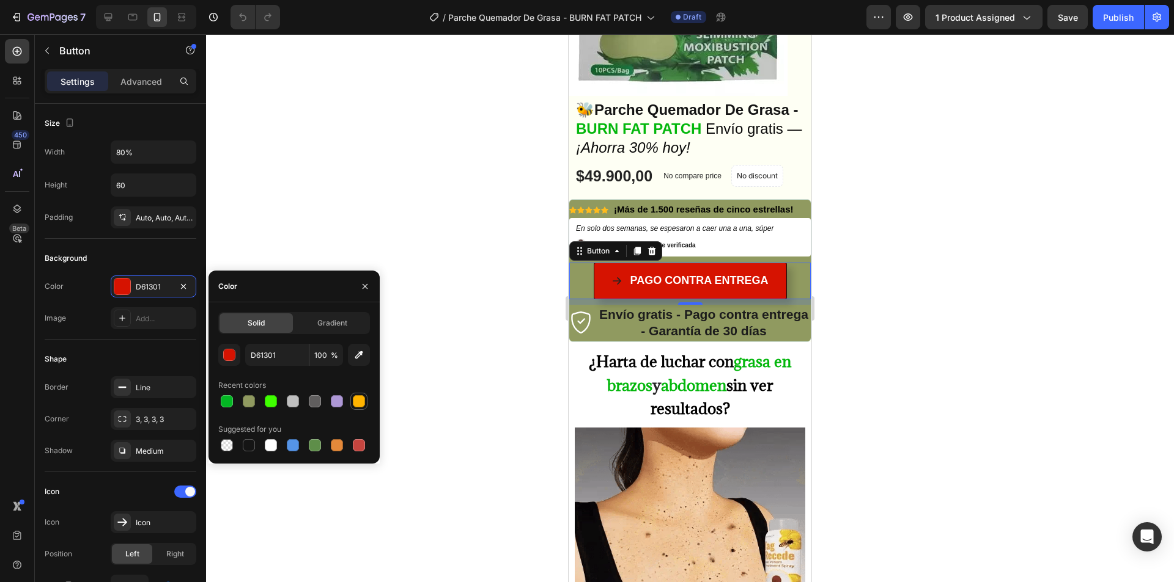
click at [358, 400] on div at bounding box center [359, 401] width 12 height 12
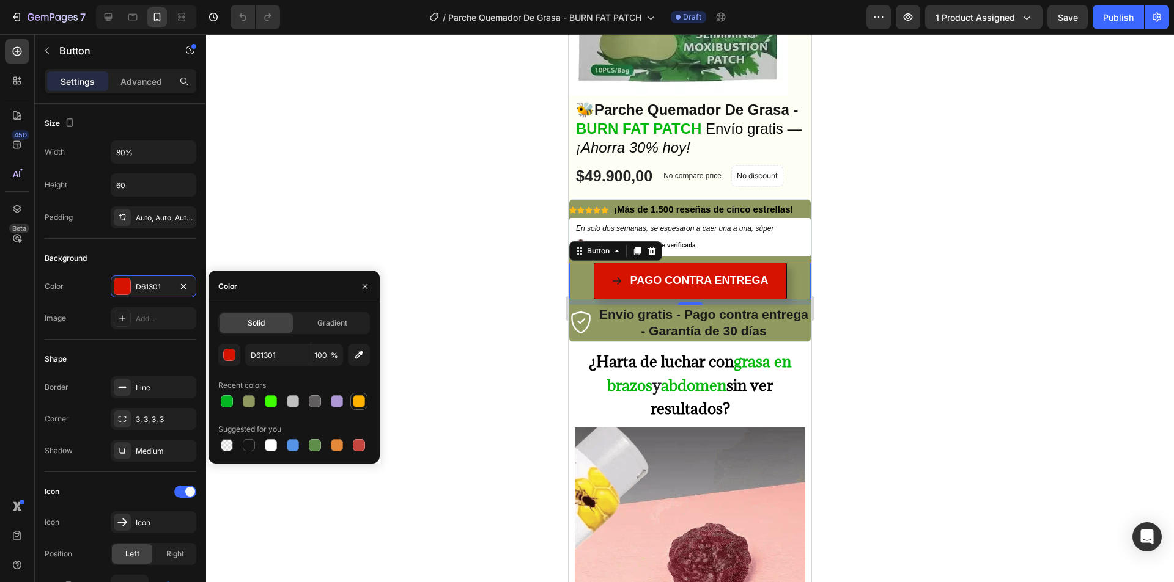
type input "FFB300"
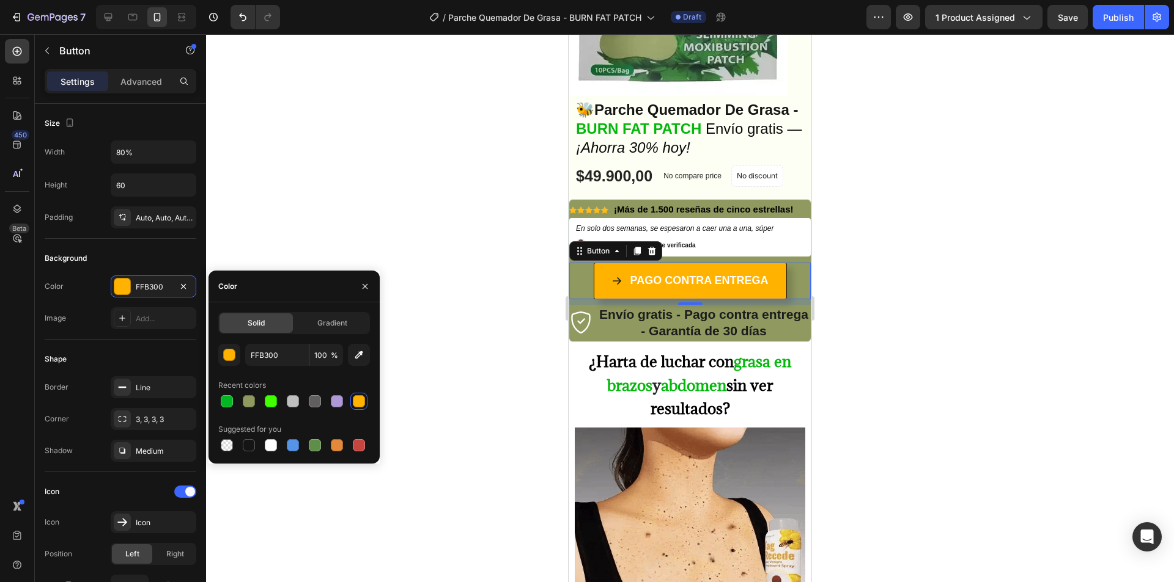
click at [469, 329] on div at bounding box center [690, 308] width 968 height 548
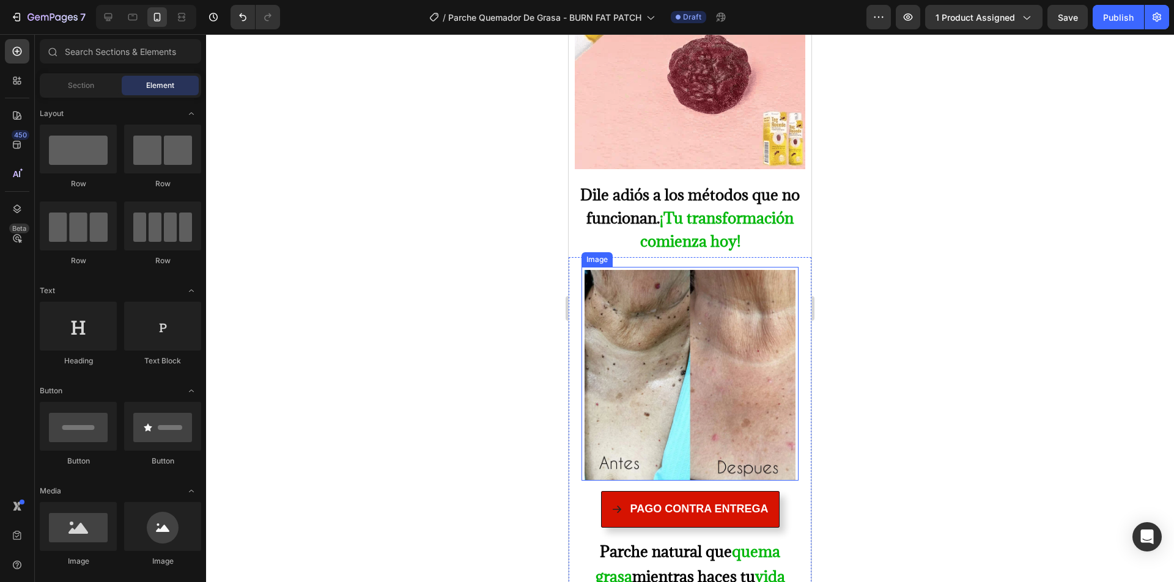
scroll to position [1002, 0]
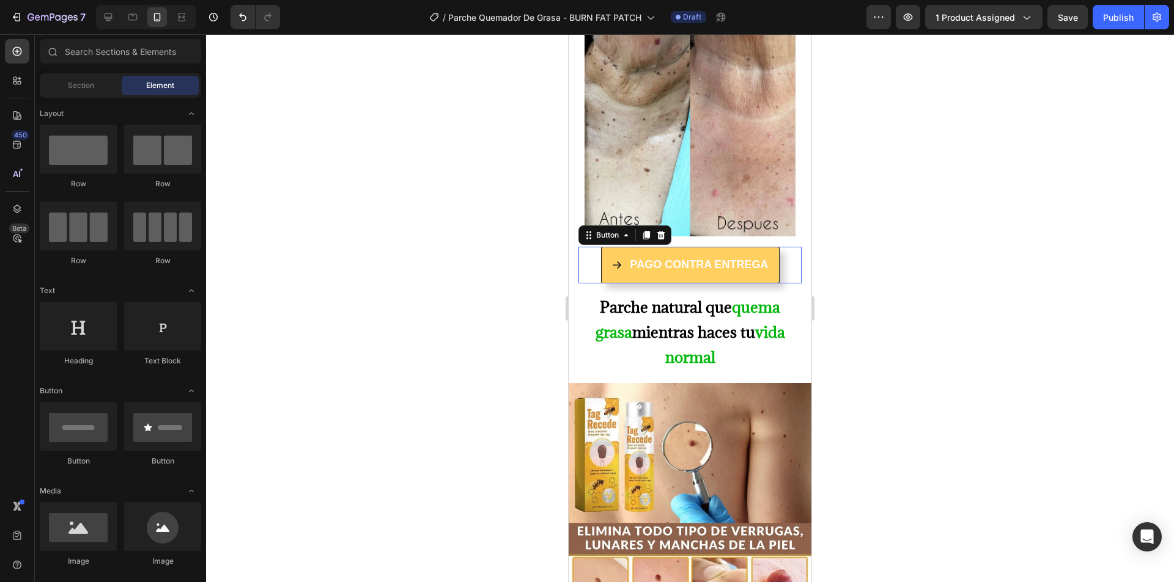
click at [619, 247] on button "PAGO CONTRA ENTREGA" at bounding box center [690, 265] width 178 height 37
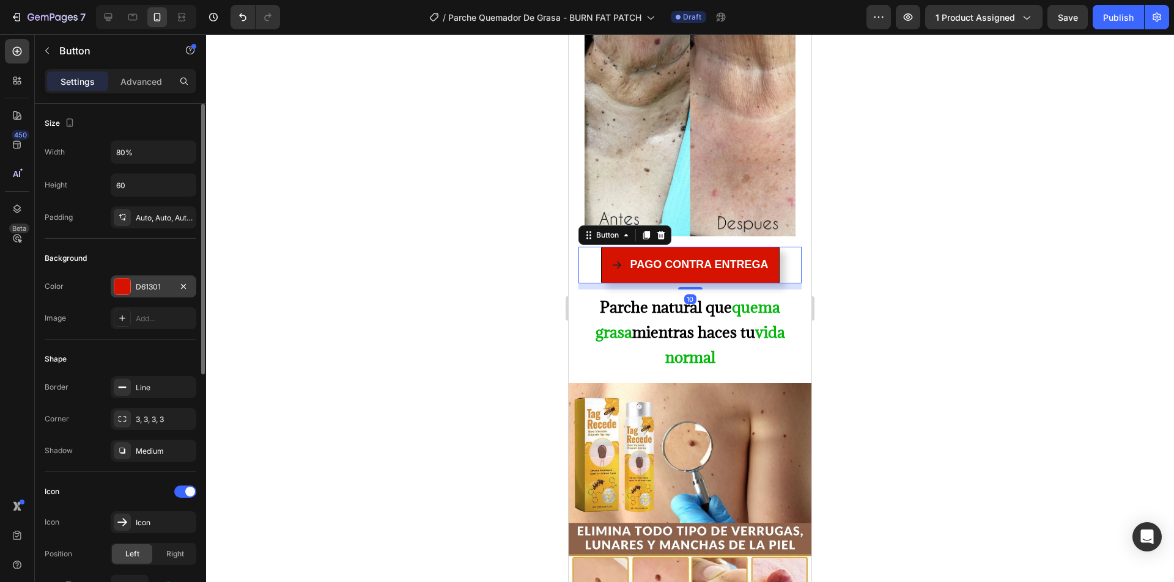
click at [127, 293] on div at bounding box center [122, 287] width 16 height 16
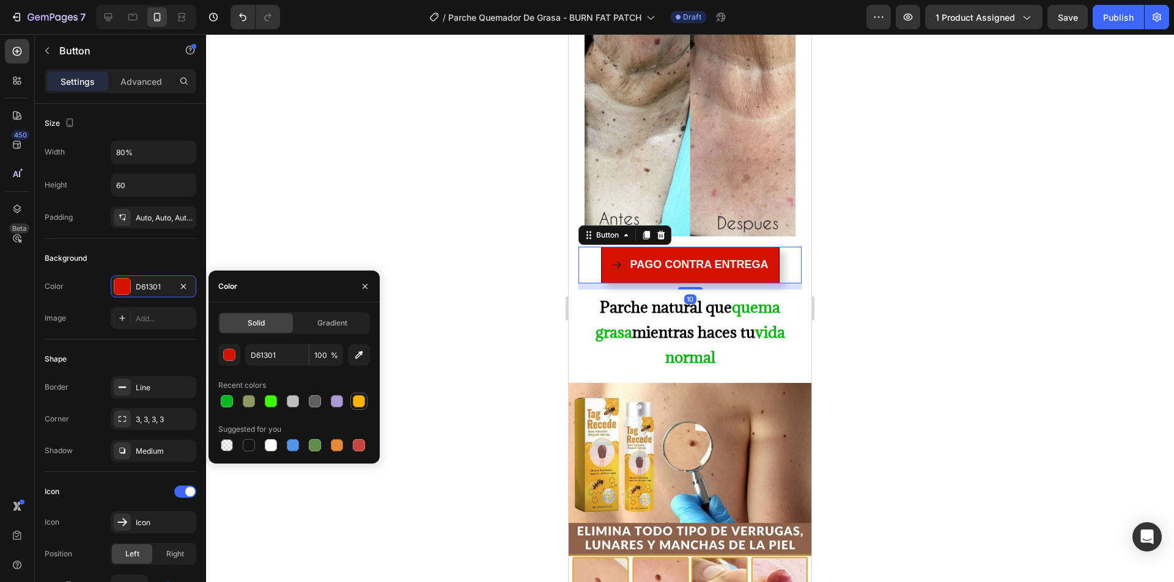
click at [355, 397] on div at bounding box center [359, 401] width 12 height 12
type input "FFB300"
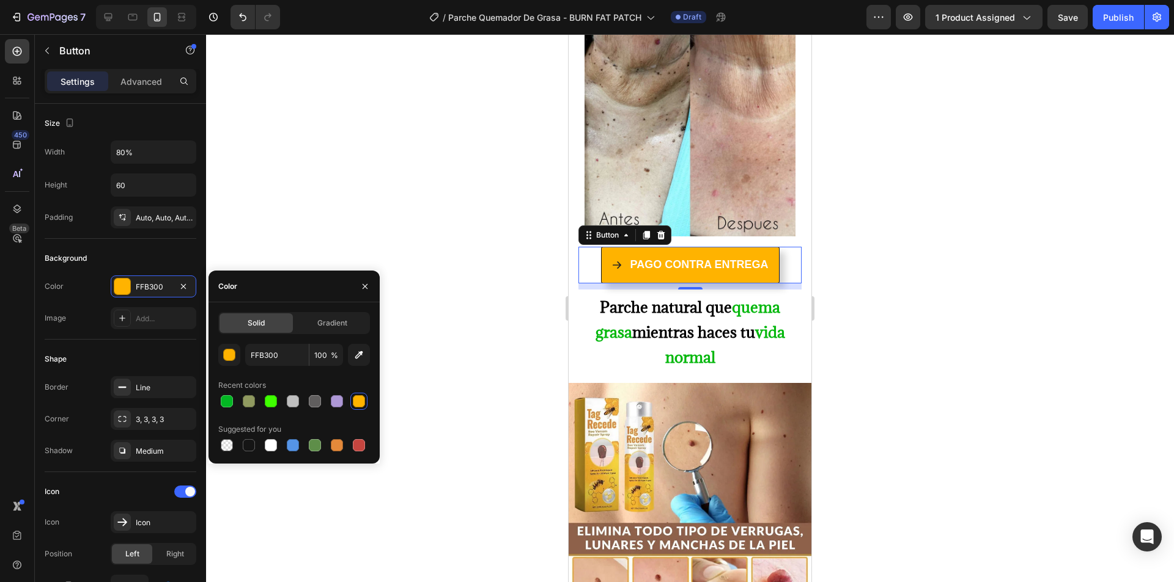
click at [461, 209] on div at bounding box center [690, 308] width 968 height 548
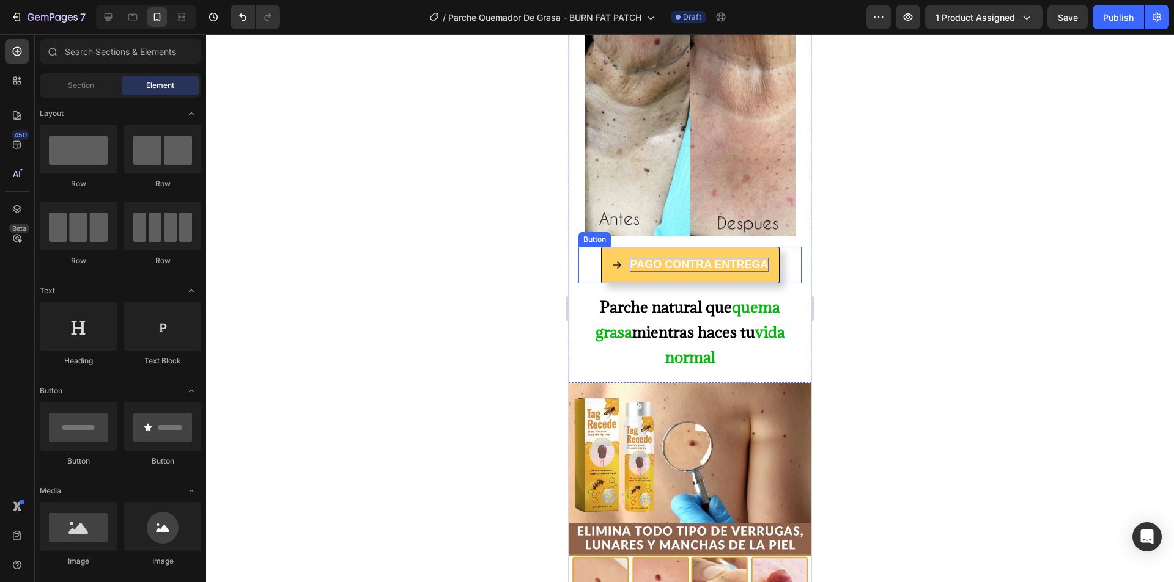
click at [713, 258] on p "PAGO CONTRA ENTREGA" at bounding box center [699, 265] width 138 height 14
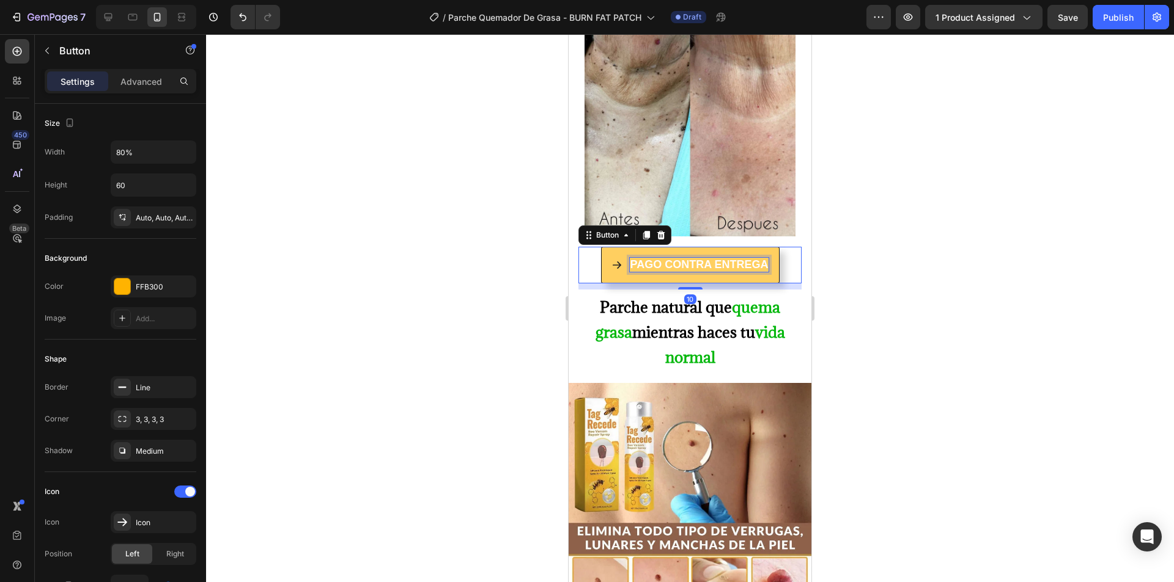
click at [713, 258] on p "PAGO CONTRA ENTREGA" at bounding box center [699, 265] width 138 height 14
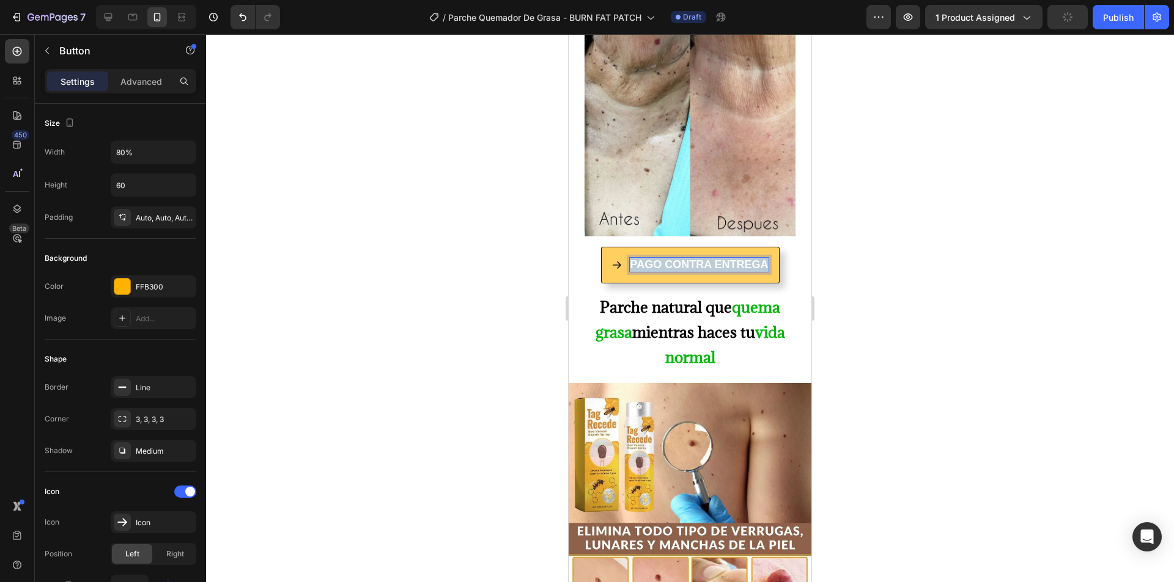
click at [713, 258] on p "PAGO CONTRA ENTREGA" at bounding box center [699, 265] width 138 height 14
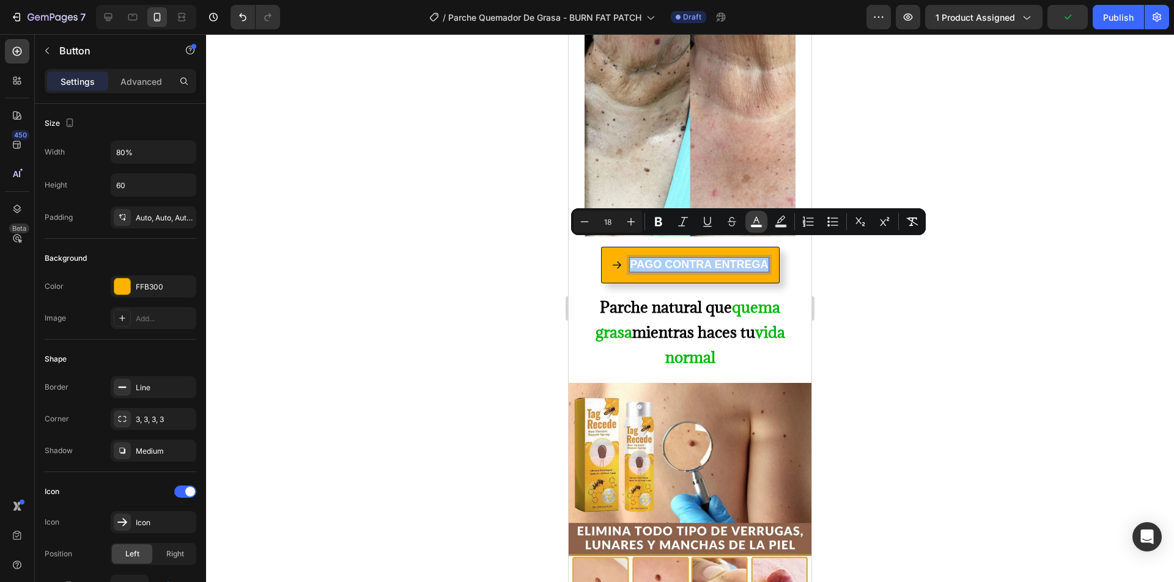
click at [752, 218] on icon "Editor contextual toolbar" at bounding box center [756, 222] width 12 height 12
type input "FFFCFC"
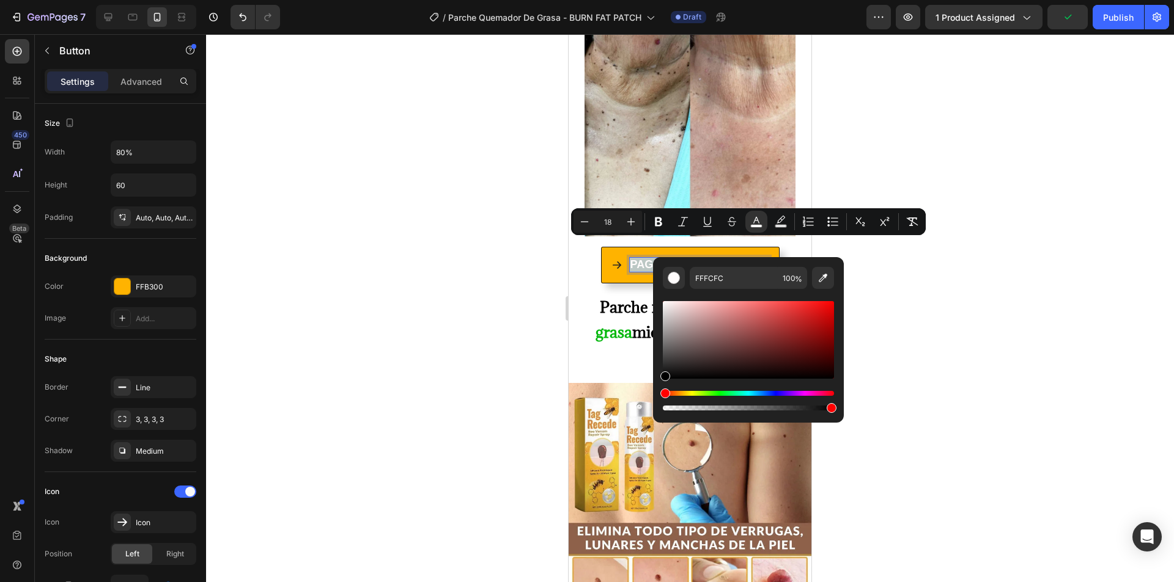
drag, startPoint x: 1265, startPoint y: 375, endPoint x: 639, endPoint y: 385, distance: 626.0
type input "000000"
click at [458, 321] on div at bounding box center [690, 308] width 968 height 548
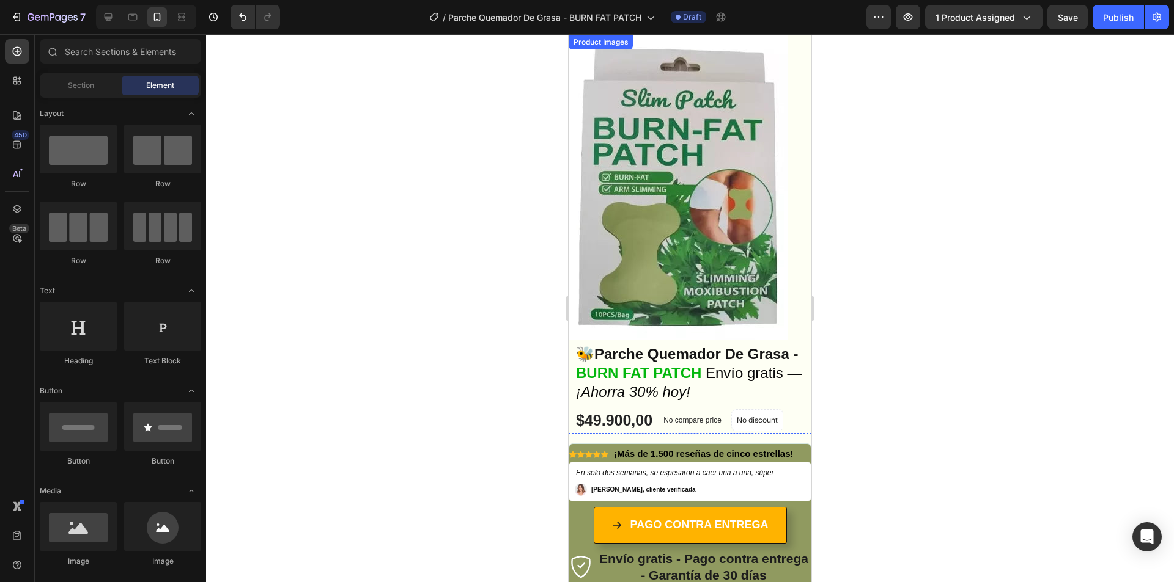
scroll to position [452, 0]
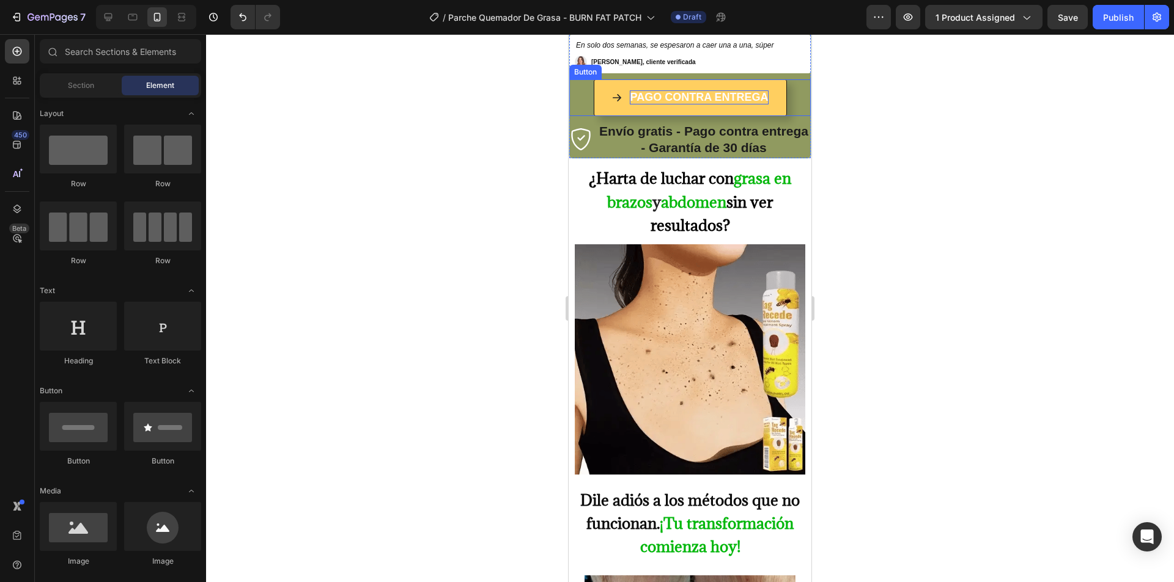
click at [702, 103] on p "PAGO CONTRA ENTREGA" at bounding box center [699, 97] width 138 height 14
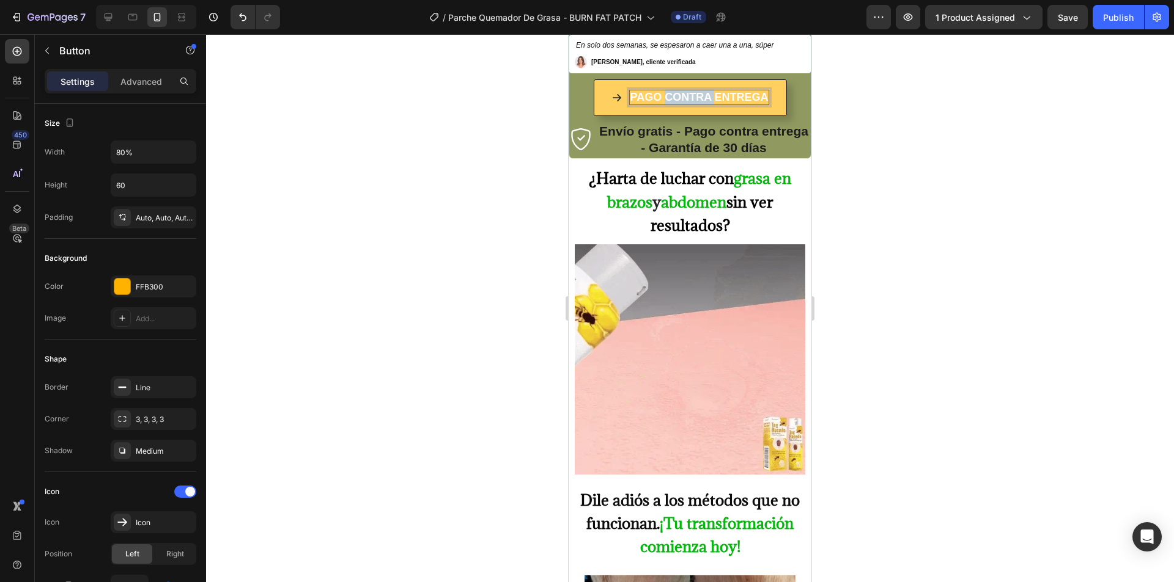
click at [702, 103] on p "PAGO CONTRA ENTREGA" at bounding box center [699, 97] width 138 height 14
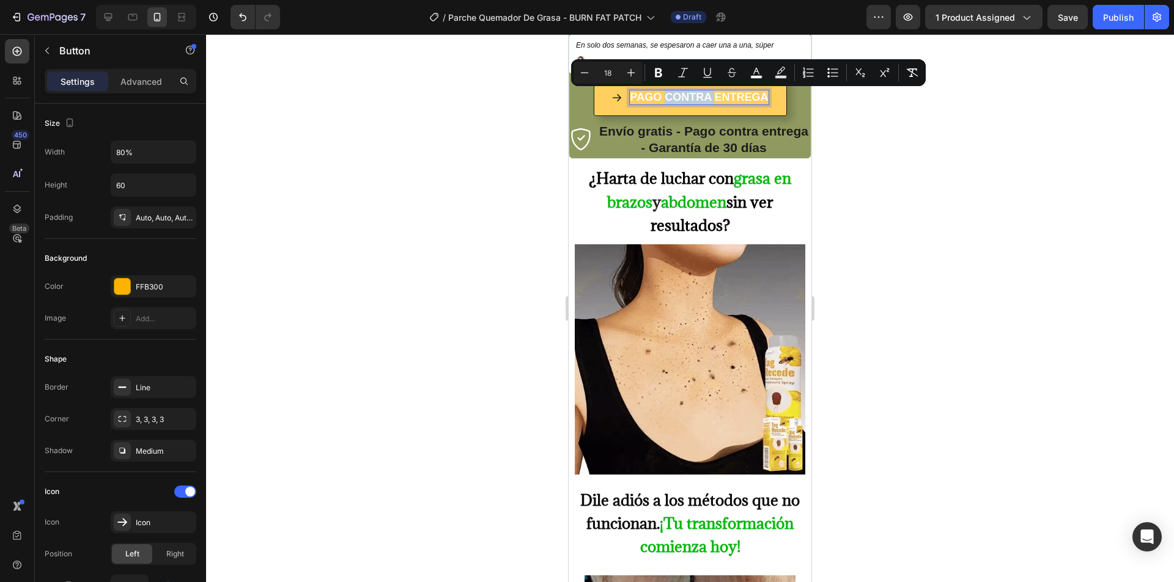
click at [702, 103] on p "PAGO CONTRA ENTREGA" at bounding box center [699, 97] width 138 height 14
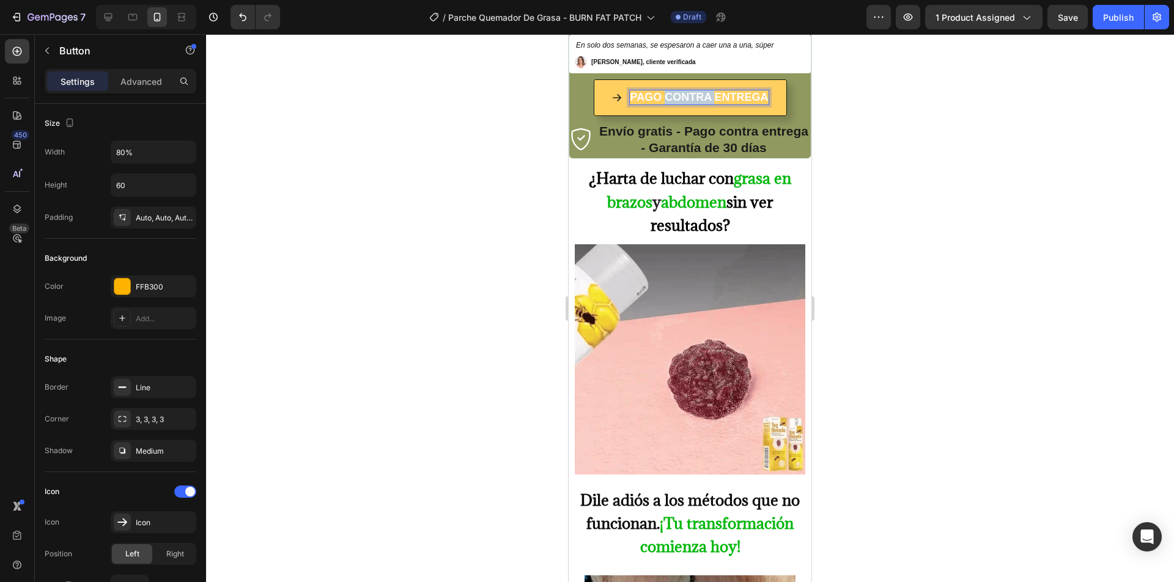
click at [702, 103] on p "PAGO CONTRA ENTREGA" at bounding box center [699, 97] width 138 height 14
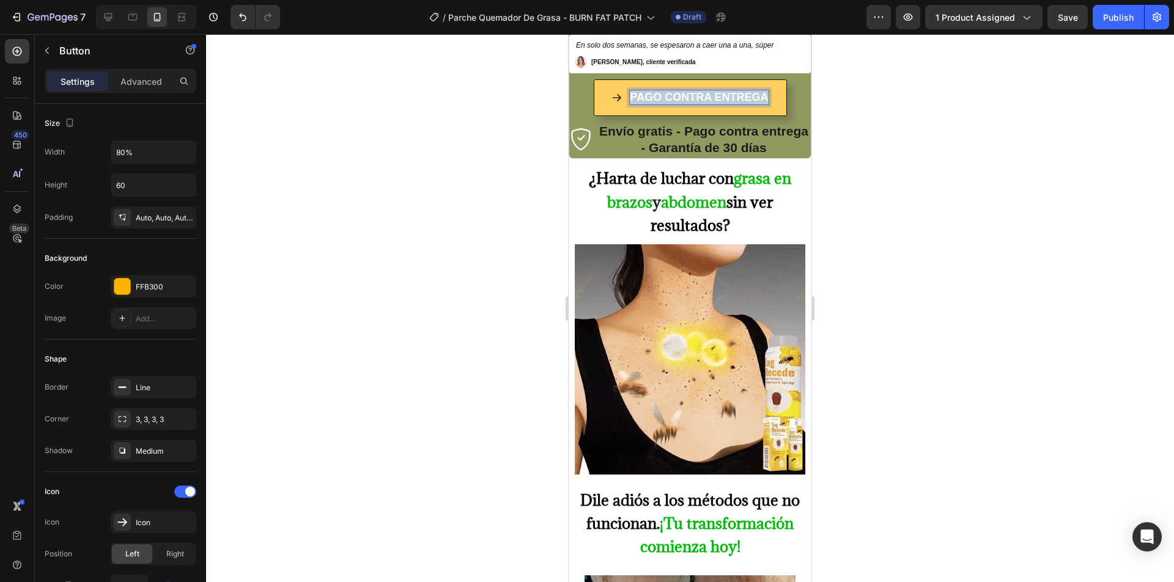
click at [702, 103] on p "PAGO CONTRA ENTREGA" at bounding box center [699, 97] width 138 height 14
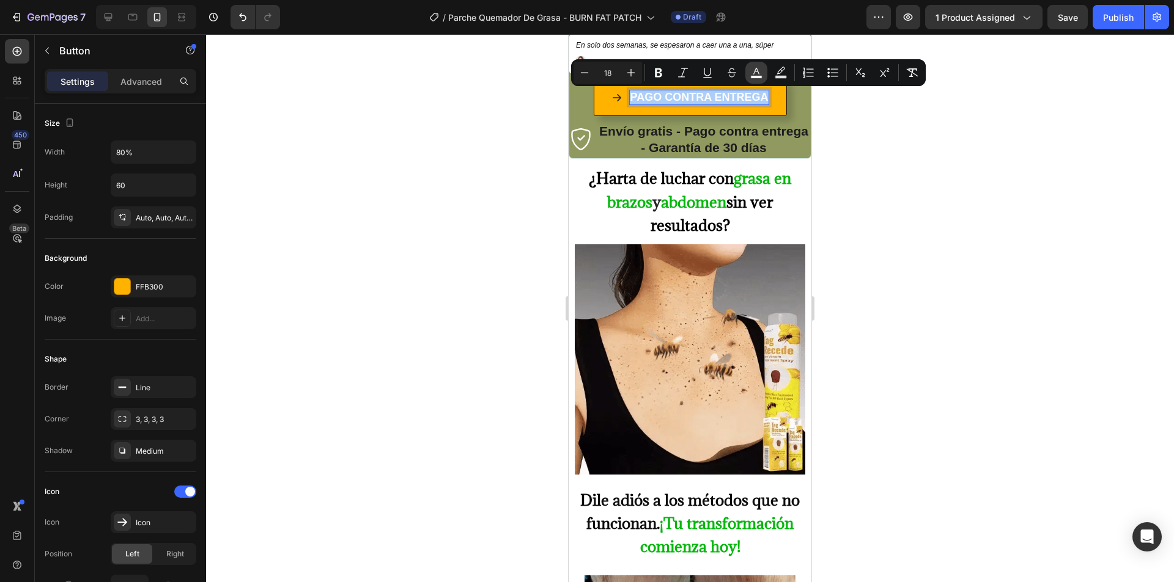
click at [760, 67] on icon "Editor contextual toolbar" at bounding box center [756, 73] width 12 height 12
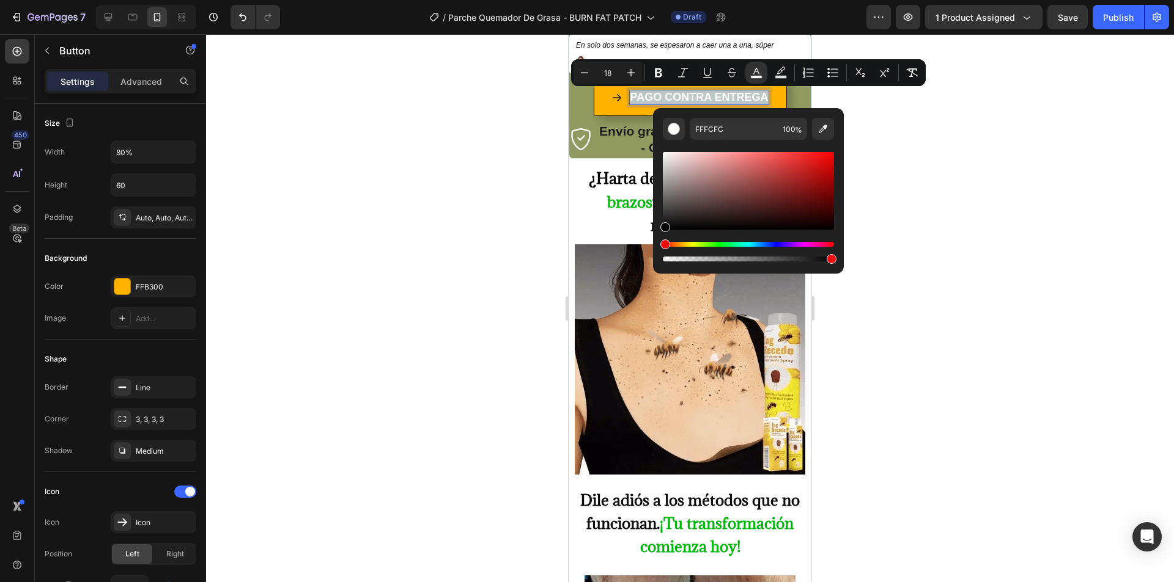
drag, startPoint x: 1291, startPoint y: 244, endPoint x: 624, endPoint y: 236, distance: 667.5
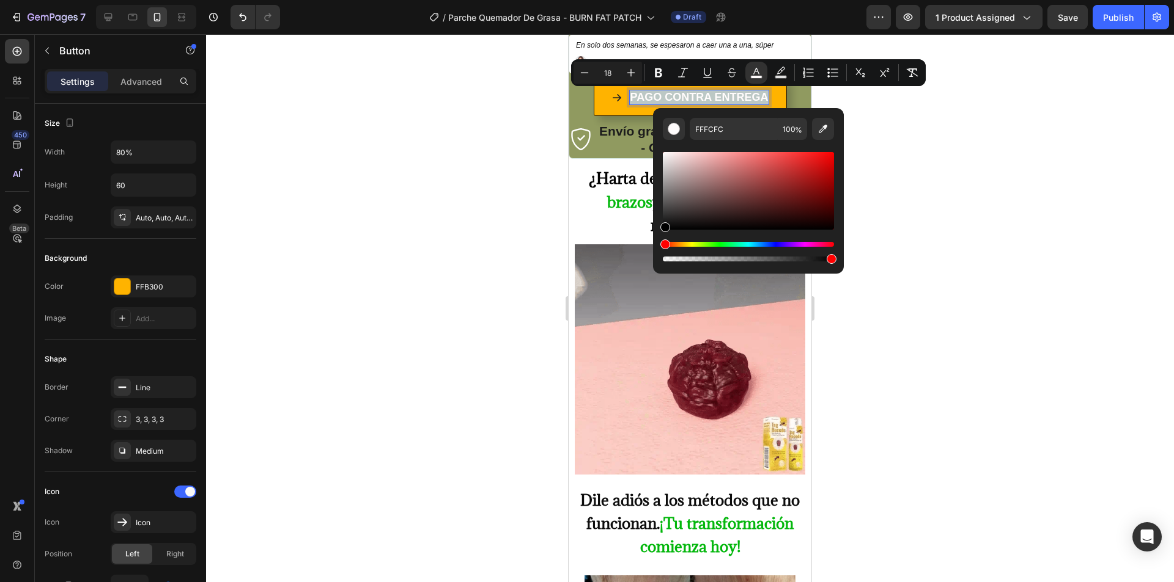
type input "000000"
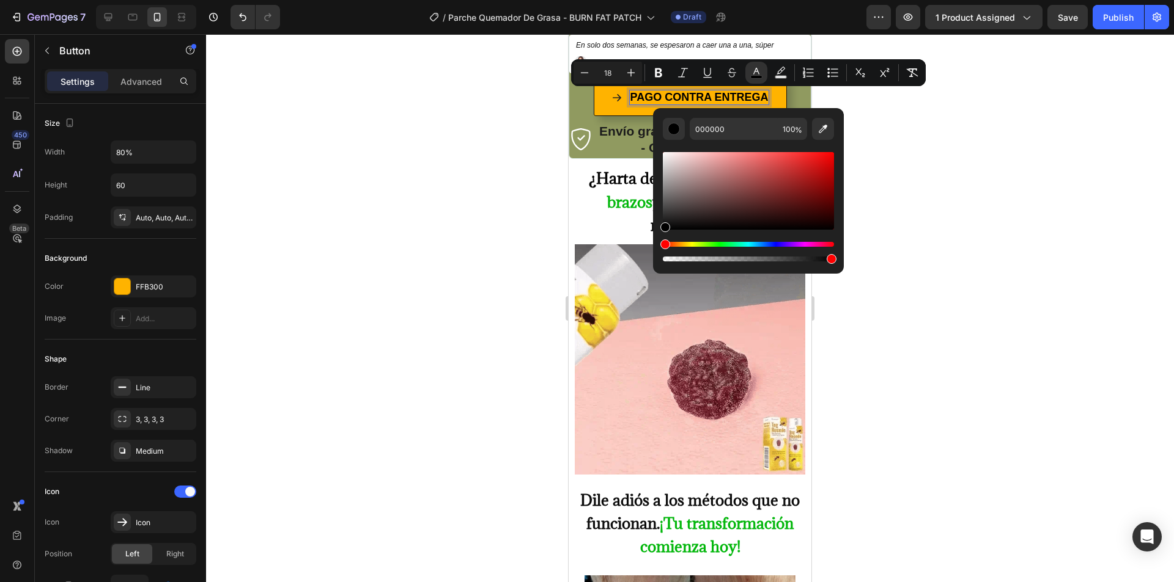
click at [437, 207] on div at bounding box center [690, 308] width 968 height 548
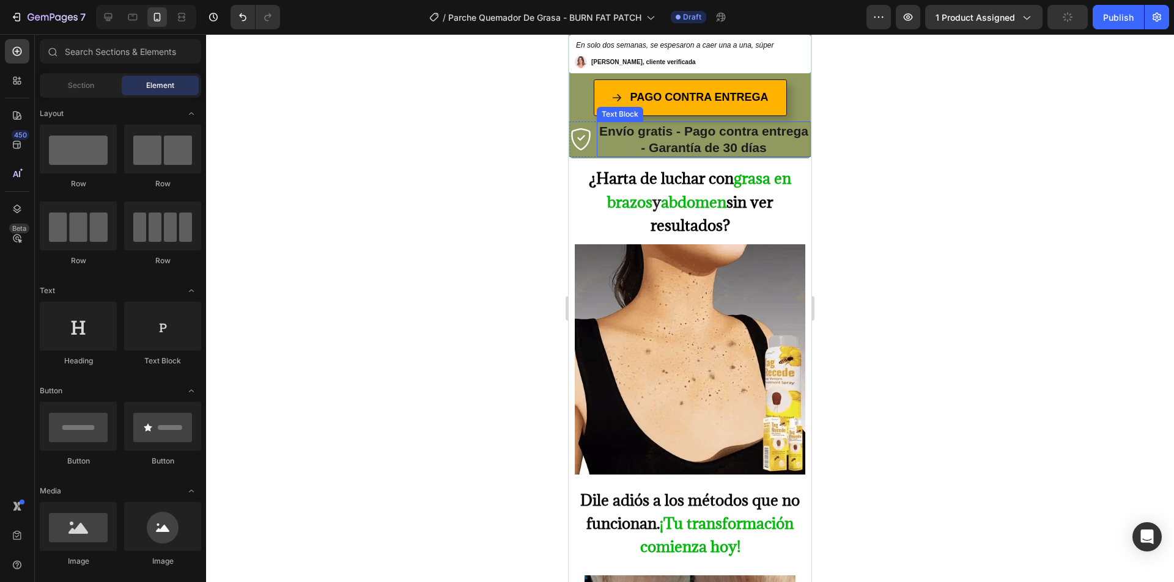
click at [679, 145] on strong "Envío gratis - Pago contra entrega - Garantía de 30 días" at bounding box center [703, 139] width 209 height 31
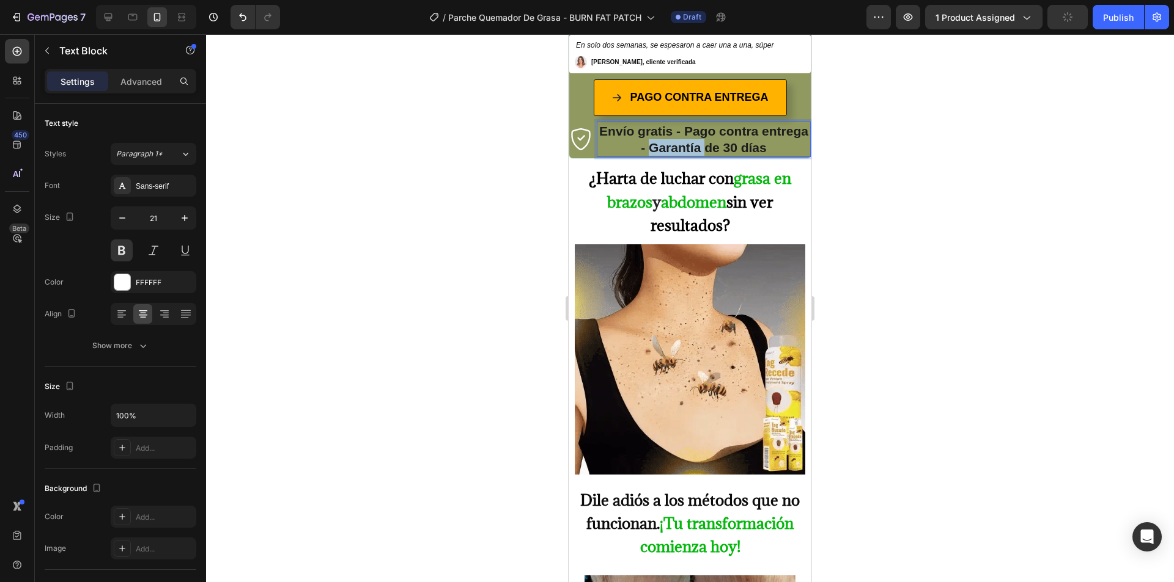
click at [679, 145] on strong "Envío gratis - Pago contra entrega - Garantía de 30 días" at bounding box center [703, 139] width 209 height 31
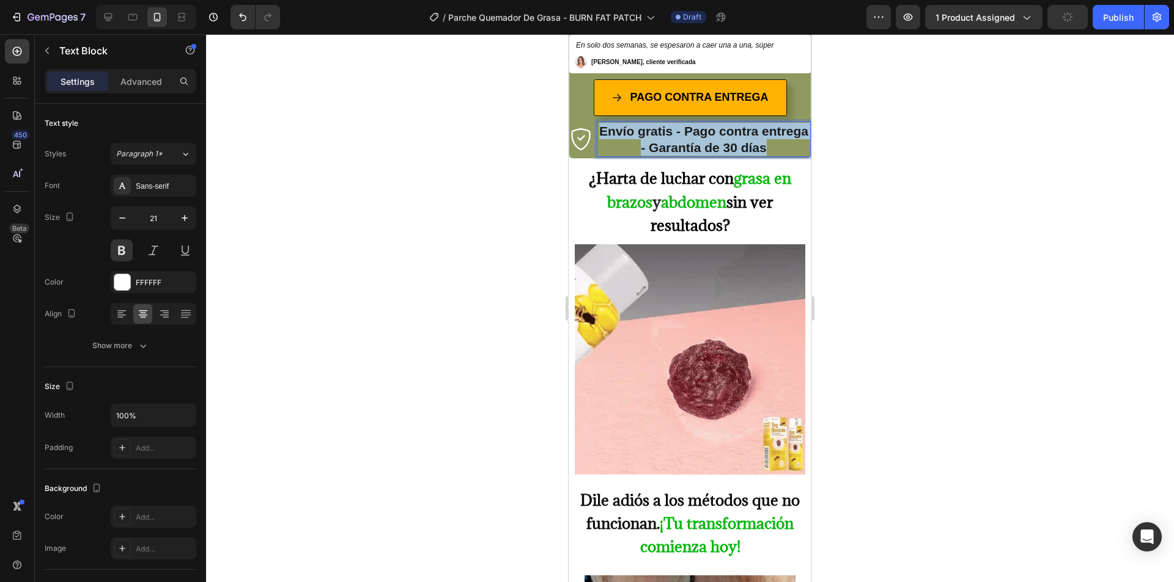
click at [679, 145] on strong "Envío gratis - Pago contra entrega - Garantía de 30 días" at bounding box center [703, 139] width 209 height 31
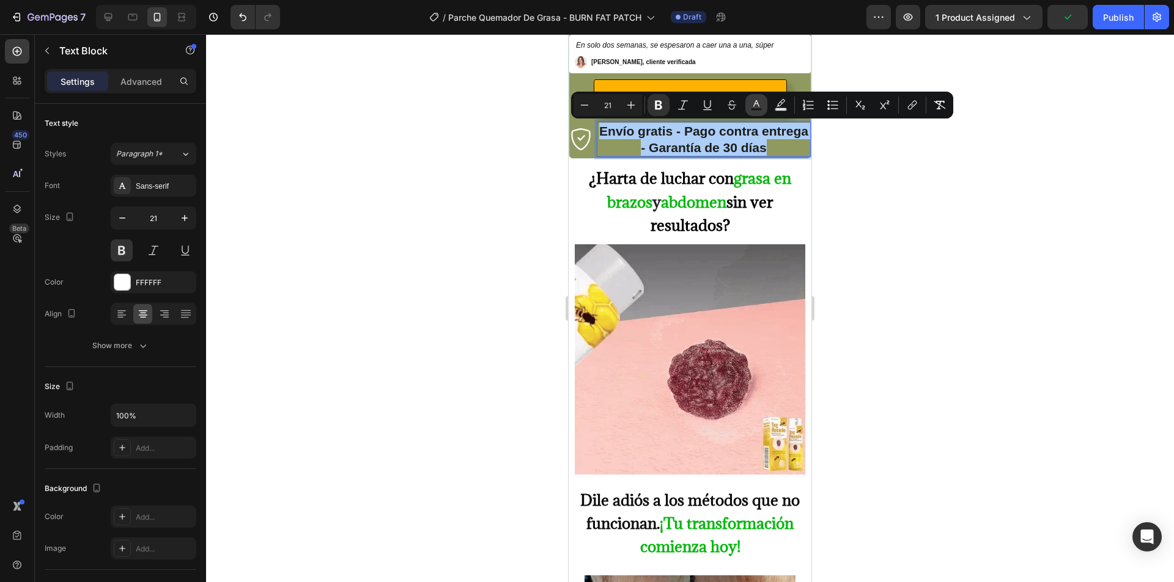
click at [762, 105] on icon "Editor contextual toolbar" at bounding box center [756, 105] width 12 height 12
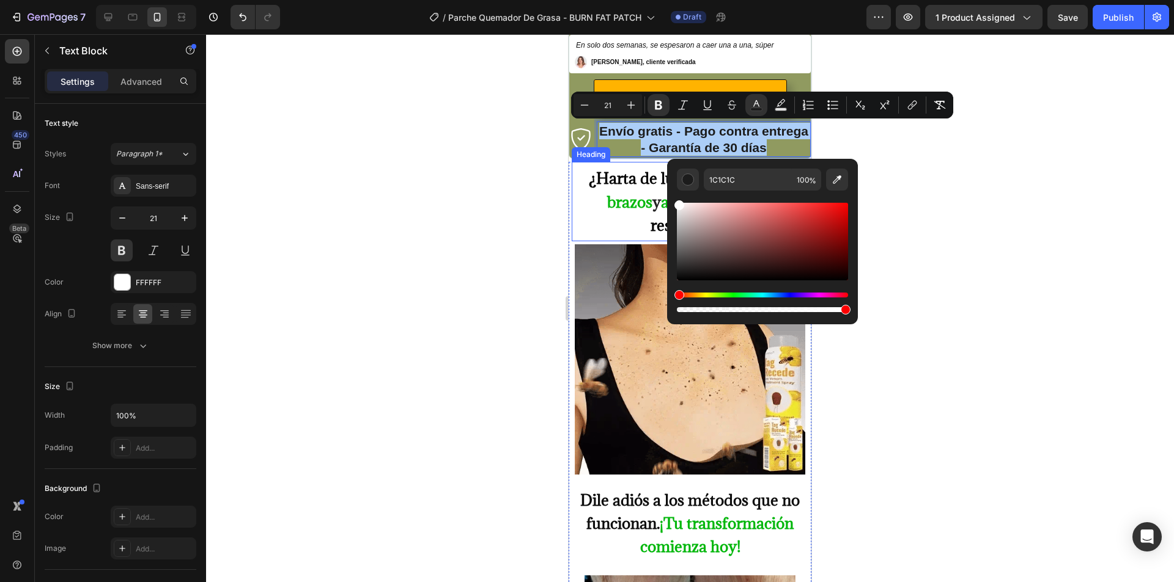
drag, startPoint x: 1267, startPoint y: 255, endPoint x: 644, endPoint y: 199, distance: 625.4
type input "FFFFFF"
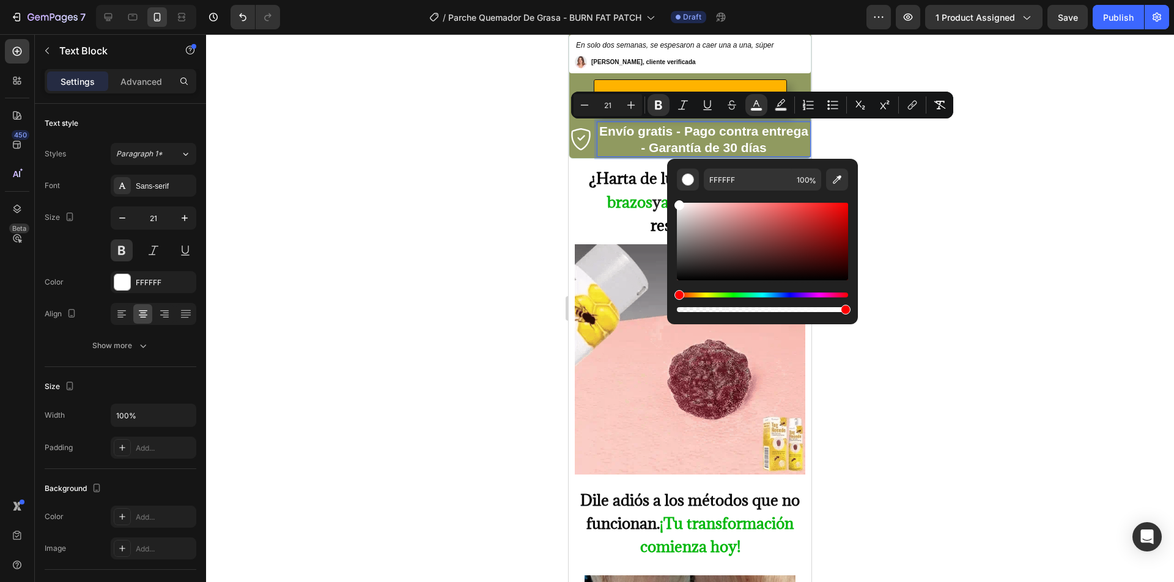
click at [480, 194] on div at bounding box center [690, 308] width 968 height 548
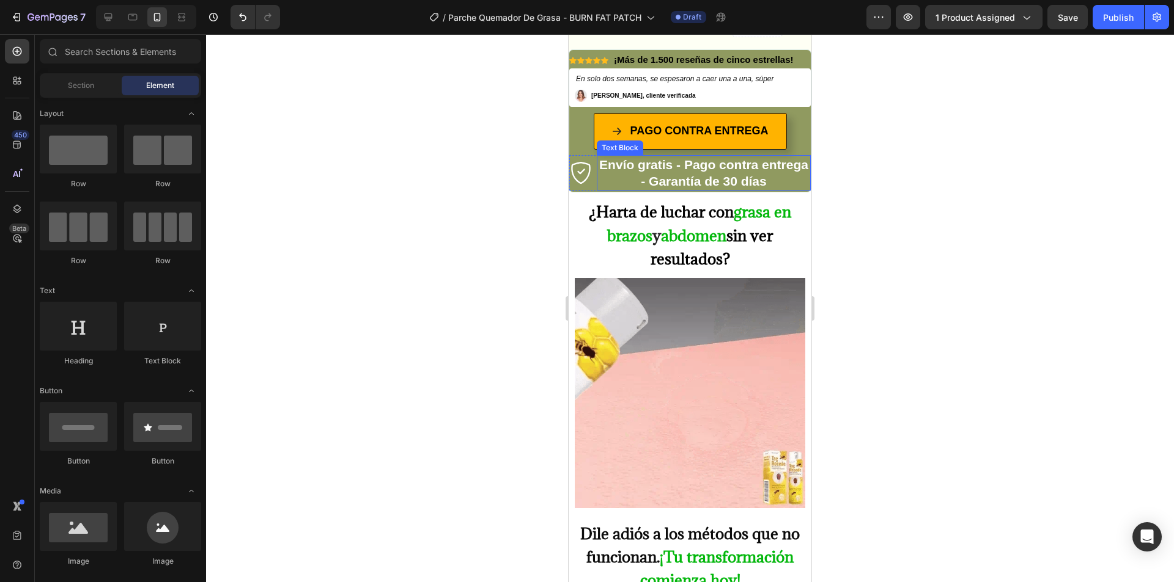
scroll to position [391, 0]
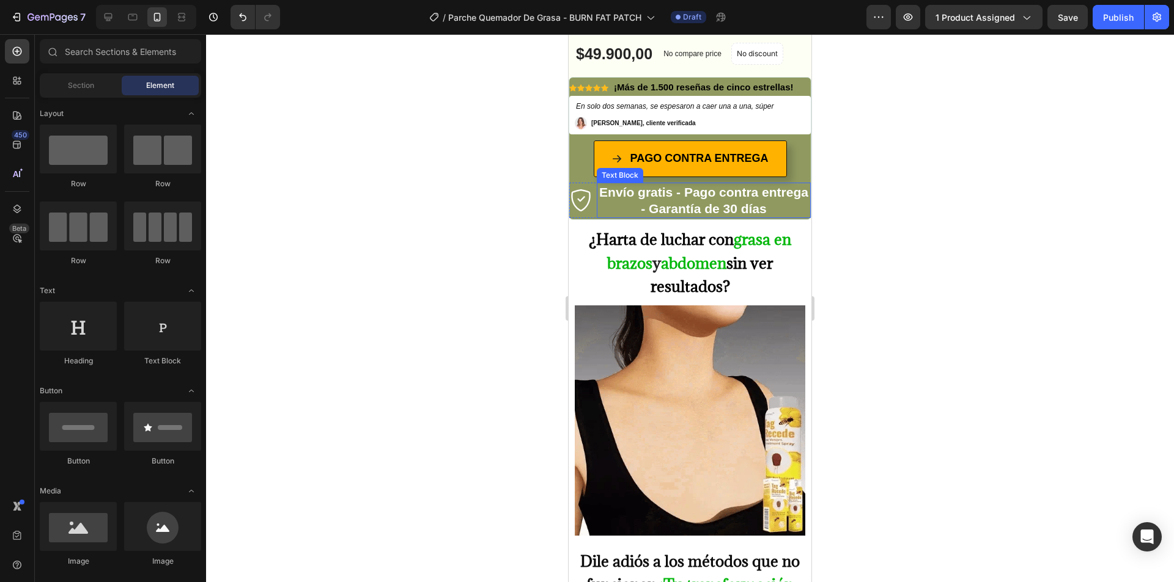
click at [645, 207] on strong "Envío gratis - Pago contra entrega - Garantía de 30 días" at bounding box center [703, 200] width 209 height 31
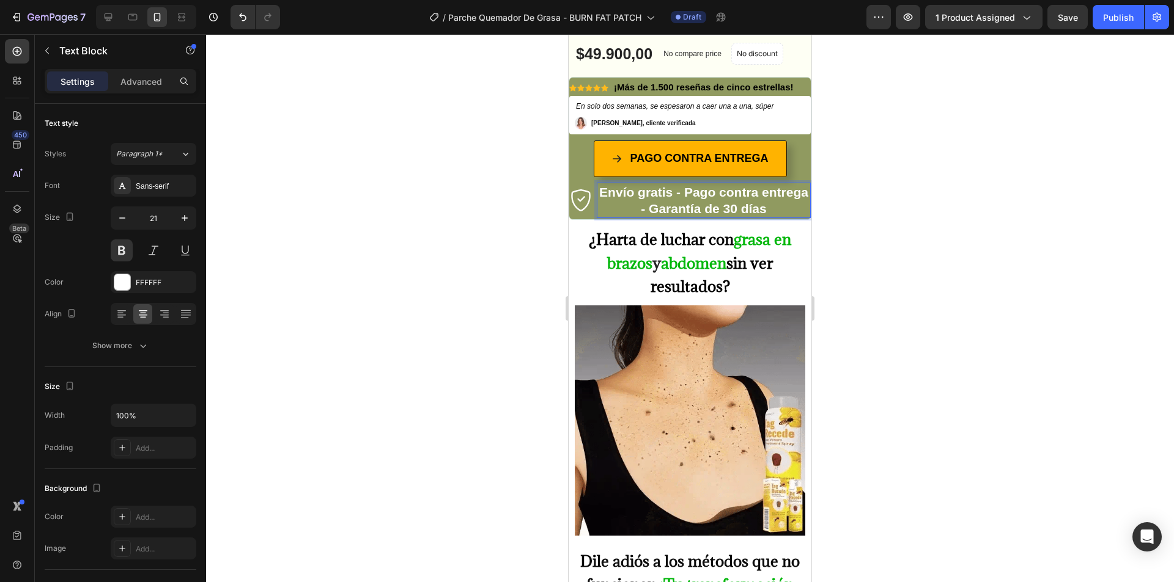
click at [947, 223] on div at bounding box center [690, 308] width 968 height 548
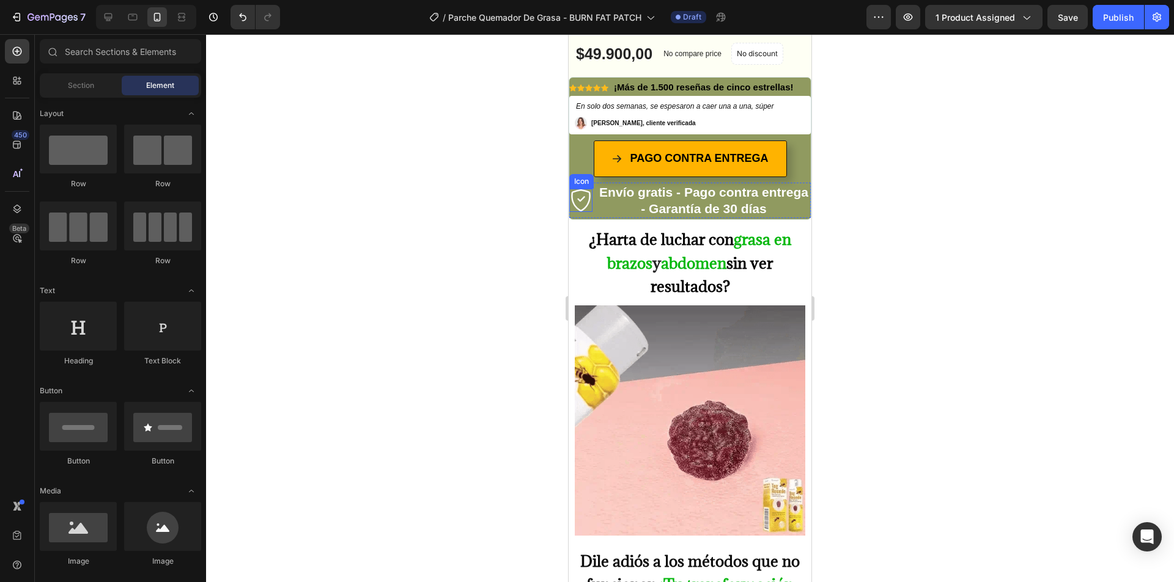
click at [584, 210] on div "Icon" at bounding box center [580, 200] width 23 height 23
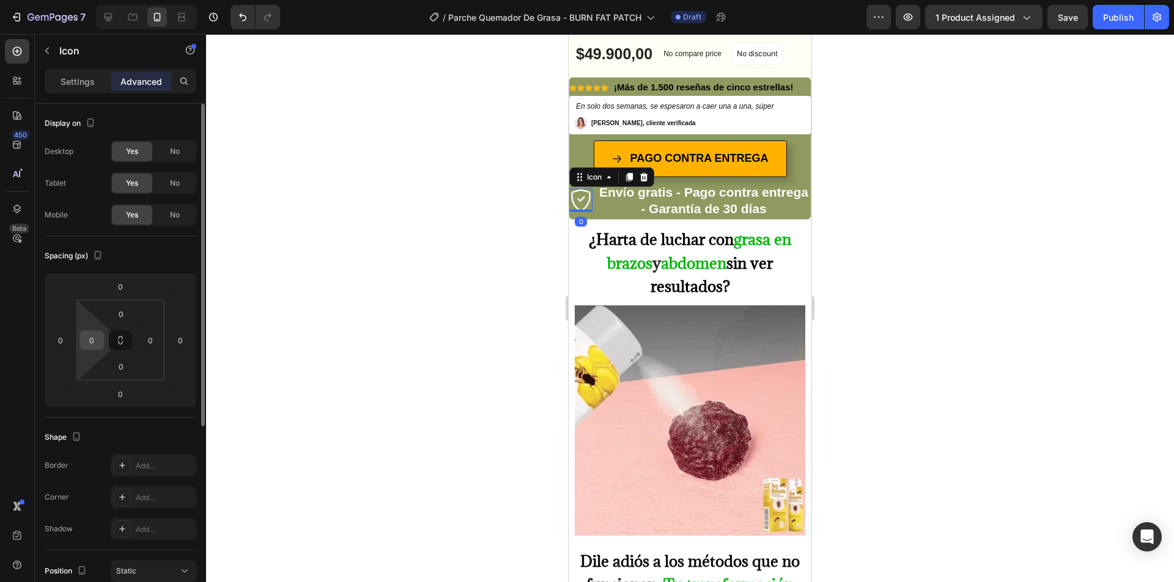
click at [91, 343] on input "0" at bounding box center [92, 340] width 18 height 18
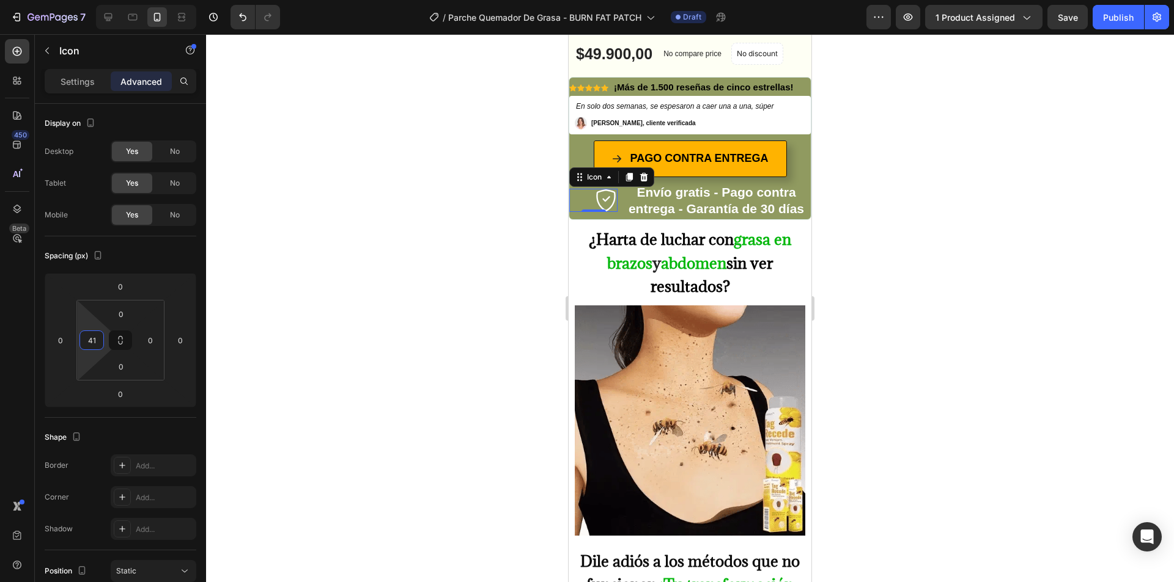
type input "4"
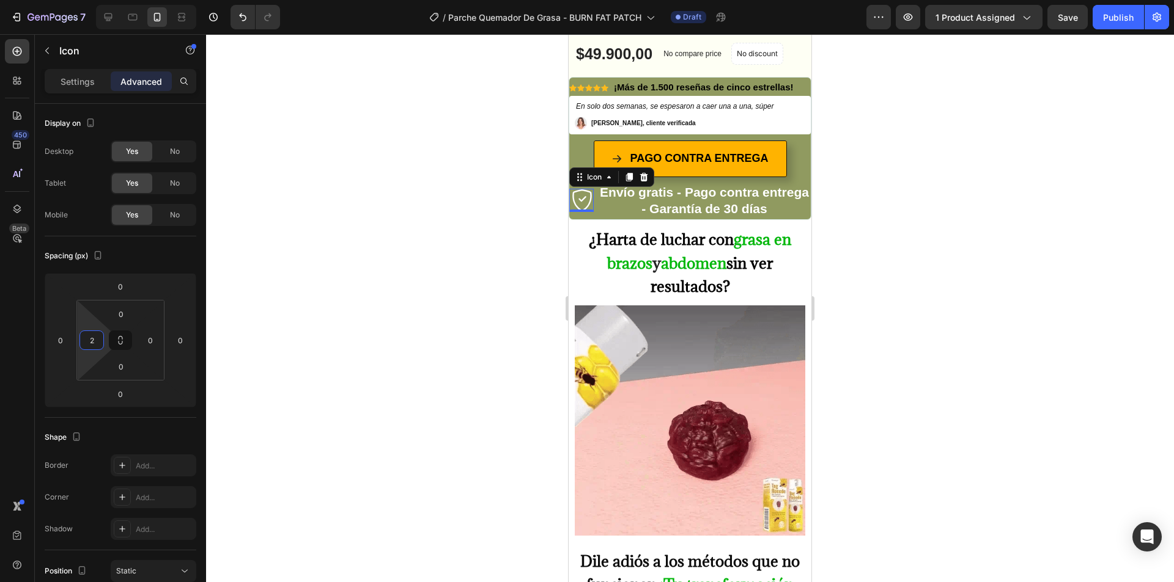
type input "20"
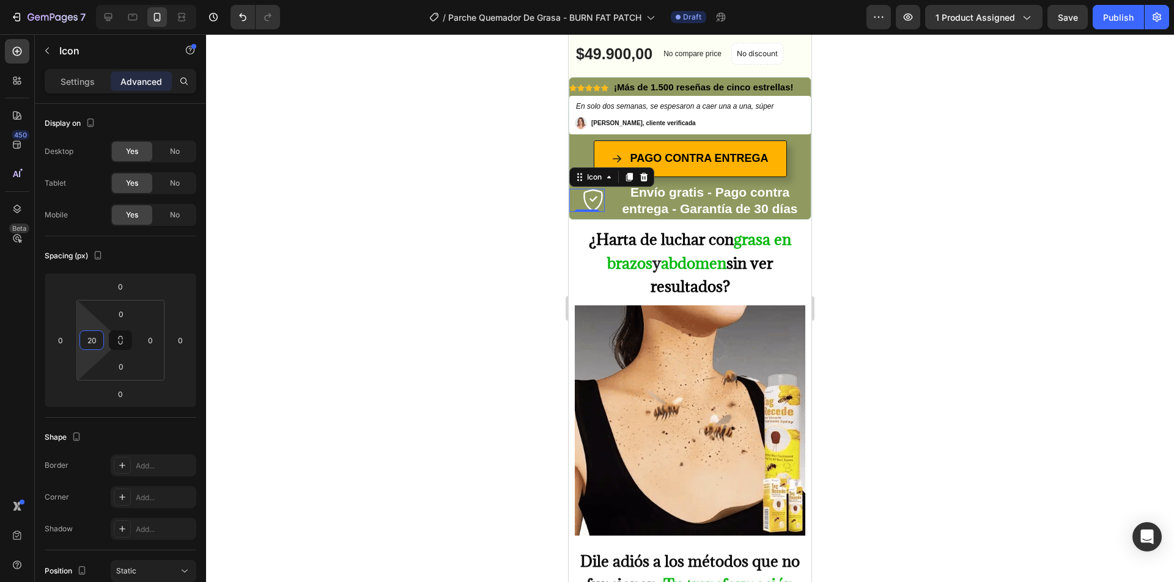
click at [988, 194] on div at bounding box center [690, 308] width 968 height 548
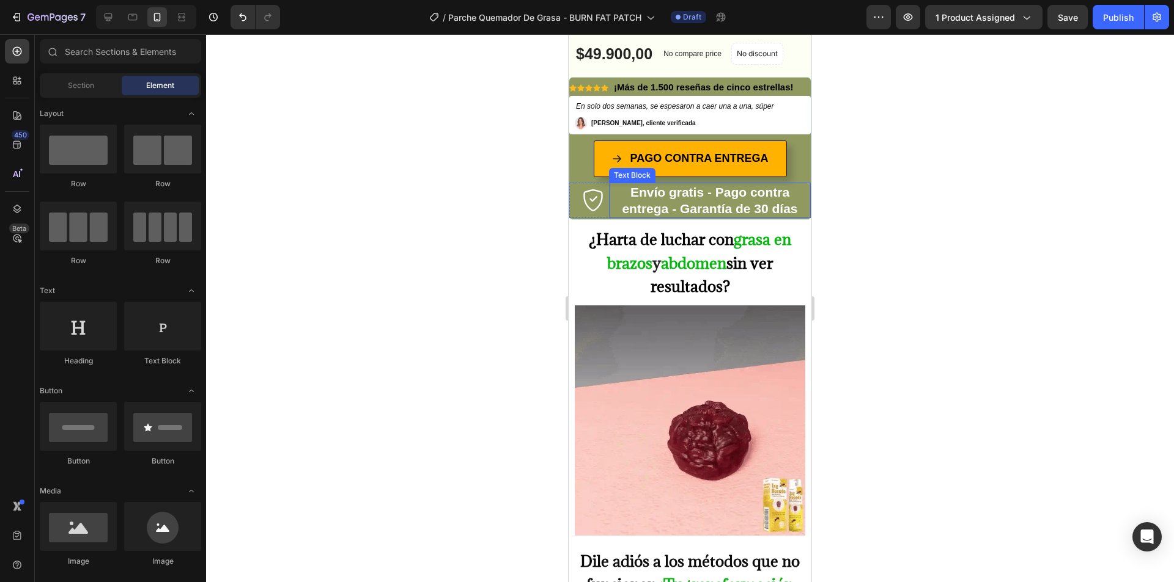
click at [850, 194] on div at bounding box center [690, 308] width 968 height 548
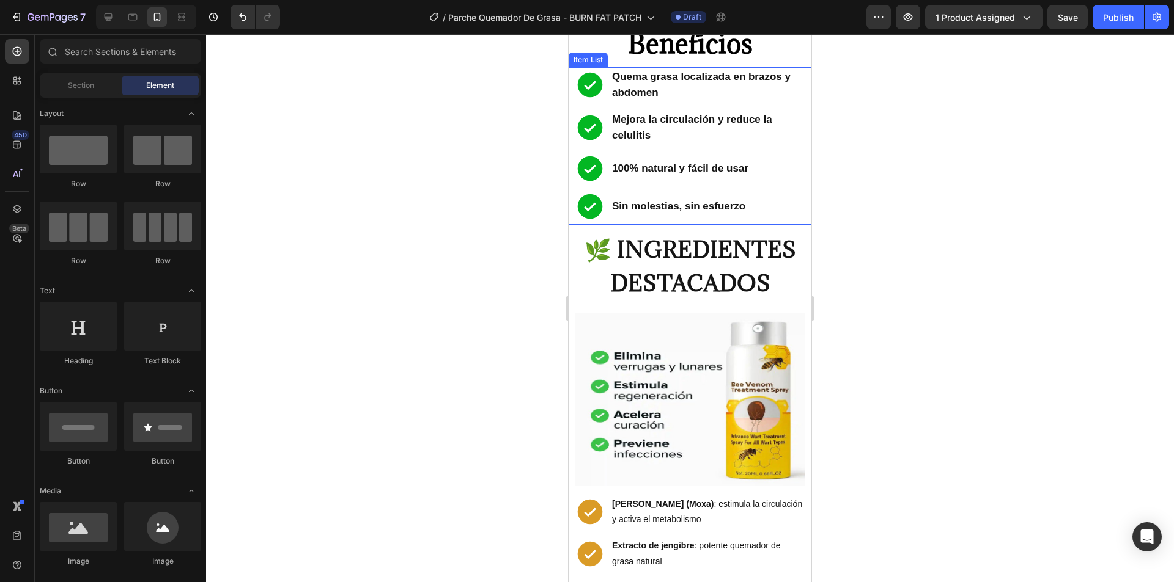
scroll to position [2103, 0]
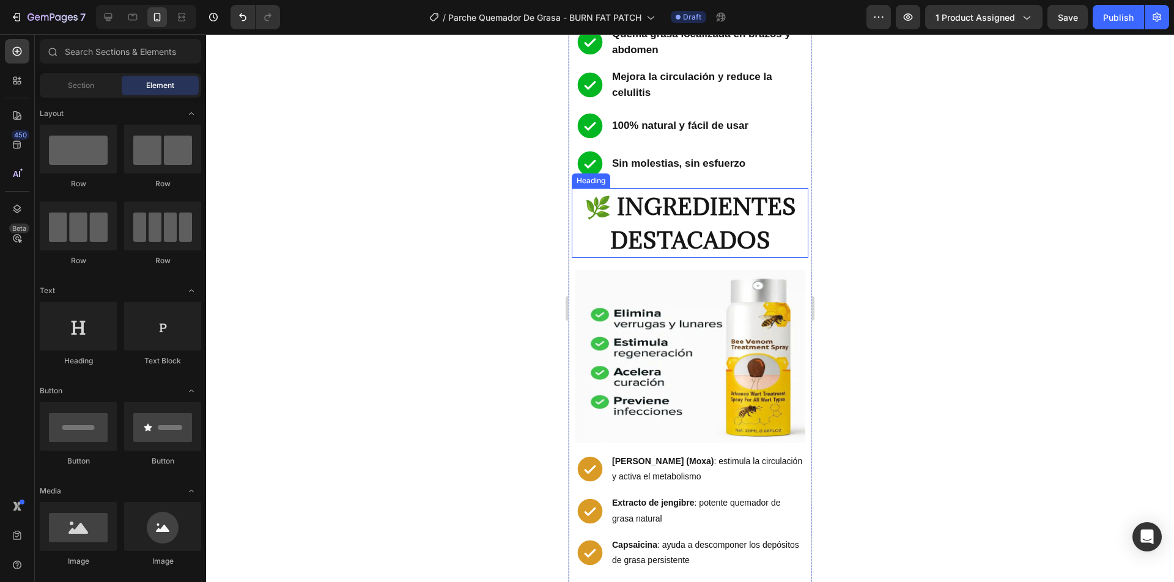
click at [666, 207] on span "🌿 INGREDIENTES DESTACADOS" at bounding box center [689, 223] width 211 height 63
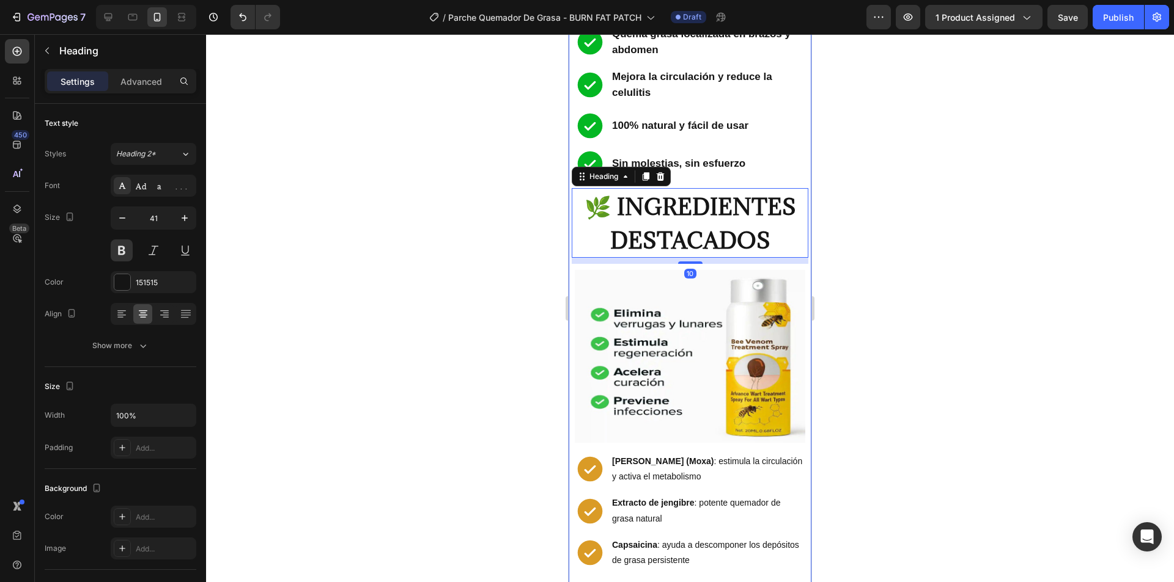
click at [684, 142] on div "Quema grasa localizada en brazos y abdomen Mejora la circulación y reduce la ce…" at bounding box center [689, 103] width 237 height 158
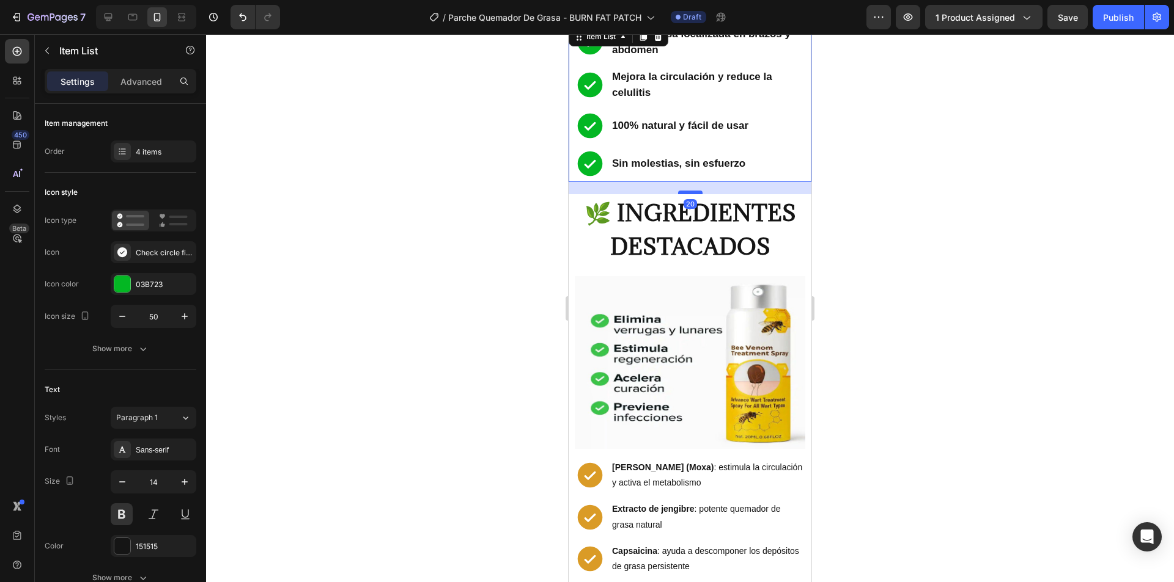
drag, startPoint x: 685, startPoint y: 150, endPoint x: 686, endPoint y: 156, distance: 6.2
click at [686, 191] on div at bounding box center [690, 193] width 24 height 4
type input "100%"
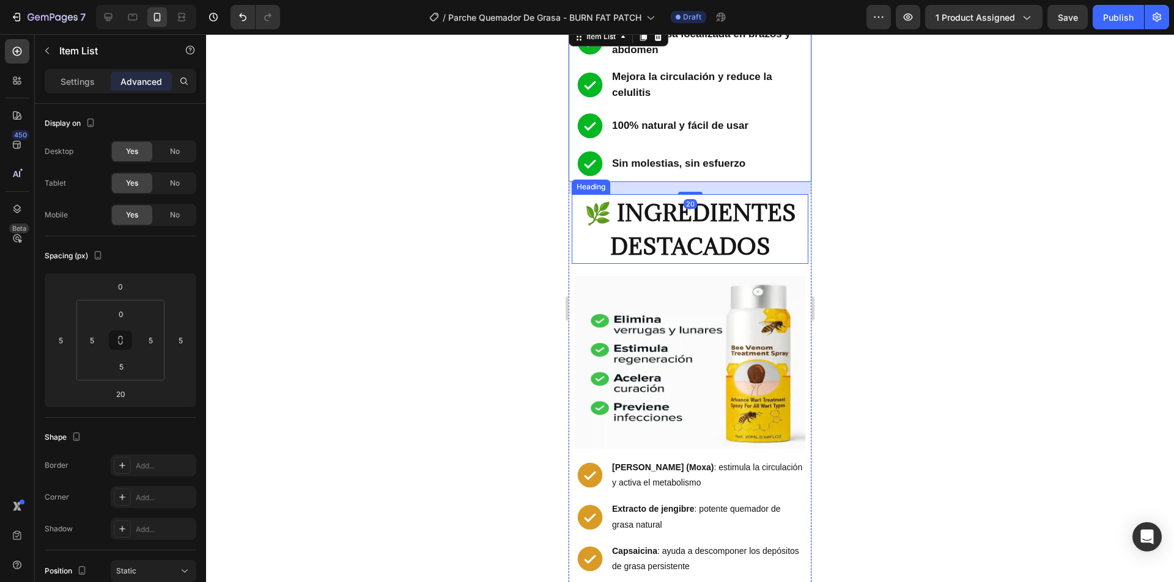
click at [679, 222] on span "🌿 INGREDIENTES DESTACADOS" at bounding box center [689, 229] width 211 height 63
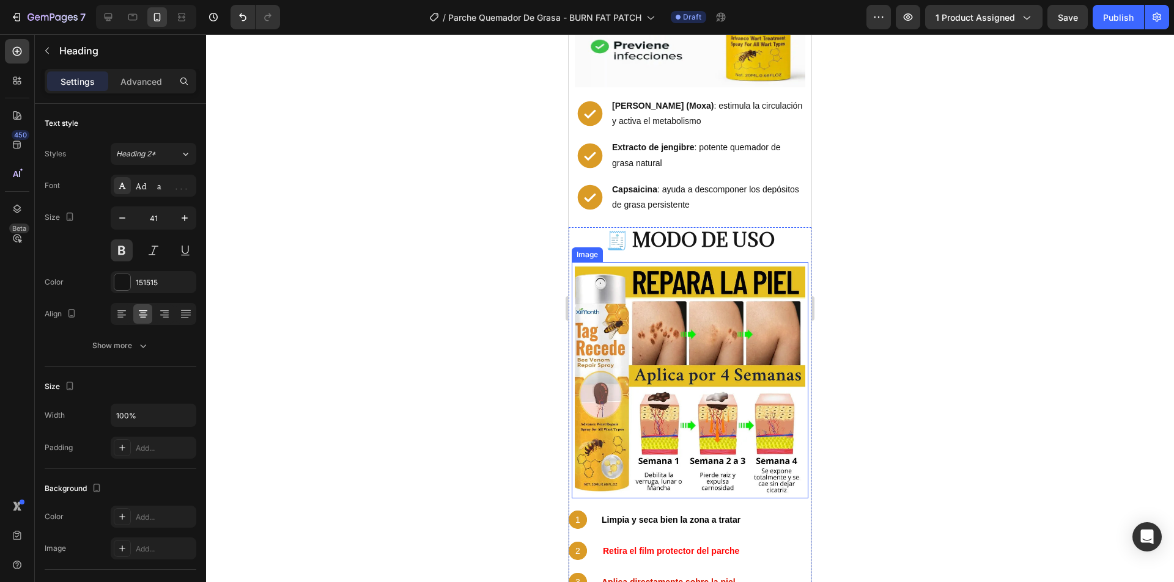
scroll to position [2469, 0]
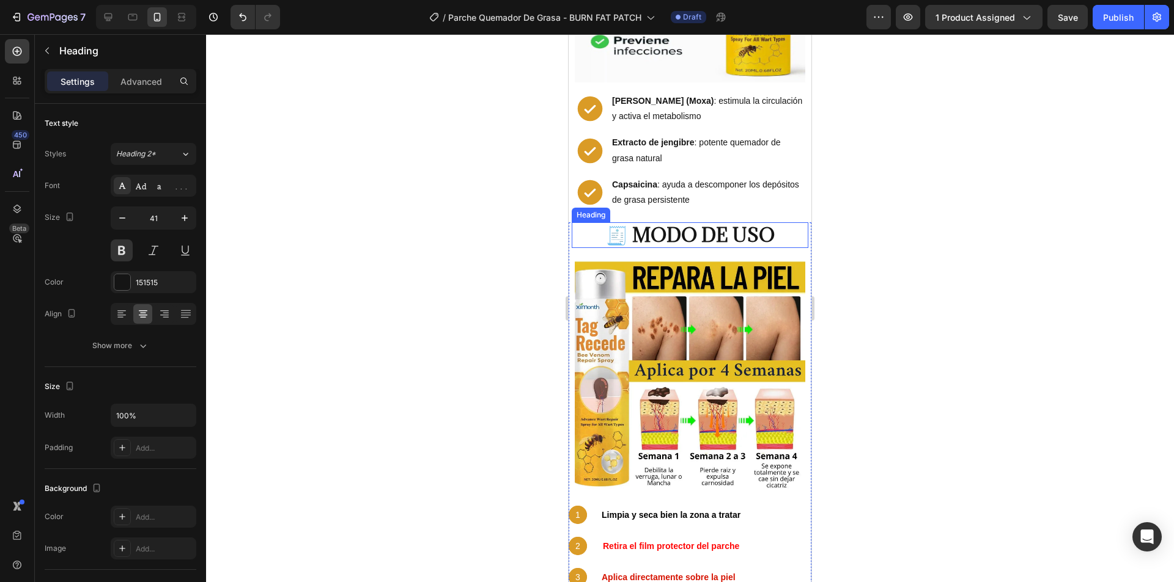
click at [691, 223] on strong "🧾 MODO DE USO" at bounding box center [690, 235] width 169 height 24
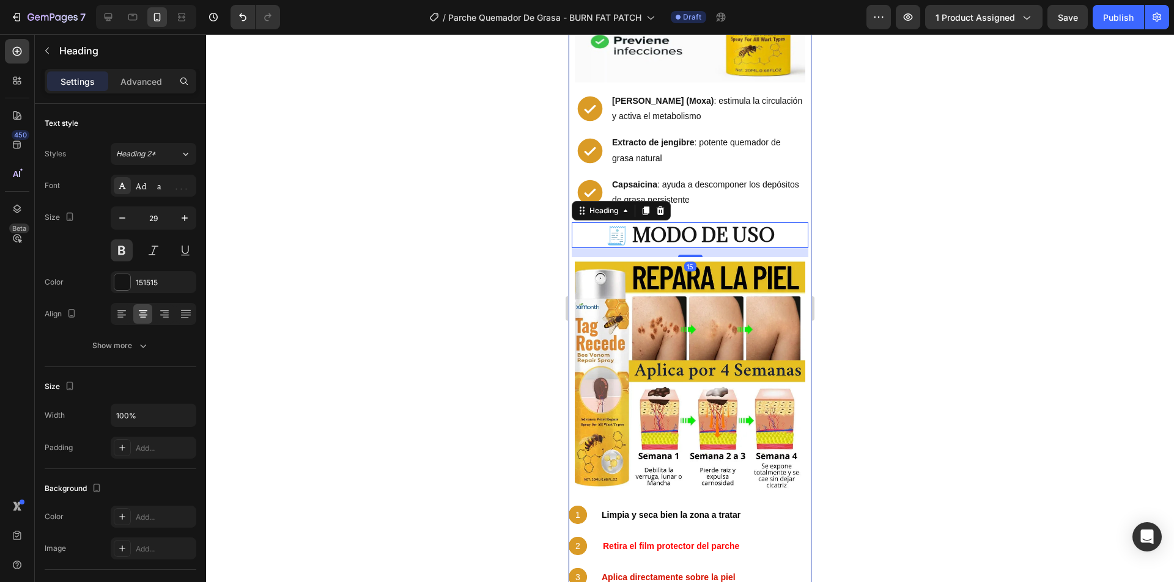
click at [685, 167] on div "¿Harta de luchar con grasa en brazos y abdomen sin ver resultados? Heading Imag…" at bounding box center [689, 60] width 243 height 3831
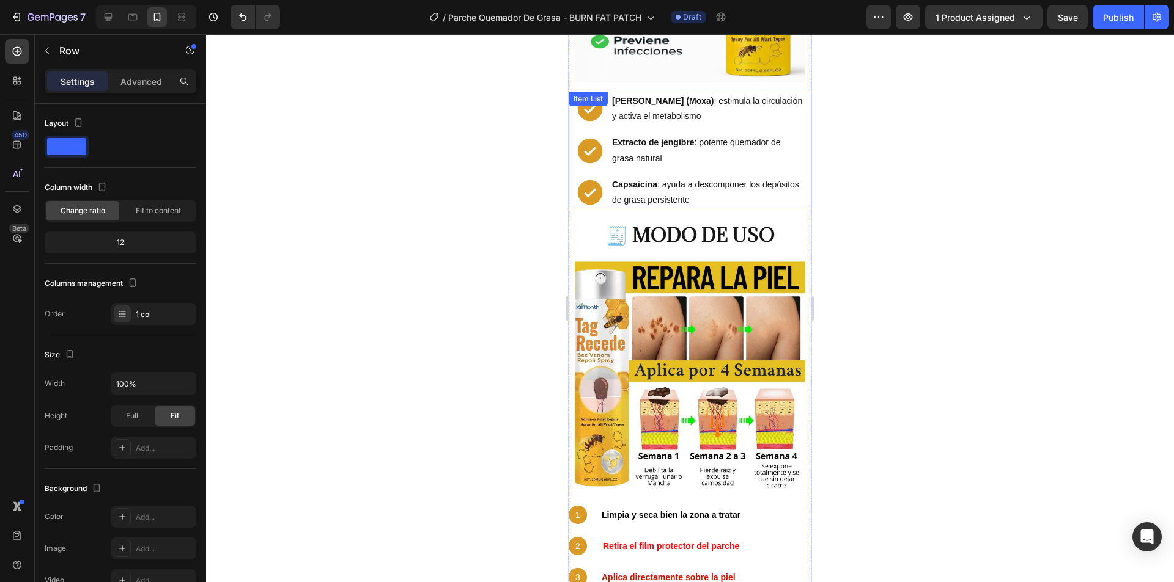
click at [688, 177] on p "Capsaicina : ayuda a descomponer los depósitos de grasa persistente" at bounding box center [707, 192] width 191 height 31
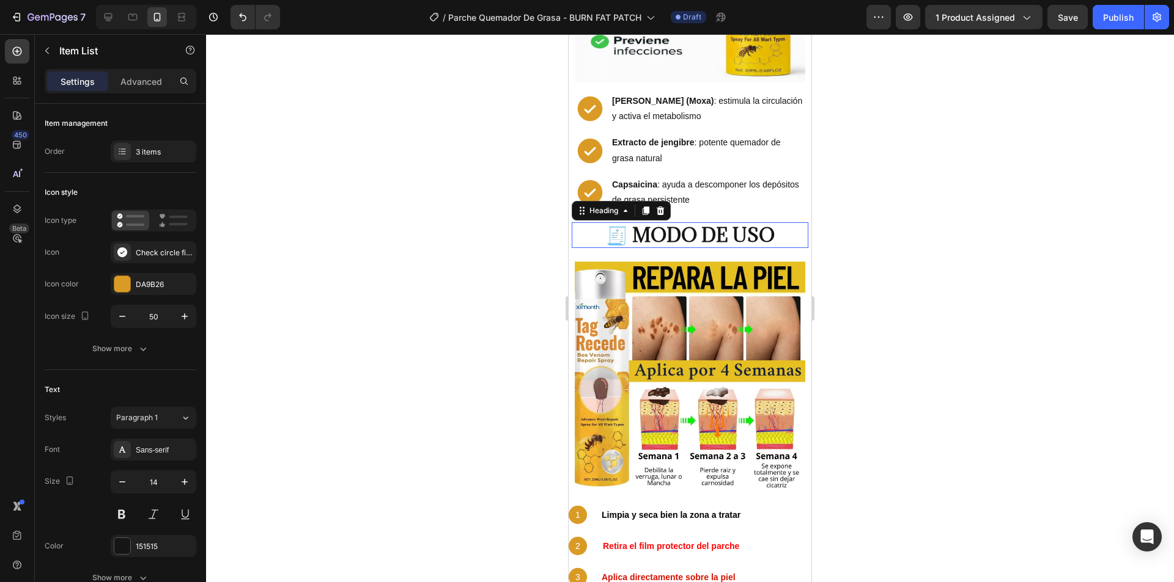
click at [631, 223] on strong "🧾 MODO DE USO" at bounding box center [690, 235] width 169 height 24
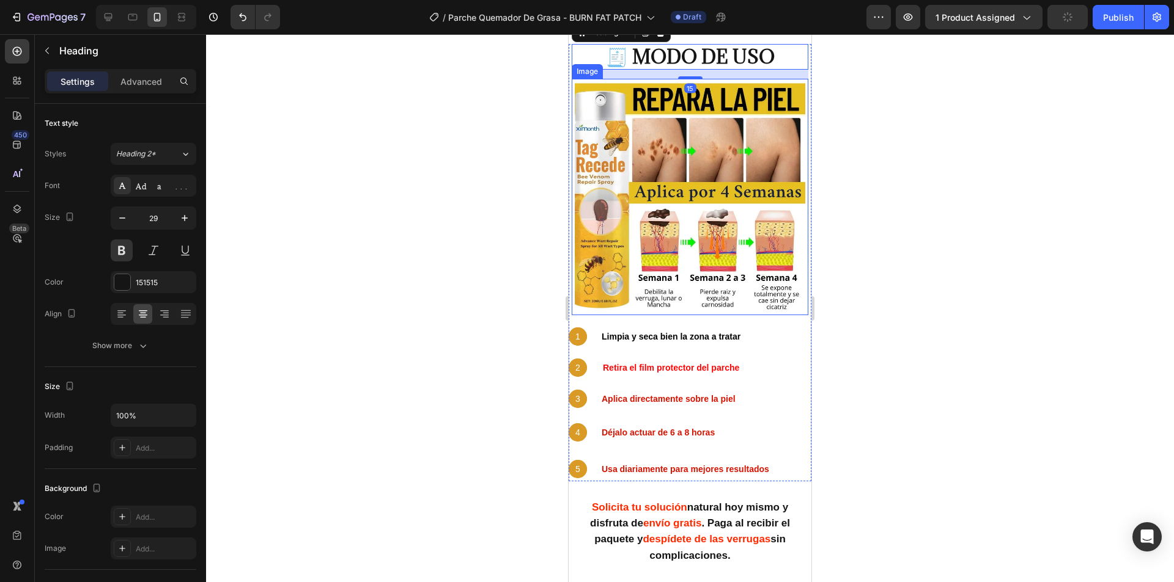
scroll to position [2653, 0]
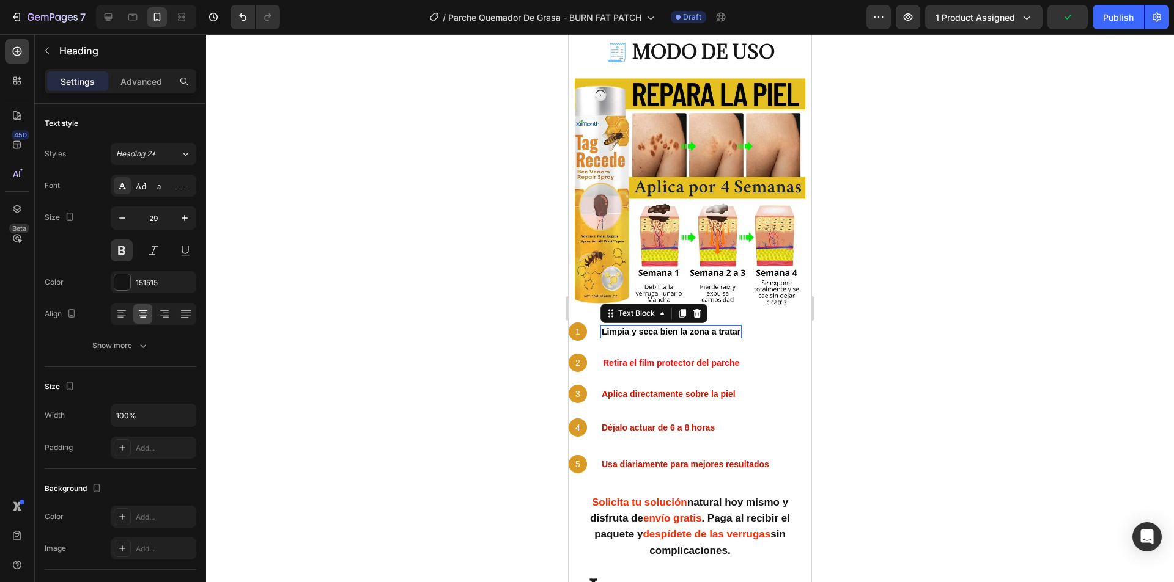
click at [638, 327] on strong "Limpia y seca bien la zona a tratar" at bounding box center [670, 332] width 139 height 10
click at [586, 308] on div "Row" at bounding box center [580, 315] width 25 height 15
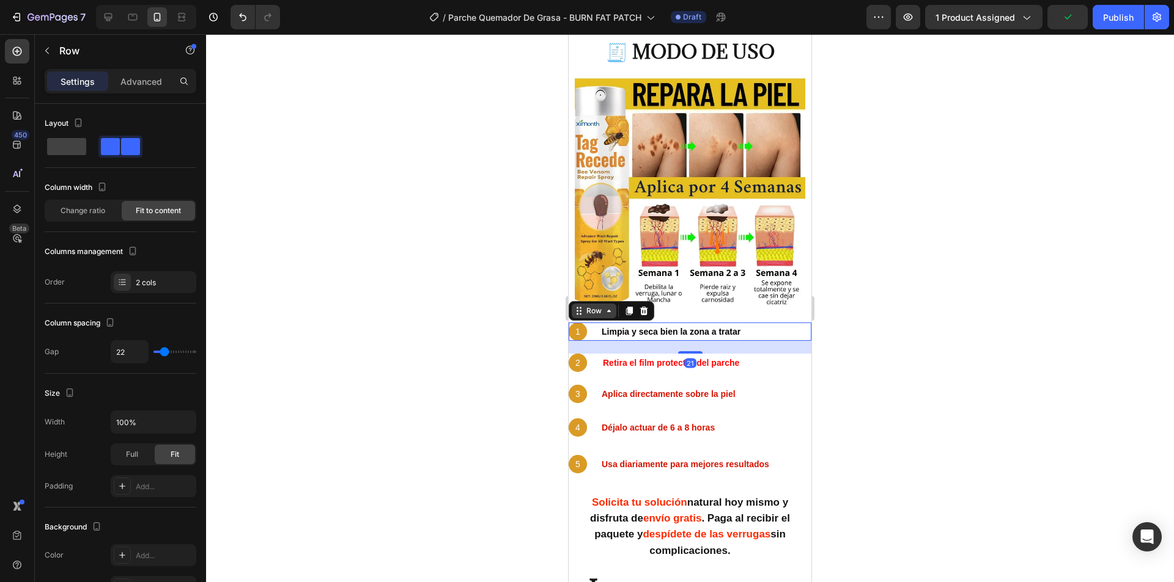
click at [576, 306] on icon at bounding box center [579, 311] width 10 height 10
click at [137, 90] on div "Advanced" at bounding box center [141, 82] width 61 height 20
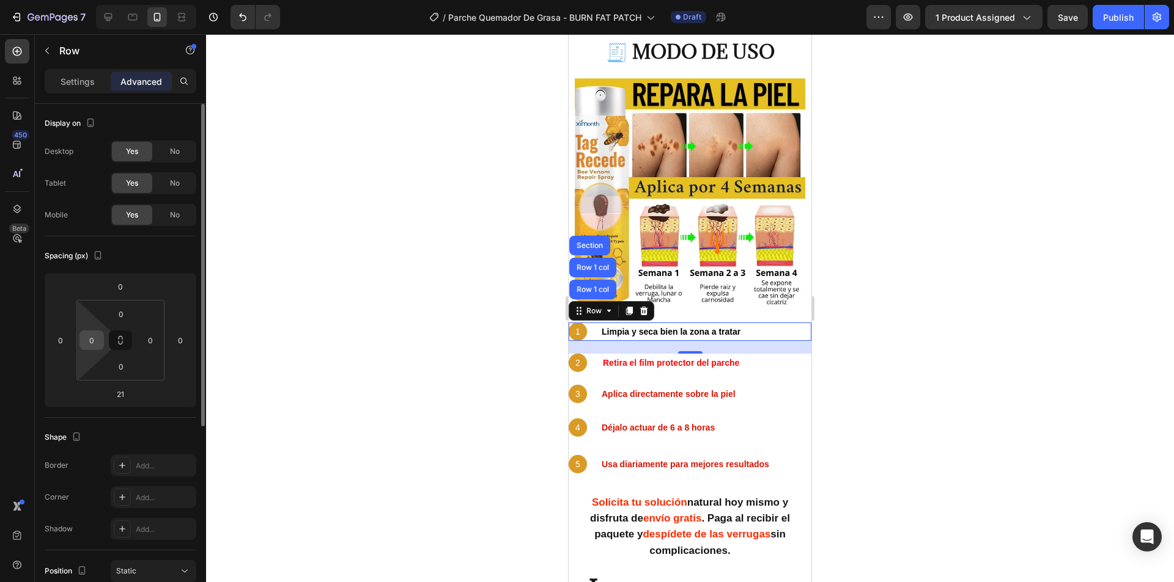
click at [94, 347] on input "0" at bounding box center [92, 340] width 18 height 18
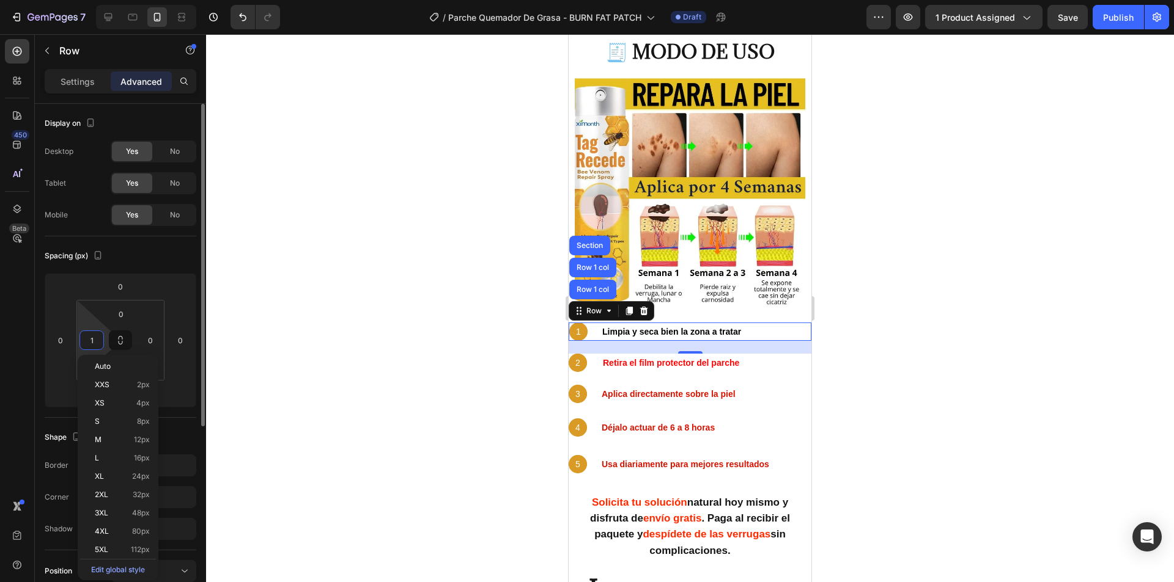
type input "10"
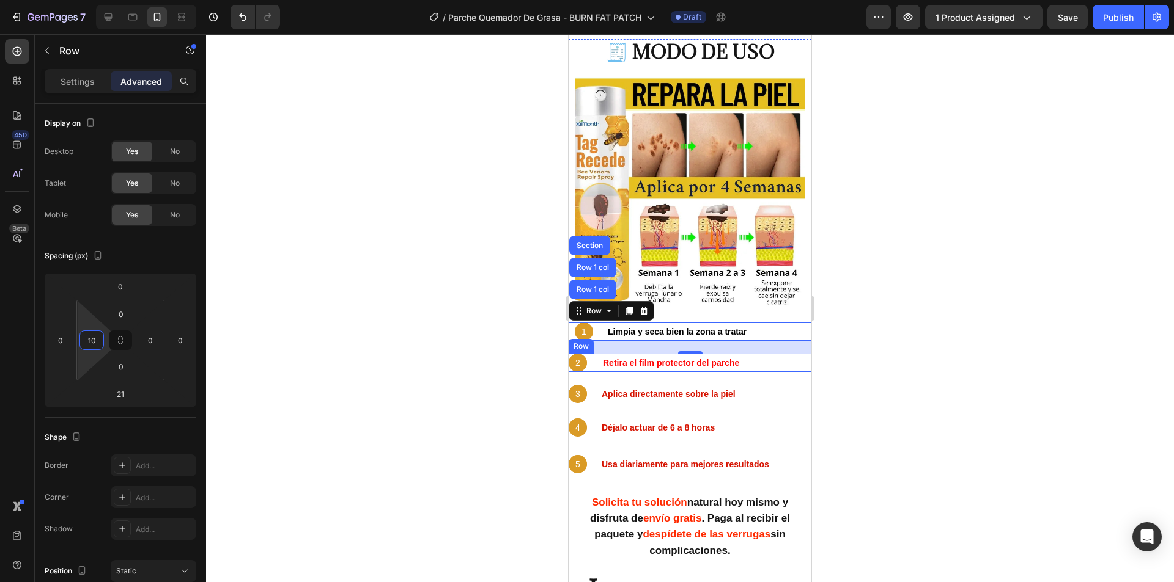
click at [596, 354] on div "2 Text Block Hero Banner Retira el film protector del parche Text Block Row" at bounding box center [689, 363] width 243 height 18
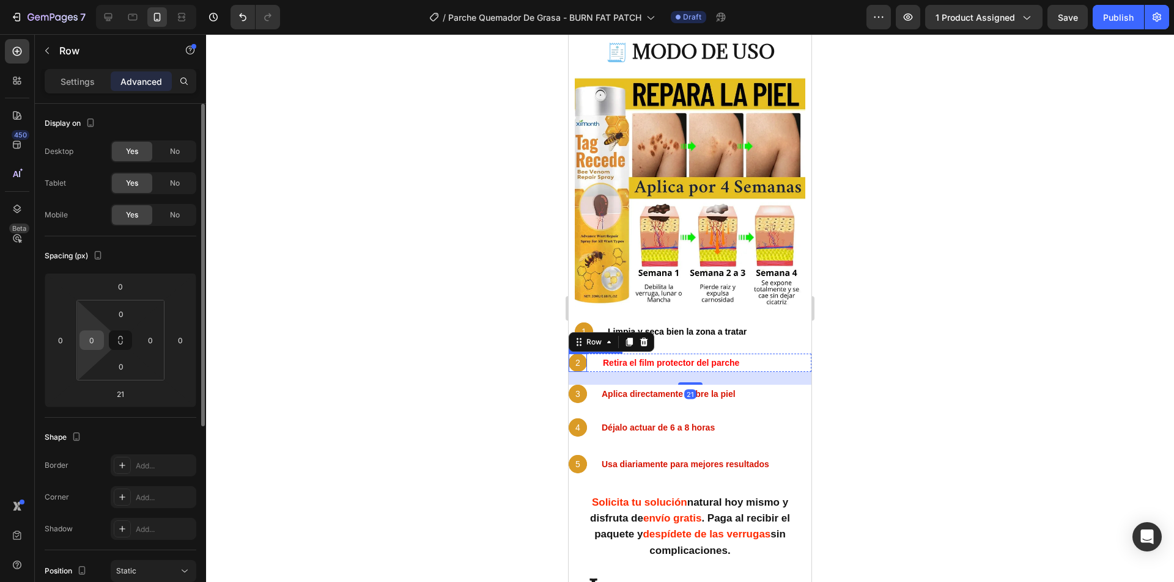
click at [101, 339] on div "0" at bounding box center [91, 341] width 24 height 20
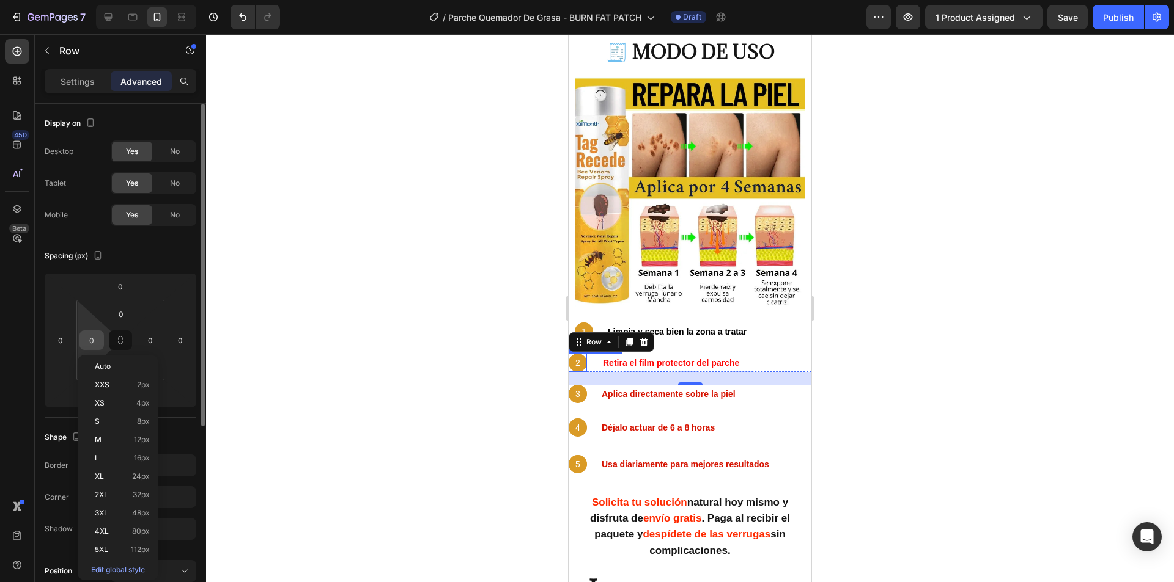
click at [98, 338] on input "0" at bounding box center [92, 340] width 18 height 18
type input "10"
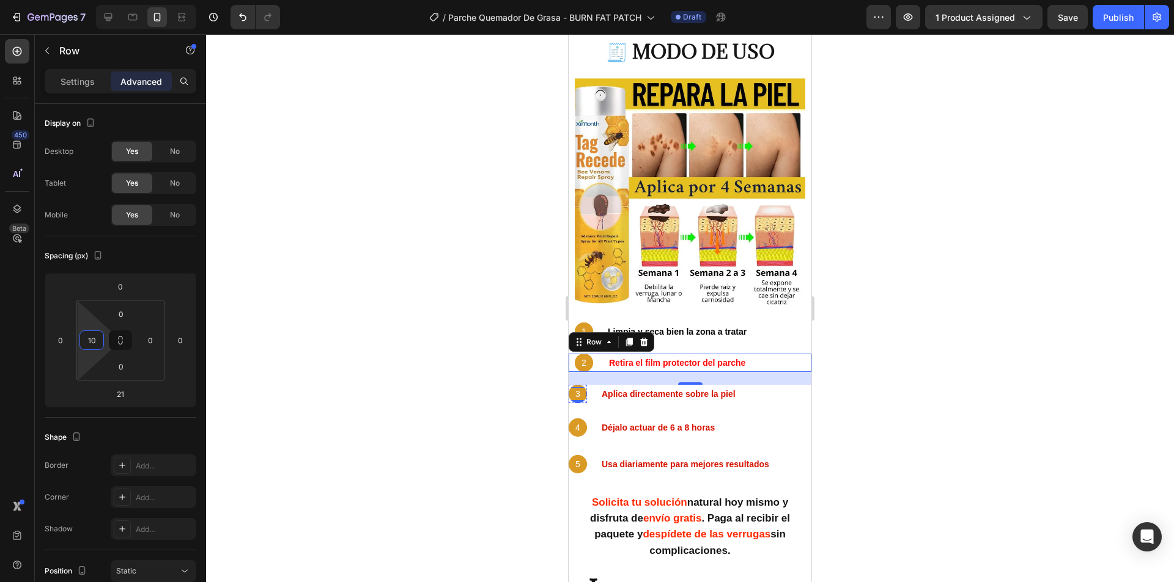
click at [577, 389] on p "3" at bounding box center [578, 394] width 16 height 11
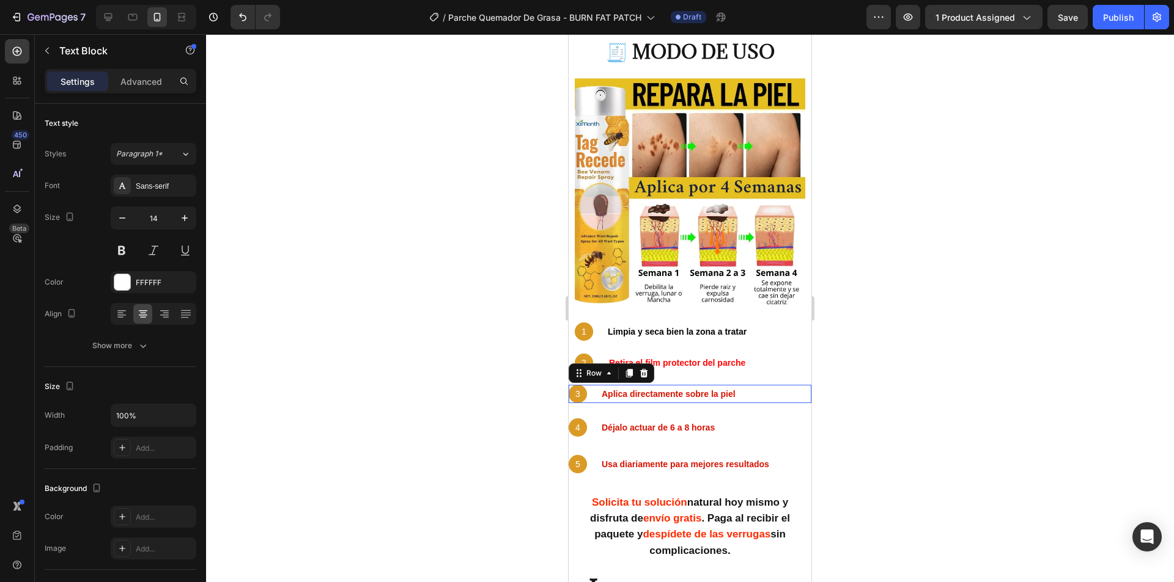
click at [590, 385] on div "3 Text Block Hero Banner Aplica directamente sobre la piel Text Block Row 0" at bounding box center [689, 394] width 243 height 18
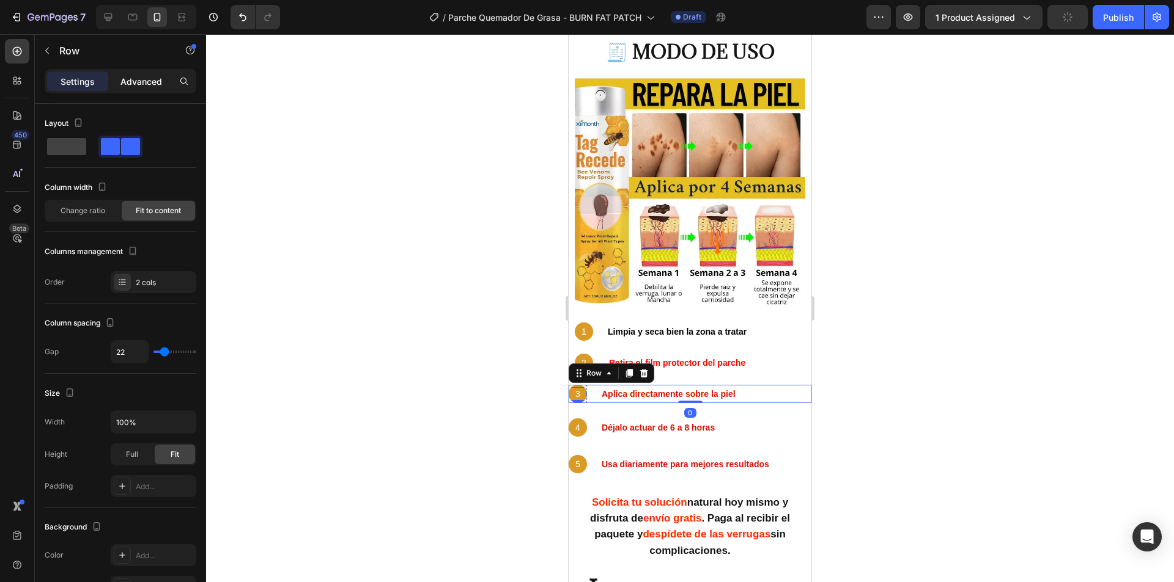
click at [142, 79] on p "Advanced" at bounding box center [141, 81] width 42 height 13
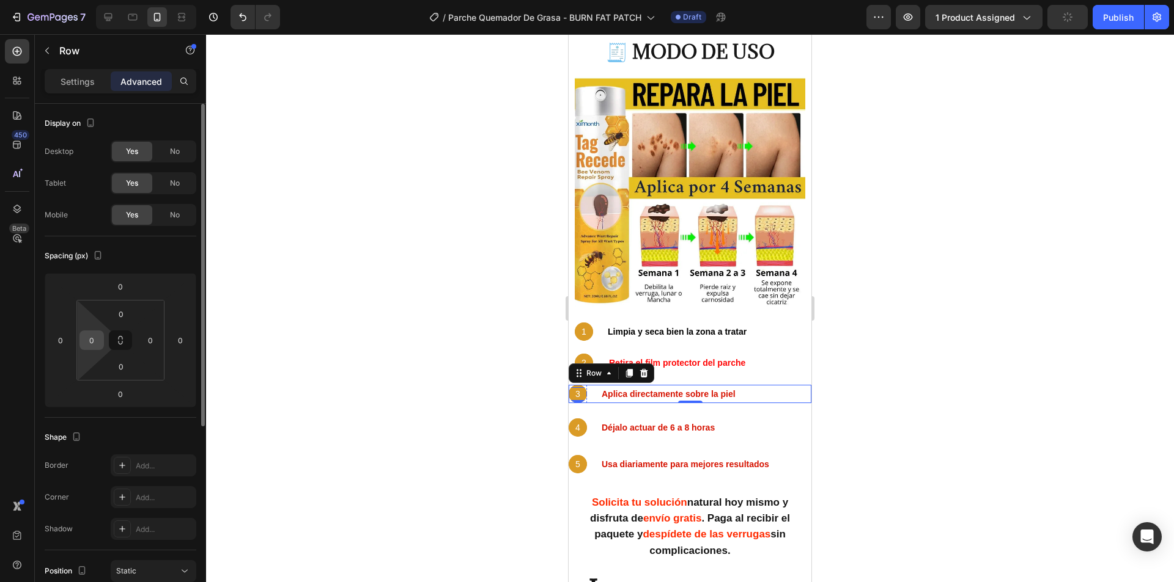
click at [98, 343] on input "0" at bounding box center [92, 340] width 18 height 18
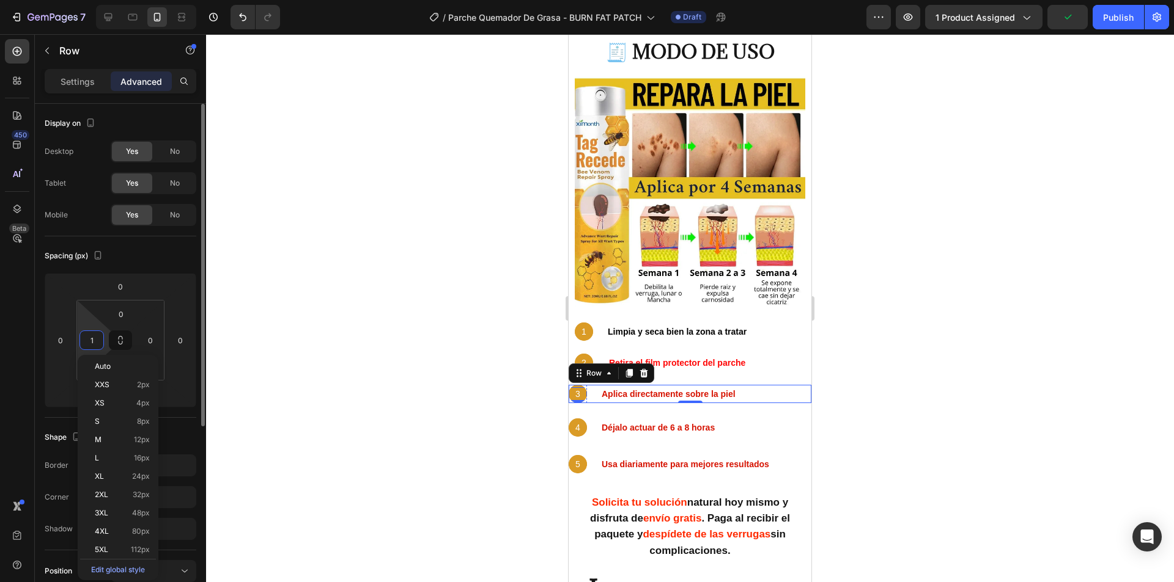
type input "10"
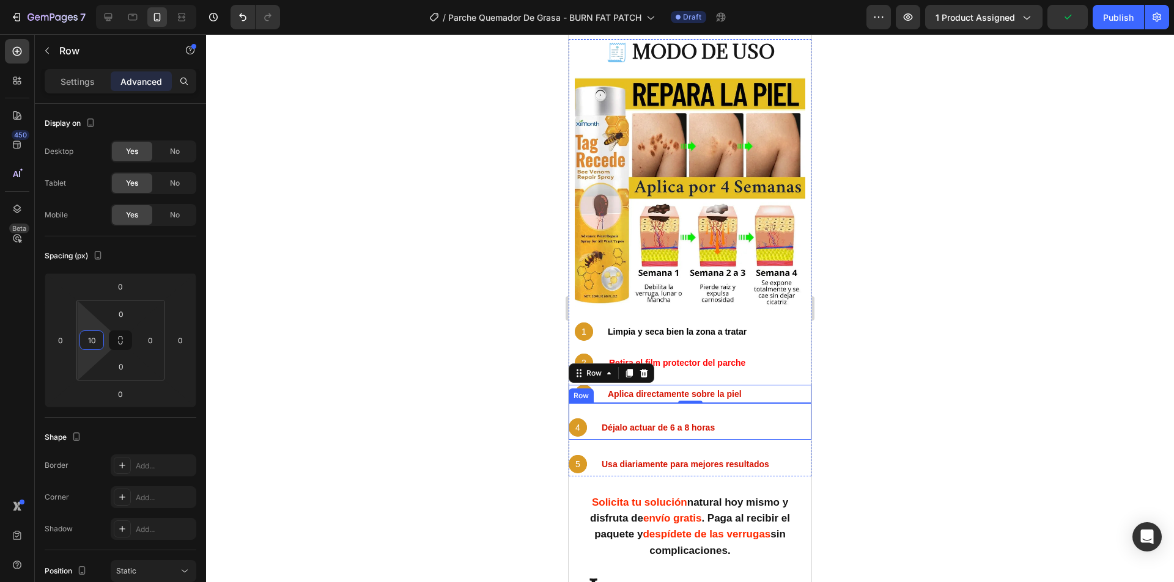
click at [721, 403] on div "4 Text Block Hero Banner Déjalo actuar de 6 a 8 horas Text Block Row" at bounding box center [689, 421] width 243 height 37
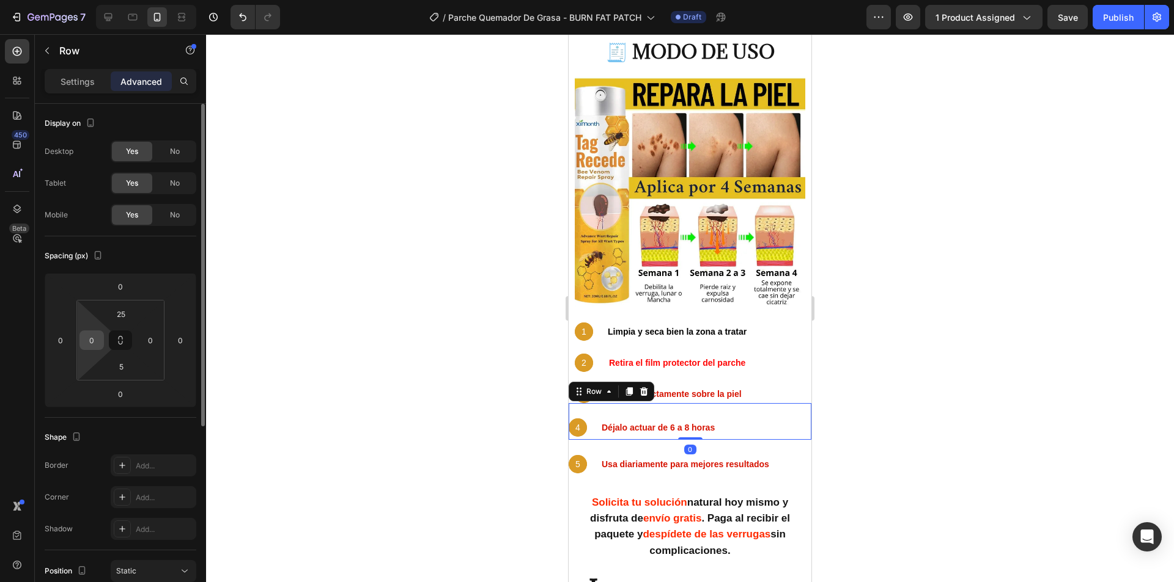
click at [98, 347] on input "0" at bounding box center [92, 340] width 18 height 18
type input "10"
click at [721, 440] on div "5 Text Block Hero Banner Usa diariamente para mejores resultados Text Block Row" at bounding box center [689, 458] width 243 height 37
click at [84, 340] on input "0" at bounding box center [92, 340] width 18 height 18
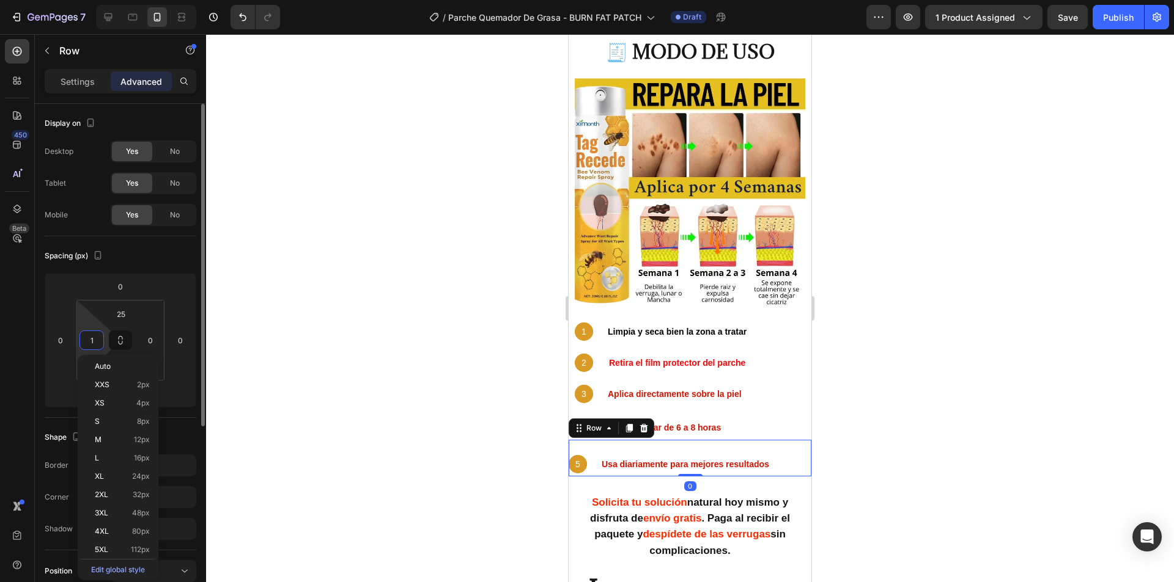
type input "10"
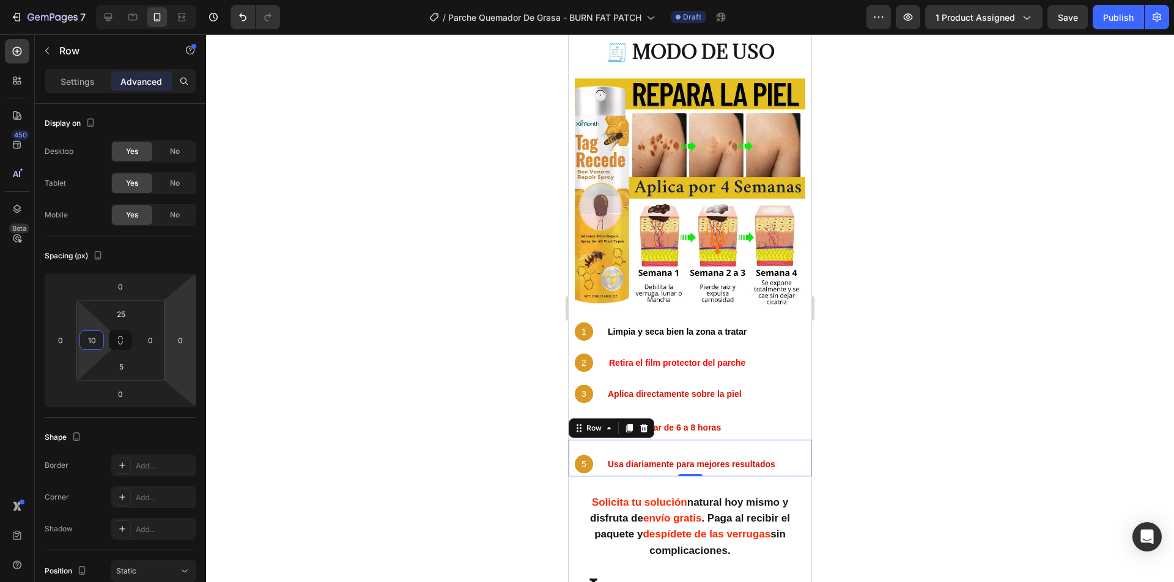
click at [431, 313] on div at bounding box center [690, 308] width 968 height 548
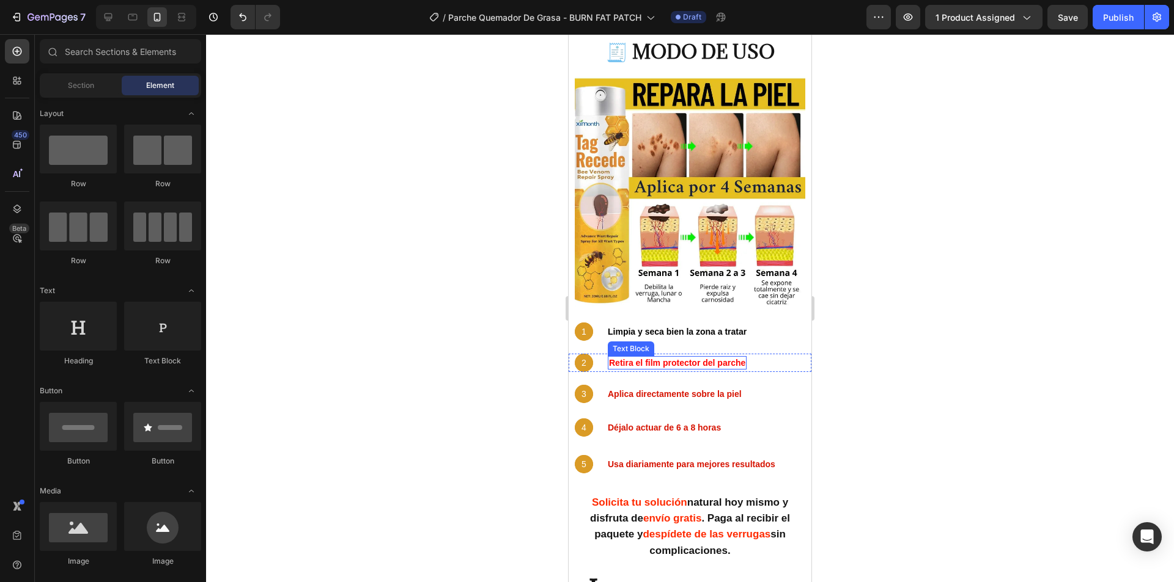
click at [679, 358] on strong "Retira el film protector del parche" at bounding box center [677, 363] width 136 height 10
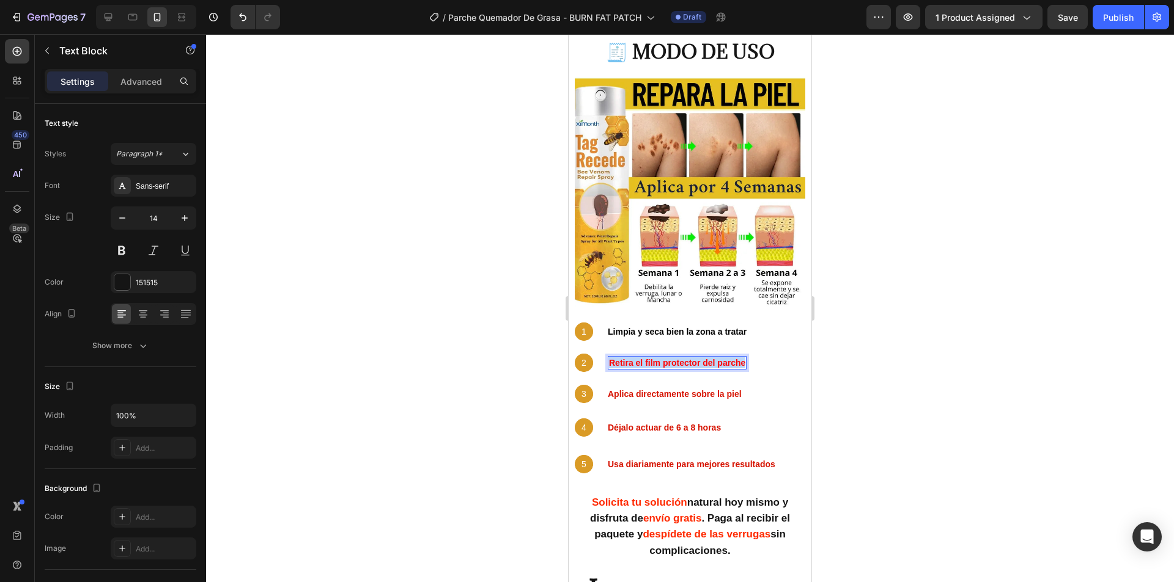
click at [679, 358] on strong "Retira el film protector del parche" at bounding box center [677, 363] width 136 height 10
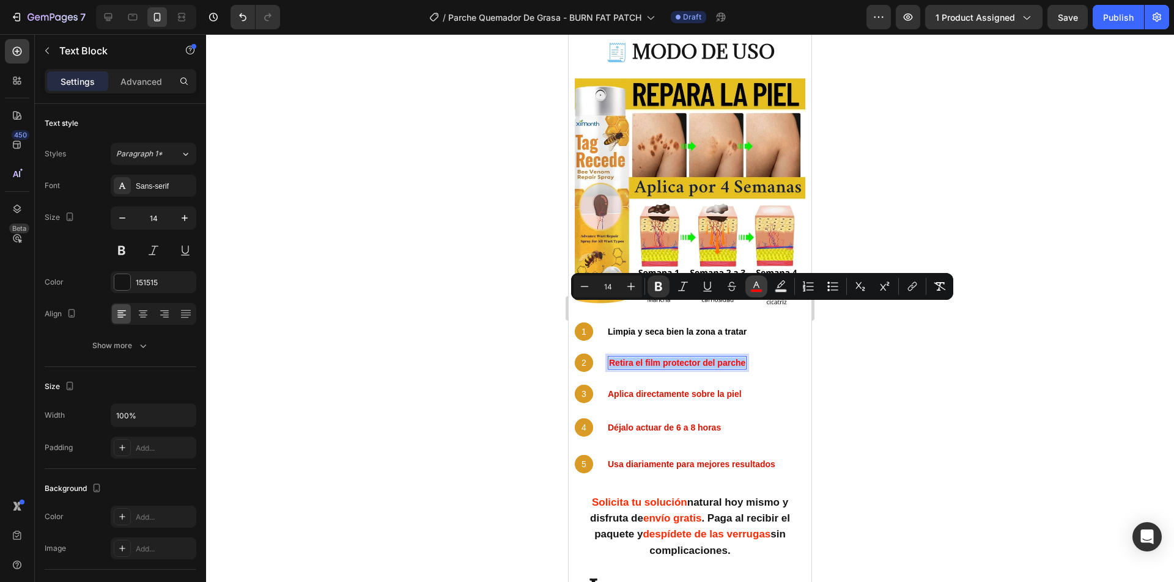
click at [759, 285] on icon "Editor contextual toolbar" at bounding box center [756, 287] width 12 height 12
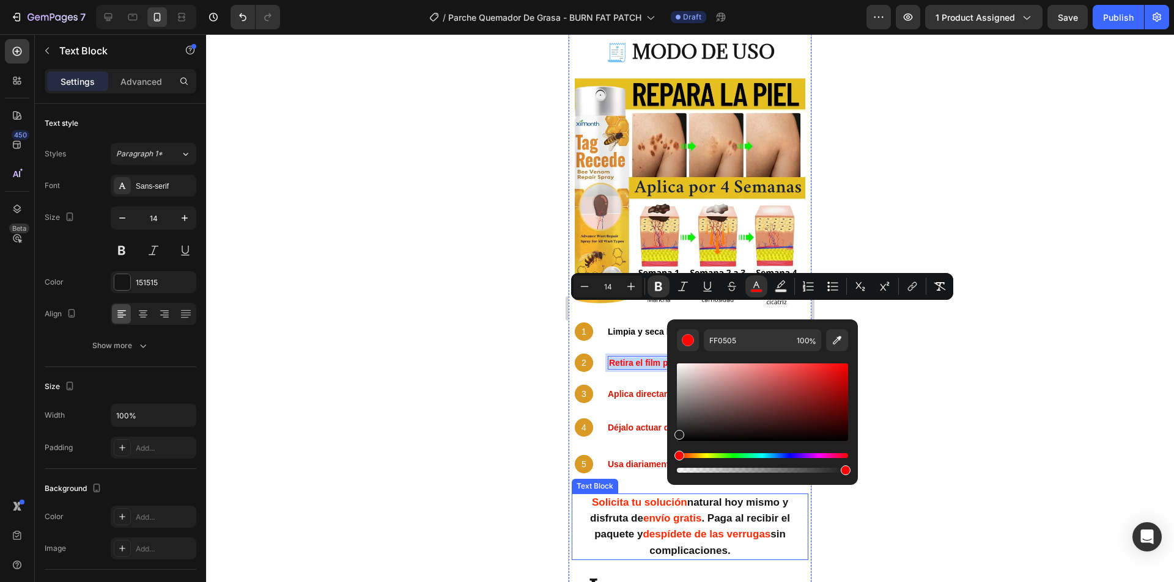
drag, startPoint x: 1252, startPoint y: 454, endPoint x: 658, endPoint y: 446, distance: 593.5
type input "1C1C1C"
click at [627, 389] on strong "Aplica directamente sobre la piel" at bounding box center [675, 394] width 134 height 10
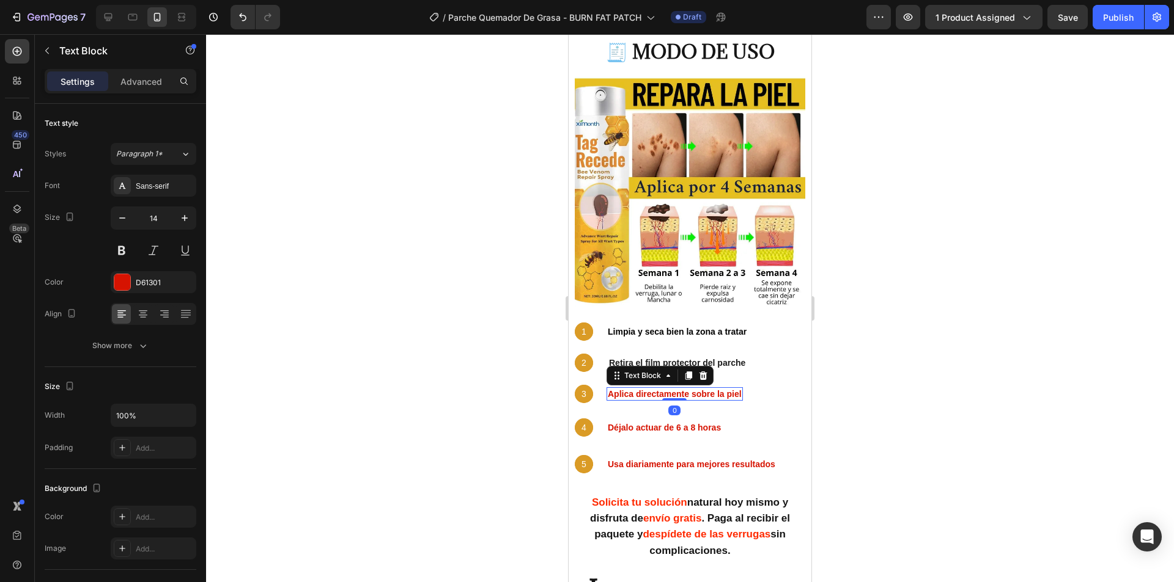
click at [627, 389] on strong "Aplica directamente sobre la piel" at bounding box center [675, 394] width 134 height 10
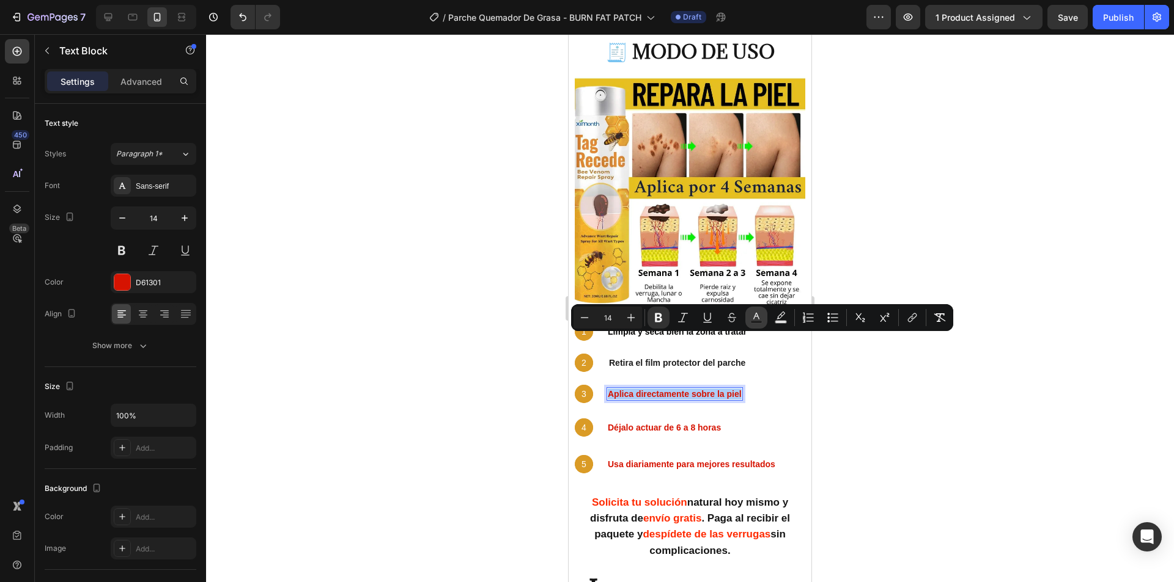
click at [754, 315] on icon "Editor contextual toolbar" at bounding box center [756, 318] width 12 height 12
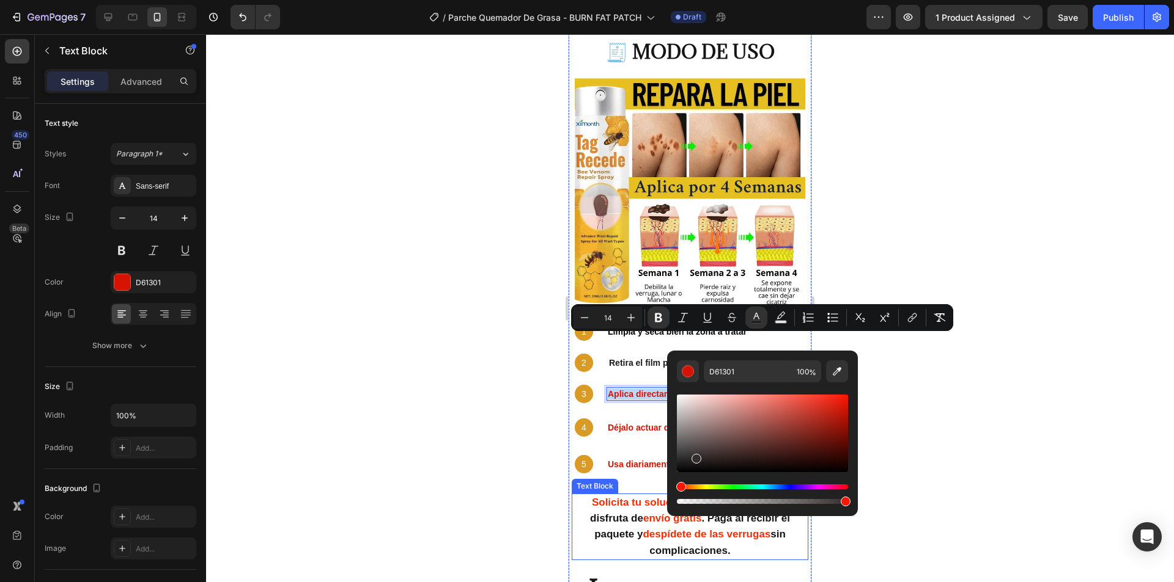
drag, startPoint x: 1272, startPoint y: 485, endPoint x: 652, endPoint y: 486, distance: 619.8
type input "000000"
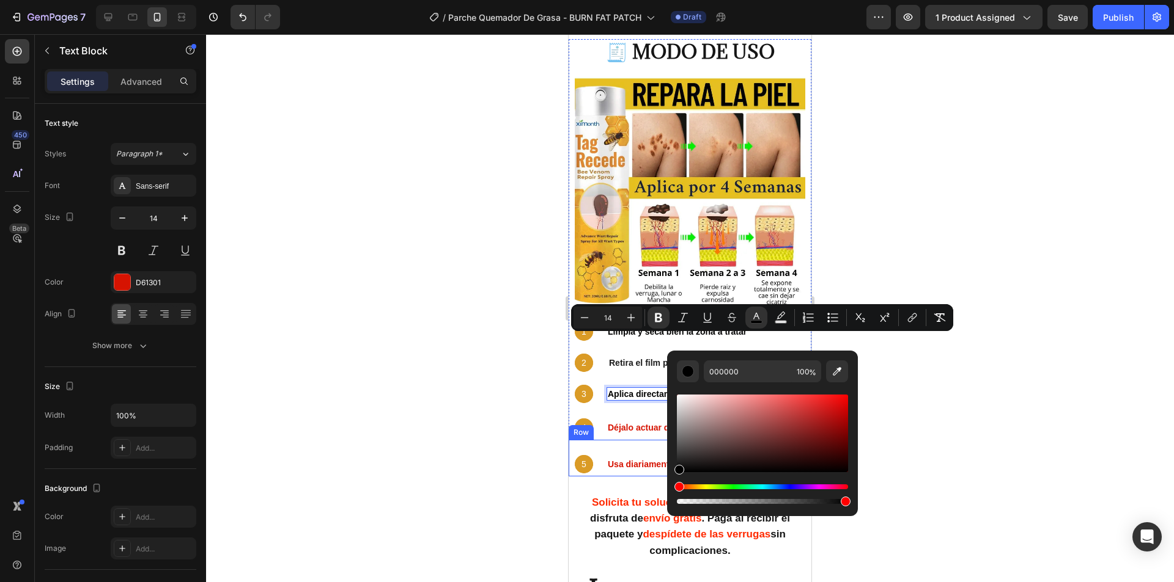
click at [637, 423] on strong "Déjalo actuar de 6 a 8 horas" at bounding box center [664, 428] width 113 height 10
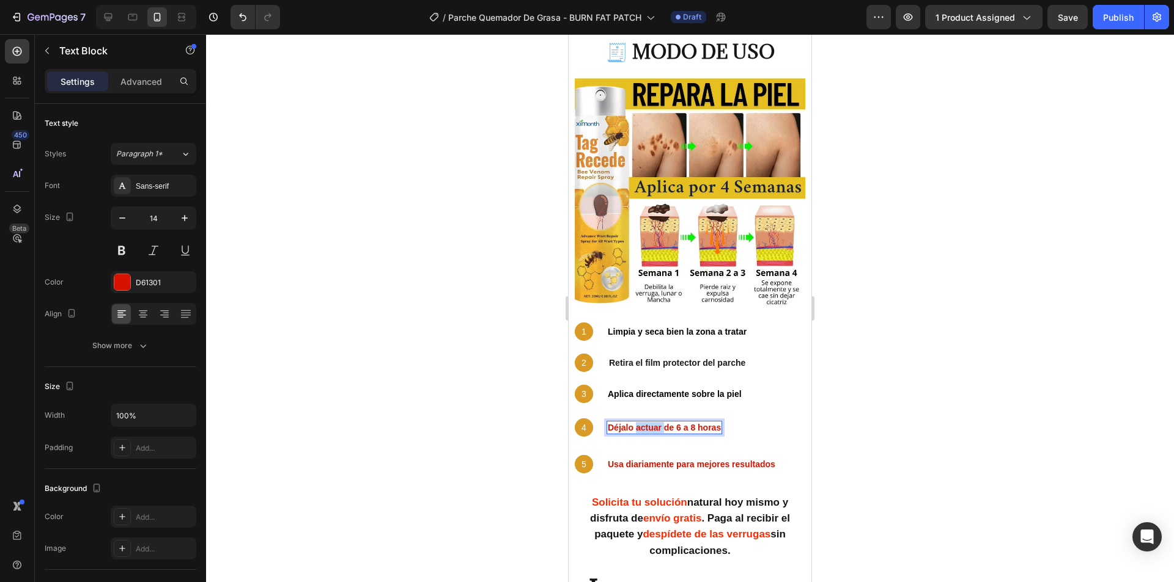
click at [637, 423] on strong "Déjalo actuar de 6 a 8 horas" at bounding box center [664, 428] width 113 height 10
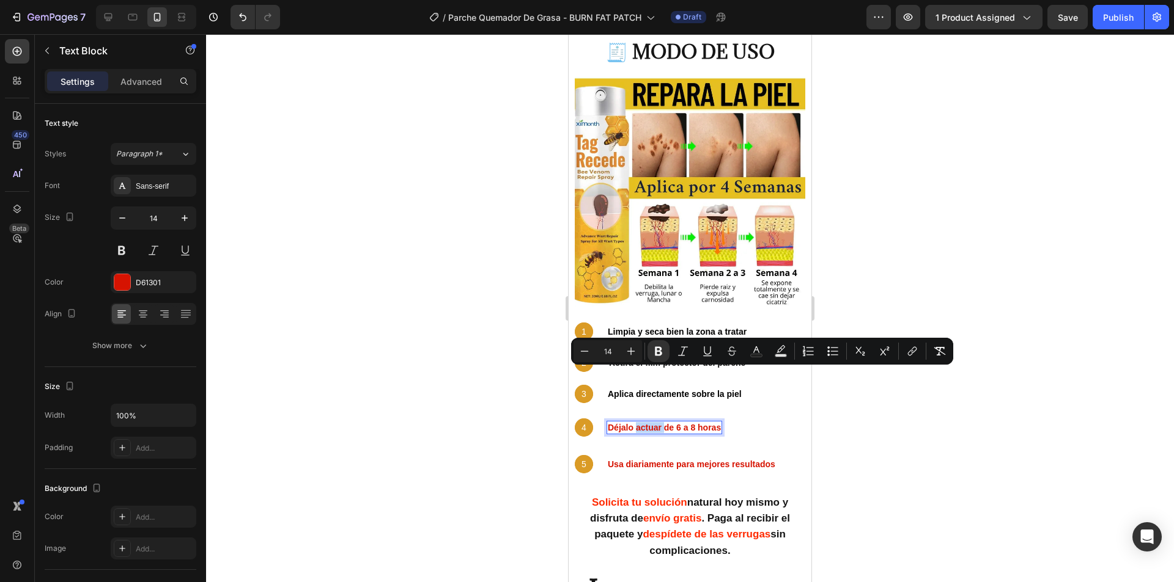
click at [637, 423] on strong "Déjalo actuar de 6 a 8 horas" at bounding box center [664, 428] width 113 height 10
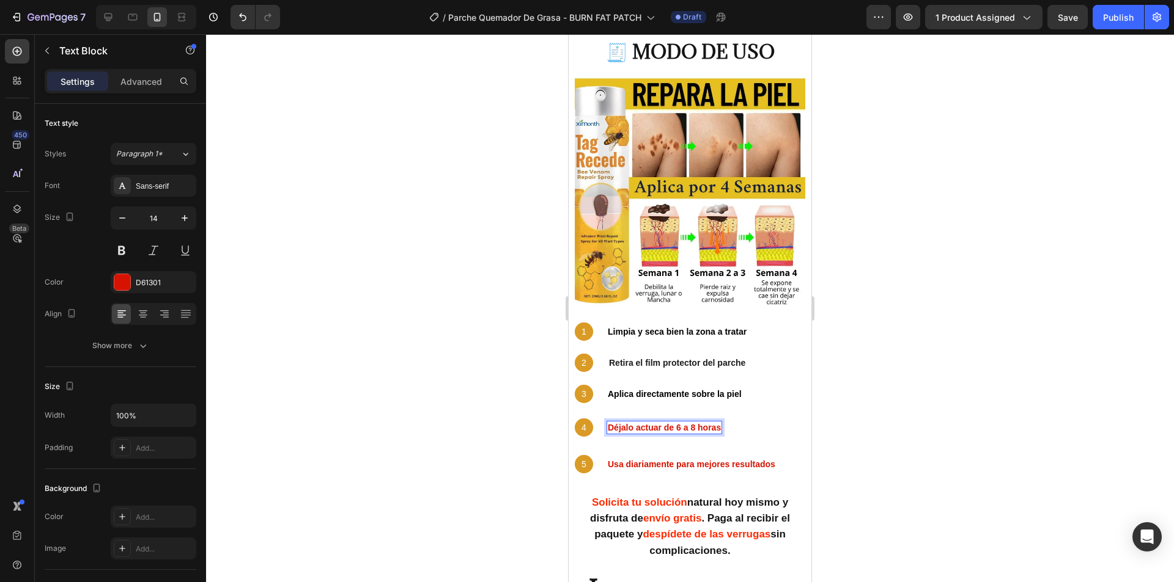
click at [631, 423] on strong "Déjalo actuar de 6 a 8 horas" at bounding box center [664, 428] width 113 height 10
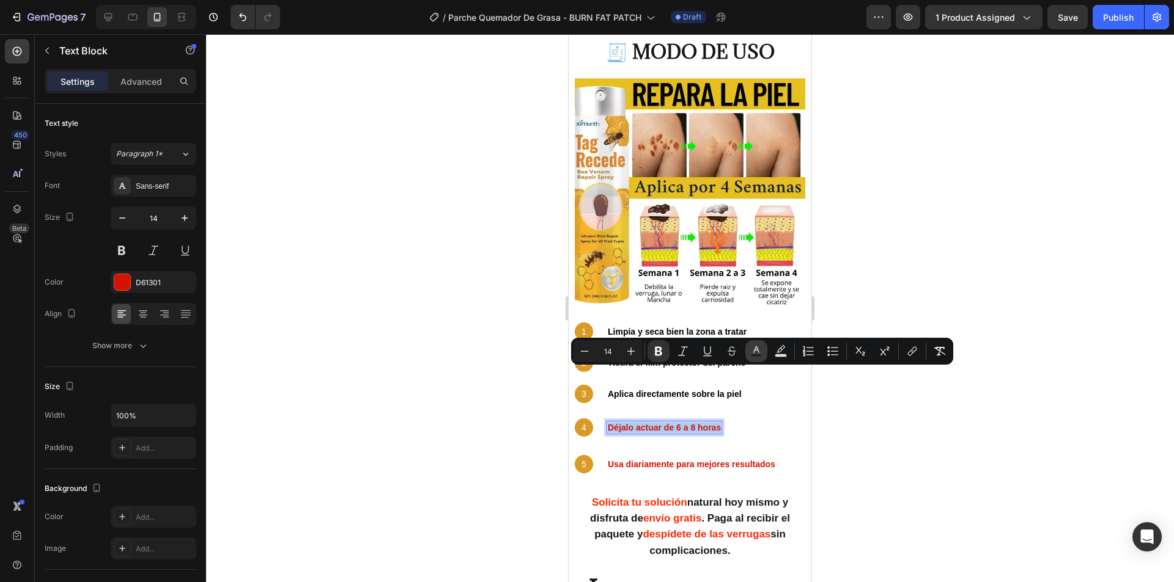
click at [760, 352] on icon "Editor contextual toolbar" at bounding box center [756, 351] width 12 height 12
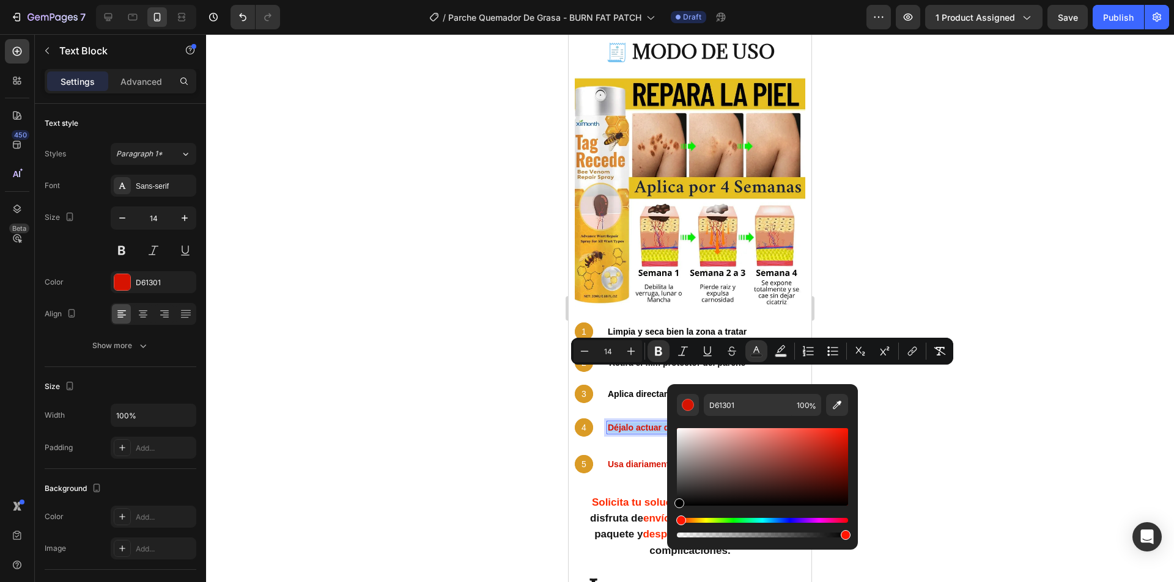
drag, startPoint x: 727, startPoint y: 457, endPoint x: 677, endPoint y: 508, distance: 71.3
click at [677, 506] on div "Editor contextual toolbar" at bounding box center [762, 467] width 171 height 78
type input "000000"
click at [632, 460] on strong "Usa diariamente para mejores resultados" at bounding box center [691, 465] width 167 height 10
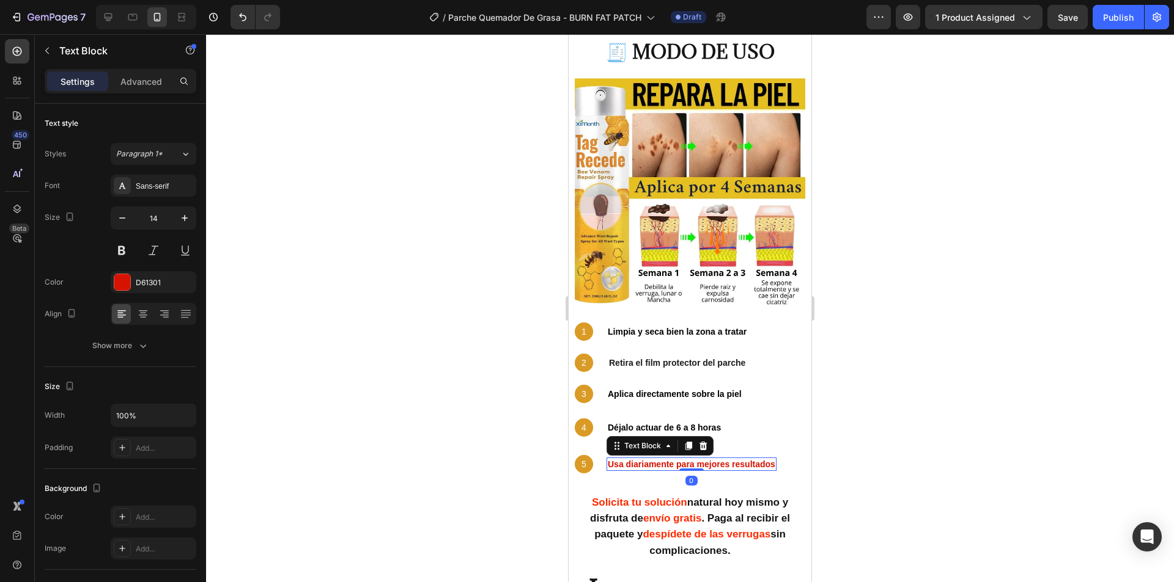
click at [632, 460] on strong "Usa diariamente para mejores resultados" at bounding box center [691, 465] width 167 height 10
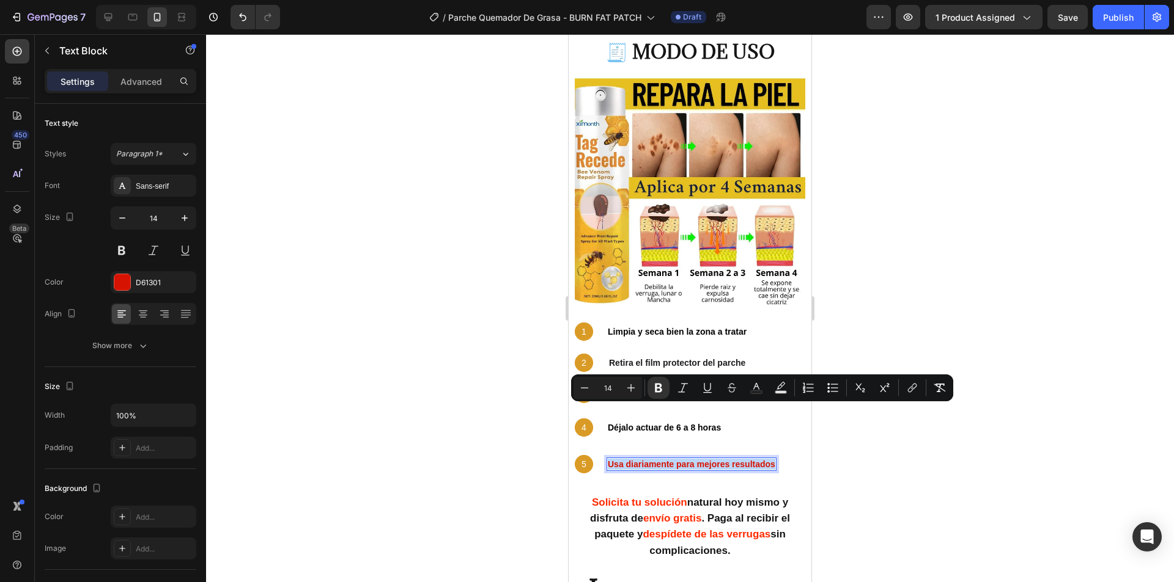
click at [632, 460] on strong "Usa diariamente para mejores resultados" at bounding box center [691, 465] width 167 height 10
click at [751, 386] on icon "Editor contextual toolbar" at bounding box center [756, 388] width 12 height 12
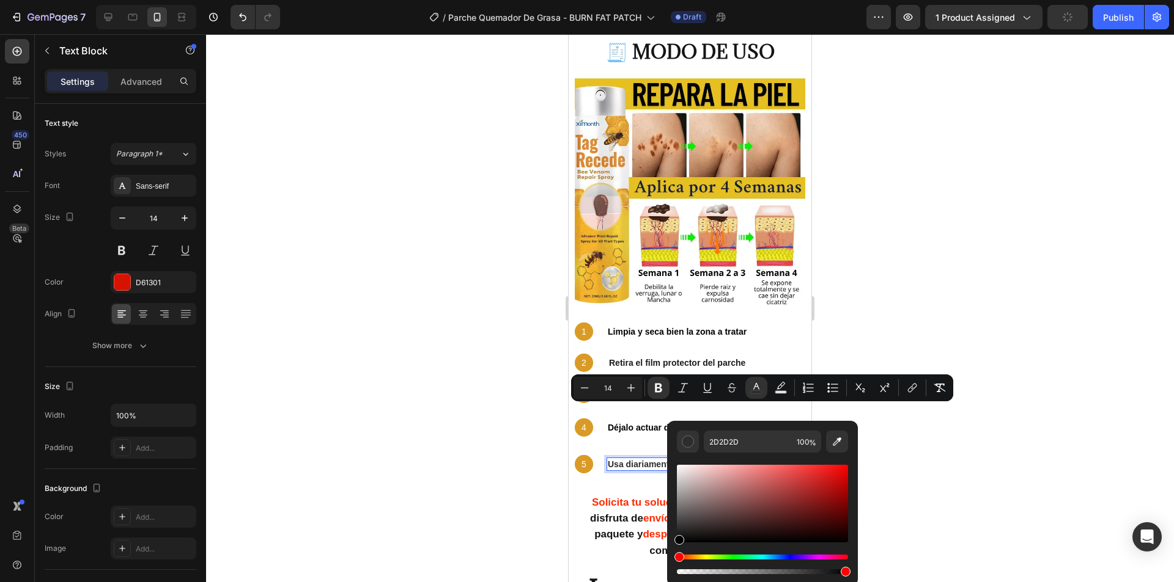
drag, startPoint x: 707, startPoint y: 499, endPoint x: 671, endPoint y: 555, distance: 66.5
click at [671, 555] on div "2D2D2D 100 %" at bounding box center [762, 499] width 191 height 156
type input "000000"
click at [447, 403] on div at bounding box center [690, 308] width 968 height 548
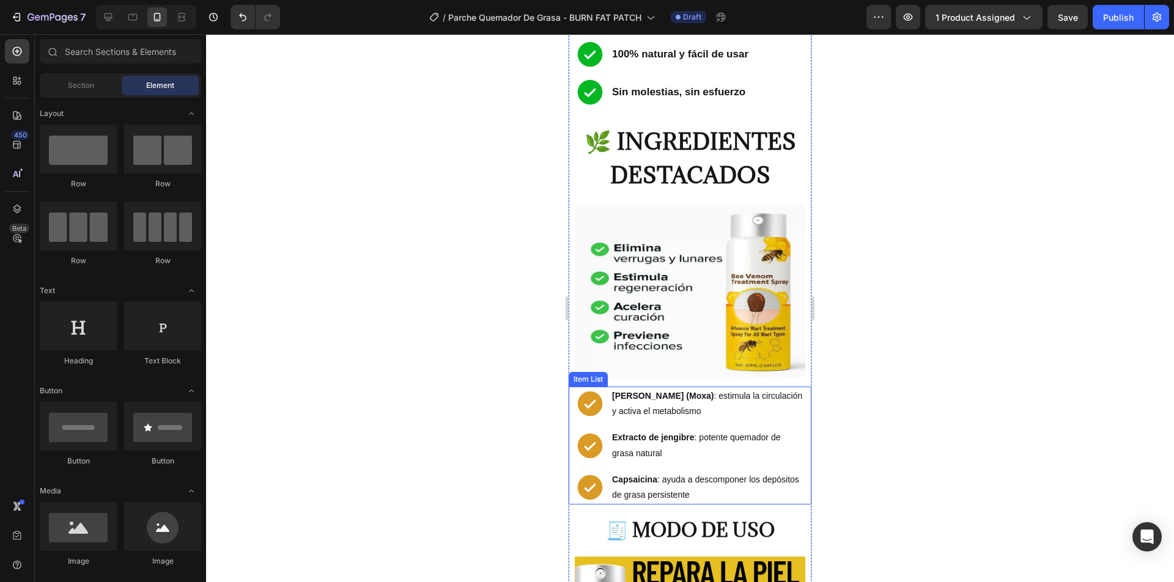
scroll to position [2164, 0]
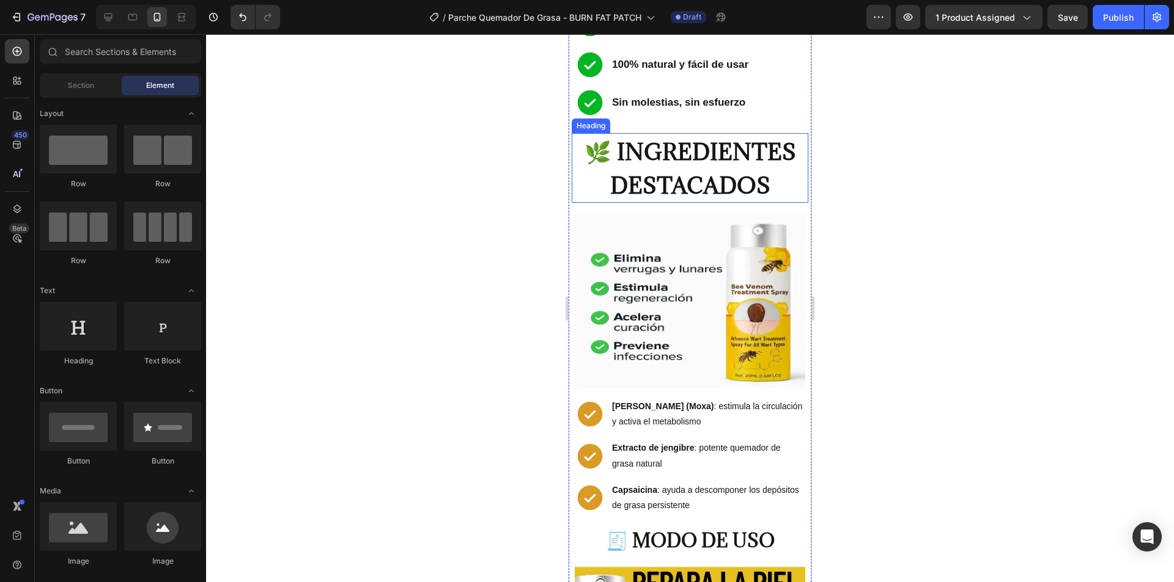
click at [614, 81] on div "Quema grasa localizada en brazos y abdomen Mejora la circulación y reduce la ce…" at bounding box center [689, 42] width 237 height 158
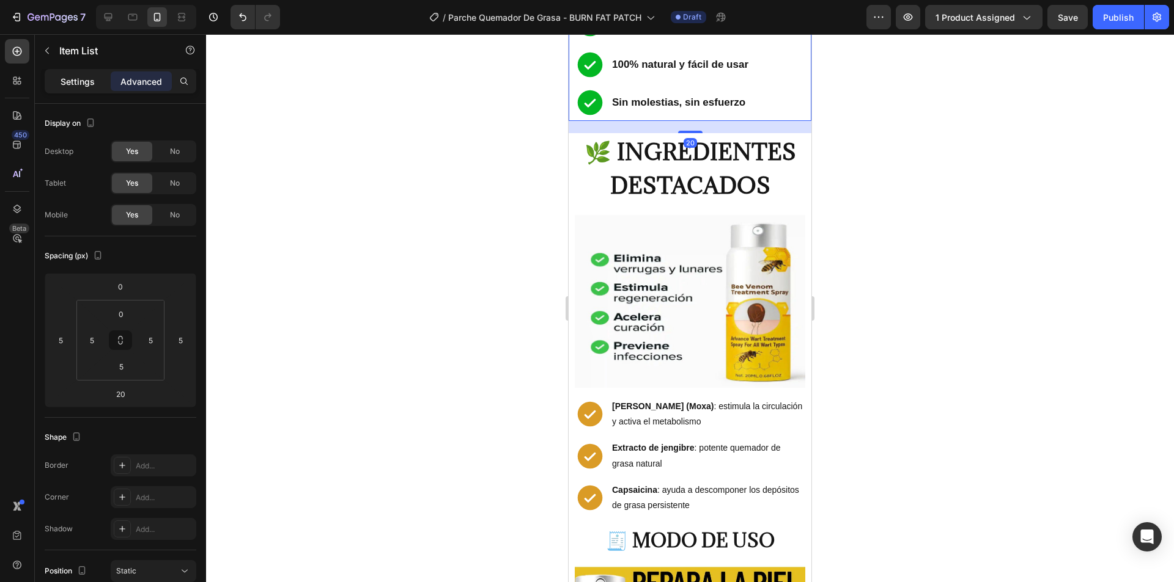
click at [83, 75] on p "Settings" at bounding box center [78, 81] width 34 height 13
type input "8"
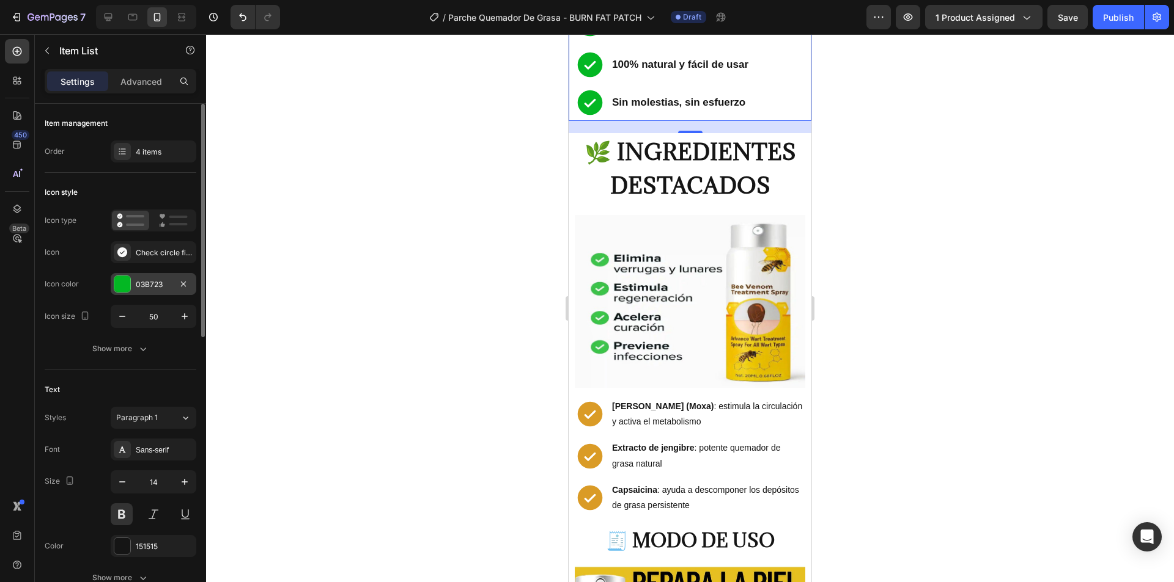
click at [155, 288] on div "03B723" at bounding box center [153, 284] width 35 height 11
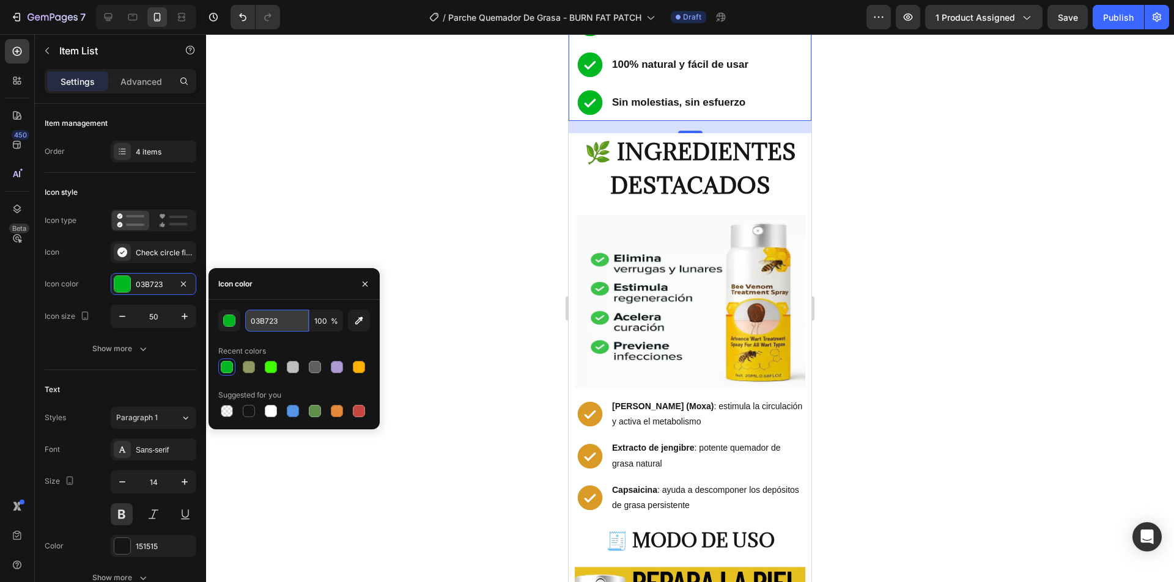
click at [284, 326] on input "03B723" at bounding box center [277, 321] width 64 height 22
click at [400, 214] on div at bounding box center [690, 308] width 968 height 548
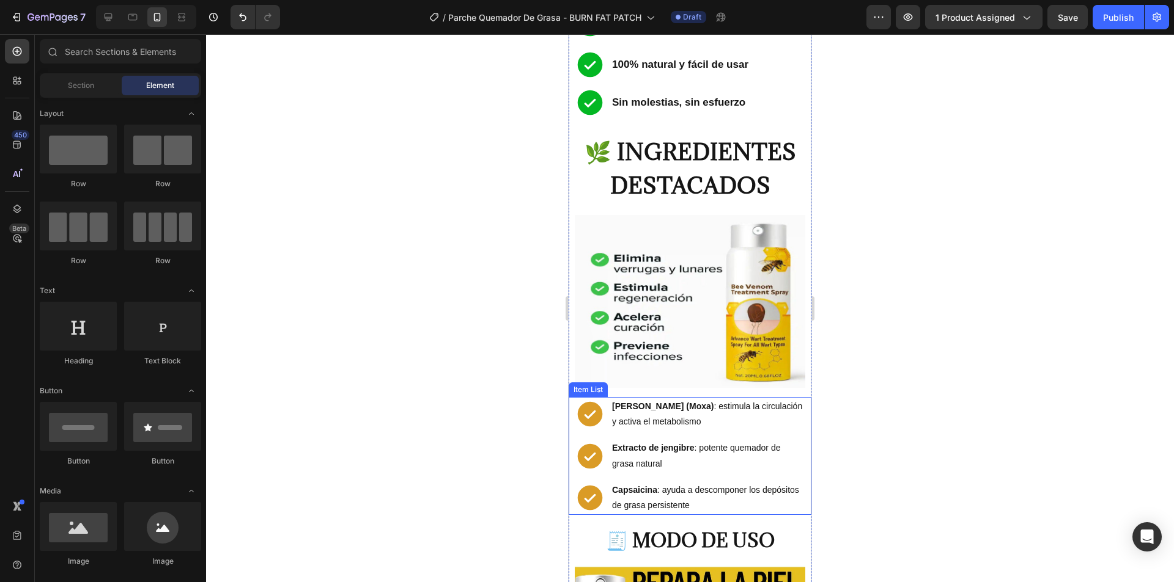
click at [655, 399] on p "Artemisa (Moxa) : estimula la circulación y activa el metabolismo" at bounding box center [707, 414] width 191 height 31
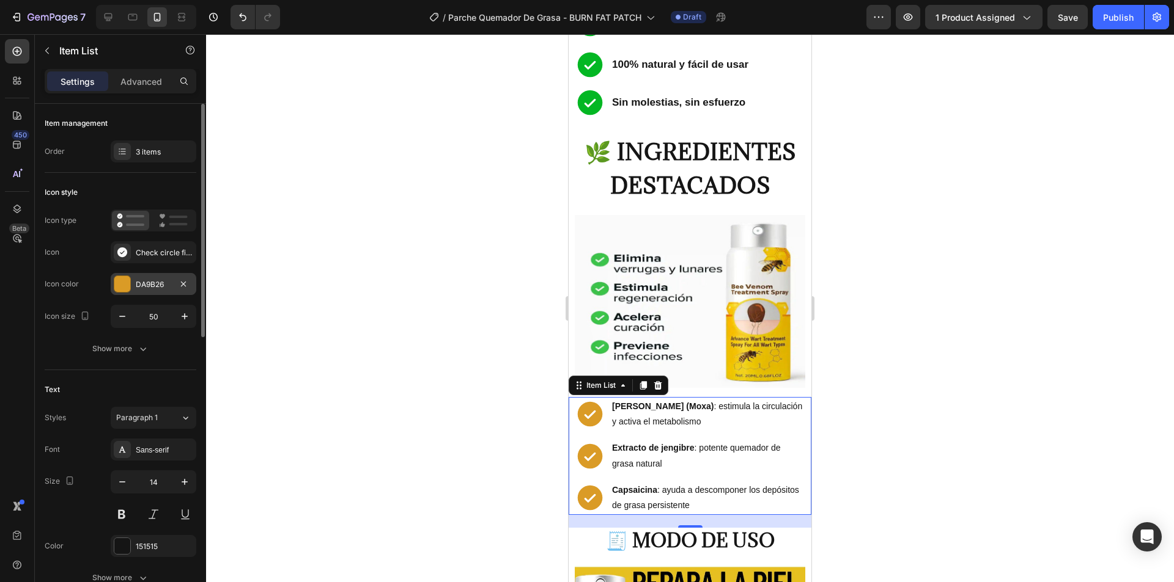
click at [155, 284] on div "DA9B26" at bounding box center [153, 284] width 35 height 11
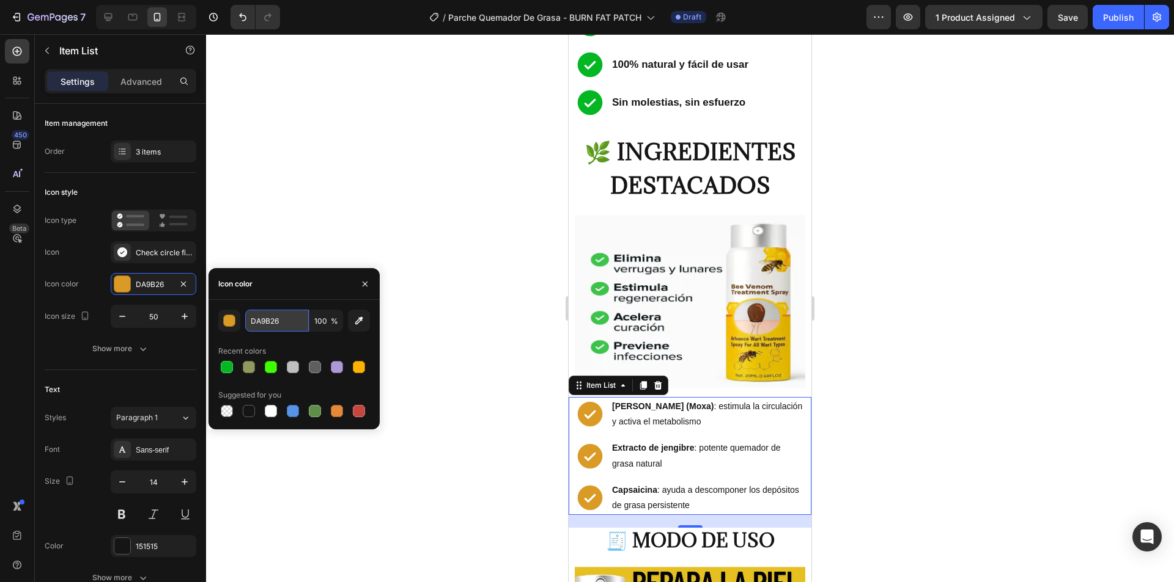
click at [274, 319] on input "DA9B26" at bounding box center [277, 321] width 64 height 22
paste input "03B723"
type input "03B723"
click at [425, 232] on div at bounding box center [690, 308] width 968 height 548
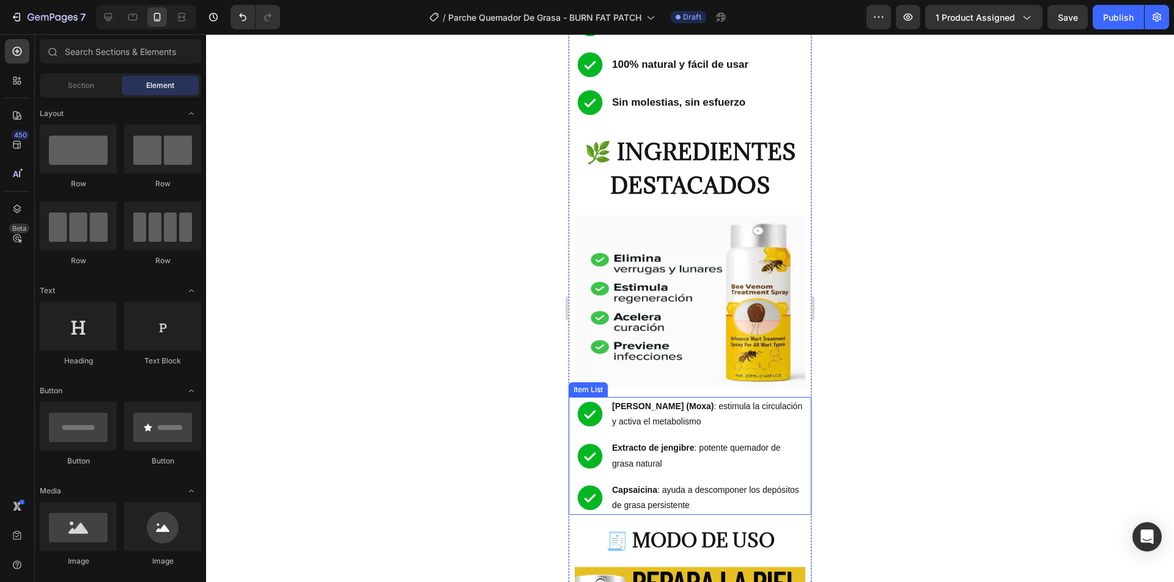
click at [692, 261] on img at bounding box center [690, 301] width 230 height 173
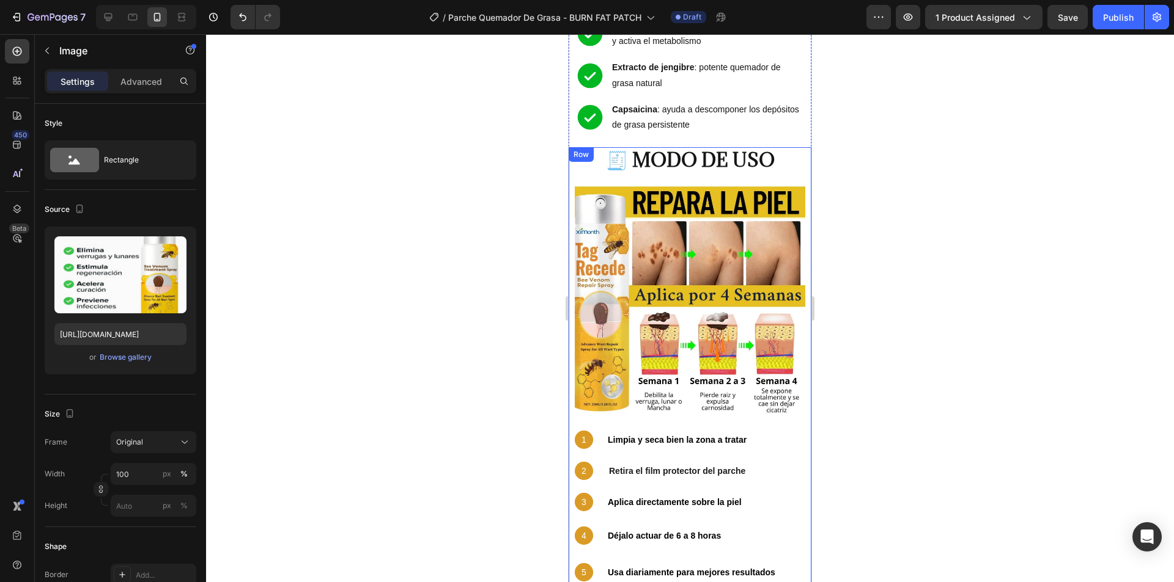
scroll to position [2530, 0]
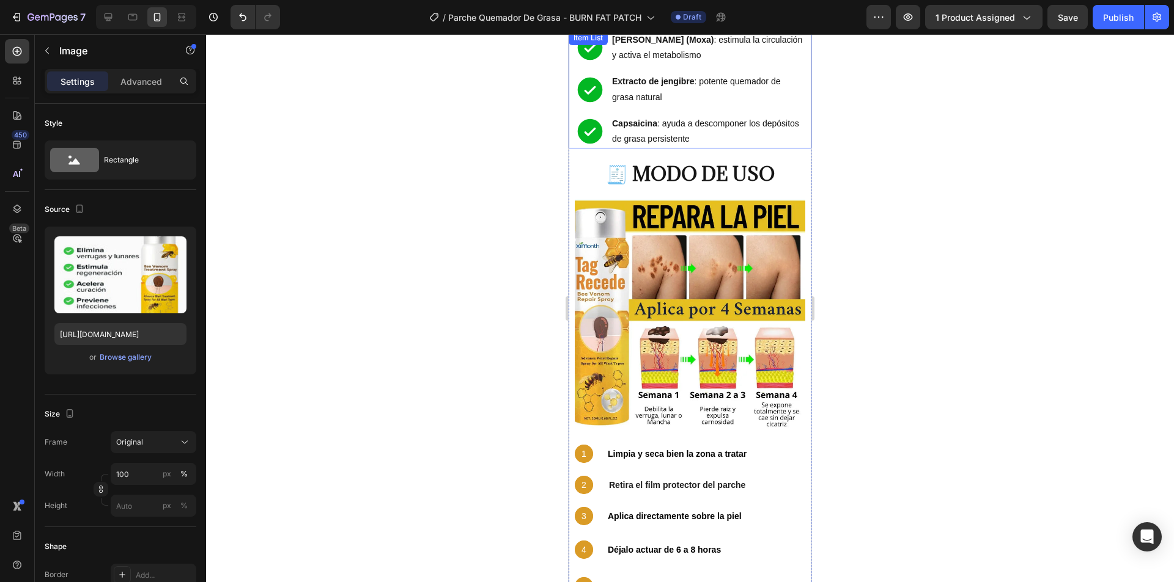
click at [593, 68] on div "Artemisa (Moxa) : estimula la circulación y activa el metabolismo Extracto de j…" at bounding box center [690, 90] width 230 height 118
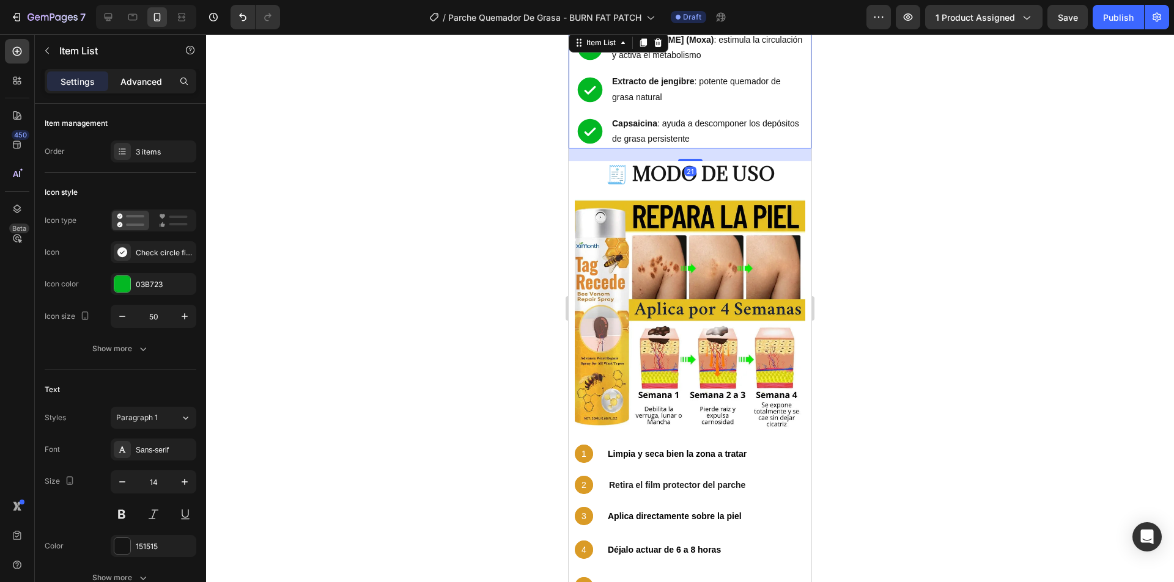
click at [117, 79] on div "Advanced" at bounding box center [141, 82] width 61 height 20
type input "100%"
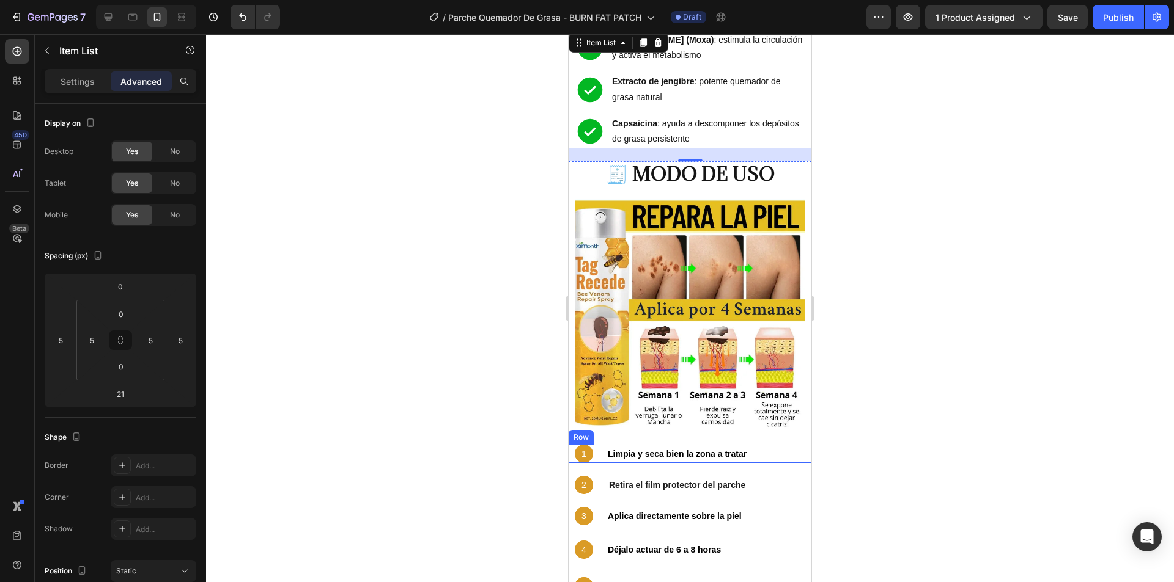
click at [777, 445] on div "1 Text Block Hero Banner Limpia y seca bien la zona a tratar Text Block Row" at bounding box center [689, 454] width 243 height 18
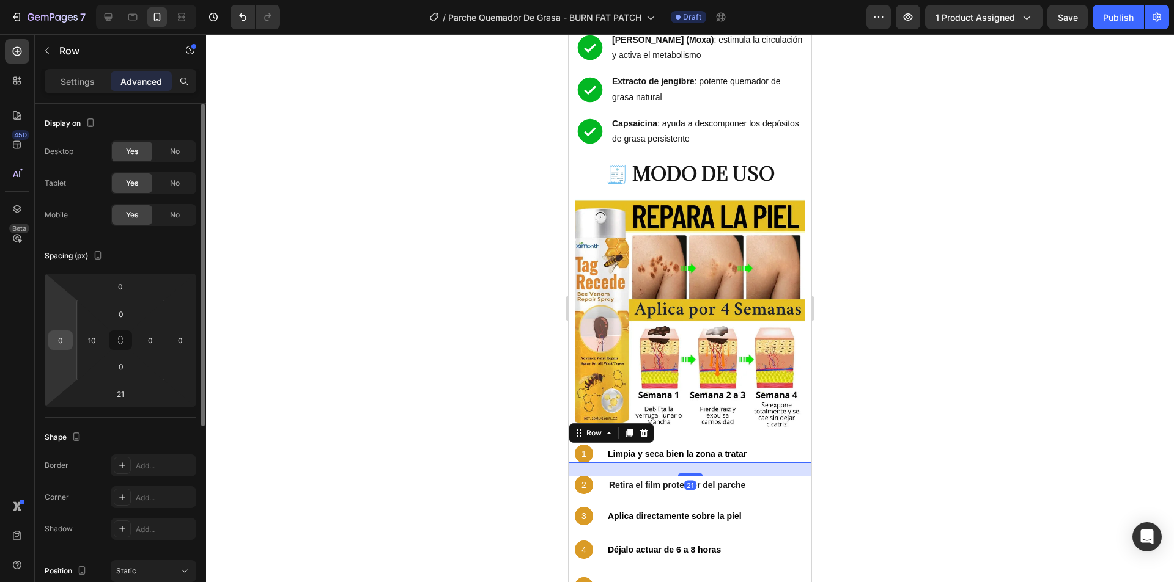
click at [55, 337] on input "0" at bounding box center [60, 340] width 18 height 18
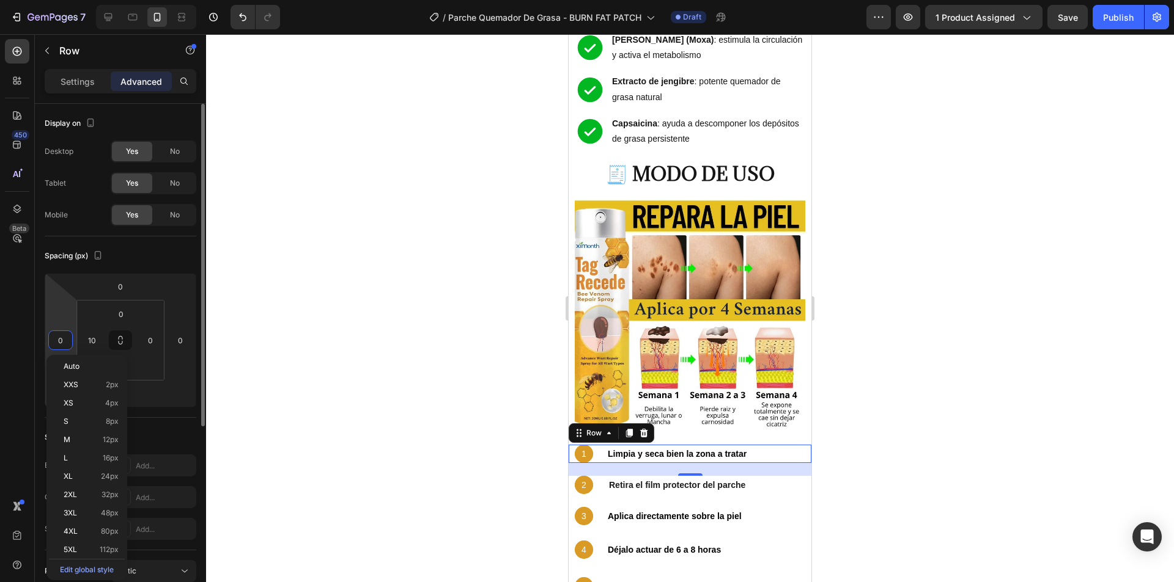
type input "5"
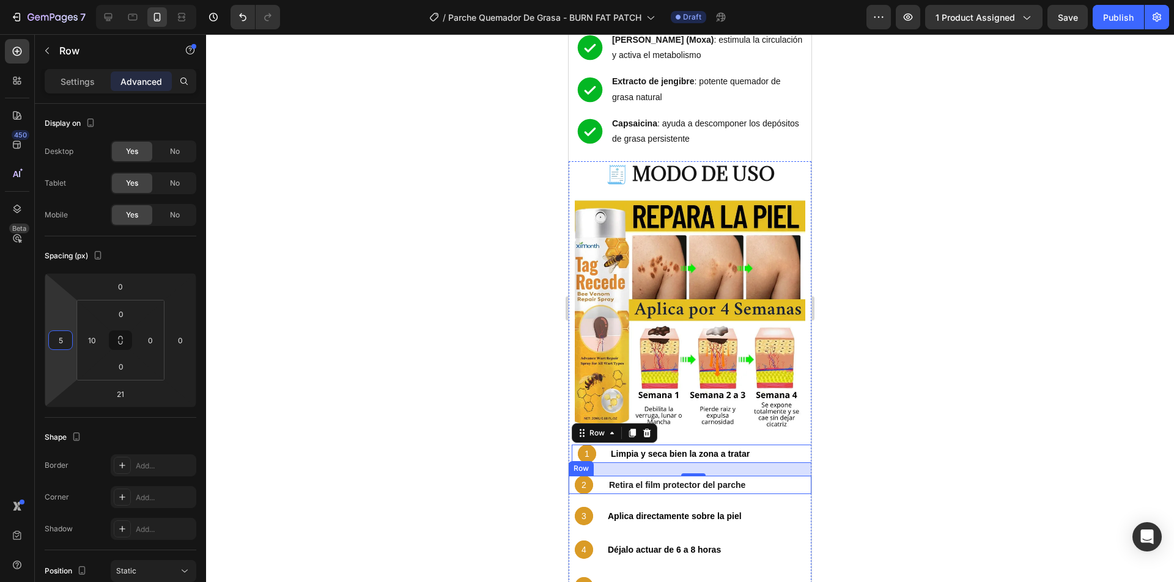
click at [768, 476] on div "2 Text Block Hero Banner Retira el film protector del parche Text Block Row" at bounding box center [689, 485] width 243 height 18
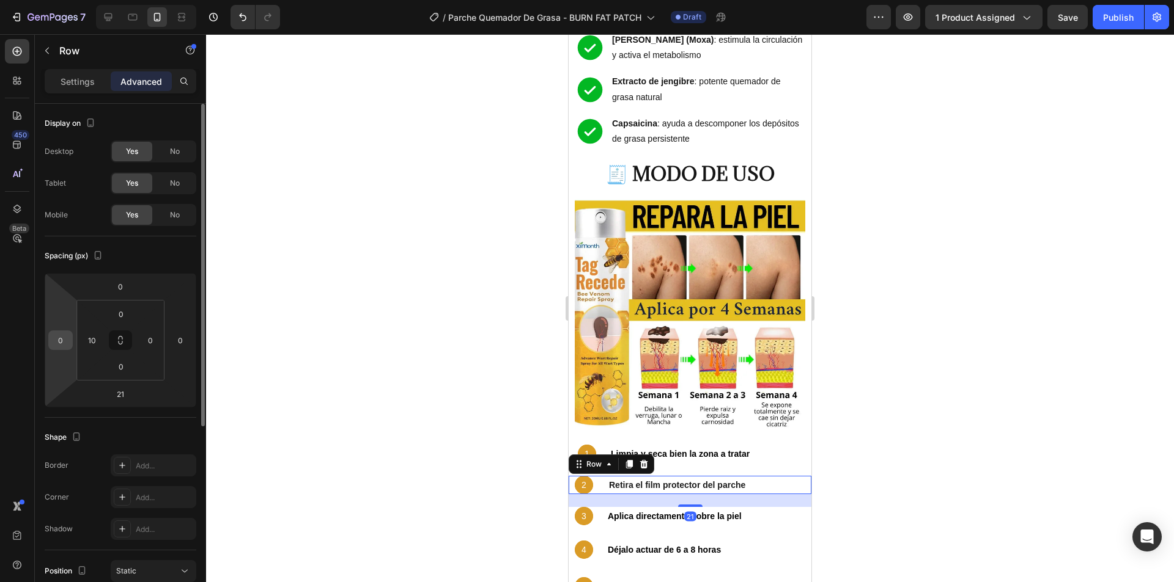
click at [62, 335] on input "0" at bounding box center [60, 340] width 18 height 18
type input "5"
click at [774, 507] on div "3 Text Block Hero Banner Aplica directamente sobre la piel Text Block Row" at bounding box center [689, 516] width 243 height 18
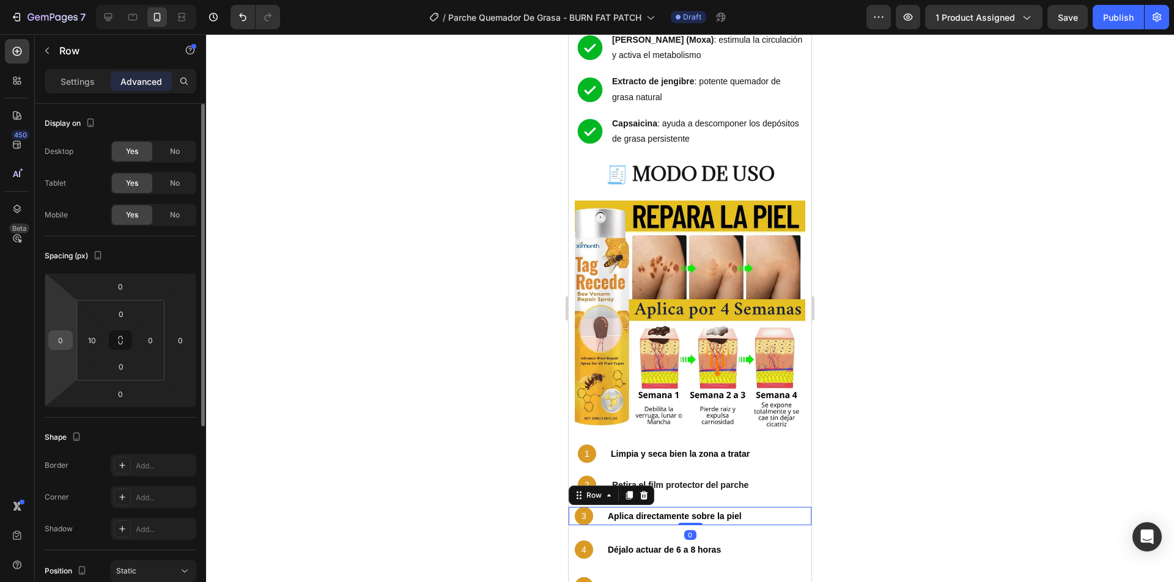
click at [71, 342] on div "0" at bounding box center [60, 341] width 24 height 20
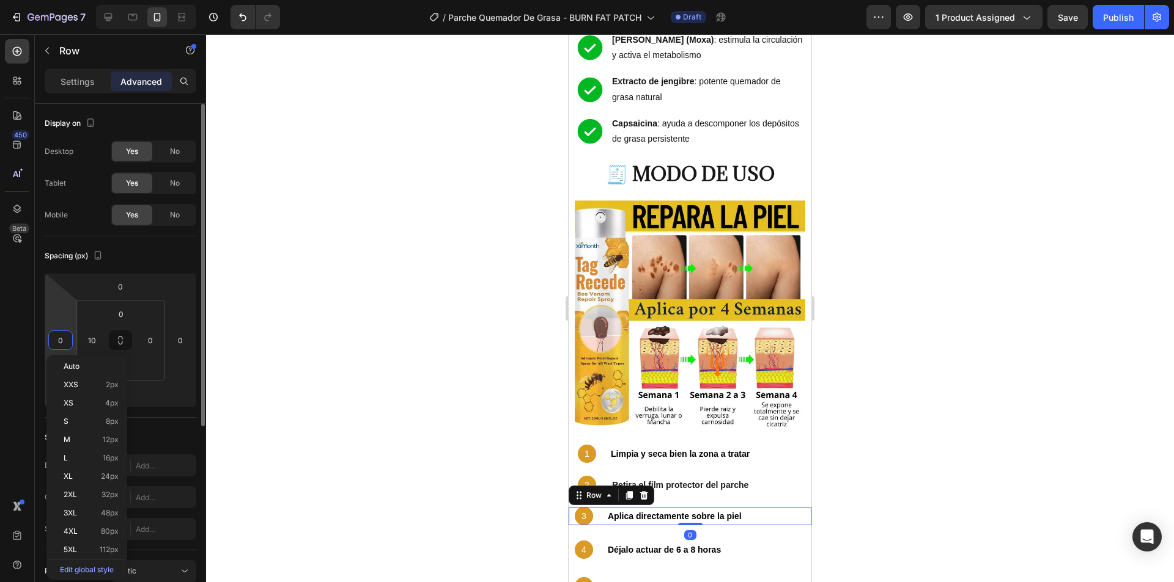
click at [64, 338] on input "0" at bounding box center [60, 340] width 18 height 18
type input "5"
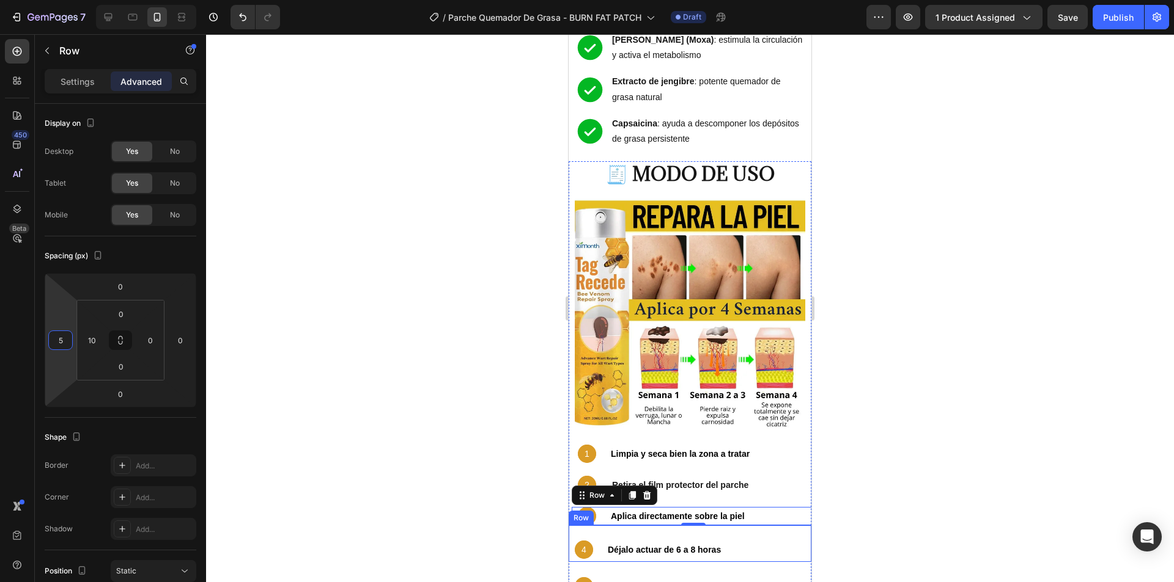
click at [754, 526] on div "4 Text Block Hero Banner Déjalo actuar de 6 a 8 horas Text Block Row" at bounding box center [689, 544] width 243 height 37
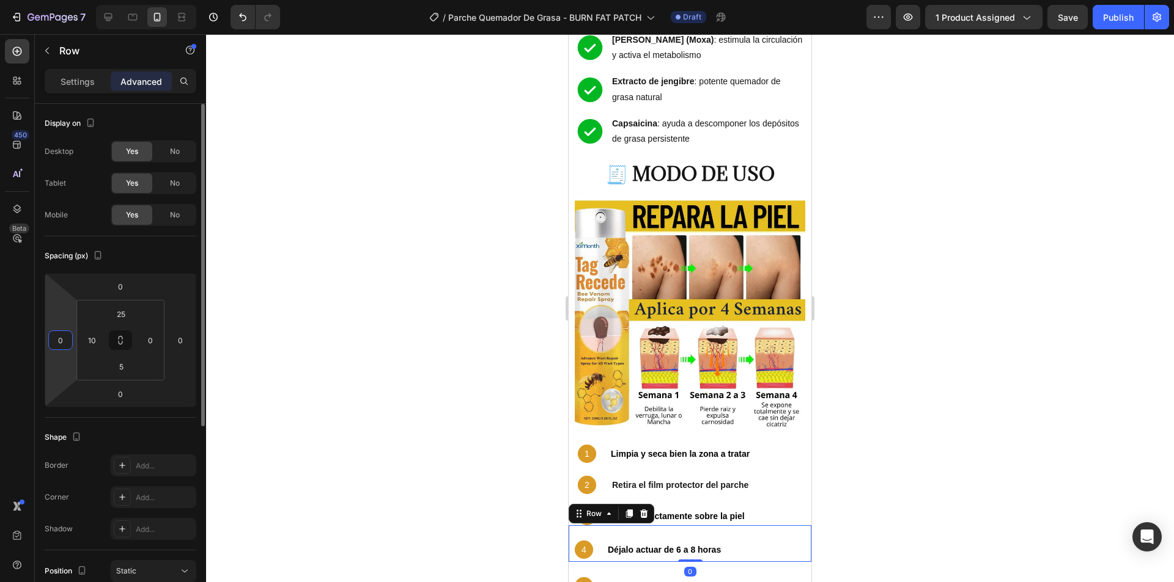
click at [62, 340] on input "0" at bounding box center [60, 340] width 18 height 18
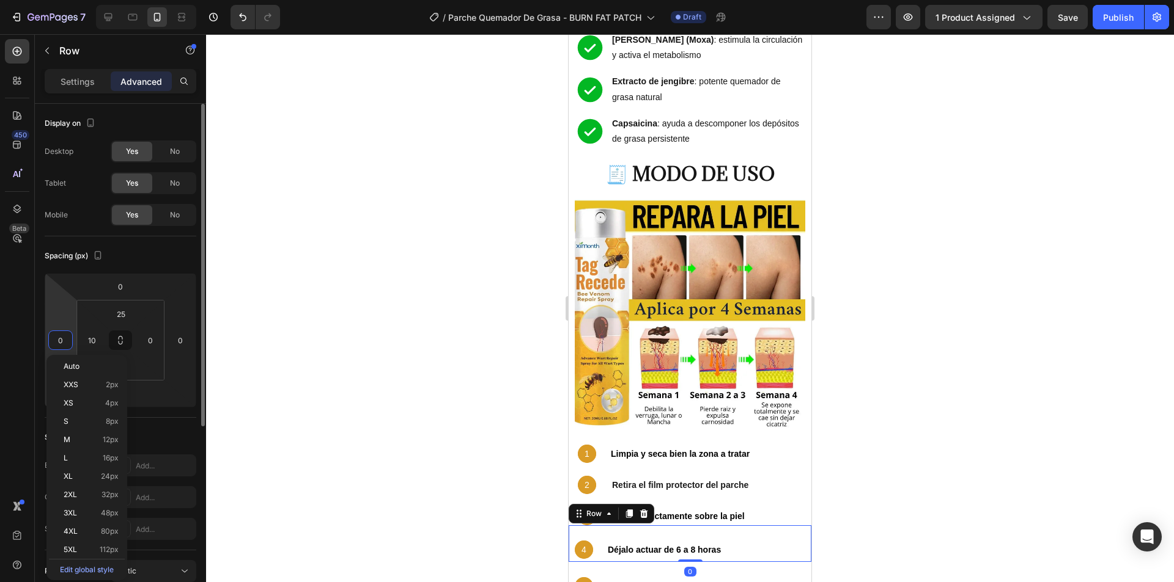
type input "5"
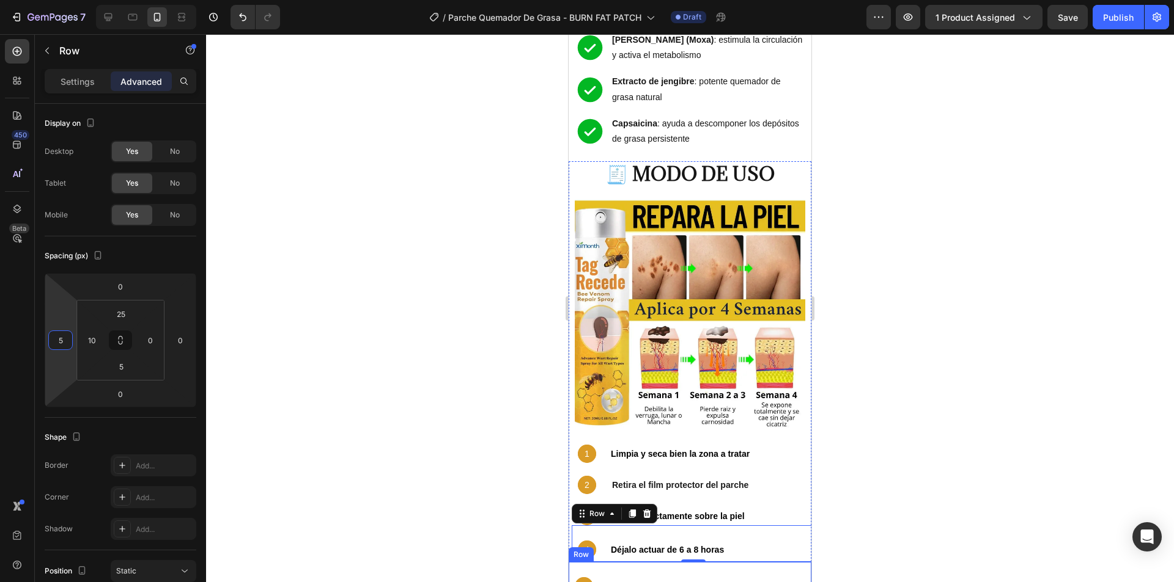
click at [773, 578] on div "Usa diariamente para mejores resultados Text Block" at bounding box center [691, 587] width 170 height 18
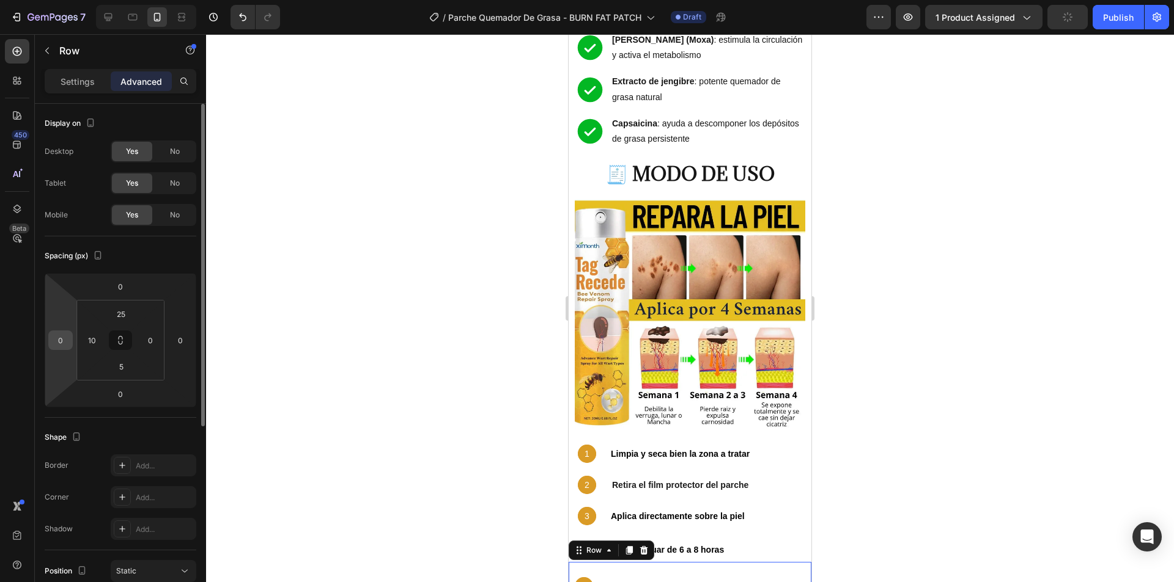
click at [60, 339] on input "0" at bounding box center [60, 340] width 18 height 18
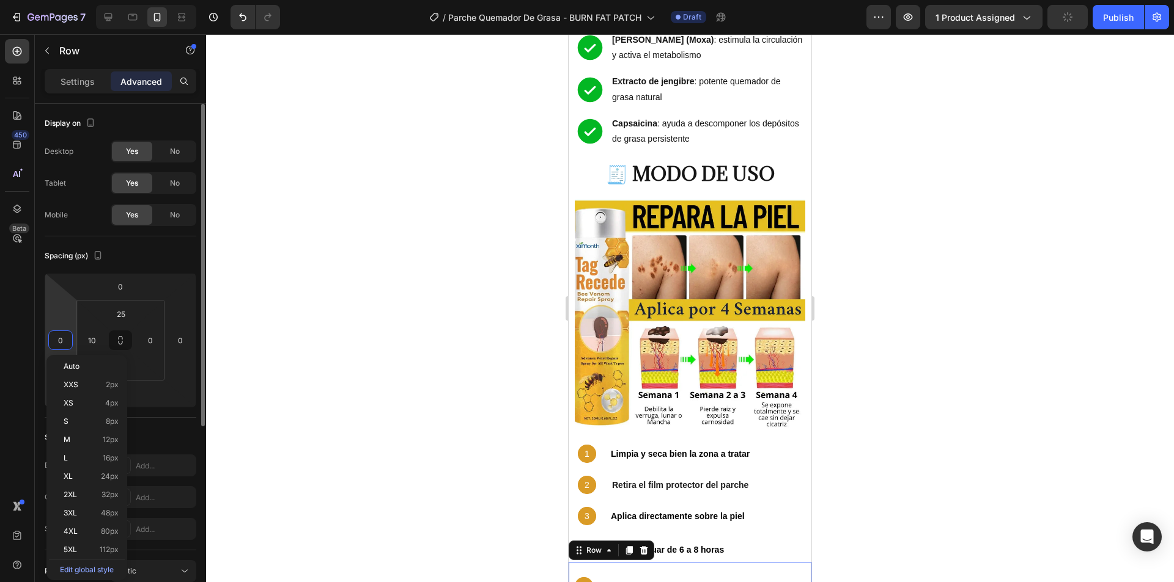
type input "5"
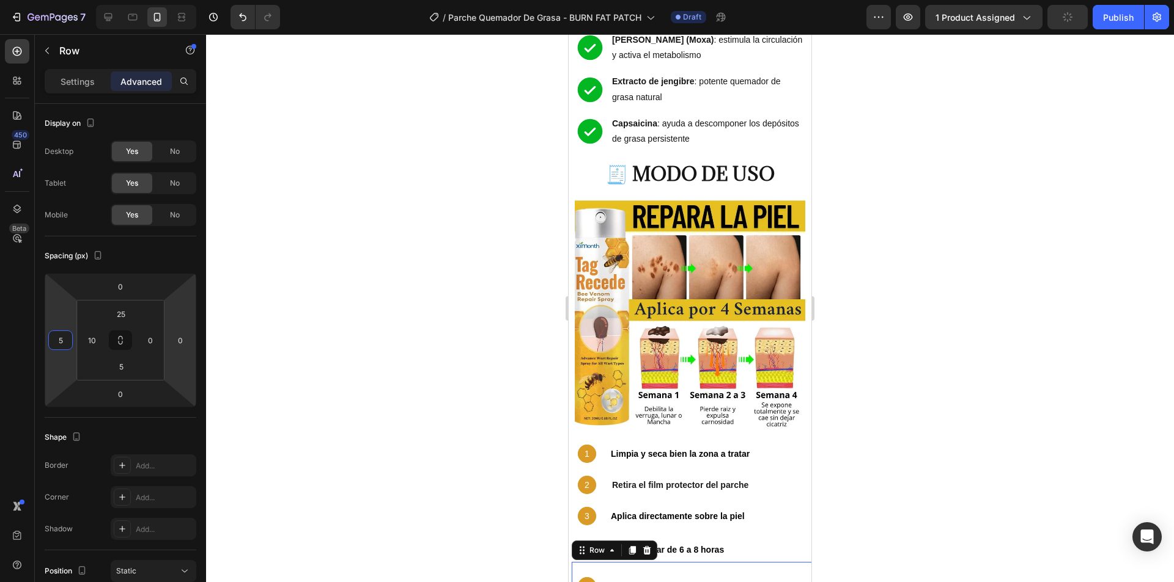
click at [931, 286] on div at bounding box center [690, 308] width 968 height 548
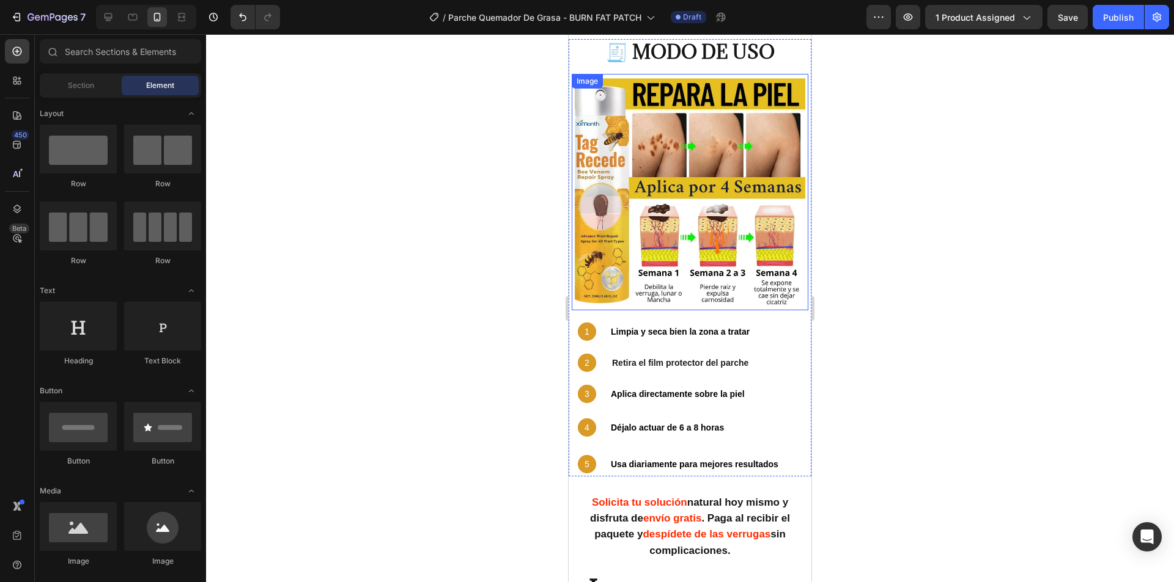
scroll to position [2714, 0]
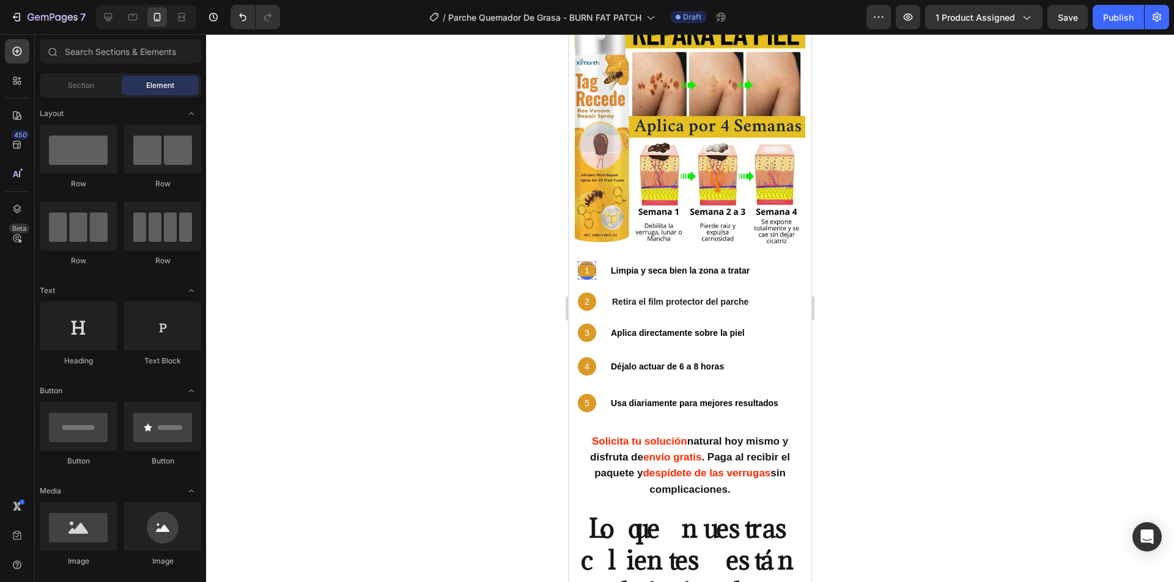
click at [591, 265] on p "1" at bounding box center [587, 270] width 16 height 11
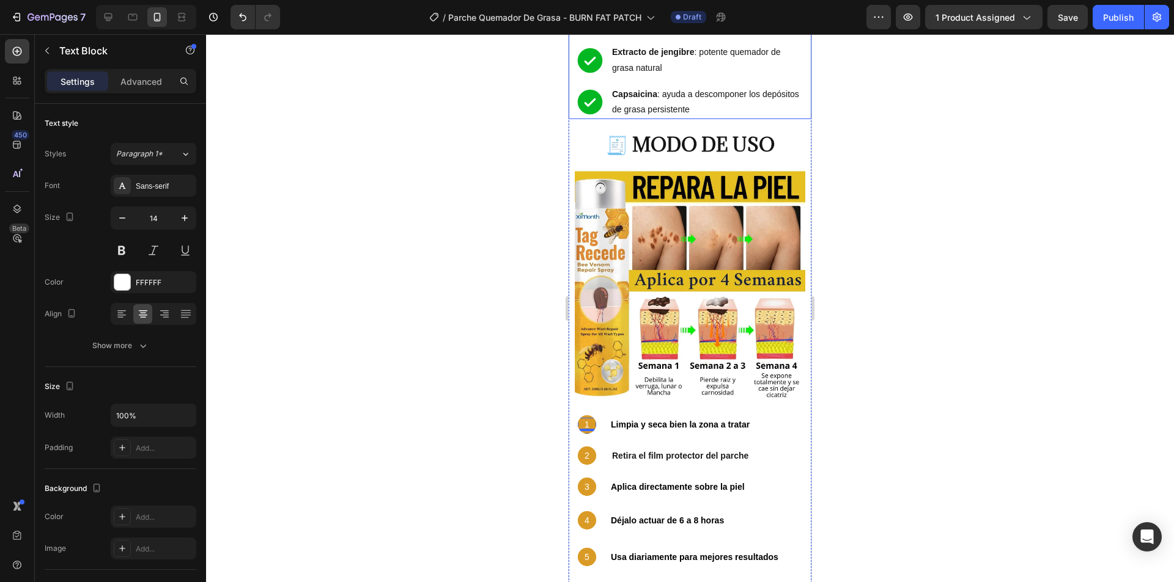
scroll to position [2408, 0]
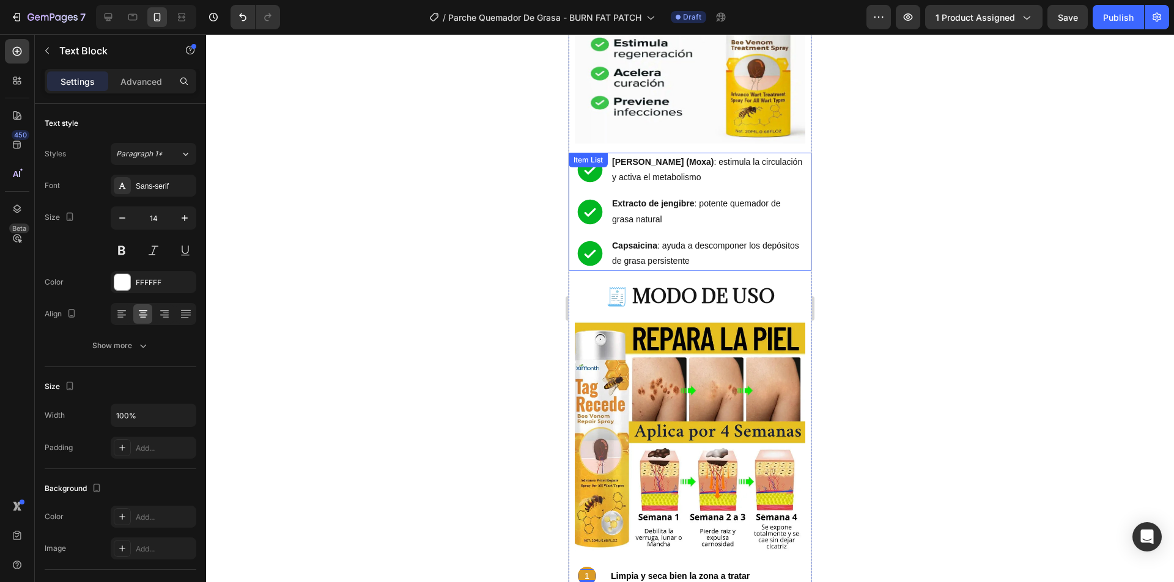
click at [588, 155] on icon at bounding box center [590, 170] width 31 height 31
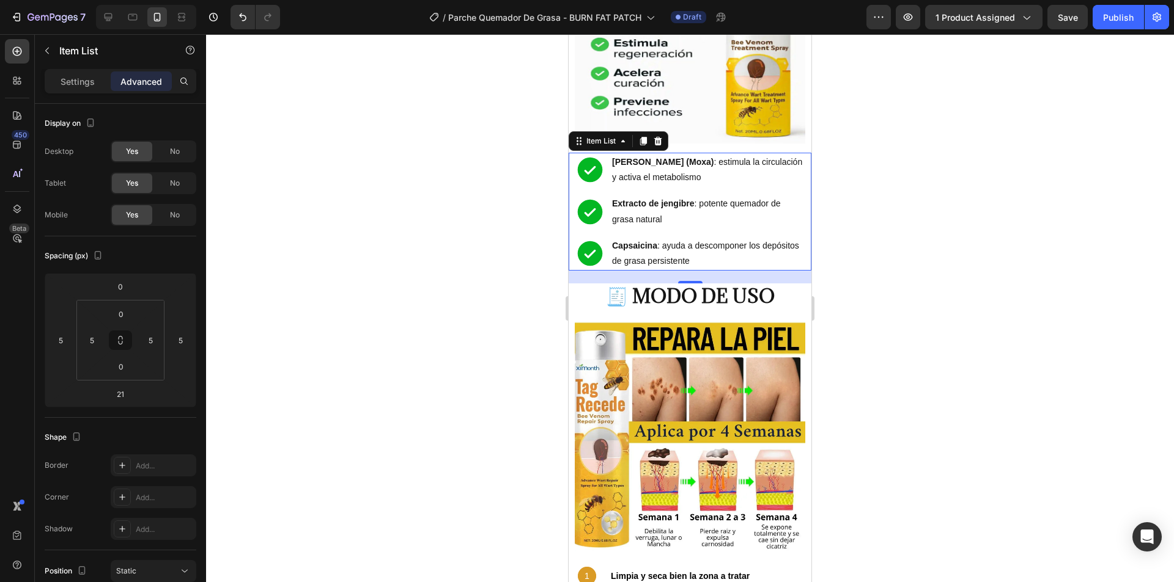
click at [608, 153] on div "Artemisa (Moxa) : estimula la circulación y activa el metabolismo" at bounding box center [690, 170] width 230 height 34
click at [740, 153] on div "Artemisa (Moxa) : estimula la circulación y activa el metabolismo Extracto de j…" at bounding box center [690, 212] width 230 height 118
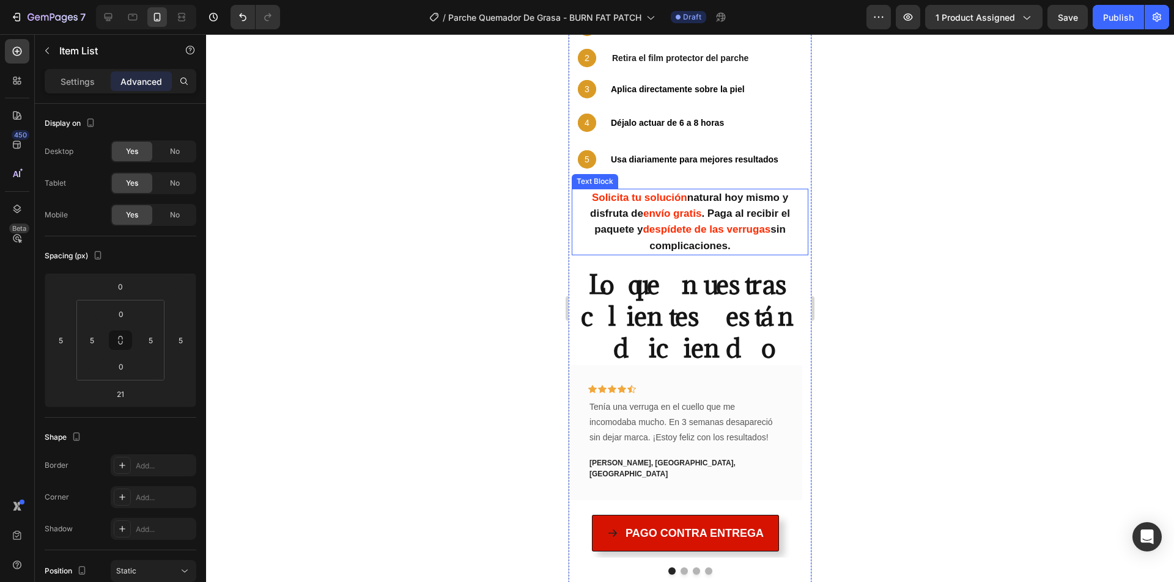
scroll to position [2958, 0]
click at [663, 223] on strong "despídete de las verrugas" at bounding box center [706, 229] width 128 height 12
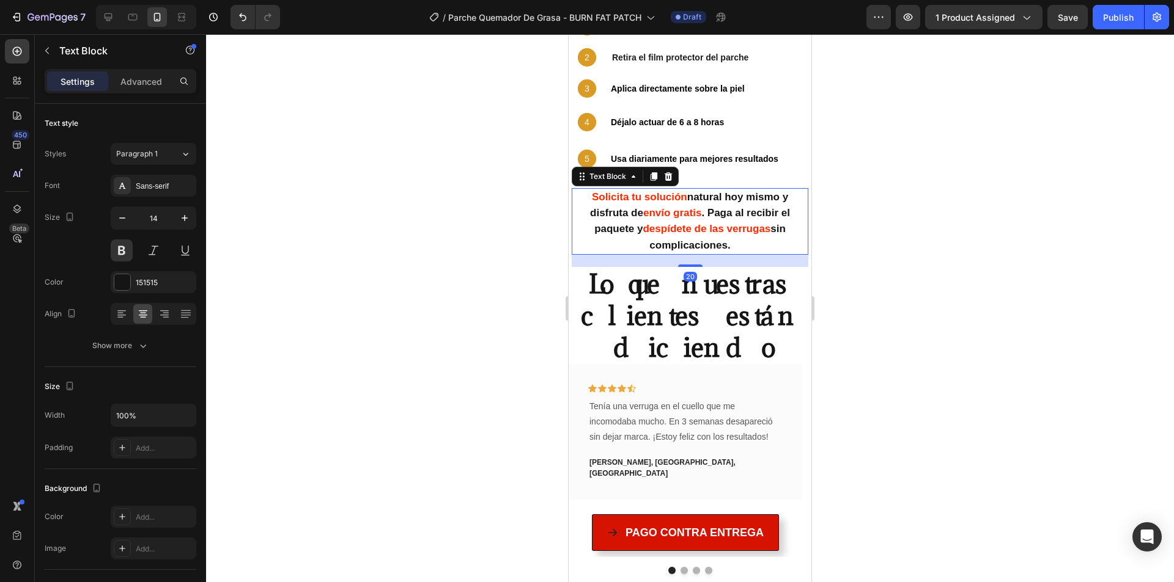
click at [663, 223] on strong "despídete de las verrugas" at bounding box center [706, 229] width 128 height 12
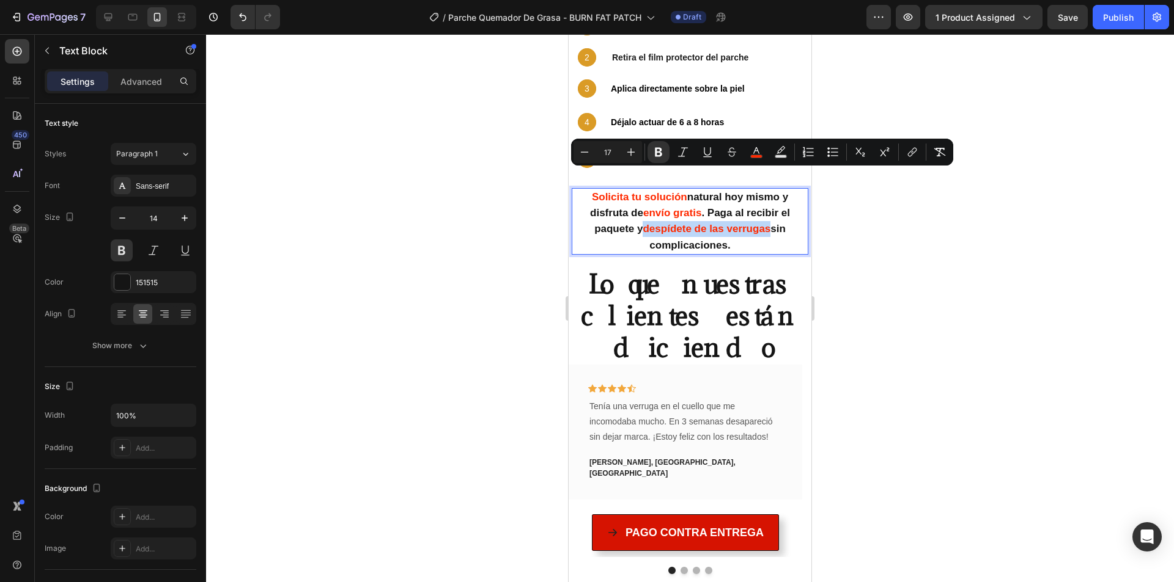
drag, startPoint x: 641, startPoint y: 175, endPoint x: 765, endPoint y: 179, distance: 124.1
click at [765, 189] on p "Solicita tu solución natural [DATE] mismo y disfruta de envío gratis . Paga al …" at bounding box center [690, 221] width 228 height 64
click at [722, 223] on strong "despídete de las verrugas" at bounding box center [706, 229] width 128 height 12
drag, startPoint x: 704, startPoint y: 175, endPoint x: 766, endPoint y: 179, distance: 63.1
click at [766, 189] on p "Solicita tu solución natural [DATE] mismo y disfruta de envío gratis . Paga al …" at bounding box center [690, 221] width 228 height 64
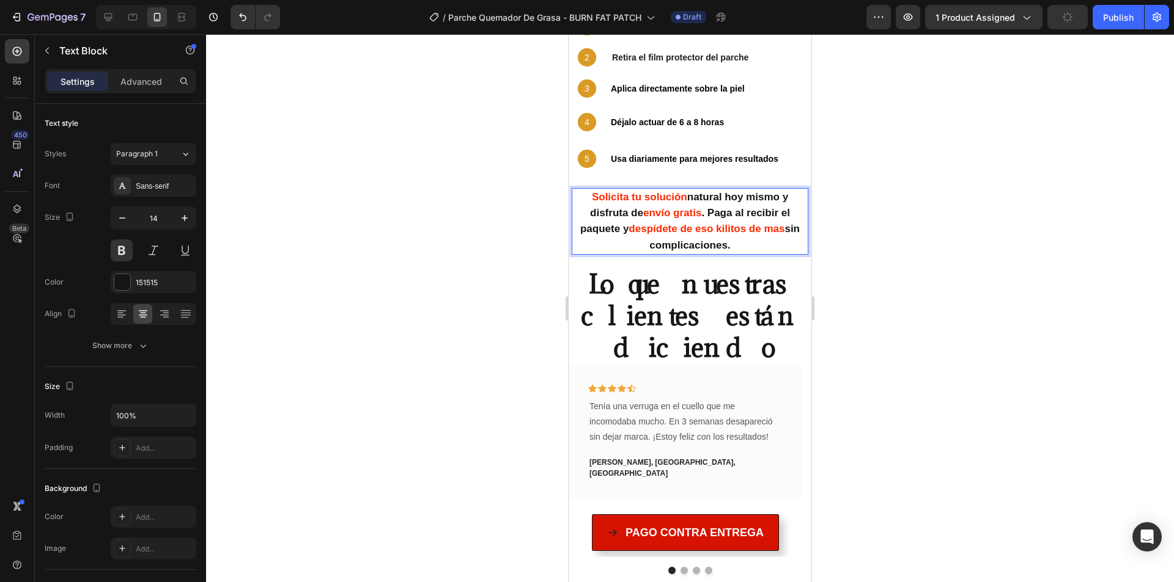
click at [766, 223] on strong "despídete de eso kilitos de mas" at bounding box center [706, 229] width 156 height 12
click at [739, 223] on strong "despídete de eso kilitos de mas" at bounding box center [706, 229] width 156 height 12
click at [773, 223] on strong "despídete de eso kilitos de mas" at bounding box center [706, 229] width 156 height 12
click at [568, 34] on lt-strong "á" at bounding box center [568, 34] width 0 height 0
click at [738, 191] on p "Solicita tu solución natural hoy mismo y disfruta de envío gratis . Paga al rec…" at bounding box center [690, 221] width 228 height 64
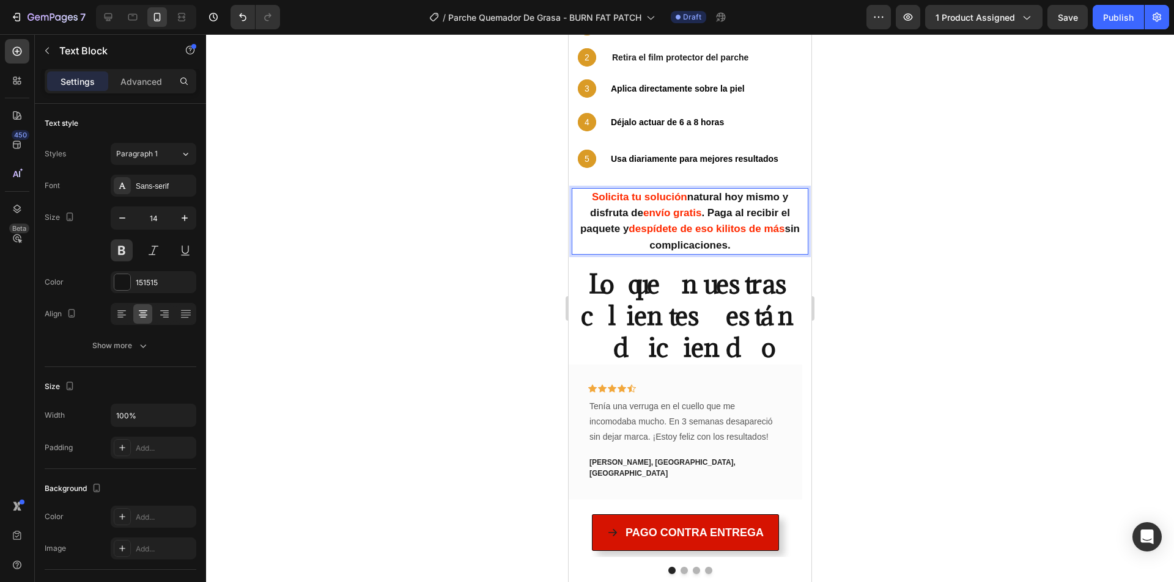
click at [749, 223] on strong "despídete de eso kilitos de más" at bounding box center [706, 229] width 156 height 12
click at [753, 189] on p "Solicita tu solución natural hoy mismo y disfruta de envío gratis . Paga al rec…" at bounding box center [690, 221] width 228 height 64
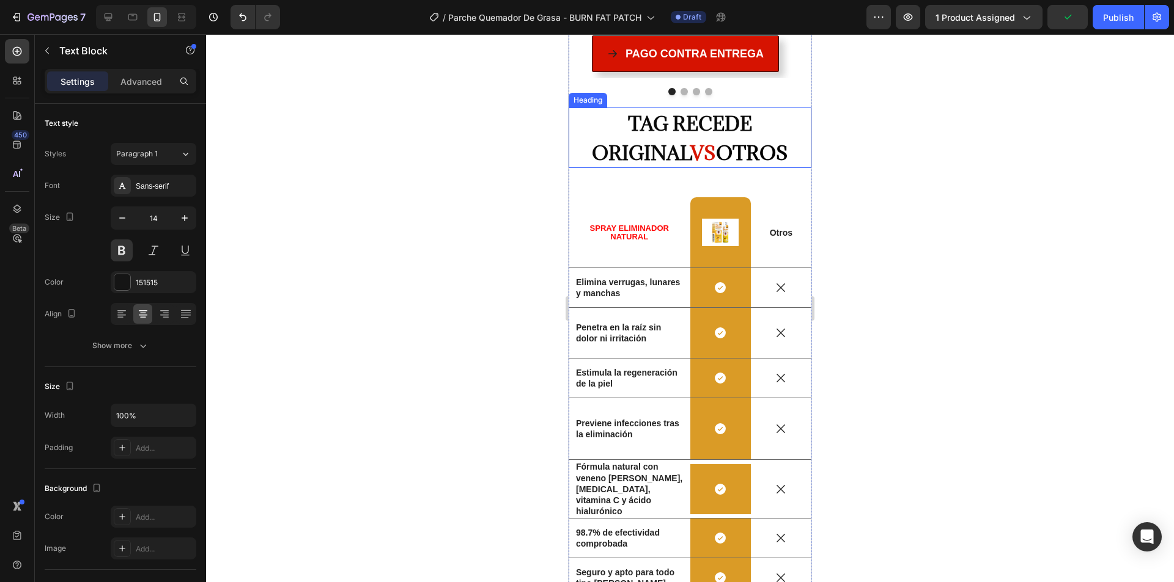
scroll to position [3447, 0]
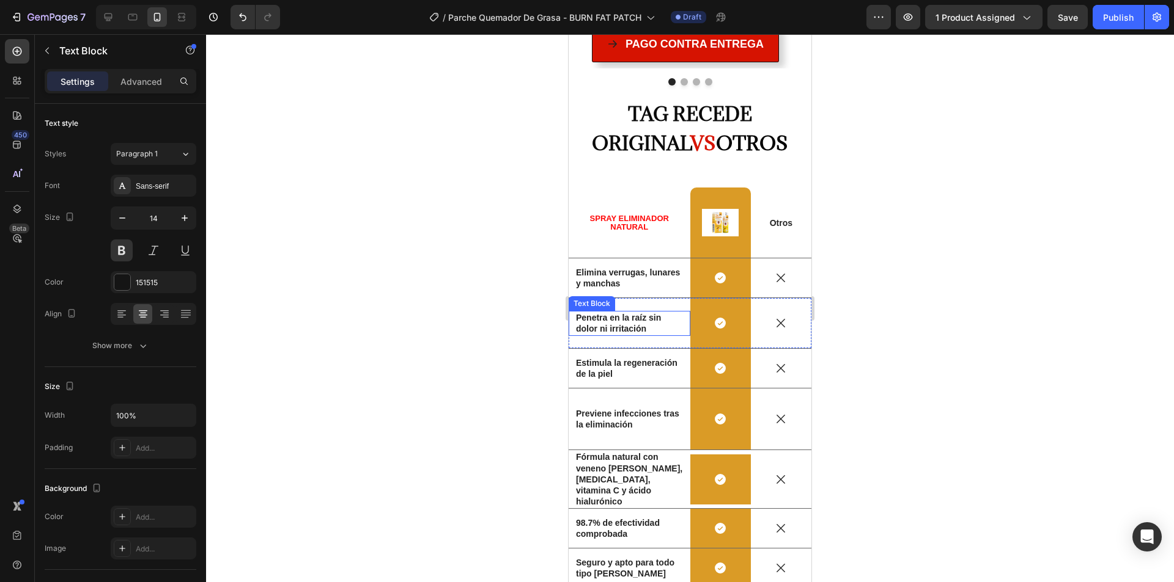
click at [603, 268] on strong "Elimina verrugas, lunares y manchas" at bounding box center [628, 278] width 104 height 21
click at [619, 313] on strong "Penetra en la raíz sin dolor ni irritación" at bounding box center [618, 323] width 85 height 21
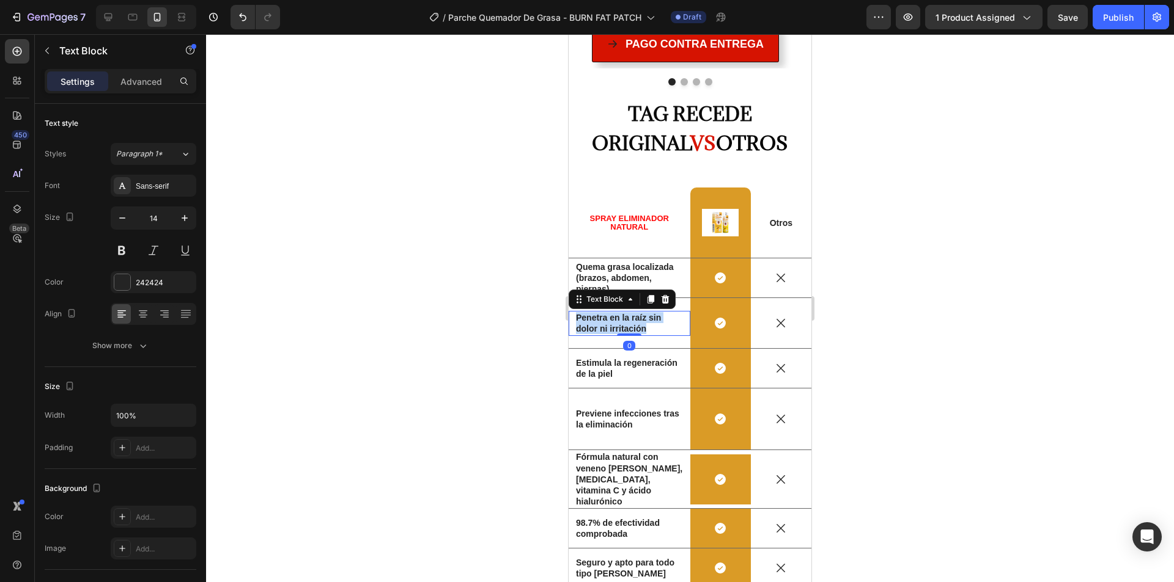
click at [619, 313] on strong "Penetra en la raíz sin dolor ni irritación" at bounding box center [618, 323] width 85 height 21
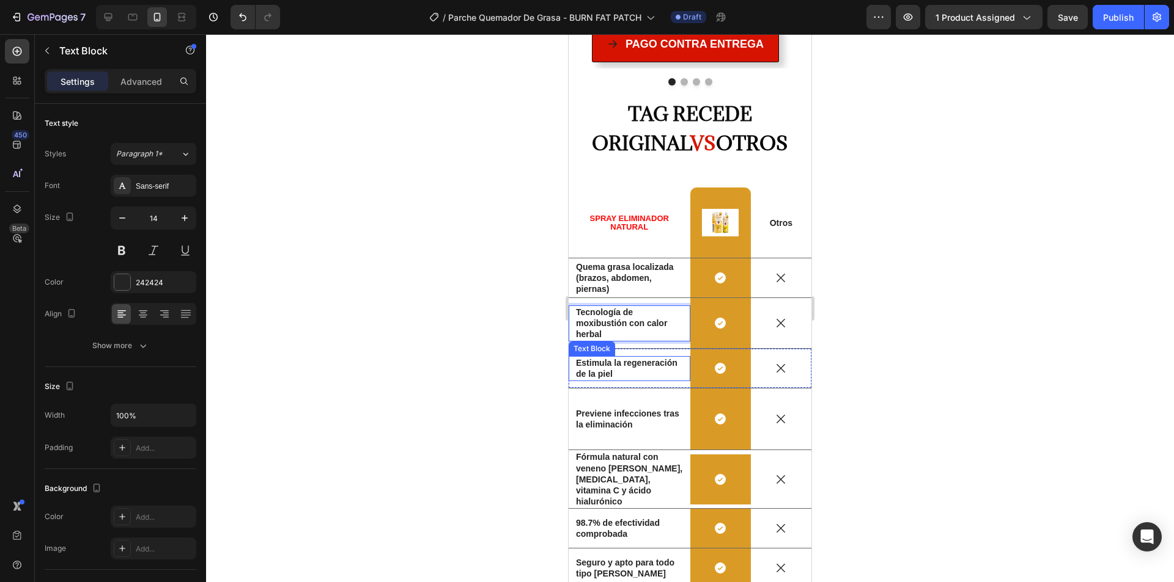
click at [623, 358] on p "Estimula la regeneración de la piel" at bounding box center [629, 369] width 107 height 22
click at [623, 409] on strong "Previene infecciones tras la eliminación" at bounding box center [627, 419] width 103 height 21
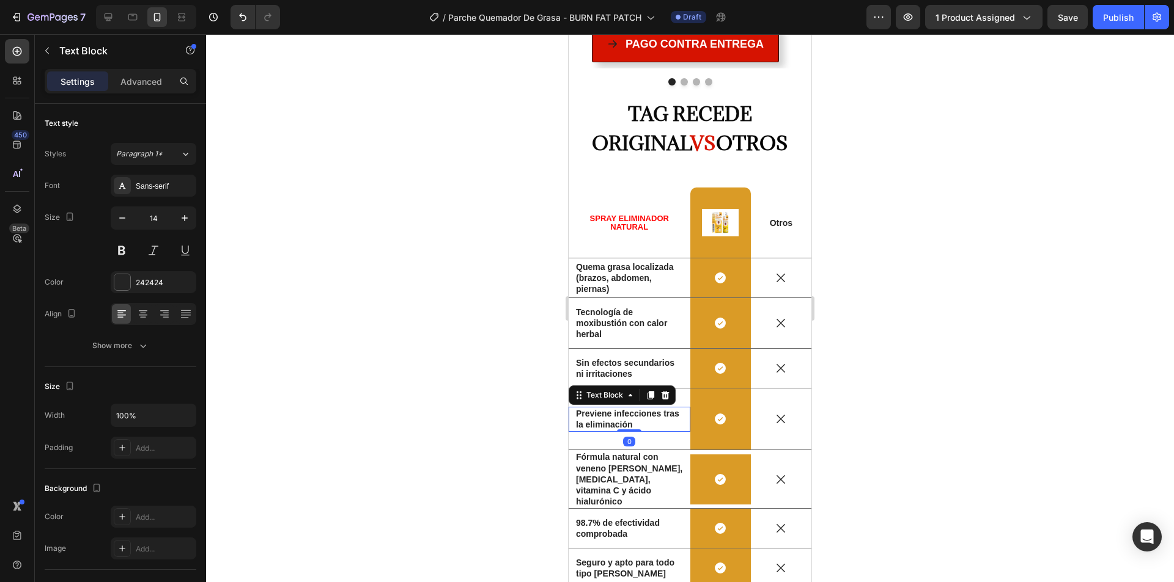
click at [623, 430] on div at bounding box center [629, 431] width 24 height 2
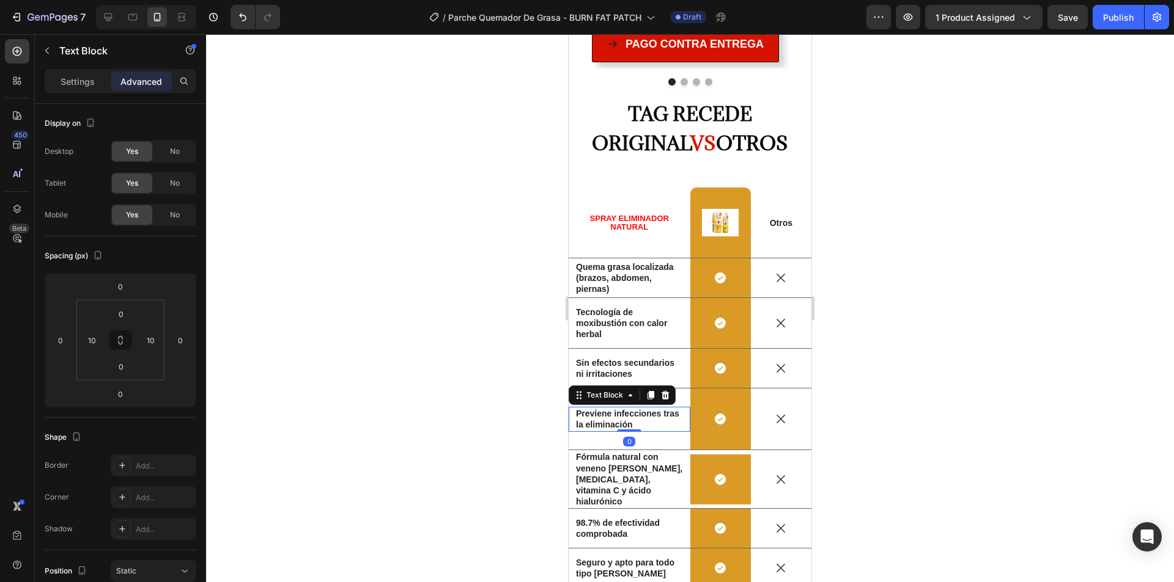
click at [623, 430] on div at bounding box center [629, 431] width 24 height 2
click at [608, 409] on strong "Previene infecciones tras la eliminación" at bounding box center [627, 419] width 103 height 21
click at [609, 452] on p "Fórmula natural con veneno [PERSON_NAME], retinol, vitamina C y ácido hialuróni…" at bounding box center [629, 480] width 107 height 56
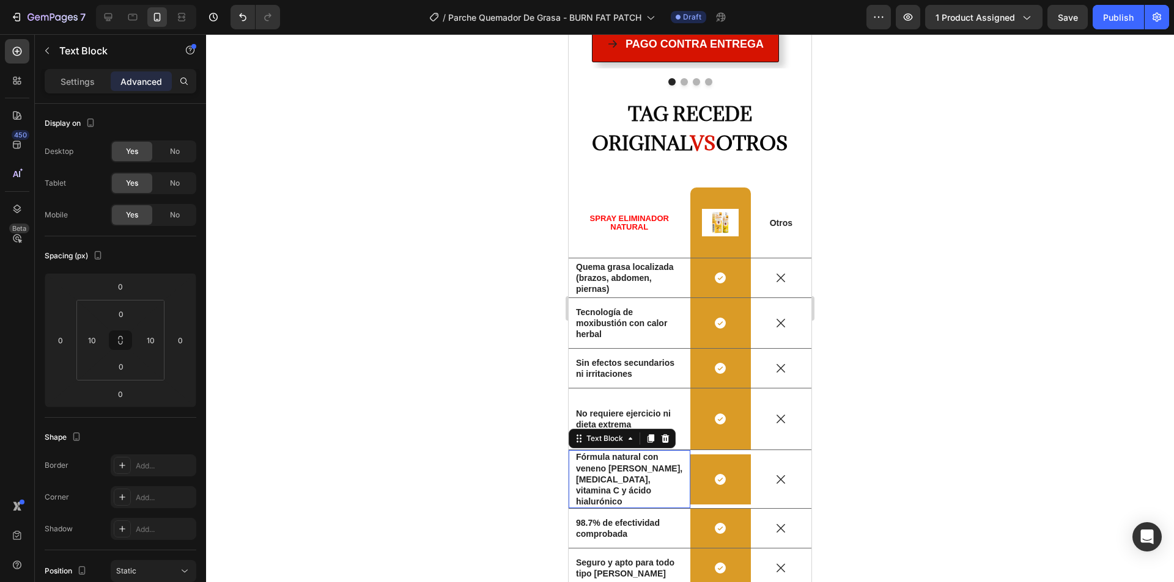
click at [609, 452] on p "Fórmula natural con veneno [PERSON_NAME], retinol, vitamina C y ácido hialuróni…" at bounding box center [629, 480] width 107 height 56
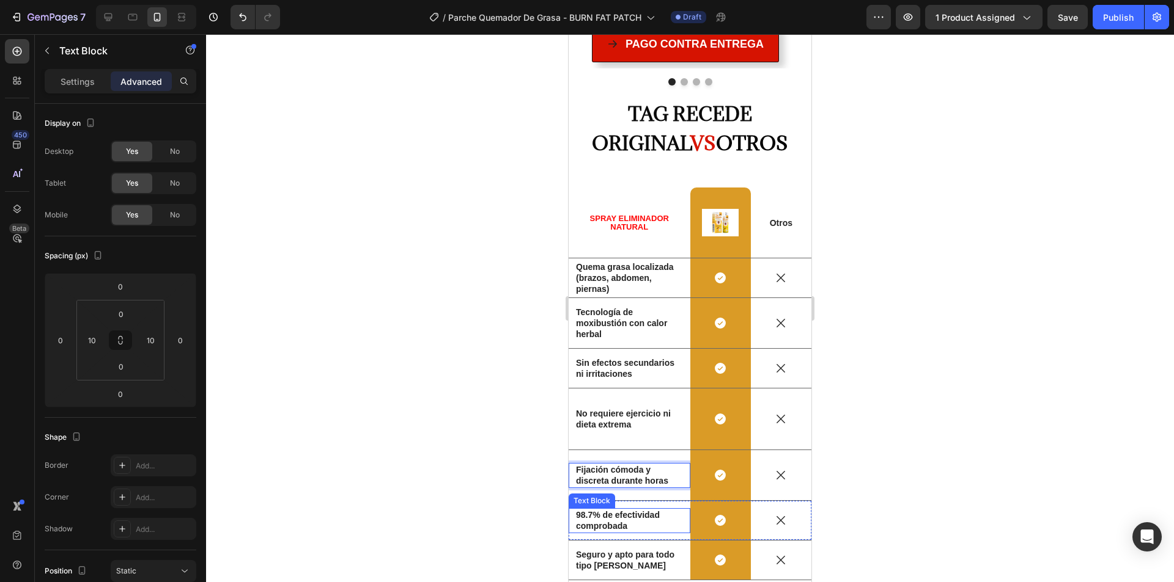
click at [612, 510] on strong "98.7% de efectividad comprobada" at bounding box center [618, 520] width 84 height 21
click at [603, 550] on strong "Seguro y apto para todo tipo [PERSON_NAME]" at bounding box center [625, 560] width 98 height 21
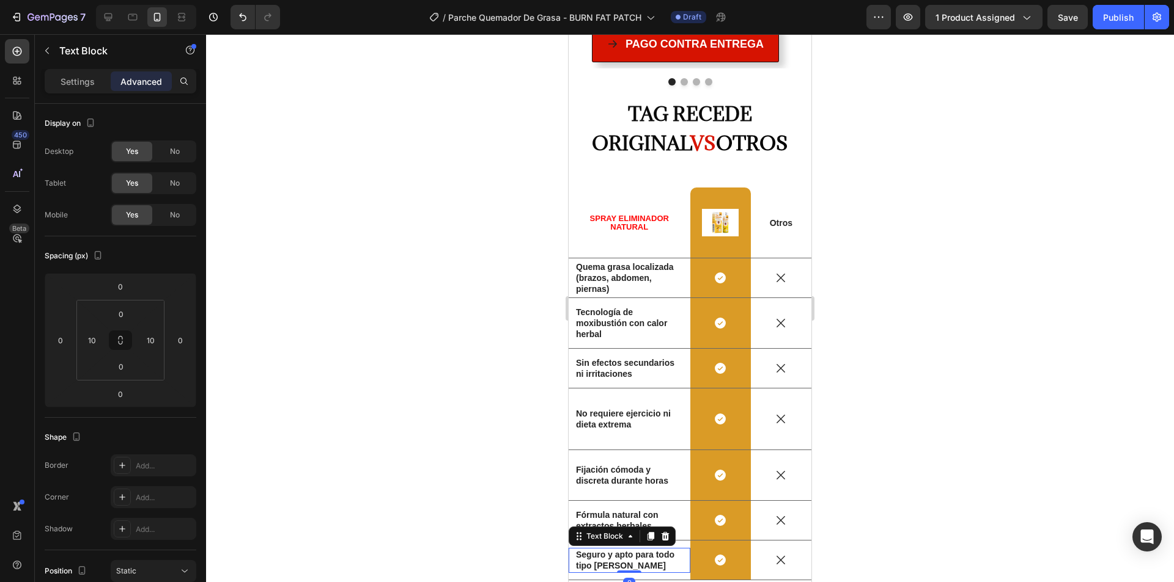
click at [603, 550] on strong "Seguro y apto para todo tipo [PERSON_NAME]" at bounding box center [625, 560] width 98 height 21
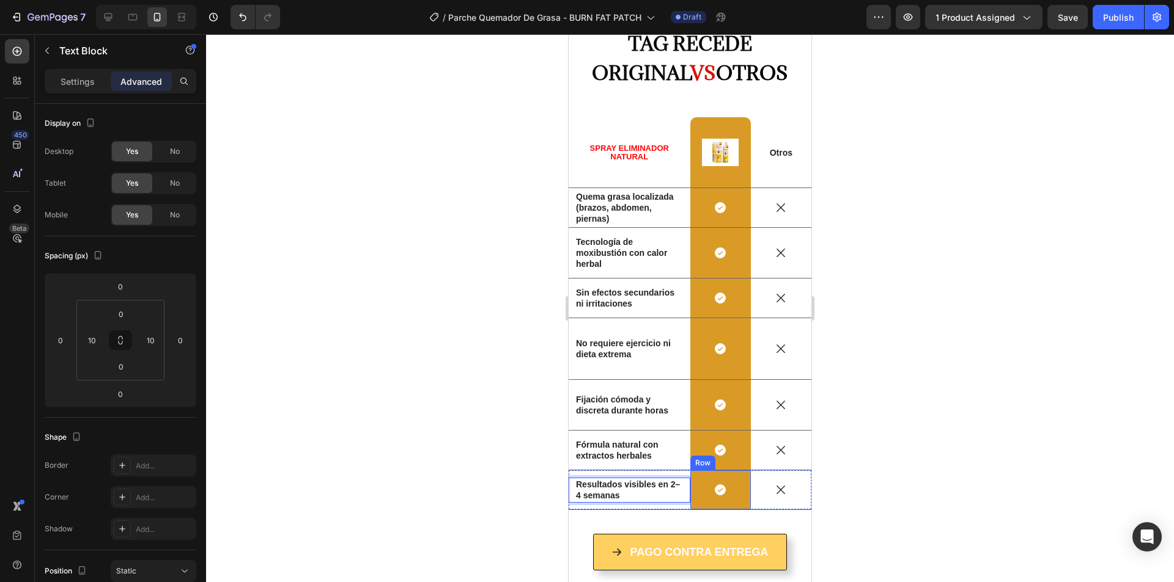
scroll to position [3631, 0]
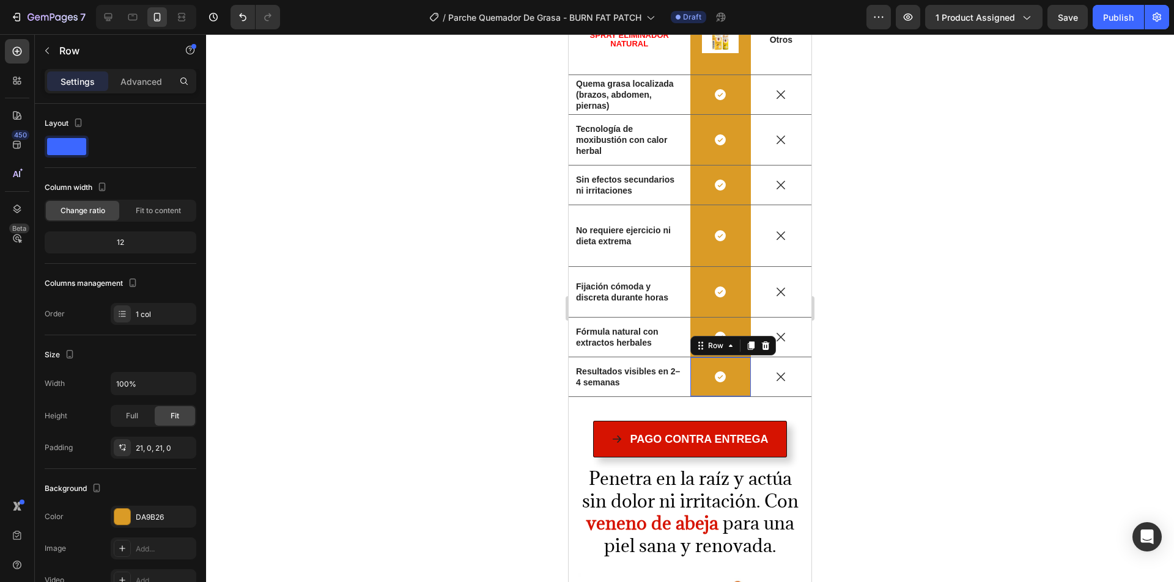
click at [686, 293] on div "Icon Icon Icon Icon Icon Row Tenía una verruga en el cuello que me incomodaba m…" at bounding box center [689, 52] width 243 height 718
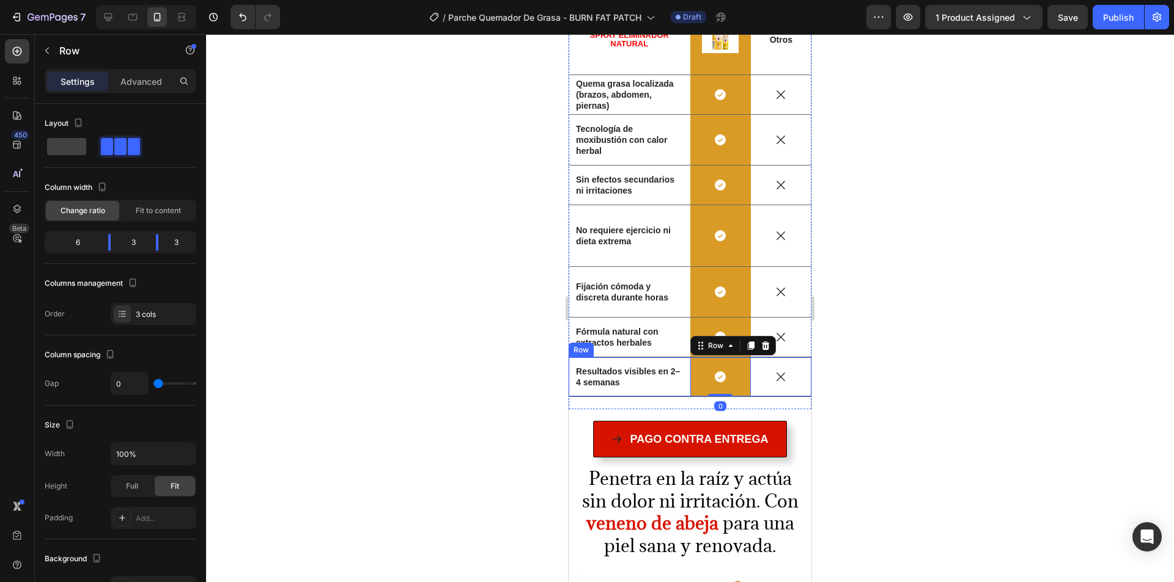
click at [677, 358] on div "Resultados visibles en 2–4 semanas Text Block" at bounding box center [629, 377] width 122 height 39
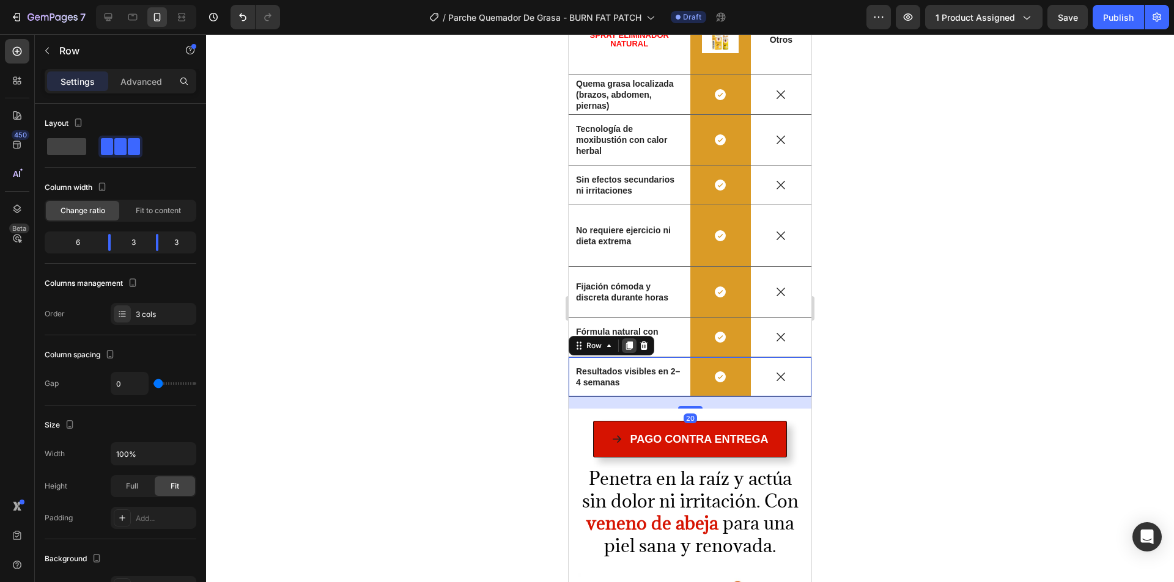
click at [625, 341] on icon at bounding box center [629, 346] width 10 height 10
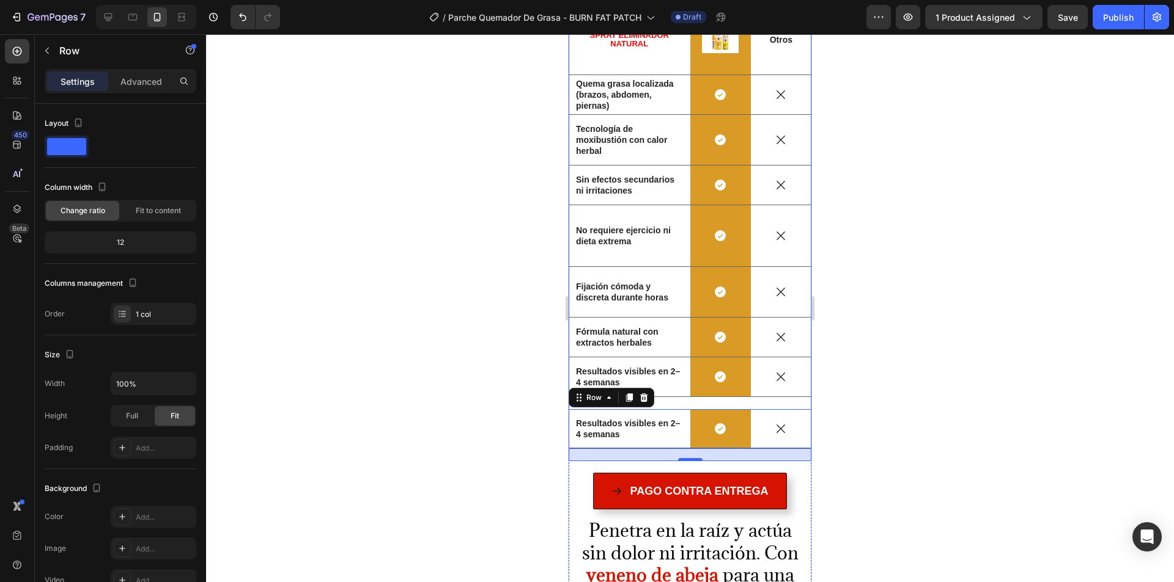
click at [684, 338] on div "Icon Icon Icon Icon Icon Row Tenía una verruga en el cuello que me incomodaba m…" at bounding box center [689, 78] width 243 height 770
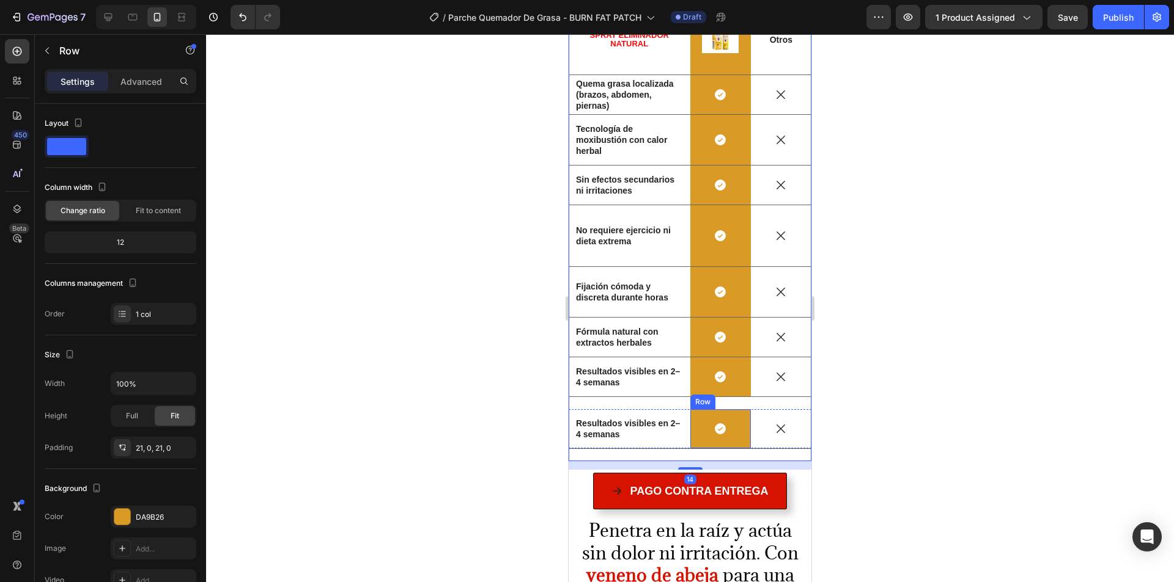
click at [713, 410] on div "Icon Row" at bounding box center [720, 429] width 61 height 39
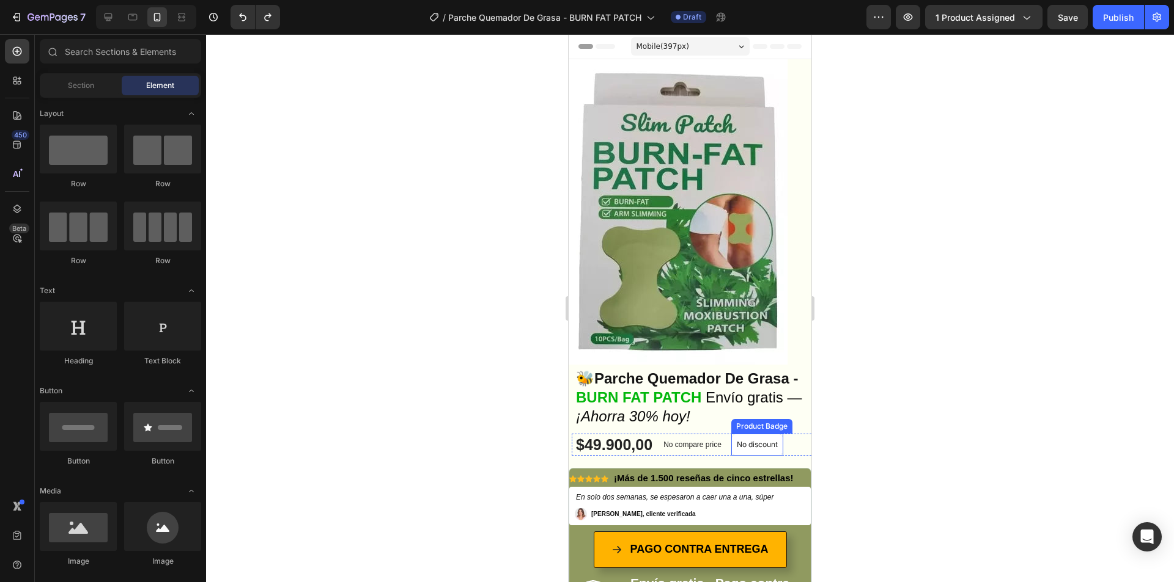
scroll to position [306, 0]
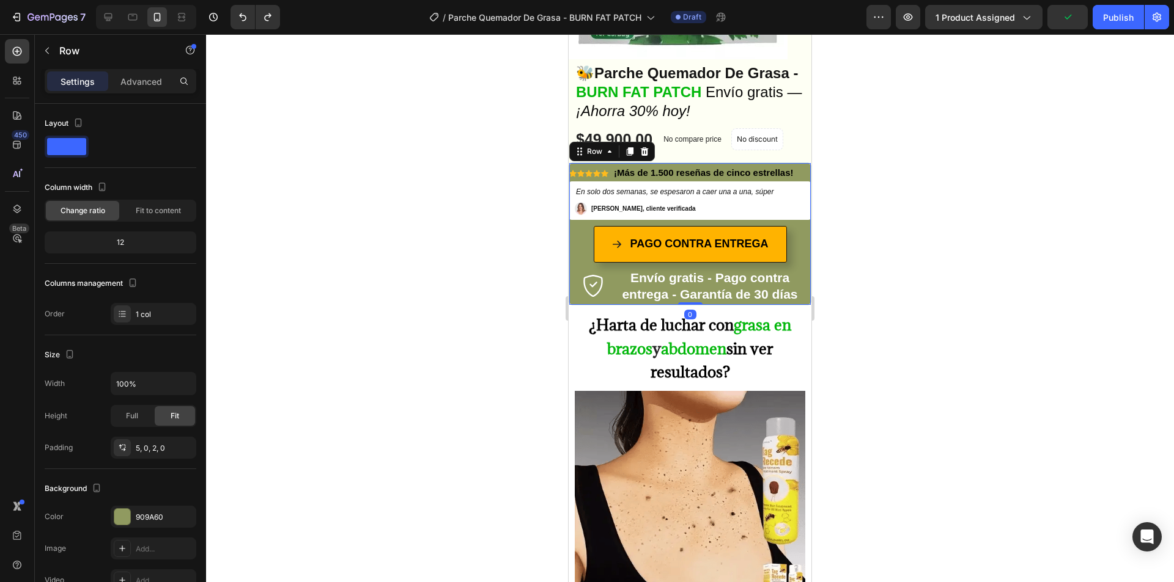
click at [798, 166] on div "Icon Icon Icon Icon Icon Icon List ¡Más de 1.500 reseñas de cinco estrellas! Te…" at bounding box center [689, 234] width 243 height 143
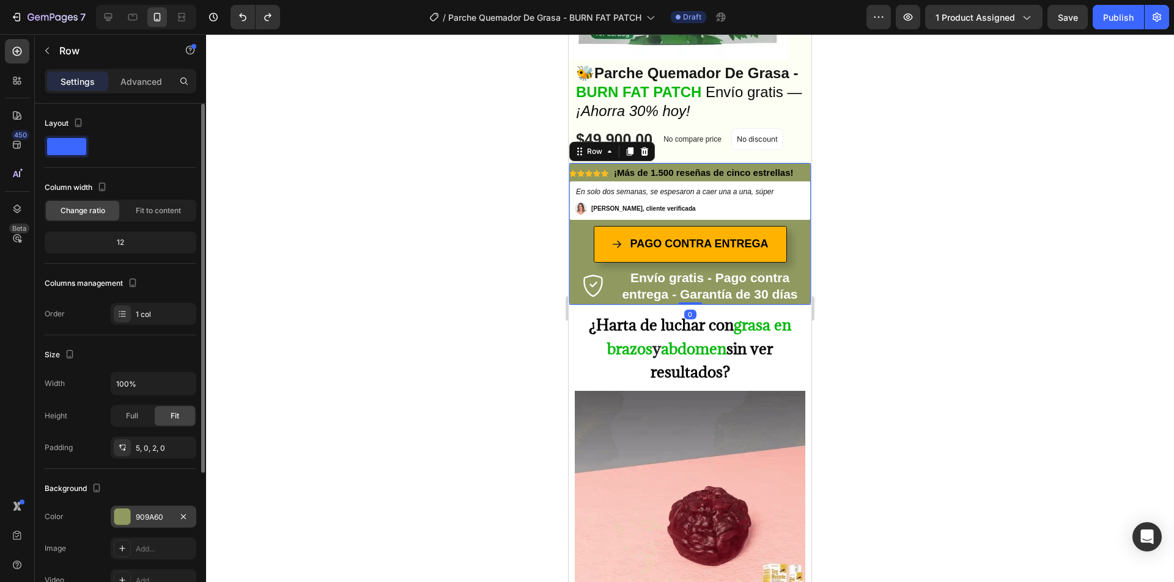
click at [144, 525] on div "909A60" at bounding box center [154, 517] width 86 height 22
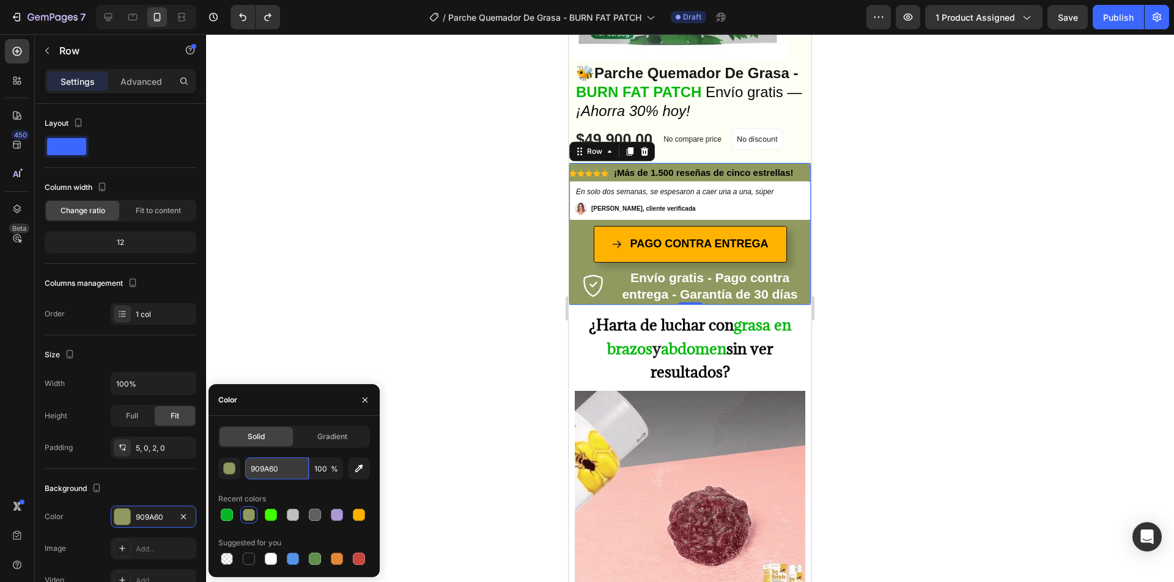
click at [268, 468] on input "909A60" at bounding box center [277, 469] width 64 height 22
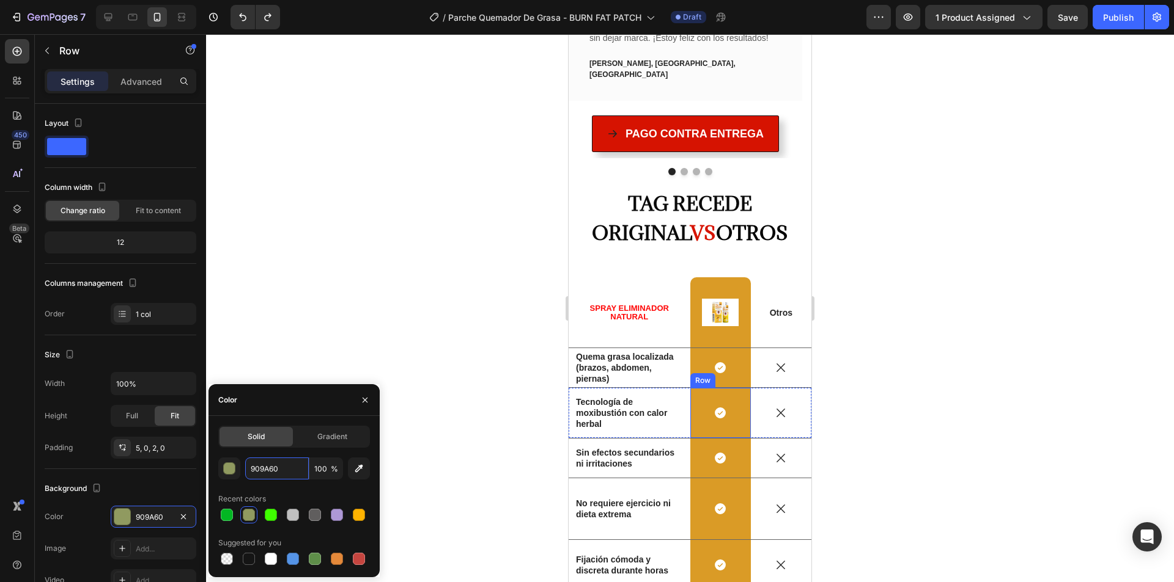
scroll to position [3423, 0]
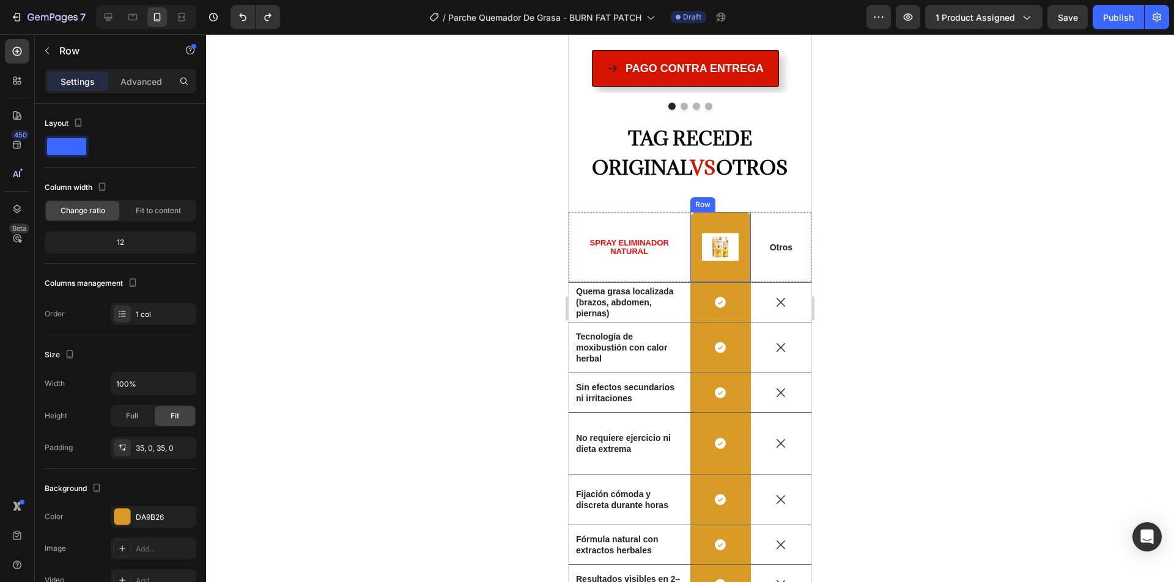
click at [715, 212] on div "Image Row" at bounding box center [720, 247] width 61 height 70
click at [715, 212] on div "Image Row 0" at bounding box center [720, 247] width 61 height 70
click at [151, 524] on div "DA9B26" at bounding box center [154, 517] width 86 height 22
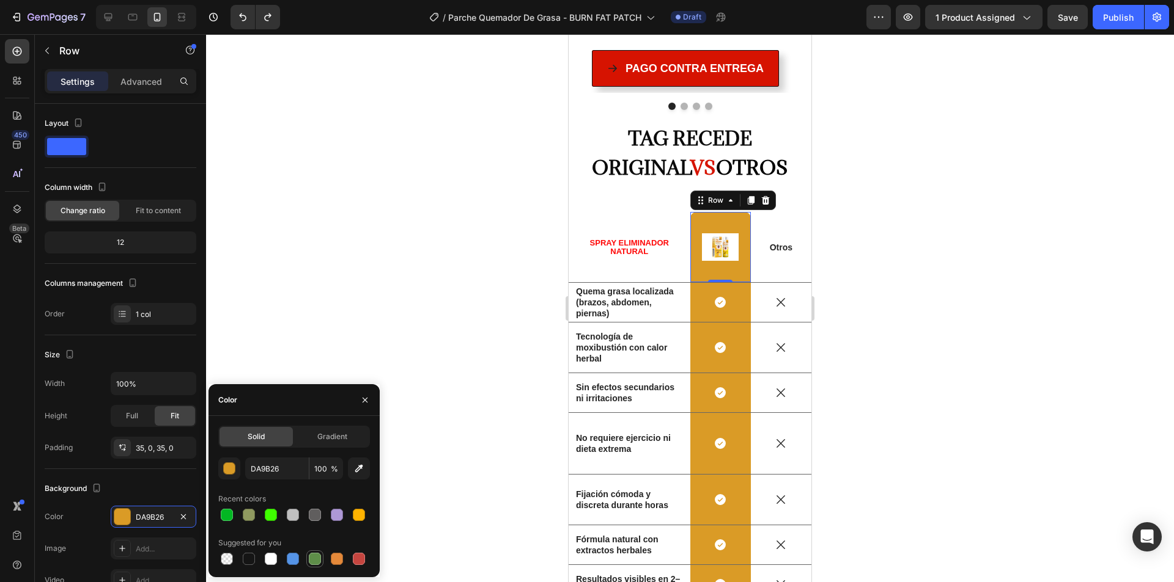
click at [317, 565] on div at bounding box center [315, 559] width 12 height 12
type input "5E8E49"
click at [698, 288] on div "Icon" at bounding box center [702, 288] width 20 height 0
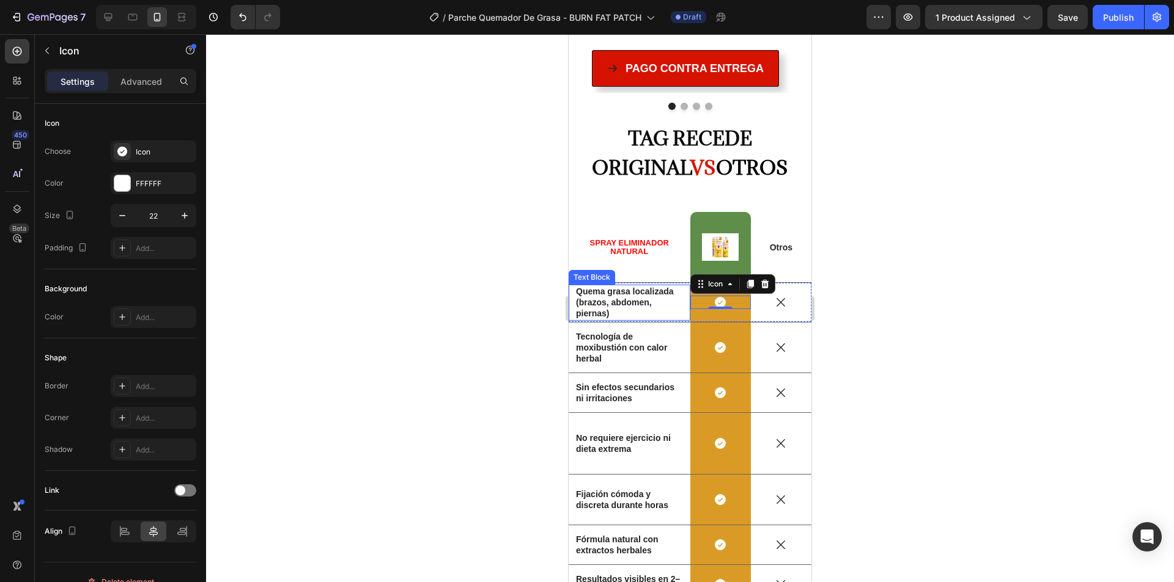
click at [683, 285] on div "Quema grasa localizada (brazos, abdomen, piernas) Text Block" at bounding box center [629, 303] width 122 height 36
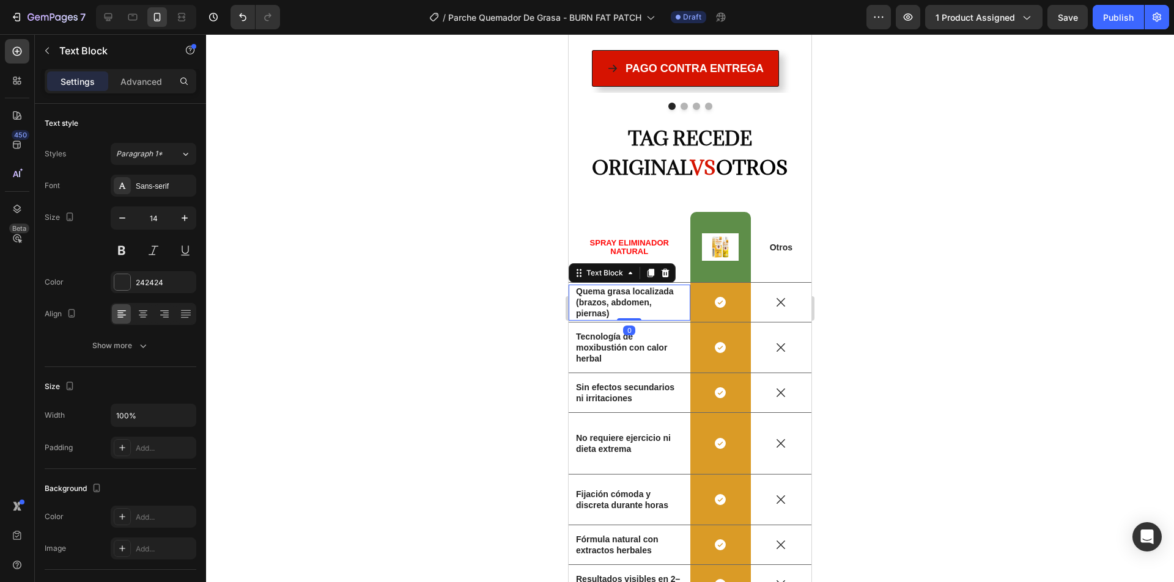
click at [690, 283] on div "Icon Row" at bounding box center [720, 302] width 61 height 39
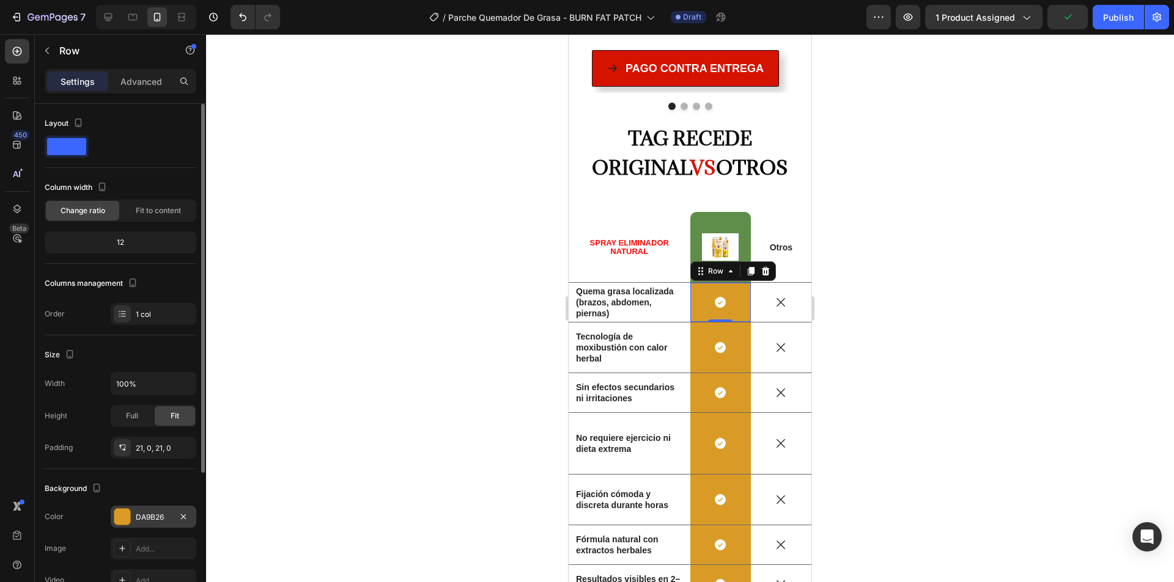
click at [159, 513] on div "DA9B26" at bounding box center [153, 517] width 35 height 11
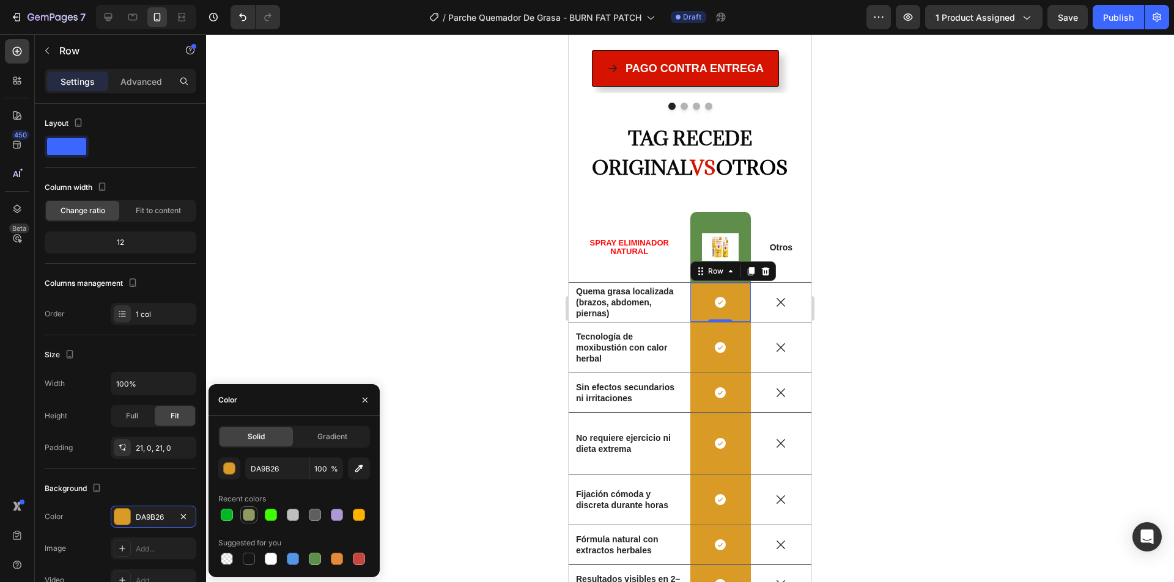
click at [254, 516] on div at bounding box center [249, 515] width 12 height 12
click at [317, 560] on div at bounding box center [315, 559] width 12 height 12
type input "5E8E49"
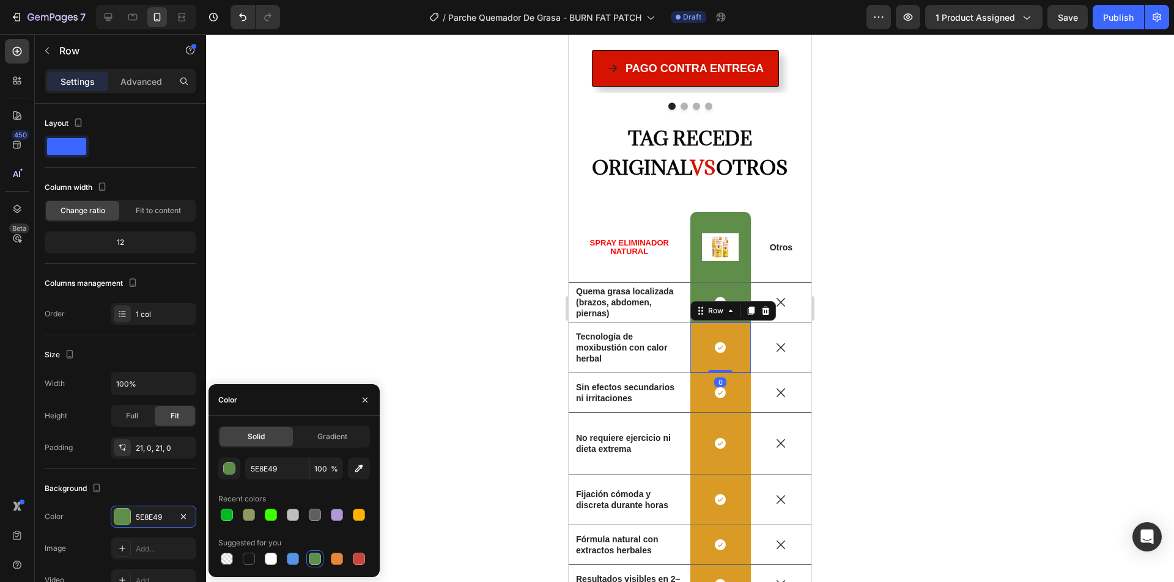
click at [690, 323] on div "Icon Row 0" at bounding box center [720, 348] width 61 height 50
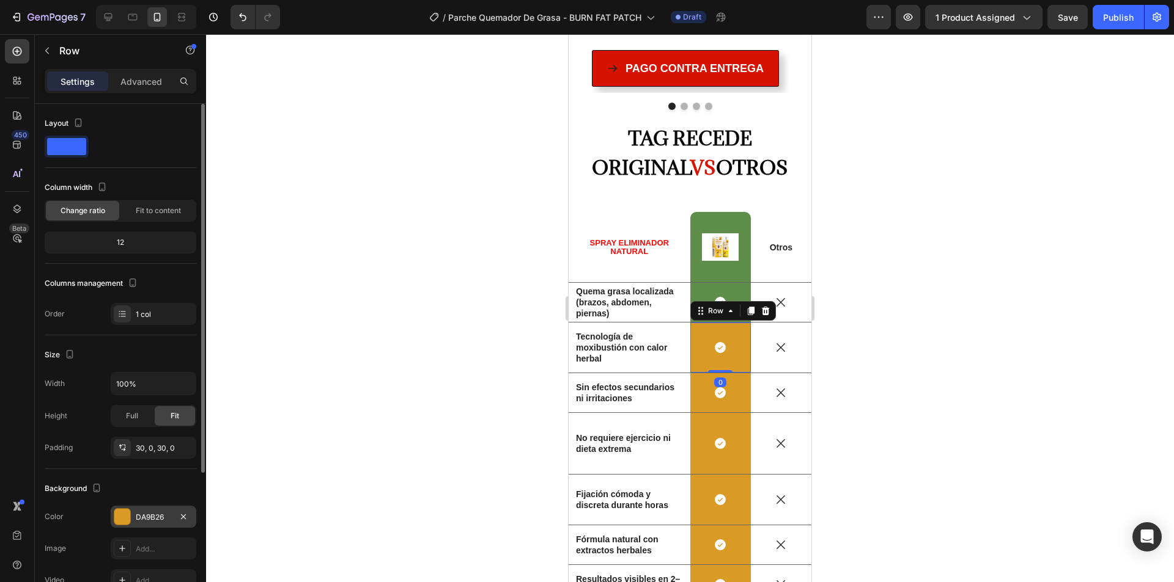
click at [139, 511] on div "DA9B26" at bounding box center [154, 517] width 86 height 22
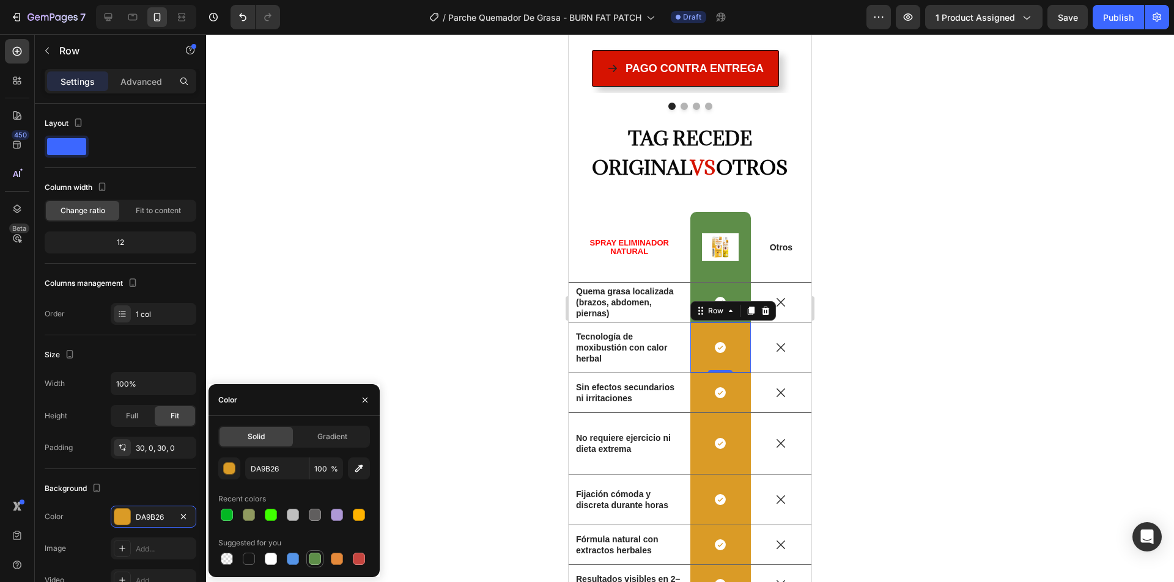
click at [318, 554] on div at bounding box center [315, 559] width 12 height 12
type input "5E8E49"
click at [690, 373] on div "Icon Row" at bounding box center [720, 392] width 61 height 39
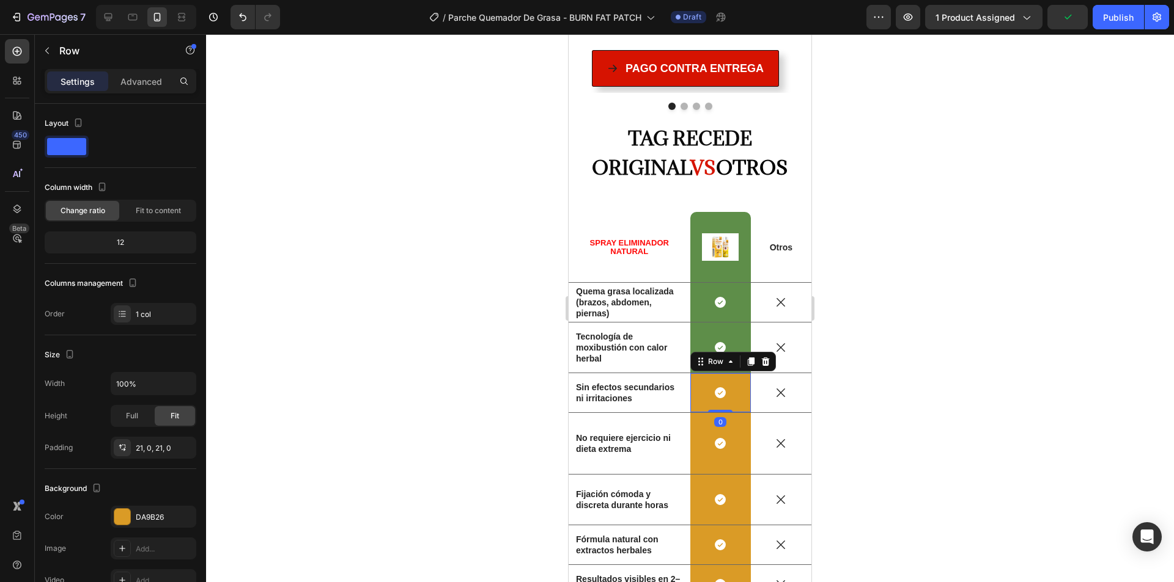
click at [690, 373] on div "Icon Row 0" at bounding box center [720, 392] width 61 height 39
click at [148, 512] on div "DA9B26" at bounding box center [153, 517] width 35 height 11
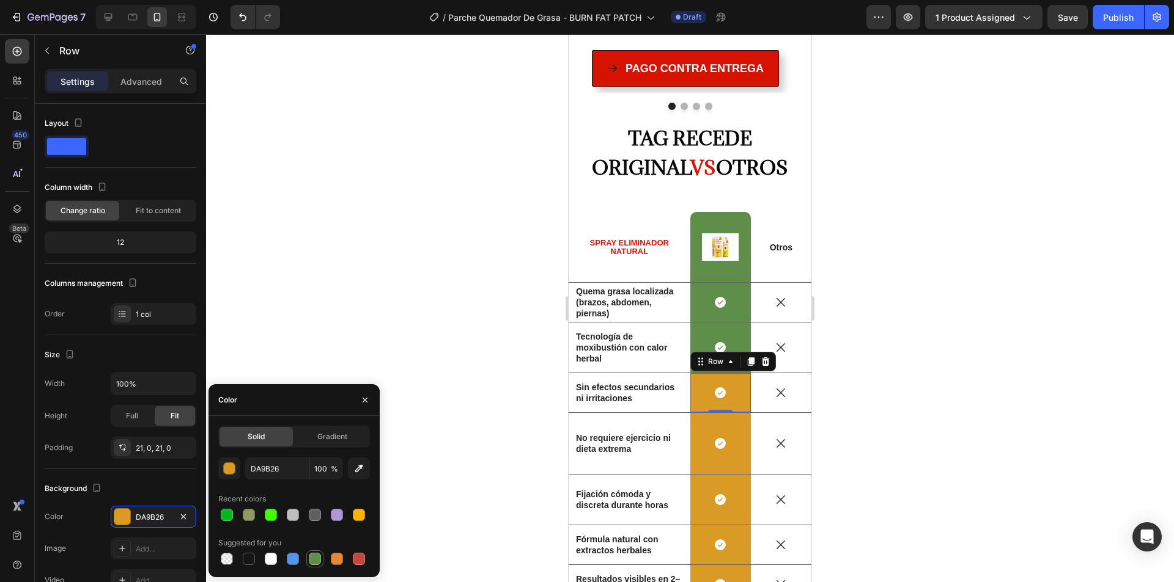
click at [313, 560] on div at bounding box center [315, 559] width 12 height 12
type input "5E8E49"
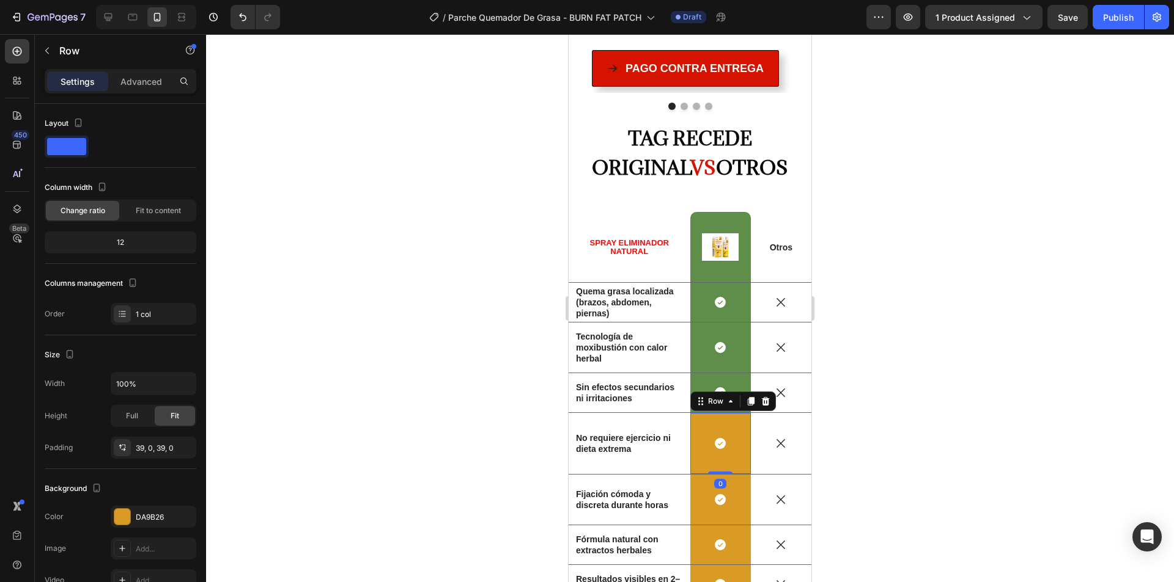
click at [692, 413] on div "Icon Row 0" at bounding box center [720, 443] width 61 height 61
click at [155, 516] on div "DA9B26" at bounding box center [153, 517] width 35 height 11
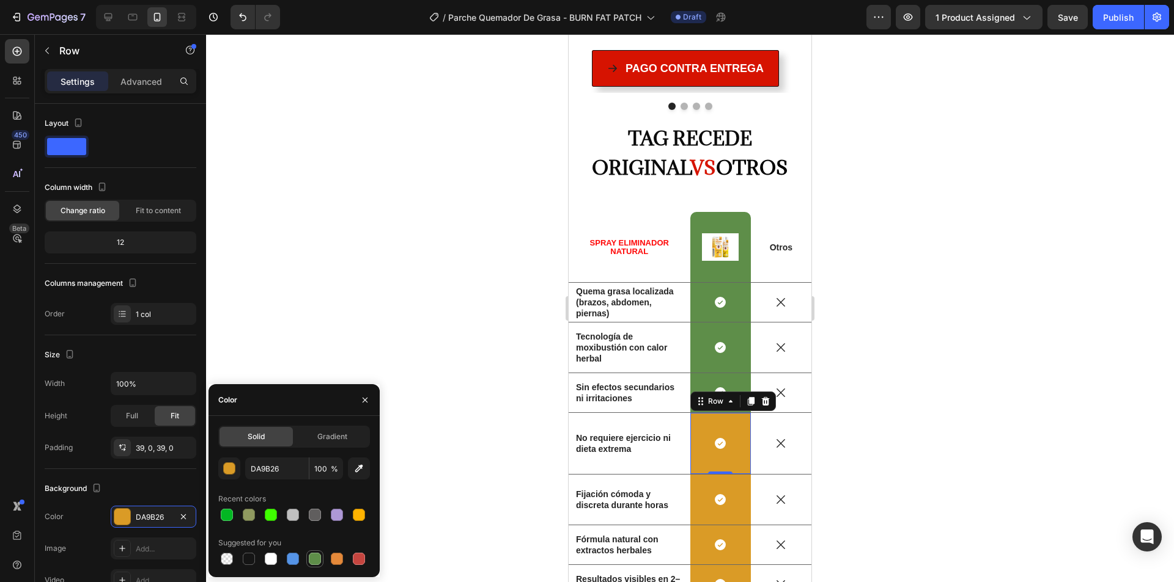
click at [316, 556] on div at bounding box center [315, 559] width 12 height 12
type input "5E8E49"
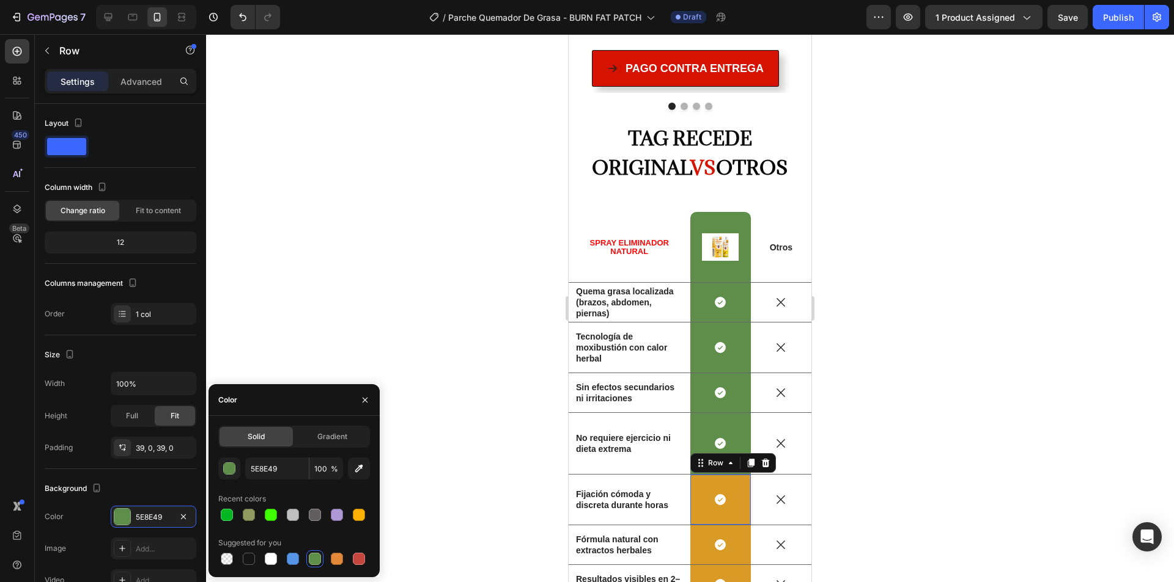
click at [690, 475] on div "Icon Row 0" at bounding box center [720, 500] width 61 height 50
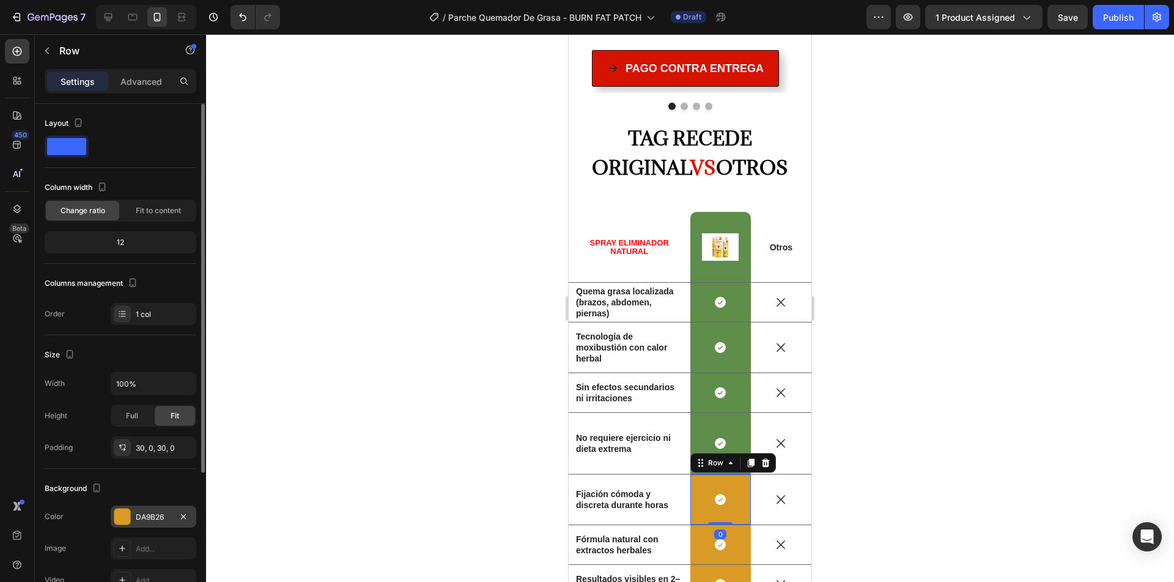
click at [159, 507] on div "DA9B26" at bounding box center [154, 517] width 86 height 22
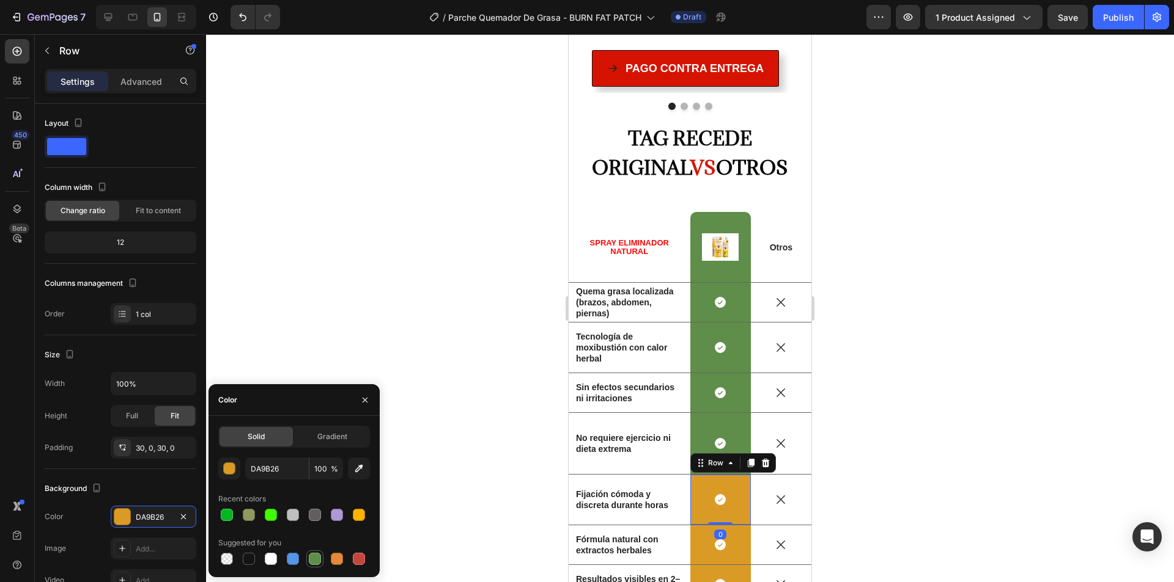
click at [310, 551] on div at bounding box center [314, 559] width 17 height 17
type input "5E8E49"
click at [691, 526] on div "Icon Row" at bounding box center [720, 545] width 61 height 39
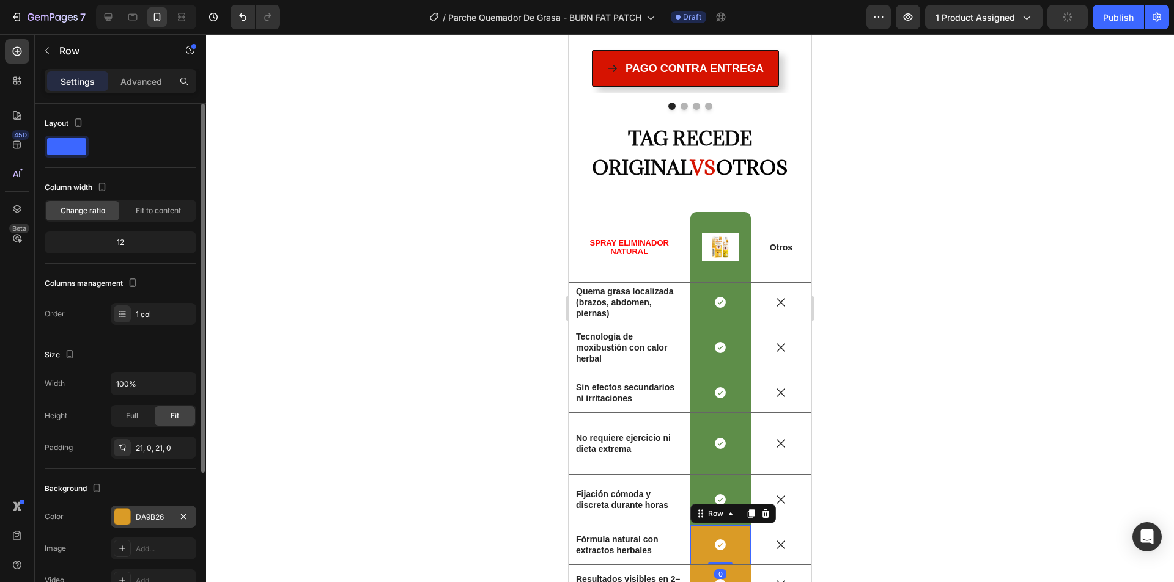
click at [139, 518] on div "DA9B26" at bounding box center [153, 517] width 35 height 11
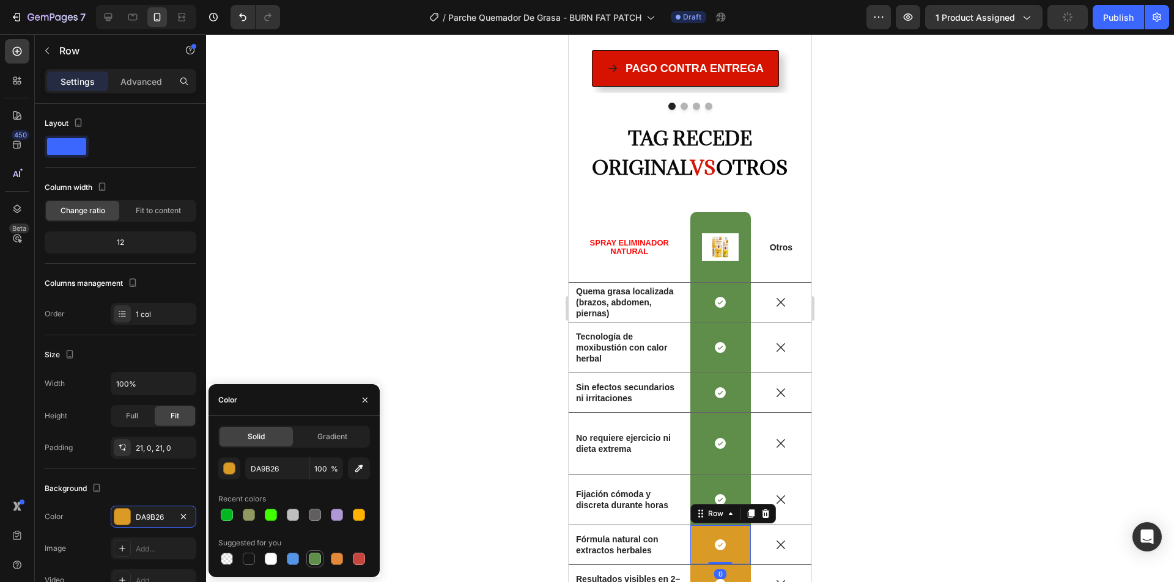
click at [312, 552] on div at bounding box center [314, 559] width 15 height 15
type input "5E8E49"
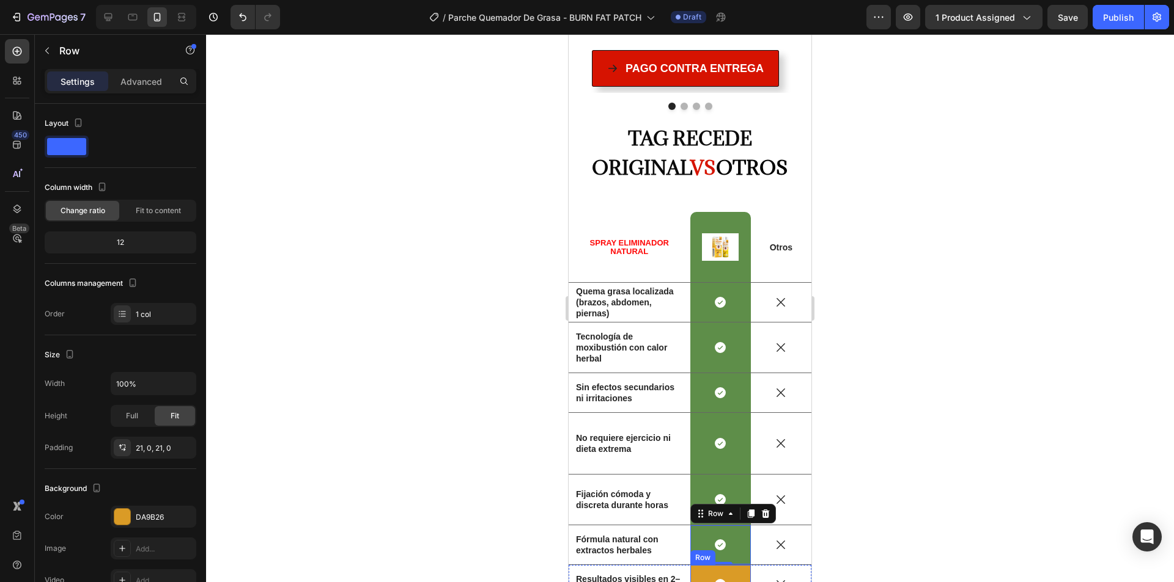
click at [692, 565] on div "Icon Row" at bounding box center [720, 584] width 61 height 39
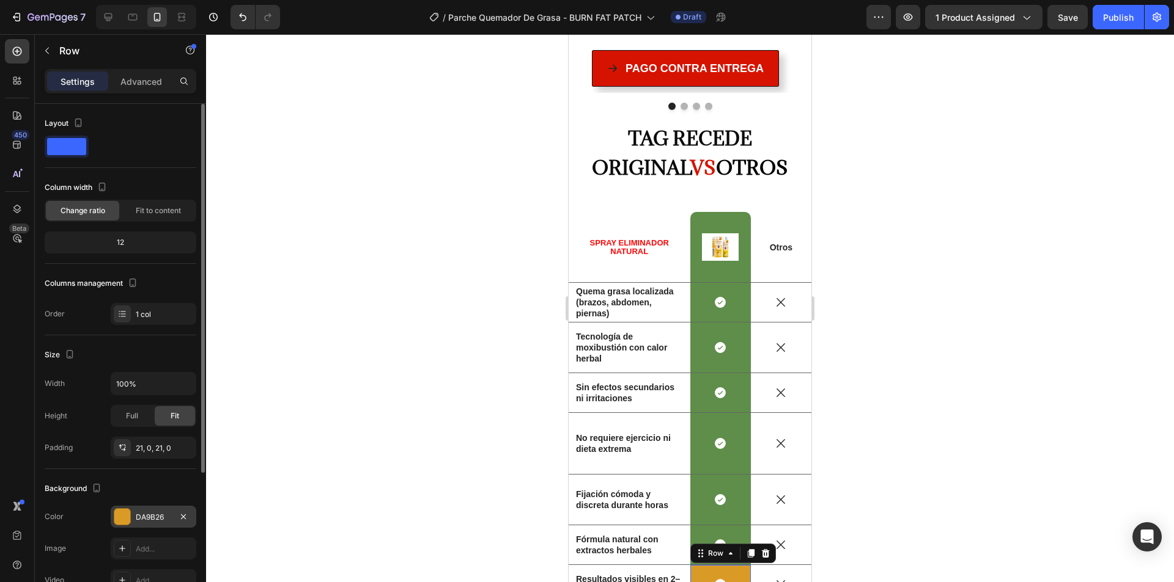
click at [136, 520] on div "DA9B26" at bounding box center [153, 517] width 35 height 11
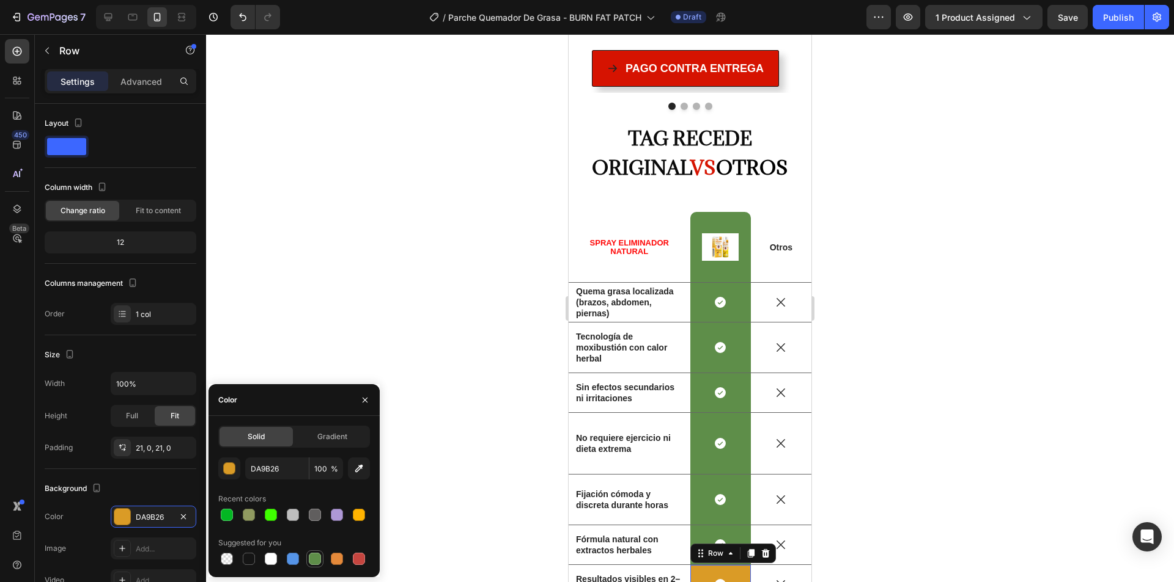
click at [315, 562] on div at bounding box center [315, 559] width 12 height 12
type input "5E8E49"
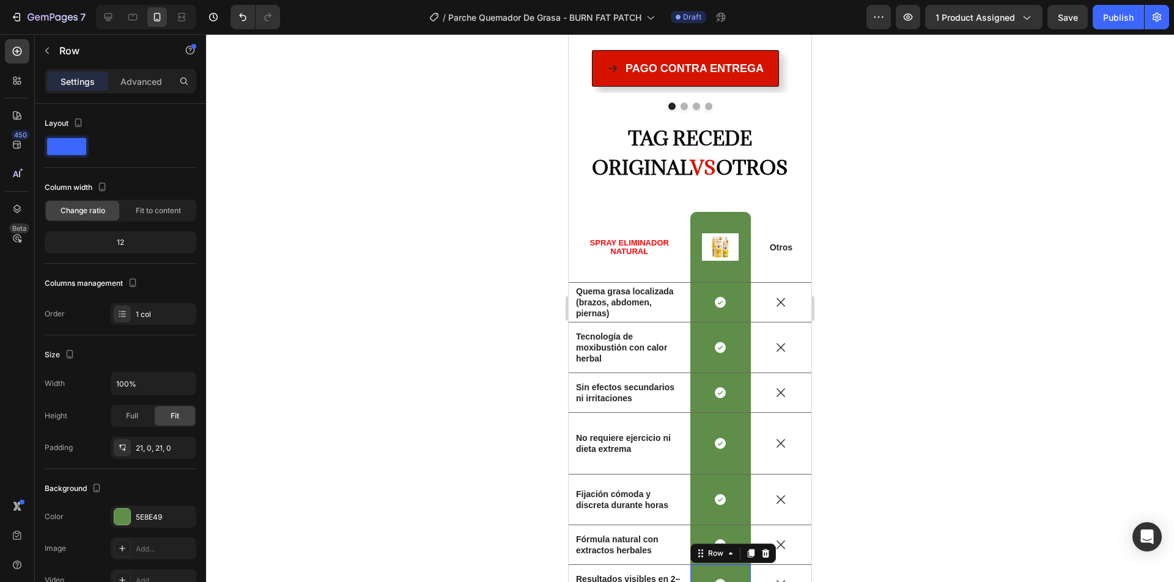
click at [453, 259] on div at bounding box center [690, 308] width 968 height 548
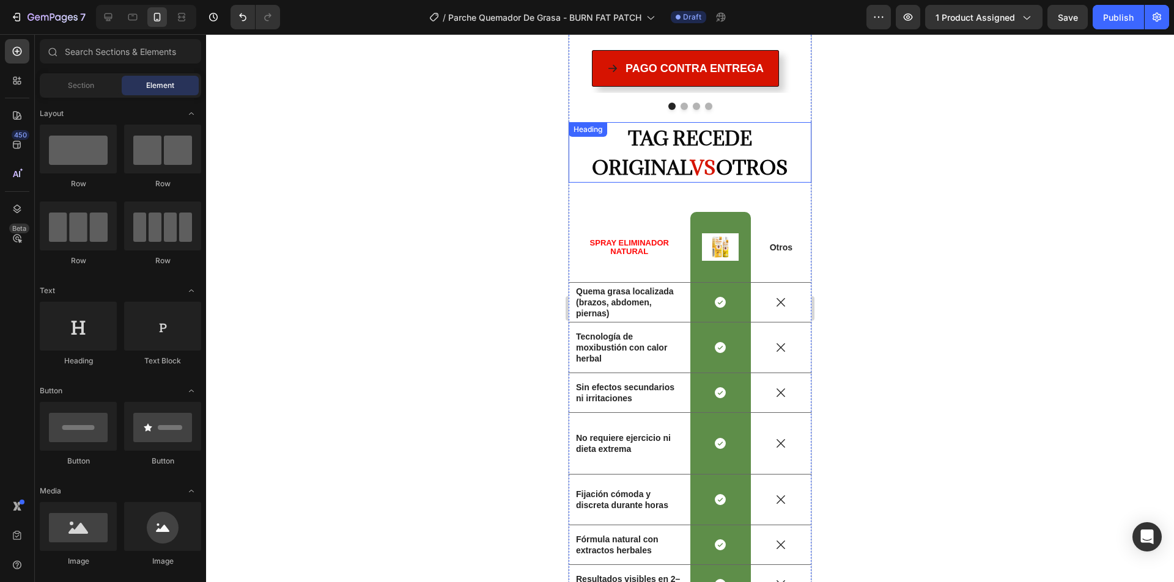
click at [668, 126] on span "TAG RECEDE ORIGINAL" at bounding box center [672, 153] width 160 height 54
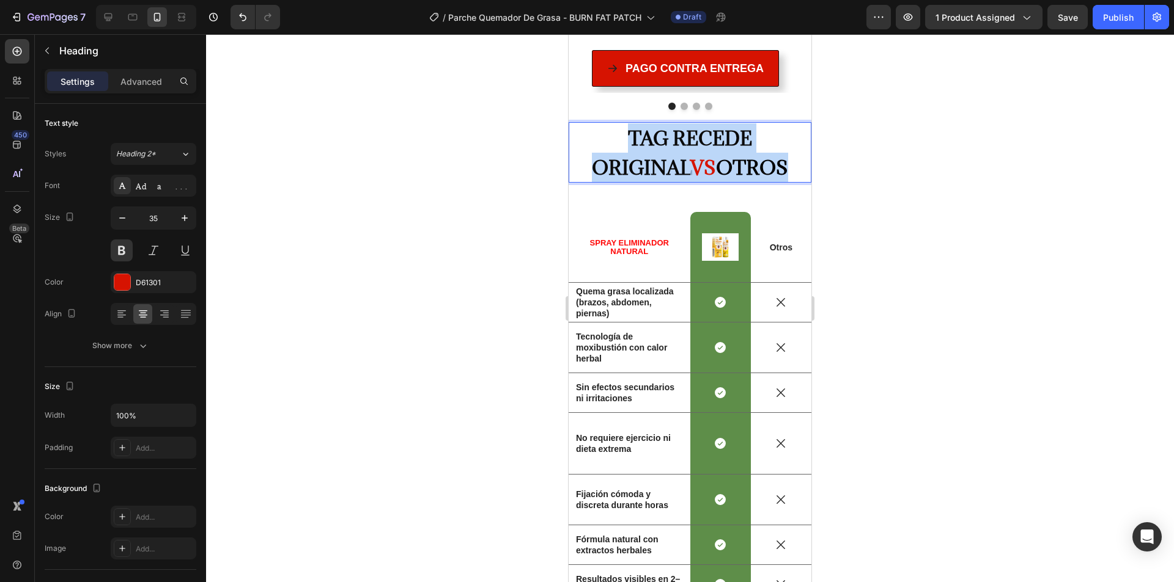
click at [668, 126] on span "TAG RECEDE ORIGINAL" at bounding box center [672, 153] width 160 height 54
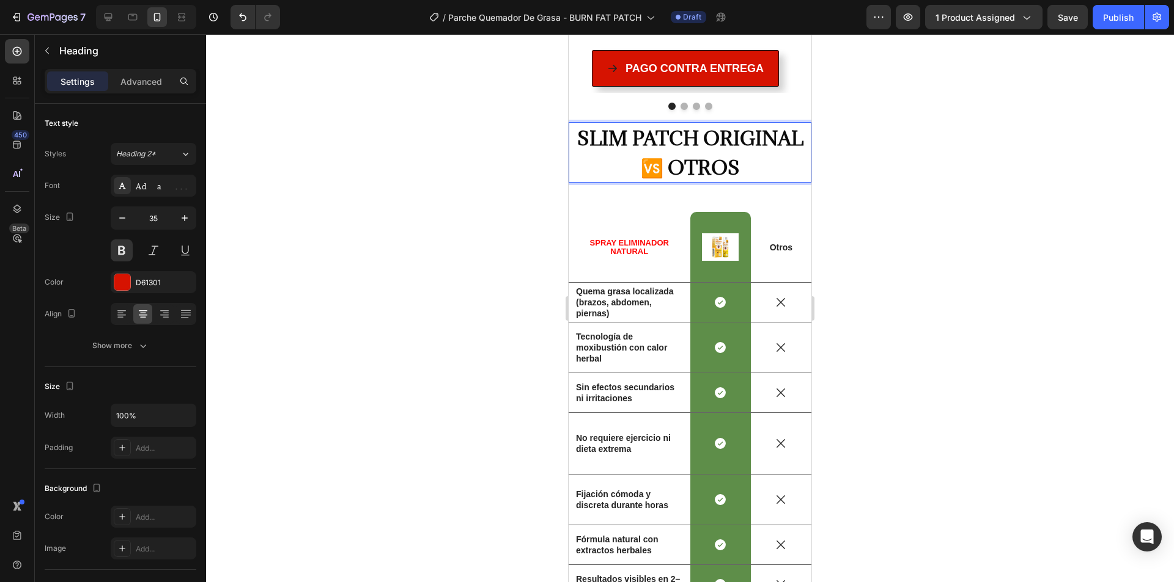
click at [878, 121] on div at bounding box center [690, 308] width 968 height 548
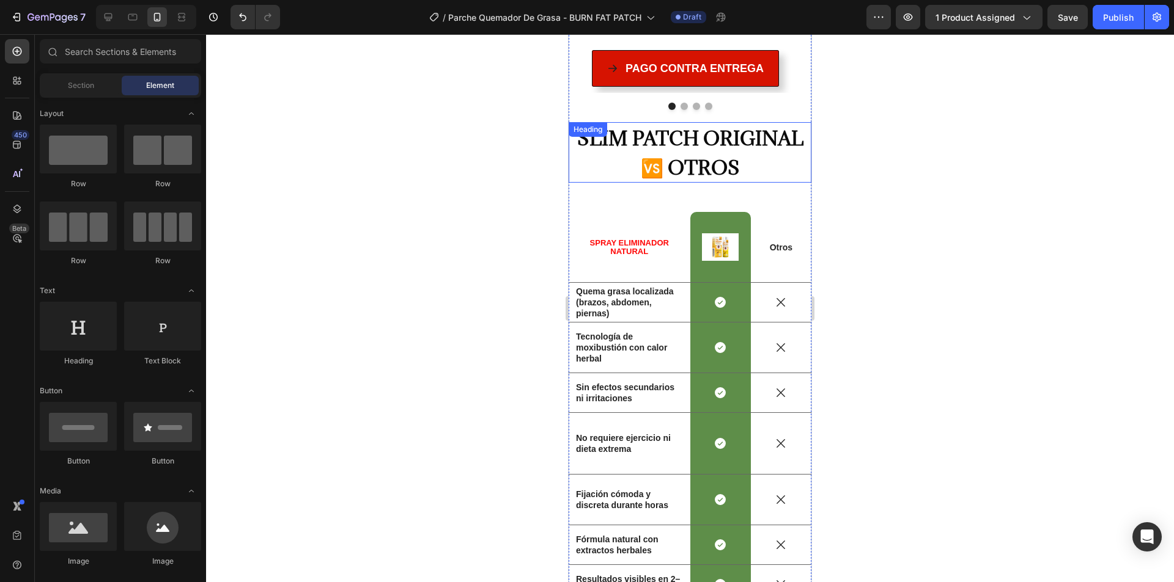
click at [693, 126] on span "SLIM PATCH ORIGINAL 🆚 OTROS" at bounding box center [690, 153] width 226 height 54
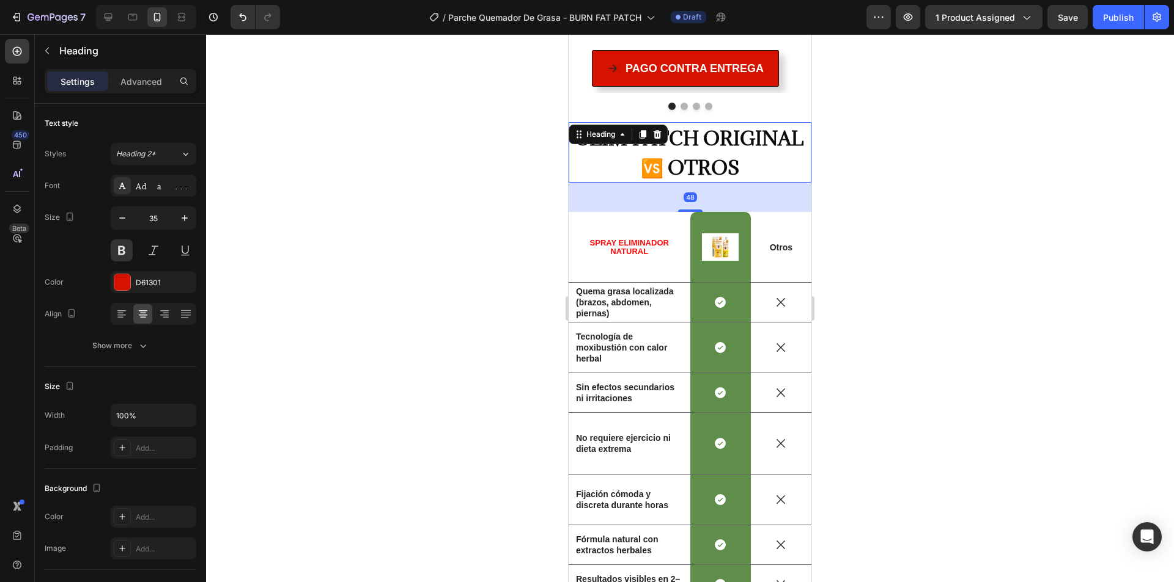
click at [867, 134] on div at bounding box center [690, 308] width 968 height 548
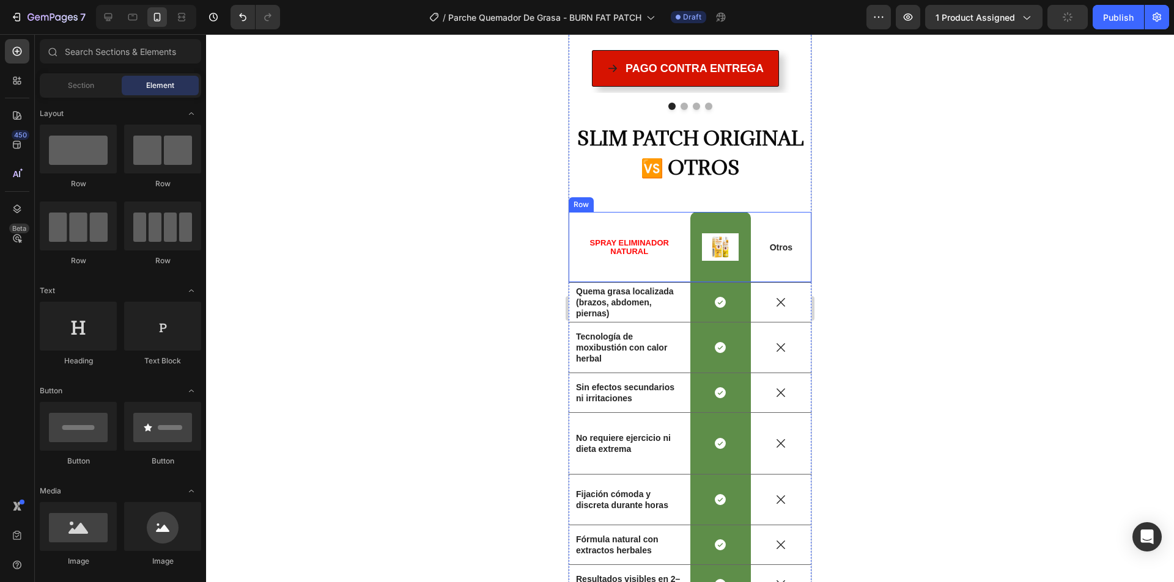
click at [617, 238] on span "SPRAY ELIMINADOR NATURAL" at bounding box center [629, 247] width 79 height 18
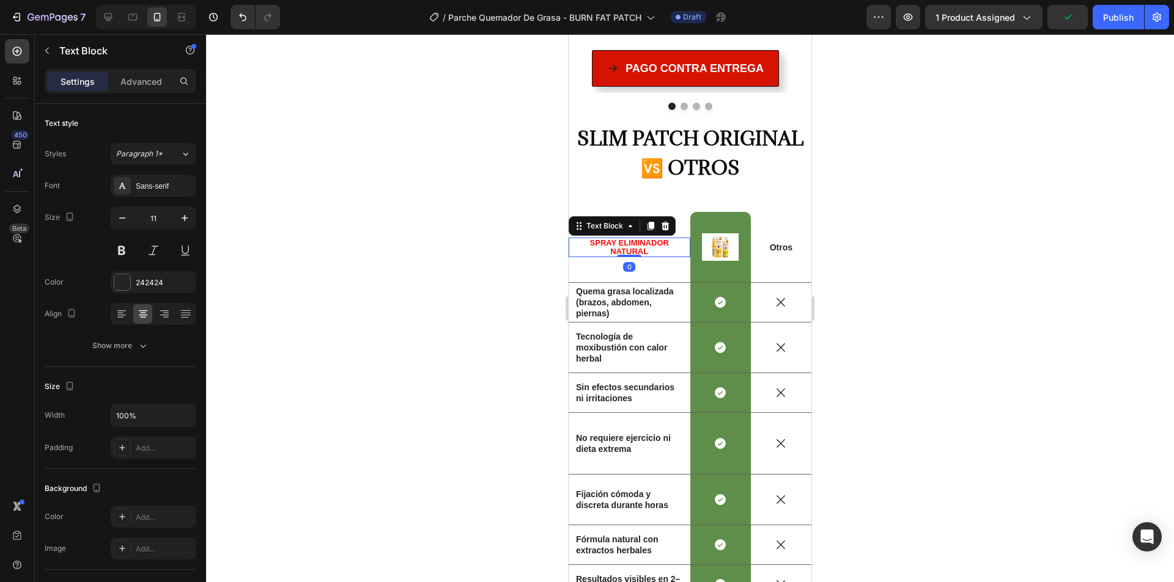
click at [617, 238] on span "SPRAY ELIMINADOR NATURAL" at bounding box center [629, 247] width 79 height 18
click at [620, 243] on span "PARCHES SLIM PATCH" at bounding box center [629, 247] width 88 height 9
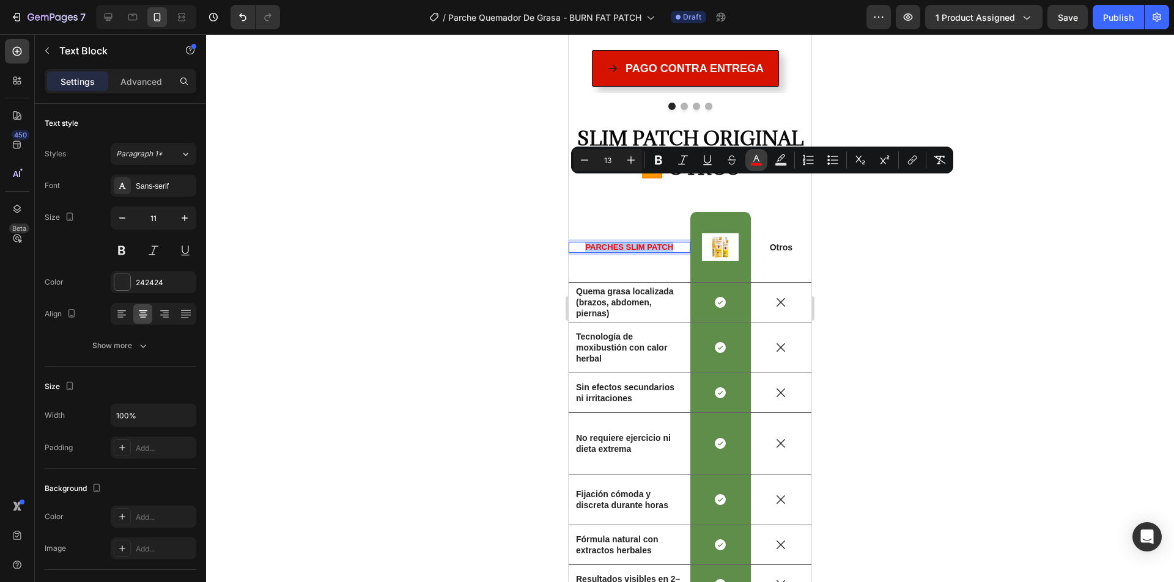
click at [747, 158] on button "color" at bounding box center [756, 160] width 22 height 22
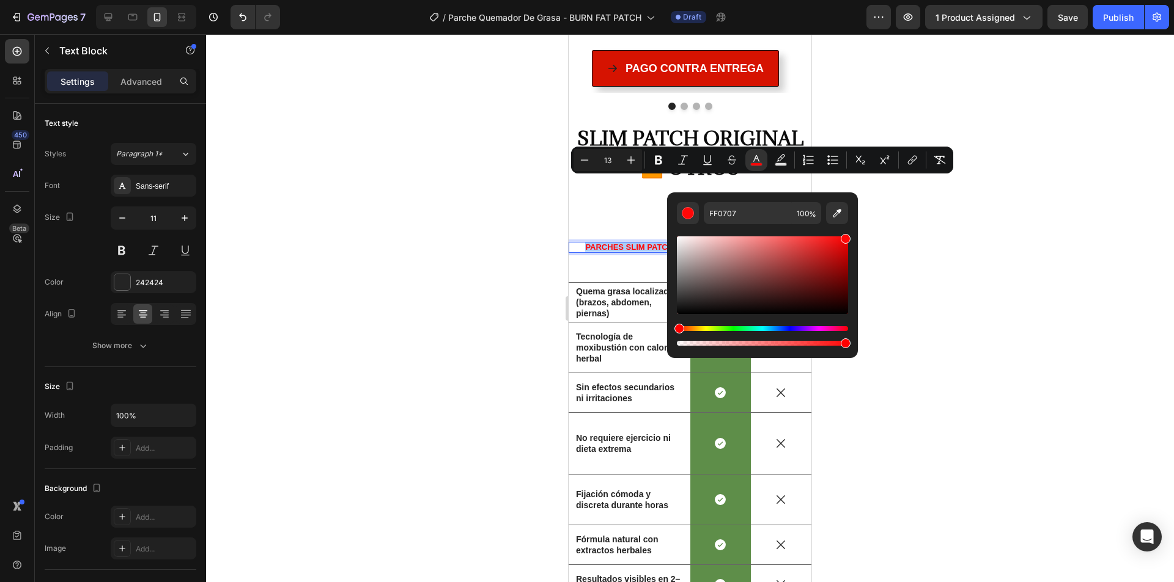
click at [479, 225] on div at bounding box center [690, 308] width 968 height 548
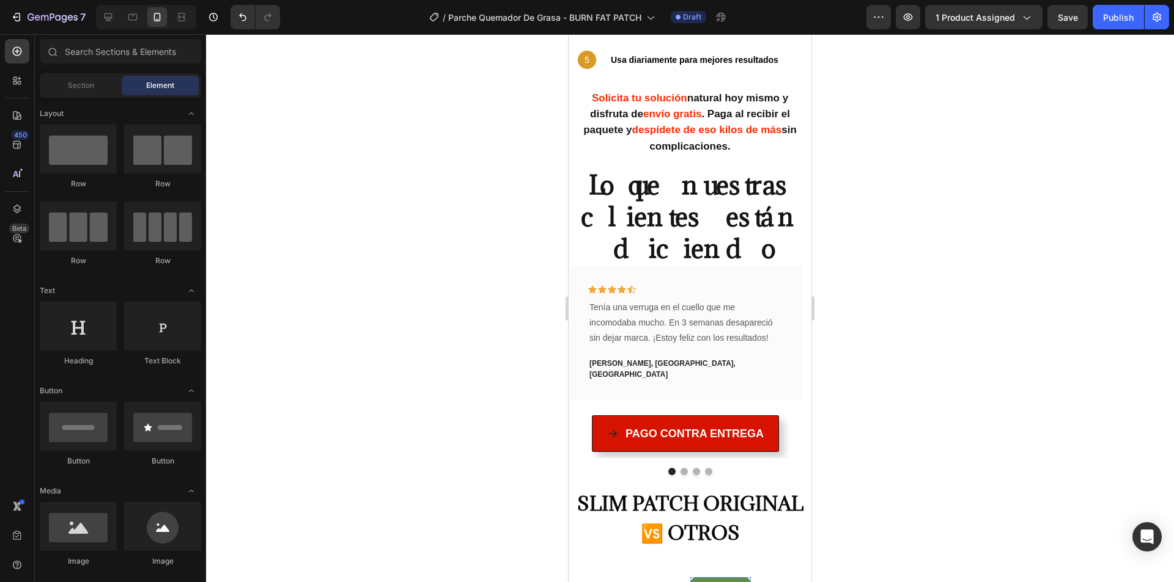
scroll to position [3117, 0]
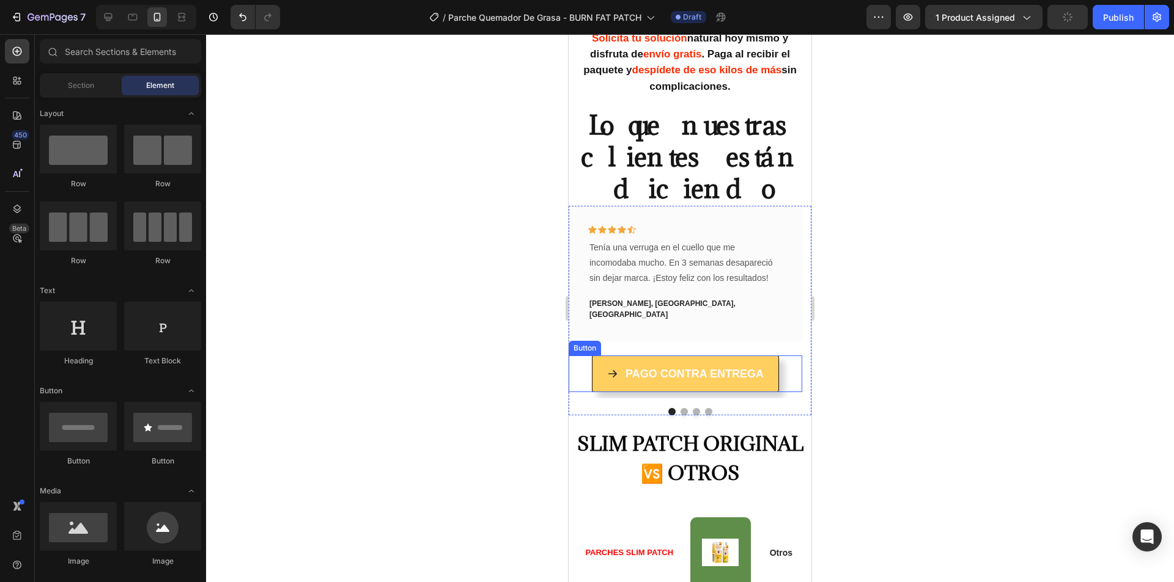
click at [768, 356] on button "PAGO CONTRA ENTREGA" at bounding box center [685, 374] width 187 height 37
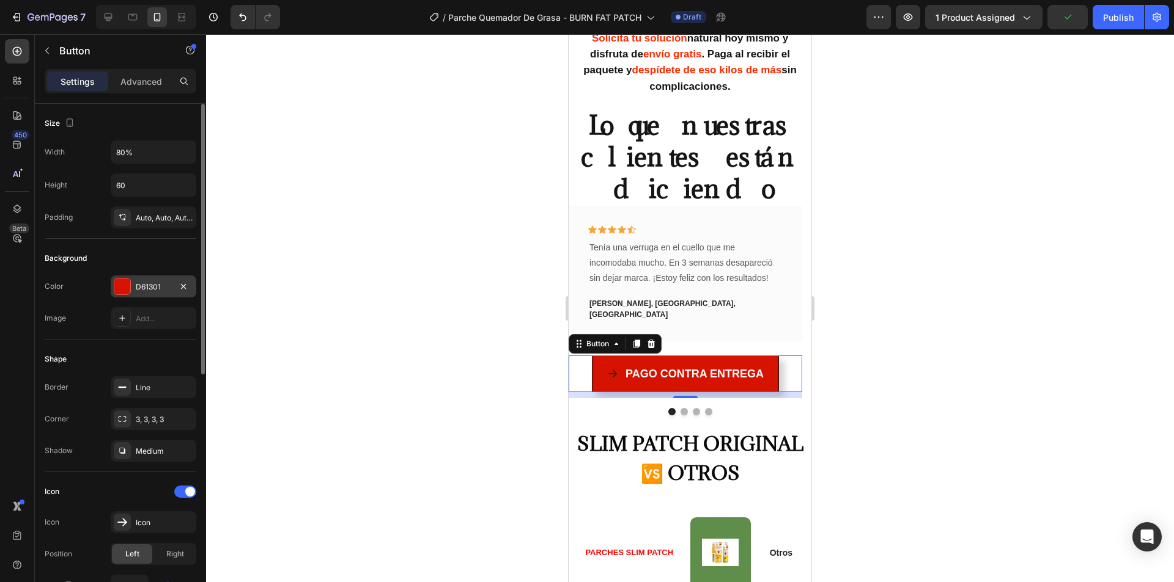
click at [130, 285] on div at bounding box center [122, 286] width 17 height 17
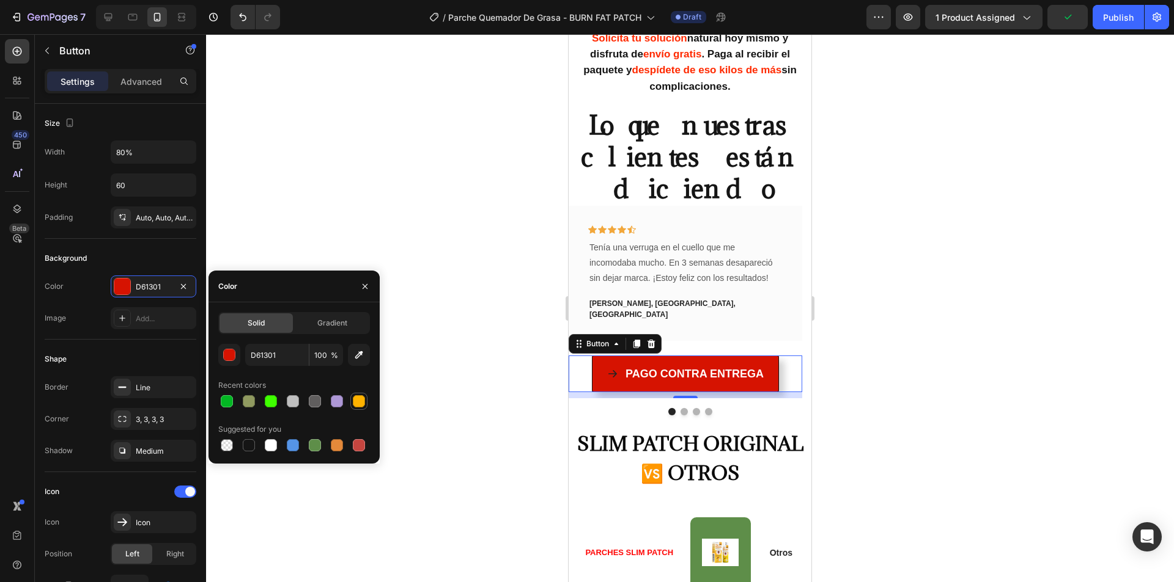
click at [362, 400] on div at bounding box center [359, 401] width 12 height 12
type input "FFB300"
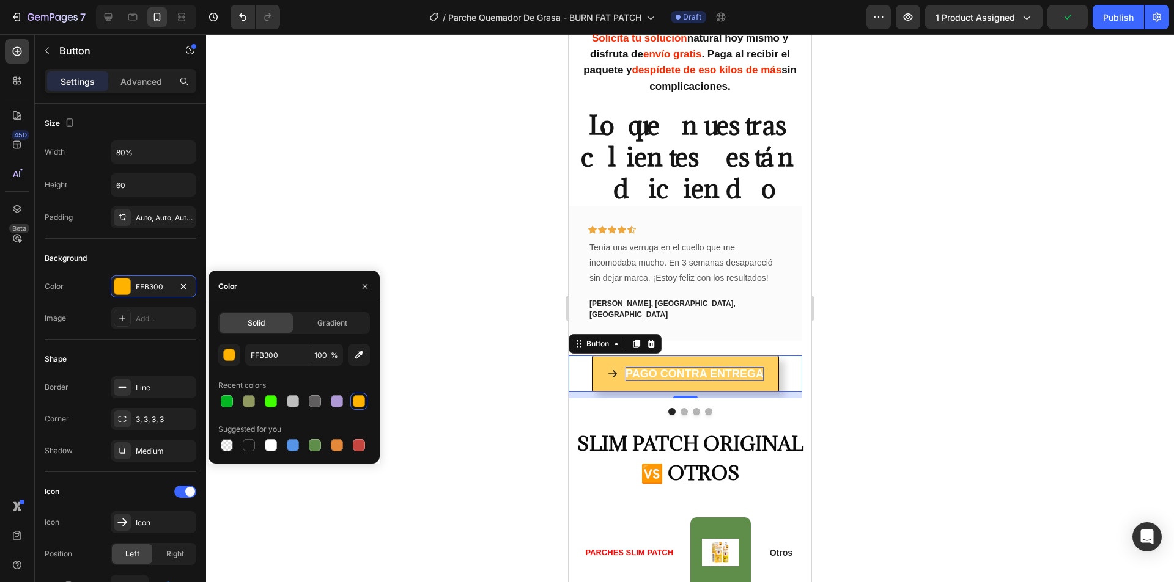
click at [676, 368] on span "PAGO CONTRA ENTREGA" at bounding box center [694, 374] width 138 height 12
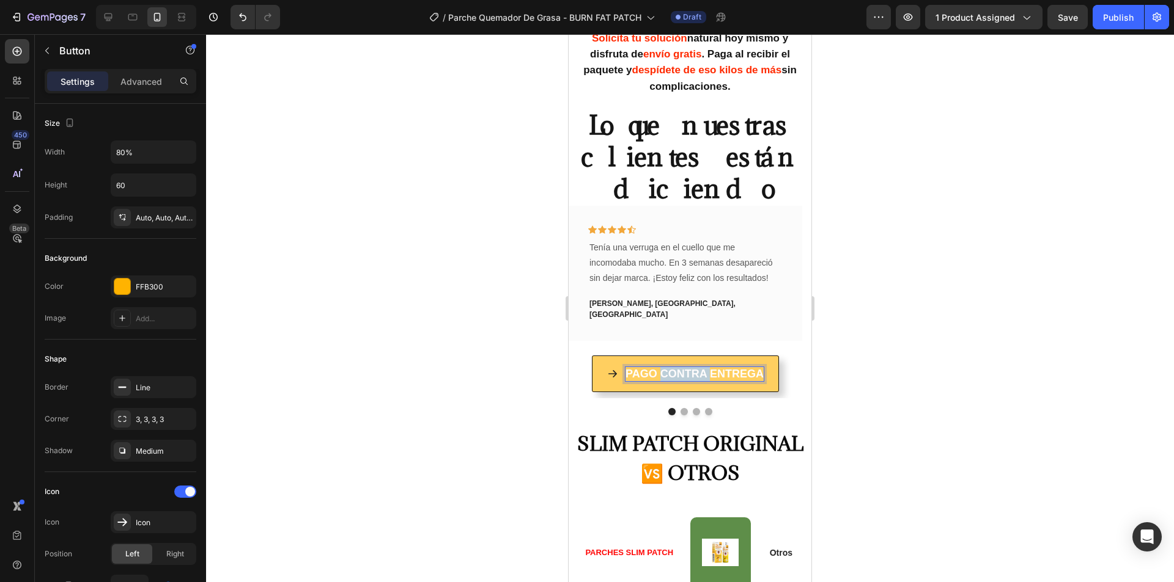
click at [676, 368] on span "PAGO CONTRA ENTREGA" at bounding box center [694, 374] width 138 height 12
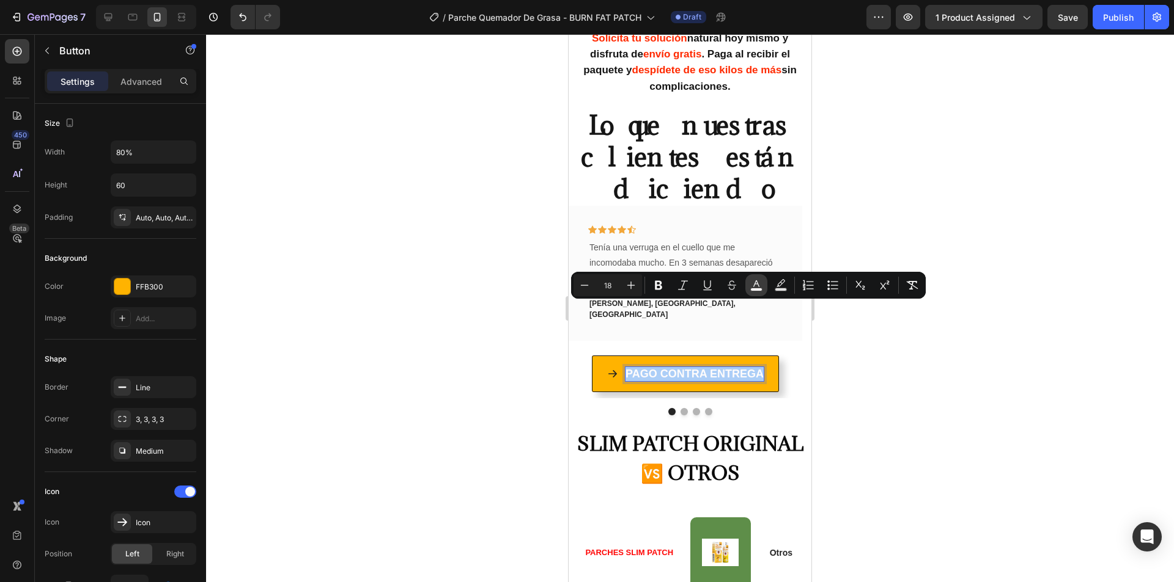
click at [760, 284] on icon "Editor contextual toolbar" at bounding box center [756, 285] width 12 height 12
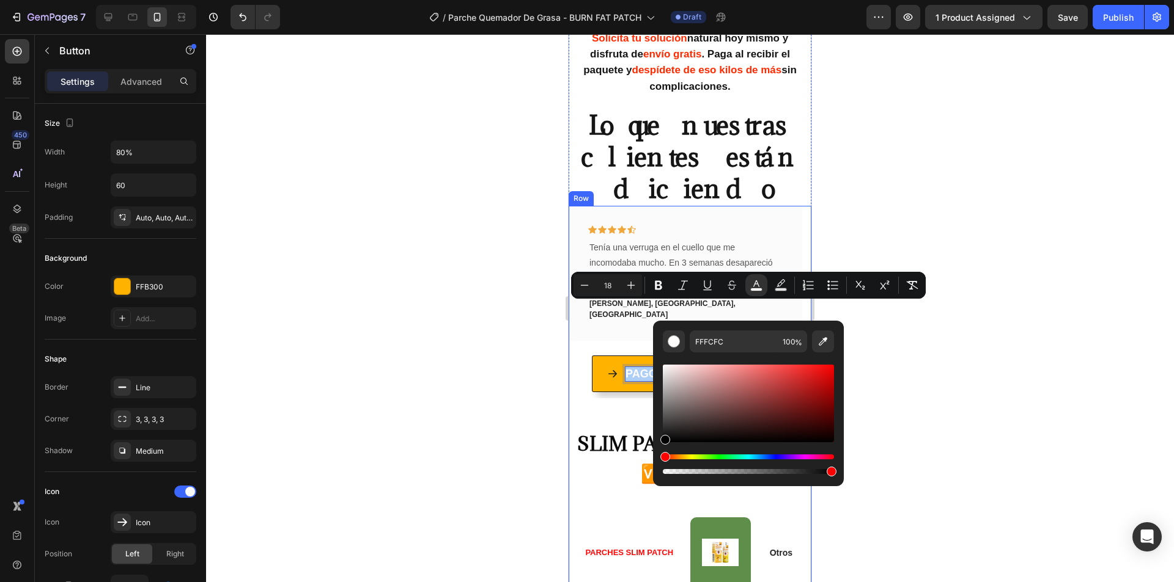
drag, startPoint x: 1263, startPoint y: 461, endPoint x: 630, endPoint y: 446, distance: 632.8
type input "000000"
drag, startPoint x: 408, startPoint y: 365, endPoint x: 414, endPoint y: 353, distance: 13.1
click at [409, 363] on div at bounding box center [690, 308] width 968 height 548
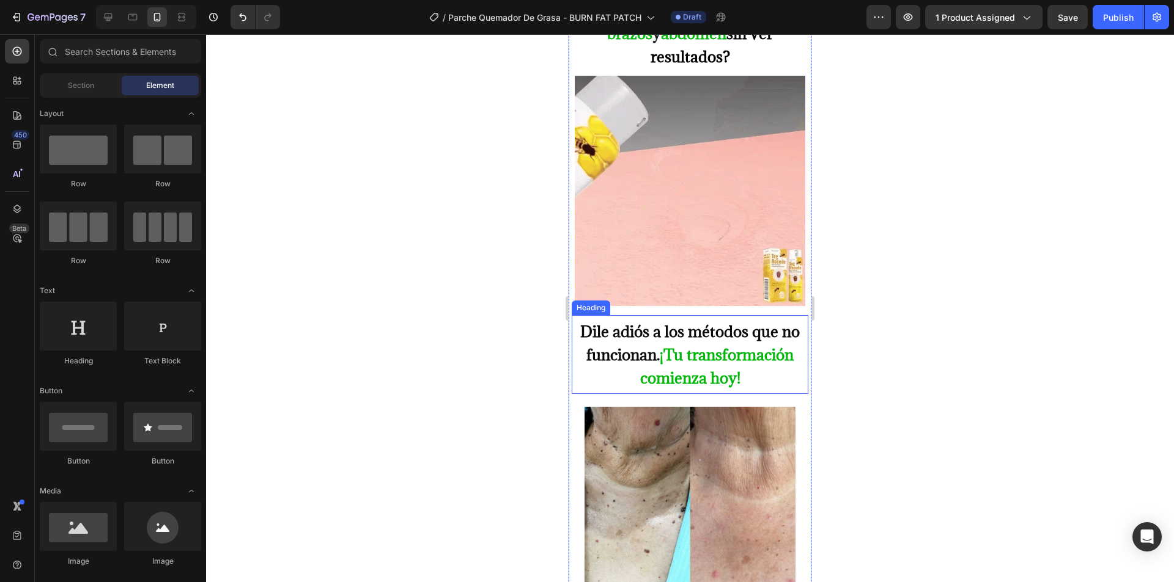
scroll to position [795, 0]
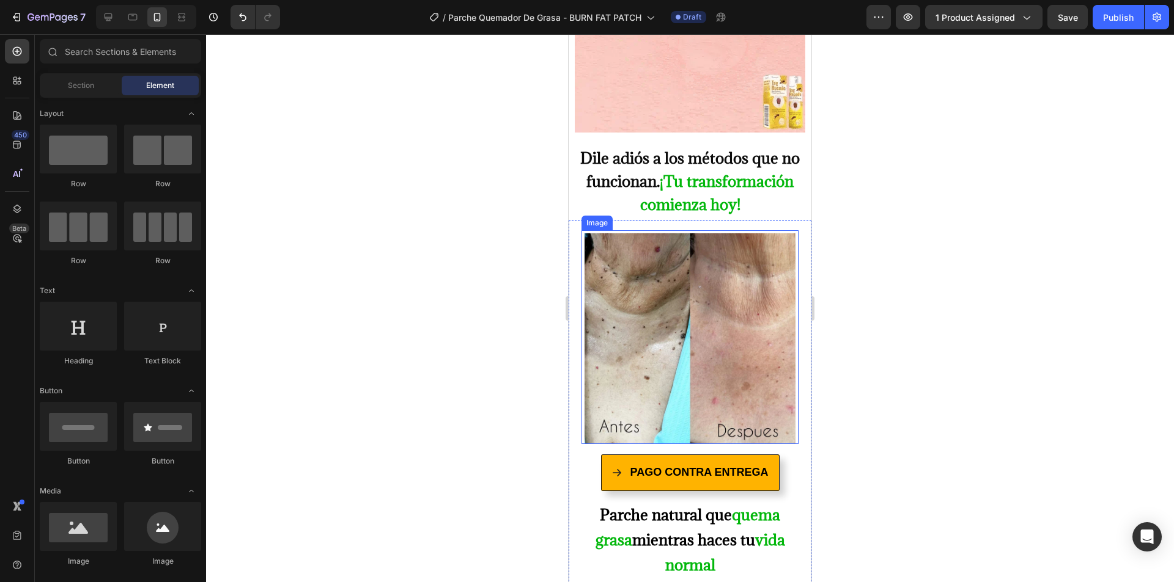
click at [722, 348] on img at bounding box center [689, 338] width 211 height 211
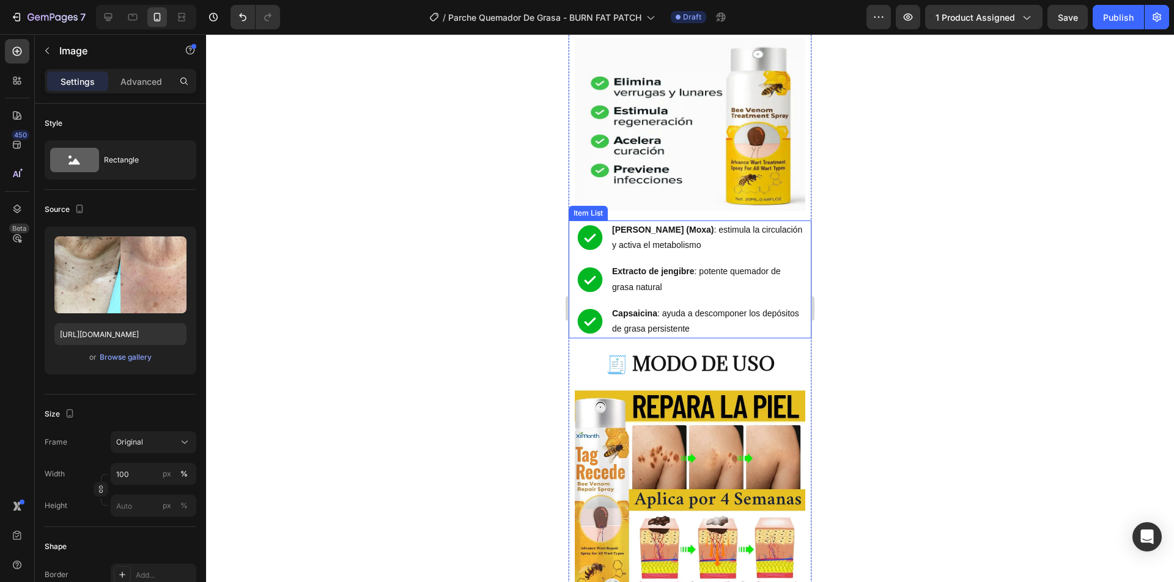
scroll to position [2323, 0]
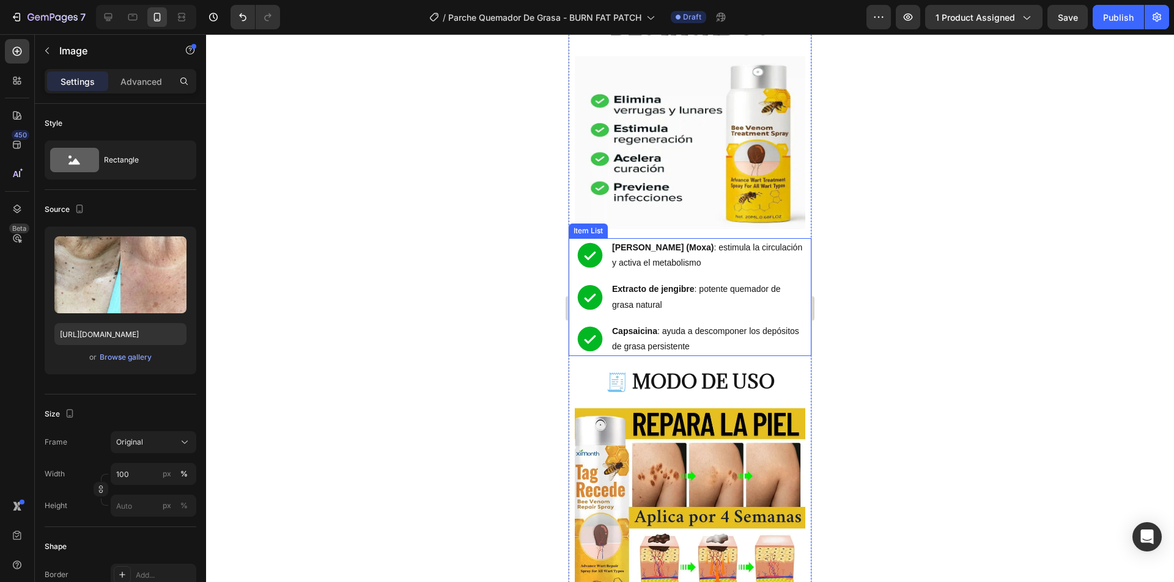
click at [599, 243] on icon at bounding box center [590, 255] width 25 height 25
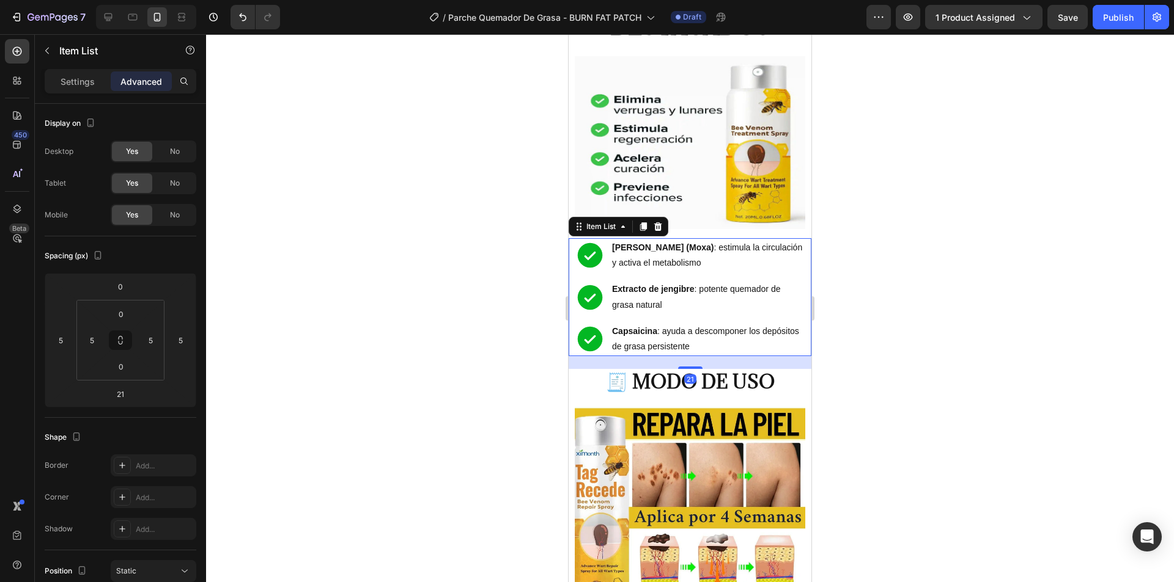
click at [595, 243] on icon at bounding box center [590, 255] width 25 height 25
click at [611, 238] on div "Artemisa (Moxa) : estimula la circulación y activa el metabolismo" at bounding box center [707, 255] width 195 height 34
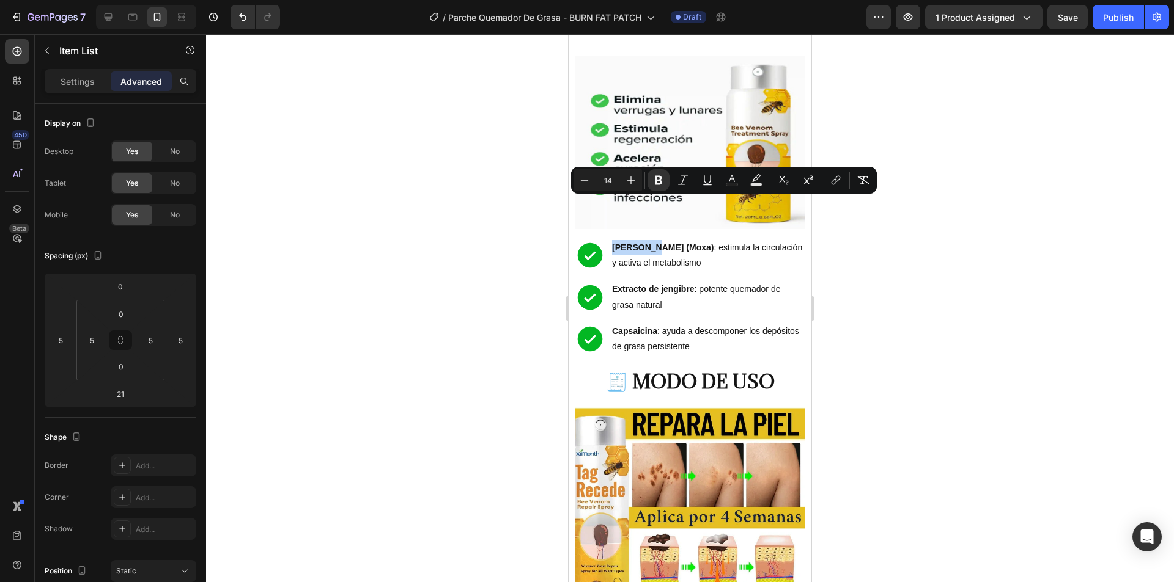
click at [588, 240] on icon at bounding box center [590, 255] width 31 height 31
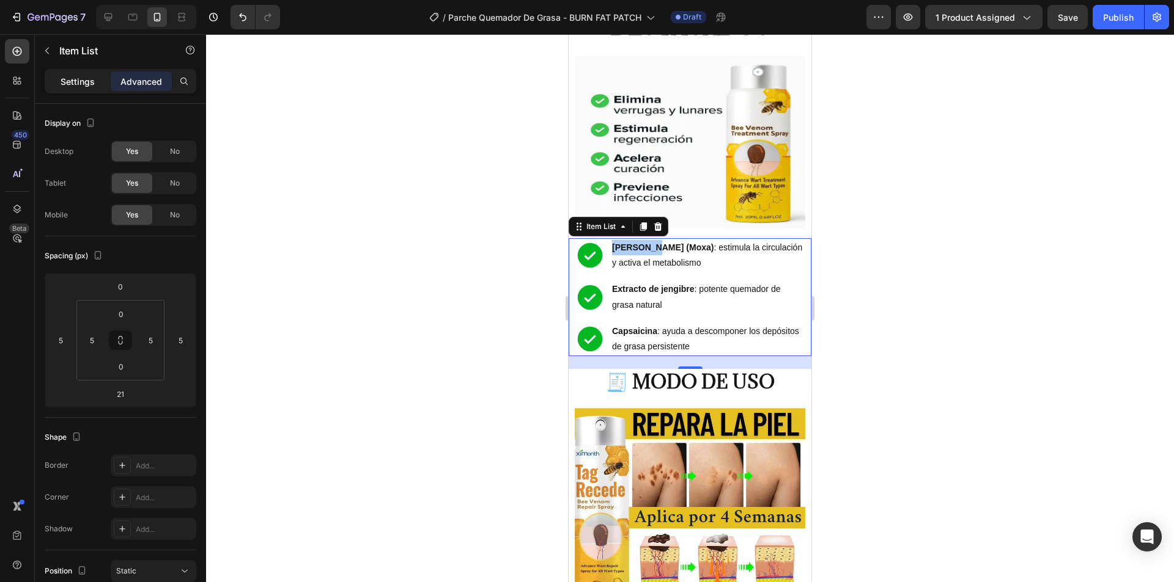
click at [53, 78] on div "Settings" at bounding box center [77, 82] width 61 height 20
type input "8"
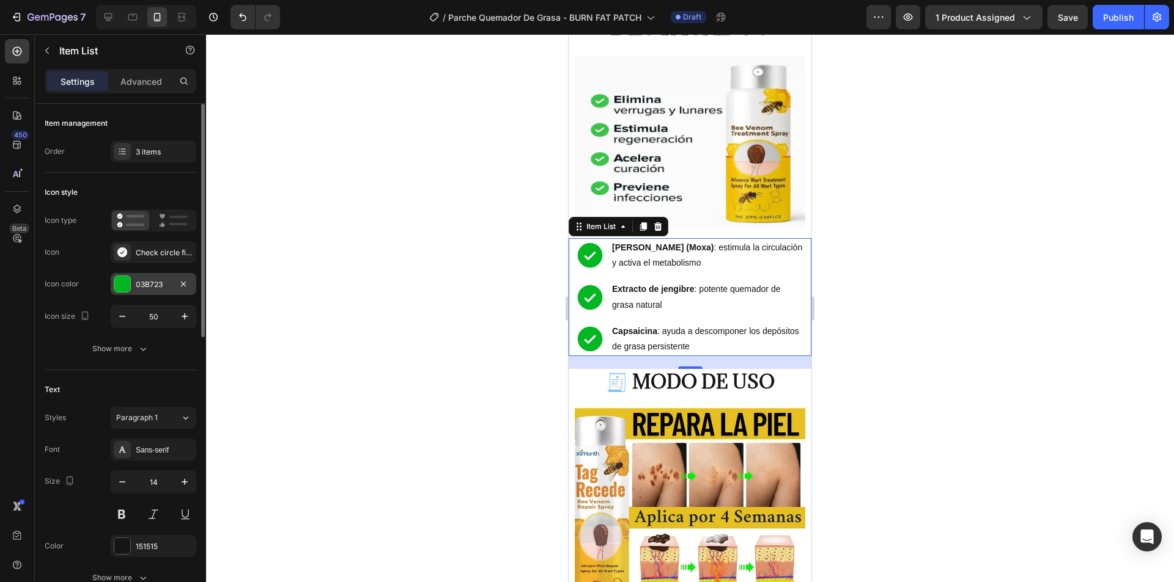
click at [147, 282] on div "03B723" at bounding box center [153, 284] width 35 height 11
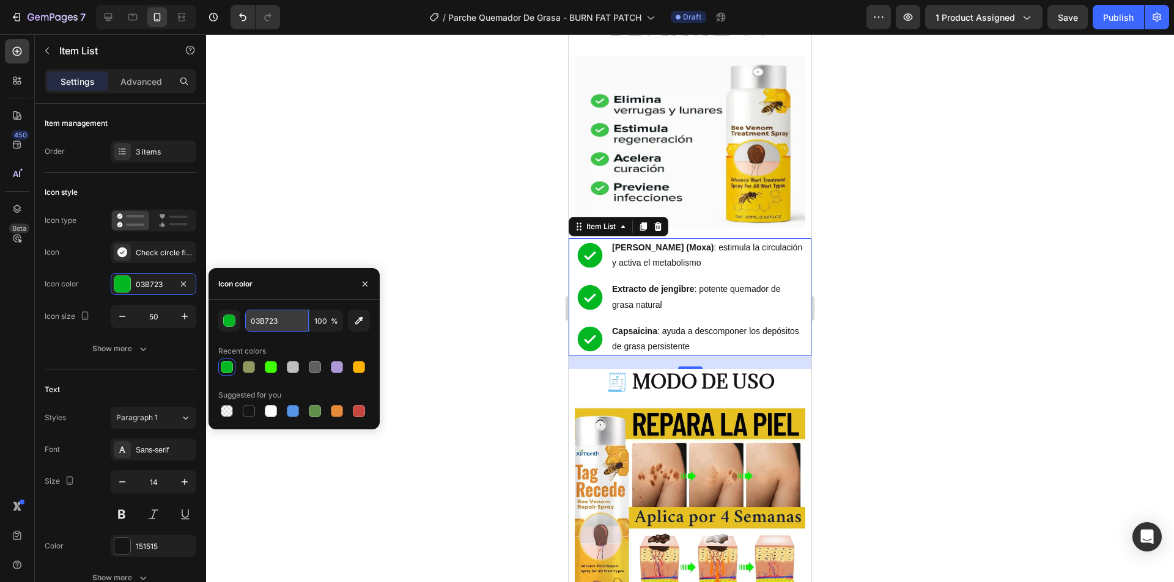
click at [273, 325] on input "03B723" at bounding box center [277, 321] width 64 height 22
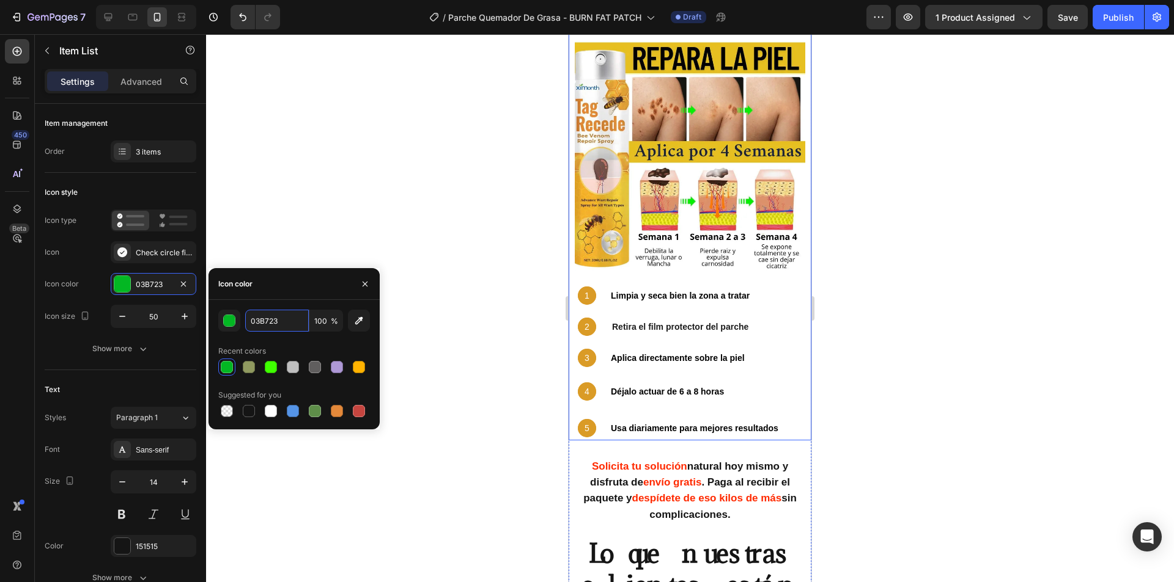
scroll to position [2689, 0]
click at [598, 286] on div "1 Text Block Hero Banner Limpia y seca bien la zona a tratar Text Block Row" at bounding box center [692, 295] width 243 height 18
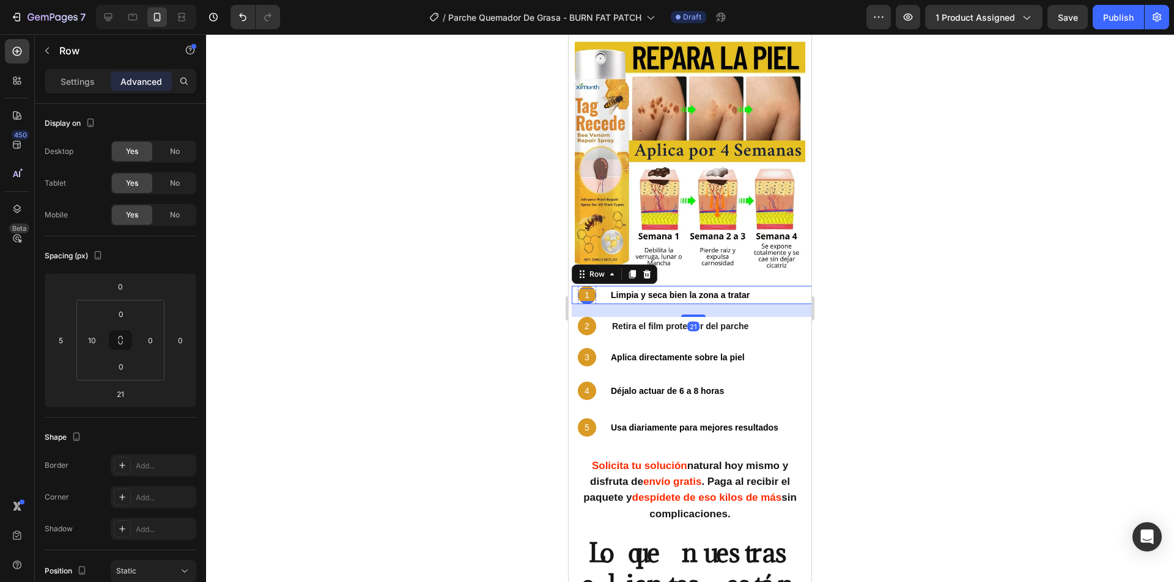
click at [594, 290] on p "1" at bounding box center [587, 295] width 16 height 11
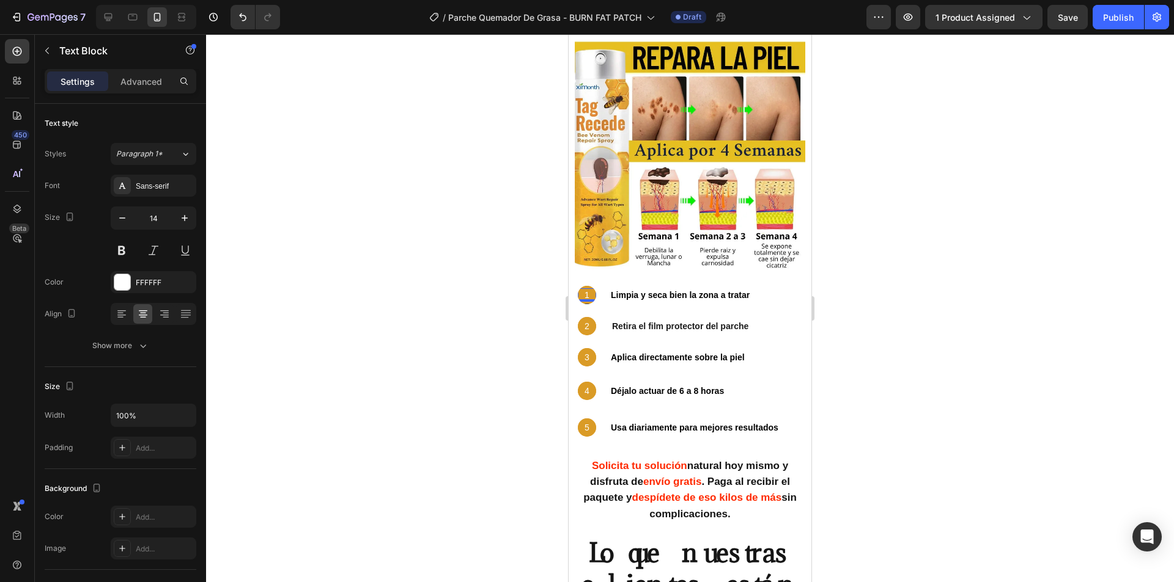
click at [585, 304] on div "Text Block" at bounding box center [631, 314] width 107 height 20
click at [585, 286] on div "Background Image" at bounding box center [587, 295] width 18 height 18
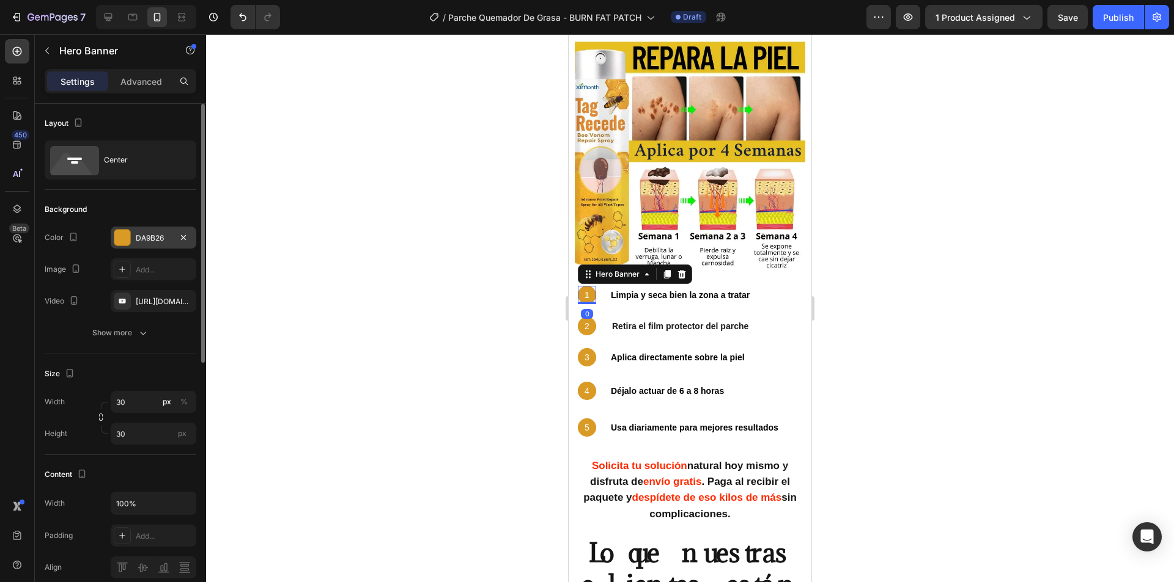
drag, startPoint x: 151, startPoint y: 233, endPoint x: 159, endPoint y: 237, distance: 8.8
click at [152, 234] on div "DA9B26" at bounding box center [153, 238] width 35 height 11
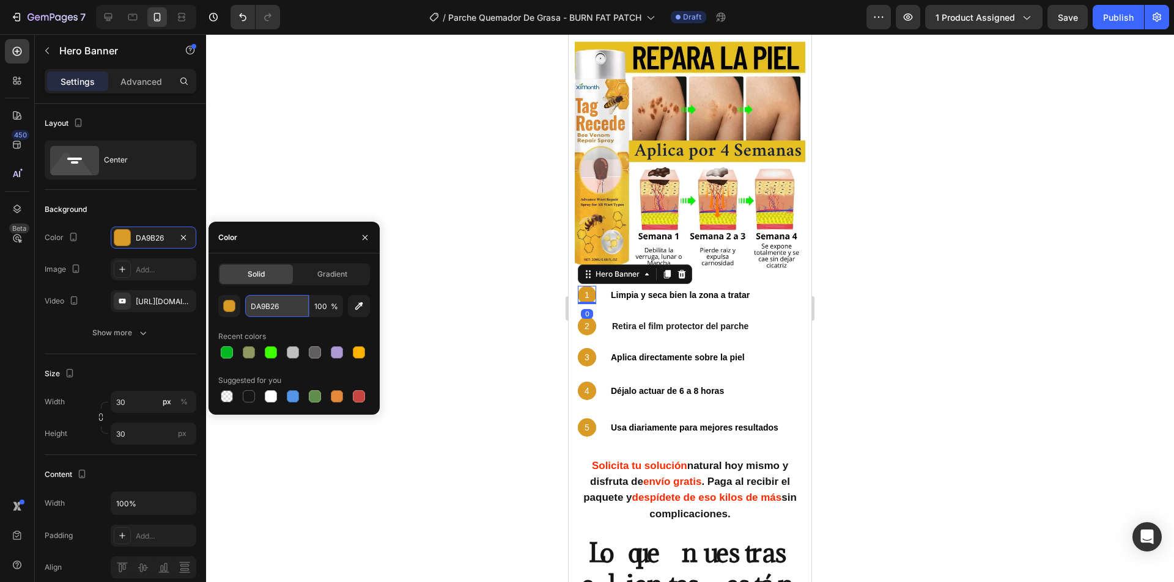
click at [293, 309] on input "DA9B26" at bounding box center [277, 306] width 64 height 22
paste input "03B723"
type input "03B723"
click at [581, 317] on div "2 Text Block" at bounding box center [587, 326] width 18 height 18
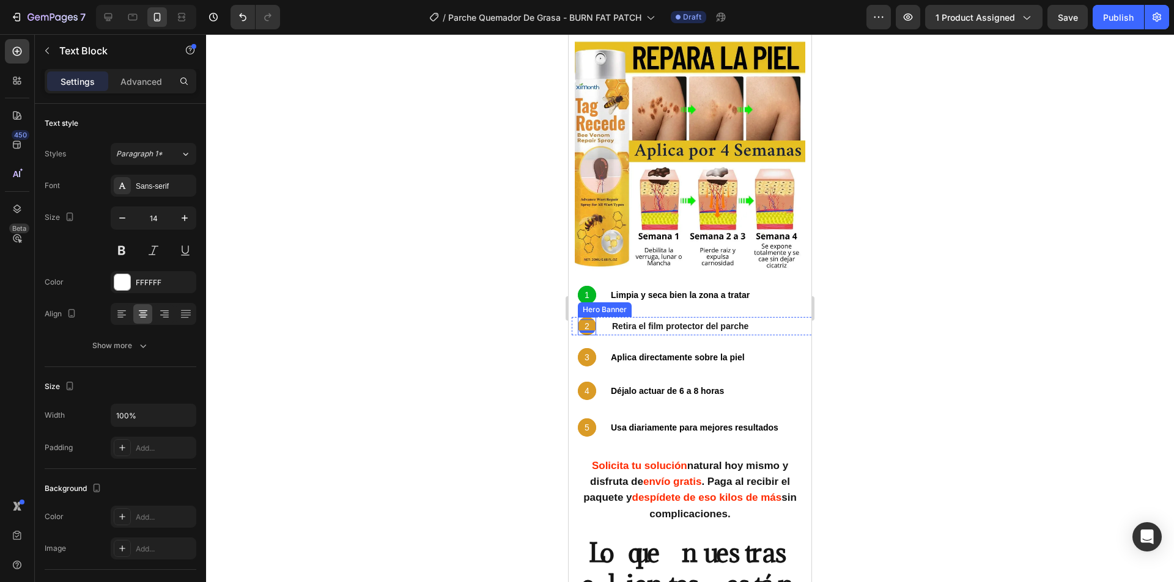
click at [589, 317] on div "Background Image" at bounding box center [587, 326] width 18 height 18
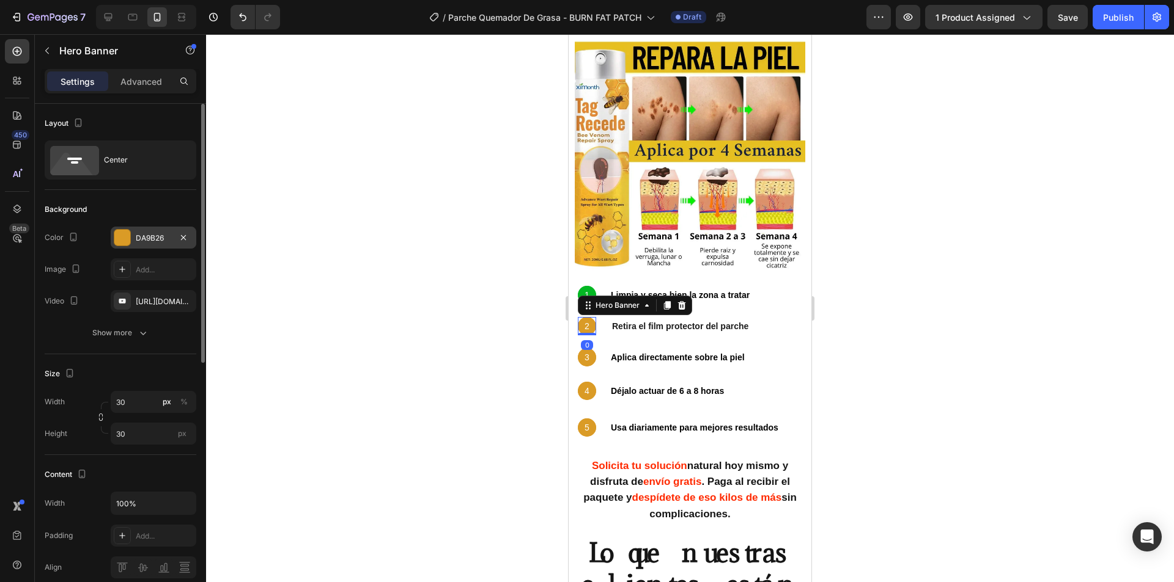
click at [144, 230] on div "DA9B26" at bounding box center [154, 238] width 86 height 22
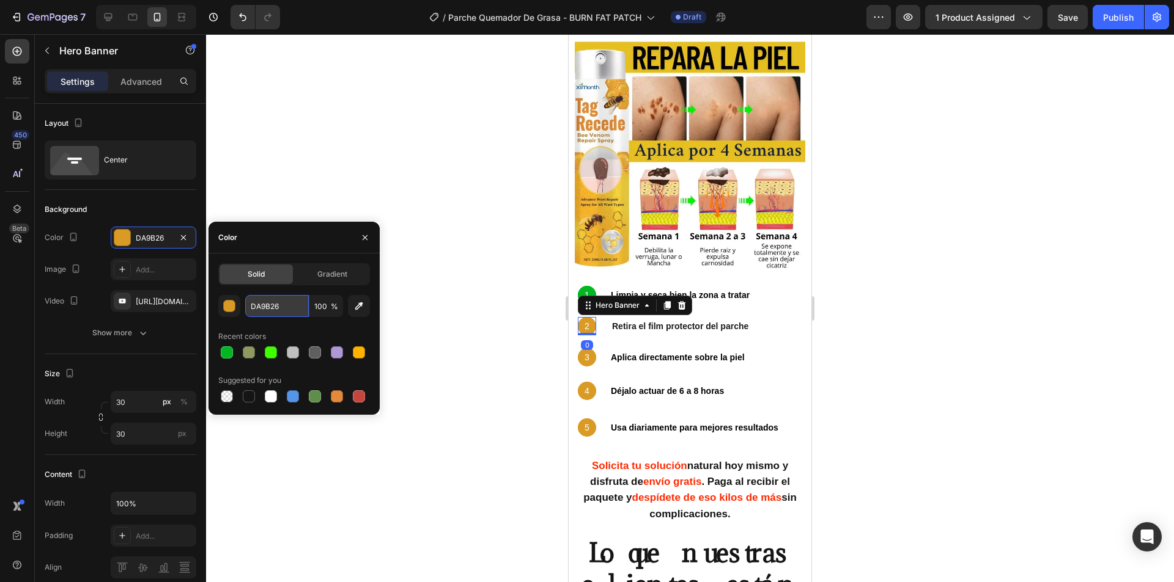
click at [295, 302] on input "DA9B26" at bounding box center [277, 306] width 64 height 22
paste input "03B723"
type input "03B723"
click at [593, 348] on div "3 Text Block Hero Banner" at bounding box center [587, 357] width 18 height 18
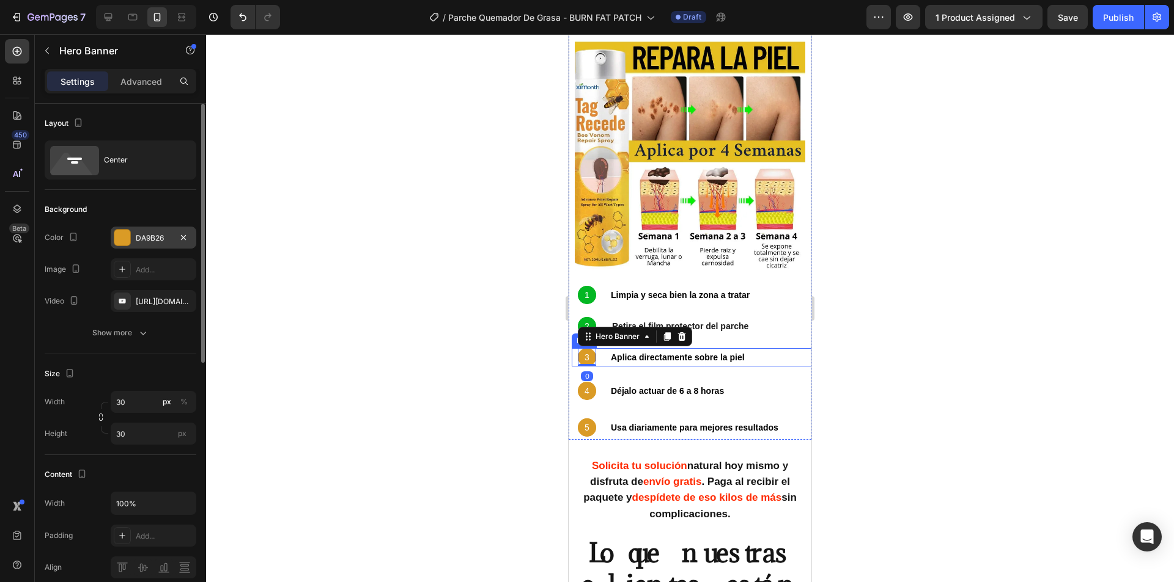
click at [159, 240] on div "DA9B26" at bounding box center [153, 238] width 35 height 11
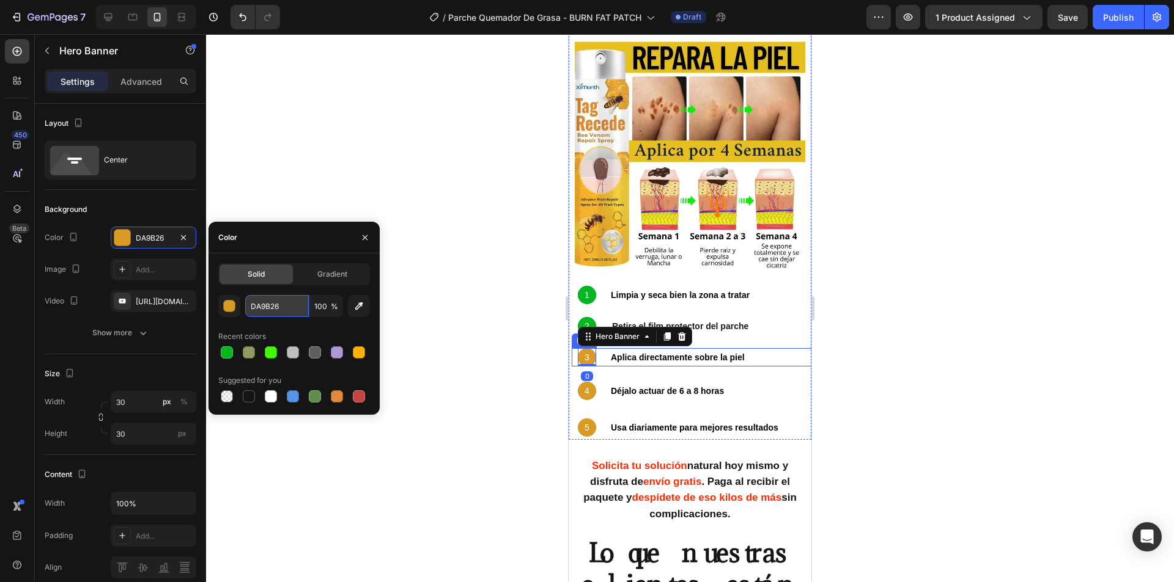
click at [273, 305] on input "DA9B26" at bounding box center [277, 306] width 64 height 22
paste input "03B723"
type input "03B723"
click at [592, 382] on div "4 Text Block" at bounding box center [587, 391] width 18 height 18
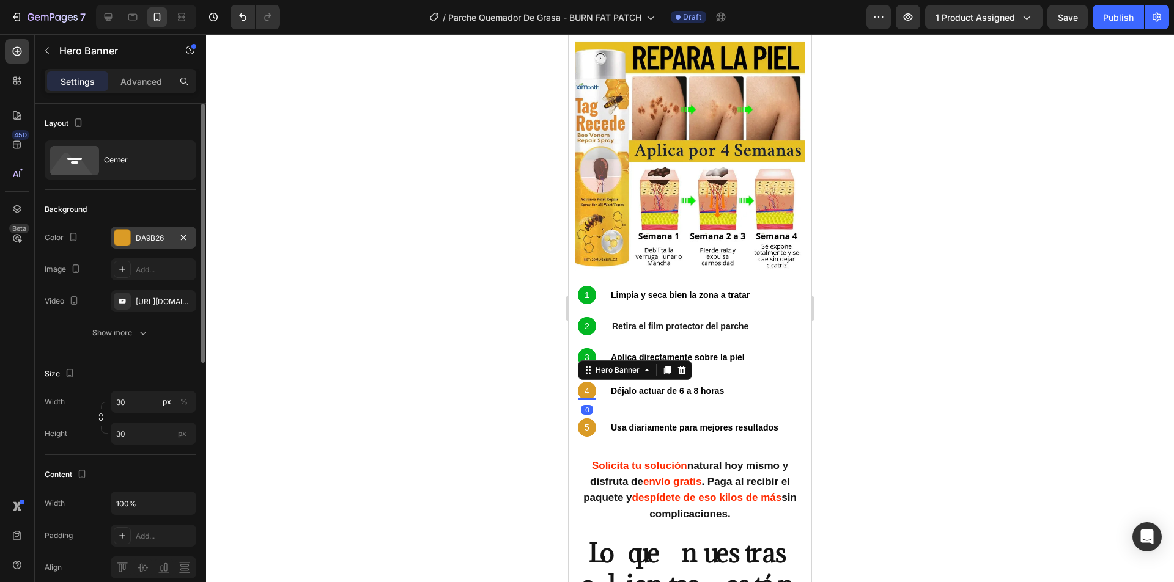
click at [160, 230] on div "DA9B26" at bounding box center [154, 238] width 86 height 22
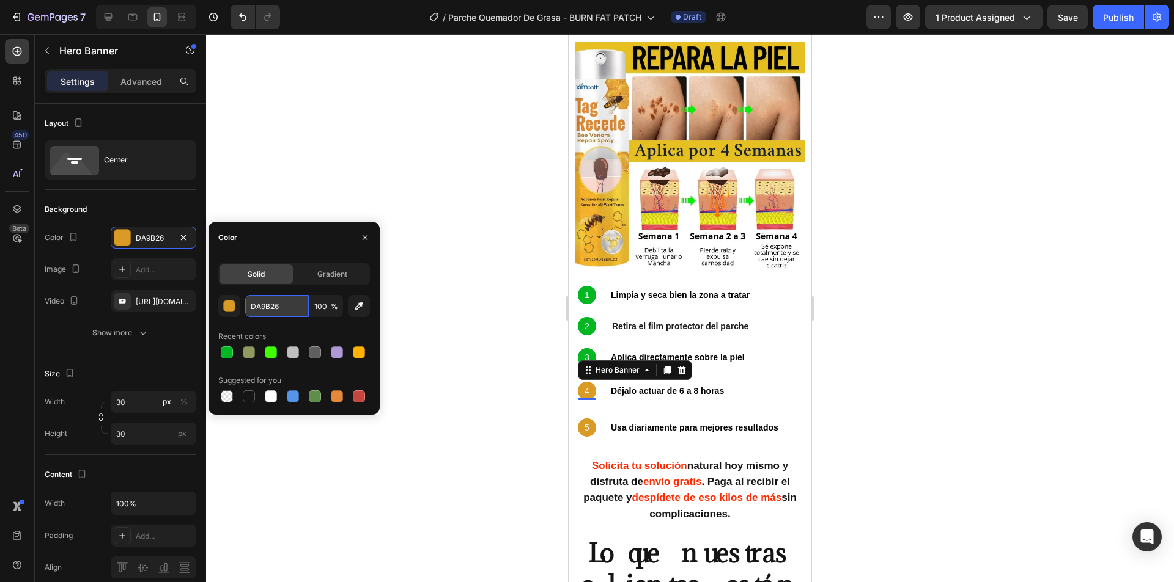
click at [287, 301] on input "DA9B26" at bounding box center [277, 306] width 64 height 22
paste input "03B723"
type input "03B723"
click at [592, 422] on p "5" at bounding box center [587, 427] width 16 height 11
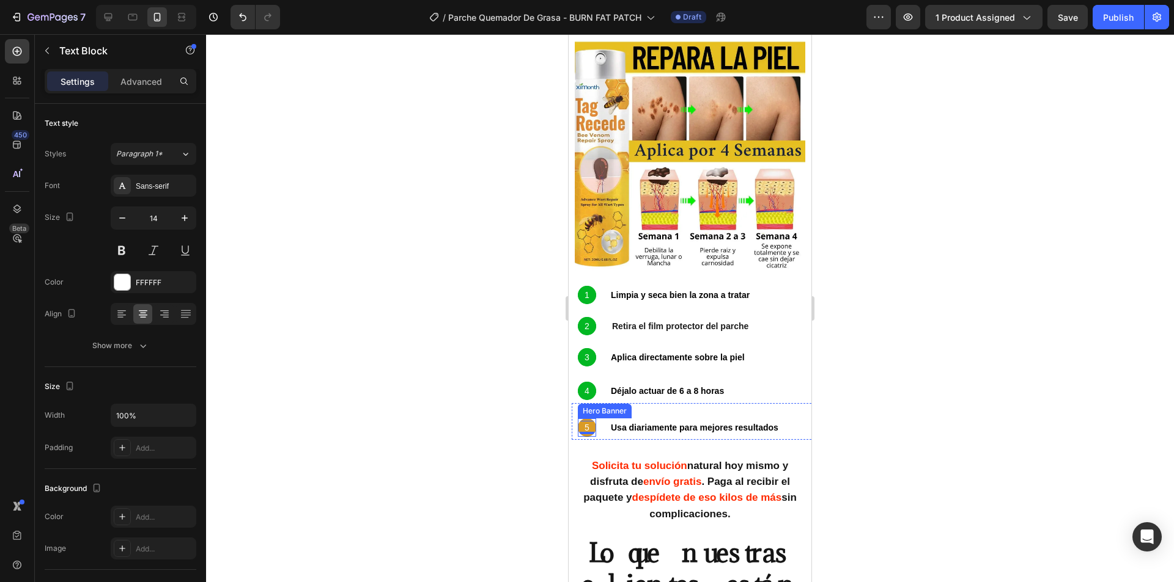
click at [592, 419] on div "5 Text Block 0 Hero Banner" at bounding box center [587, 428] width 18 height 18
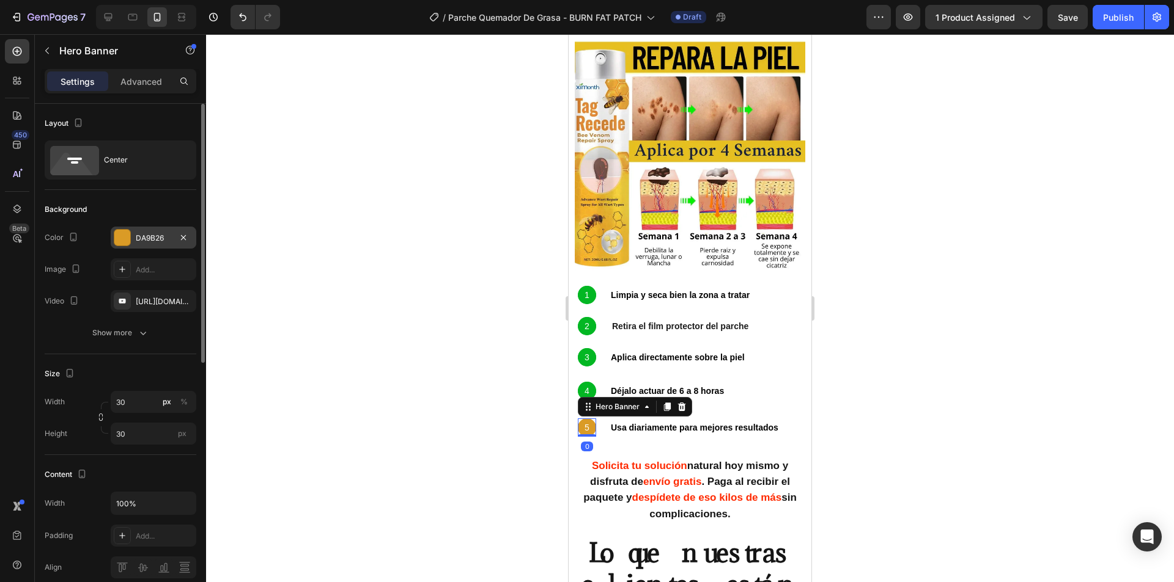
click at [166, 236] on div "DA9B26" at bounding box center [153, 238] width 35 height 11
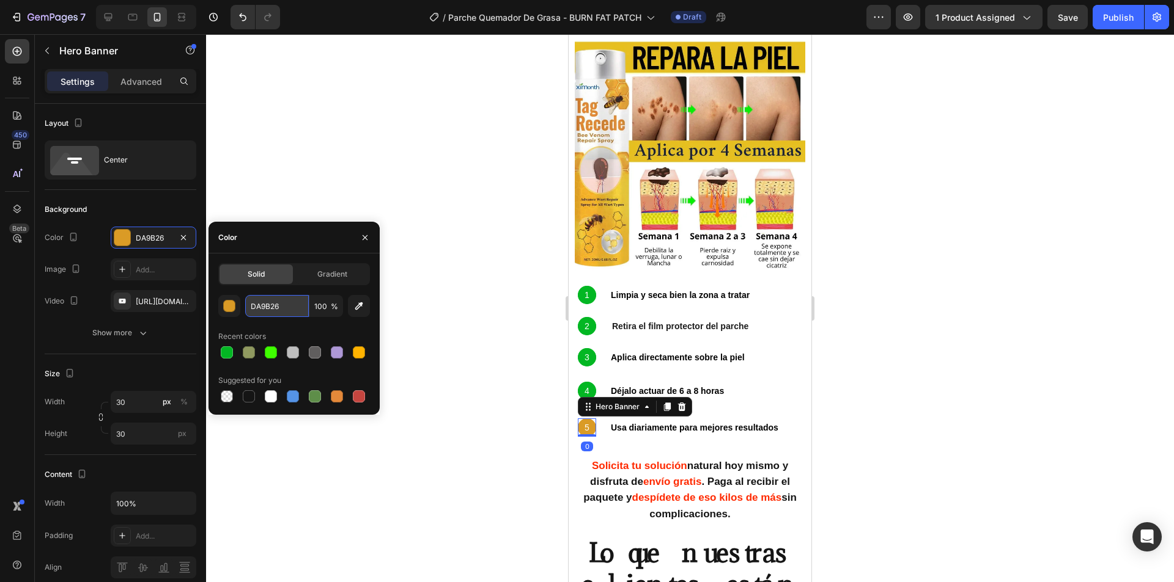
click at [282, 307] on input "DA9B26" at bounding box center [277, 306] width 64 height 22
paste input "03B723"
type input "03B723"
click at [528, 235] on div at bounding box center [690, 308] width 968 height 548
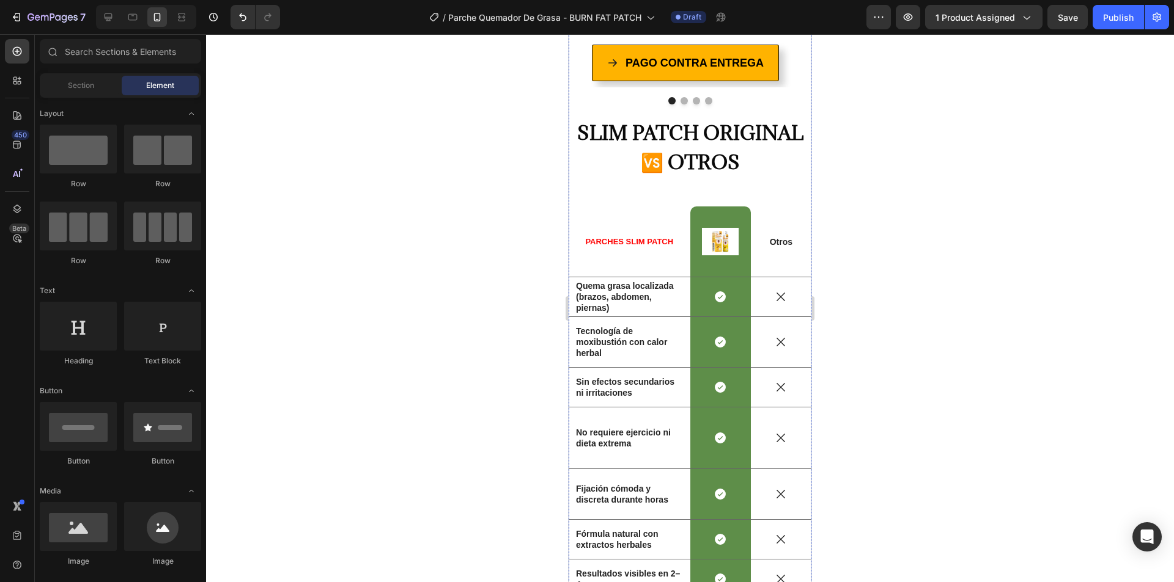
scroll to position [3423, 0]
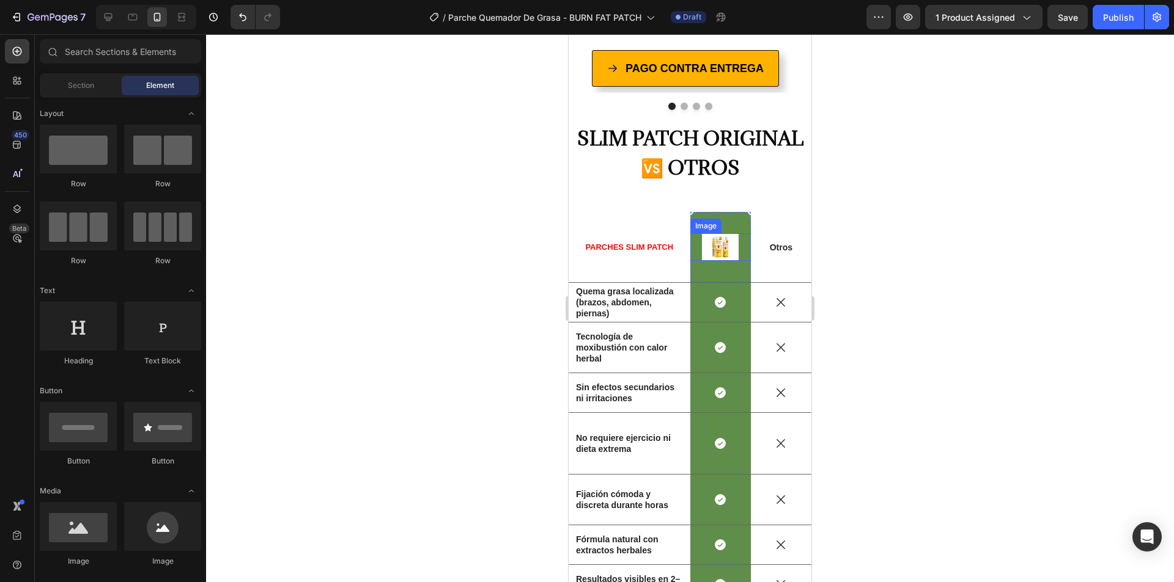
click at [721, 233] on img at bounding box center [720, 247] width 37 height 28
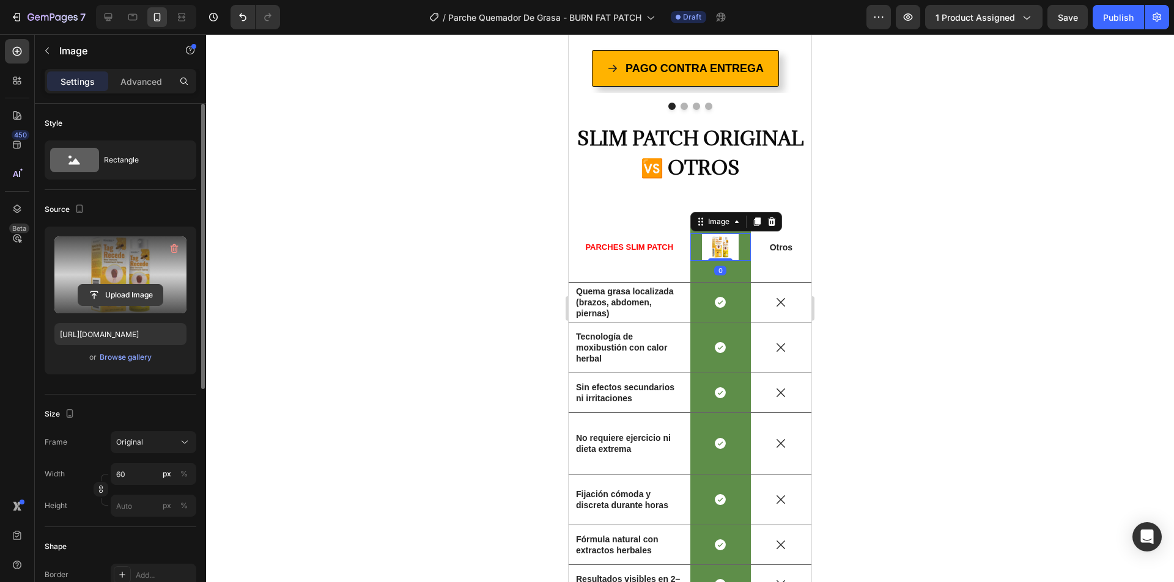
click at [123, 295] on input "file" at bounding box center [120, 295] width 84 height 21
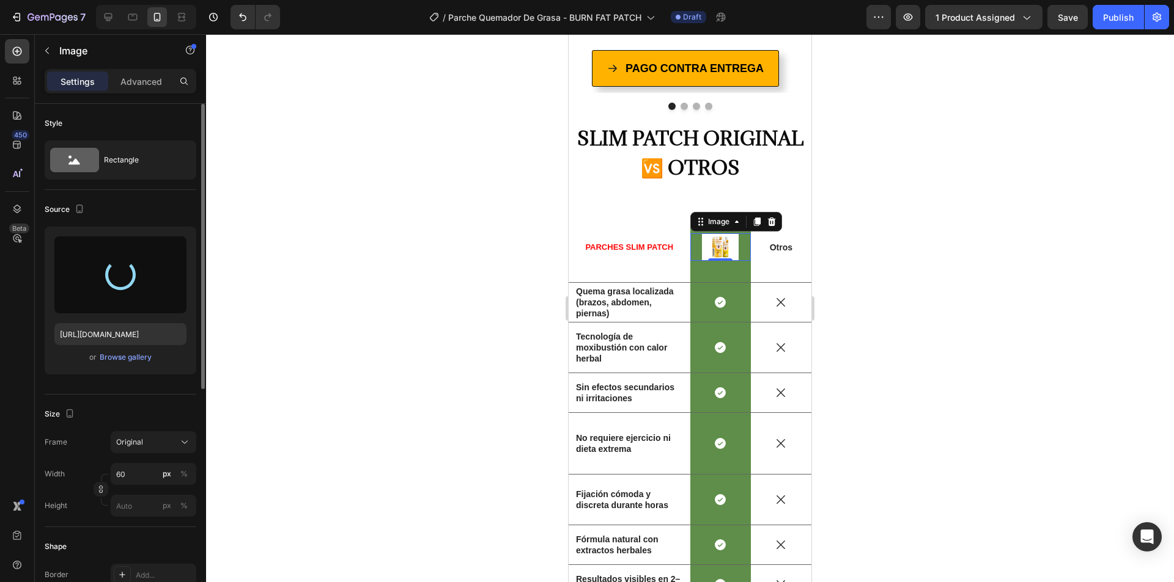
type input "https://cdn.shopify.com/s/files/1/0753/8710/9611/files/gempages_561810754768995…"
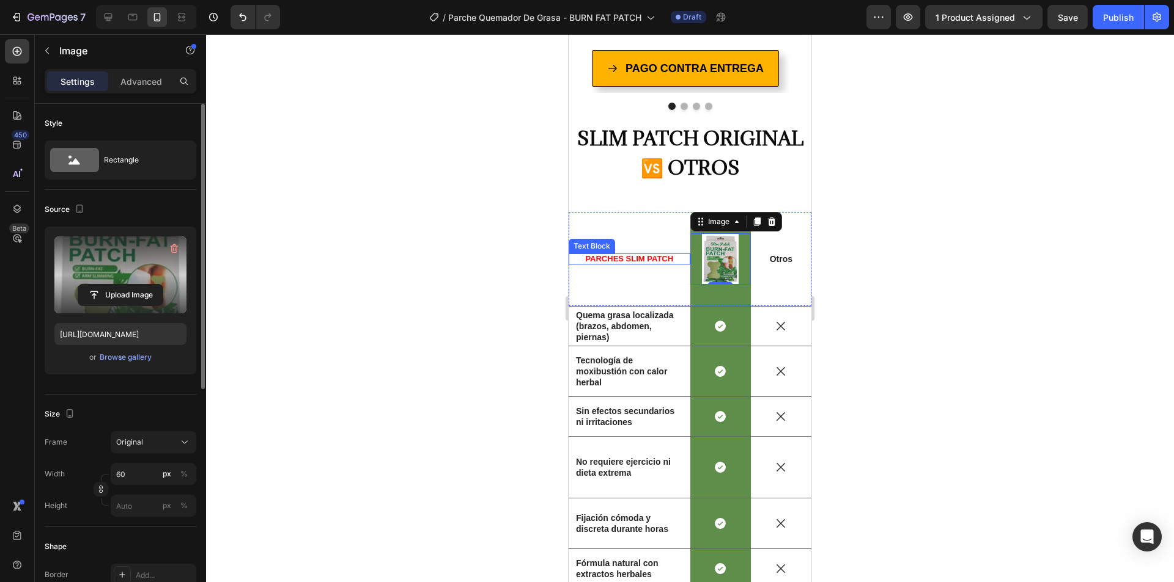
click at [622, 254] on span "PARCHES SLIM PATCH" at bounding box center [629, 258] width 88 height 9
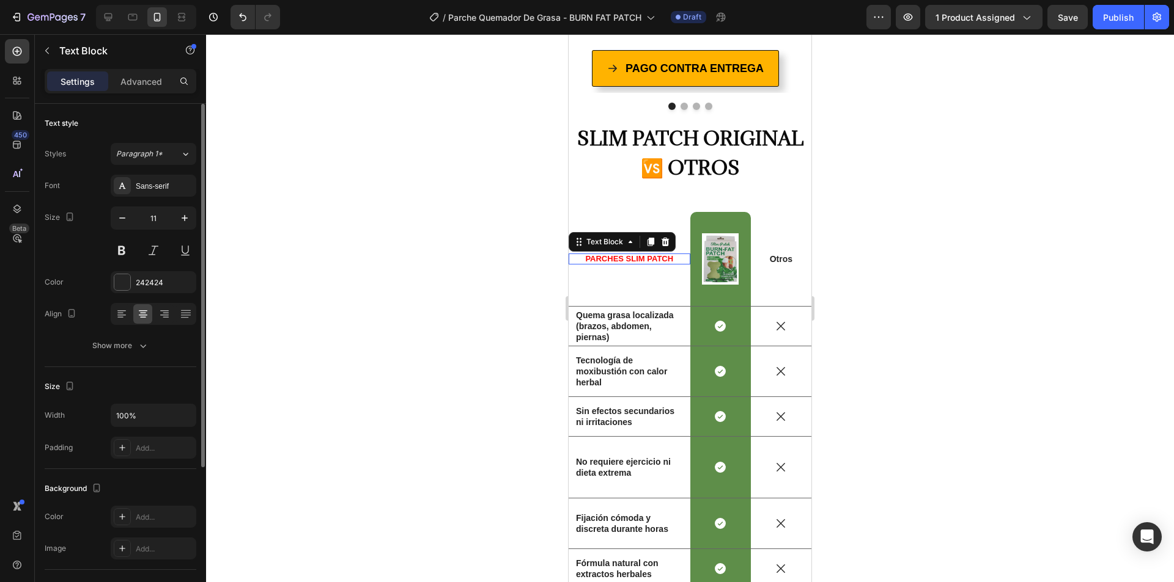
click at [622, 254] on span "PARCHES SLIM PATCH" at bounding box center [629, 258] width 88 height 9
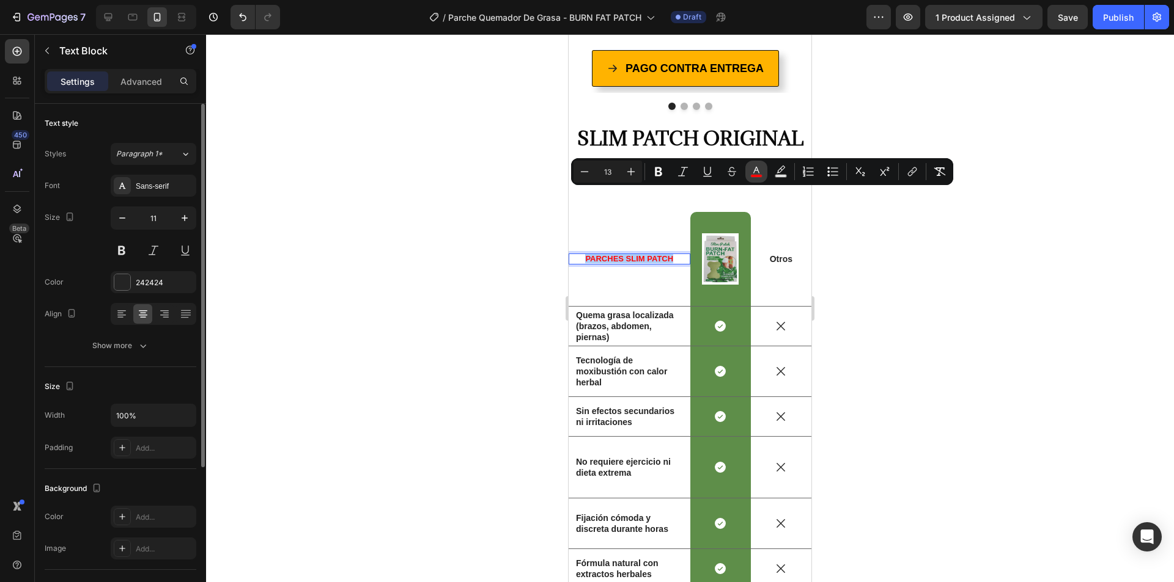
click at [760, 171] on icon "Editor contextual toolbar" at bounding box center [756, 172] width 12 height 12
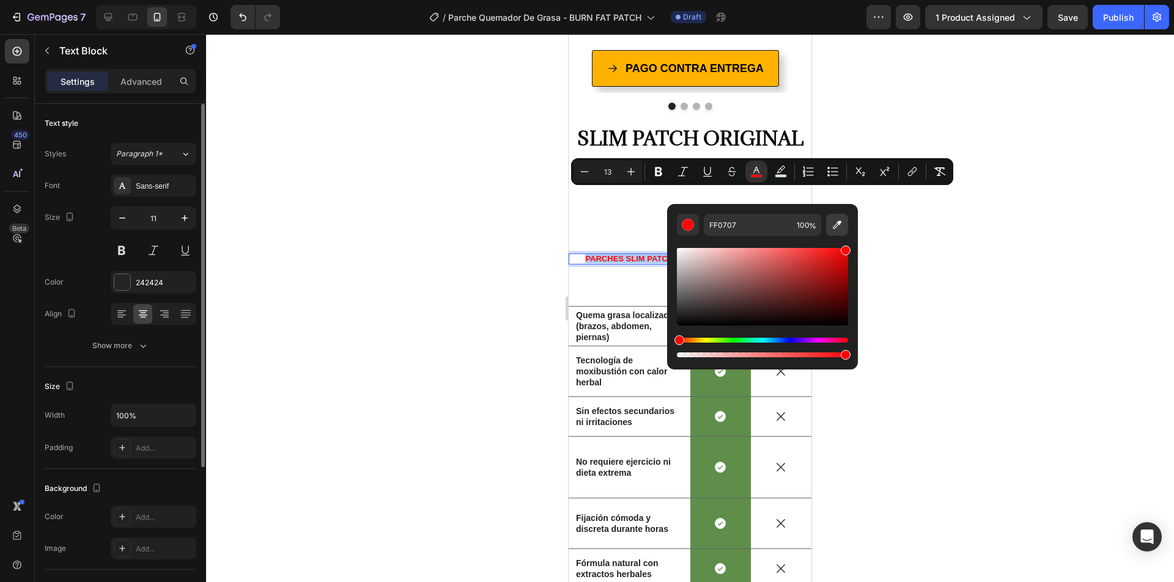
click at [836, 226] on icon "Editor contextual toolbar" at bounding box center [837, 225] width 12 height 12
type input "5E8E49"
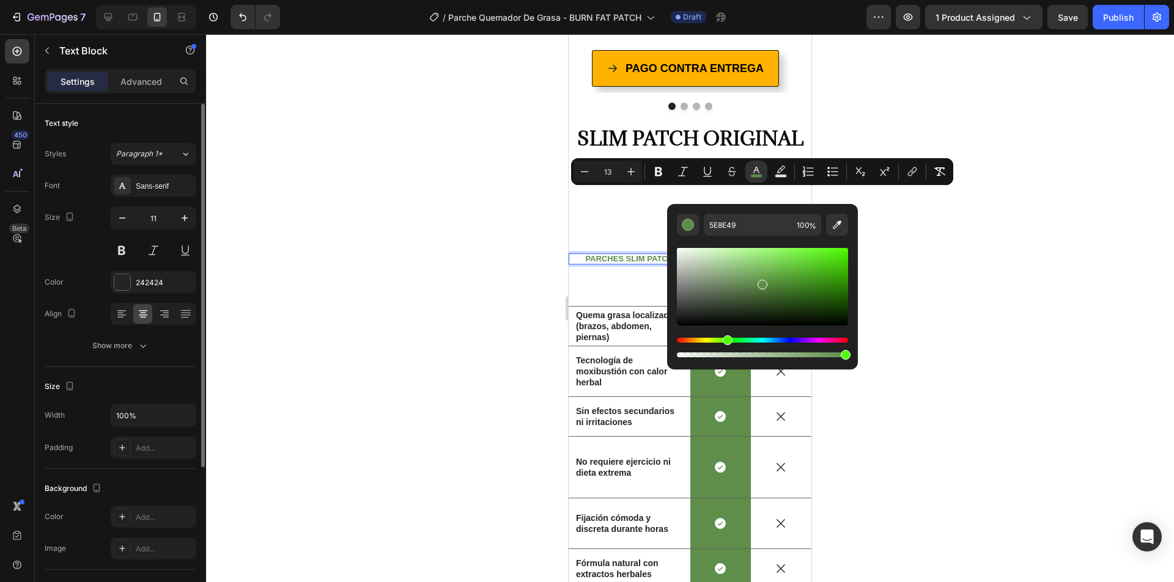
click at [458, 252] on div at bounding box center [690, 308] width 968 height 548
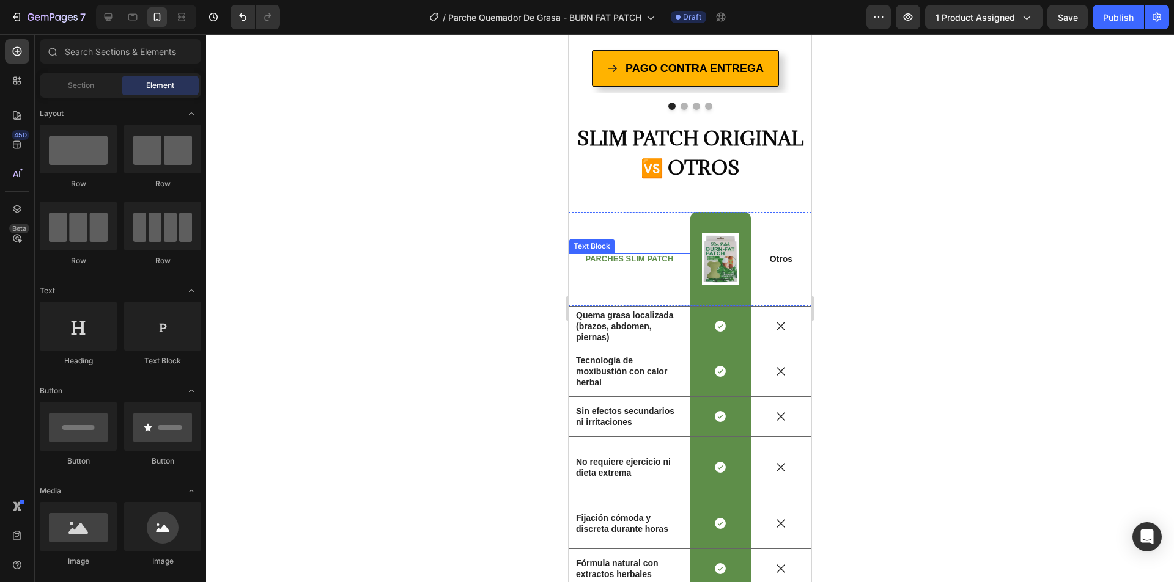
click at [626, 254] on span "PARCHES SLIM PATCH" at bounding box center [629, 258] width 88 height 9
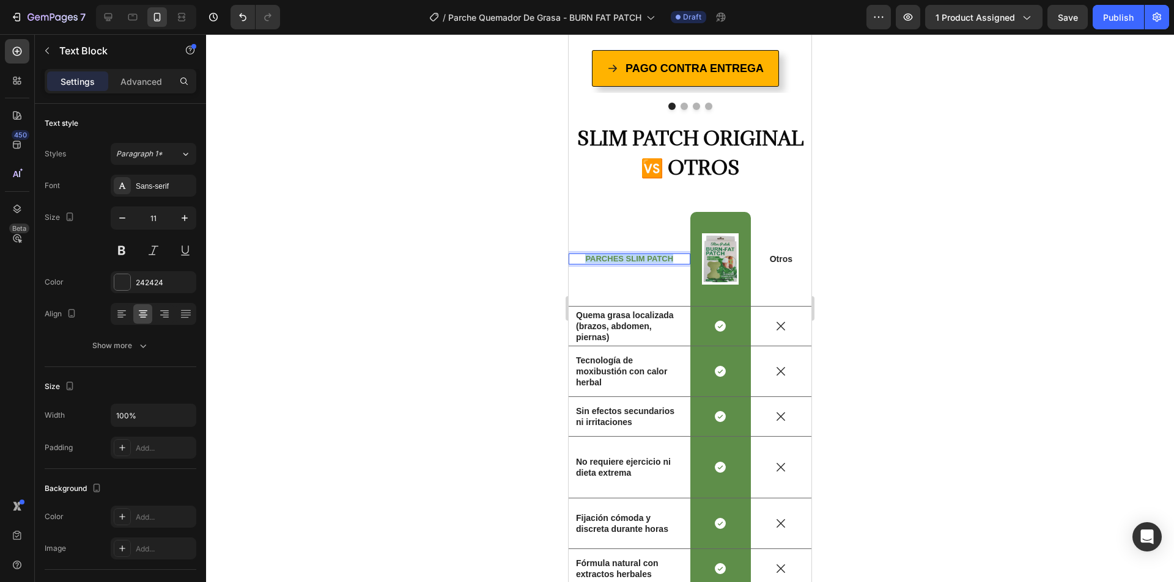
click at [626, 254] on span "PARCHES SLIM PATCH" at bounding box center [629, 258] width 88 height 9
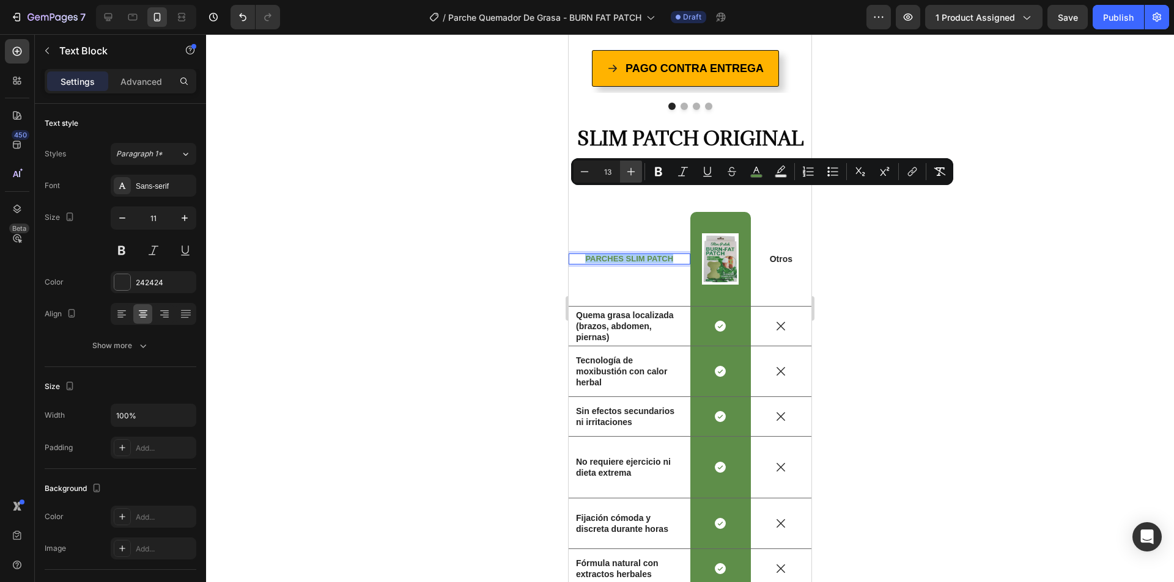
click at [631, 170] on icon "Editor contextual toolbar" at bounding box center [631, 172] width 8 height 8
click at [634, 170] on icon "Editor contextual toolbar" at bounding box center [631, 172] width 12 height 12
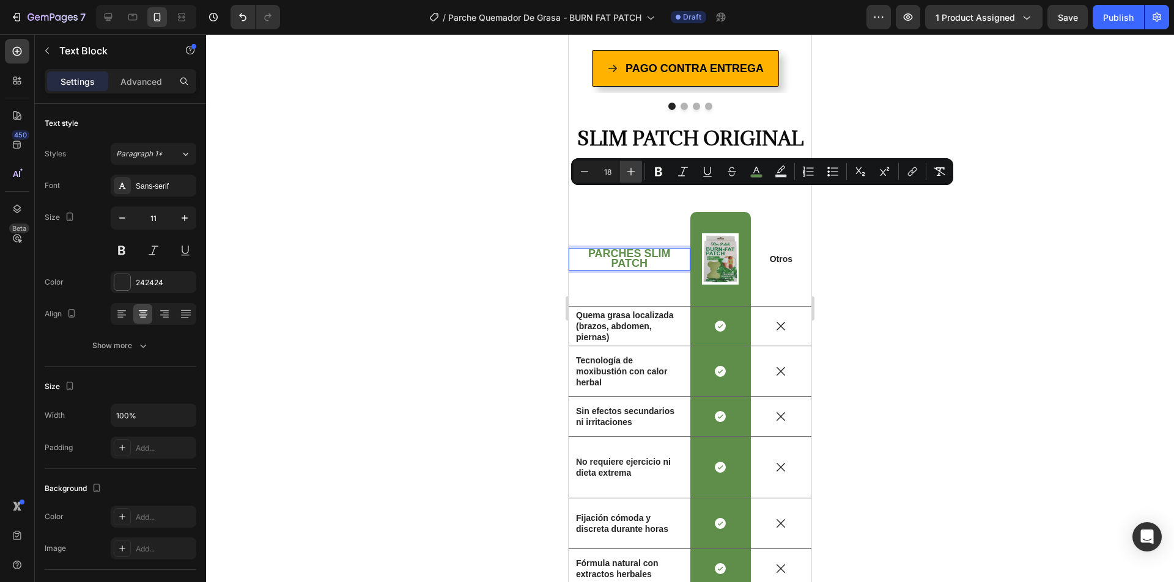
click at [634, 170] on icon "Editor contextual toolbar" at bounding box center [631, 172] width 12 height 12
type input "20"
click at [432, 208] on div at bounding box center [690, 308] width 968 height 548
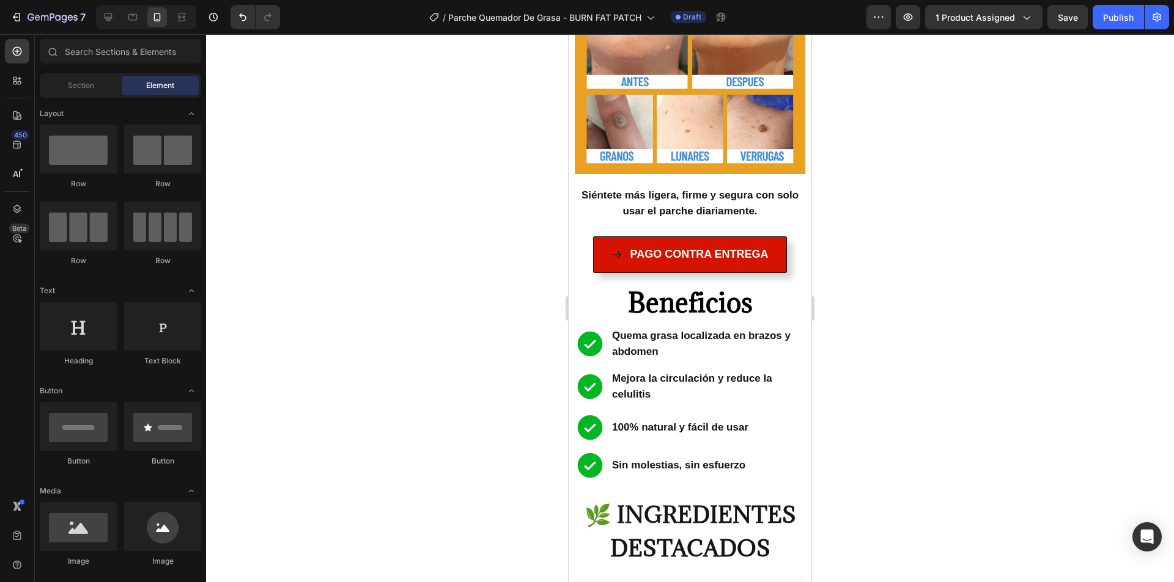
scroll to position [1834, 0]
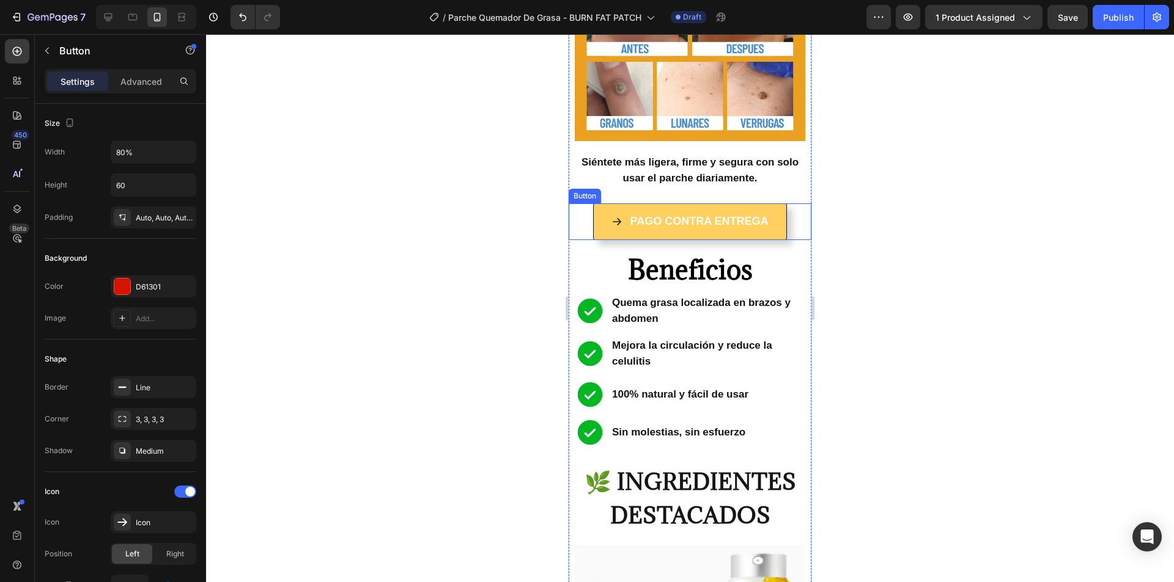
click at [708, 204] on button "PAGO CONTRA ENTREGA" at bounding box center [690, 222] width 194 height 37
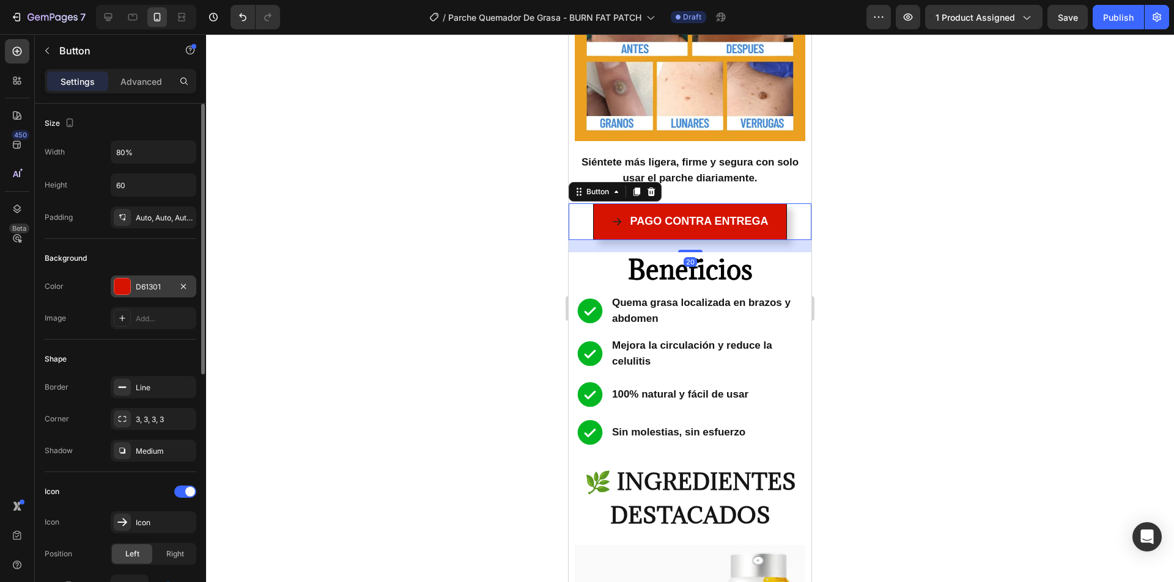
click at [155, 281] on div "D61301" at bounding box center [154, 287] width 86 height 22
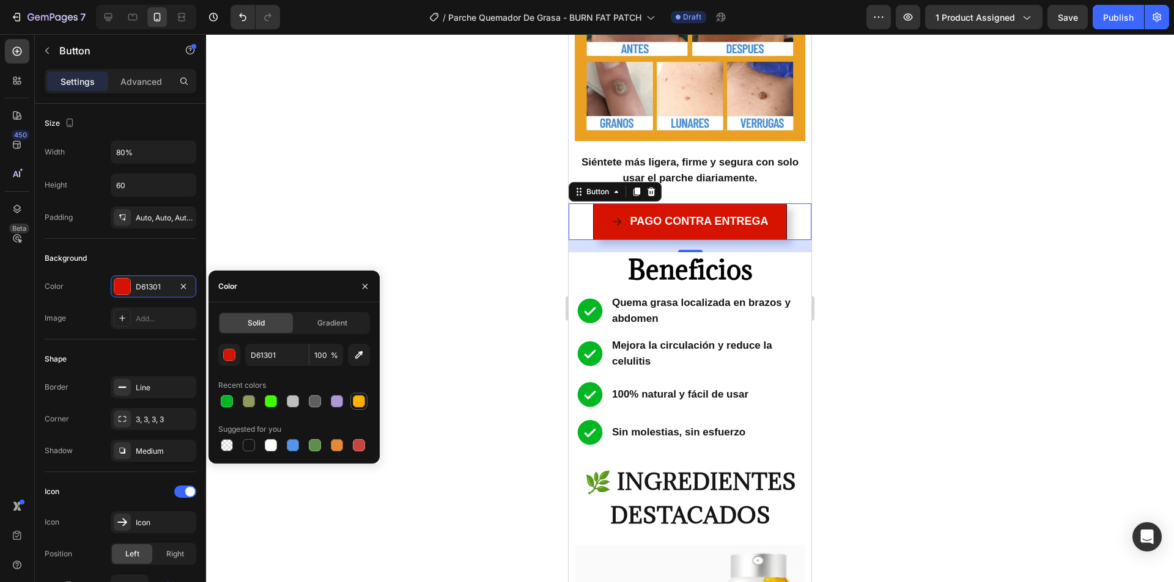
click at [359, 406] on div at bounding box center [359, 401] width 12 height 12
type input "FFB300"
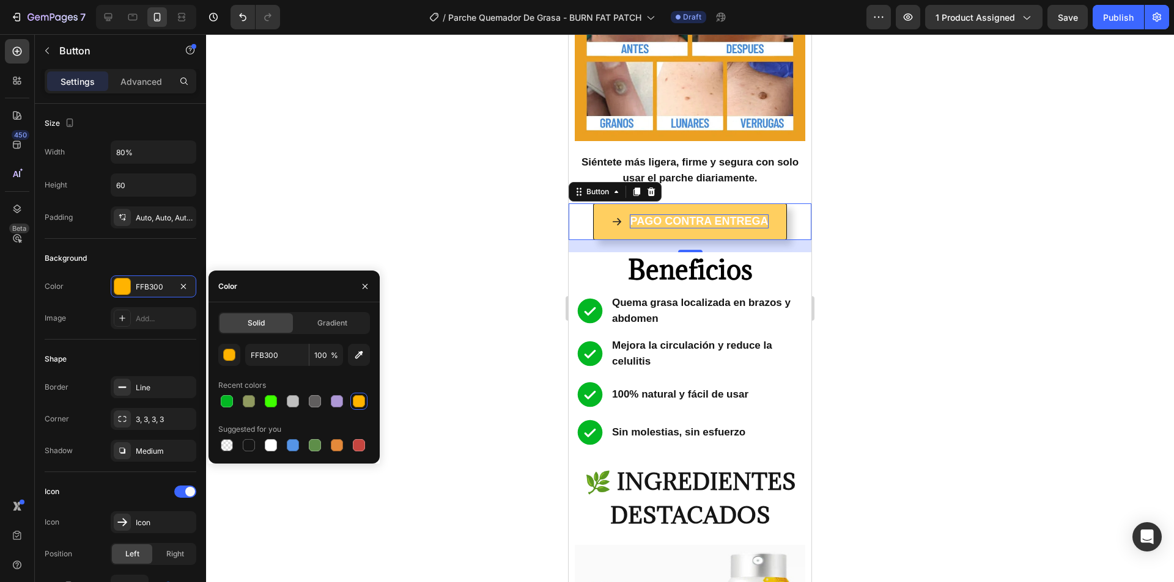
click at [669, 215] on span "PAGO CONTRA ENTREGA" at bounding box center [699, 221] width 138 height 12
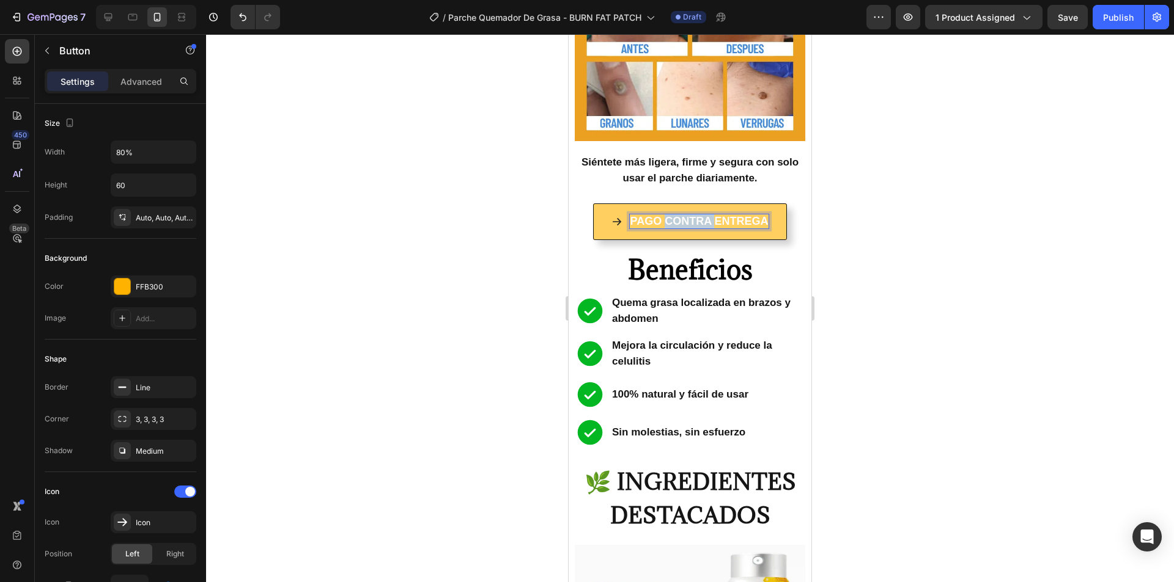
click at [669, 215] on span "PAGO CONTRA ENTREGA" at bounding box center [699, 221] width 138 height 12
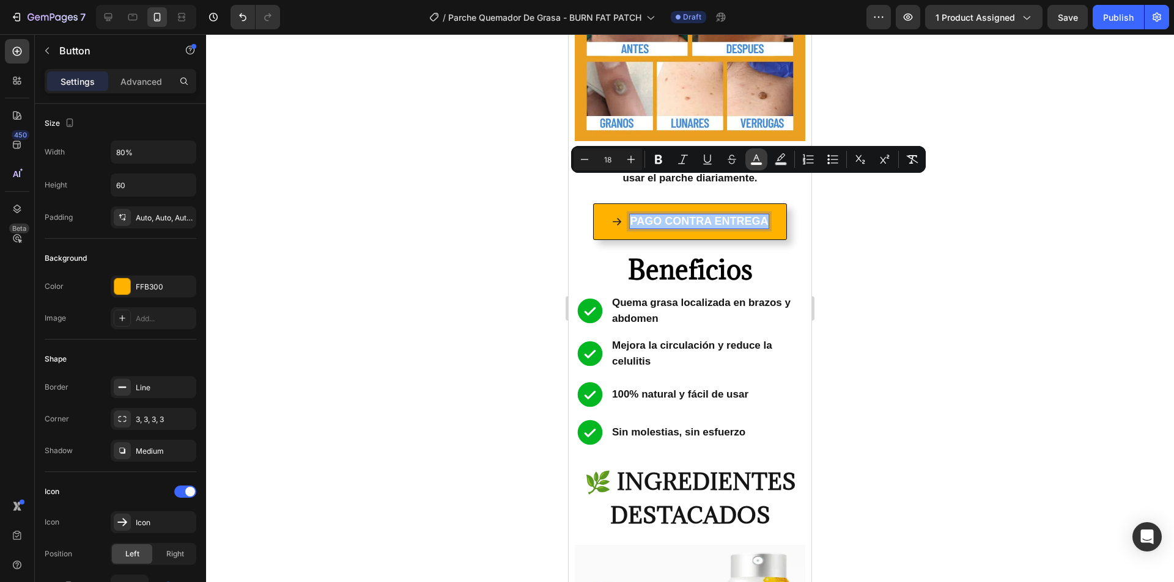
click at [750, 156] on button "color" at bounding box center [756, 160] width 22 height 22
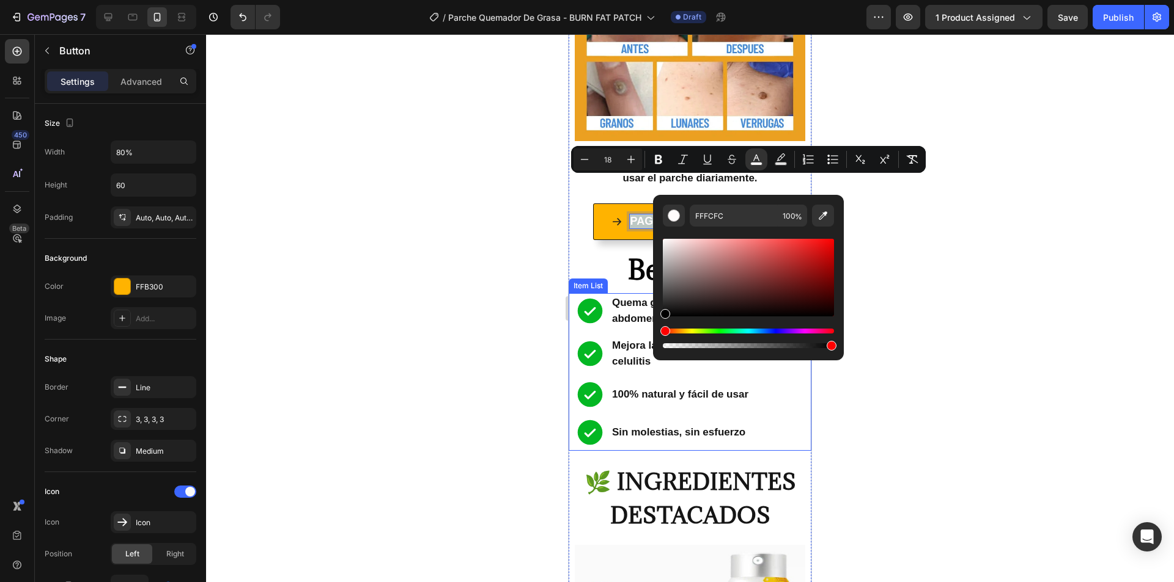
drag, startPoint x: 1268, startPoint y: 329, endPoint x: 635, endPoint y: 320, distance: 633.3
type input "000000"
click at [427, 264] on div at bounding box center [690, 308] width 968 height 548
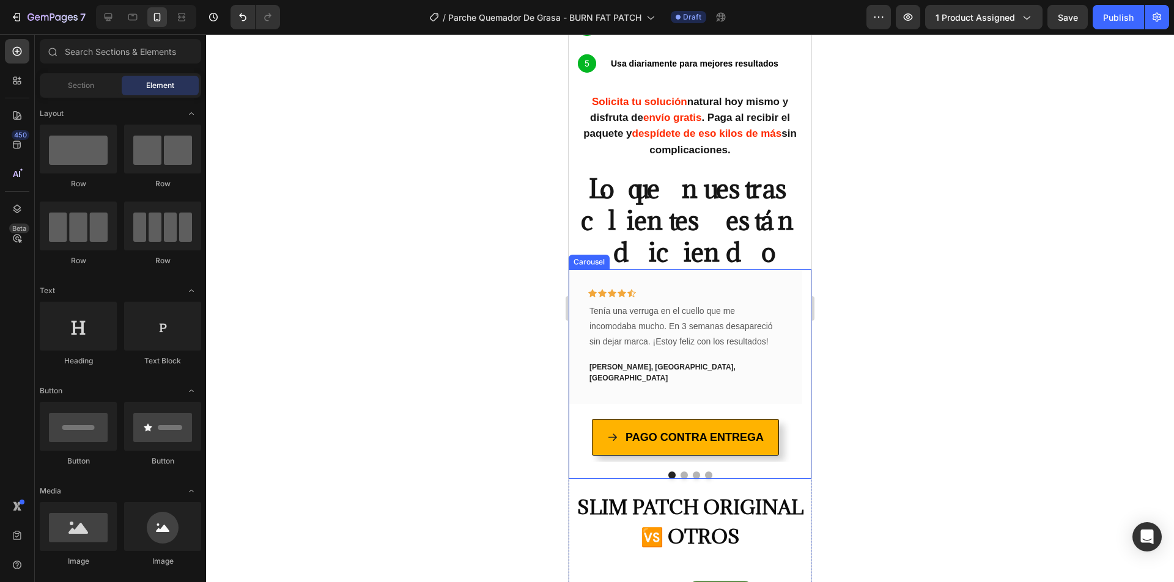
scroll to position [3056, 0]
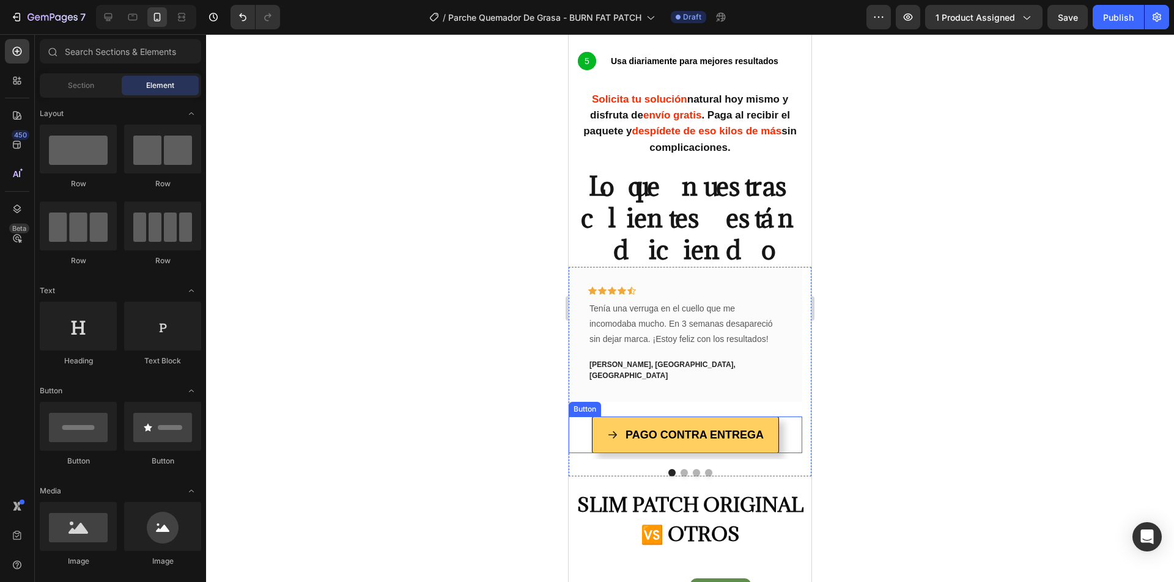
click at [625, 417] on button "PAGO CONTRA ENTREGA" at bounding box center [685, 435] width 187 height 37
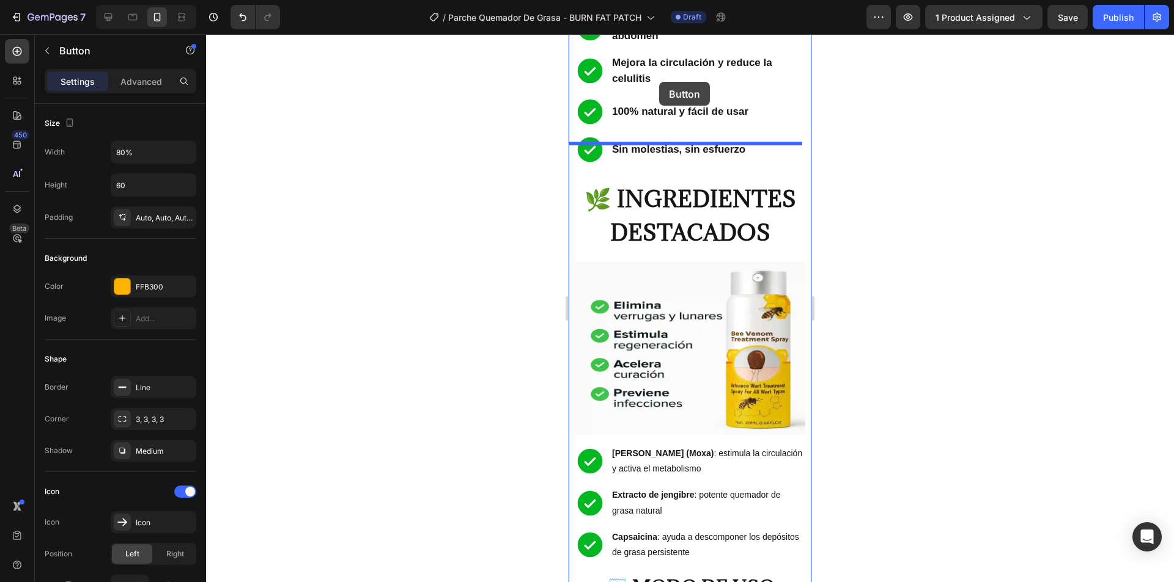
scroll to position [2104, 0]
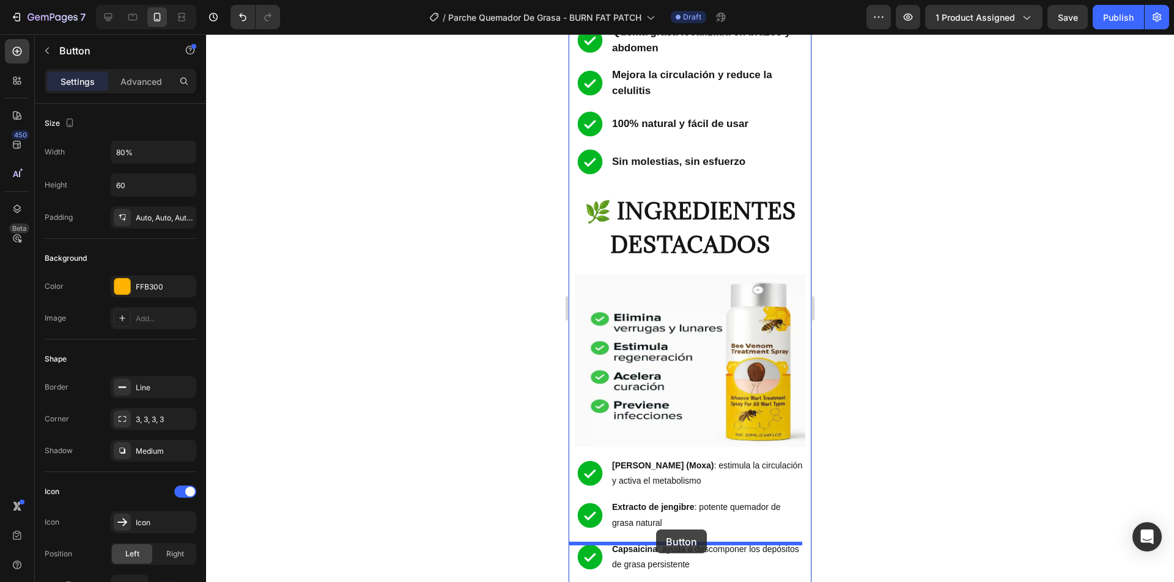
drag, startPoint x: 595, startPoint y: 341, endPoint x: 656, endPoint y: 530, distance: 198.3
click at [488, 239] on div at bounding box center [690, 308] width 968 height 548
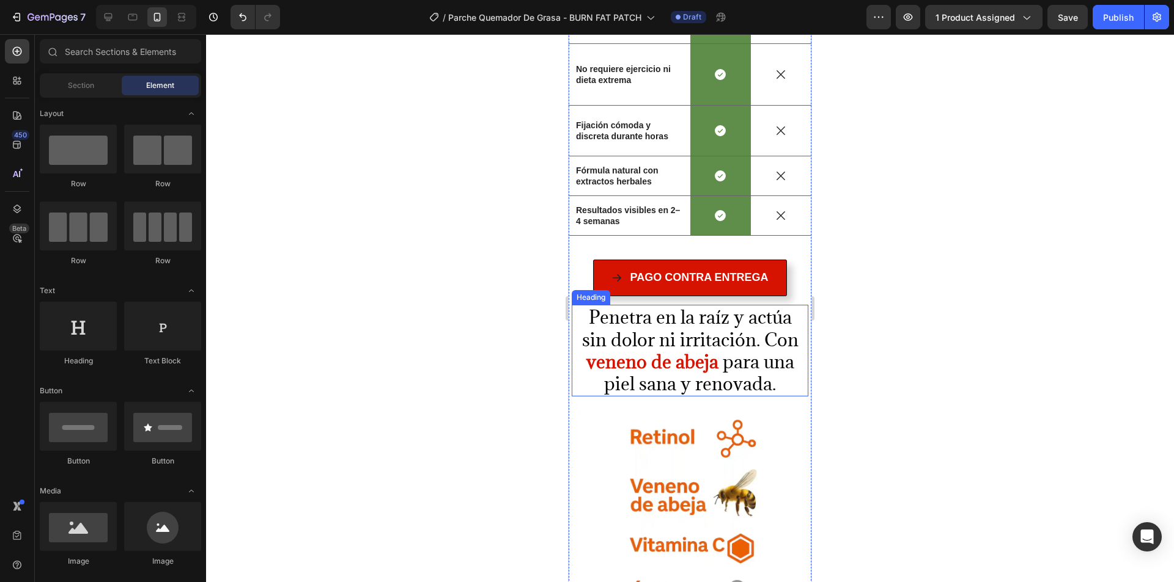
scroll to position [3999, 0]
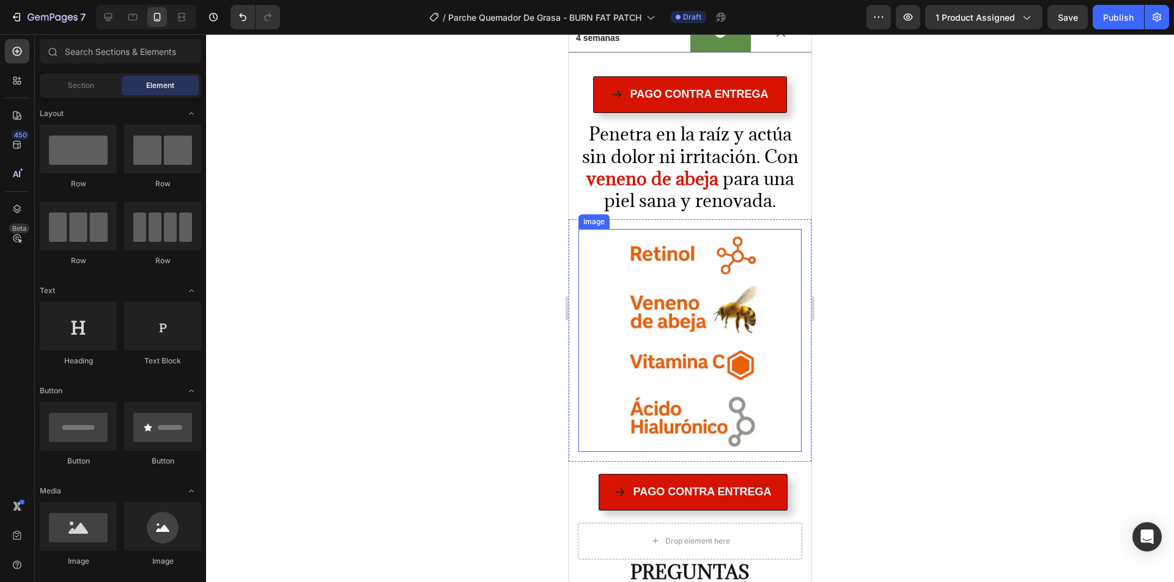
click at [689, 283] on img at bounding box center [689, 340] width 223 height 223
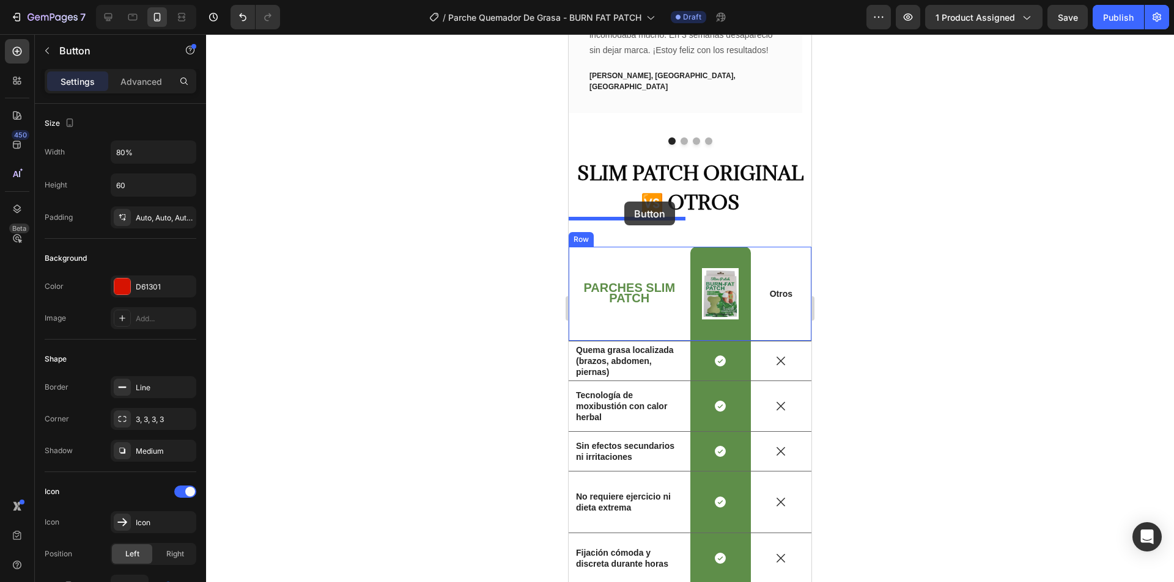
scroll to position [3266, 0]
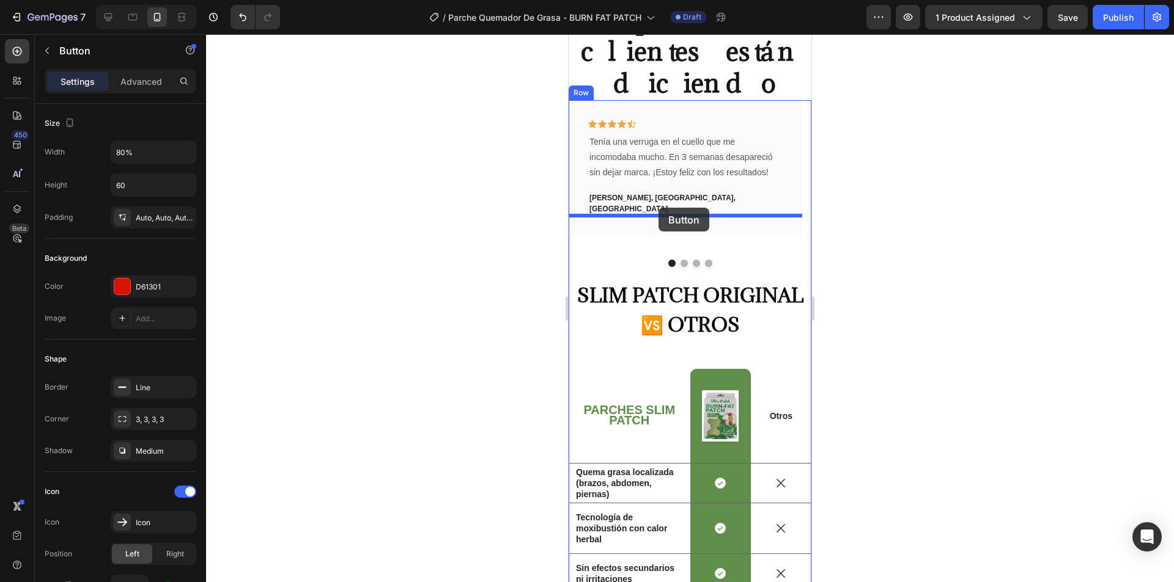
drag, startPoint x: 581, startPoint y: 375, endPoint x: 666, endPoint y: 194, distance: 199.6
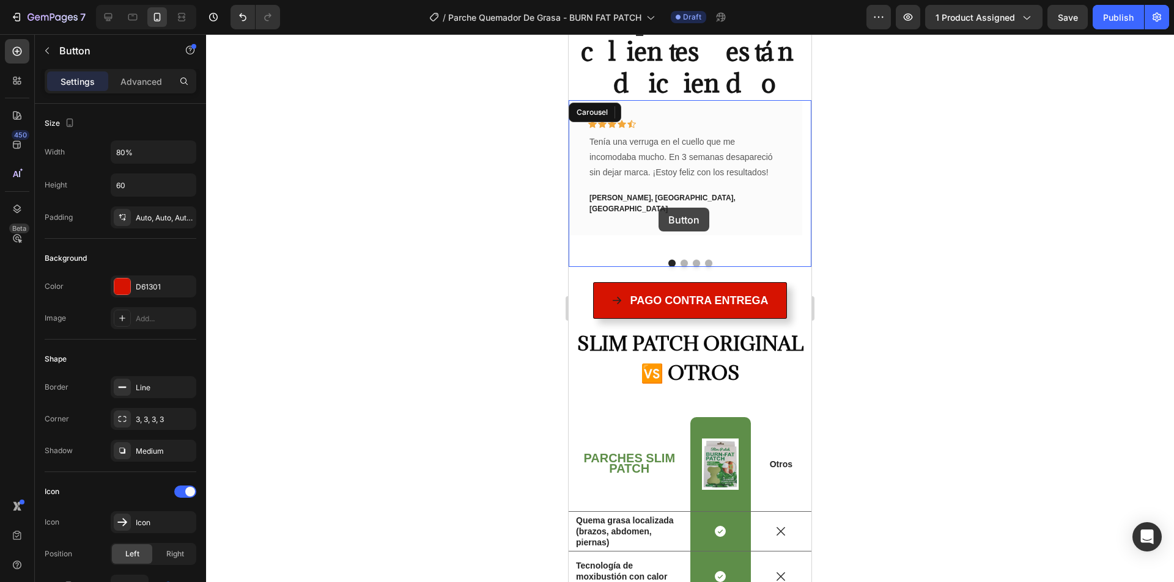
click at [668, 260] on button "Dot" at bounding box center [671, 263] width 7 height 7
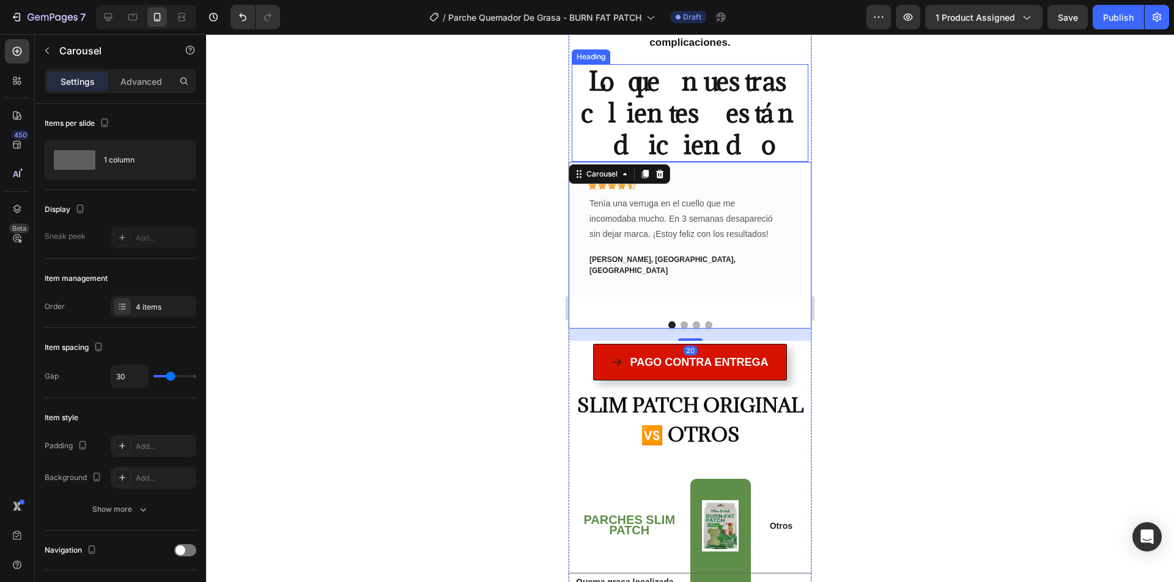
scroll to position [3205, 0]
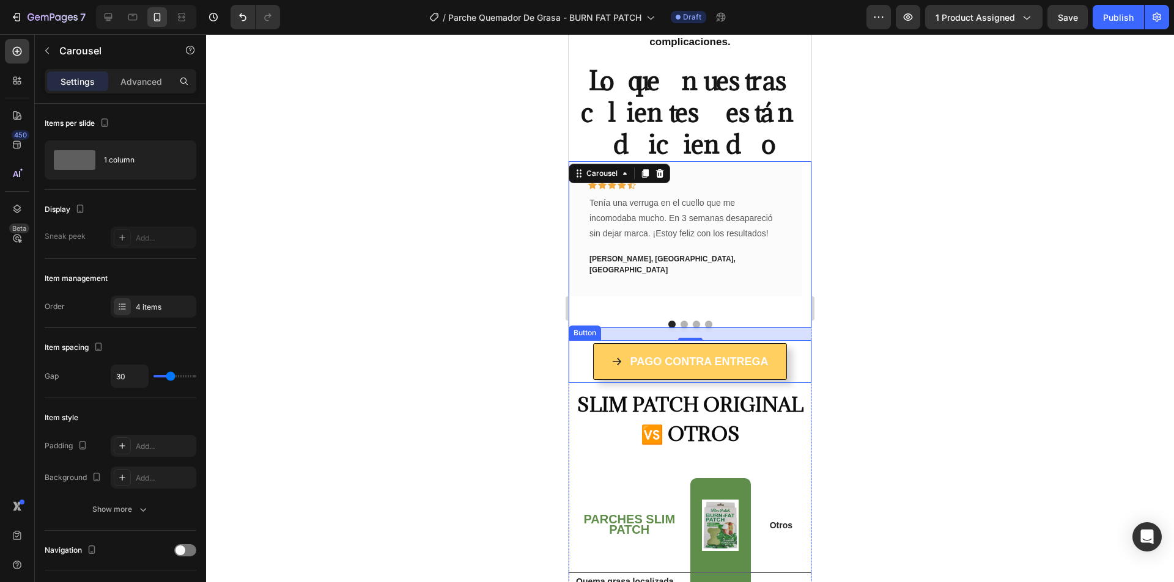
click at [772, 343] on button "PAGO CONTRA ENTREGA" at bounding box center [690, 361] width 194 height 37
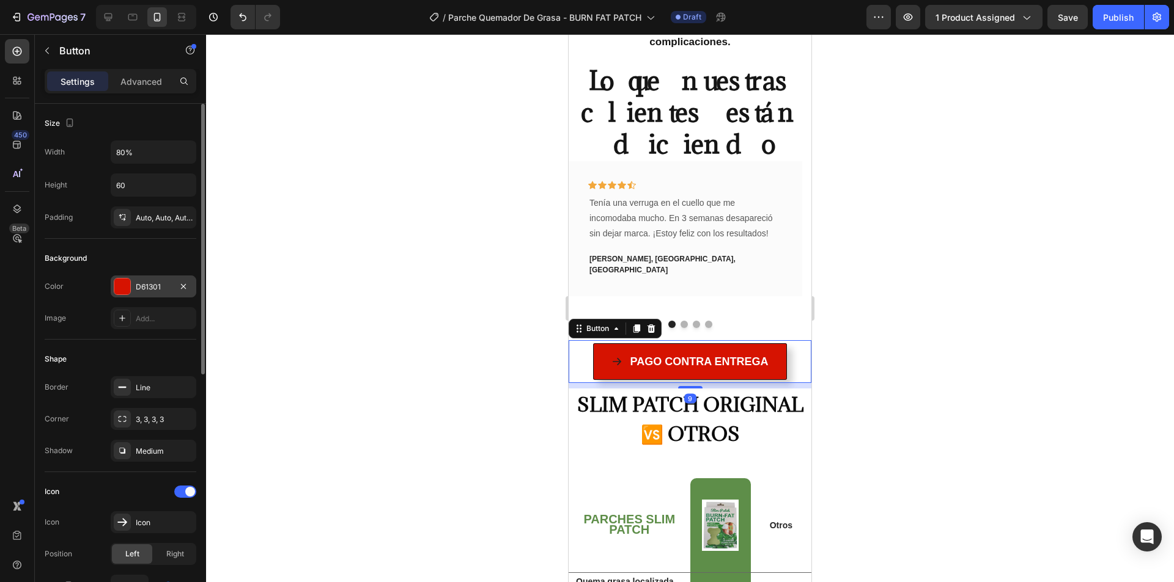
click at [138, 286] on div "D61301" at bounding box center [153, 287] width 35 height 11
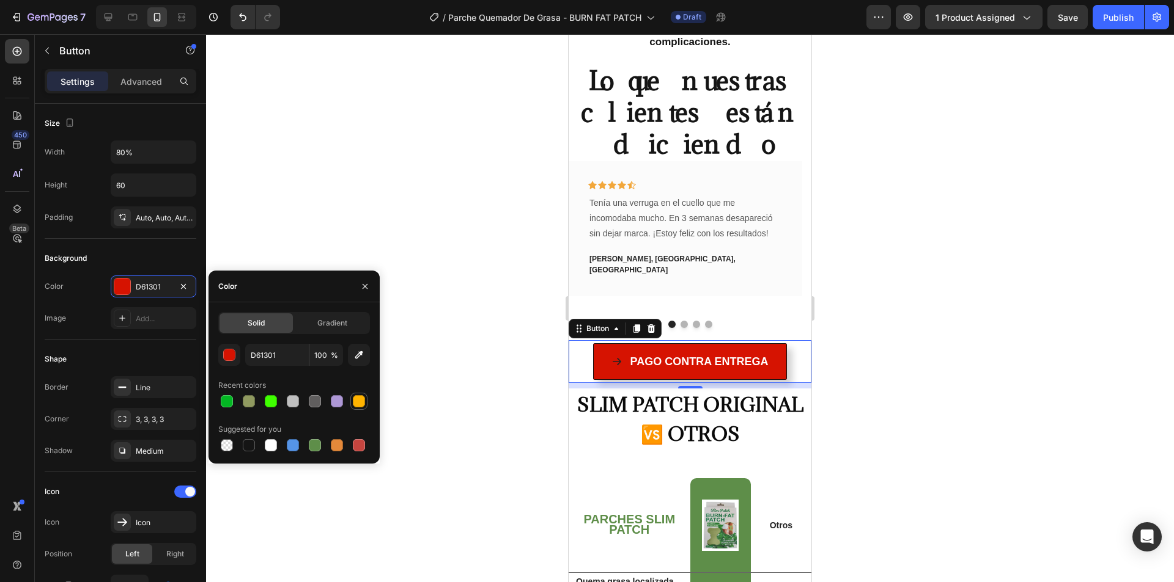
click at [358, 400] on div at bounding box center [359, 401] width 12 height 12
type input "FFB300"
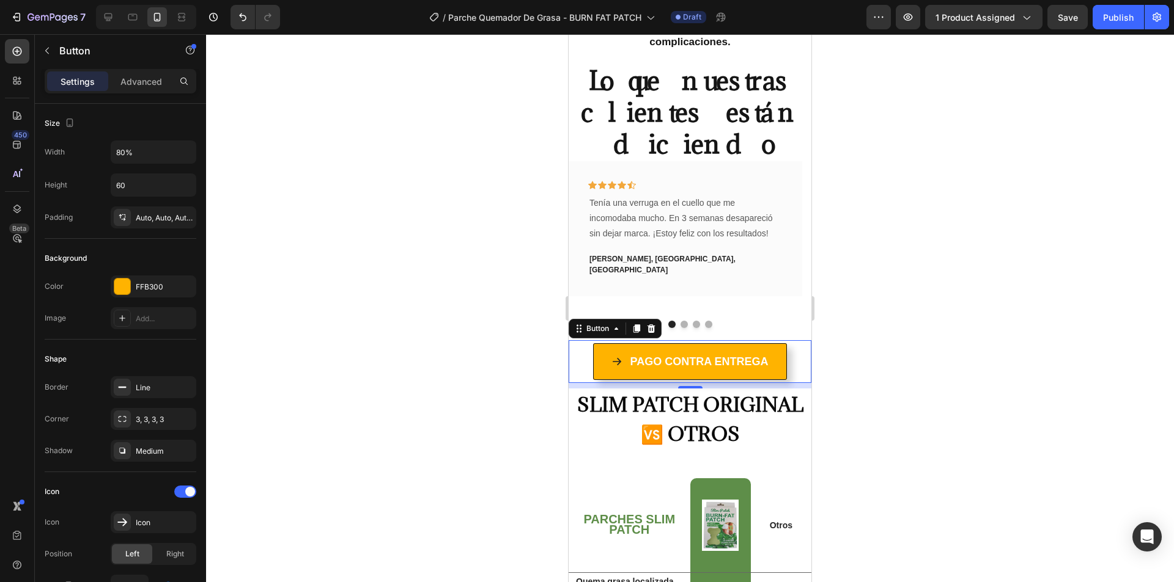
click at [458, 307] on div at bounding box center [690, 308] width 968 height 548
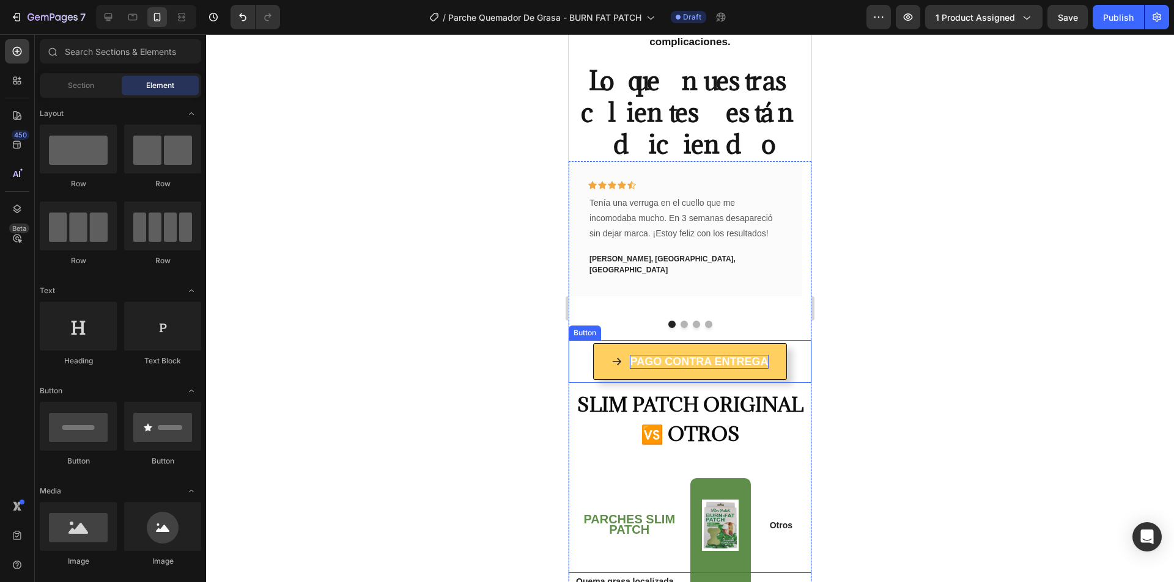
click at [692, 356] on span "PAGO CONTRA ENTREGA" at bounding box center [699, 362] width 138 height 12
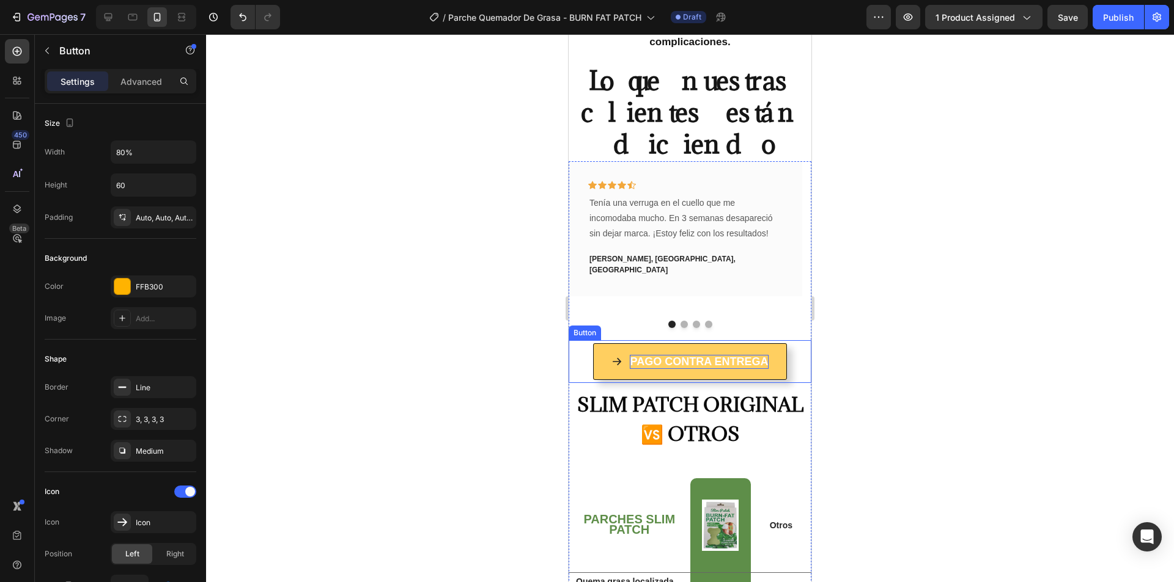
click at [692, 356] on span "PAGO CONTRA ENTREGA" at bounding box center [699, 362] width 138 height 12
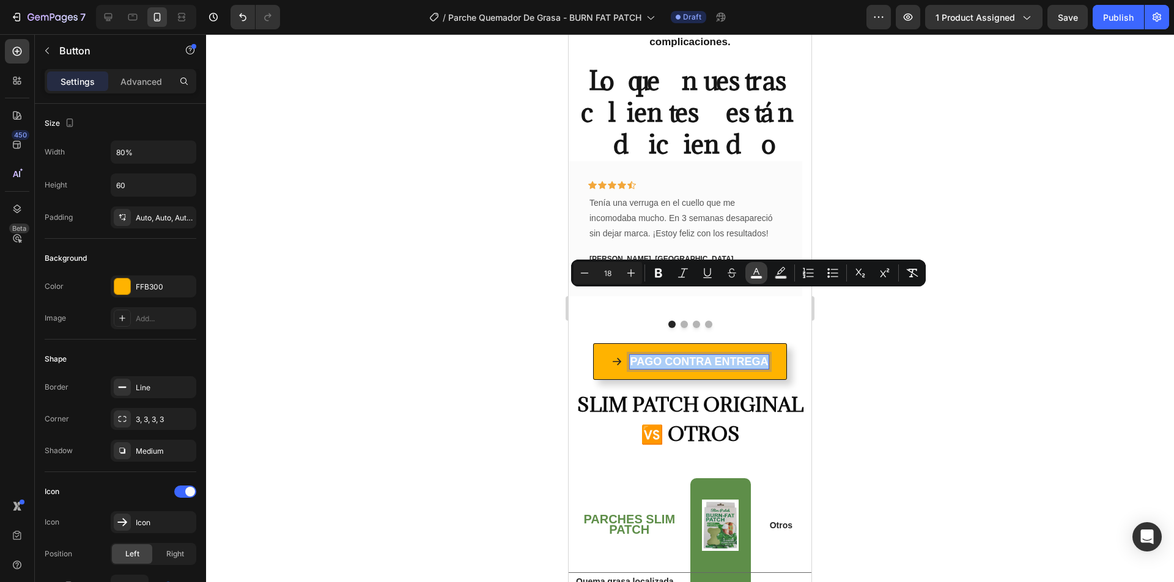
click at [754, 271] on icon "Editor contextual toolbar" at bounding box center [756, 273] width 12 height 12
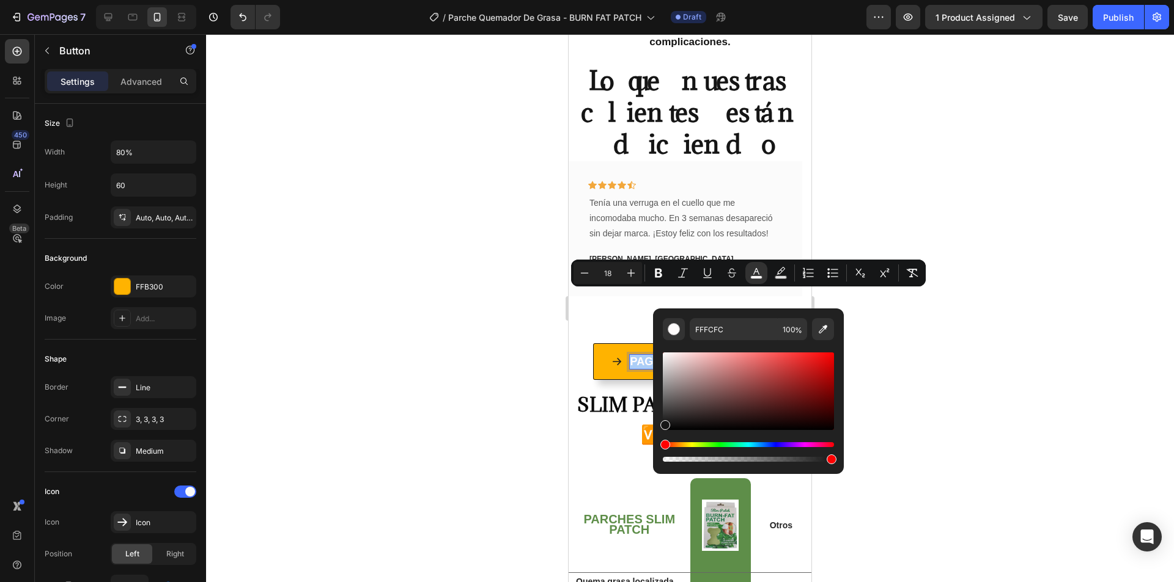
drag, startPoint x: 715, startPoint y: 370, endPoint x: 655, endPoint y: 422, distance: 79.8
click at [659, 425] on div "FFFCFC 100 %" at bounding box center [748, 387] width 191 height 156
type input "111111"
click at [425, 320] on div at bounding box center [690, 308] width 968 height 548
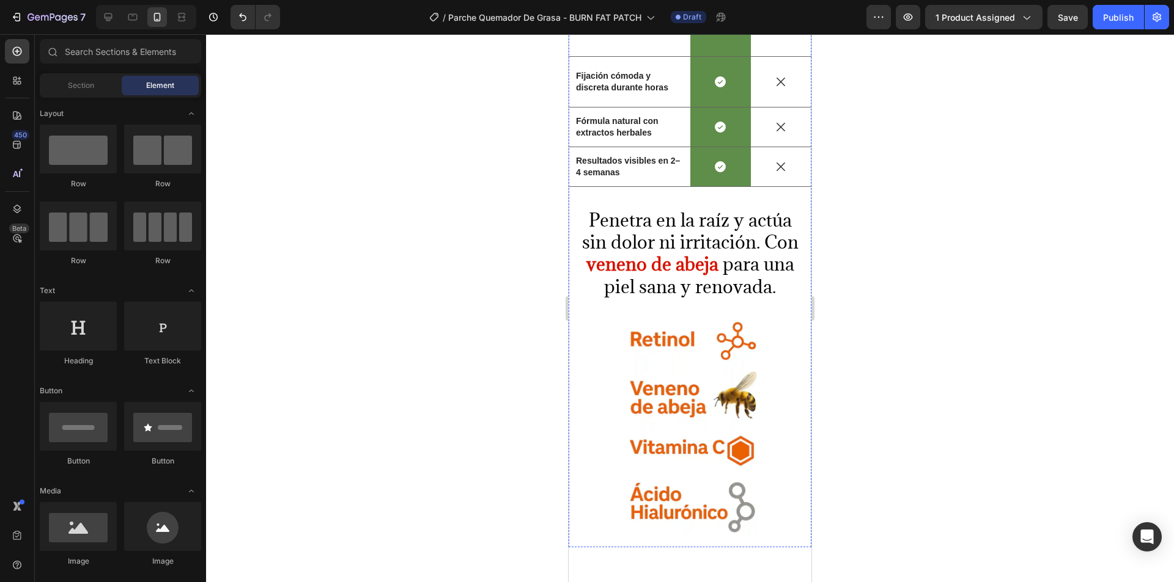
scroll to position [2532, 0]
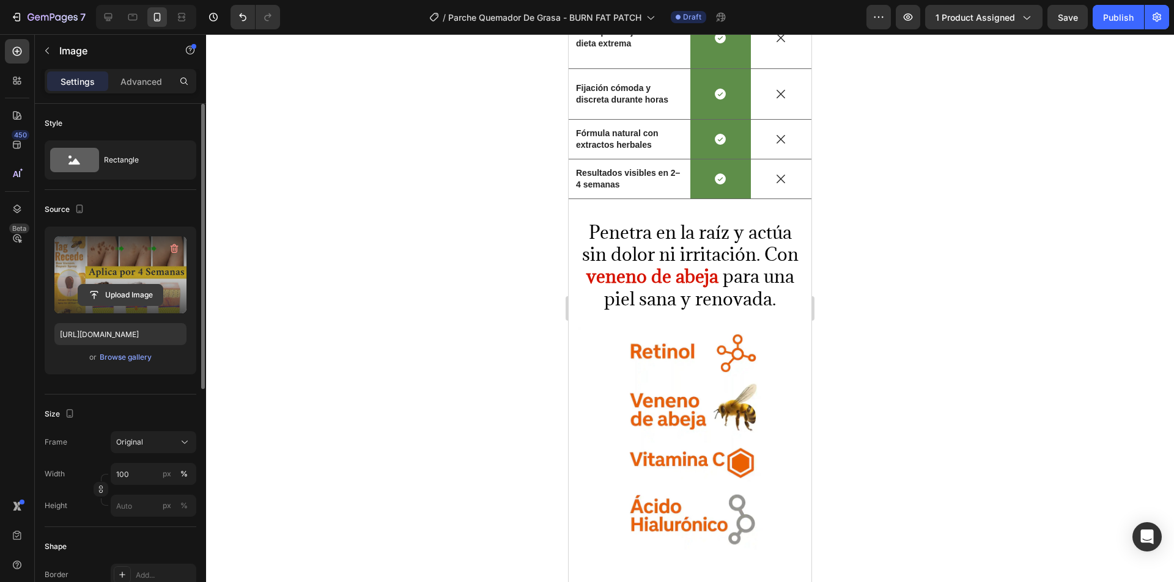
click at [122, 297] on input "file" at bounding box center [120, 295] width 84 height 21
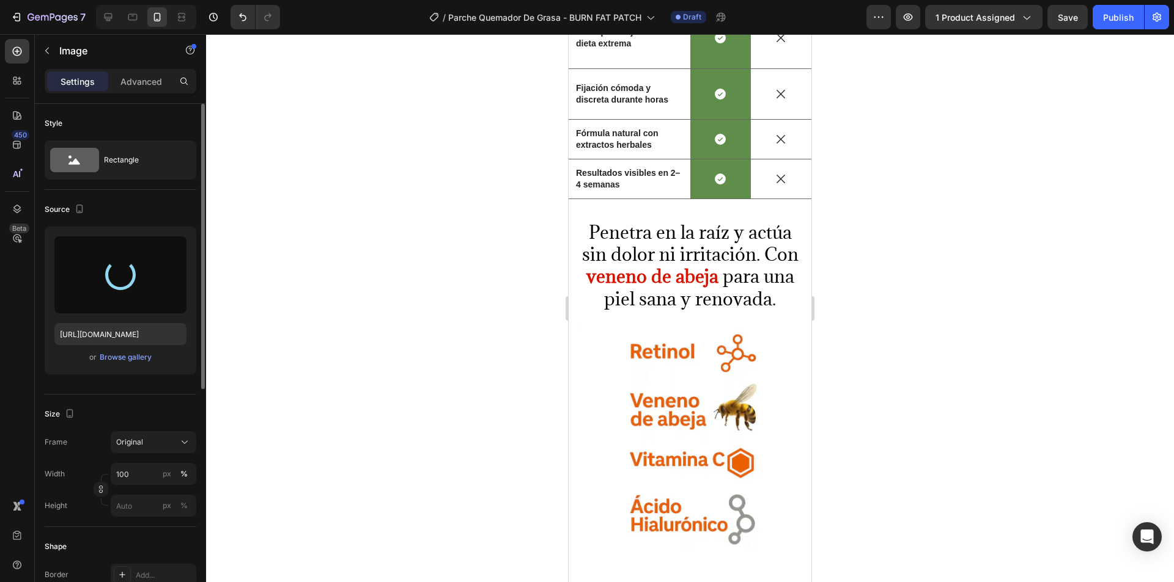
type input "https://cdn.shopify.com/s/files/1/0753/8710/9611/files/gempages_561810754768995…"
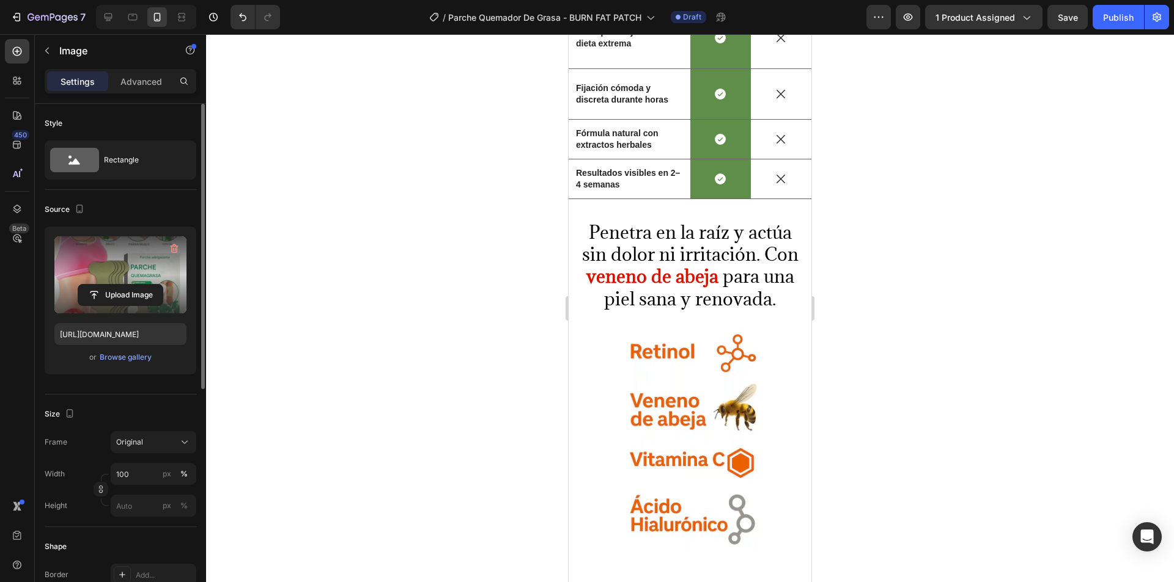
click at [153, 77] on p "Advanced" at bounding box center [141, 81] width 42 height 13
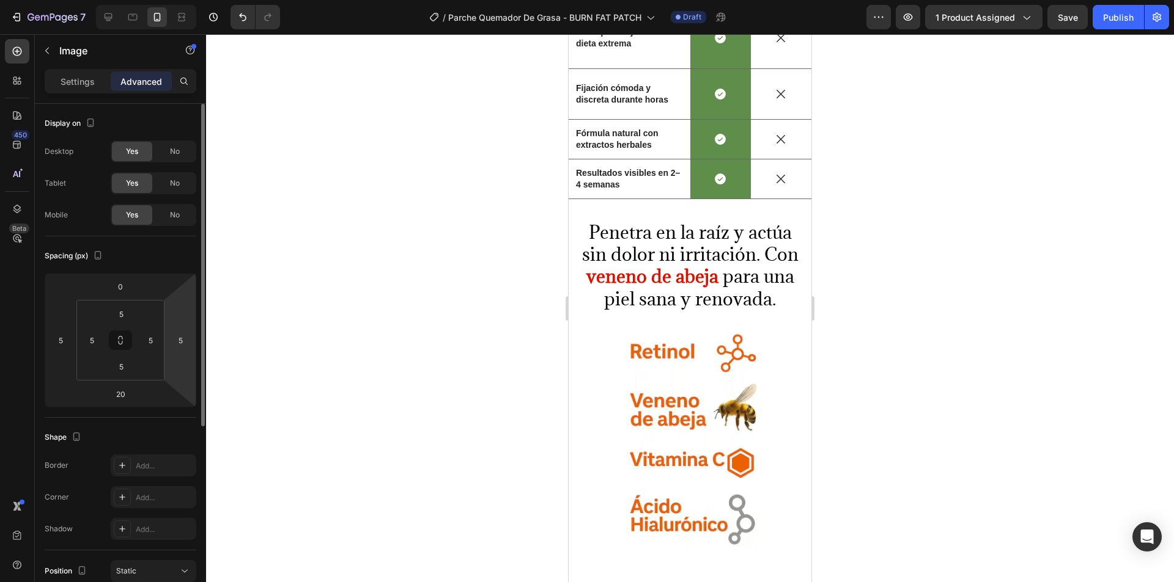
click at [408, 280] on div at bounding box center [690, 308] width 968 height 548
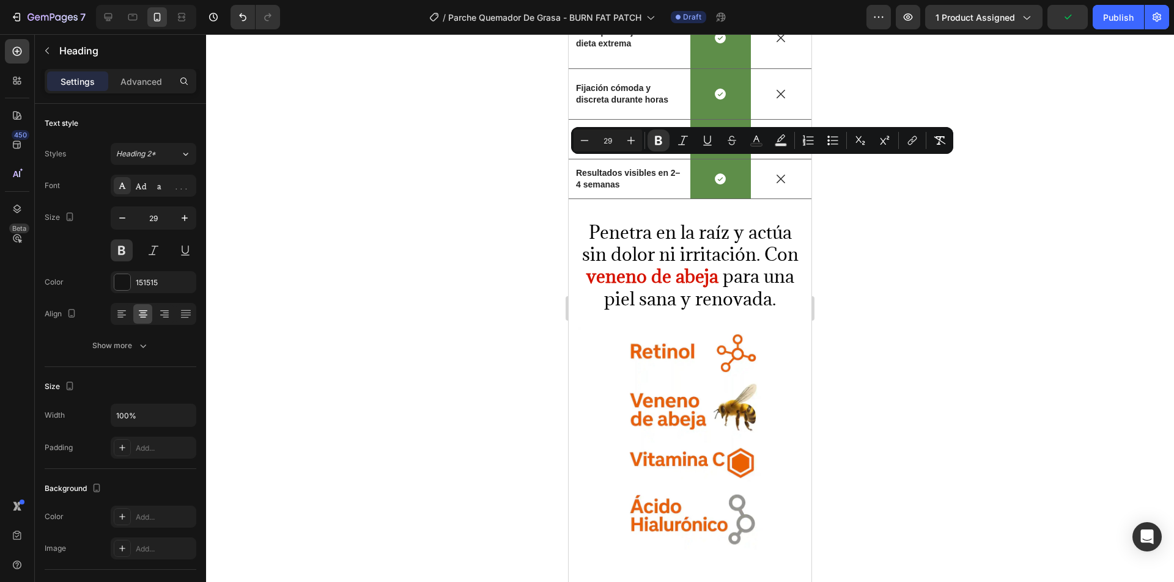
click at [468, 161] on div at bounding box center [690, 308] width 968 height 548
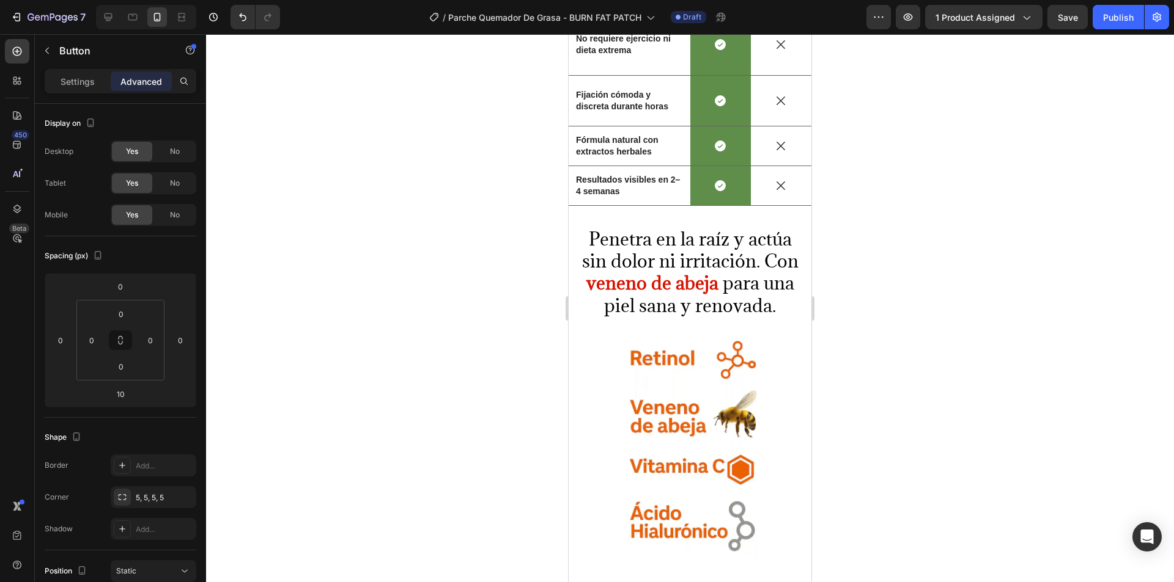
drag, startPoint x: 685, startPoint y: 158, endPoint x: 689, endPoint y: 164, distance: 7.7
type input "21"
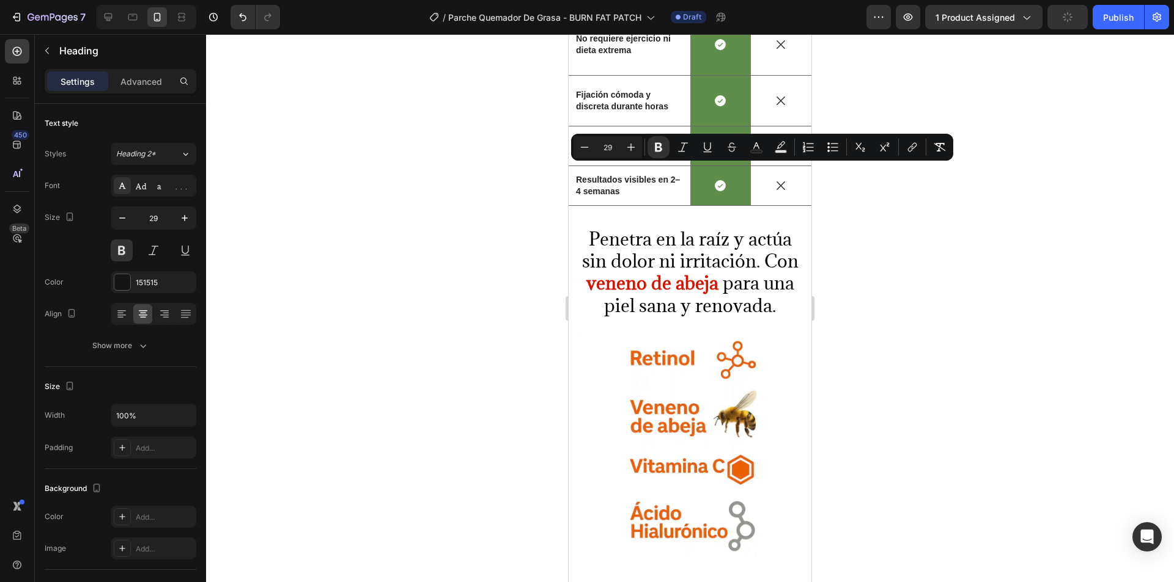
click at [492, 221] on div at bounding box center [690, 308] width 968 height 548
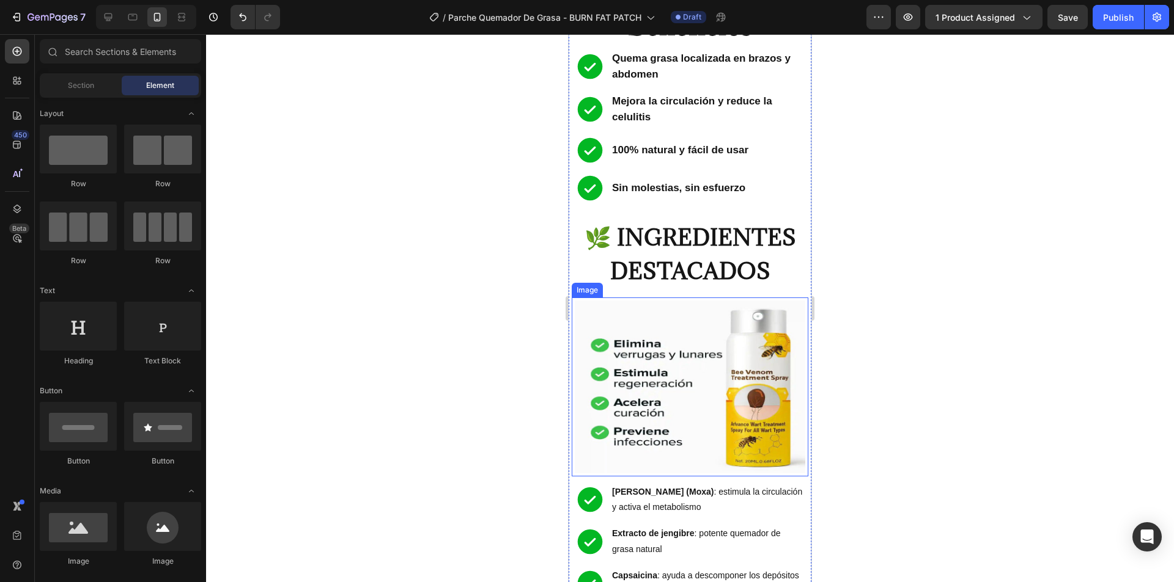
scroll to position [2139, 0]
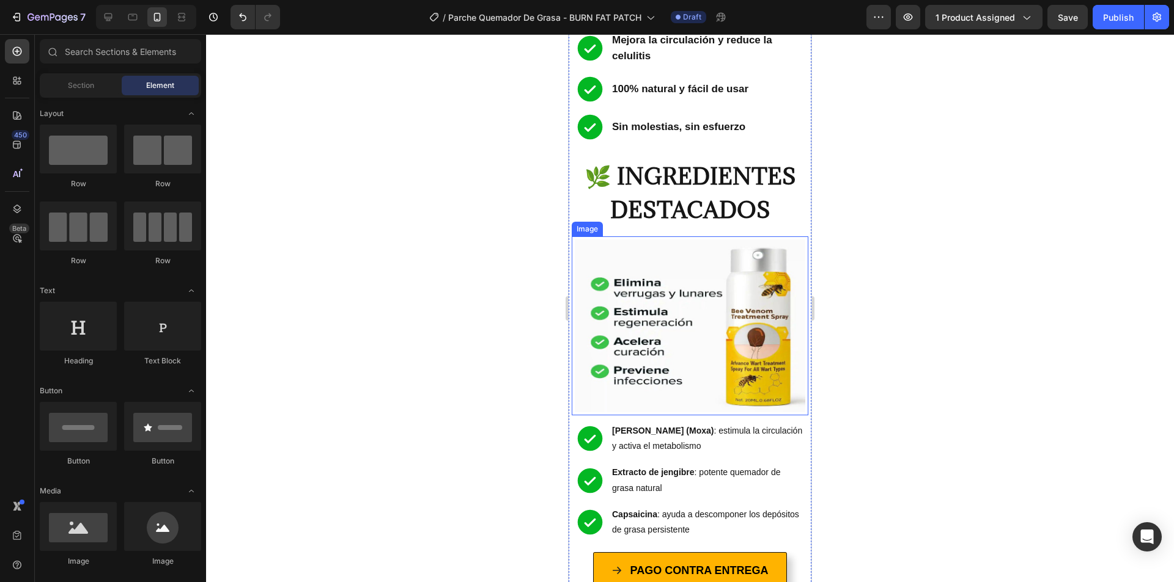
click at [661, 249] on img at bounding box center [690, 326] width 230 height 173
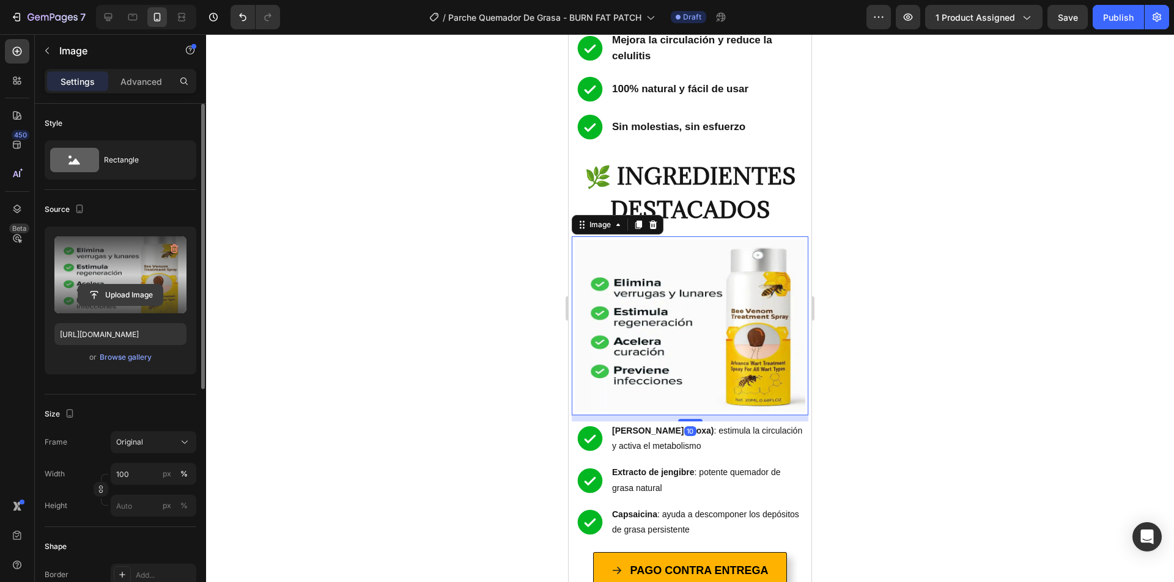
click at [116, 292] on input "file" at bounding box center [120, 295] width 84 height 21
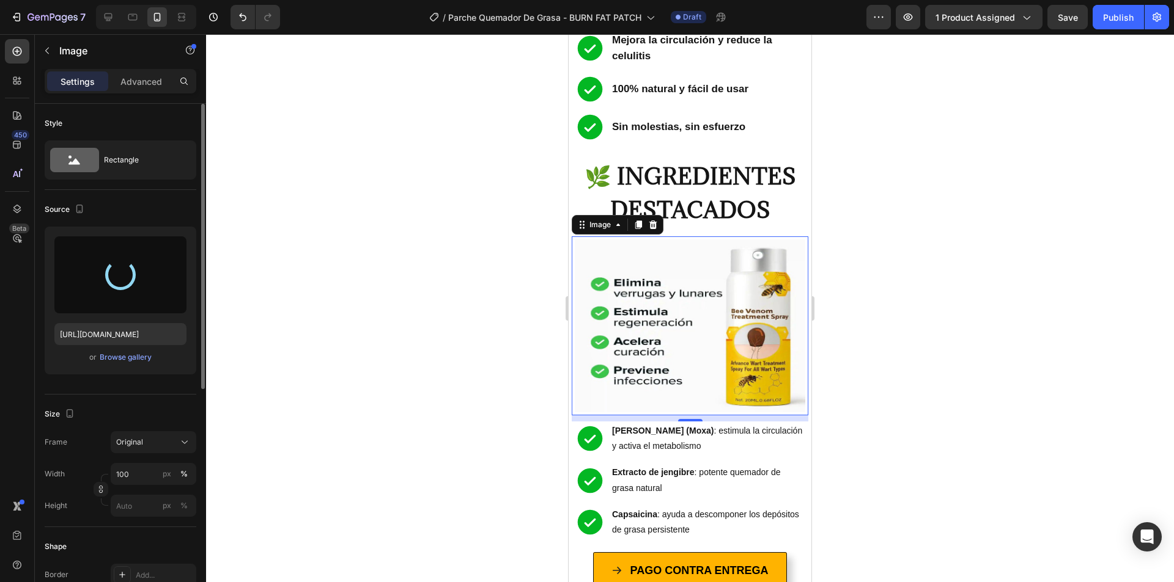
type input "https://cdn.shopify.com/s/files/1/0753/8710/9611/files/gempages_561810754768995…"
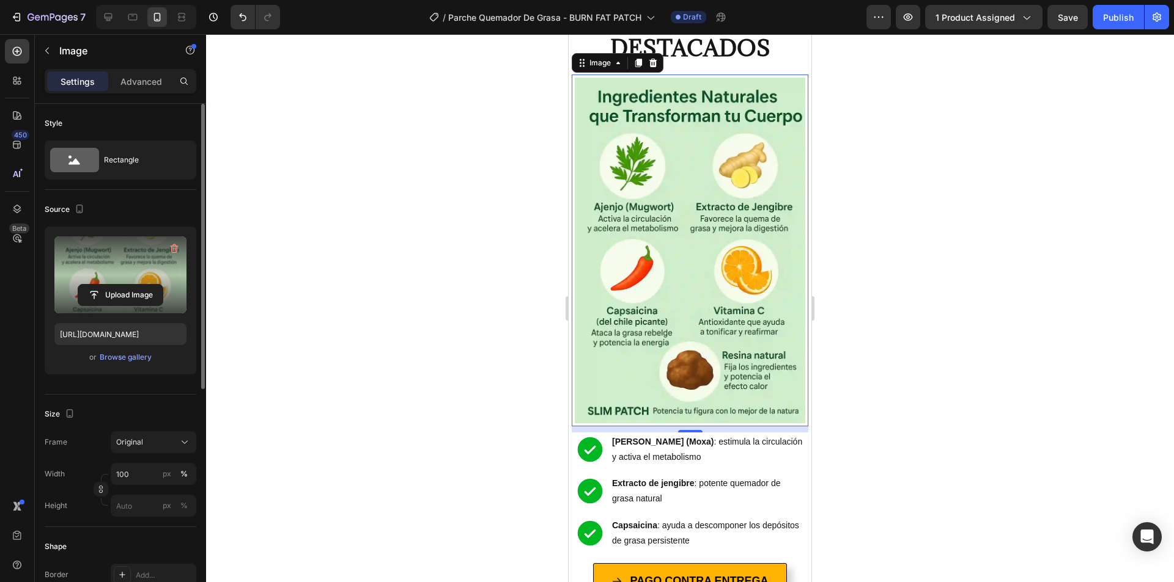
scroll to position [2384, 0]
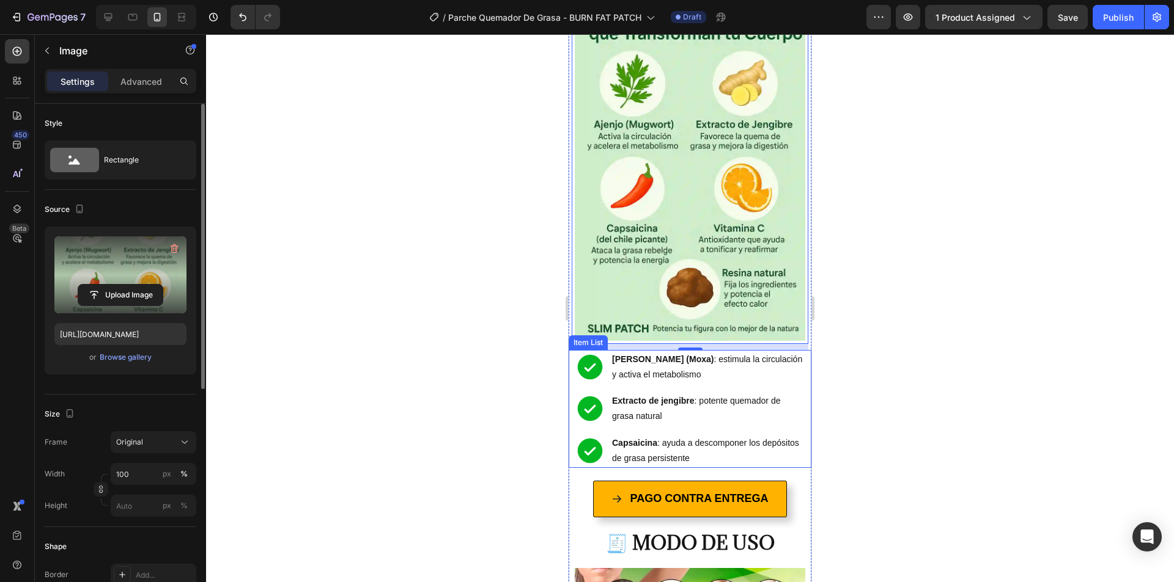
click at [781, 436] on p "Capsaicina : ayuda a descomponer los depósitos de grasa persistente" at bounding box center [707, 451] width 191 height 31
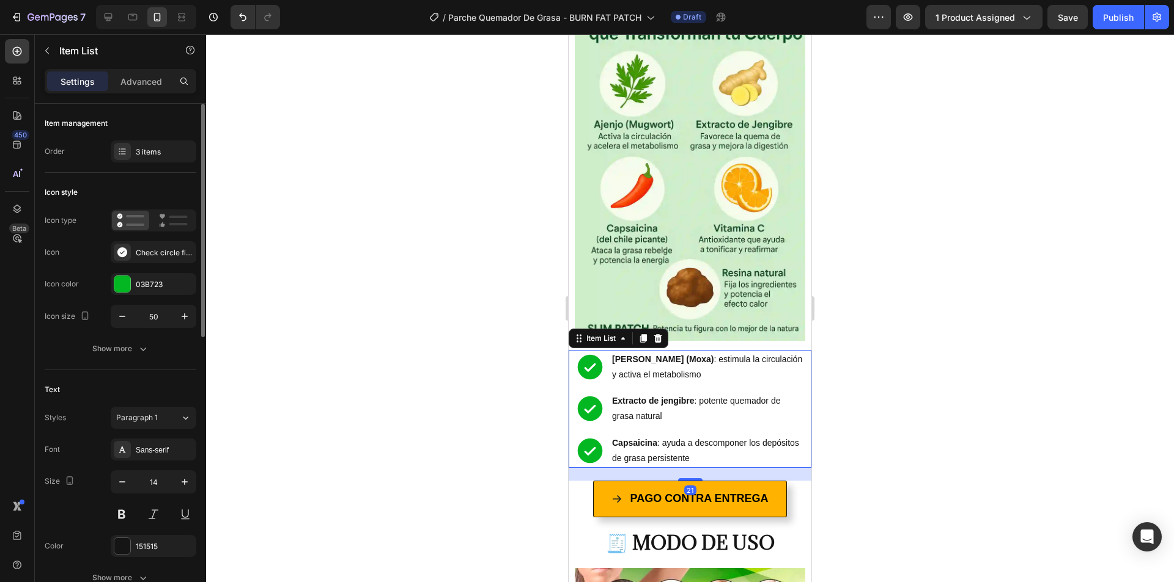
click at [581, 436] on icon at bounding box center [590, 451] width 31 height 31
click at [664, 436] on p "Capsaicina : ayuda a descomponer los depósitos de grasa persistente" at bounding box center [707, 451] width 191 height 31
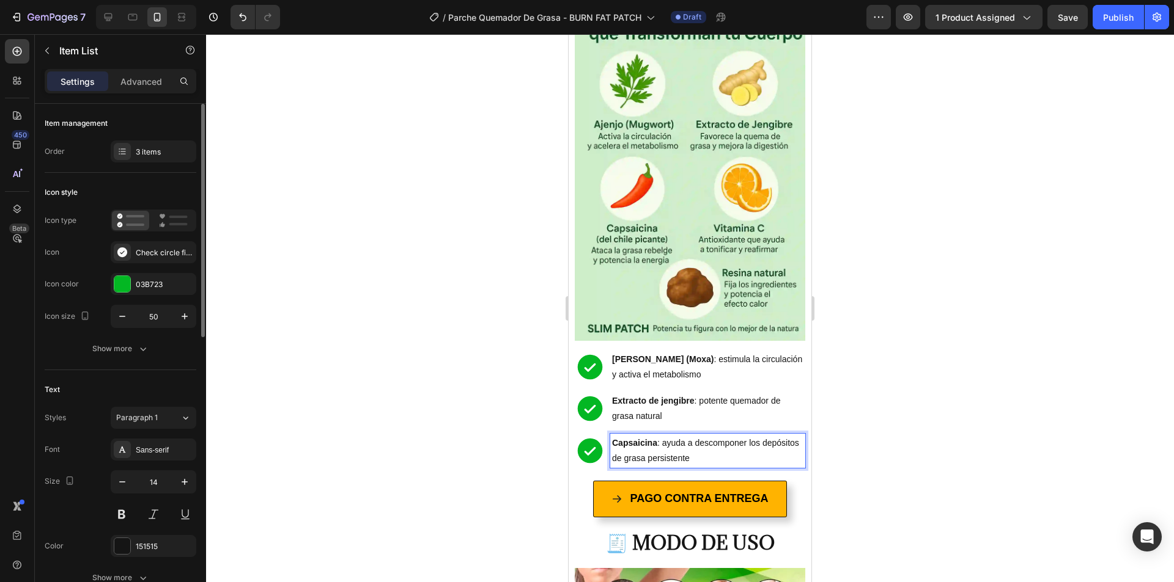
drag, startPoint x: 518, startPoint y: 354, endPoint x: 553, endPoint y: 347, distance: 36.2
click at [518, 353] on div at bounding box center [690, 308] width 968 height 548
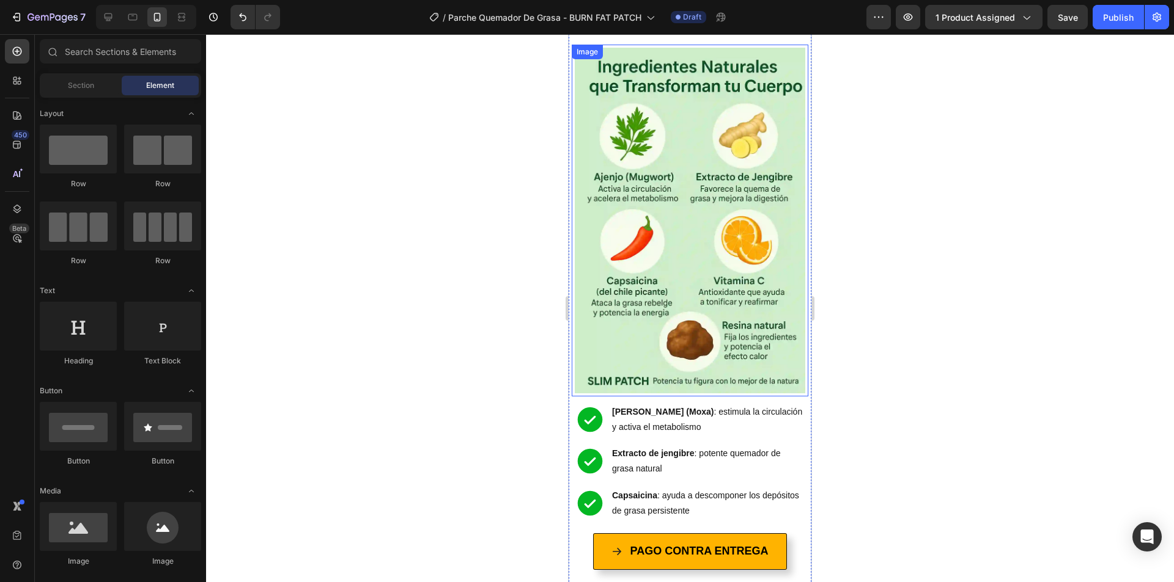
scroll to position [2261, 0]
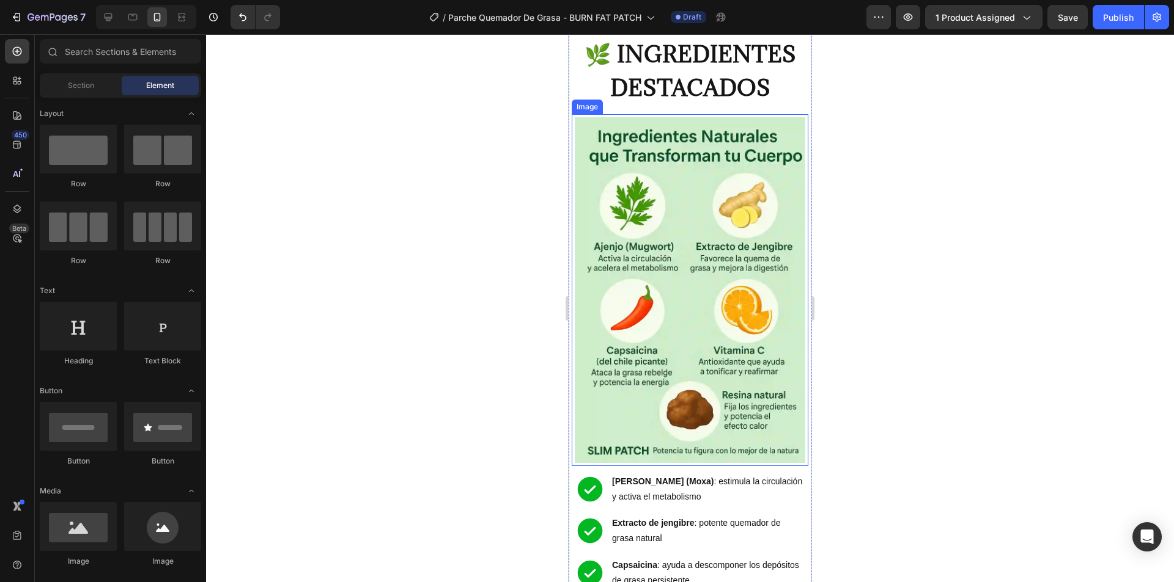
click at [654, 205] on img at bounding box center [690, 290] width 230 height 346
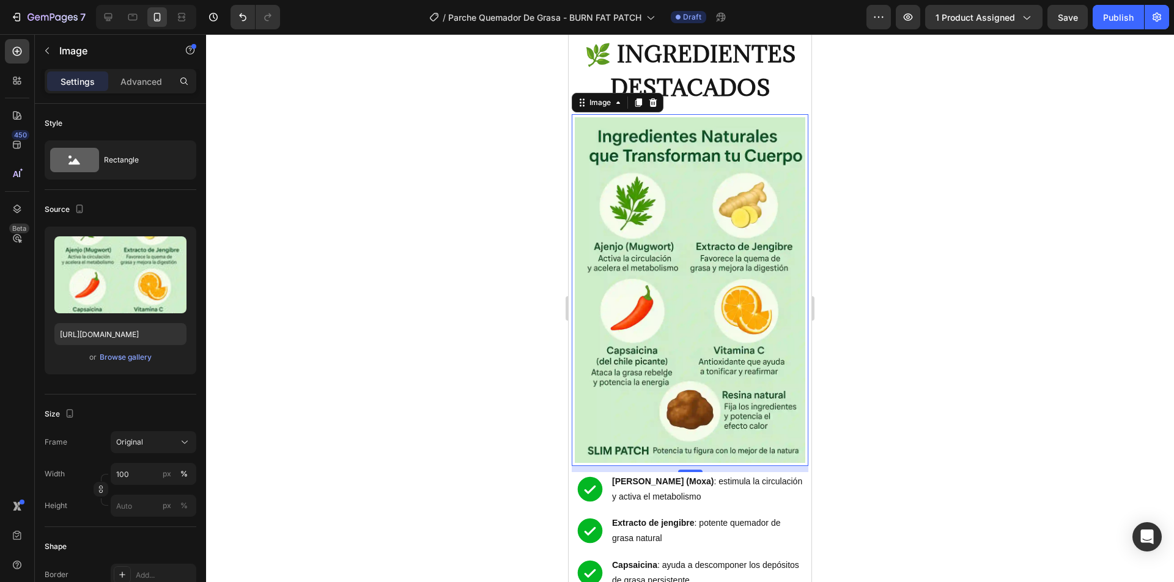
scroll to position [2200, 0]
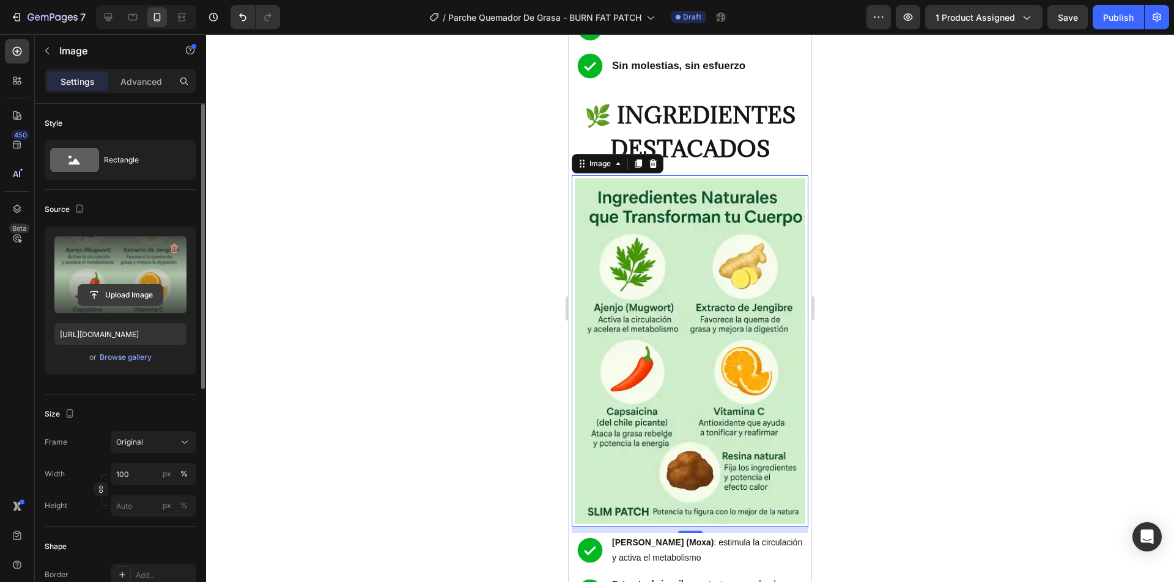
click at [134, 290] on input "file" at bounding box center [120, 295] width 84 height 21
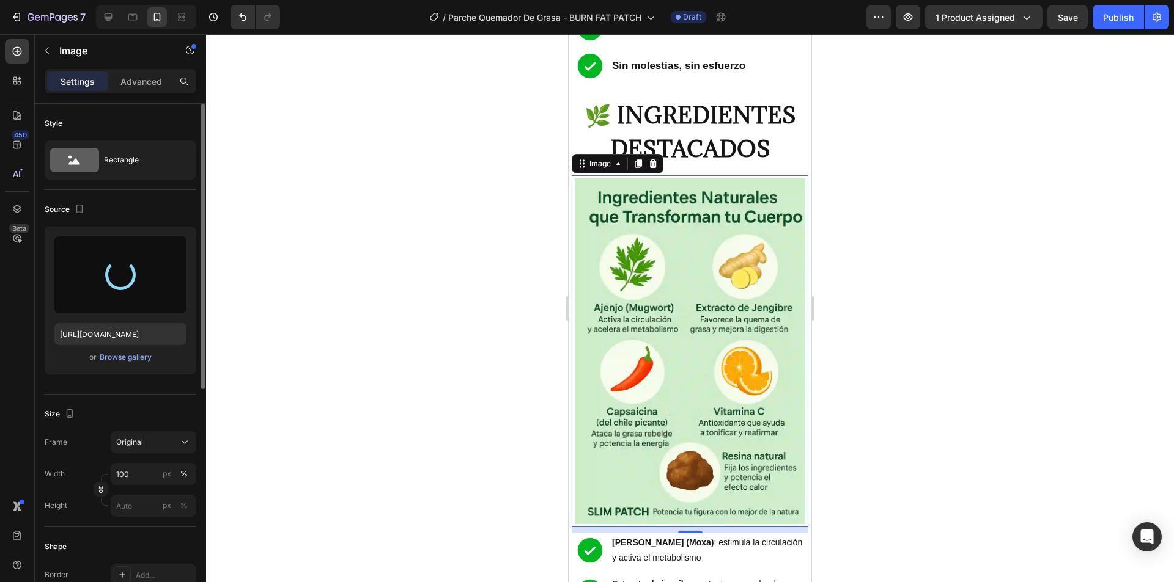
type input "https://cdn.shopify.com/s/files/1/0753/8710/9611/files/gempages_561810754768995…"
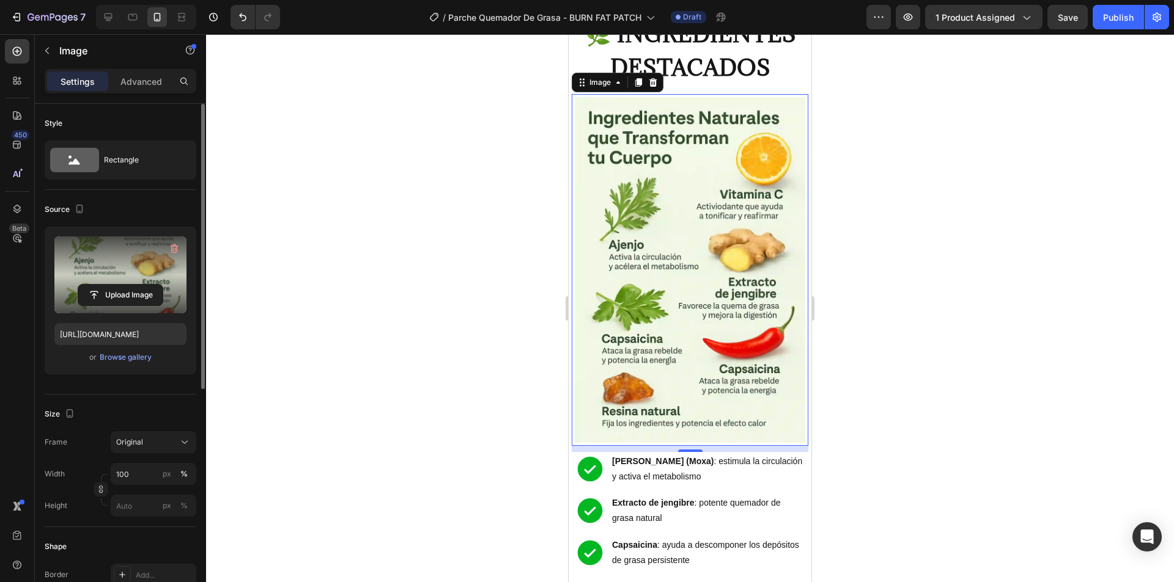
scroll to position [2384, 0]
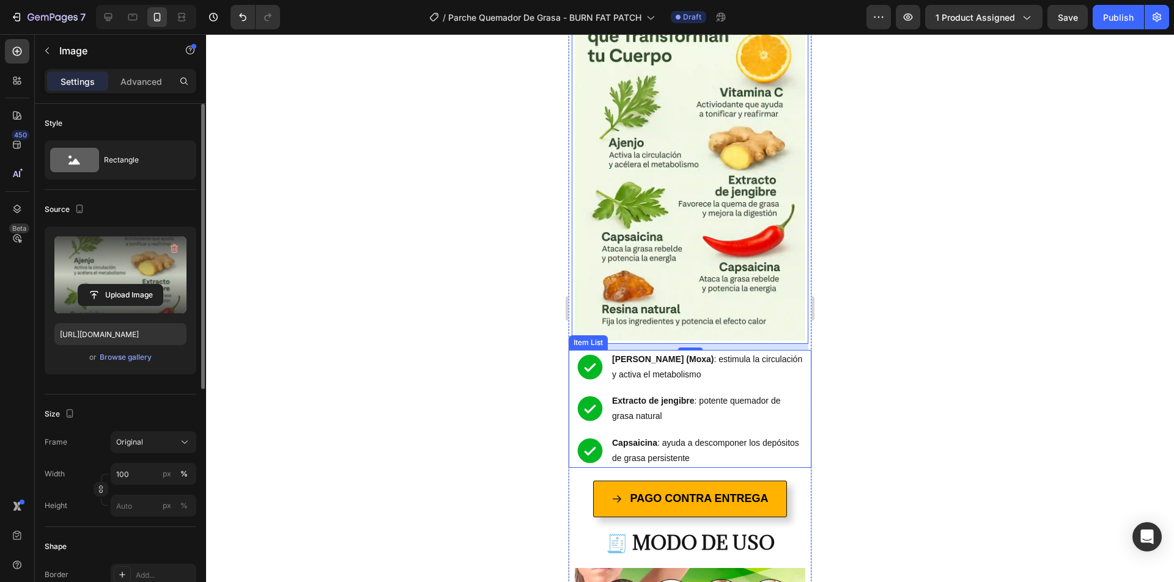
click at [773, 352] on p "Artemisa (Moxa) : estimula la circulación y activa el metabolismo" at bounding box center [707, 367] width 191 height 31
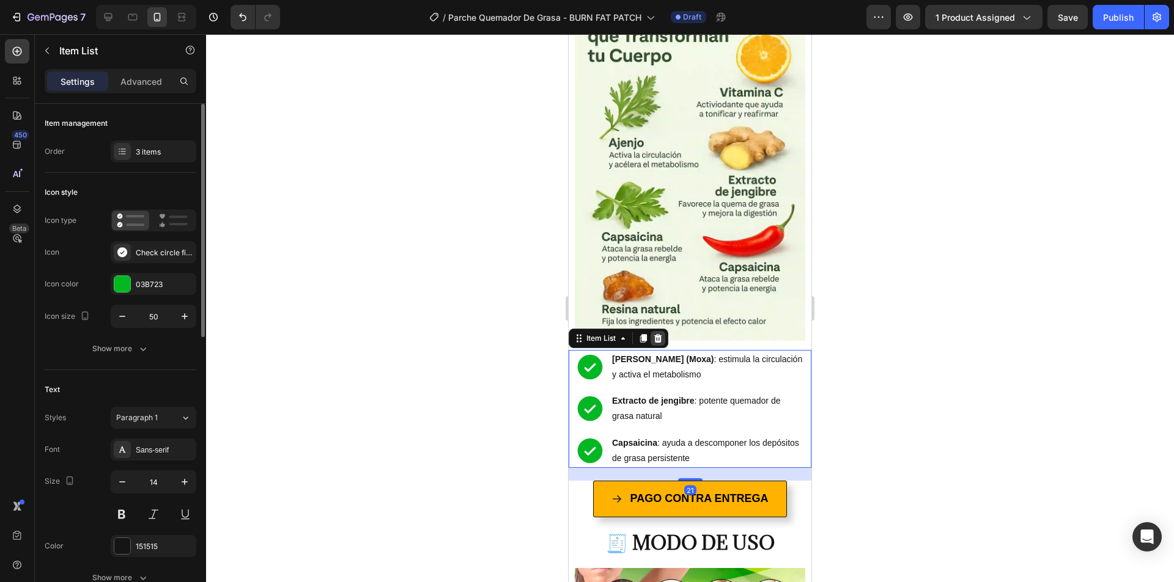
click at [657, 334] on icon at bounding box center [658, 339] width 10 height 10
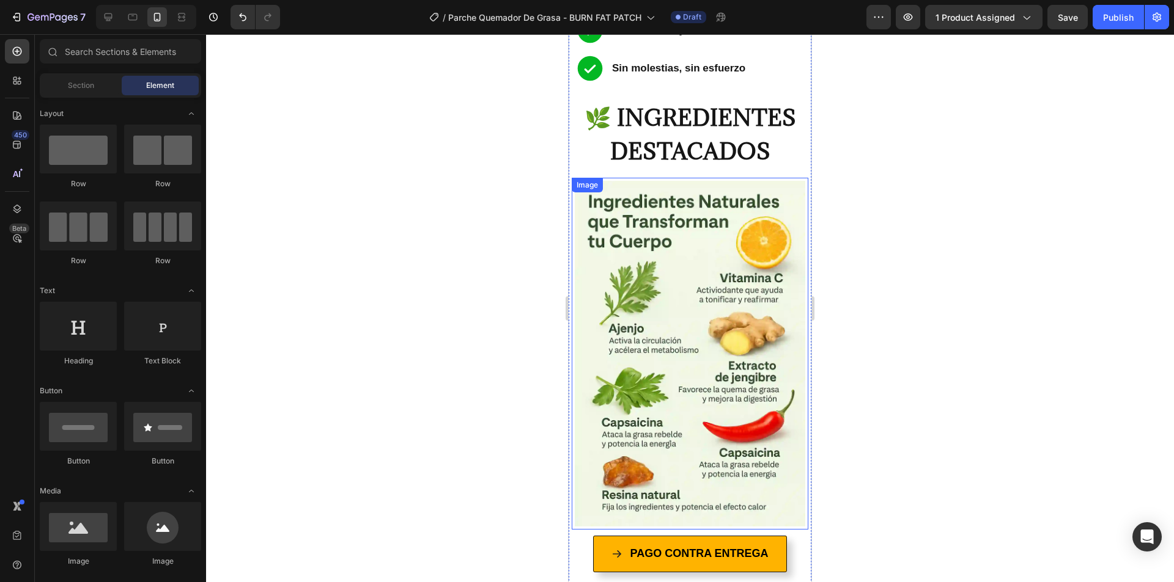
scroll to position [2139, 0]
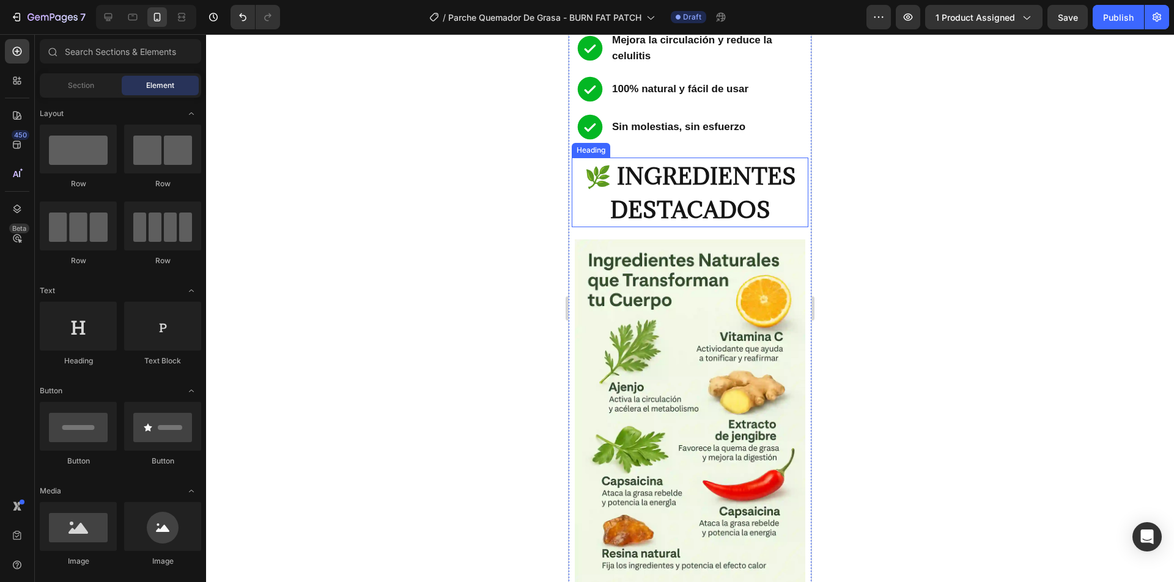
click at [663, 164] on span "🌿 INGREDIENTES DESTACADOS" at bounding box center [689, 192] width 211 height 63
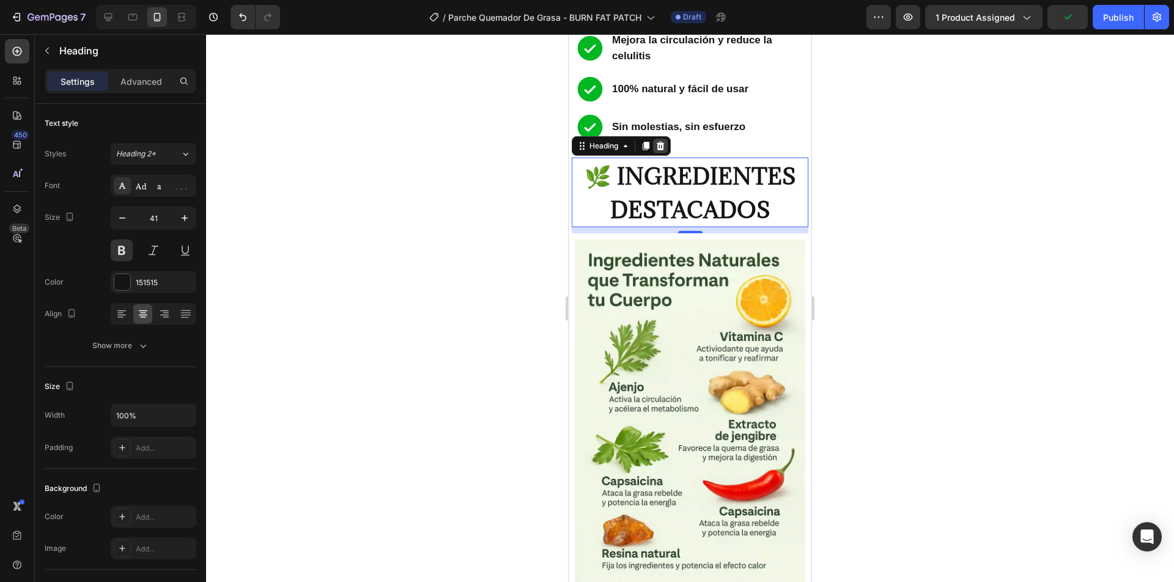
click at [663, 142] on icon at bounding box center [660, 146] width 8 height 9
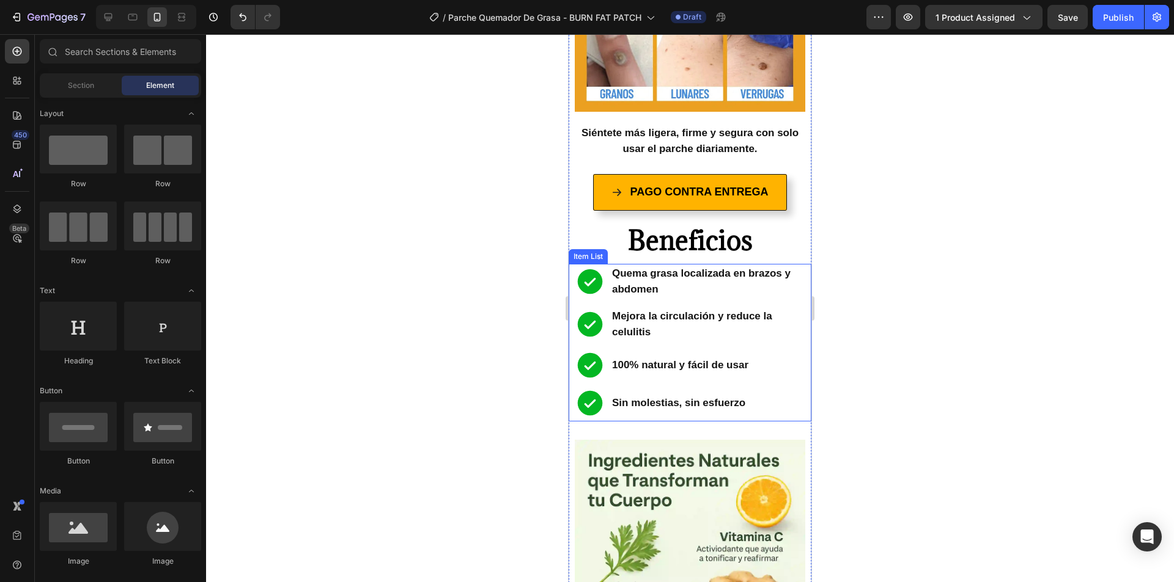
scroll to position [1834, 0]
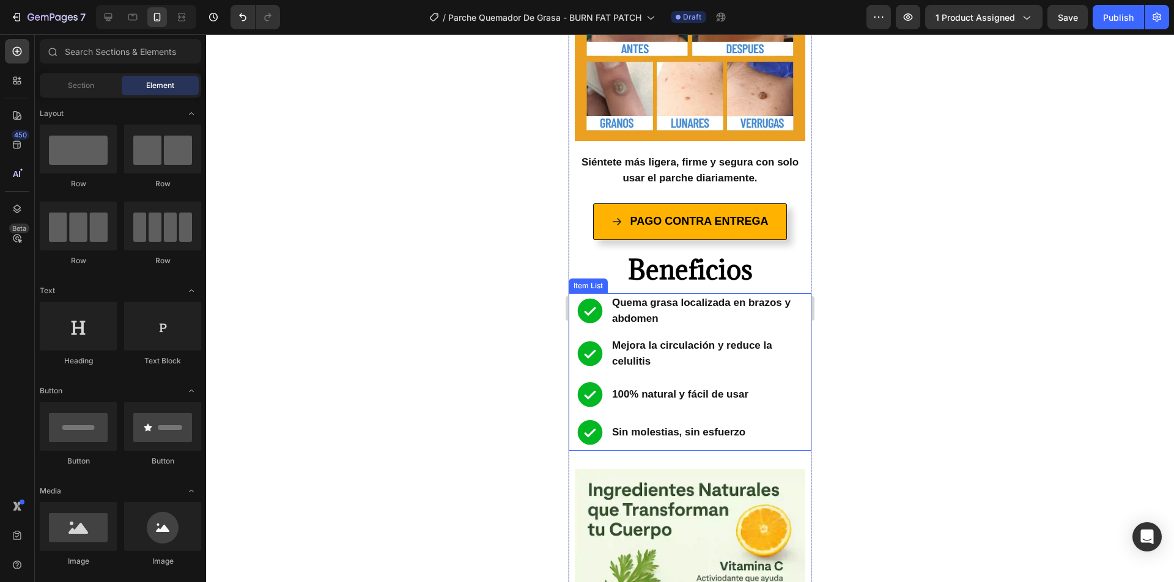
click at [676, 295] on p "Quema grasa localizada en brazos y abdomen" at bounding box center [707, 311] width 191 height 32
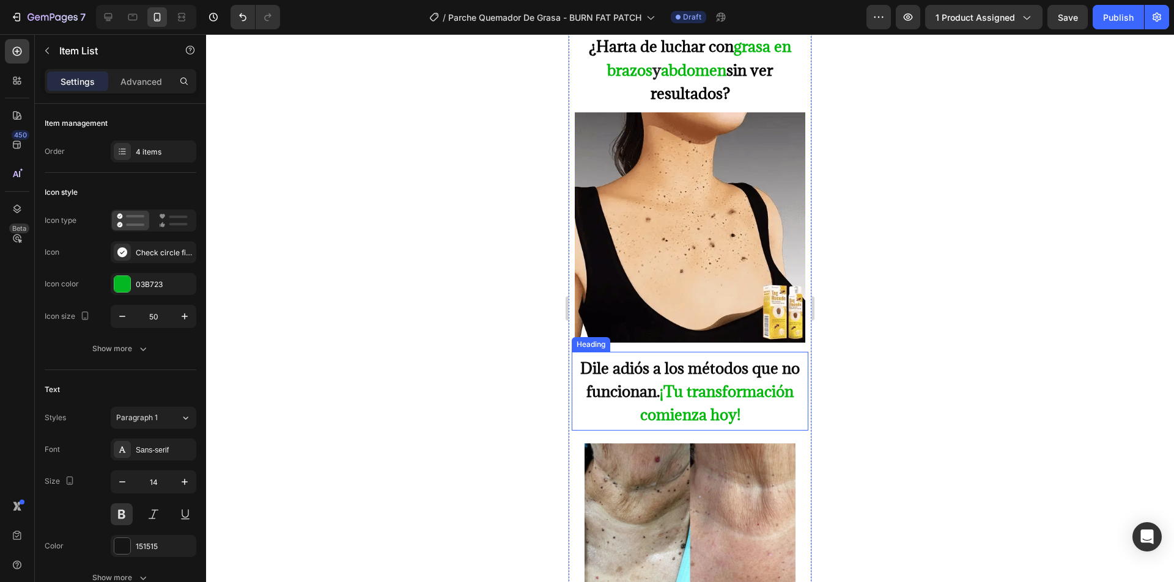
scroll to position [611, 0]
